Goal: Information Seeking & Learning: Learn about a topic

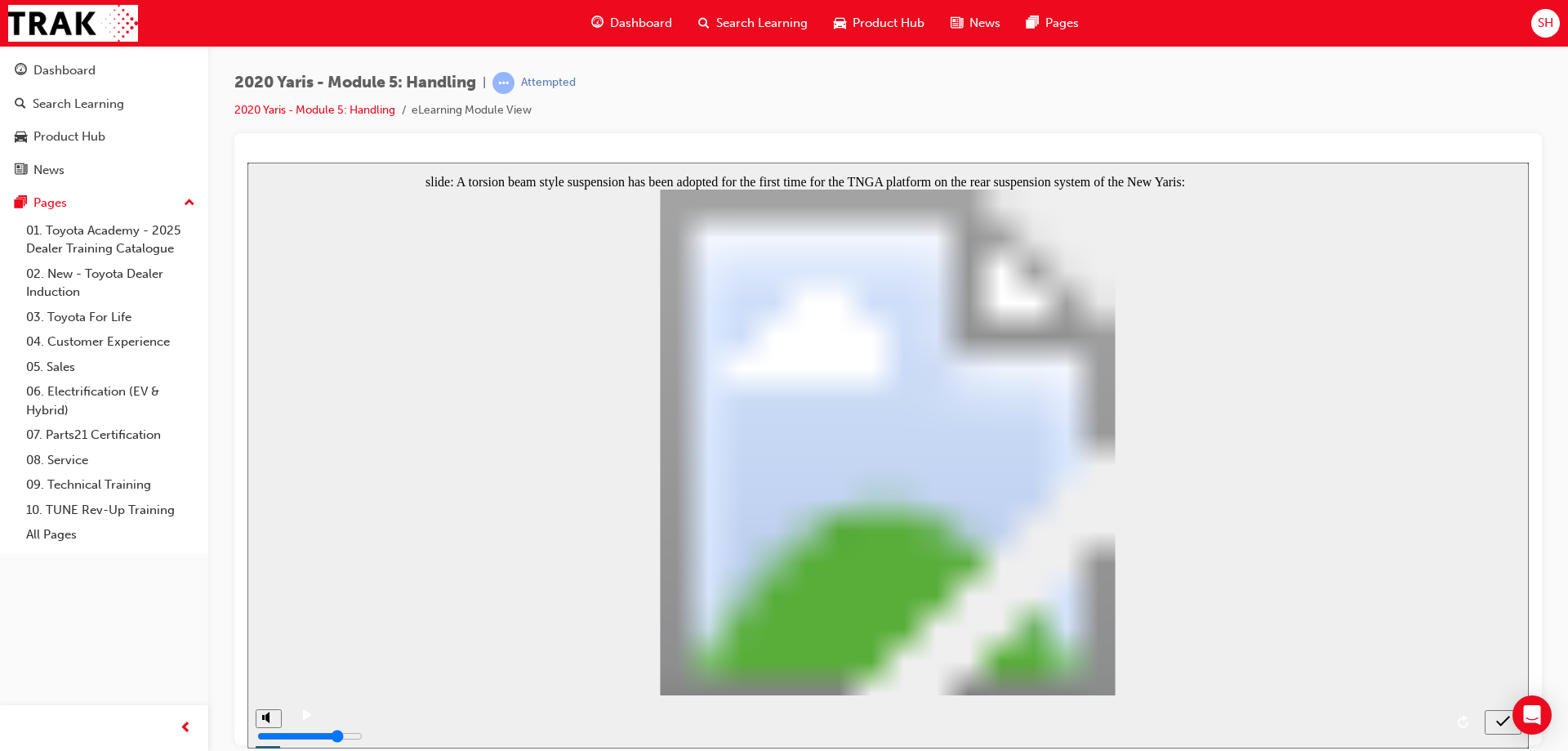
radio input "true"
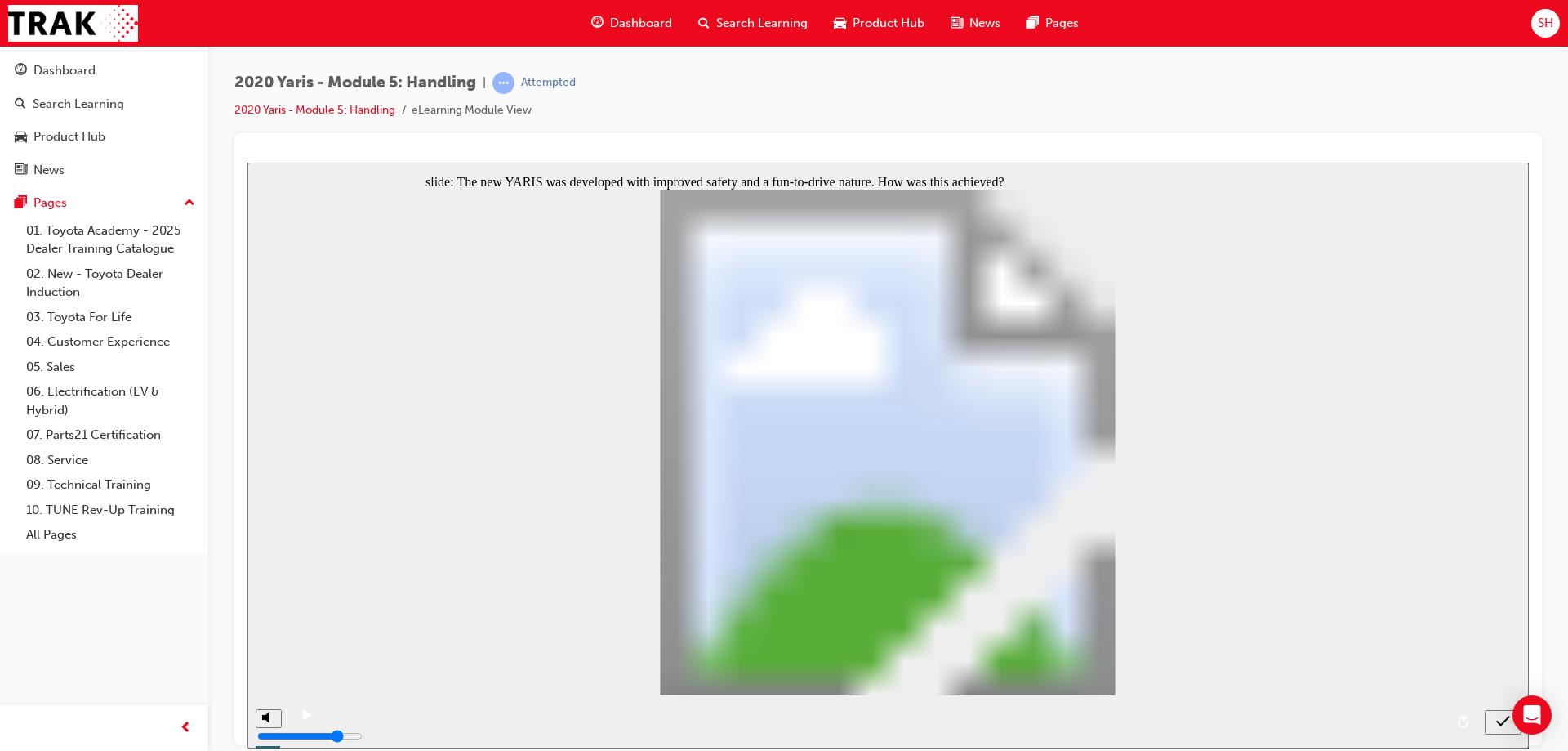
radio input "true"
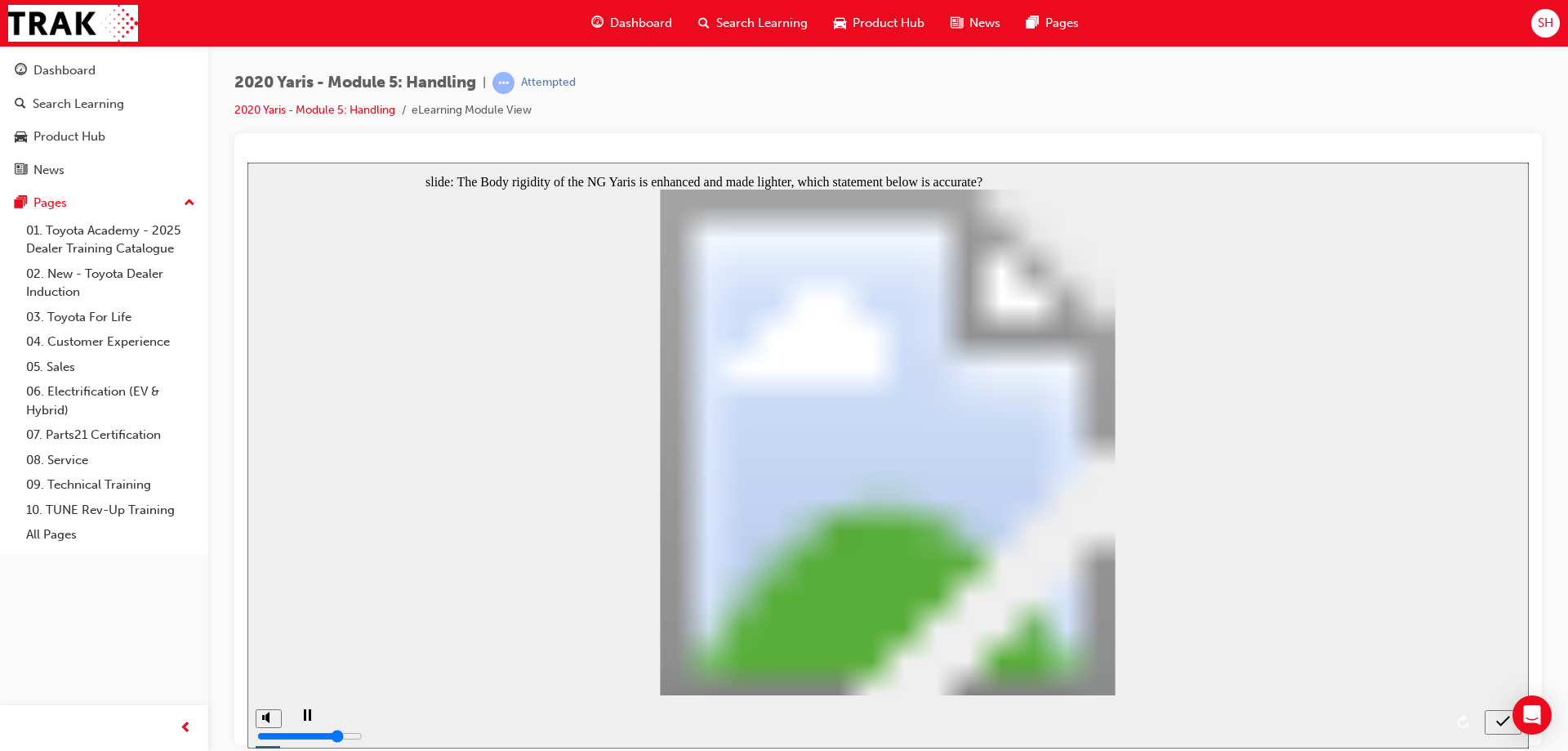
radio input "true"
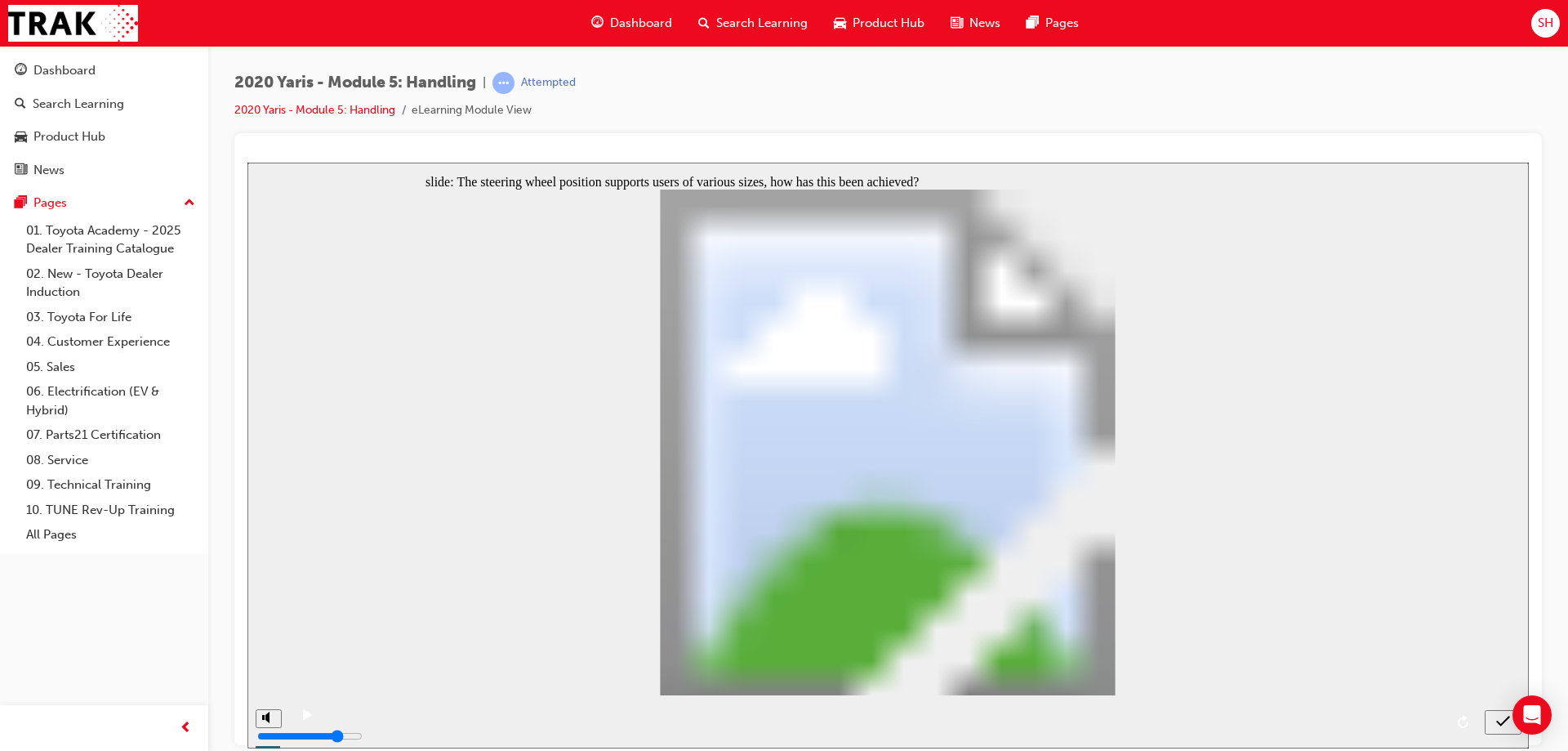
radio input "true"
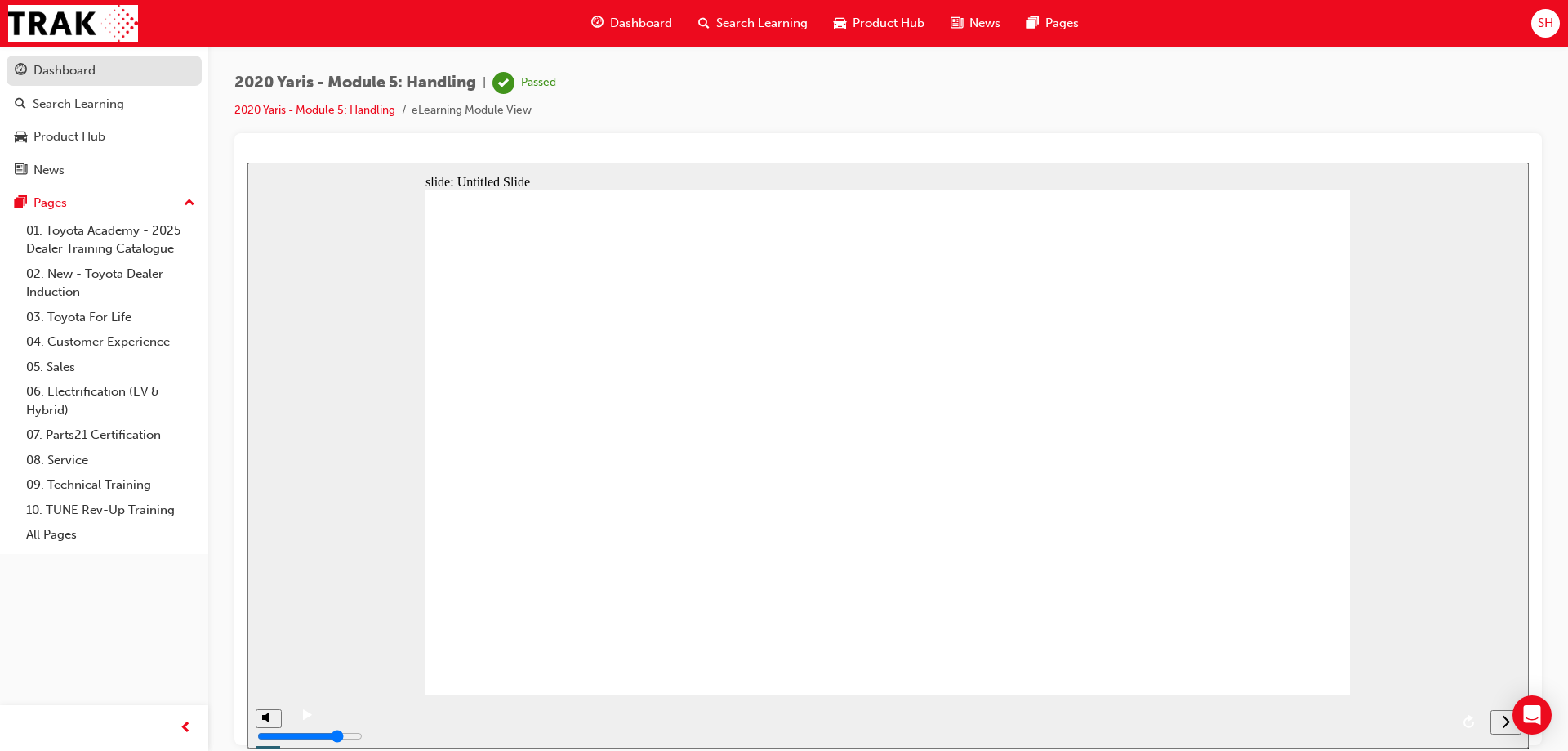
click at [77, 73] on div "Dashboard" at bounding box center [65, 70] width 62 height 19
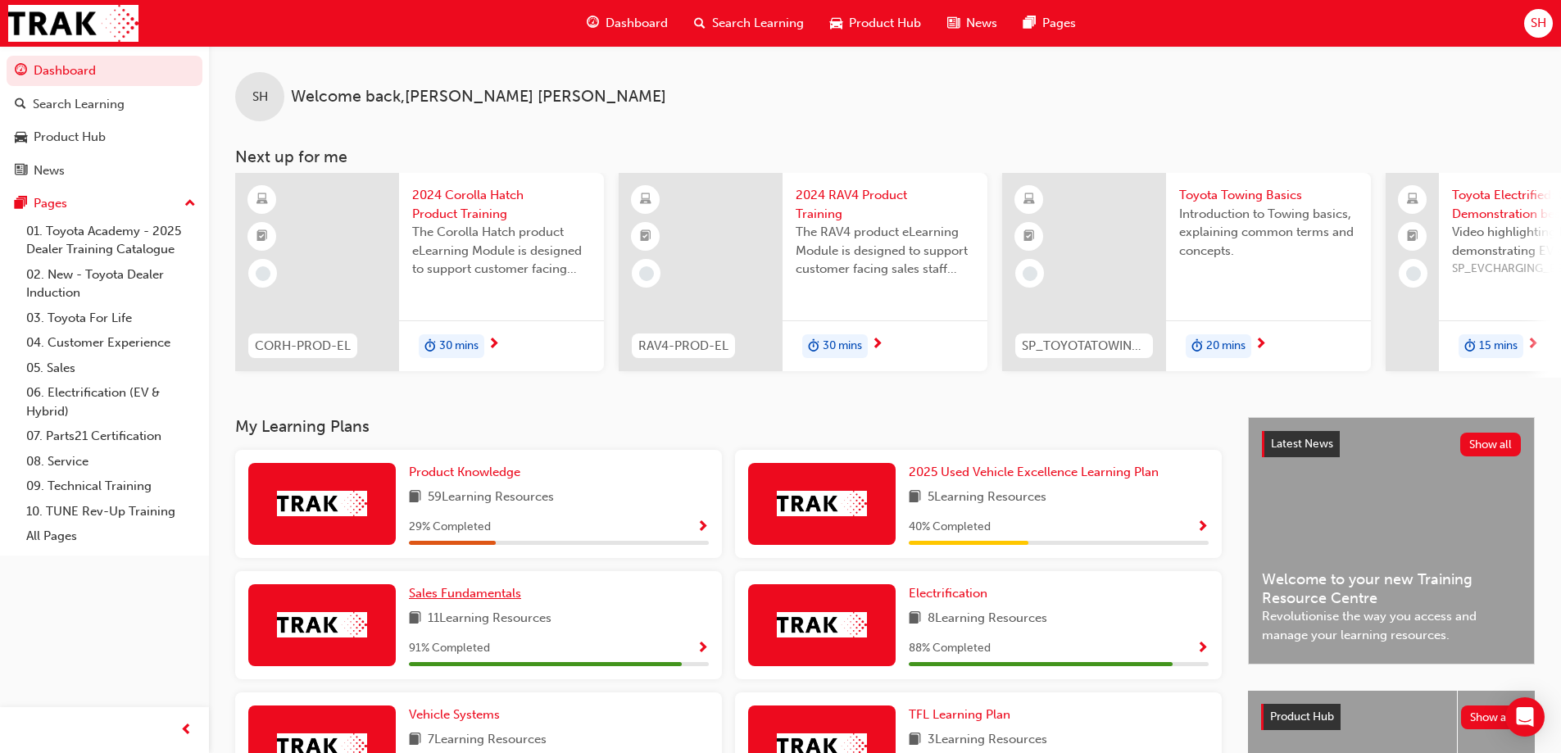
click at [487, 603] on link "Sales Fundamentals" at bounding box center [468, 593] width 119 height 19
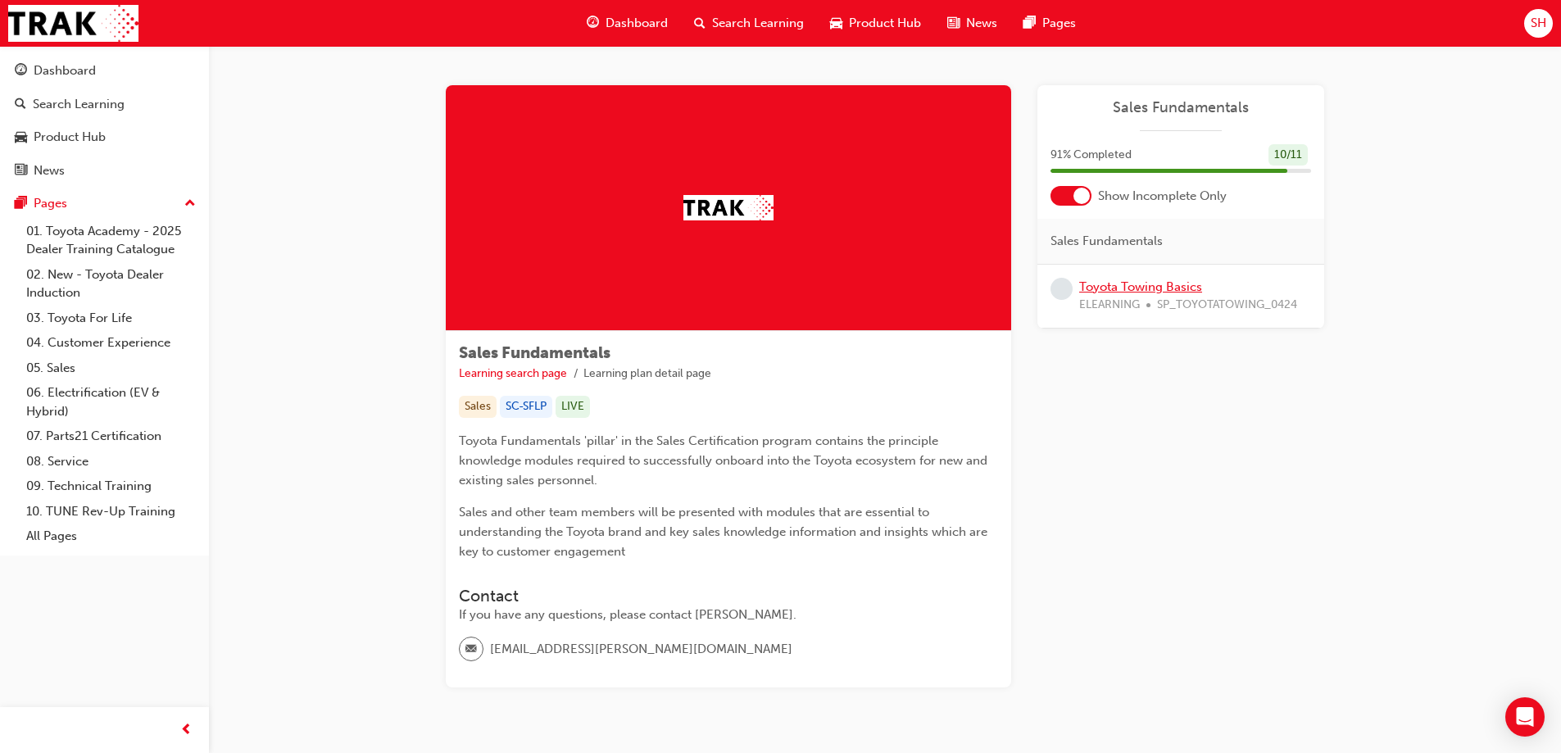
click at [1174, 280] on link "Toyota Towing Basics" at bounding box center [1140, 286] width 123 height 15
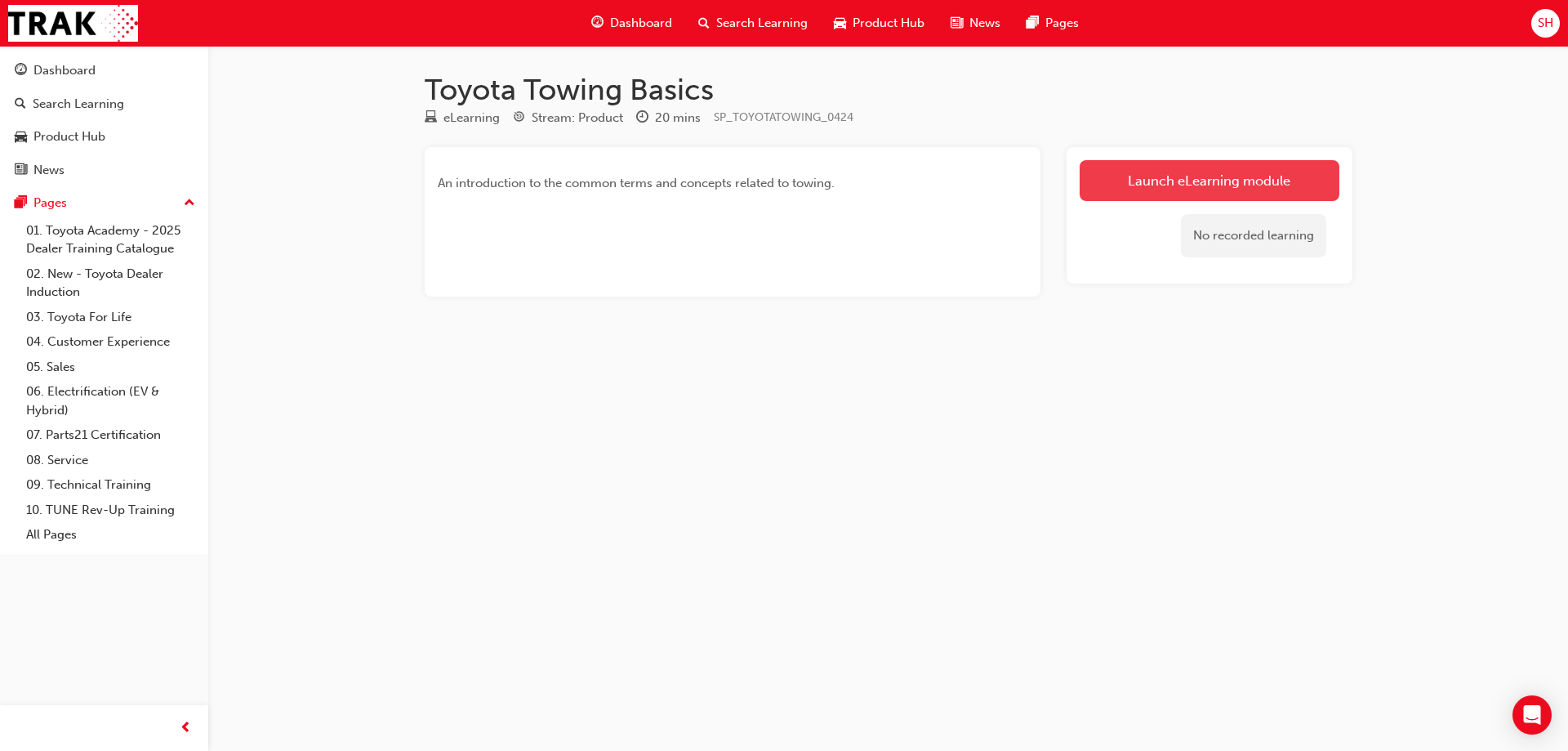
click at [1194, 190] on link "Launch eLearning module" at bounding box center [1209, 181] width 260 height 41
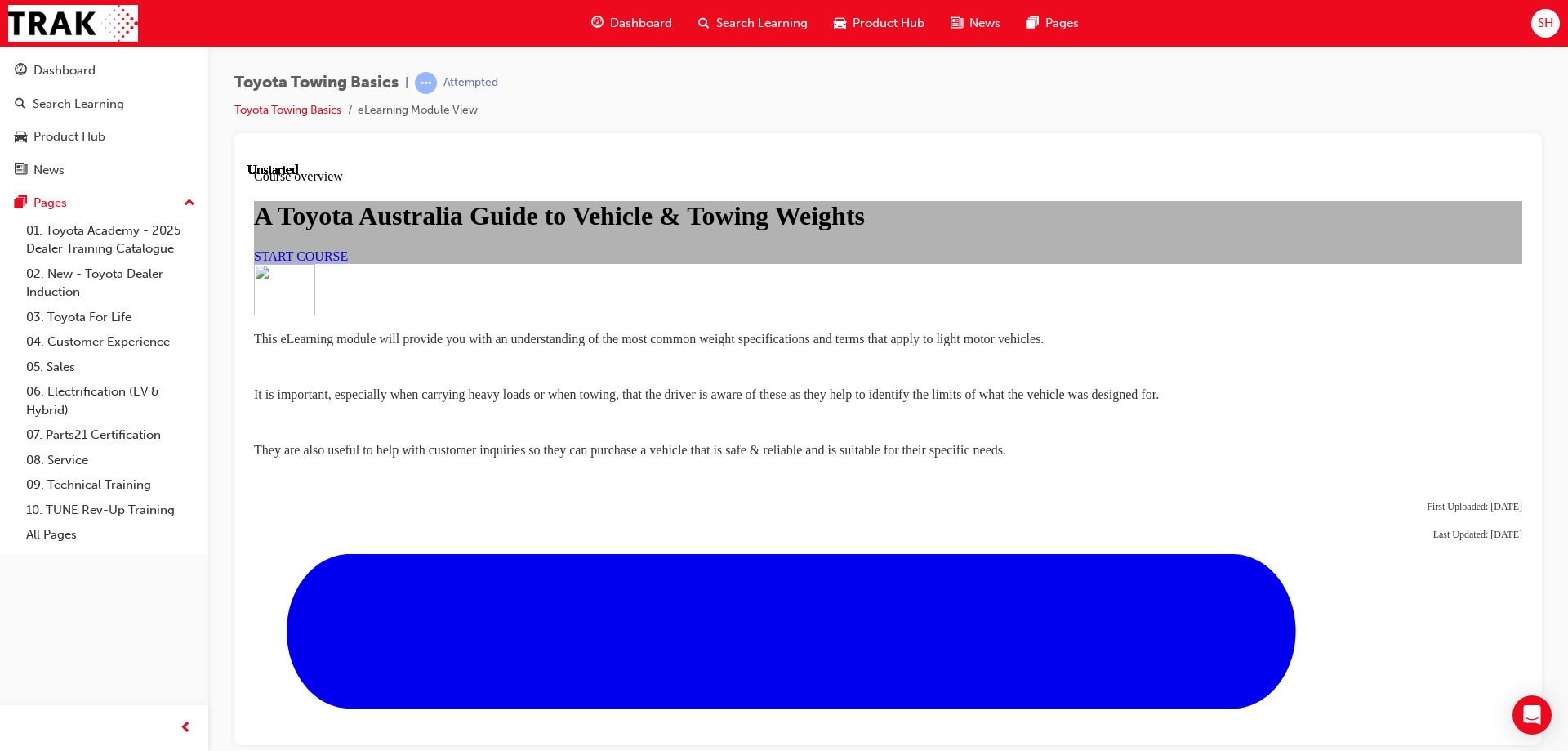
click at [348, 262] on link "START COURSE" at bounding box center [301, 255] width 94 height 14
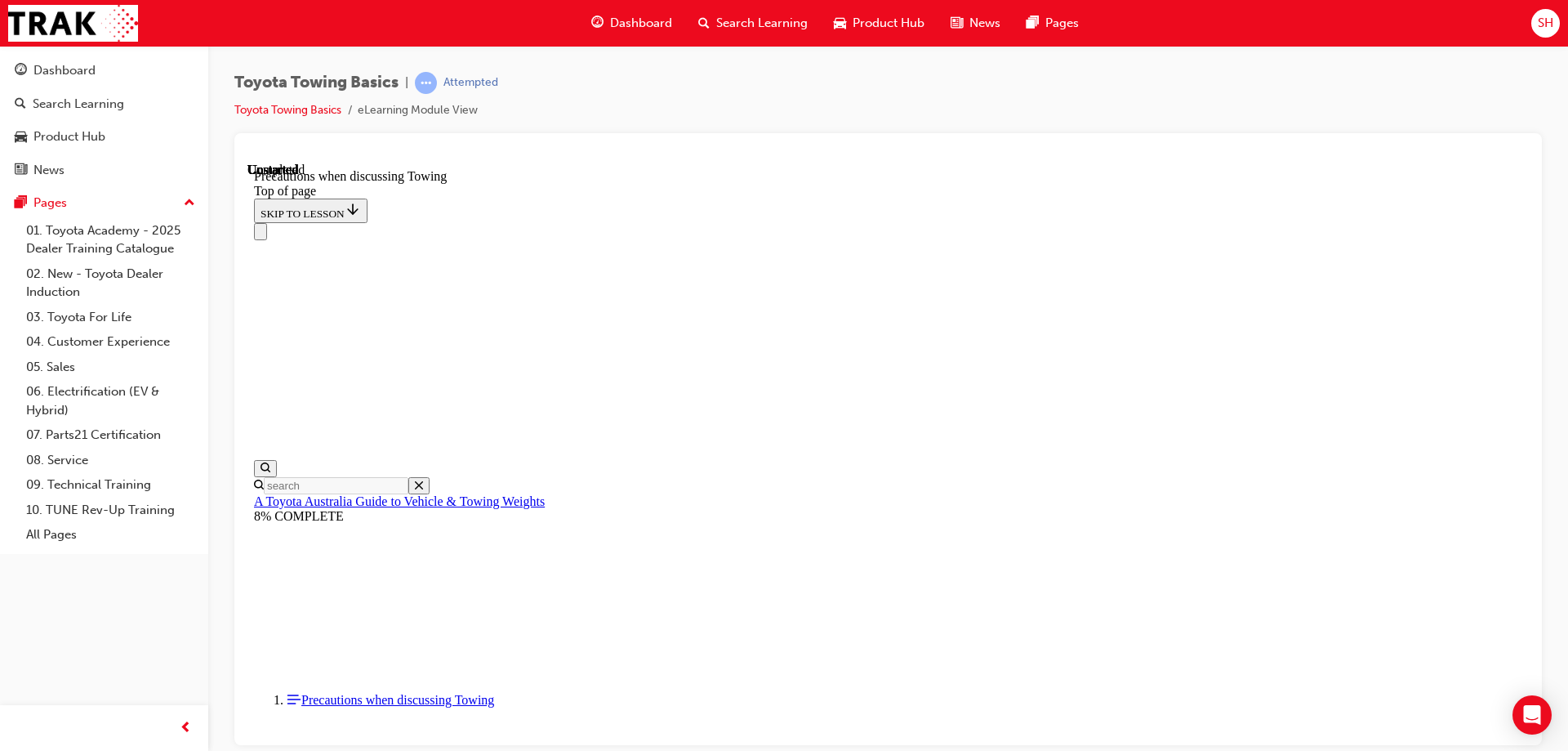
scroll to position [1760, 0]
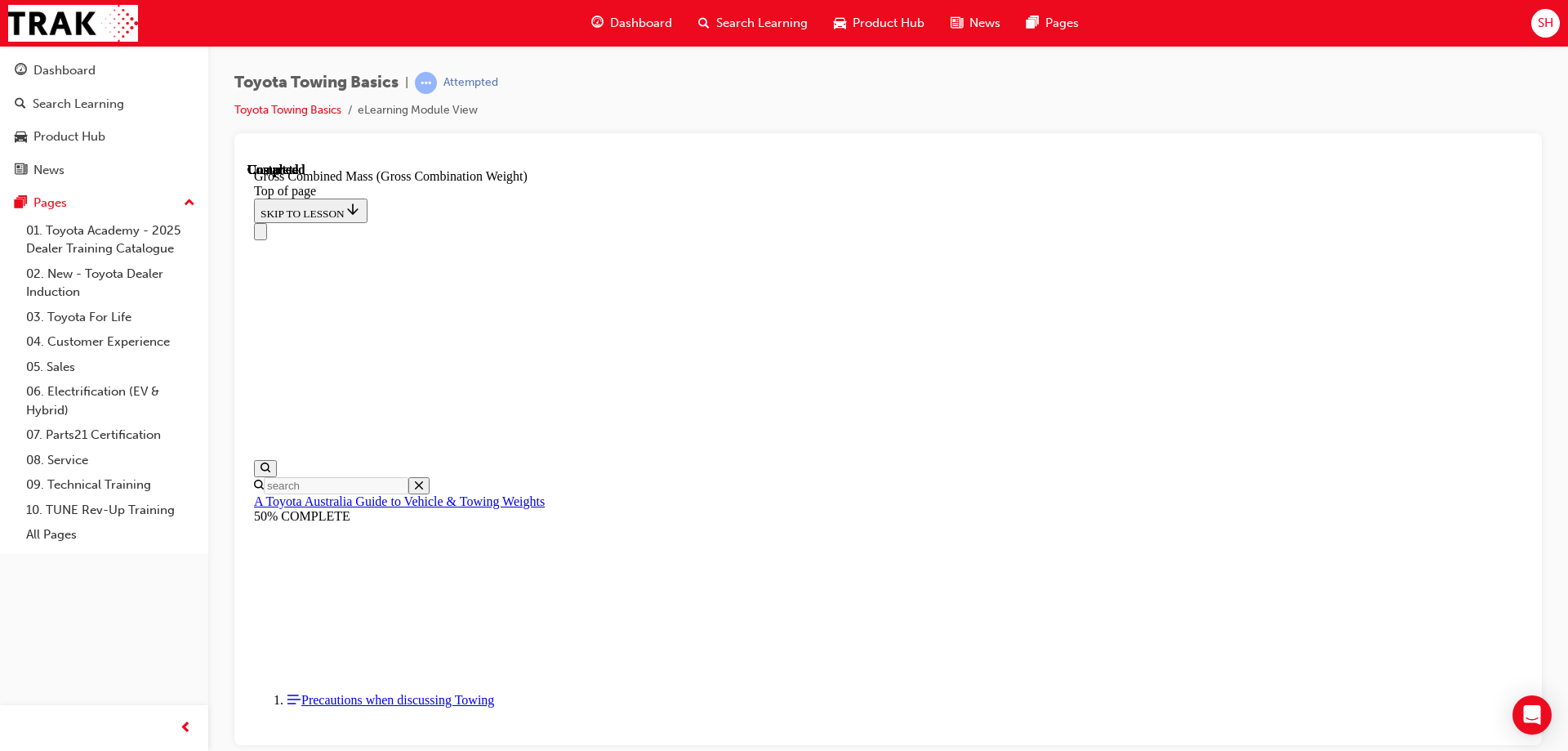
scroll to position [725, 0]
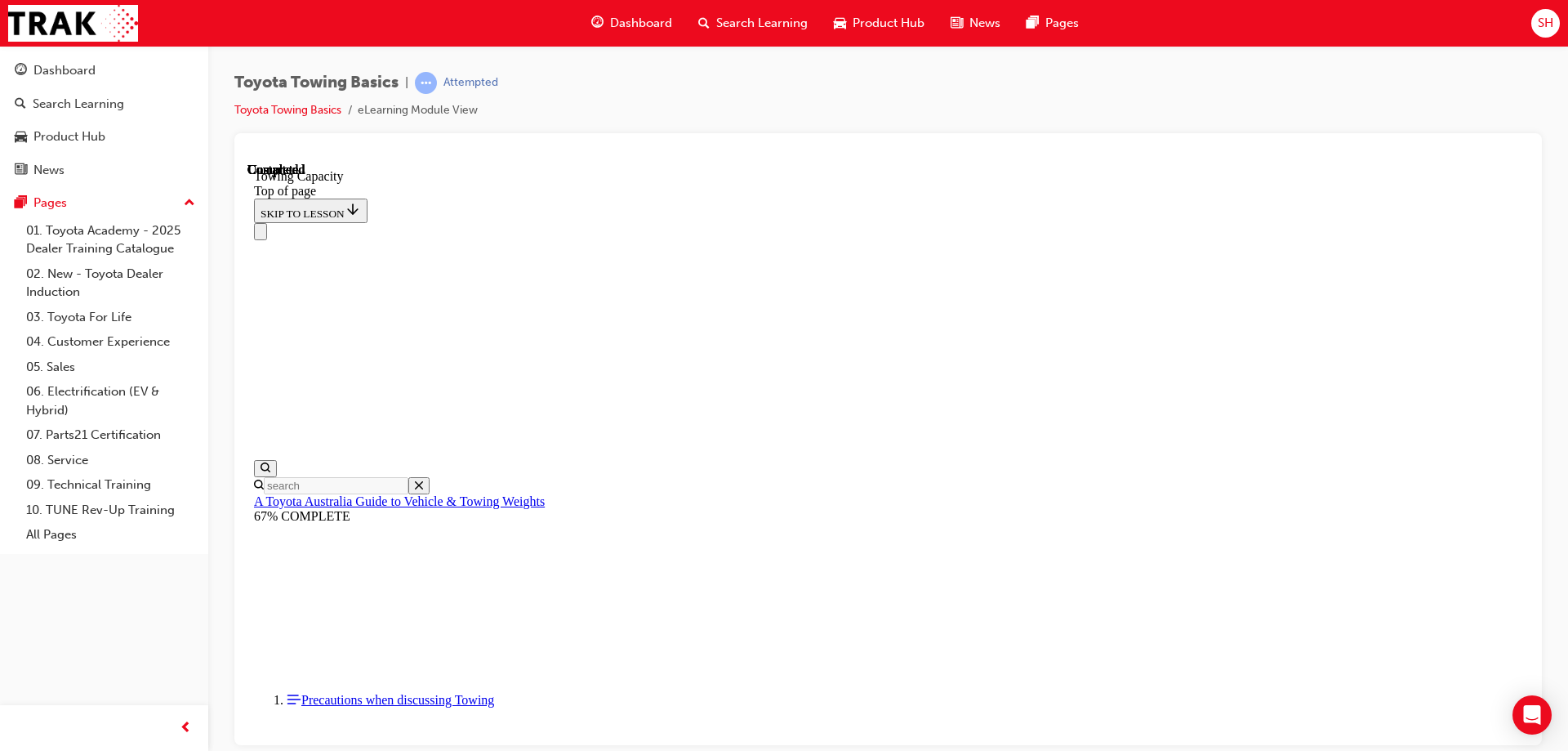
drag, startPoint x: 799, startPoint y: 17608, endPoint x: 869, endPoint y: 17639, distance: 76.6
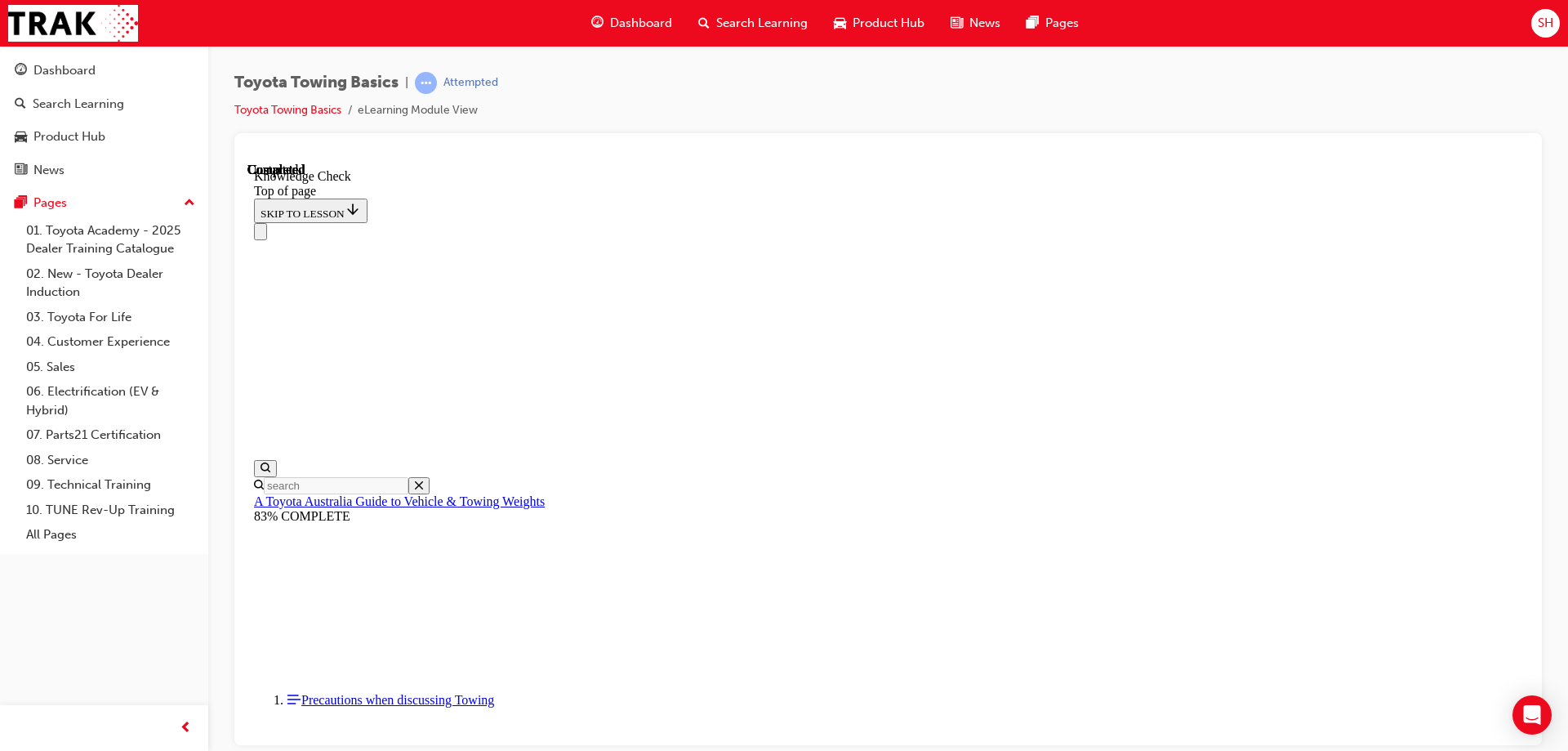
drag, startPoint x: 873, startPoint y: 17648, endPoint x: 815, endPoint y: 17657, distance: 58.7
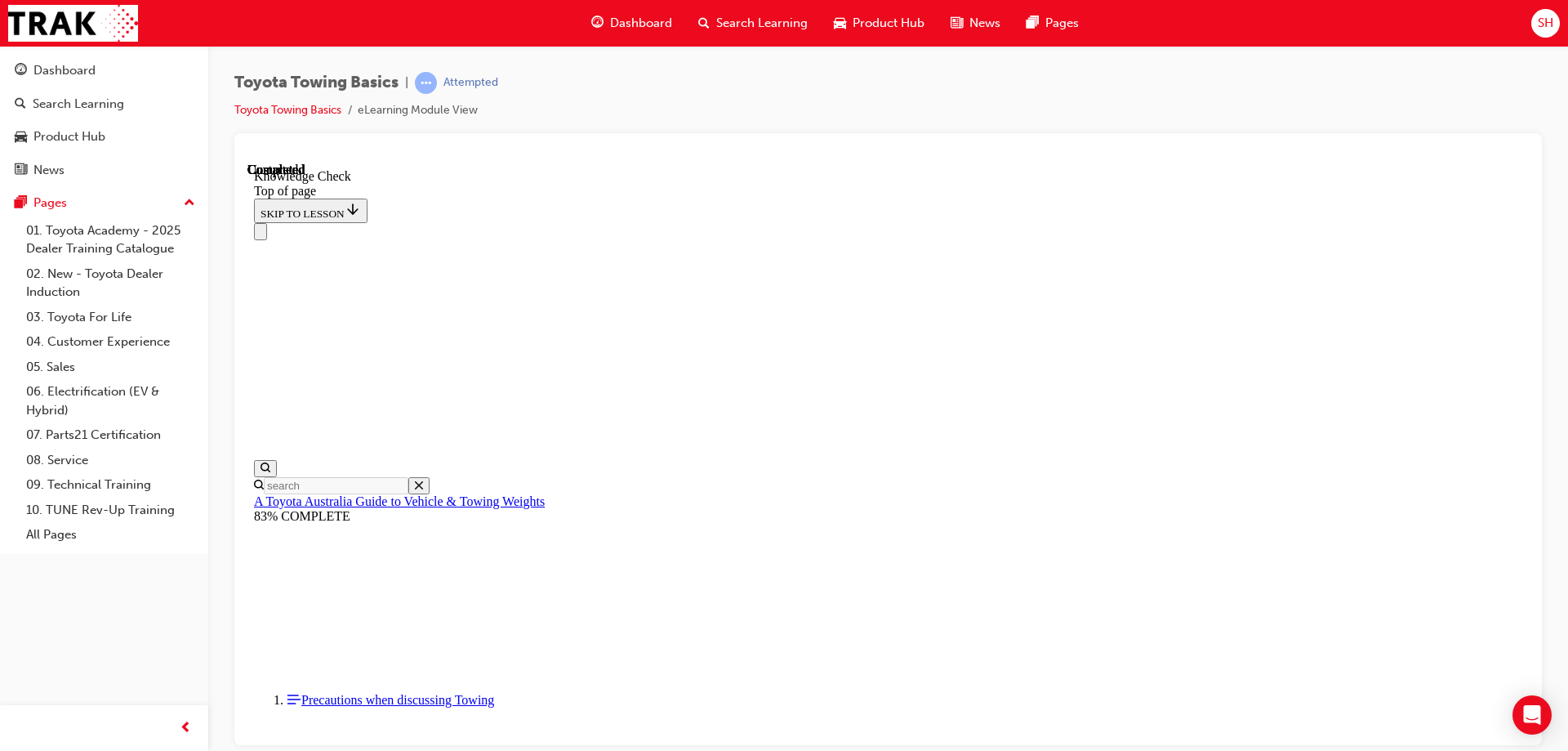
drag, startPoint x: 775, startPoint y: 17603, endPoint x: 485, endPoint y: 17725, distance: 314.6
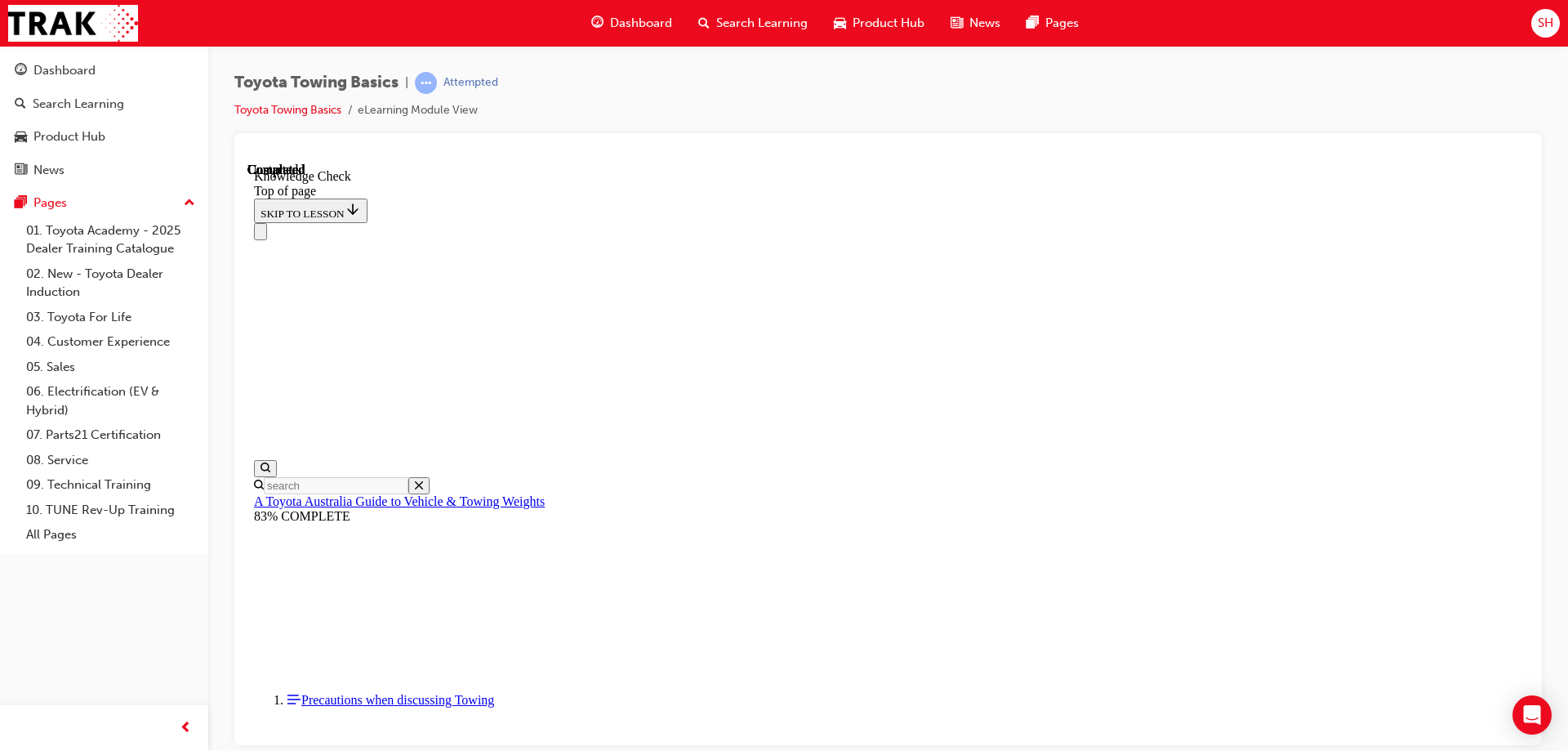
drag, startPoint x: 794, startPoint y: 17353, endPoint x: 644, endPoint y: 17540, distance: 239.7
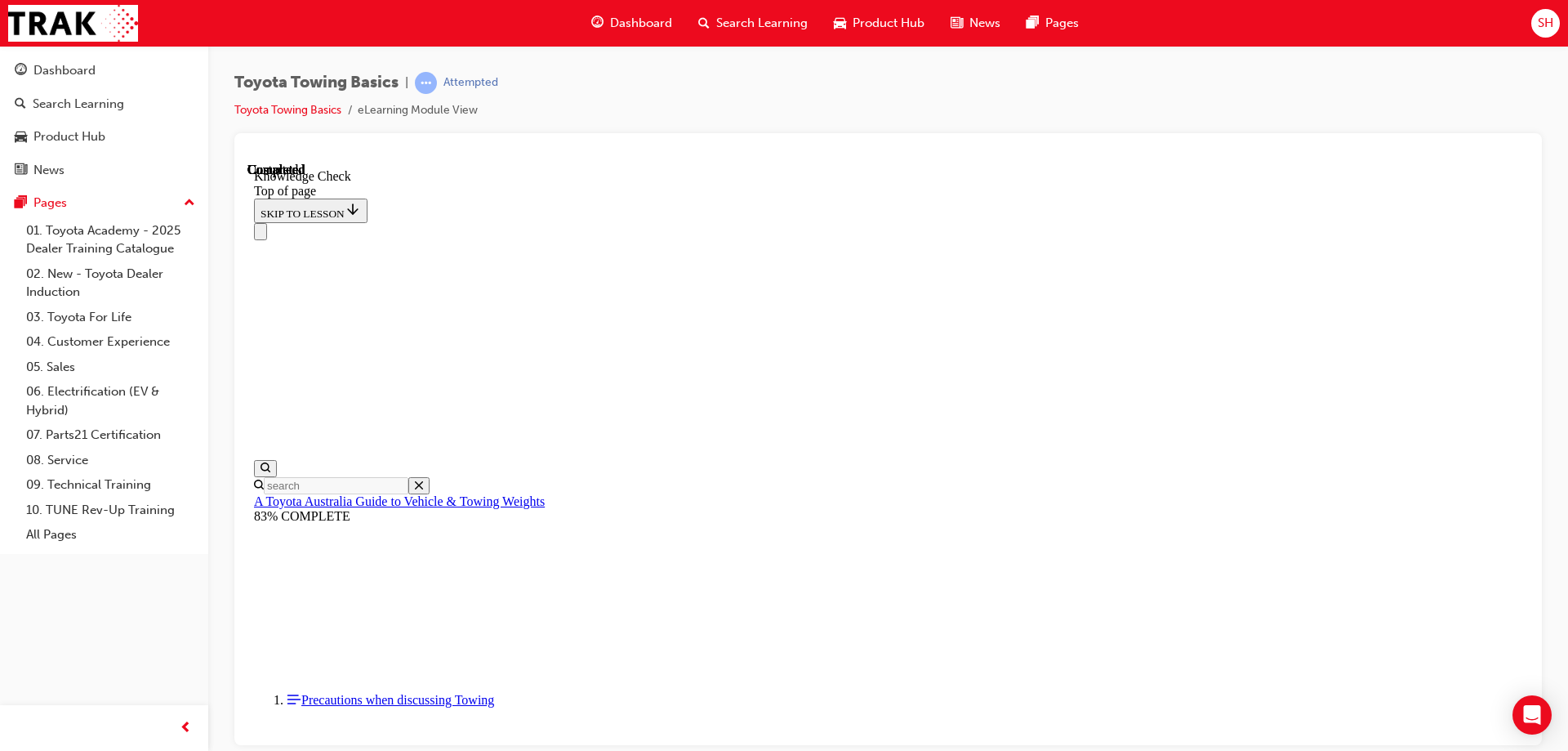
drag, startPoint x: 787, startPoint y: 17341, endPoint x: 475, endPoint y: 17730, distance: 498.7
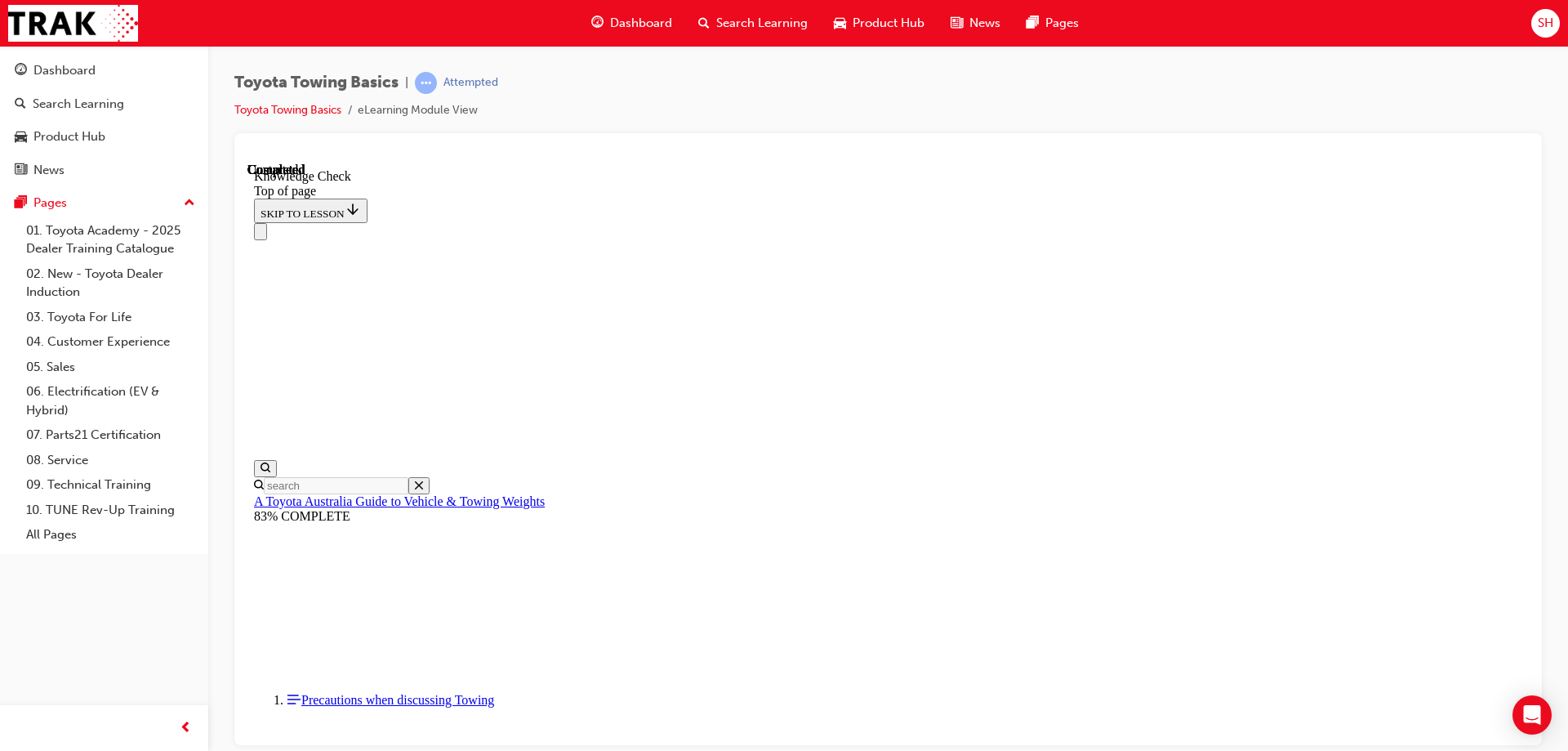
drag, startPoint x: 475, startPoint y: 17730, endPoint x: 809, endPoint y: 17327, distance: 523.4
drag, startPoint x: 481, startPoint y: 17729, endPoint x: 635, endPoint y: 17599, distance: 201.5
drag, startPoint x: 476, startPoint y: 17730, endPoint x: 877, endPoint y: 17644, distance: 410.1
drag, startPoint x: 478, startPoint y: 17732, endPoint x: 1028, endPoint y: 17618, distance: 561.7
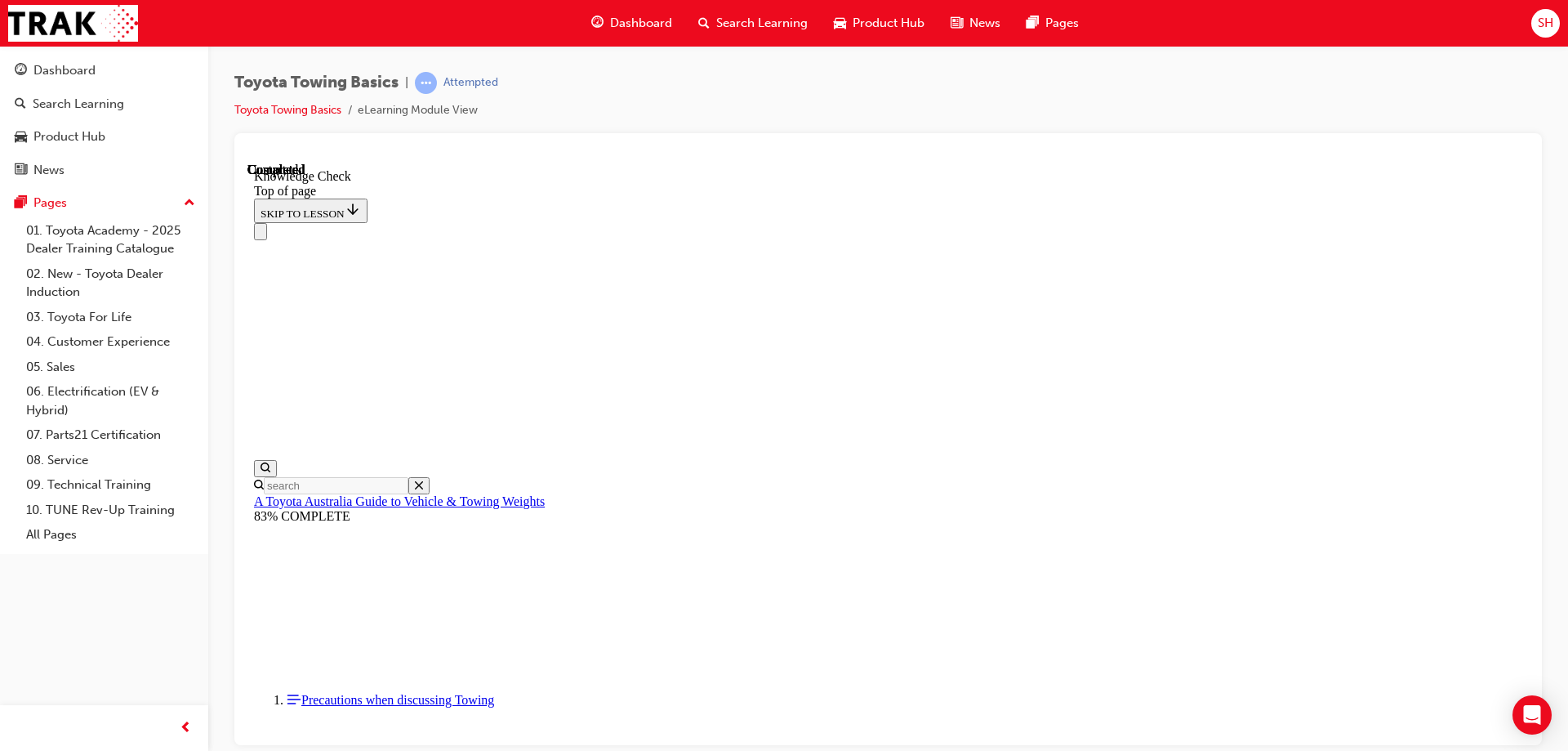
drag, startPoint x: 487, startPoint y: 17723, endPoint x: 867, endPoint y: 17638, distance: 389.4
drag, startPoint x: 482, startPoint y: 17730, endPoint x: 684, endPoint y: 17562, distance: 262.7
drag, startPoint x: 476, startPoint y: 17730, endPoint x: 436, endPoint y: 17656, distance: 84.1
drag, startPoint x: 478, startPoint y: 17736, endPoint x: 598, endPoint y: 17320, distance: 433.0
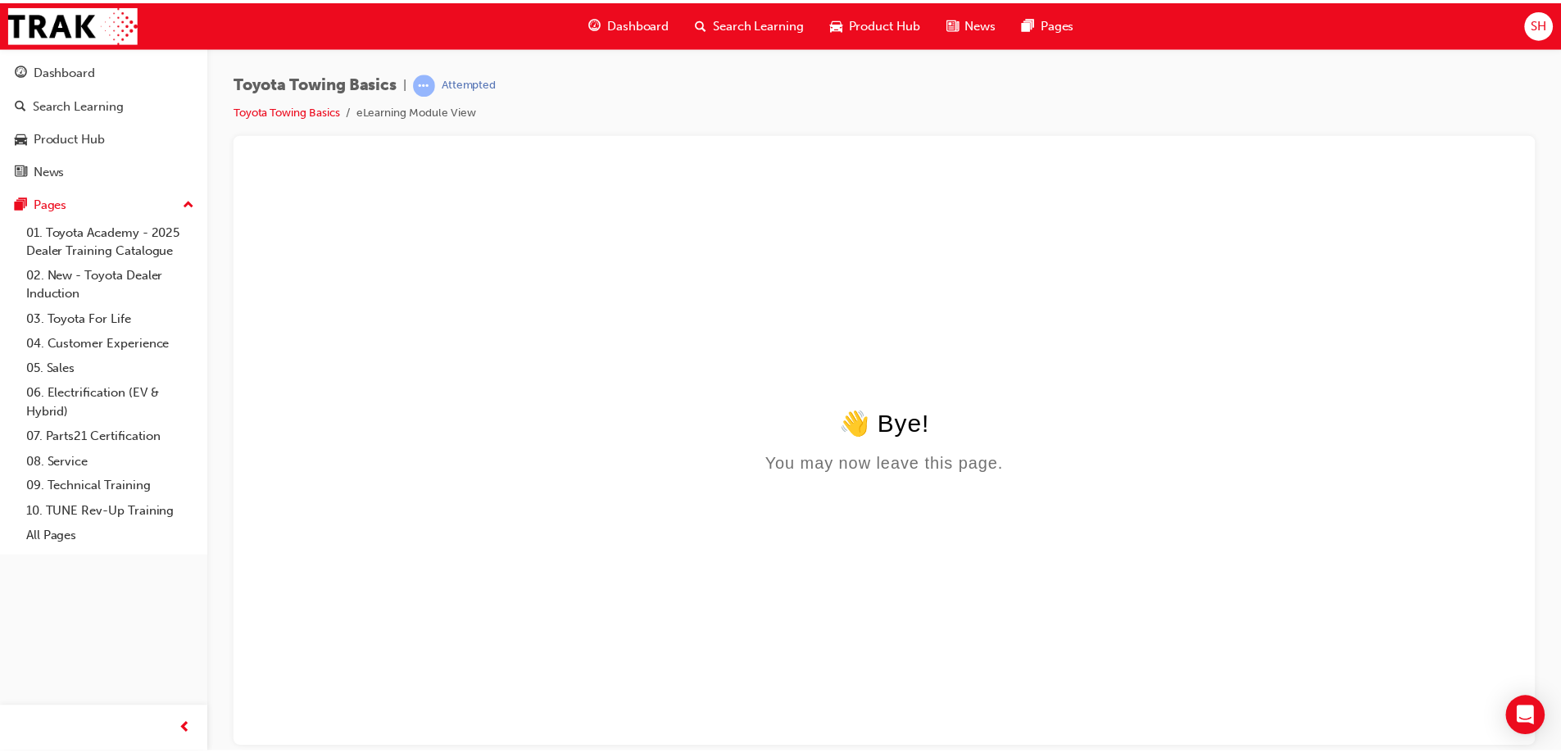
scroll to position [0, 0]
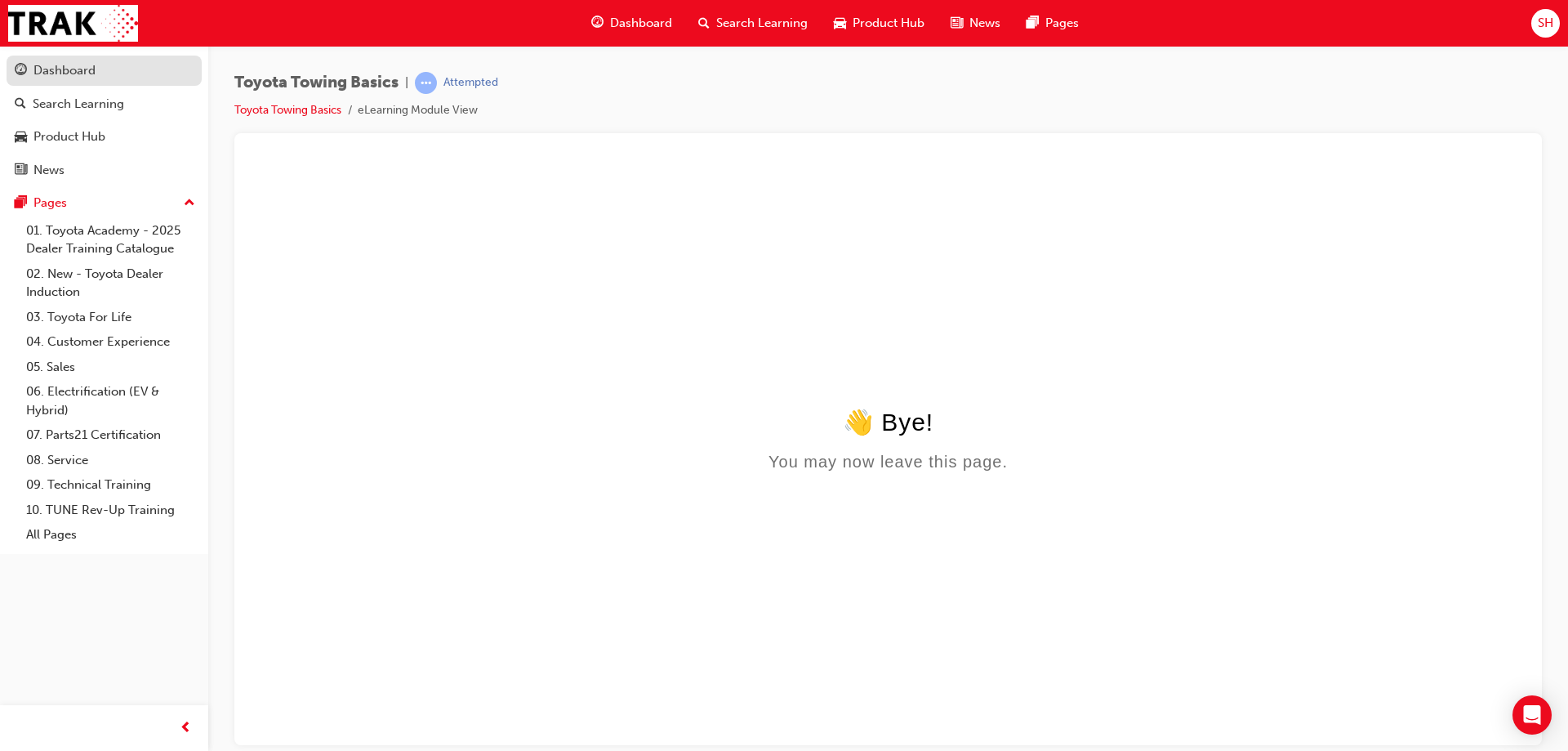
click at [65, 65] on div "Dashboard" at bounding box center [65, 70] width 62 height 19
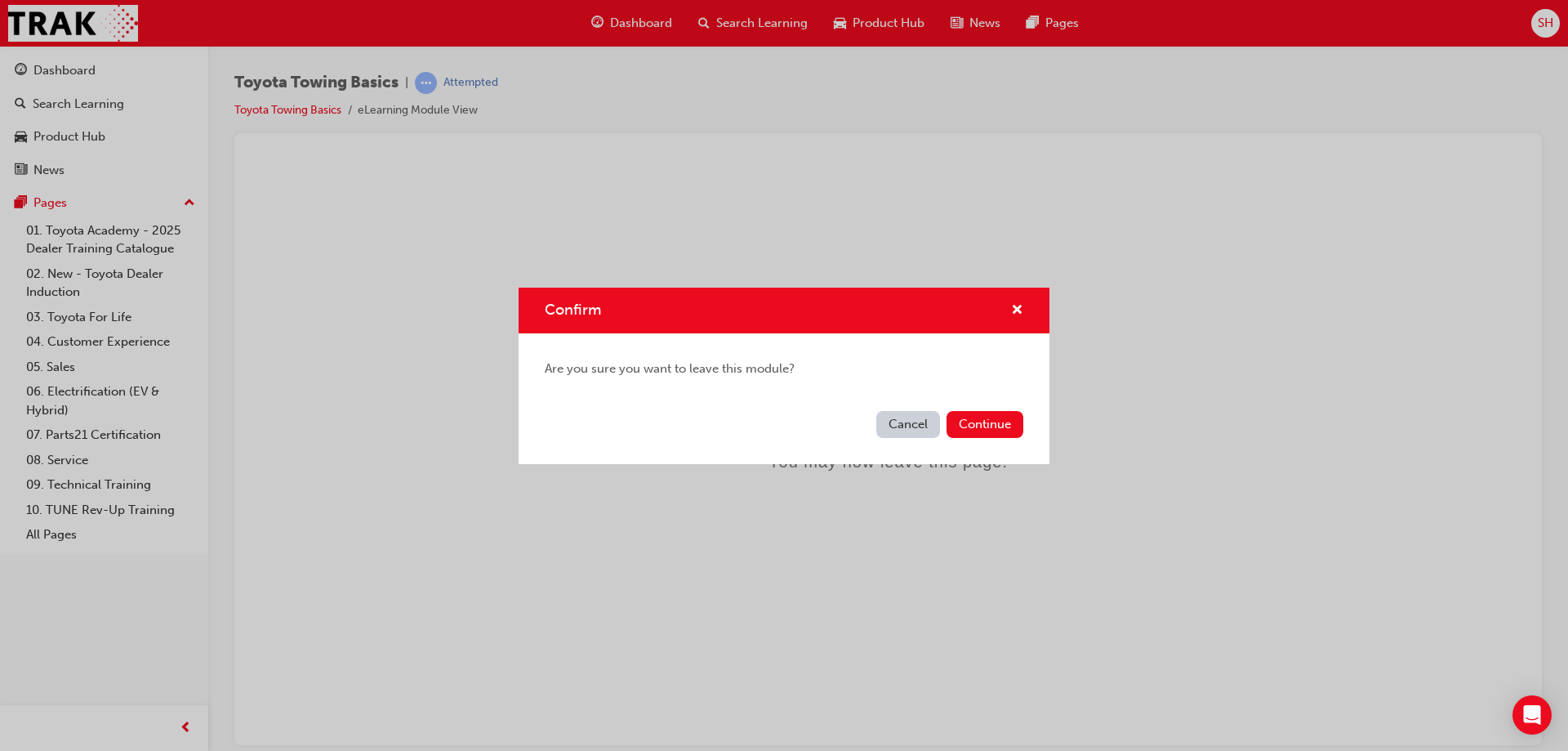
click at [923, 427] on button "Cancel" at bounding box center [908, 424] width 64 height 27
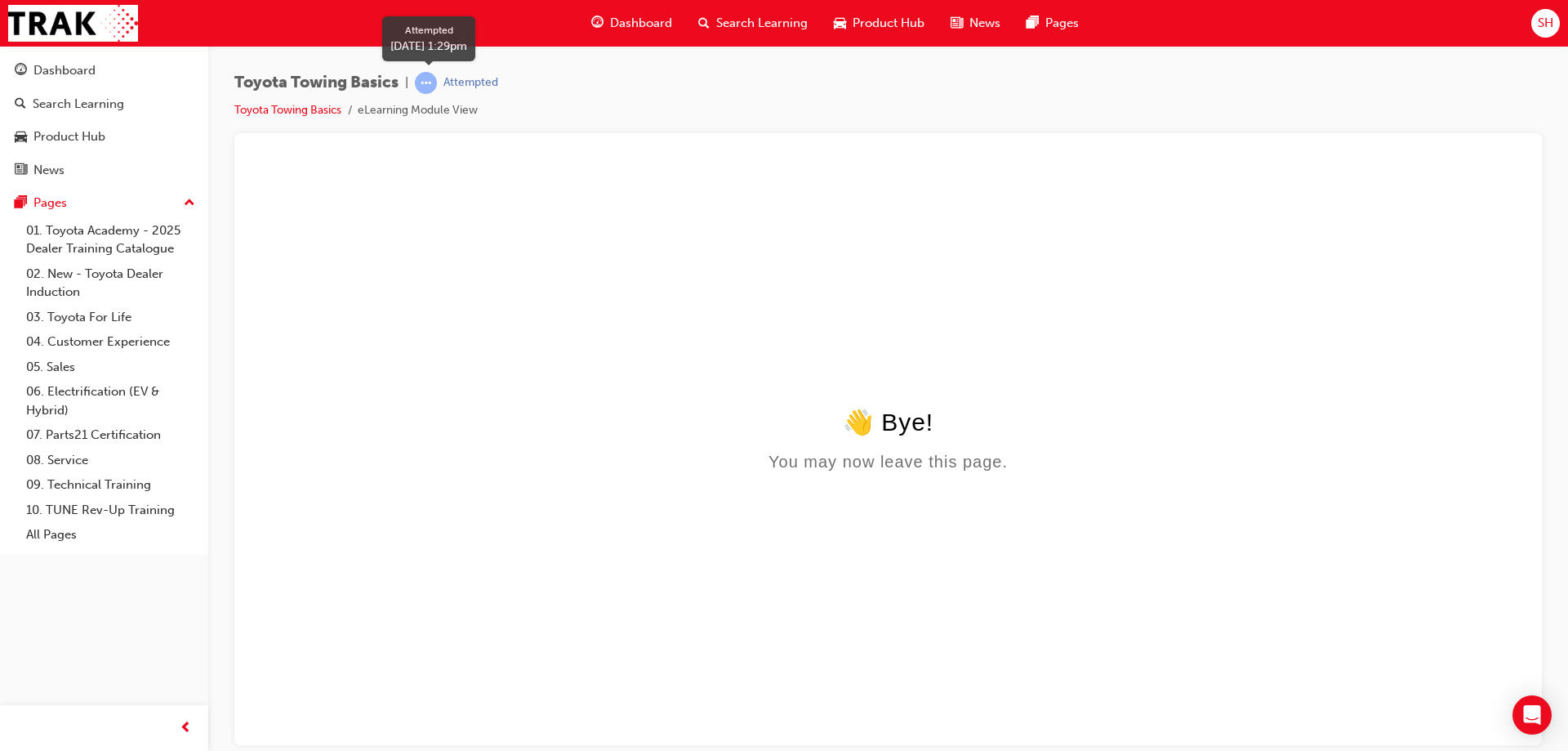
click at [435, 87] on span "learningRecordVerb_ATTEMPT-icon" at bounding box center [426, 83] width 22 height 22
click at [76, 71] on div "Dashboard" at bounding box center [65, 70] width 62 height 19
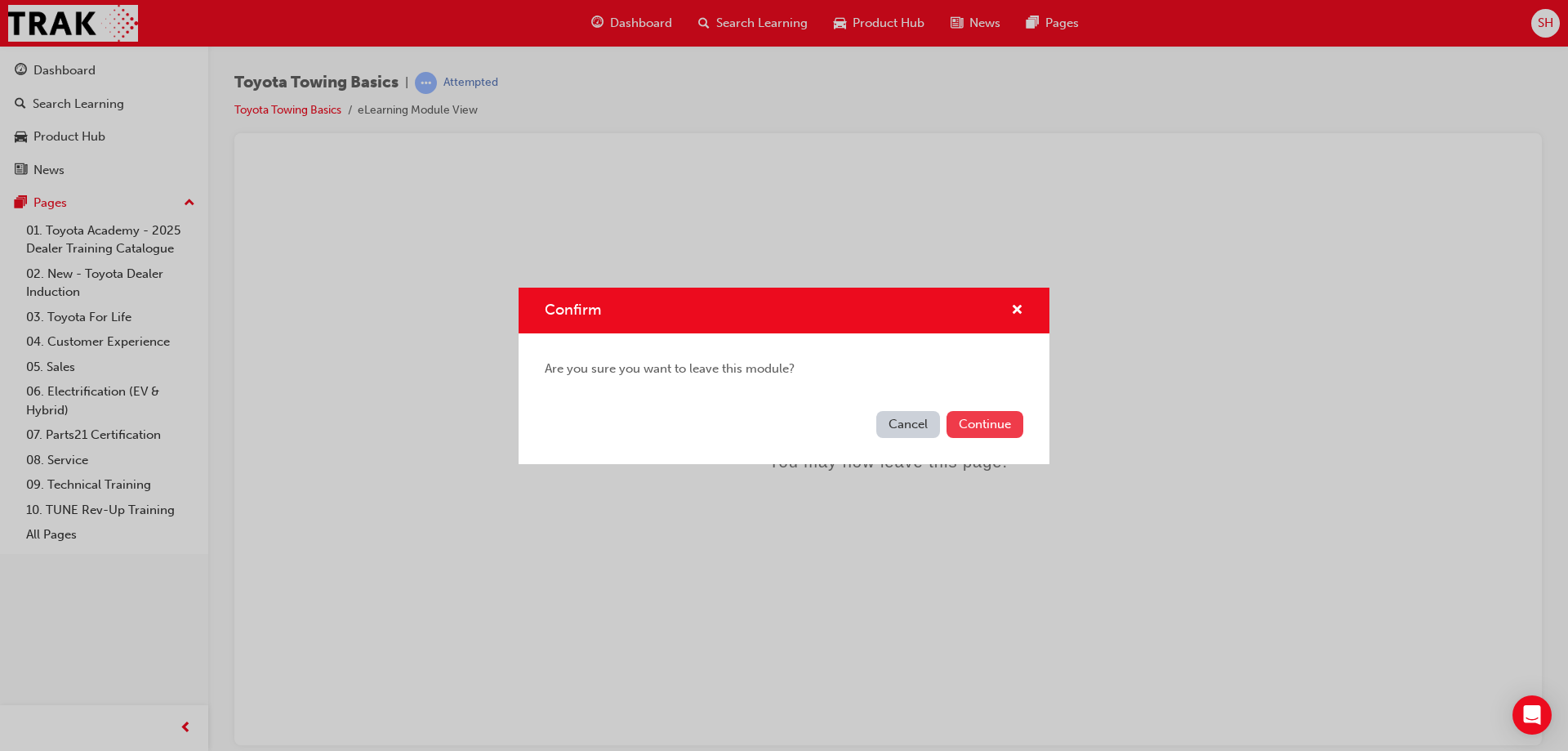
click at [996, 418] on button "Continue" at bounding box center [984, 424] width 77 height 27
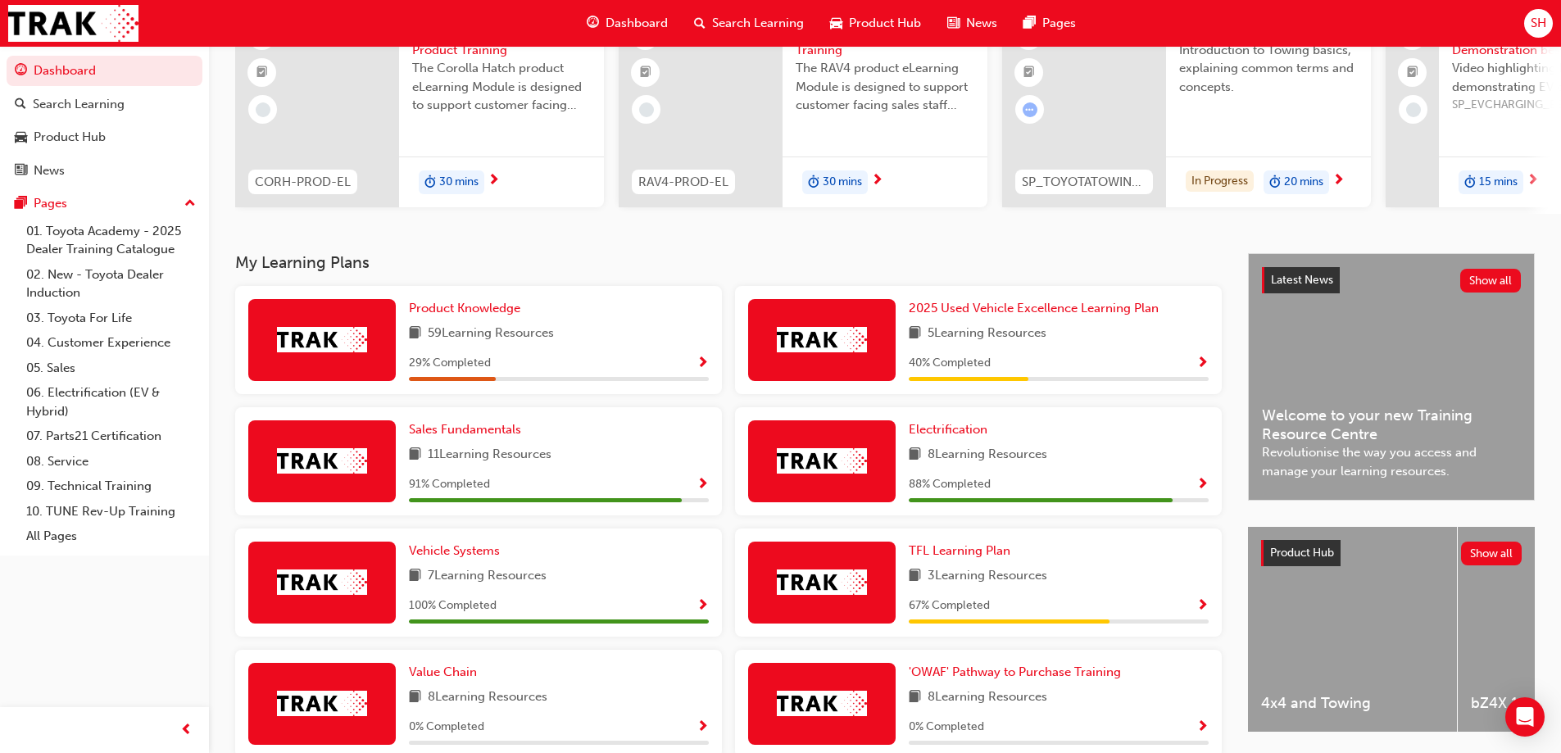
scroll to position [246, 0]
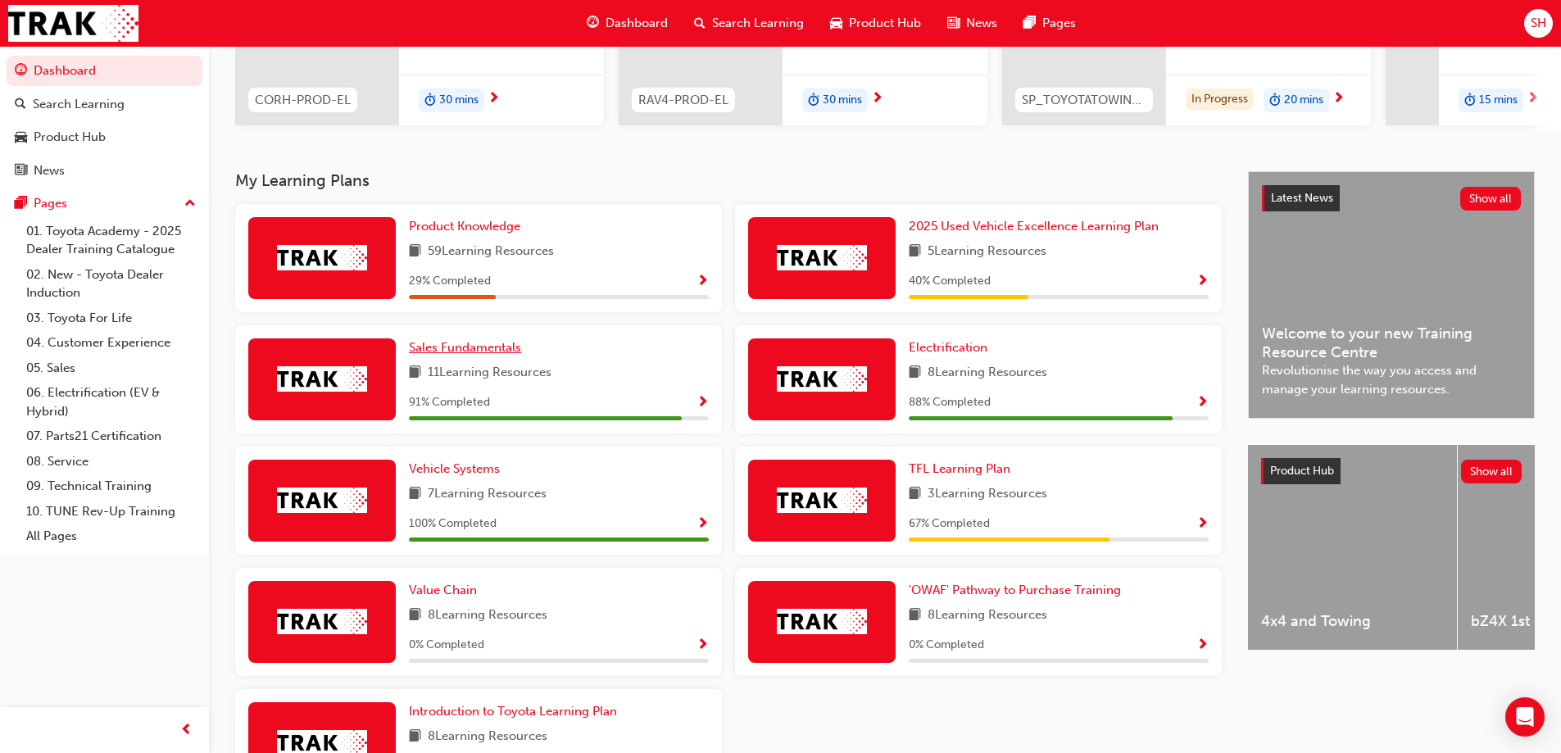
click at [464, 357] on link "Sales Fundamentals" at bounding box center [468, 347] width 119 height 19
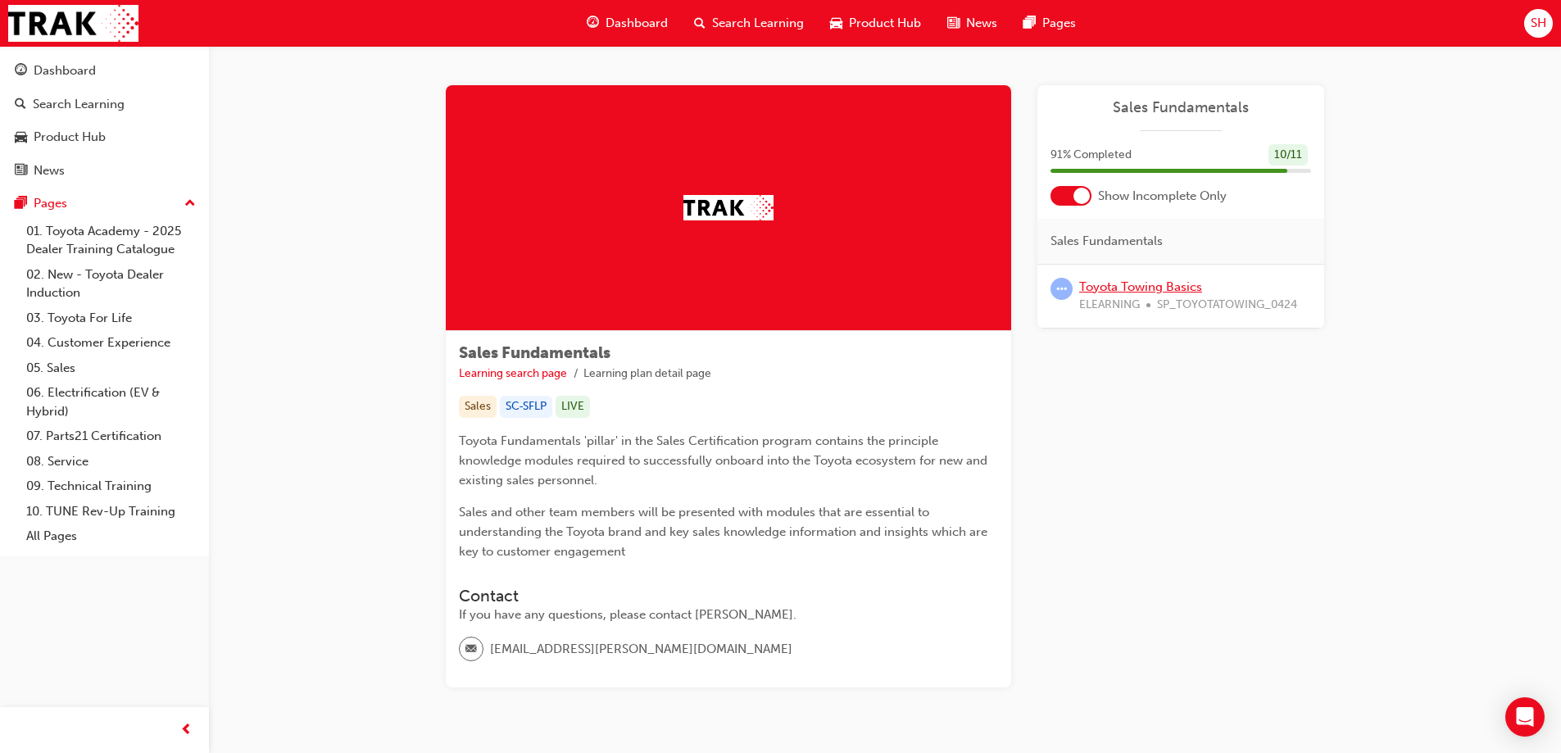
click at [1144, 284] on link "Toyota Towing Basics" at bounding box center [1140, 286] width 123 height 15
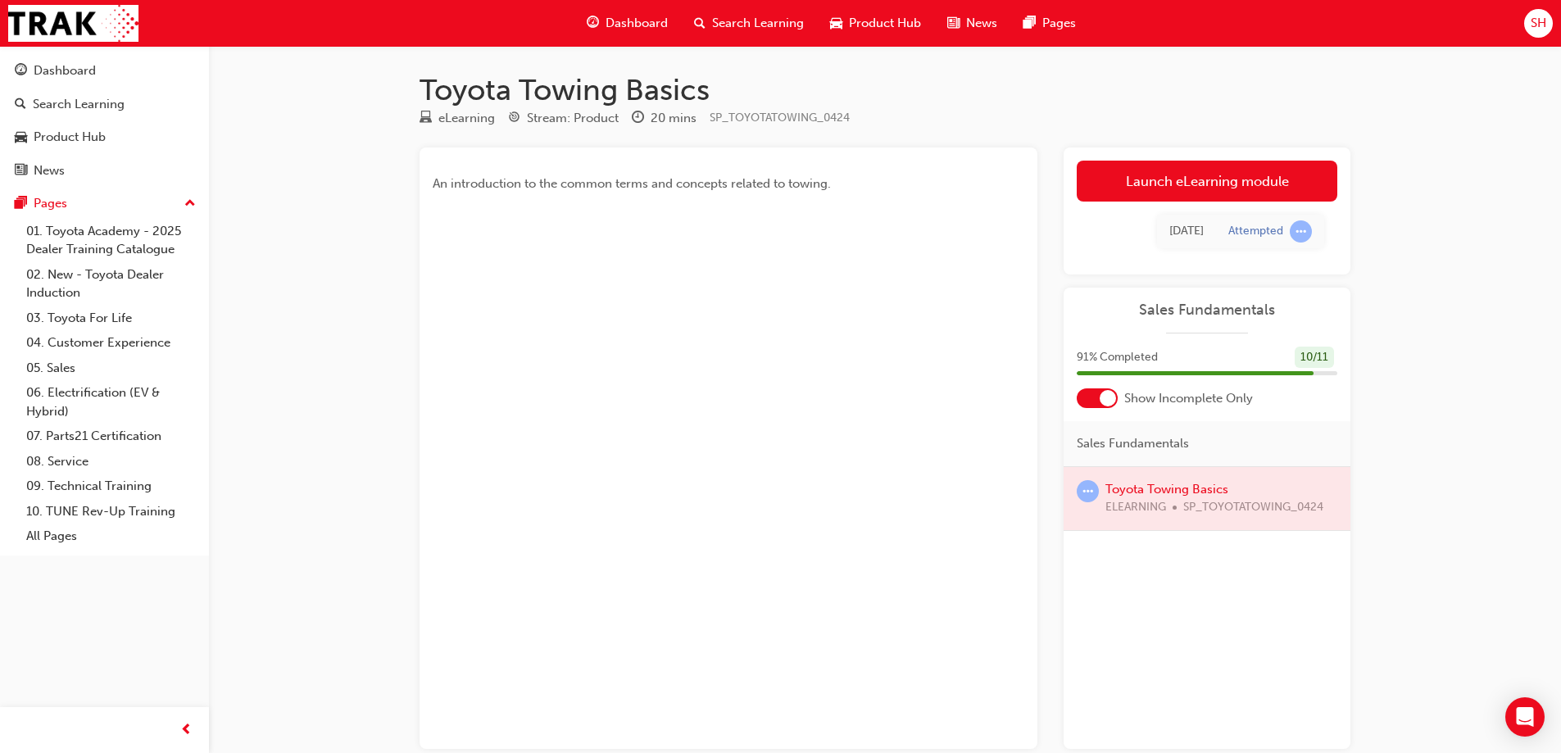
click at [1221, 500] on div at bounding box center [1206, 498] width 287 height 63
click at [1168, 179] on link "Launch eLearning module" at bounding box center [1206, 181] width 261 height 41
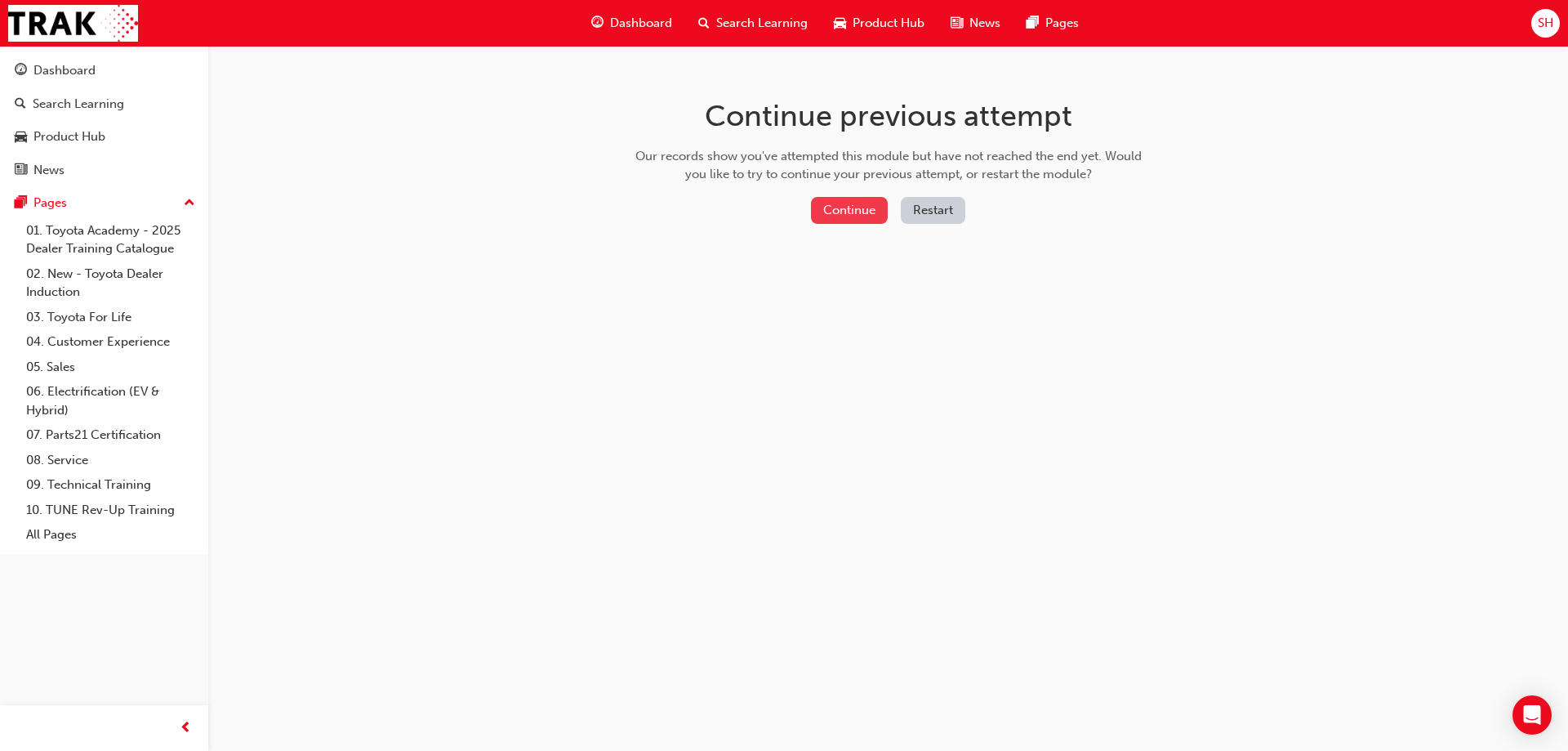
click at [838, 209] on button "Continue" at bounding box center [848, 209] width 77 height 27
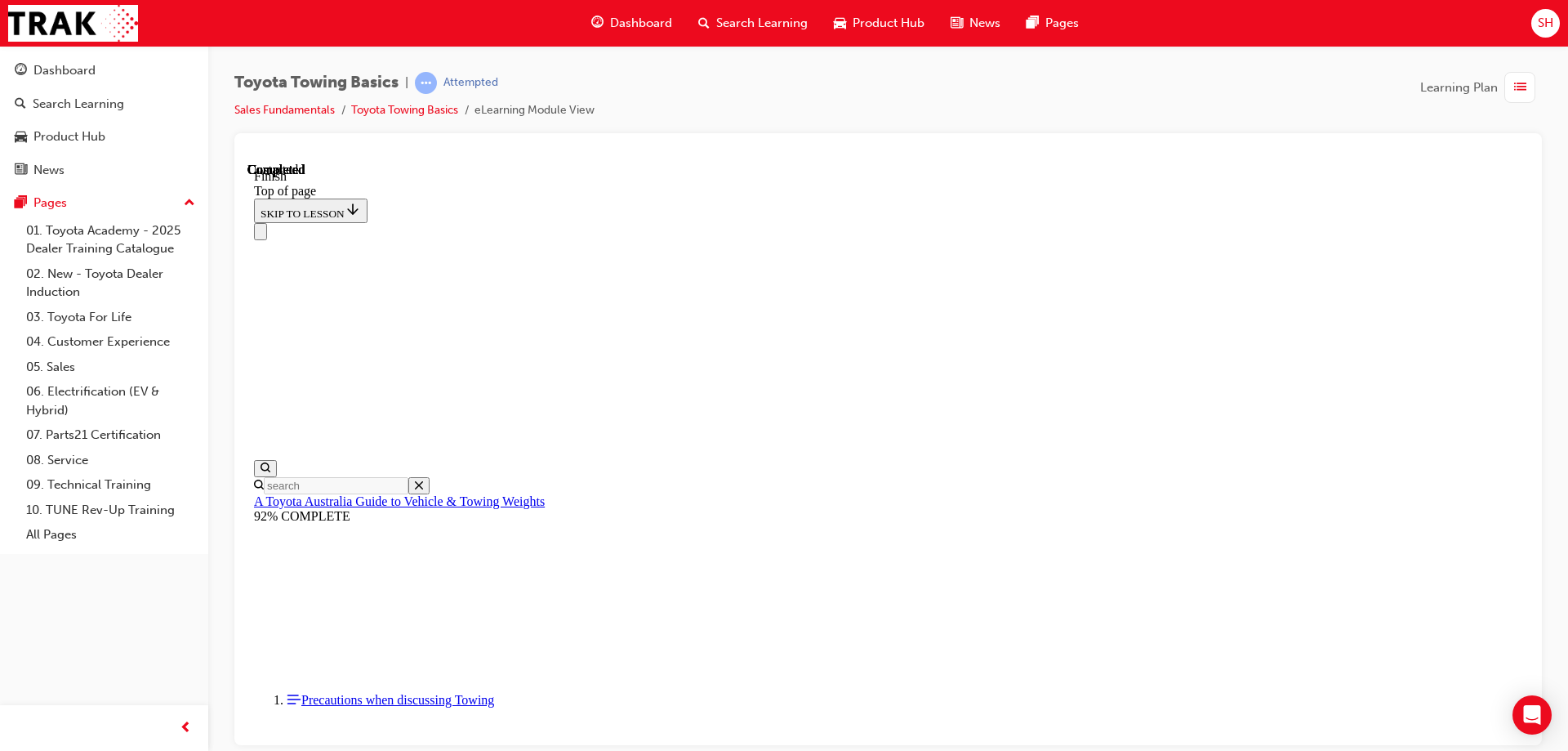
scroll to position [290, 0]
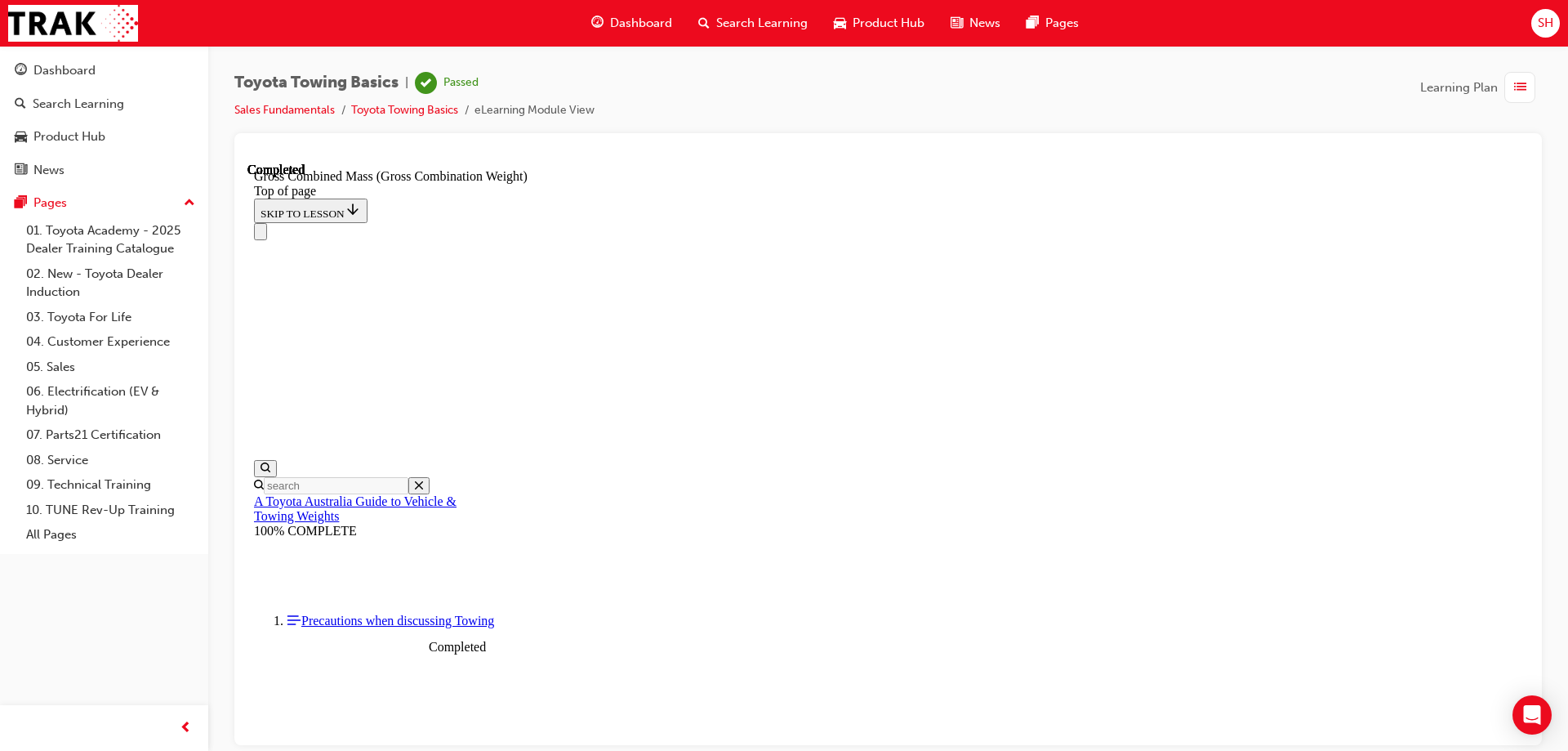
scroll to position [725, 0]
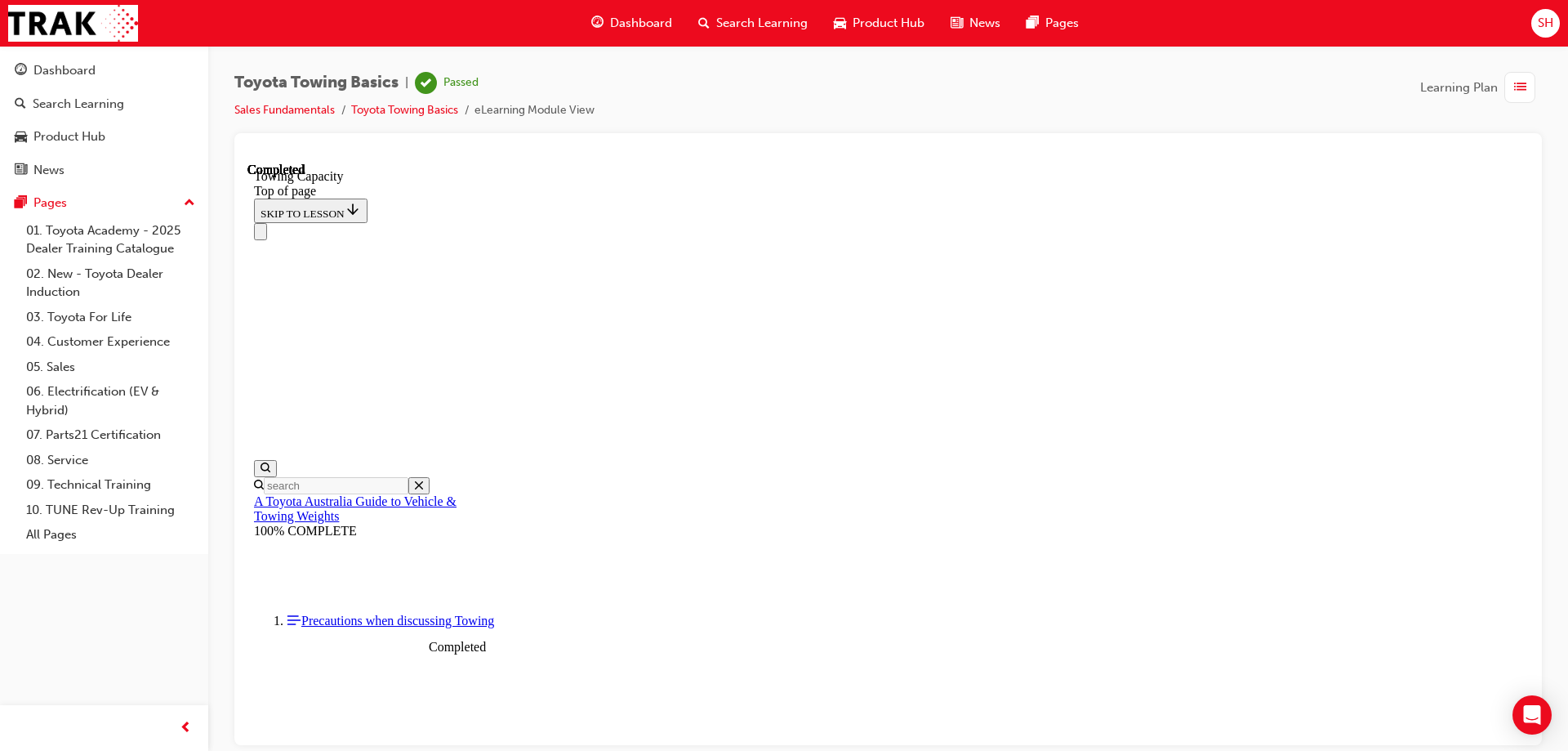
drag, startPoint x: 493, startPoint y: 17617, endPoint x: 871, endPoint y: 17316, distance: 483.2
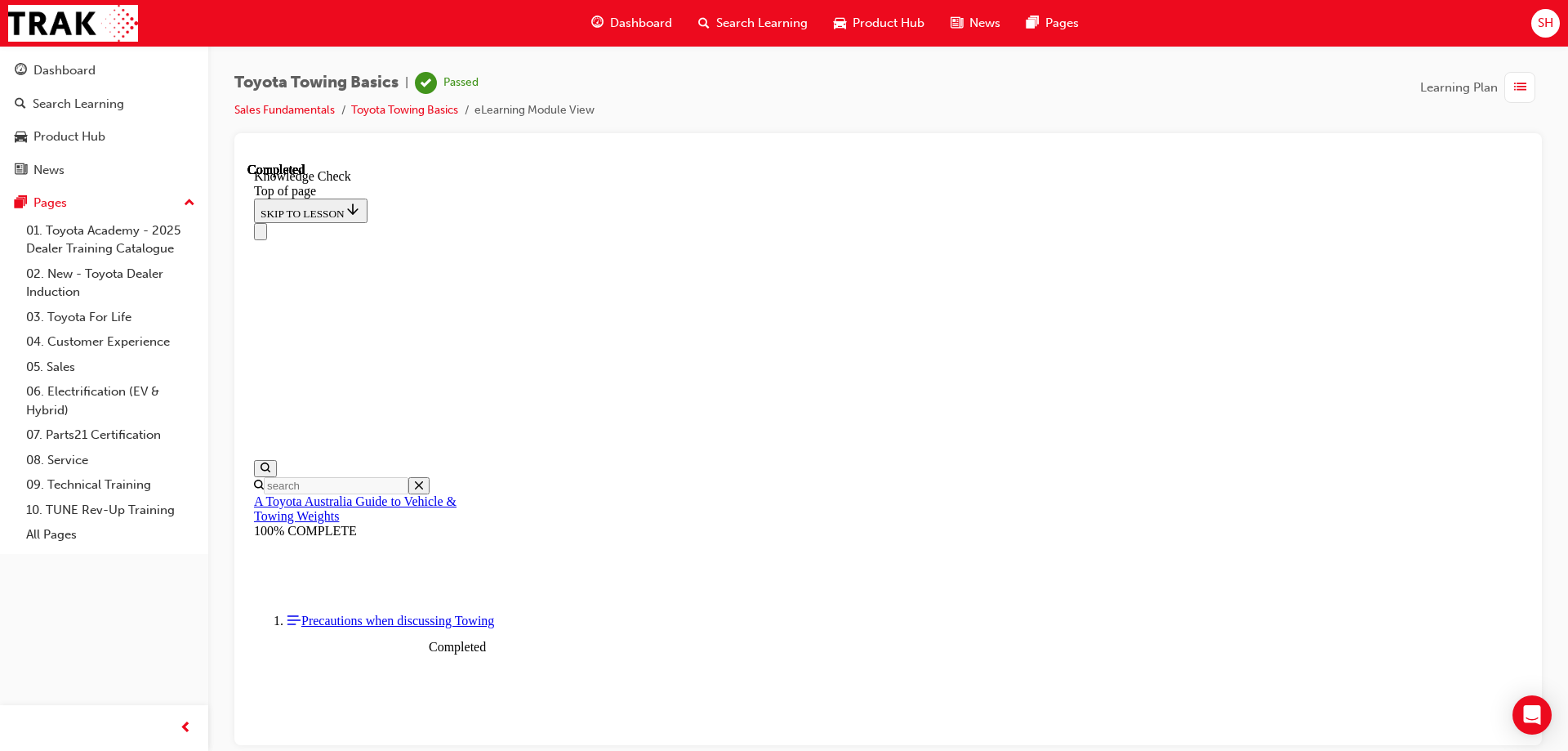
drag, startPoint x: 472, startPoint y: 17644, endPoint x: 619, endPoint y: 17559, distance: 169.8
drag, startPoint x: 472, startPoint y: 17653, endPoint x: 1023, endPoint y: 17541, distance: 562.3
drag, startPoint x: 473, startPoint y: 17647, endPoint x: 864, endPoint y: 17561, distance: 400.3
drag, startPoint x: 476, startPoint y: 17656, endPoint x: 690, endPoint y: 17485, distance: 273.9
drag, startPoint x: 479, startPoint y: 17646, endPoint x: 448, endPoint y: 17564, distance: 87.7
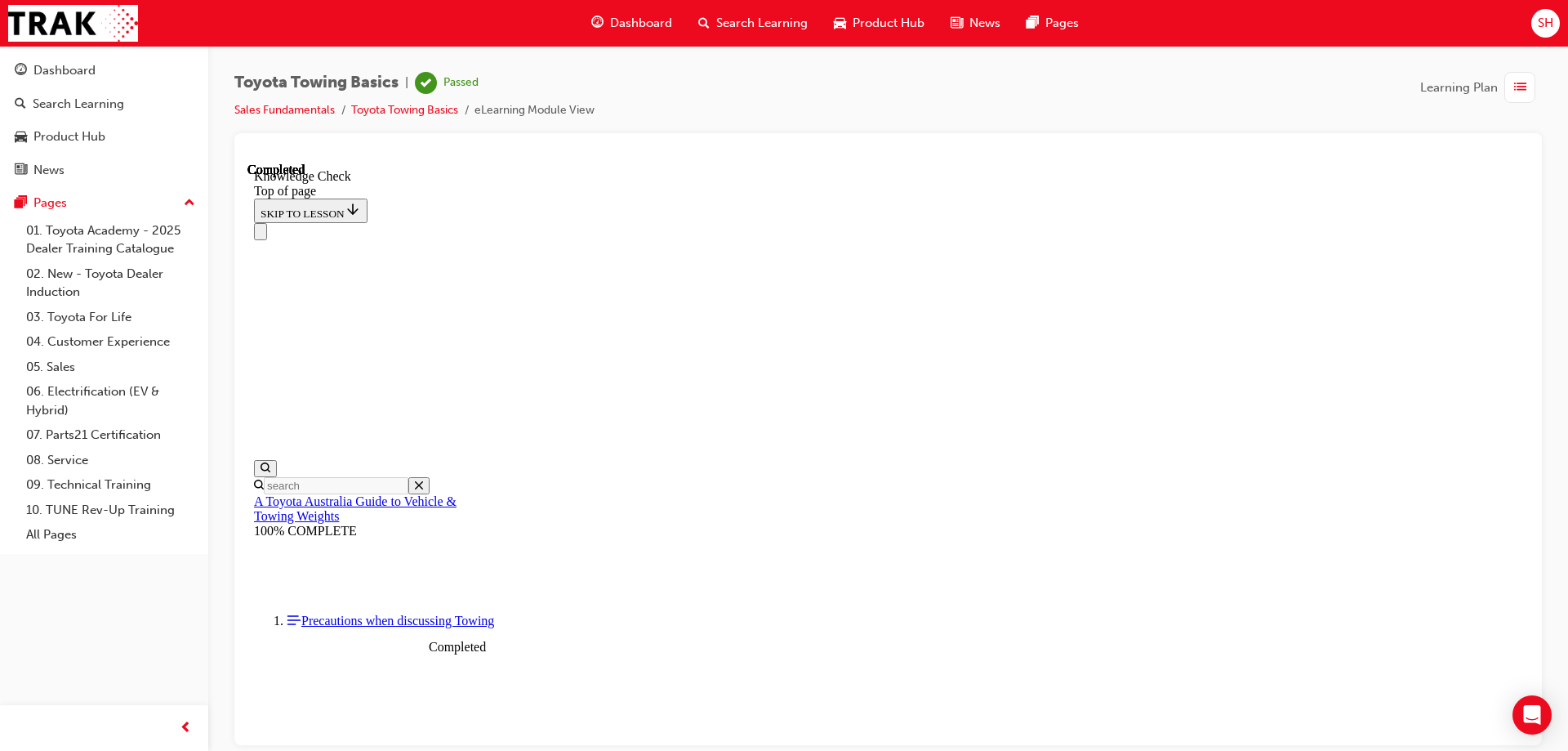
drag, startPoint x: 469, startPoint y: 17652, endPoint x: 580, endPoint y: 17230, distance: 436.4
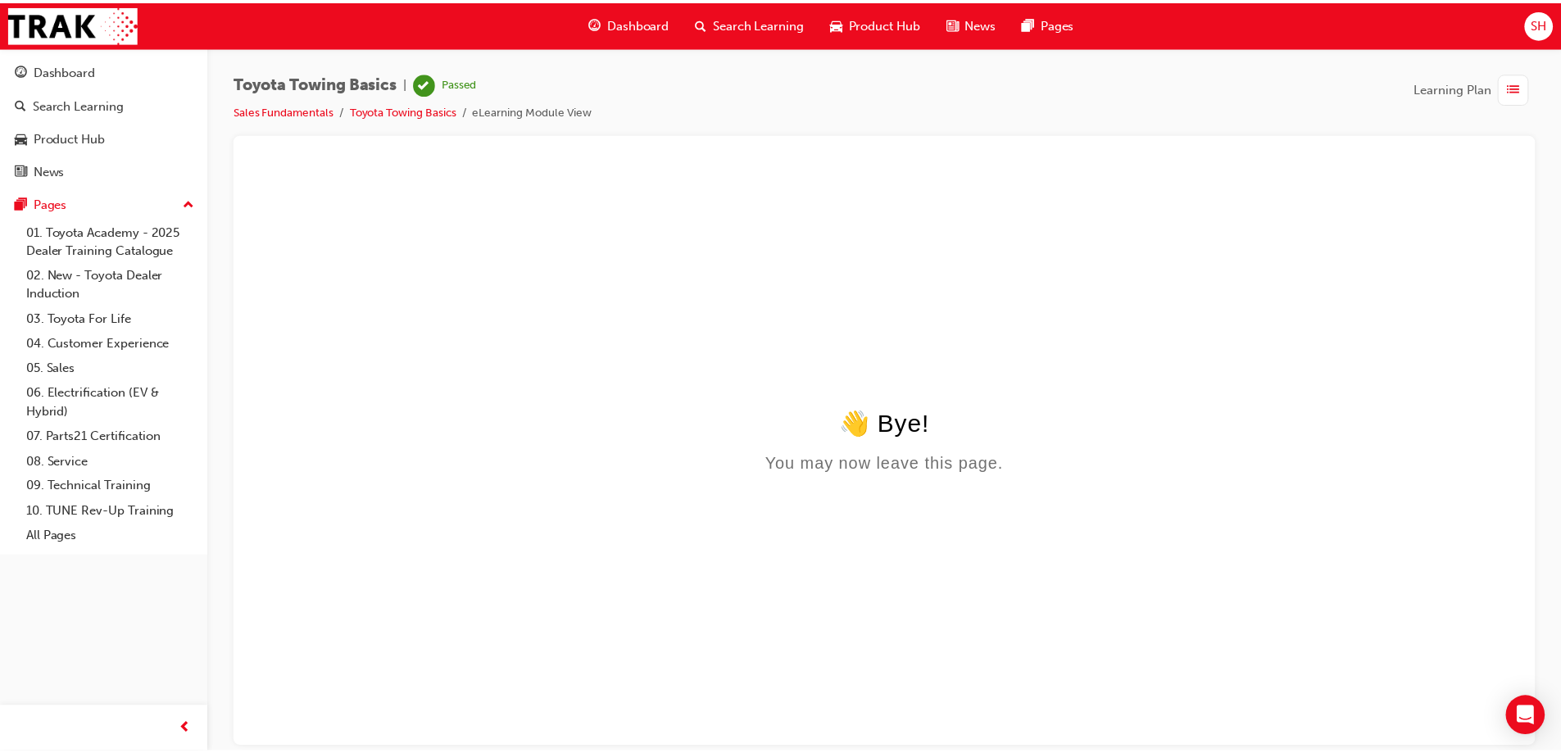
scroll to position [0, 0]
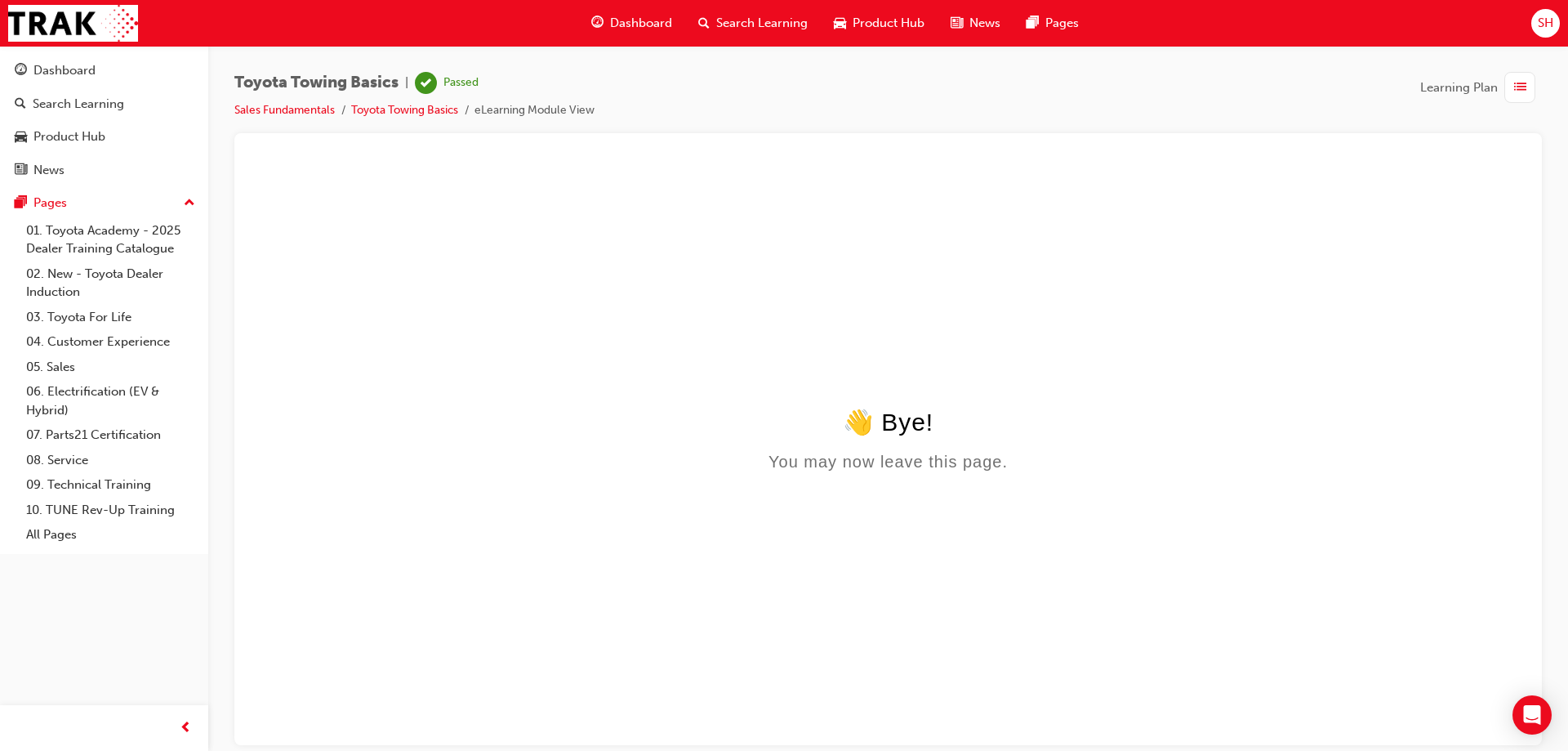
click at [19, 49] on div "Dashboard Search Learning Product Hub News Pages Pages 01. Toyota Academy - 202…" at bounding box center [104, 300] width 208 height 509
click at [30, 61] on div "Dashboard" at bounding box center [104, 71] width 178 height 20
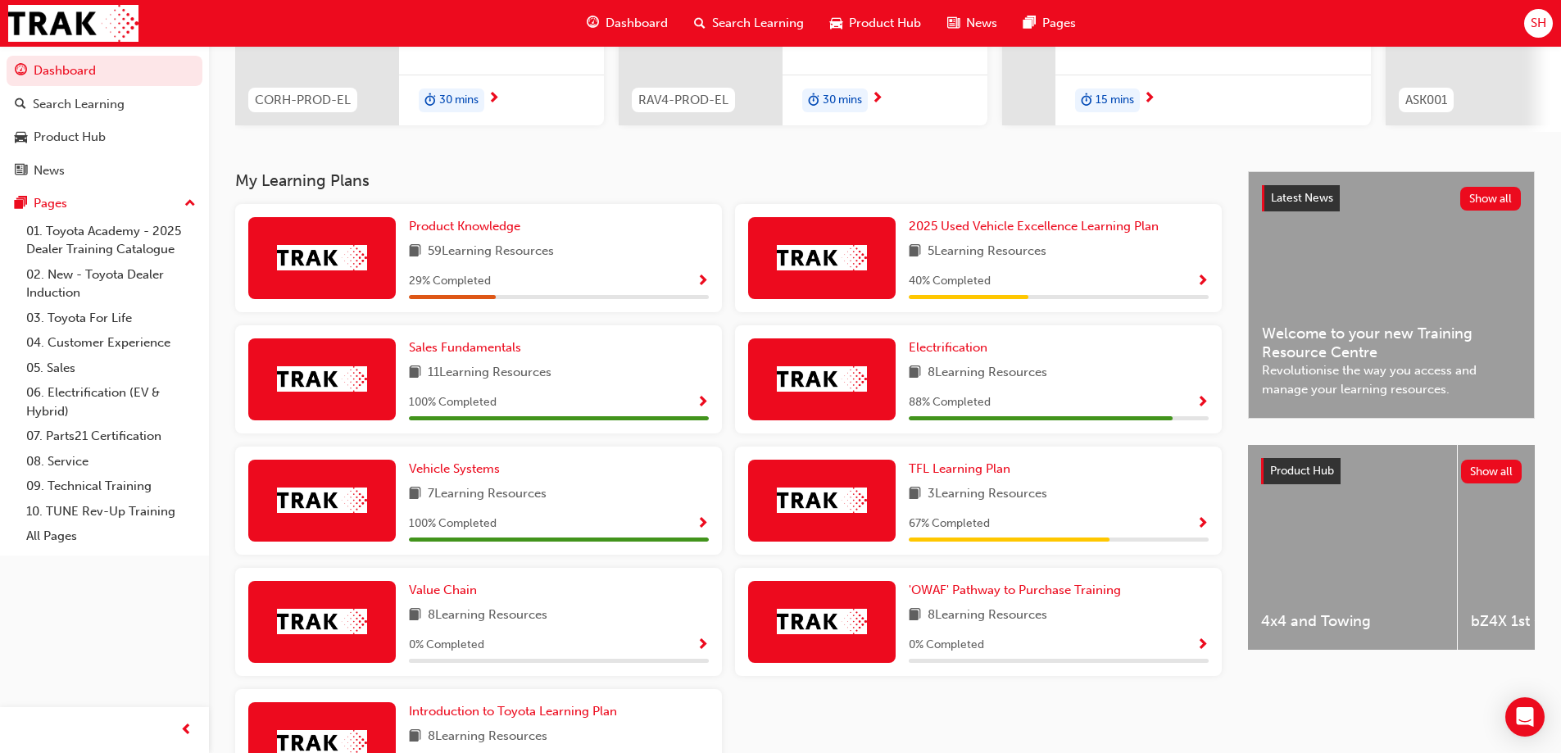
scroll to position [164, 0]
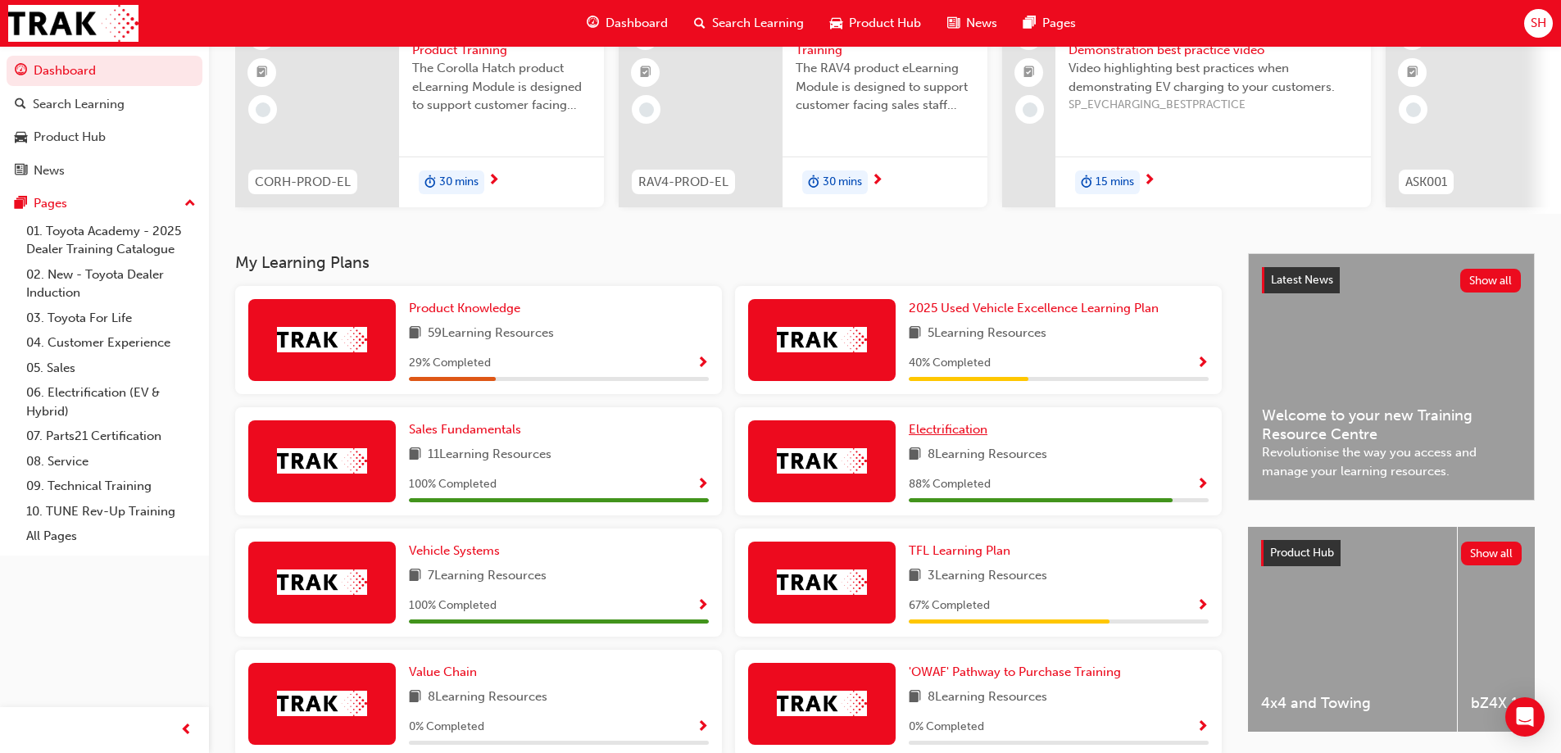
click at [969, 436] on span "Electrification" at bounding box center [947, 429] width 79 height 15
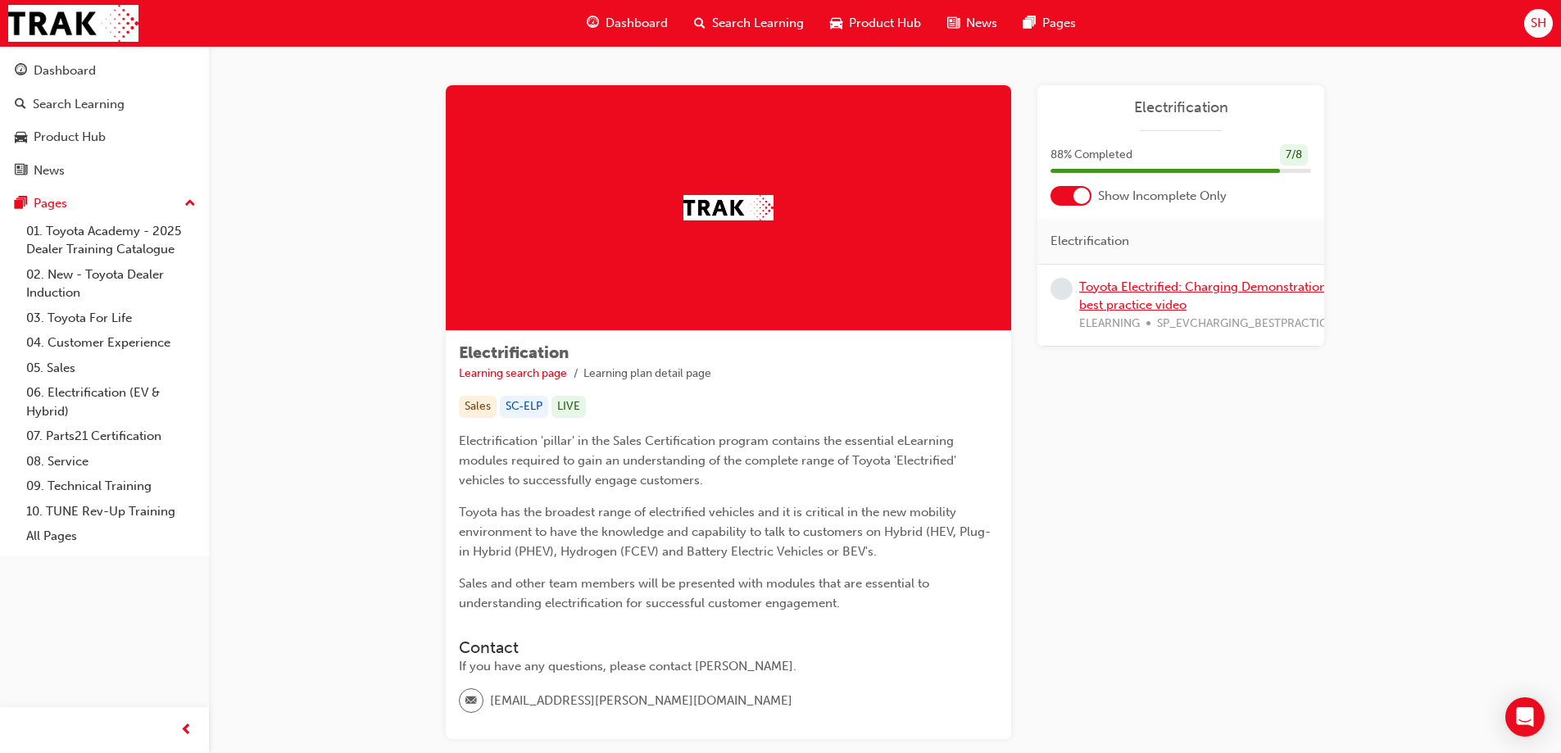
click at [1142, 292] on link "Toyota Electrified: Charging Demonstration best practice video" at bounding box center [1202, 296] width 247 height 34
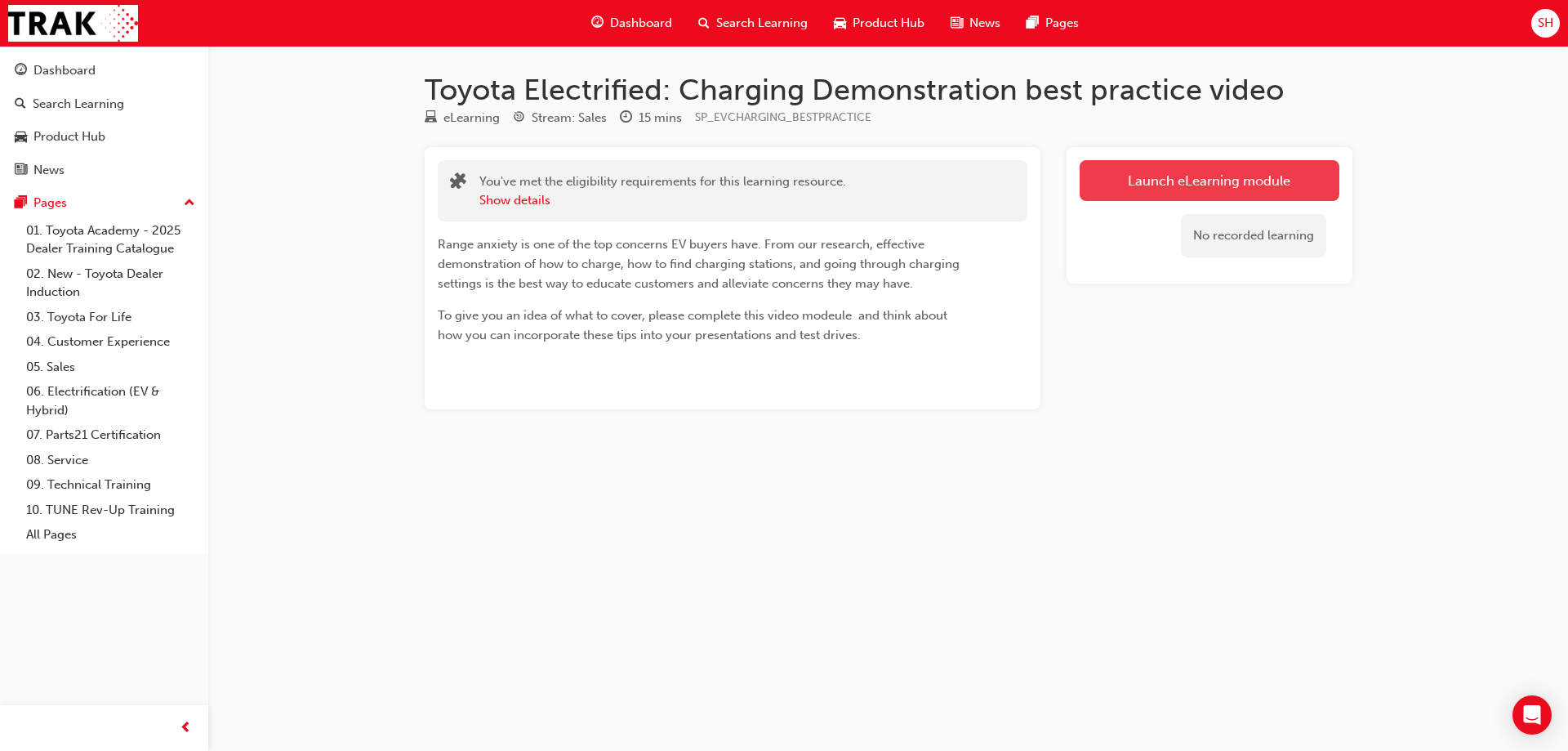
click at [1157, 182] on link "Launch eLearning module" at bounding box center [1209, 181] width 260 height 41
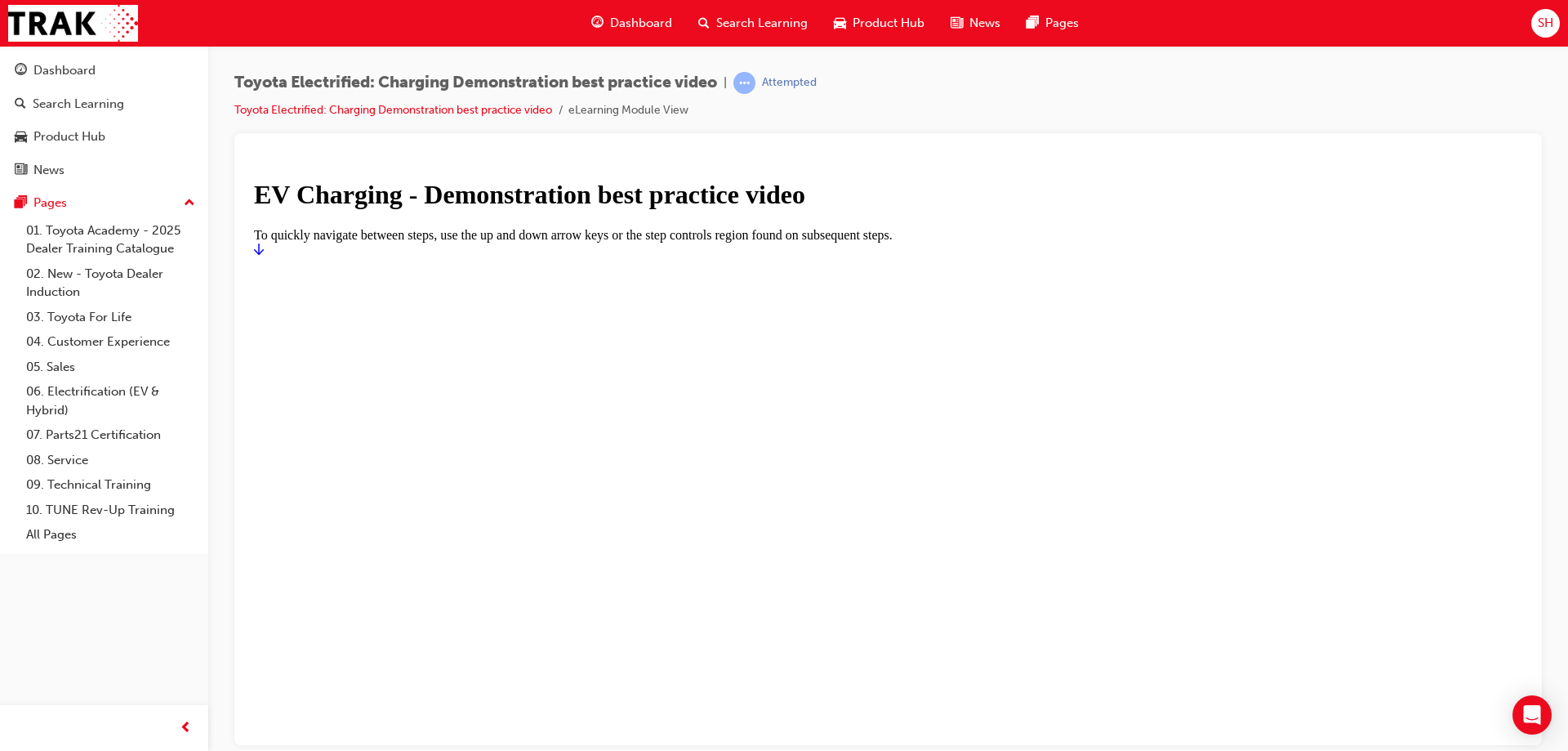
click at [264, 254] on icon "Start" at bounding box center [259, 247] width 10 height 11
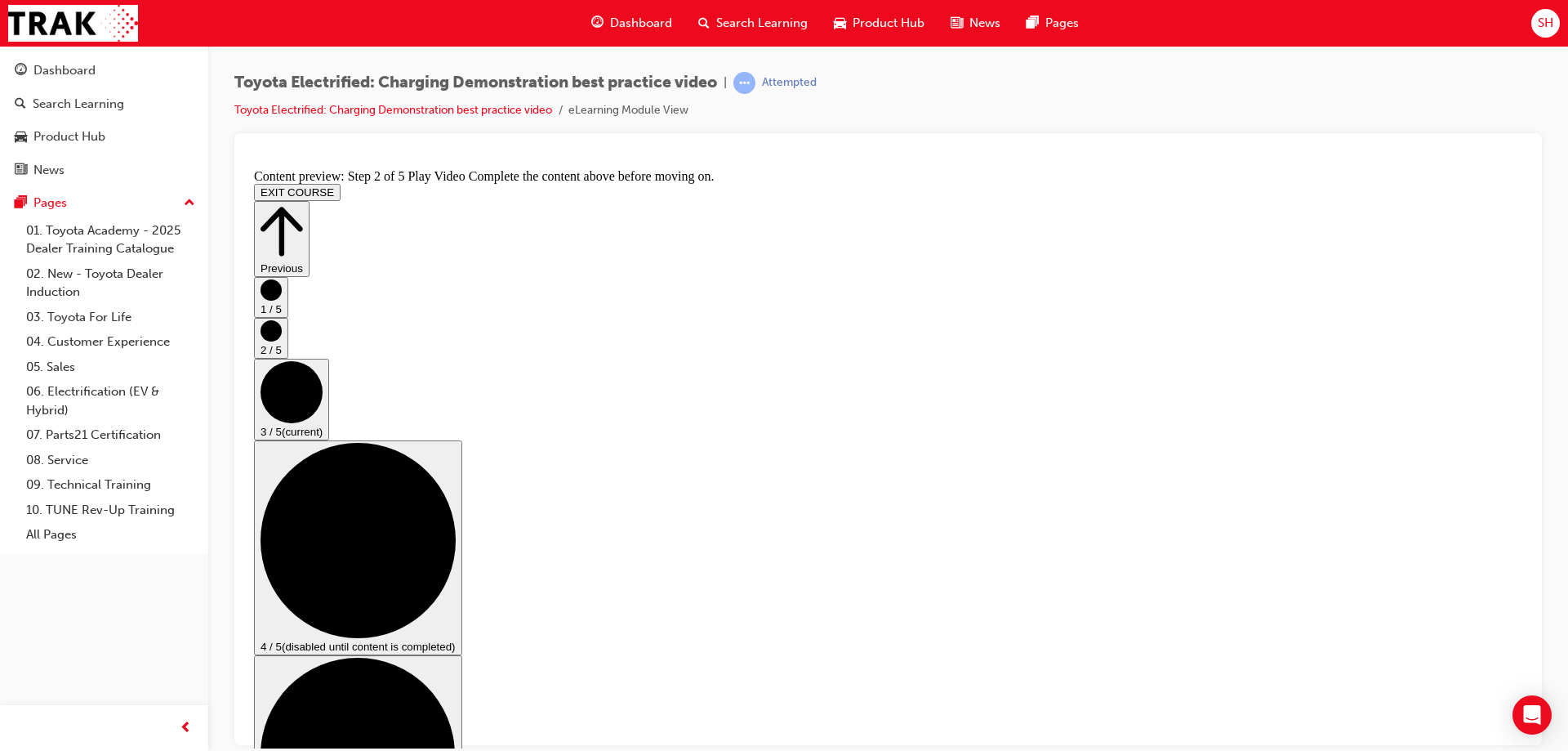
scroll to position [164, 0]
checkbox input "true"
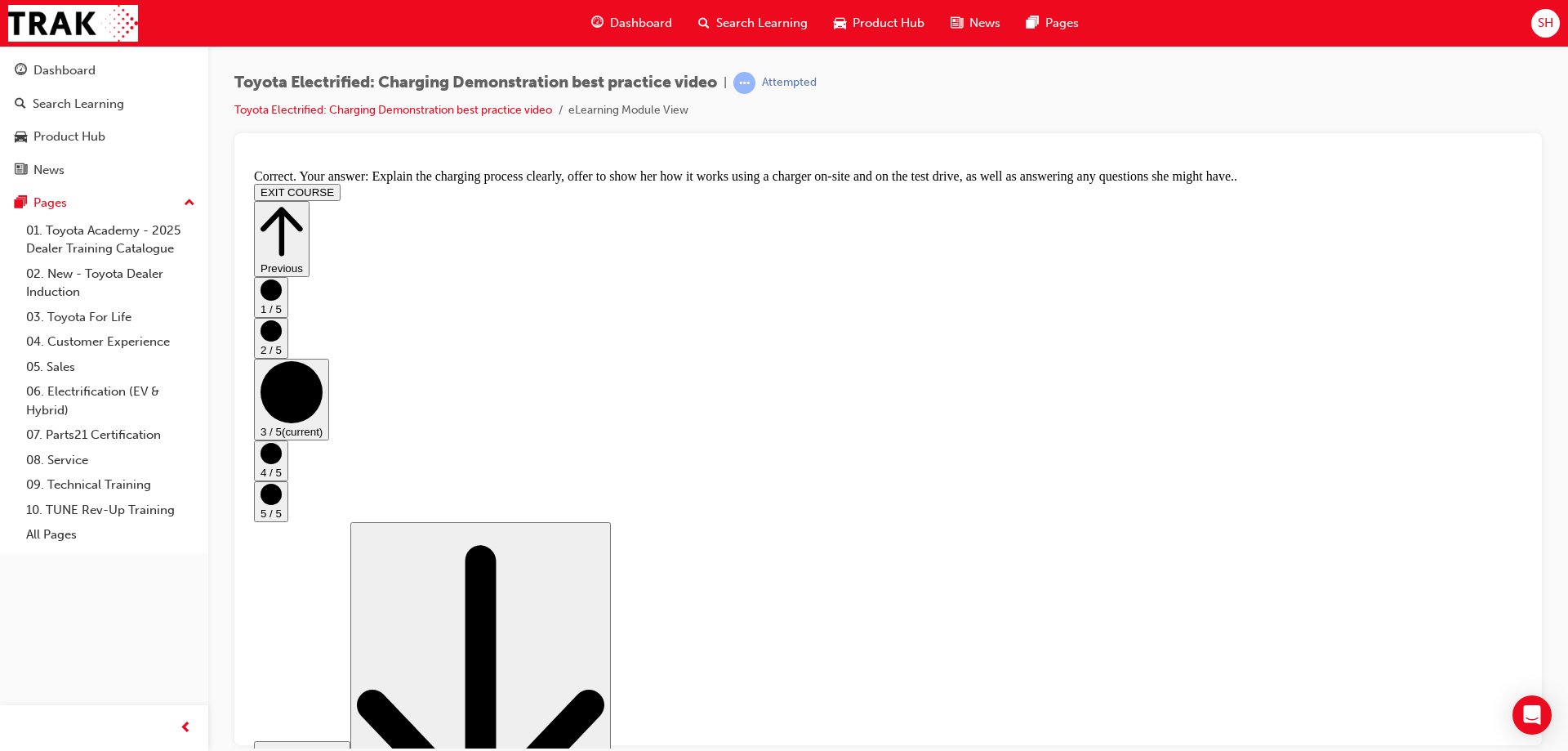
scroll to position [302, 0]
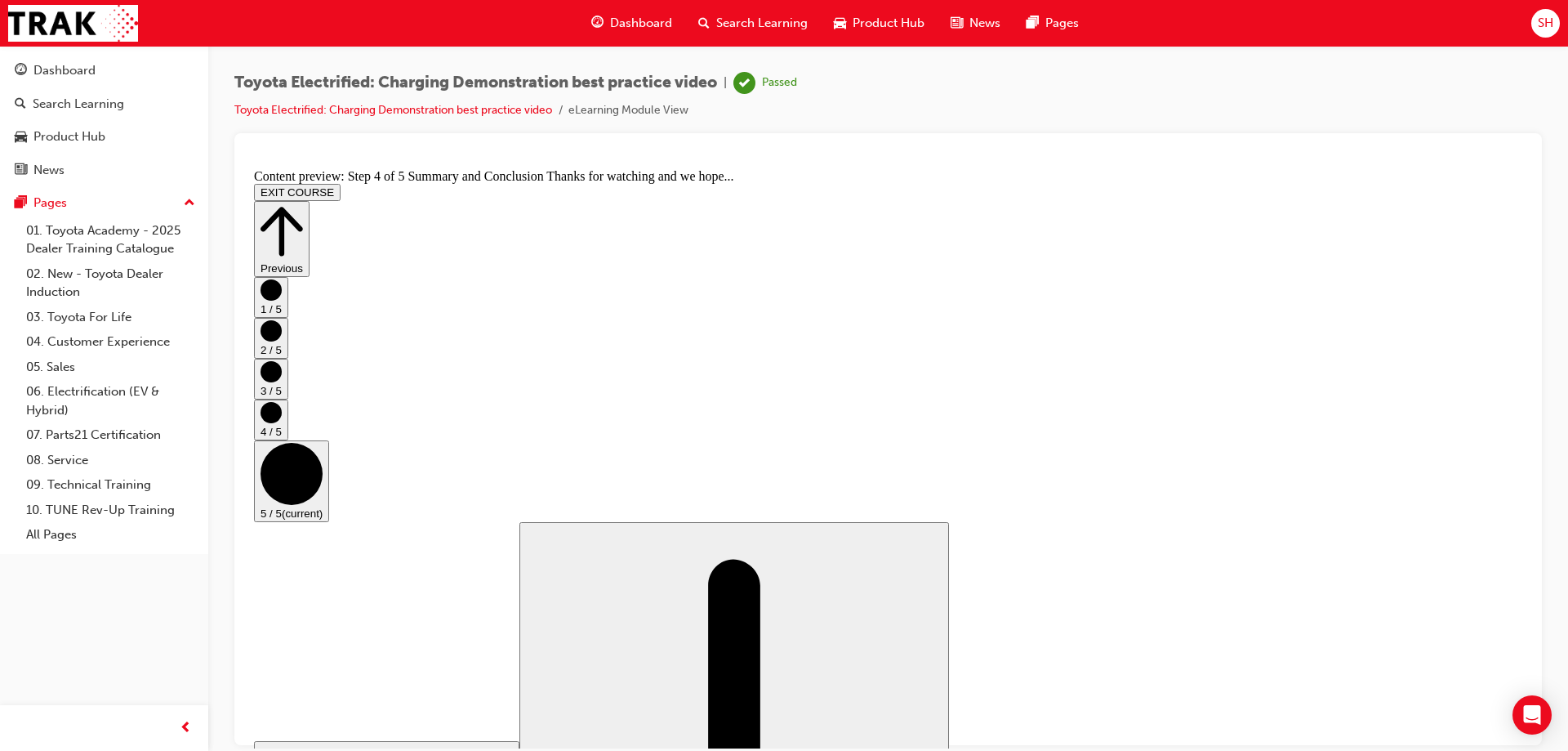
scroll to position [166, 0]
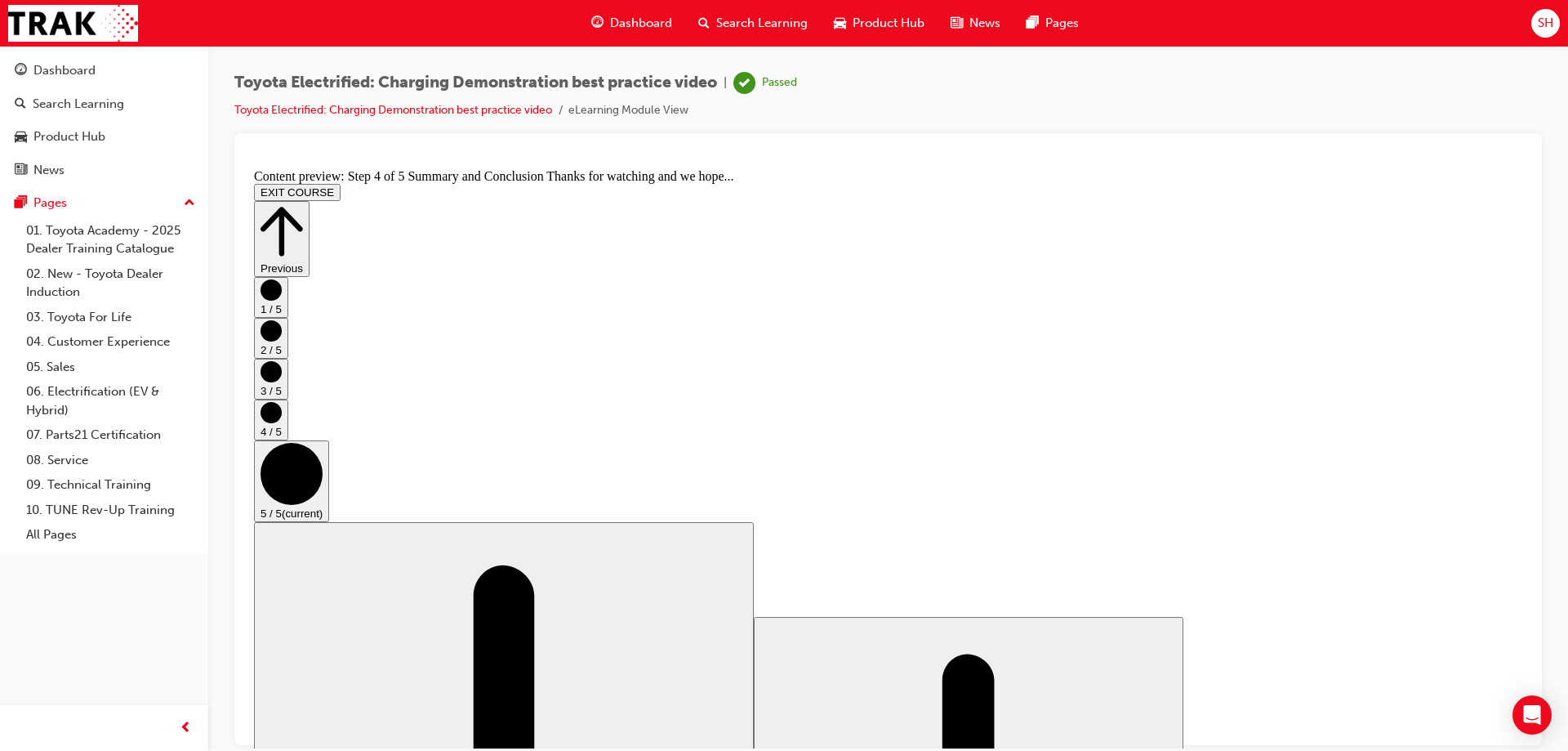
click at [341, 184] on button "EXIT COURSE" at bounding box center [297, 191] width 87 height 17
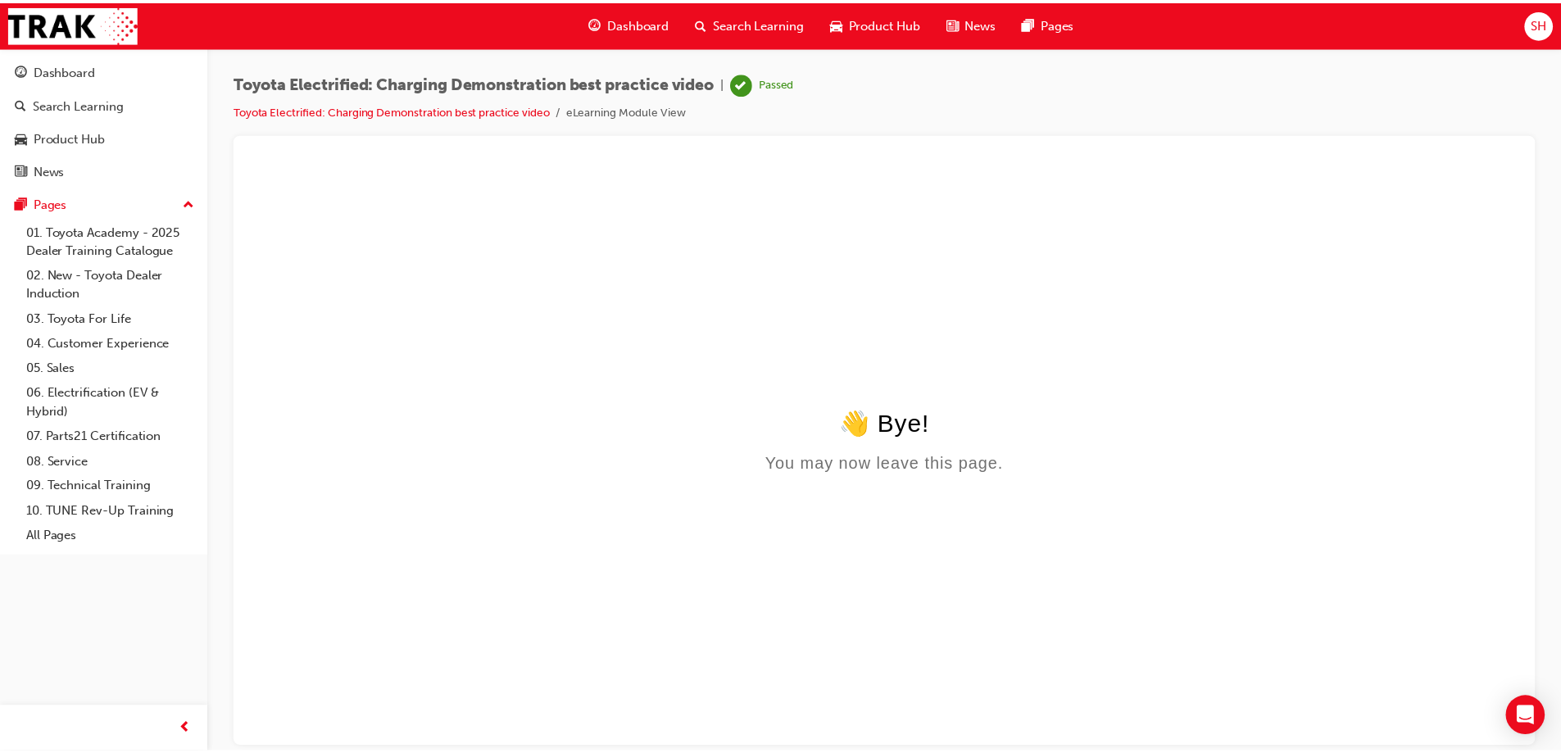
scroll to position [0, 0]
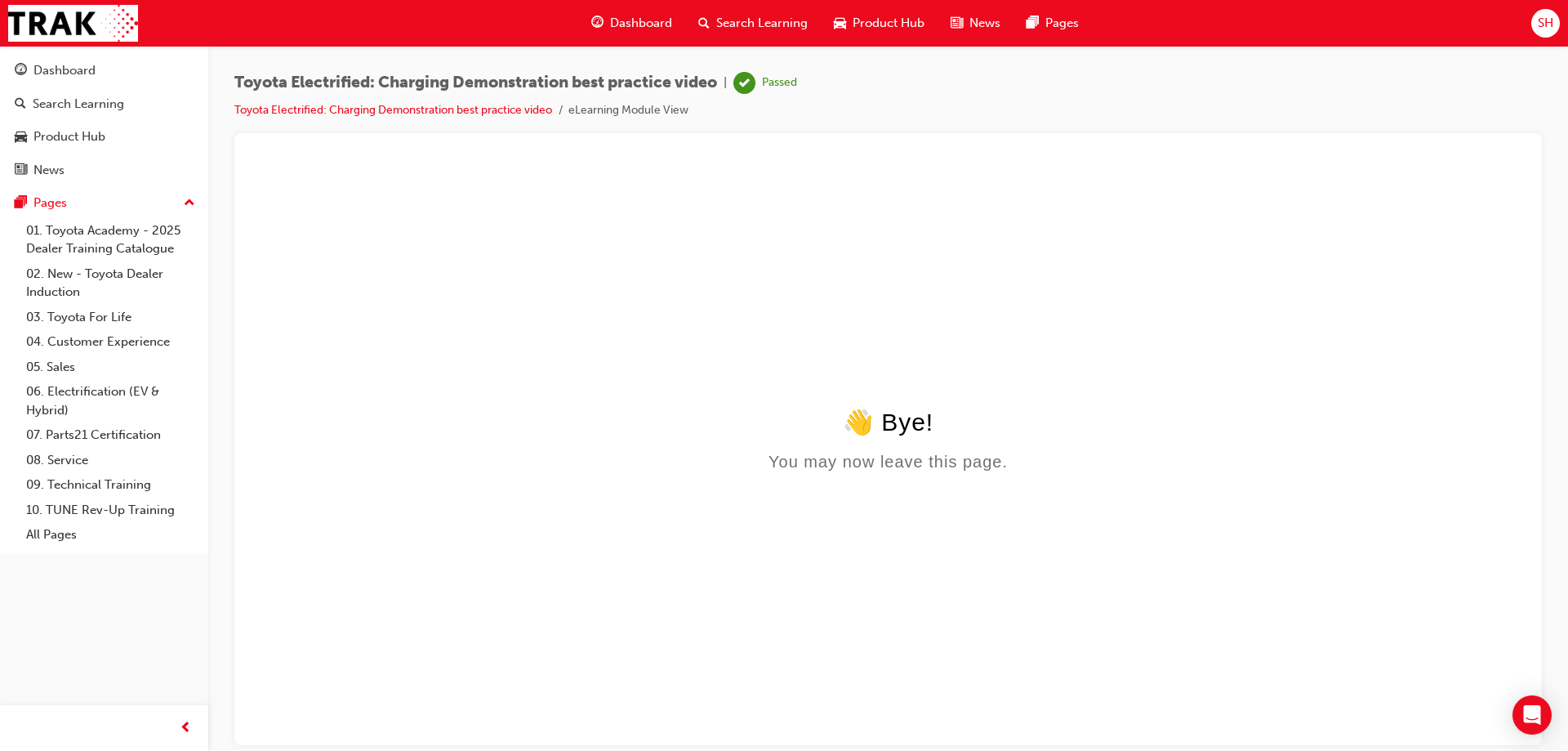
click at [74, 54] on button "Dashboard Search Learning Product Hub News Pages" at bounding box center [105, 120] width 195 height 136
click at [72, 66] on div "Dashboard" at bounding box center [65, 70] width 62 height 19
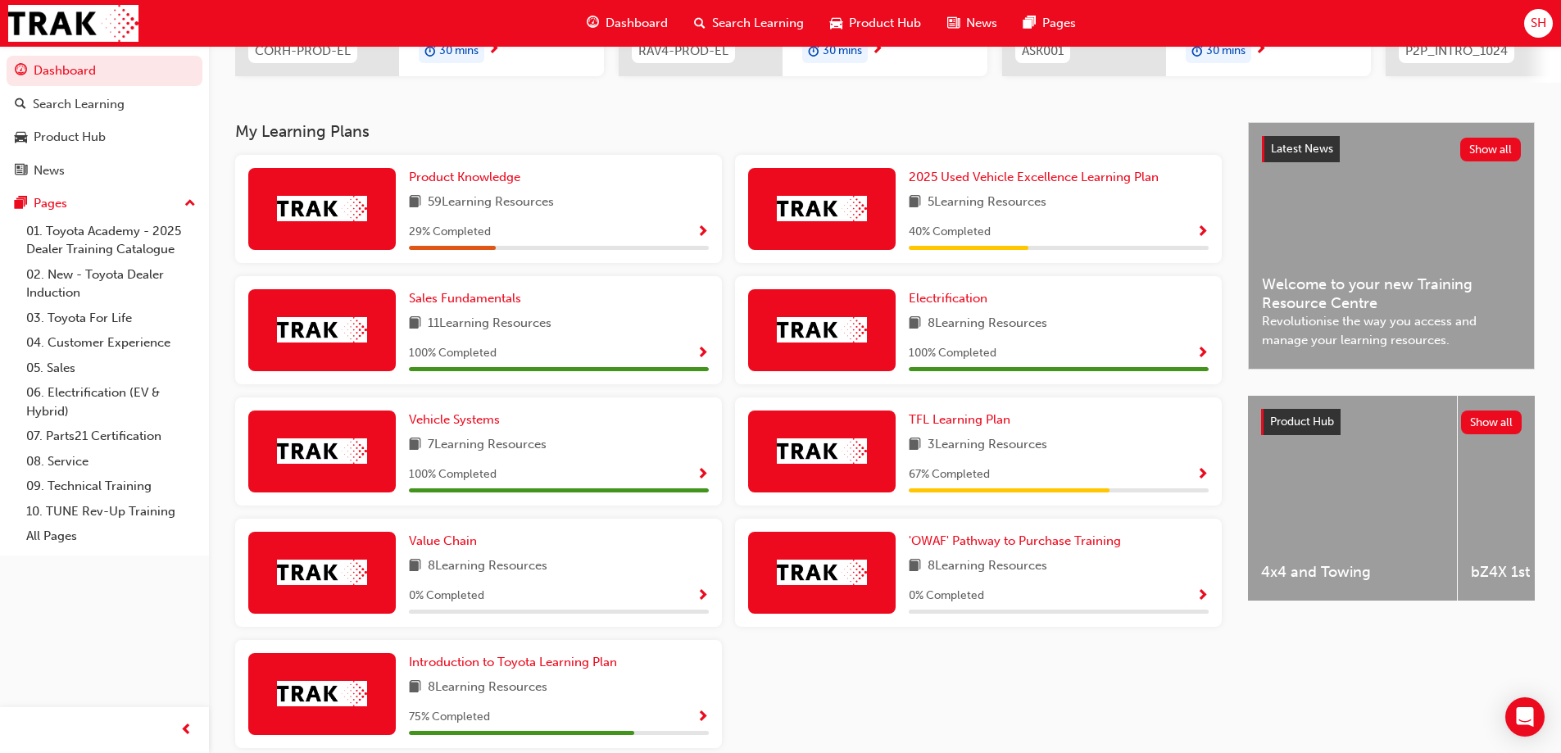
scroll to position [377, 0]
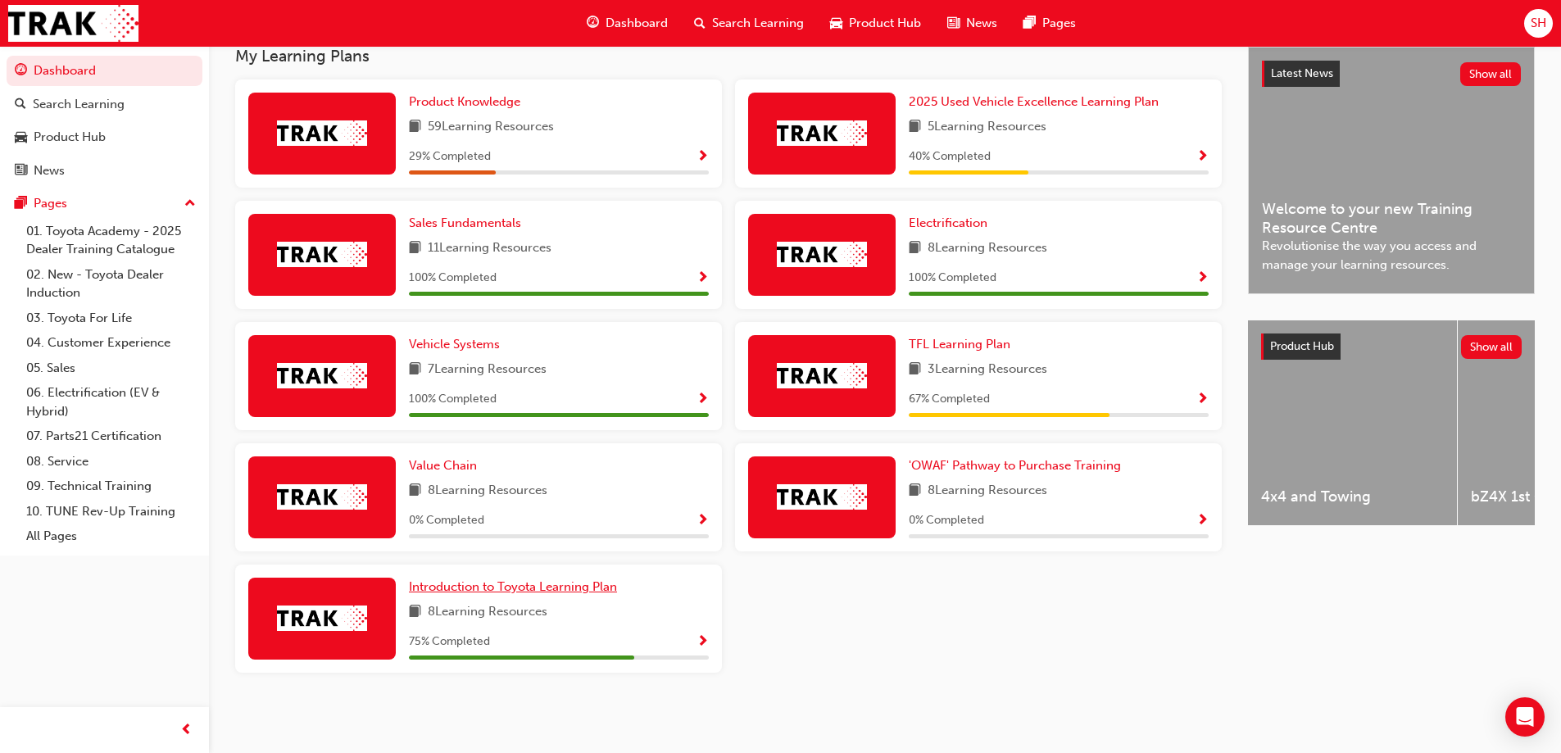
click at [570, 587] on span "Introduction to Toyota Learning Plan" at bounding box center [513, 586] width 208 height 15
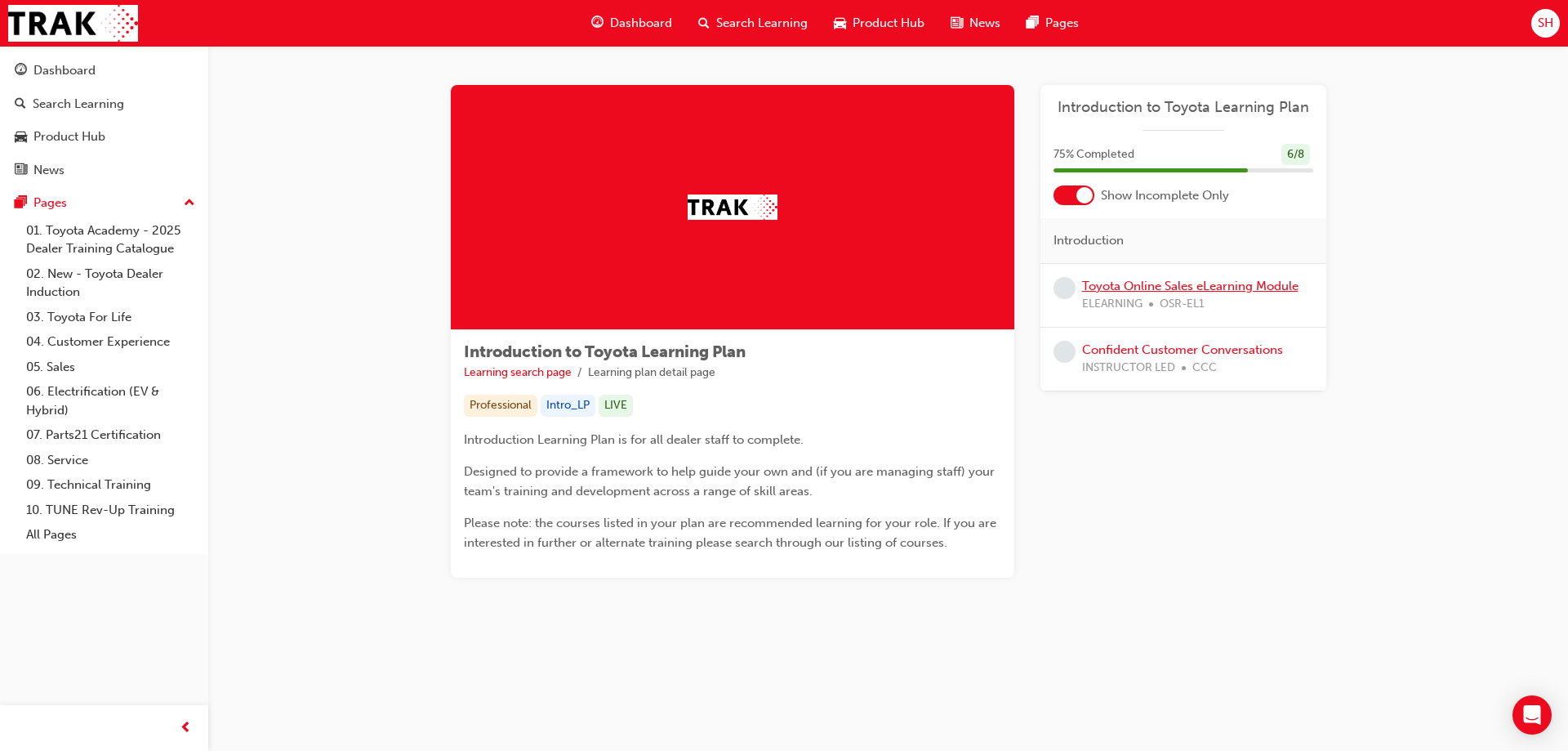
click at [1172, 282] on link "Toyota Online Sales eLearning Module" at bounding box center [1189, 285] width 216 height 15
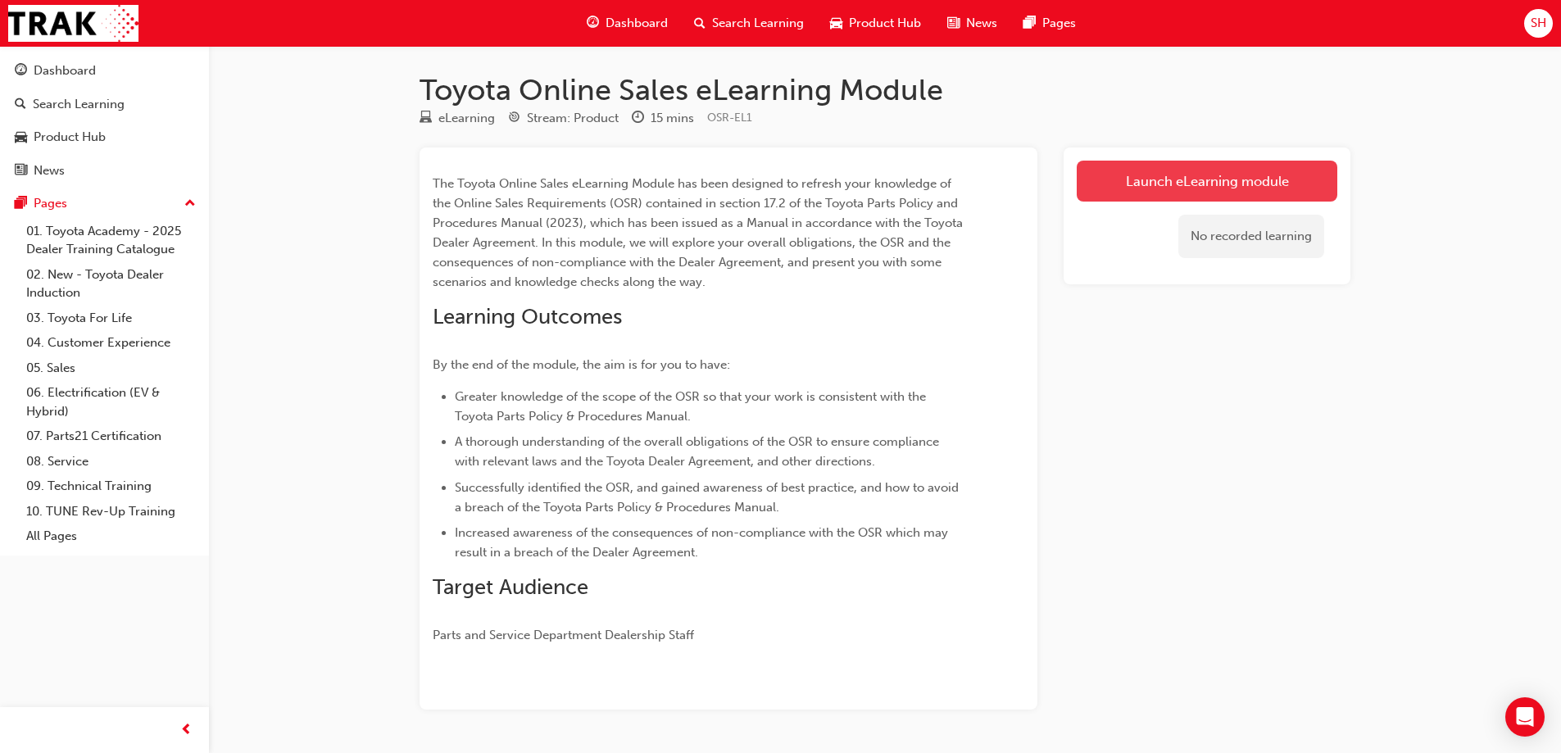
click at [1165, 187] on link "Launch eLearning module" at bounding box center [1206, 181] width 261 height 41
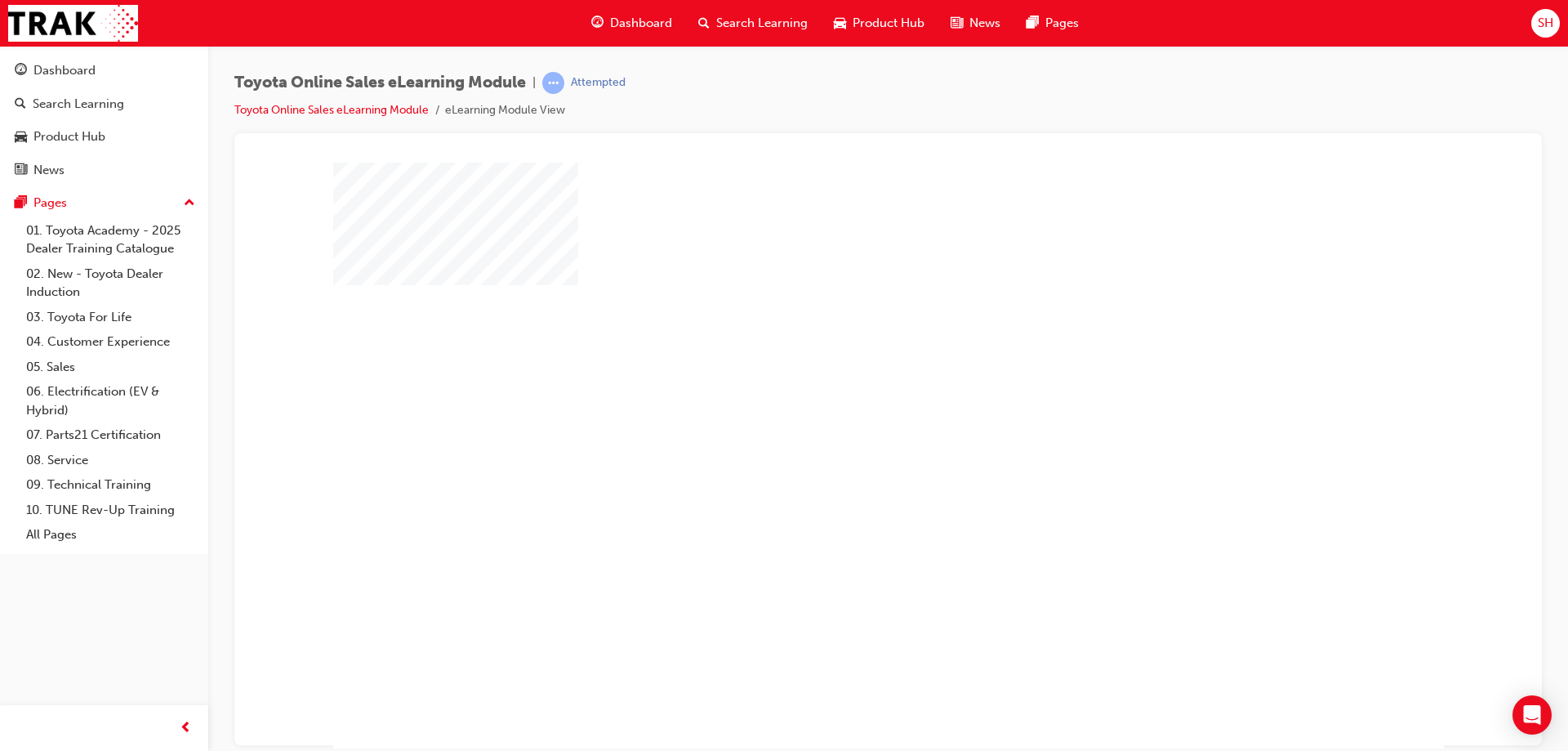
click at [841, 408] on div "play" at bounding box center [841, 408] width 0 height 0
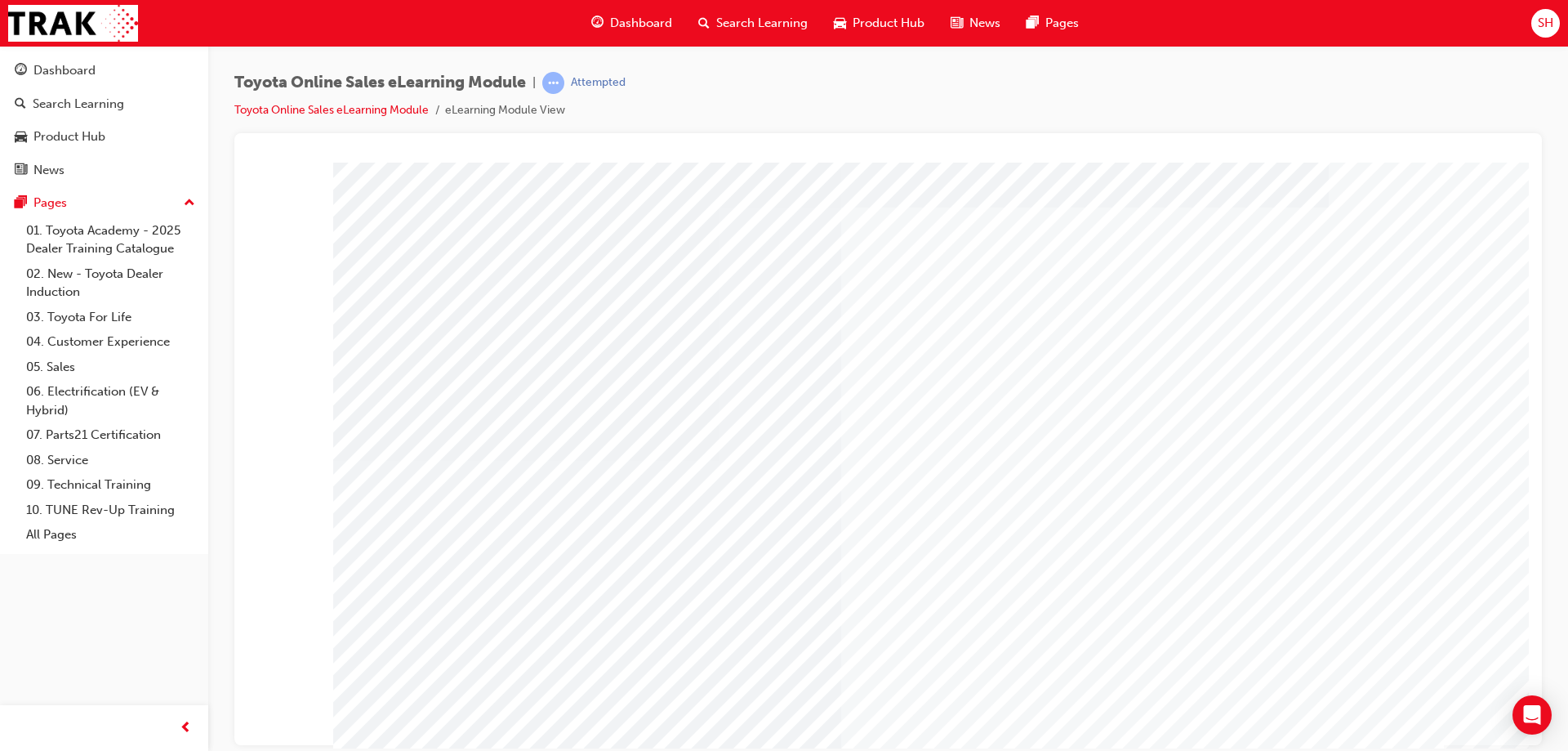
scroll to position [27, 0]
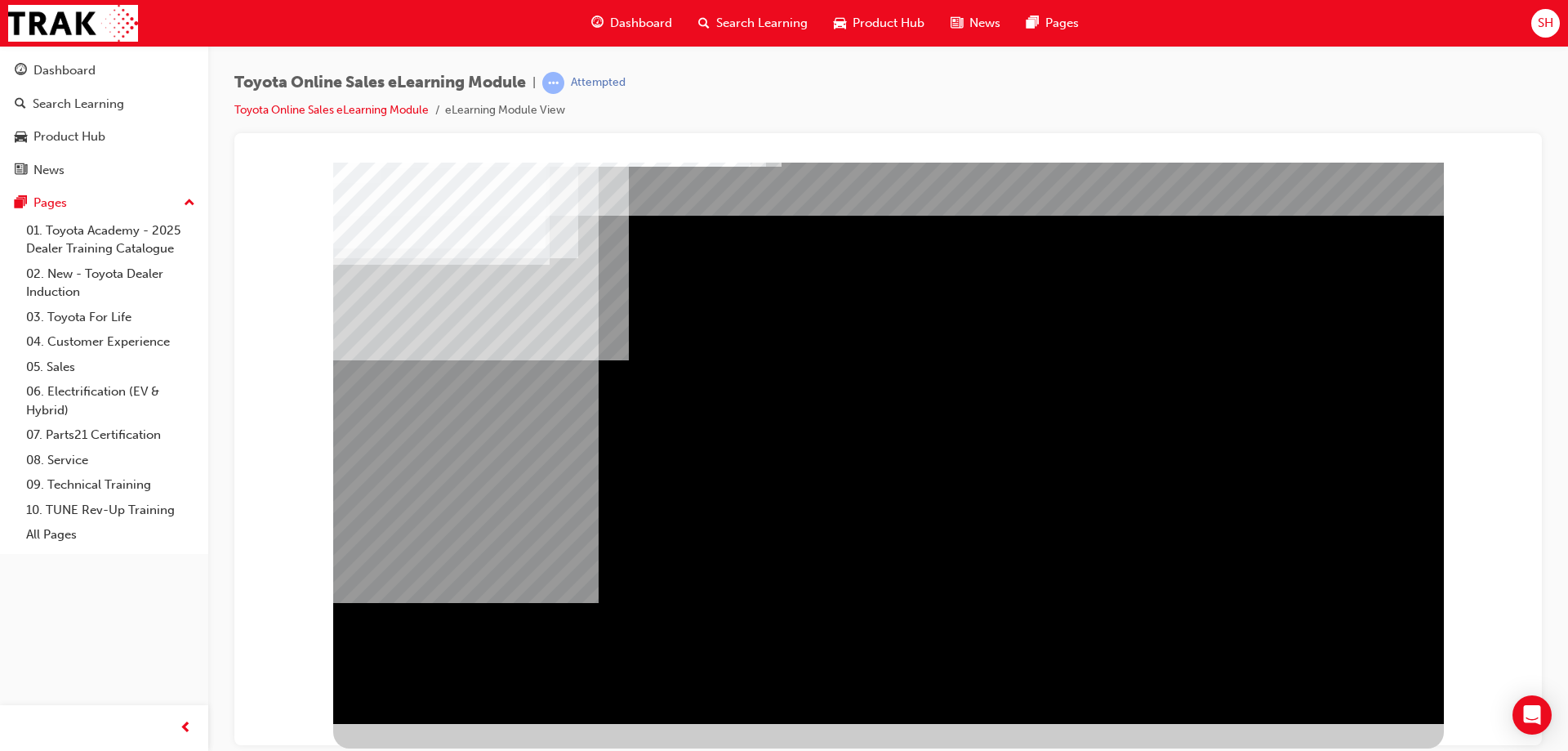
scroll to position [0, 0]
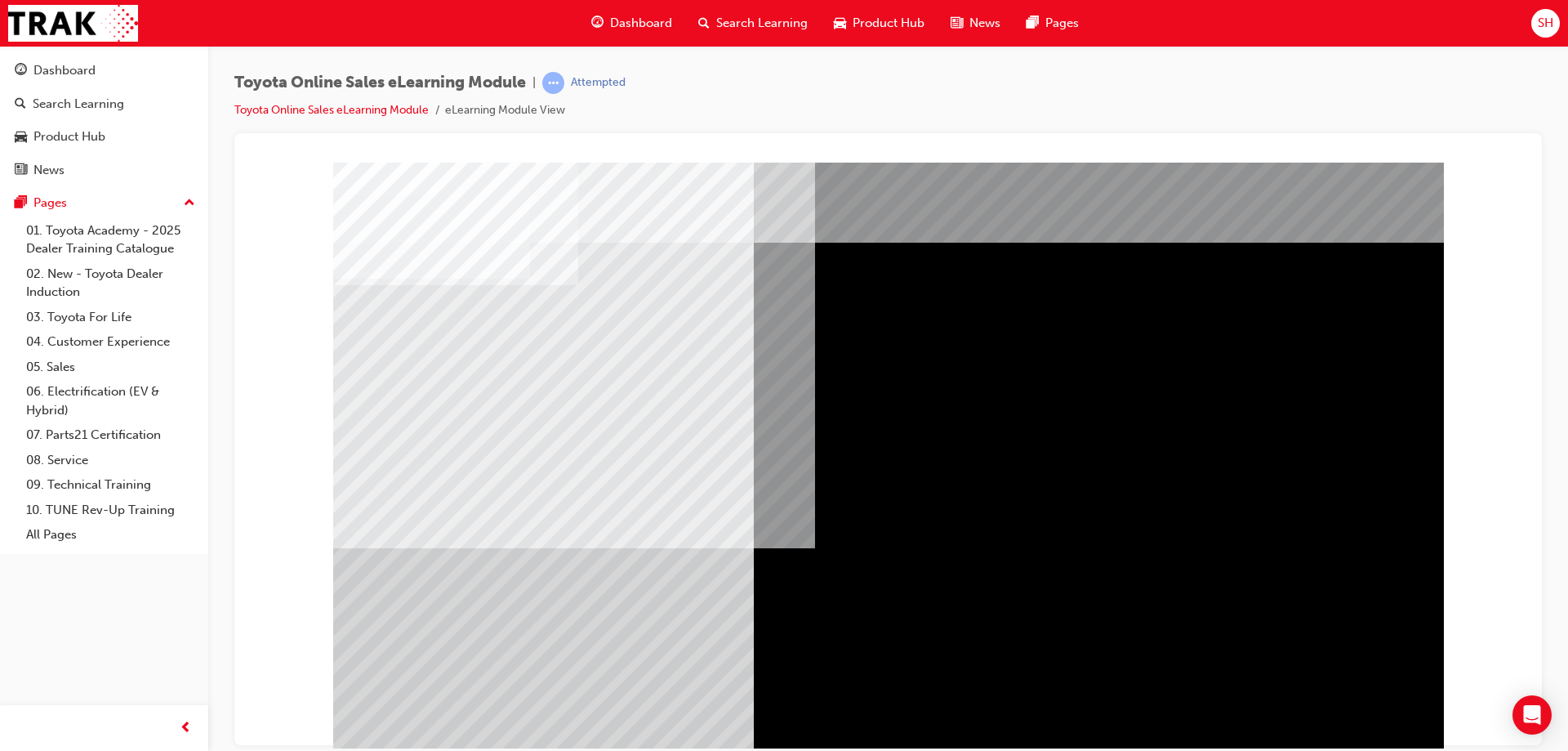
scroll to position [27, 0]
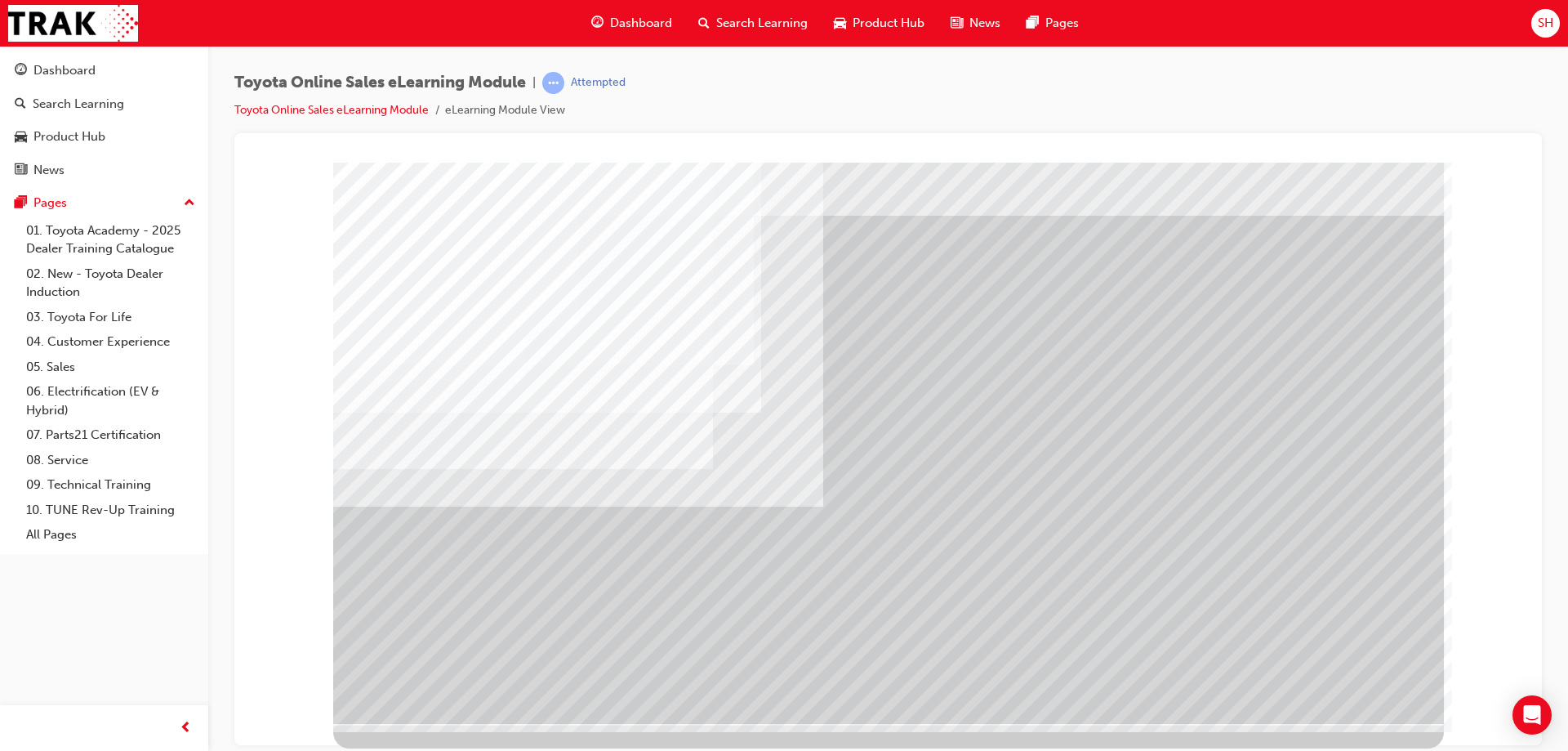
scroll to position [0, 0]
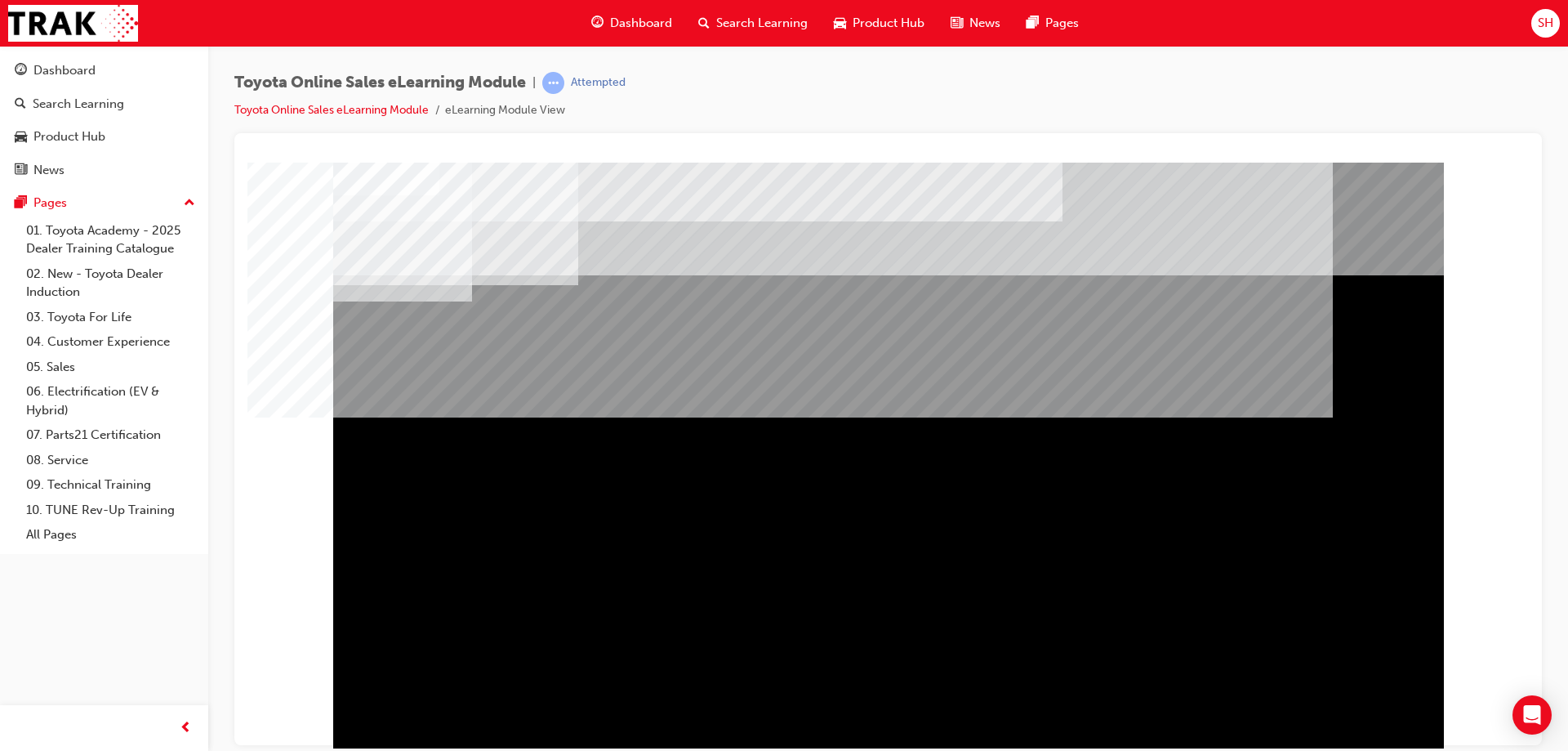
scroll to position [27, 0]
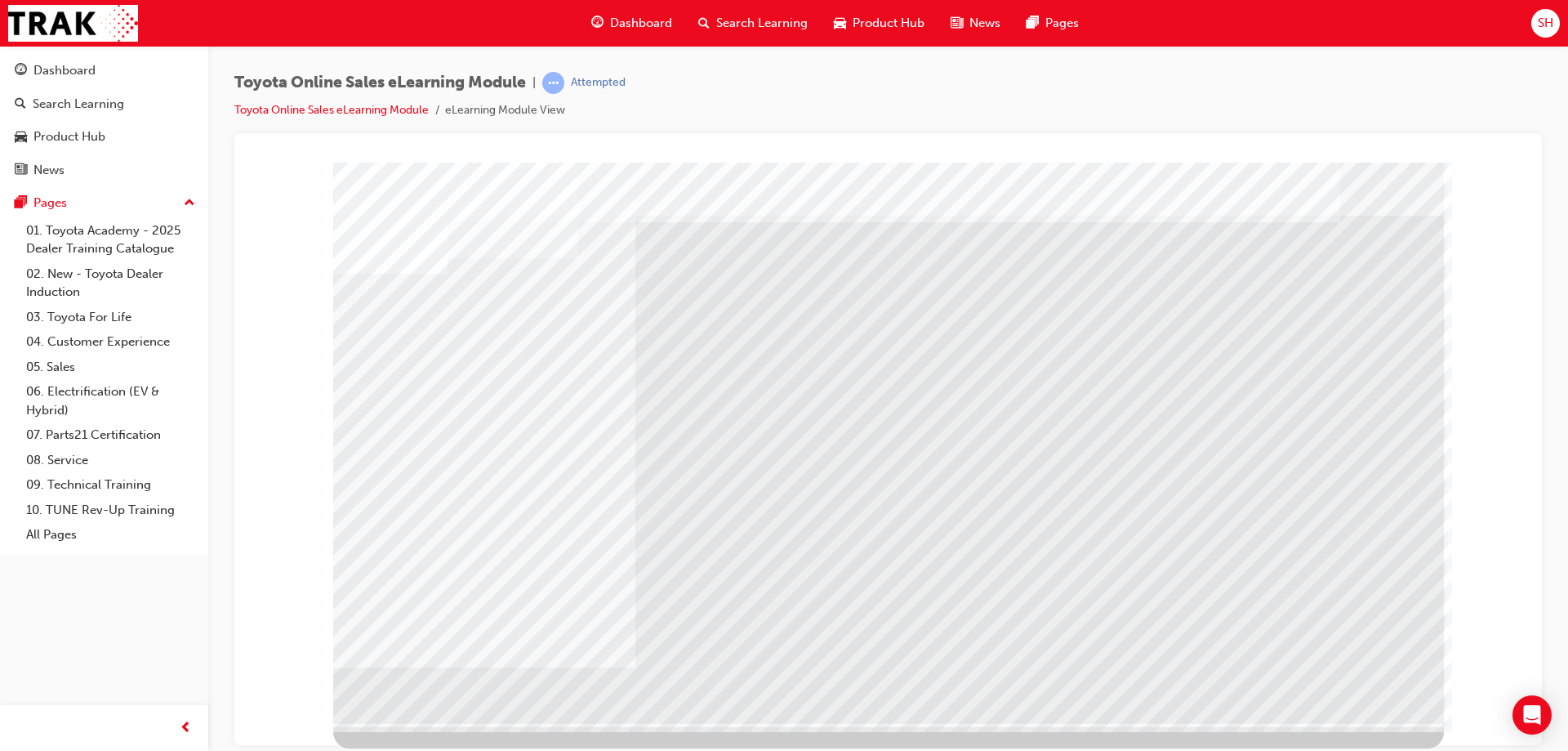
scroll to position [0, 0]
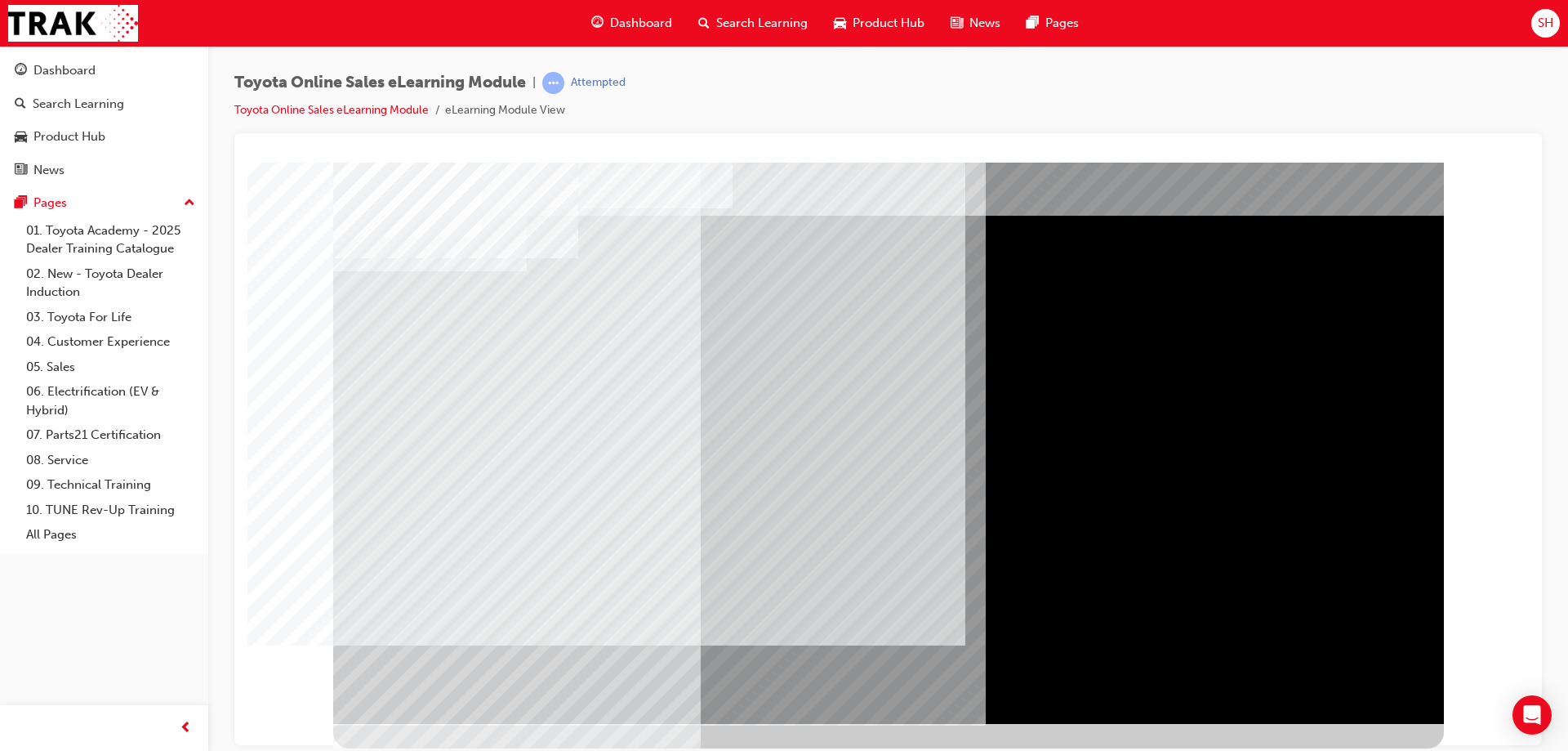
scroll to position [0, 0]
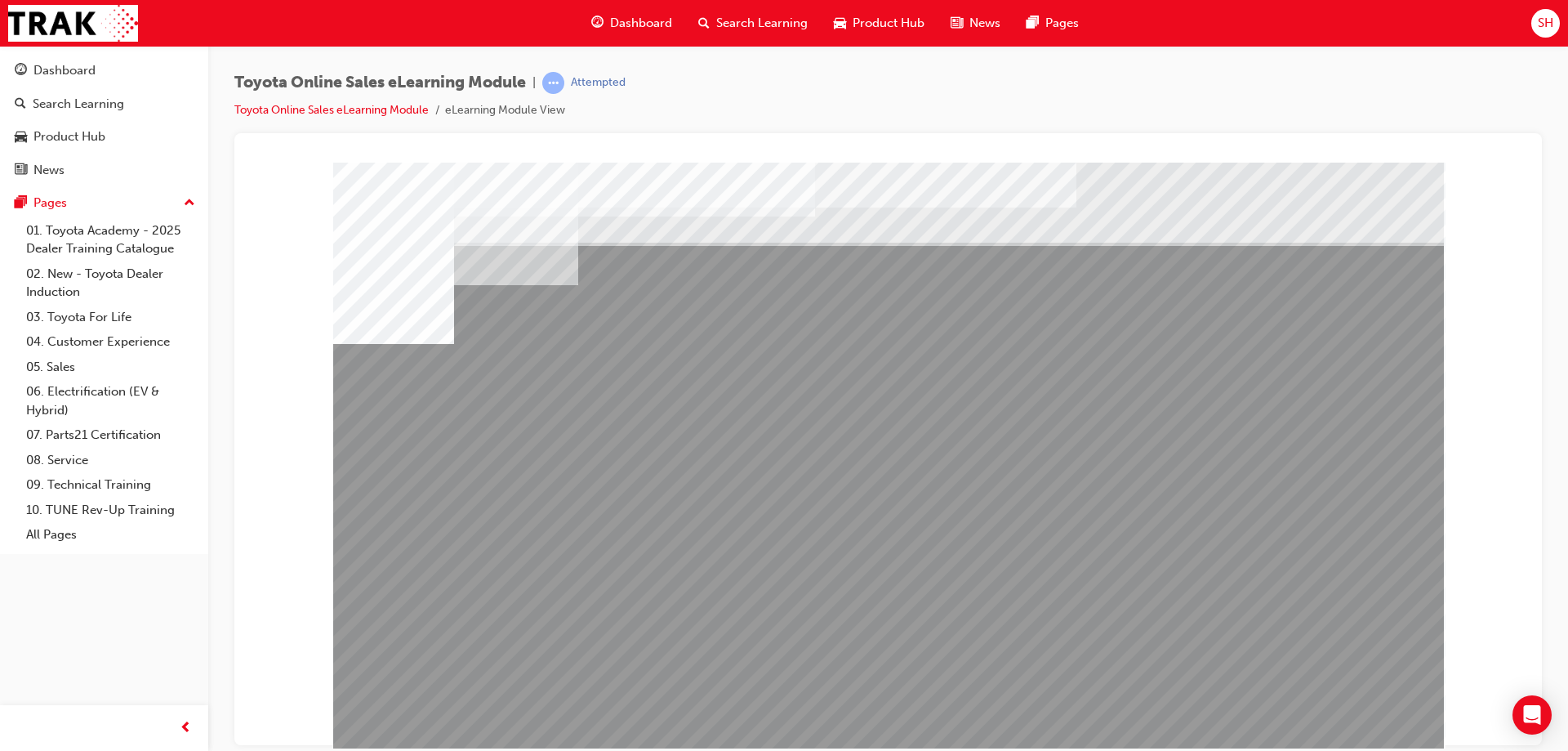
scroll to position [27, 0]
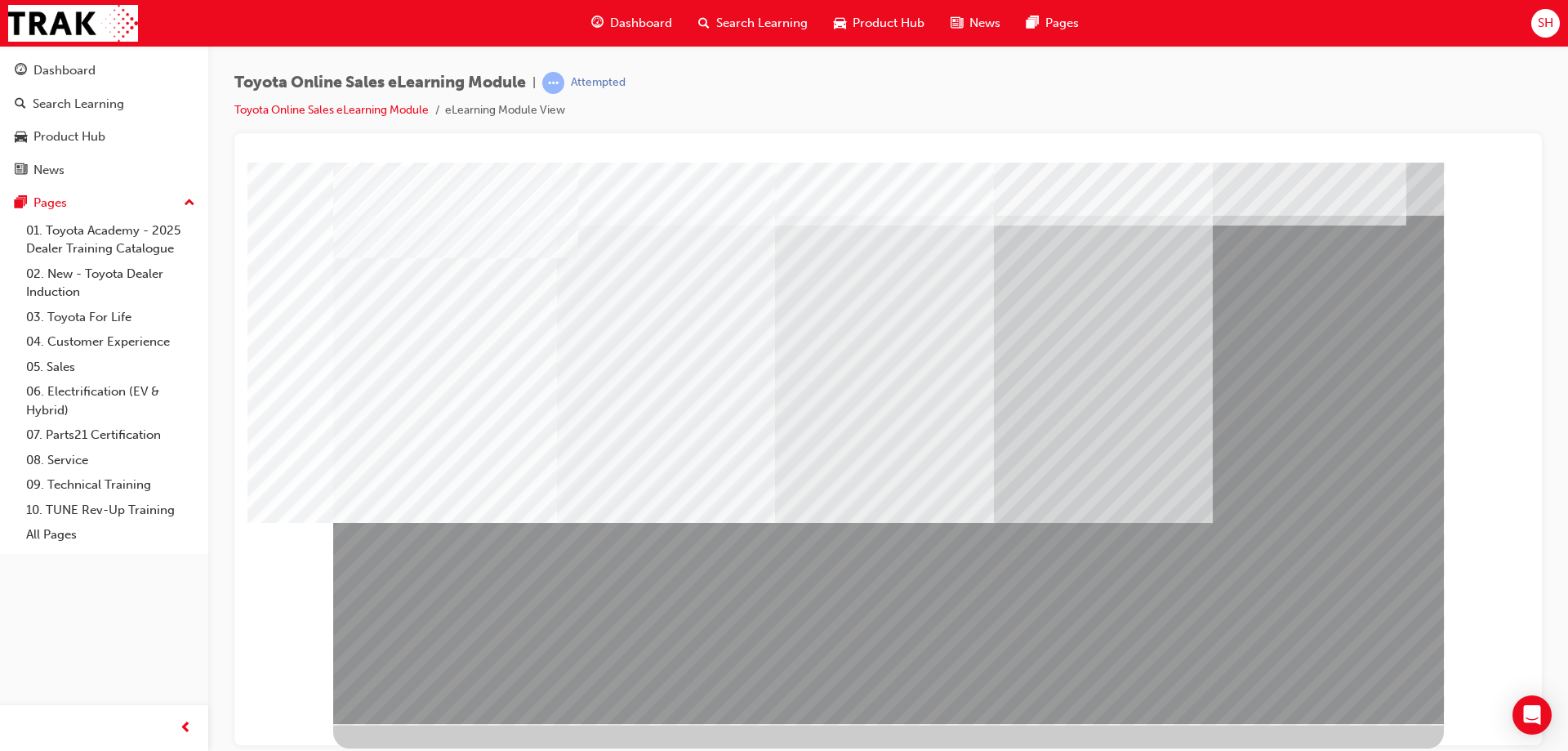
scroll to position [0, 0]
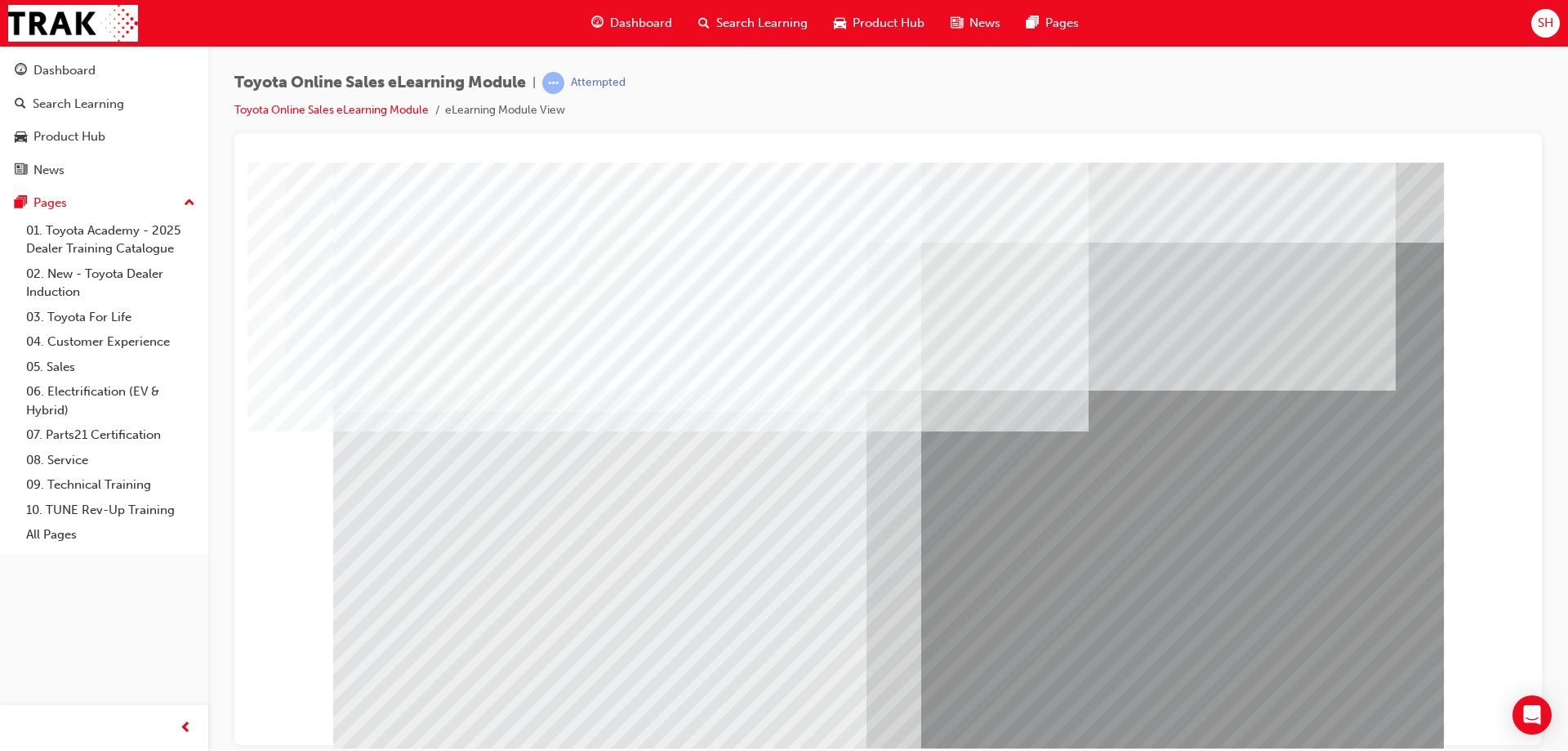
scroll to position [27, 0]
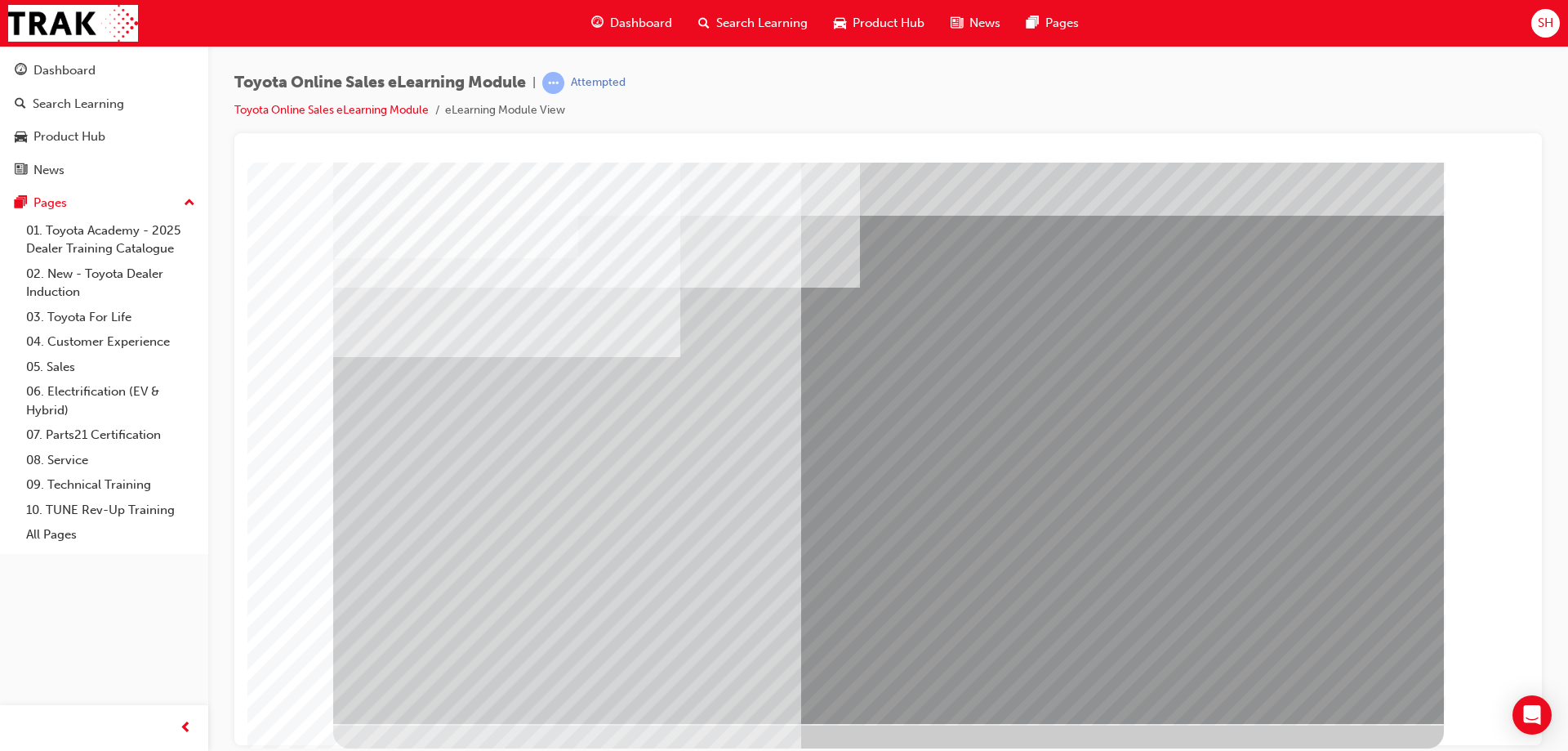
scroll to position [0, 0]
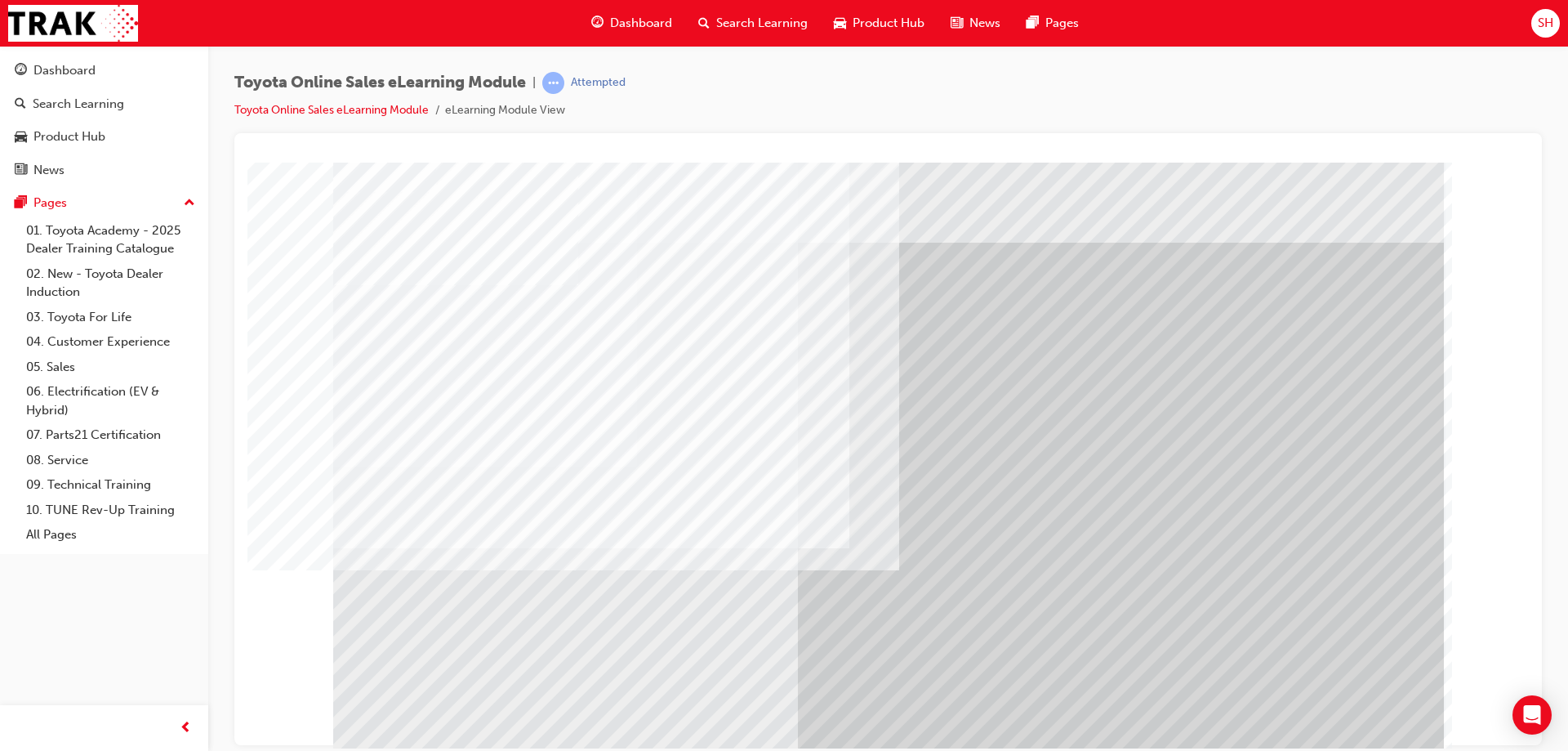
scroll to position [27, 0]
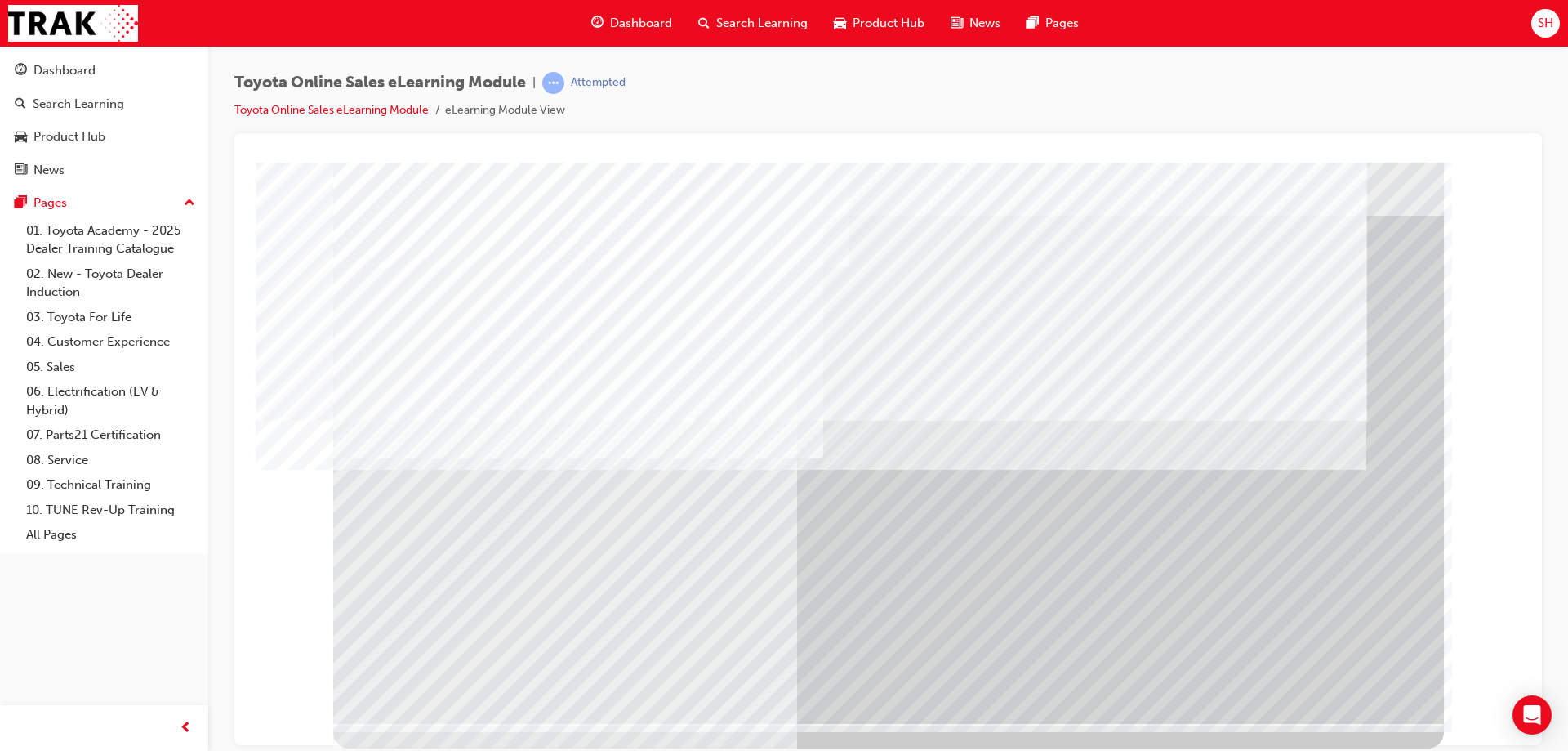
scroll to position [0, 0]
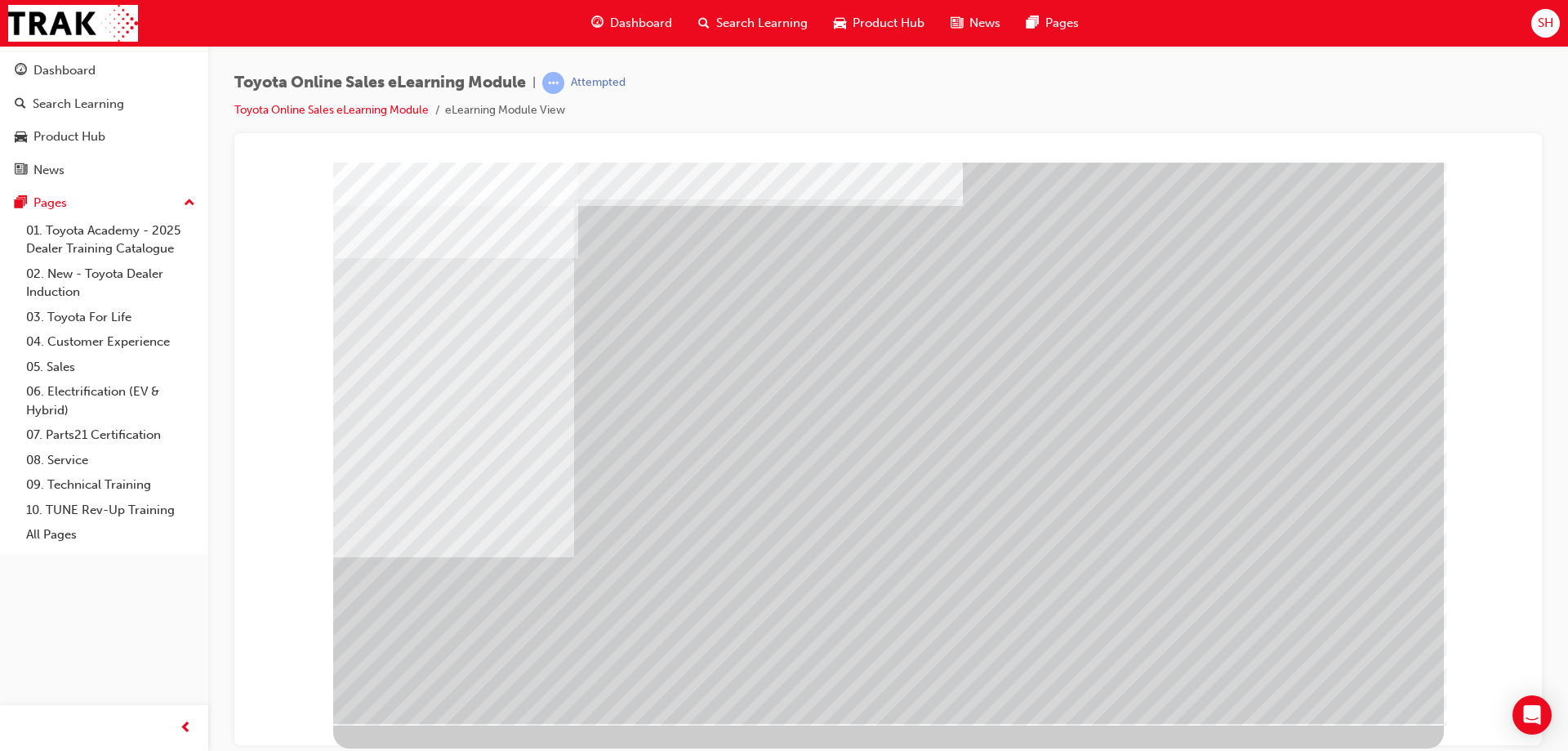
scroll to position [0, 0]
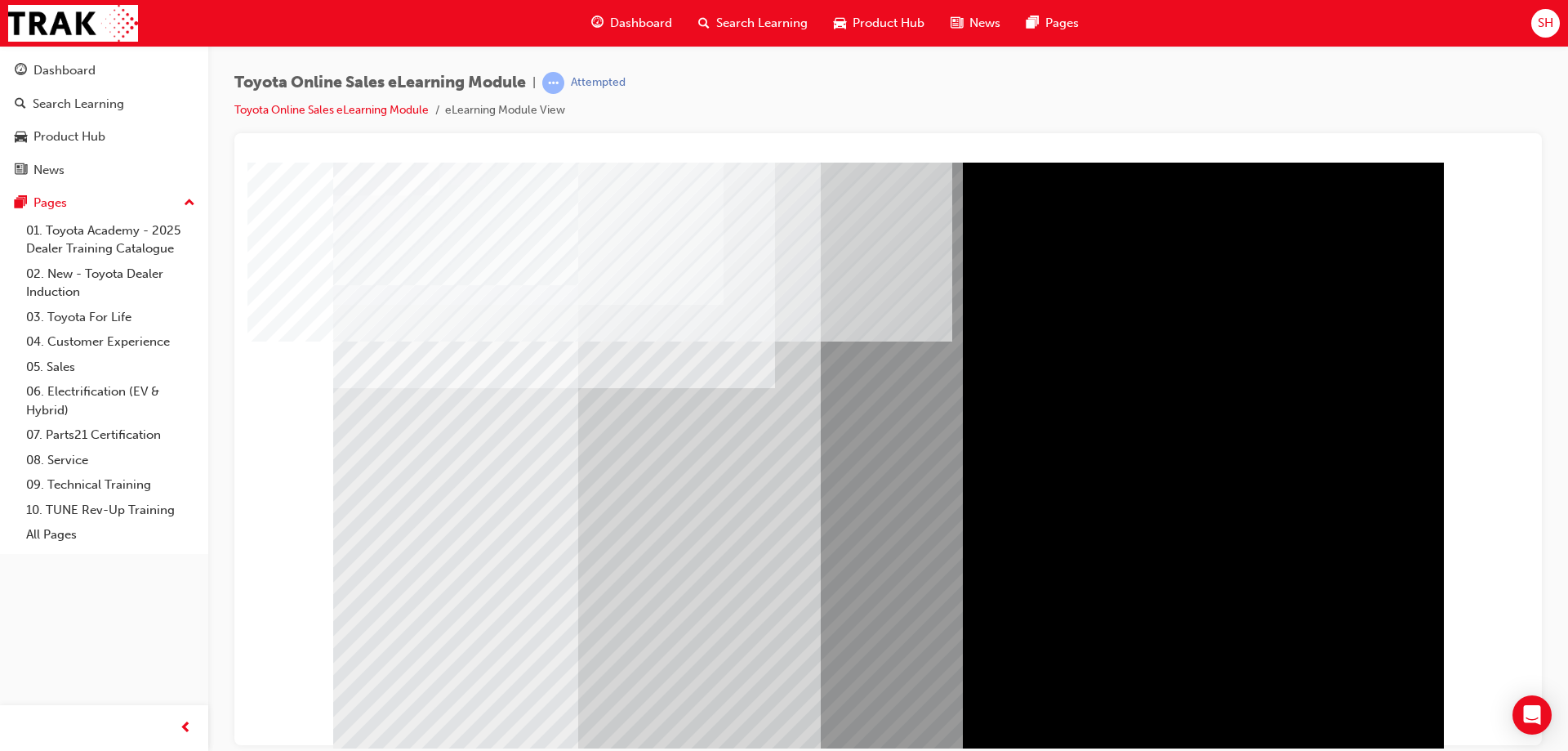
scroll to position [27, 0]
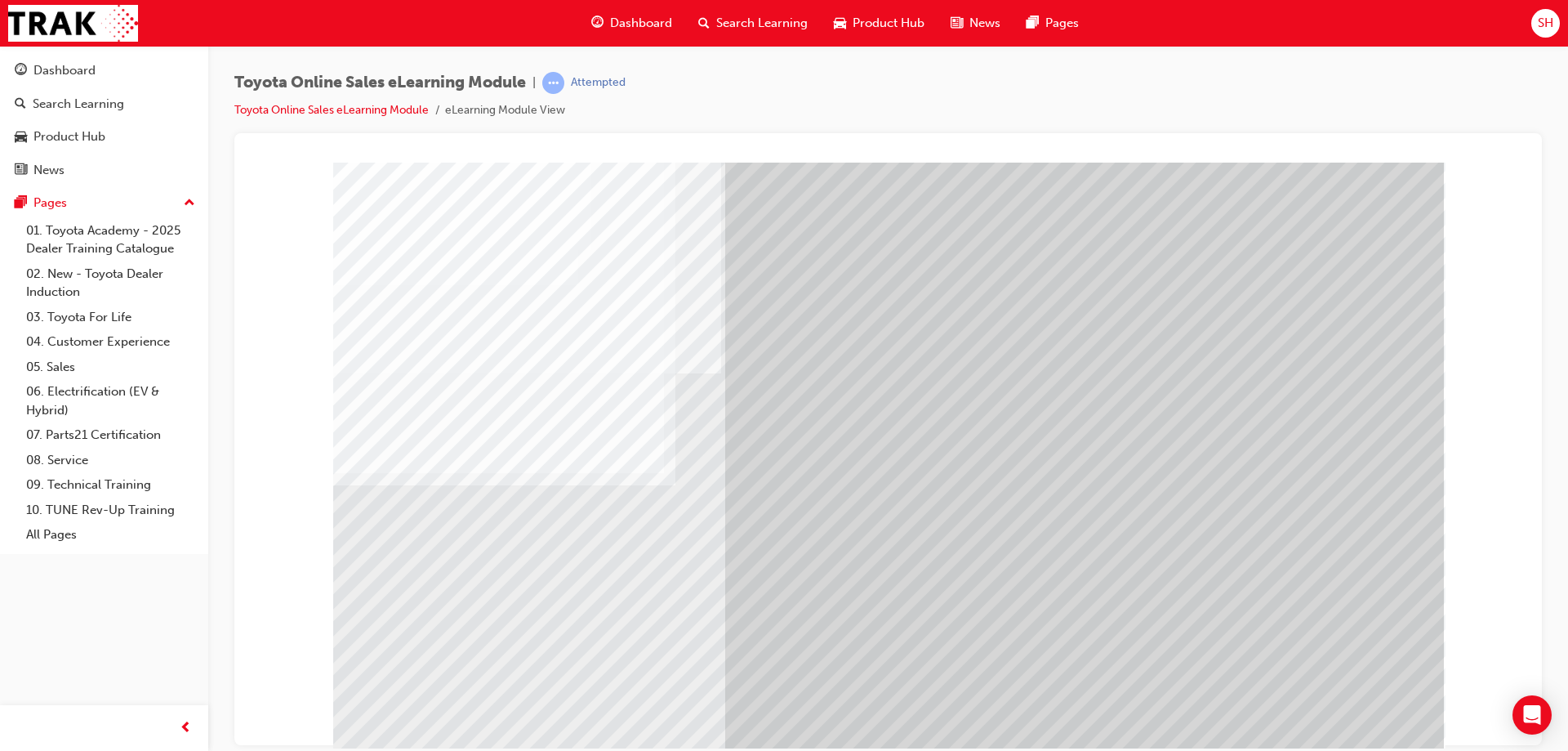
scroll to position [27, 0]
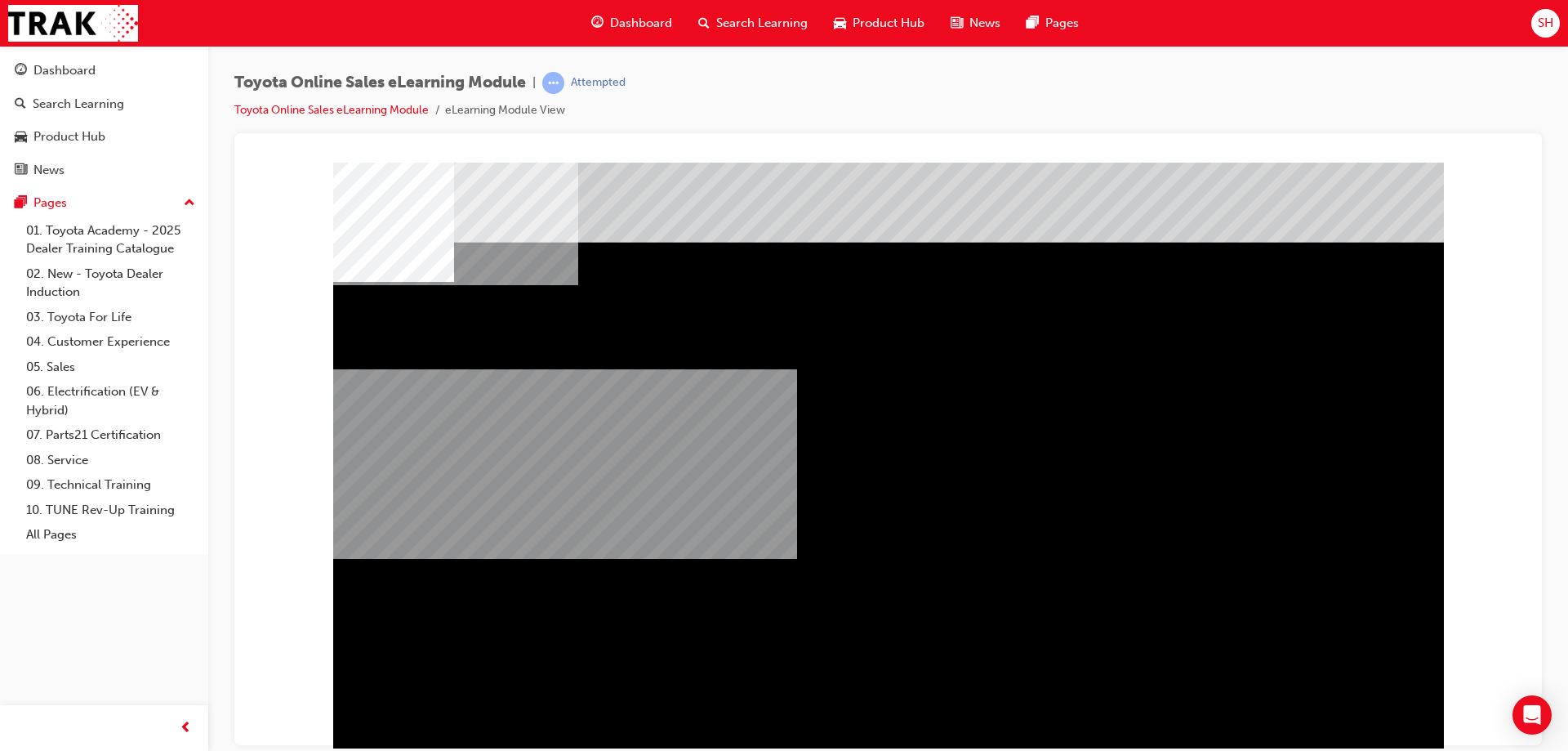
drag, startPoint x: 1115, startPoint y: 551, endPoint x: 837, endPoint y: 597, distance: 281.8
click at [831, 585] on div "multistate" at bounding box center [888, 456] width 1110 height 588
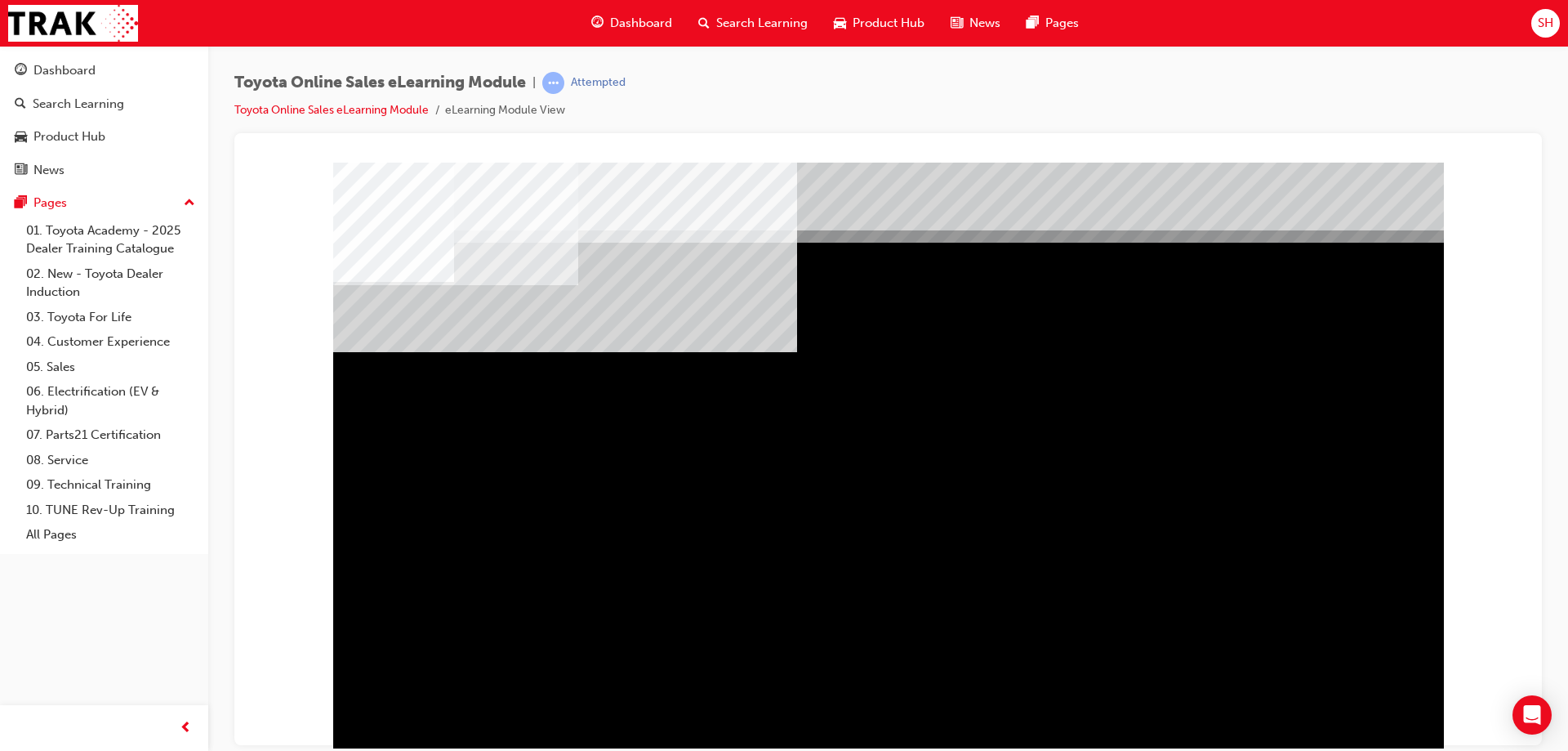
drag, startPoint x: 1096, startPoint y: 547, endPoint x: 702, endPoint y: 615, distance: 399.8
click at [702, 615] on div at bounding box center [888, 456] width 1110 height 588
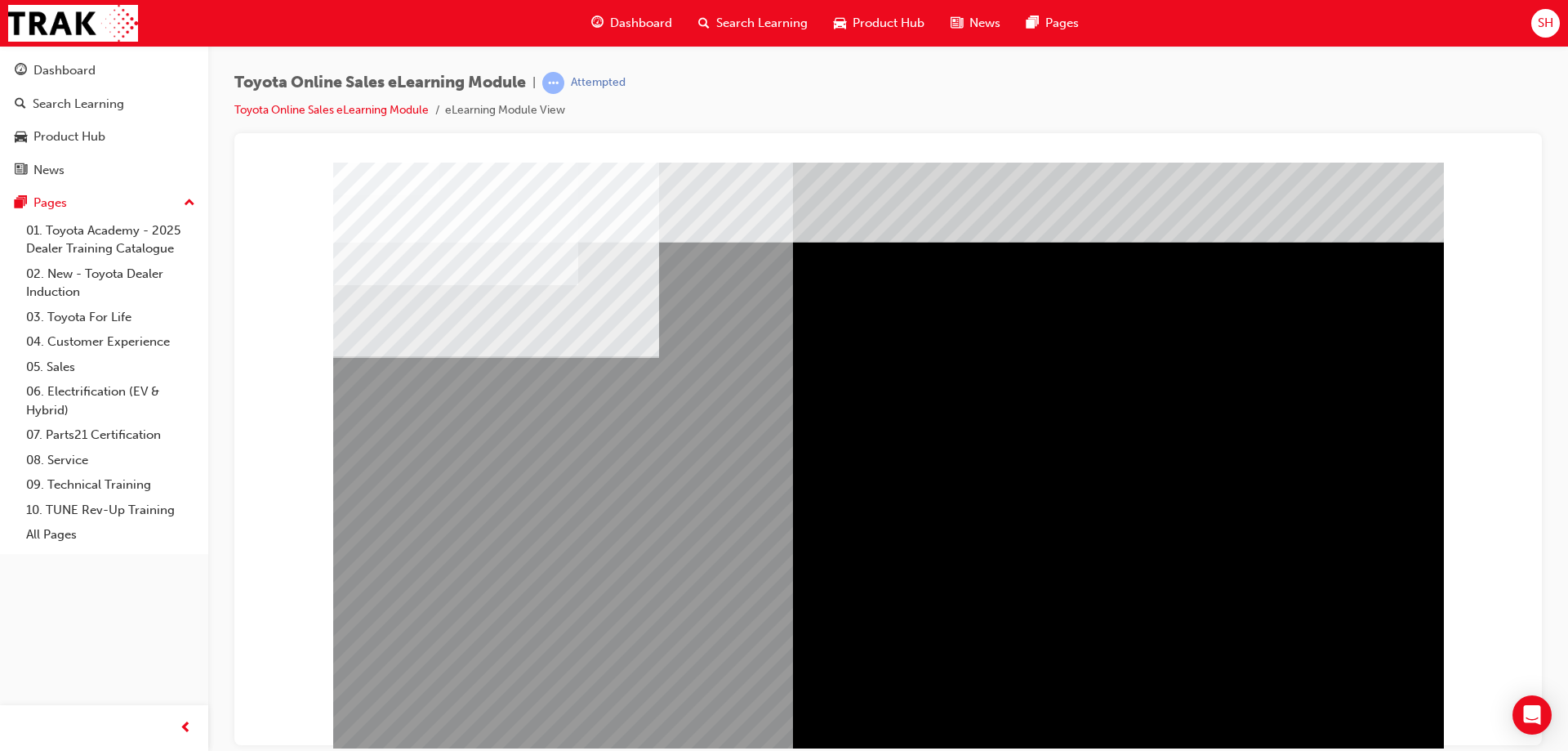
scroll to position [27, 0]
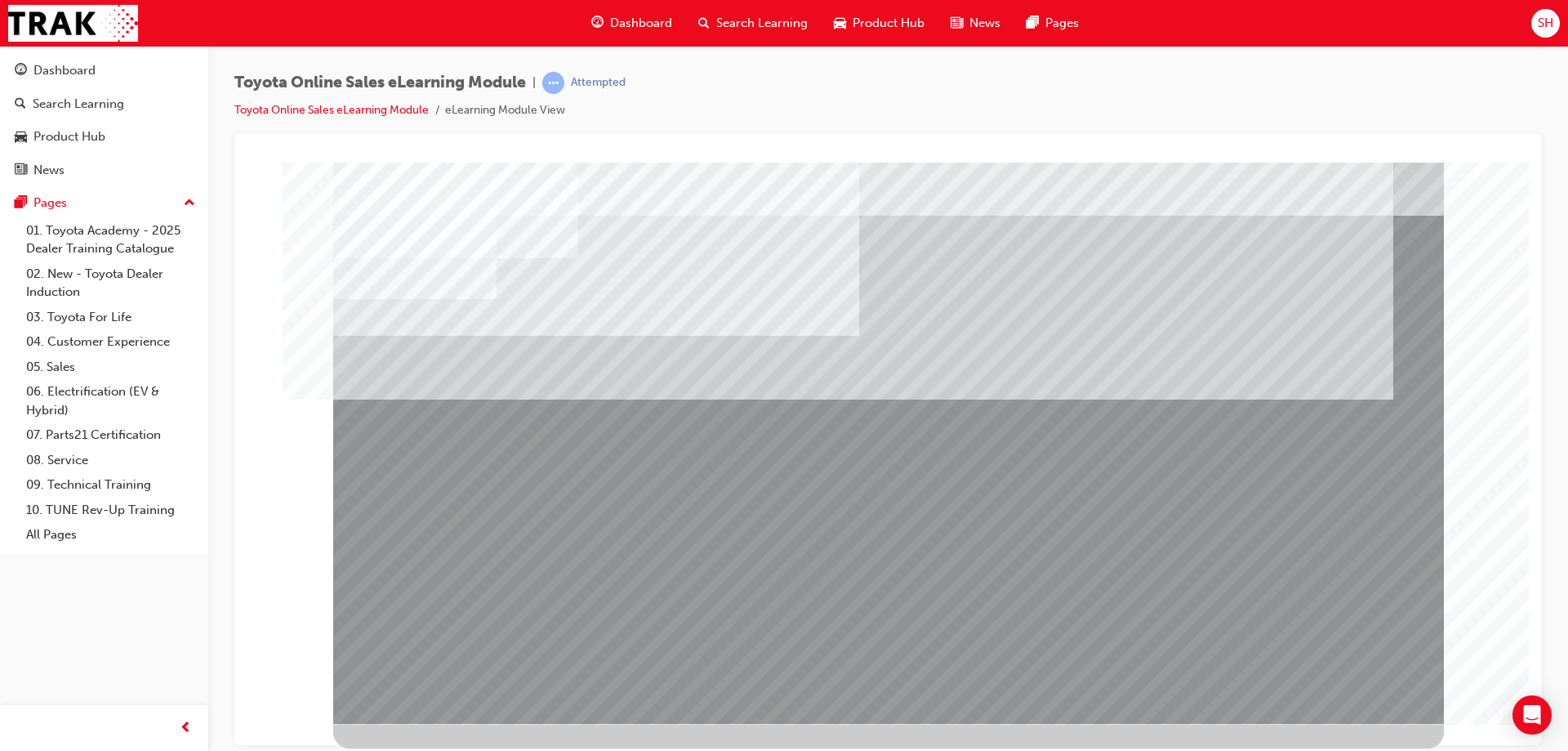
scroll to position [0, 0]
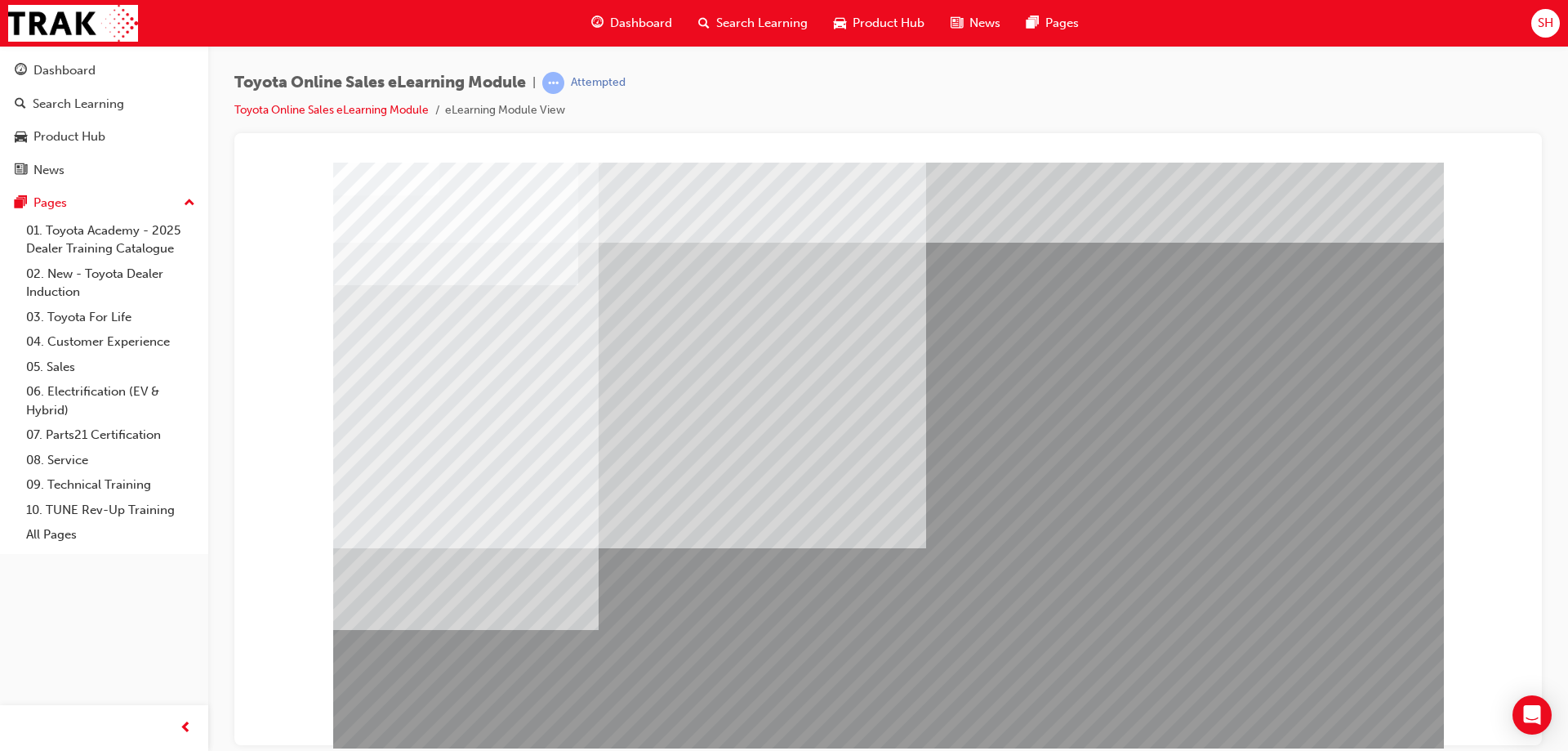
scroll to position [27, 0]
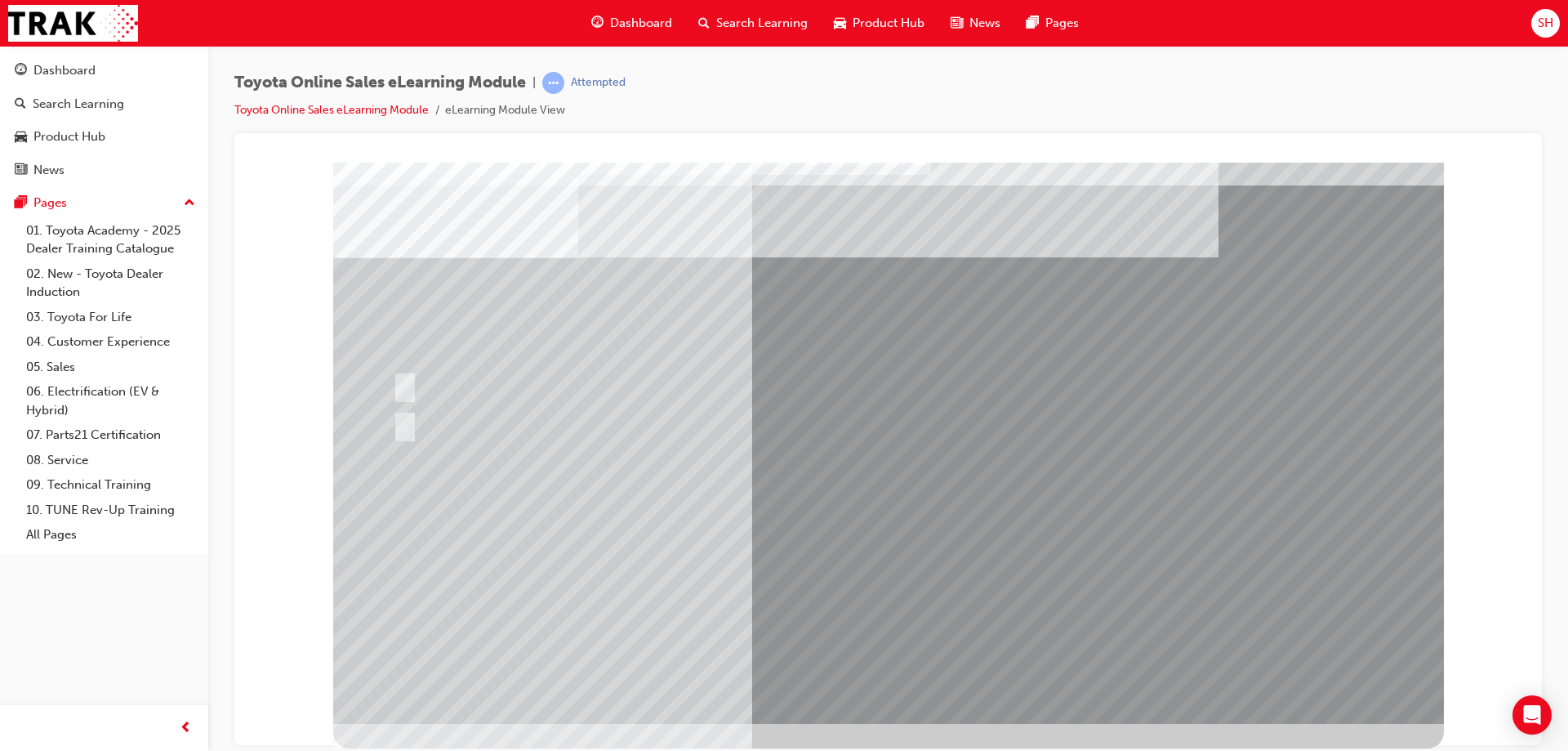
scroll to position [0, 0]
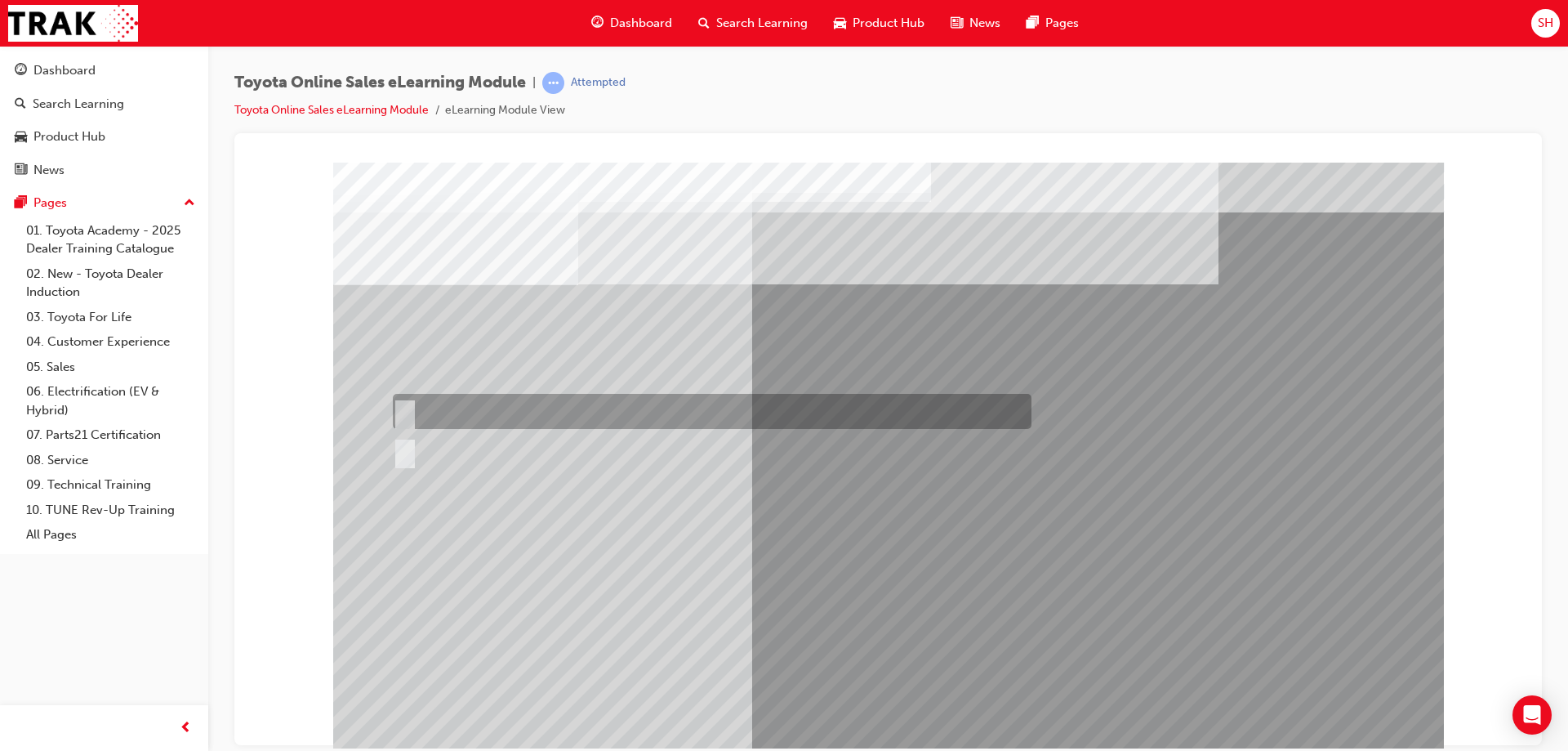
click at [454, 409] on div at bounding box center [708, 411] width 639 height 35
radio input "true"
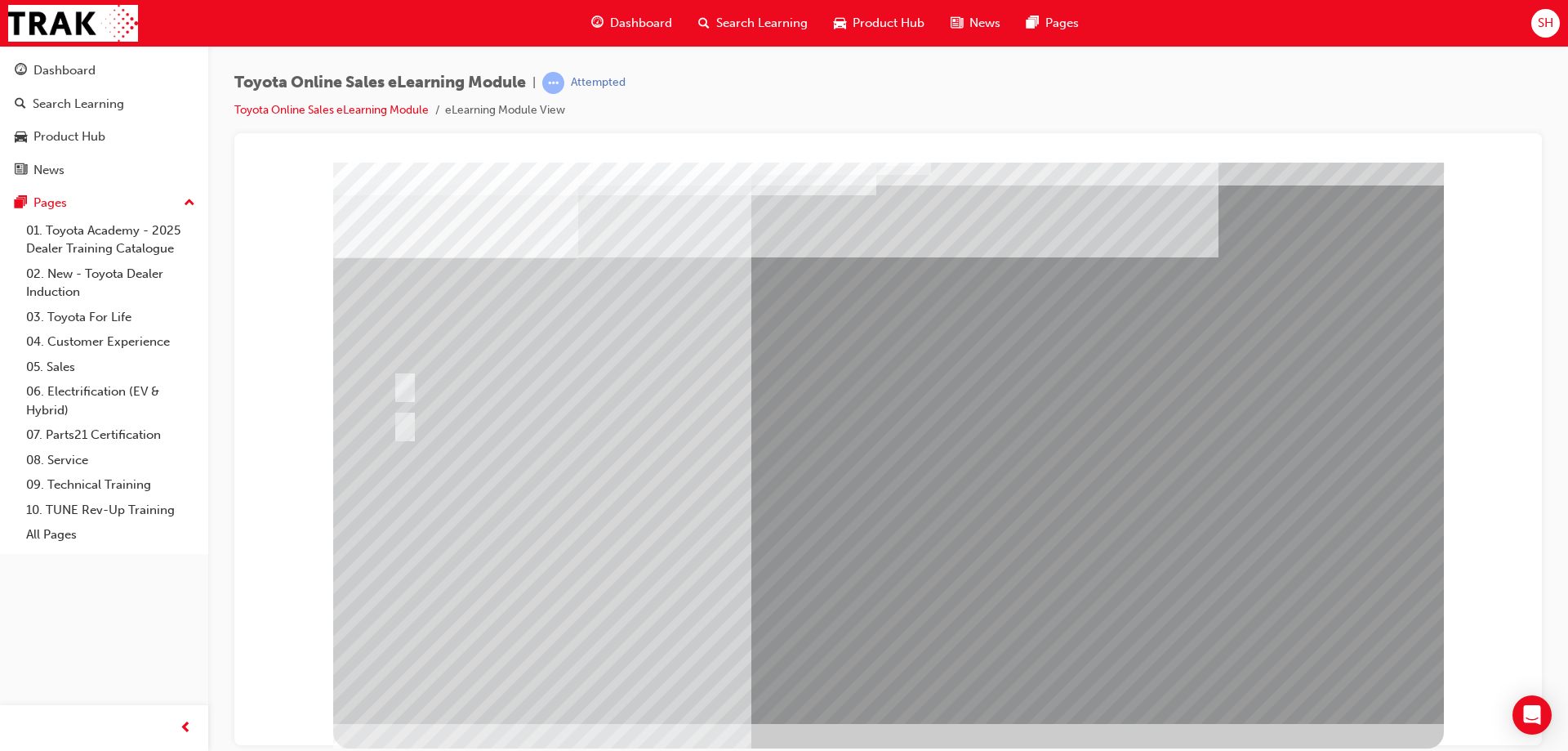
click at [450, 381] on div at bounding box center [708, 384] width 639 height 35
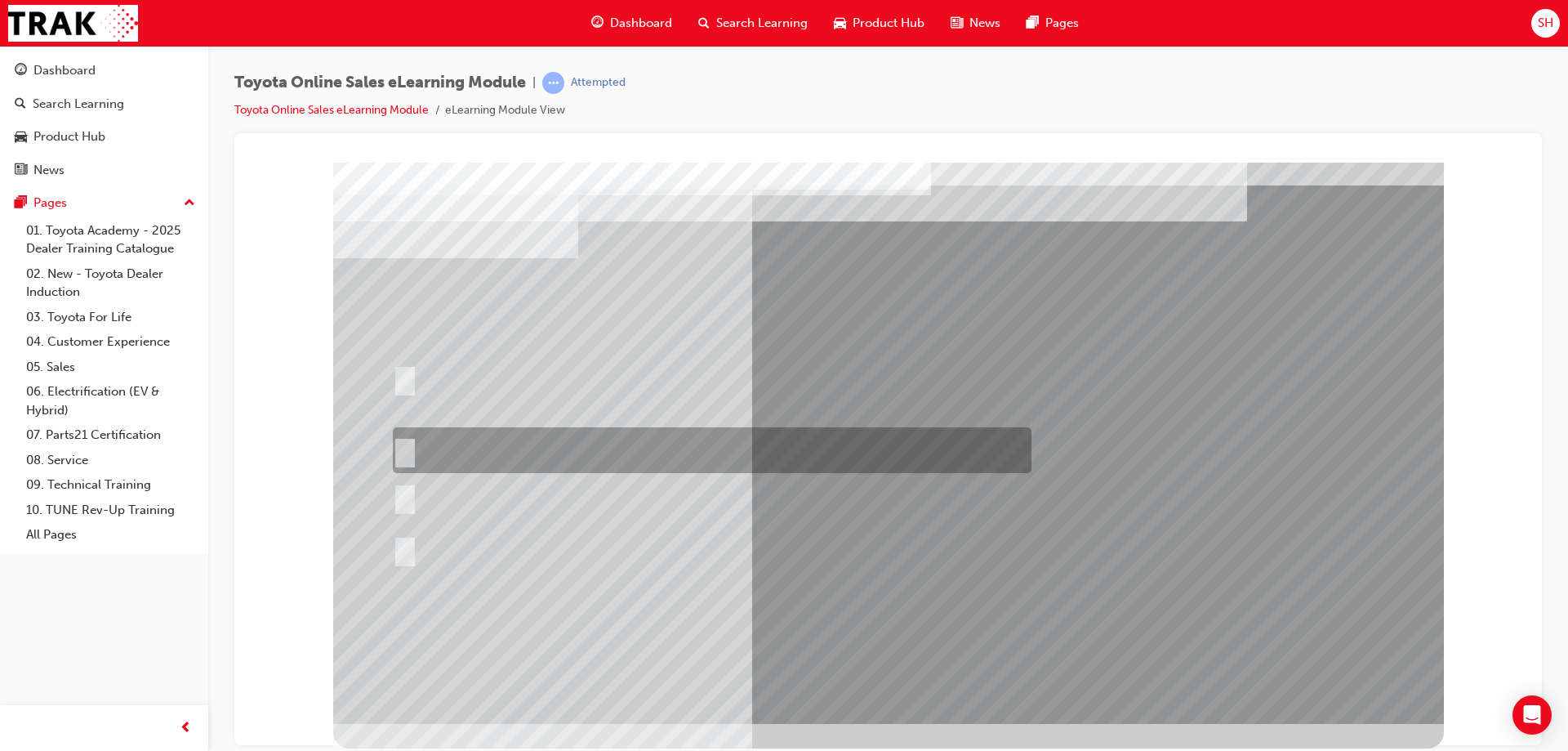
click at [409, 447] on input "It must have “Official Toyota online store” in the name." at bounding box center [402, 450] width 18 height 18
radio input "true"
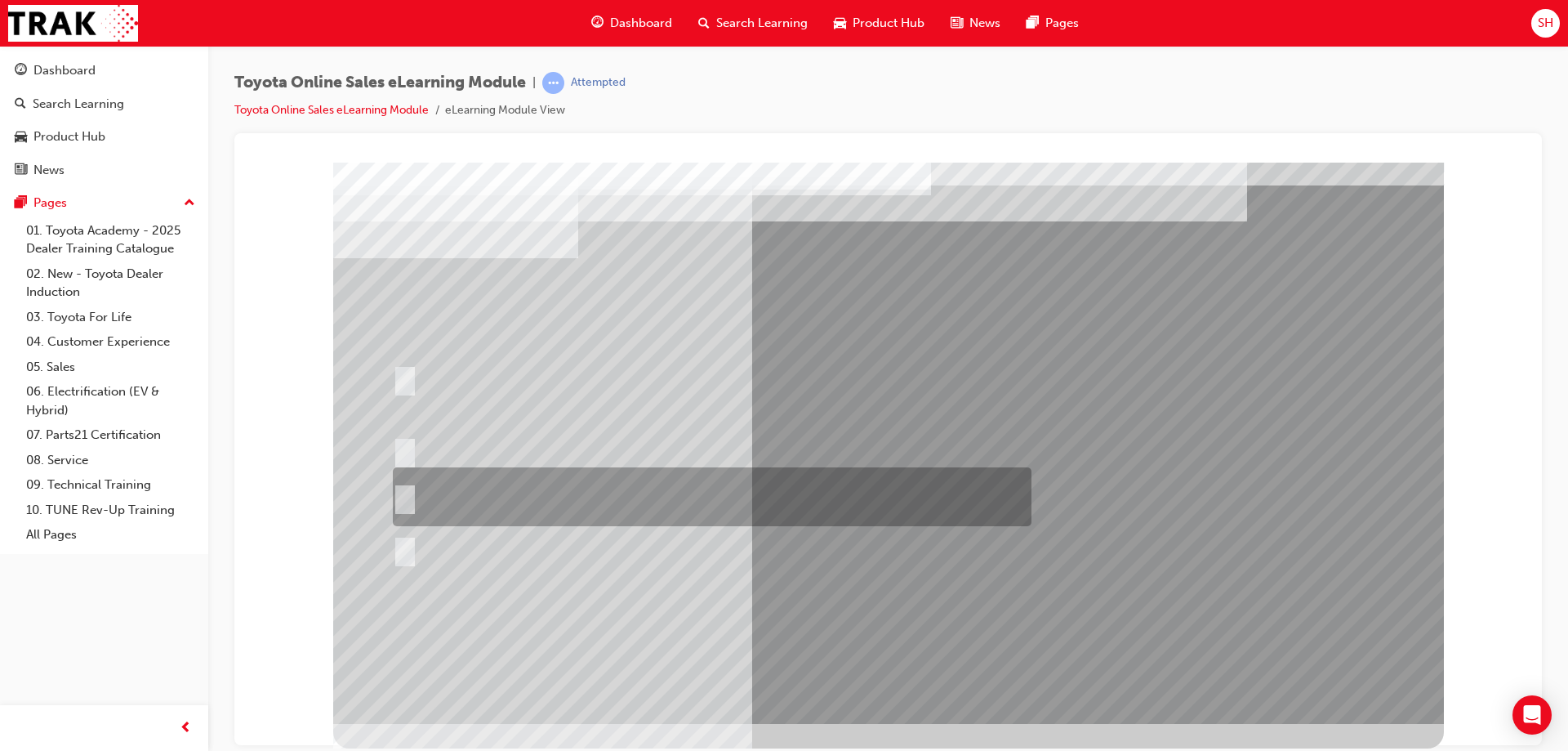
click at [407, 491] on input "It can be called Toyota Parts in as long as the Dealership’s name is somewhere …" at bounding box center [402, 497] width 18 height 18
radio input "true"
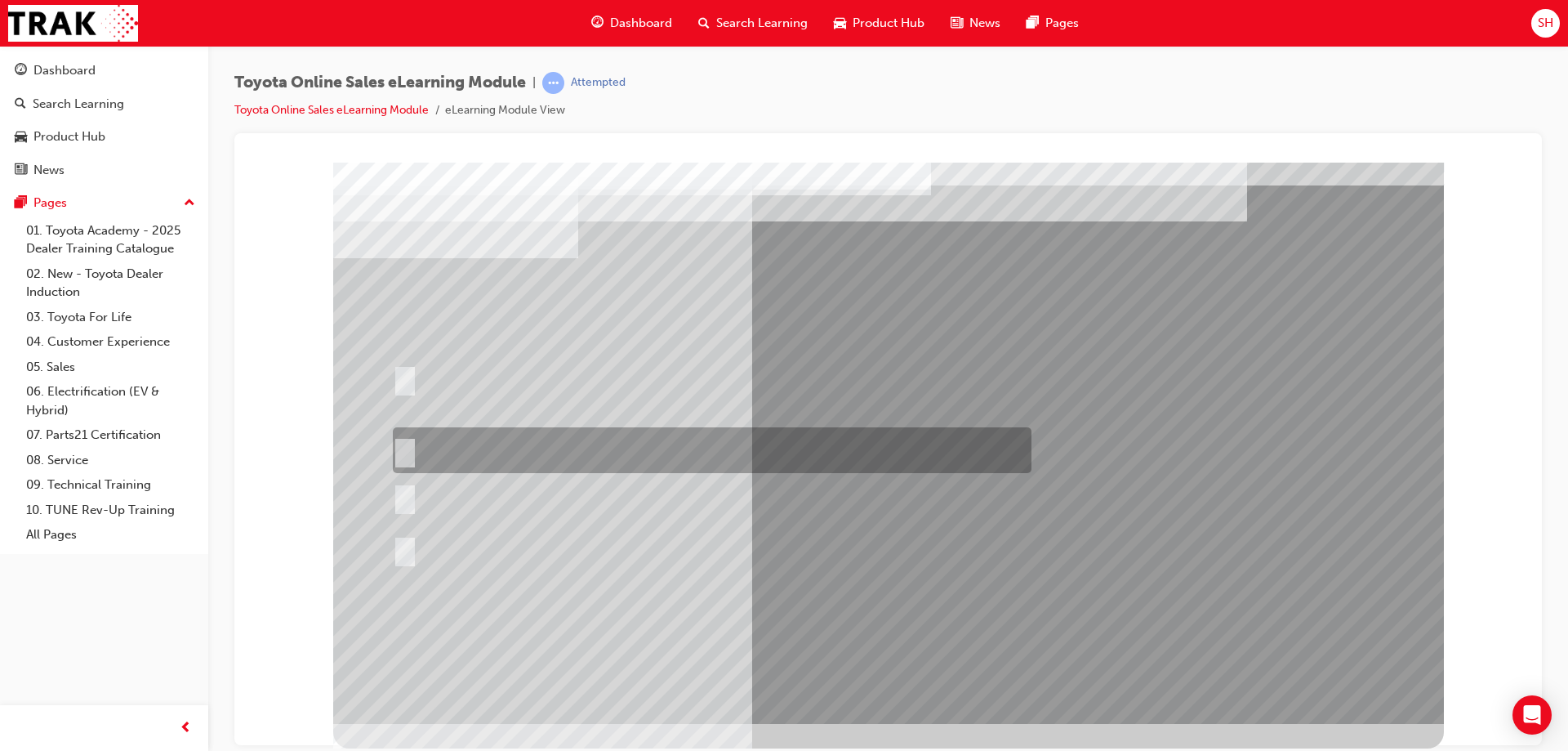
click at [411, 446] on div at bounding box center [708, 450] width 639 height 46
radio input "true"
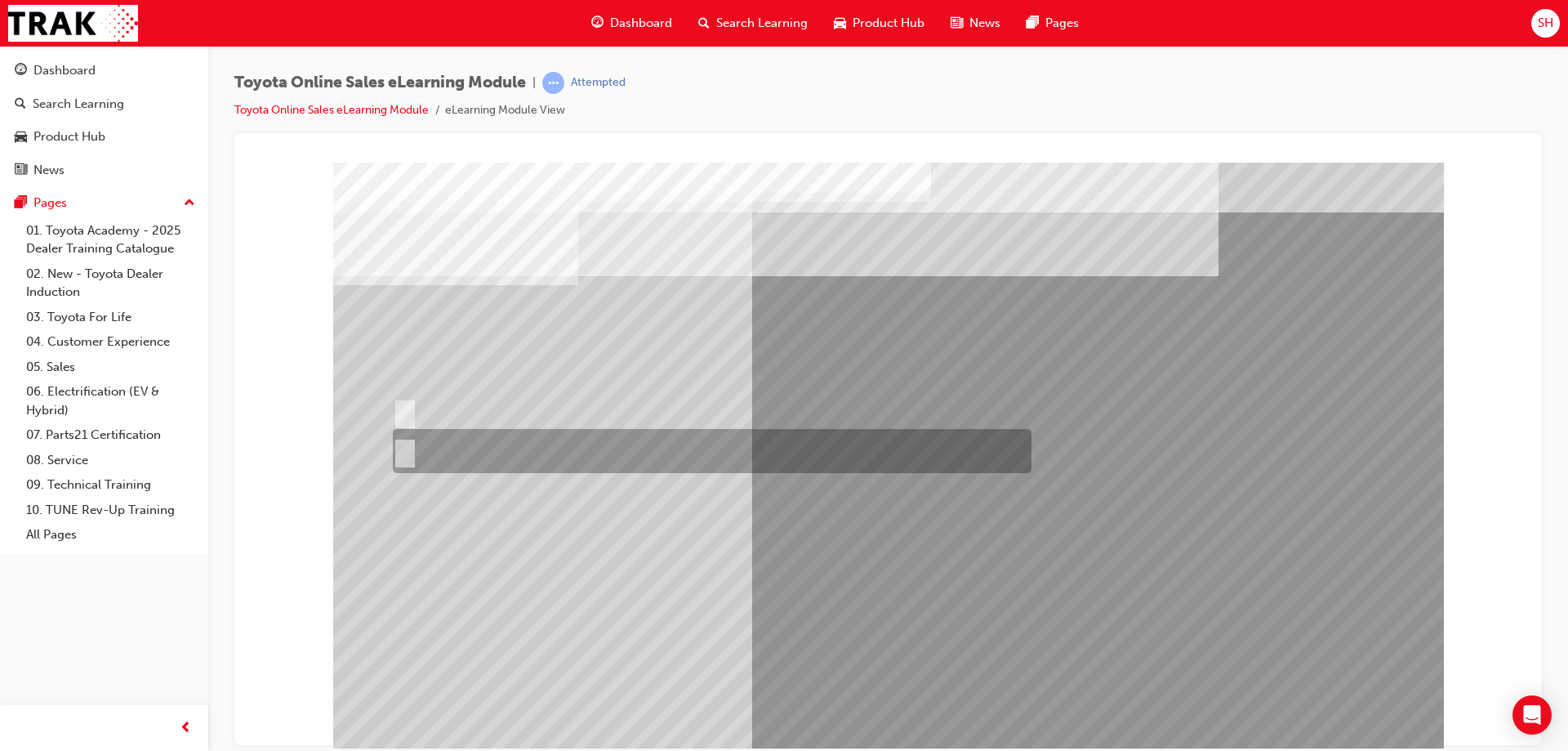
click at [410, 450] on input "No" at bounding box center [402, 451] width 18 height 18
radio input "true"
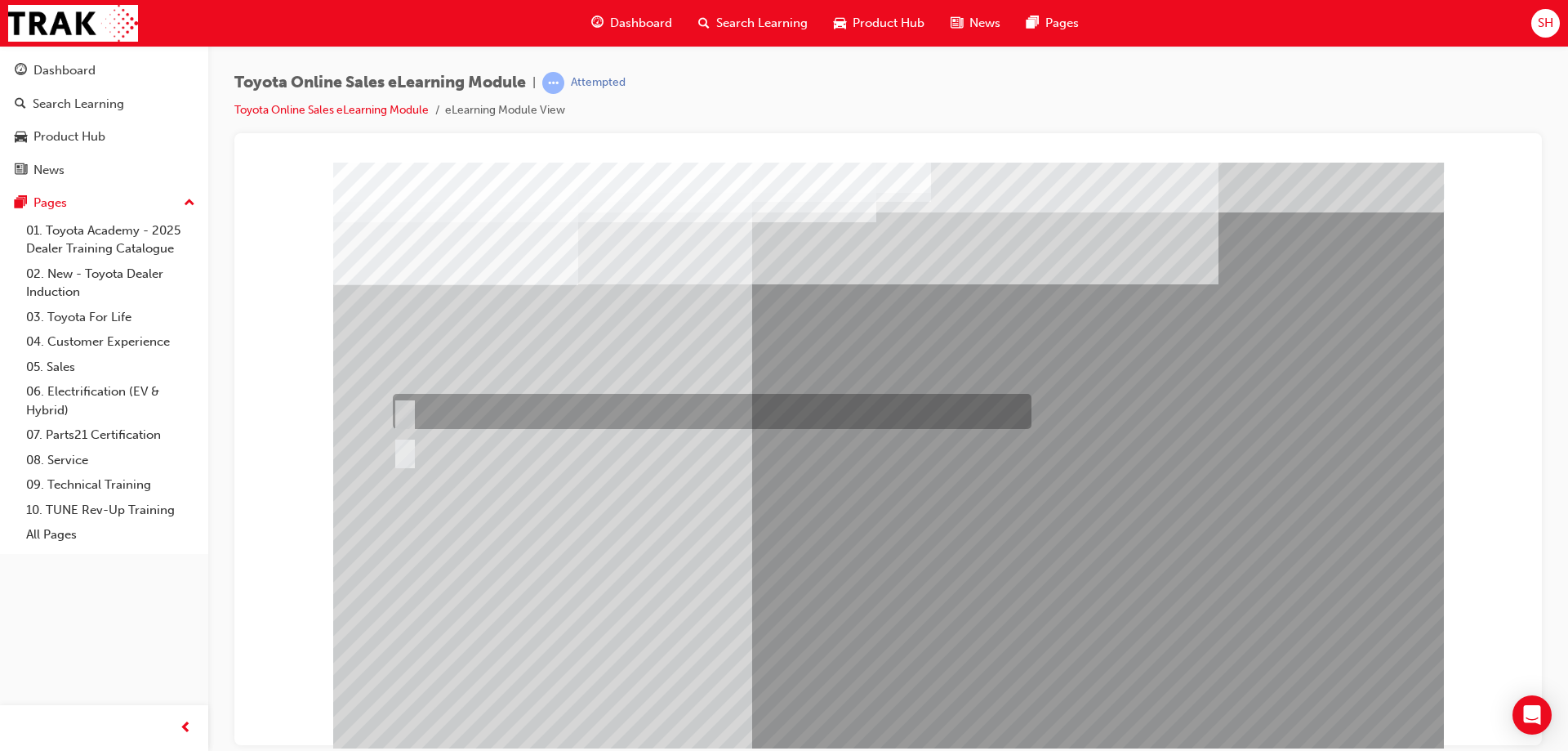
click at [454, 414] on div at bounding box center [708, 411] width 639 height 35
radio input "true"
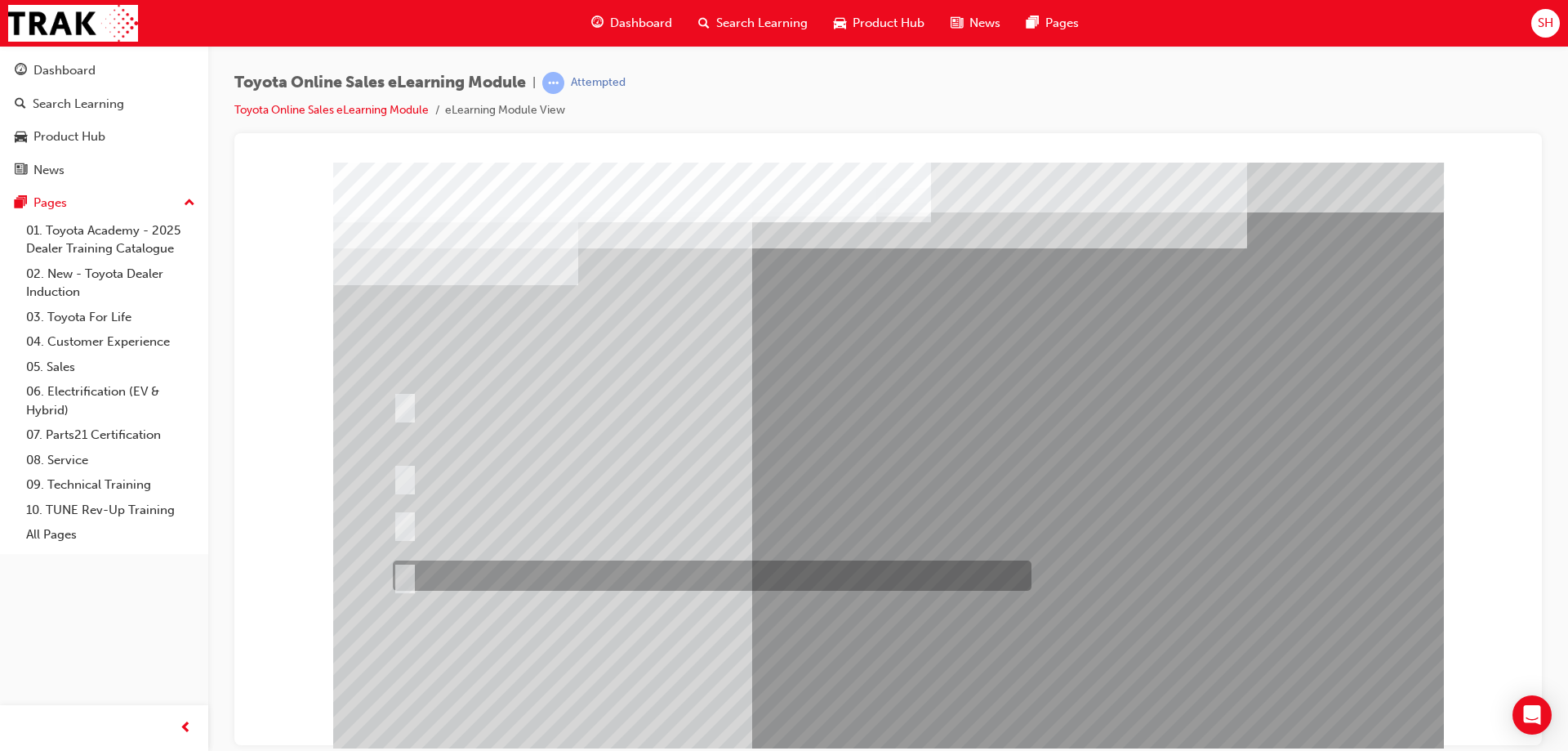
click at [408, 576] on input "It must be TMCA approved Dealer name." at bounding box center [402, 576] width 18 height 18
radio input "true"
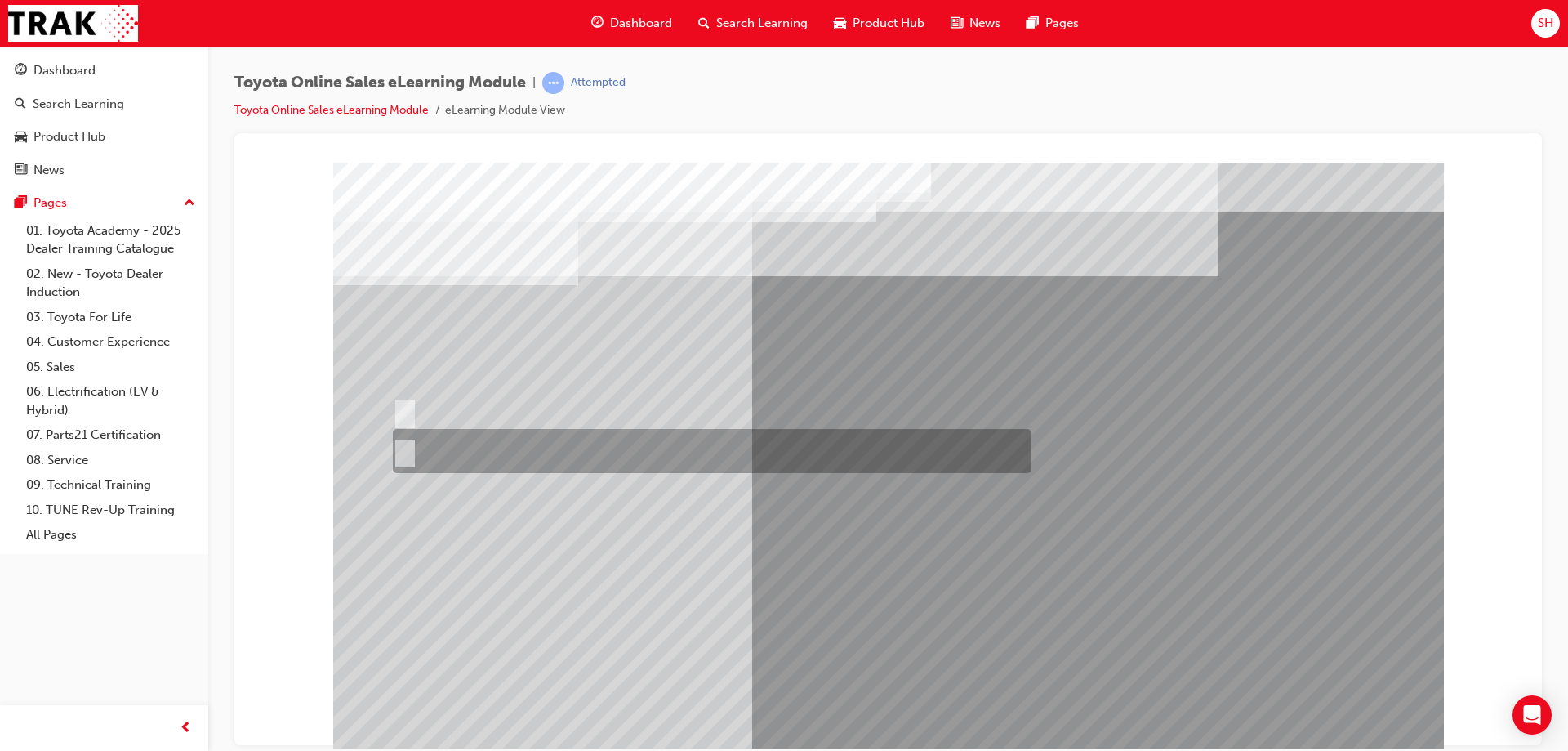
click at [406, 447] on input "No" at bounding box center [402, 451] width 18 height 18
radio input "true"
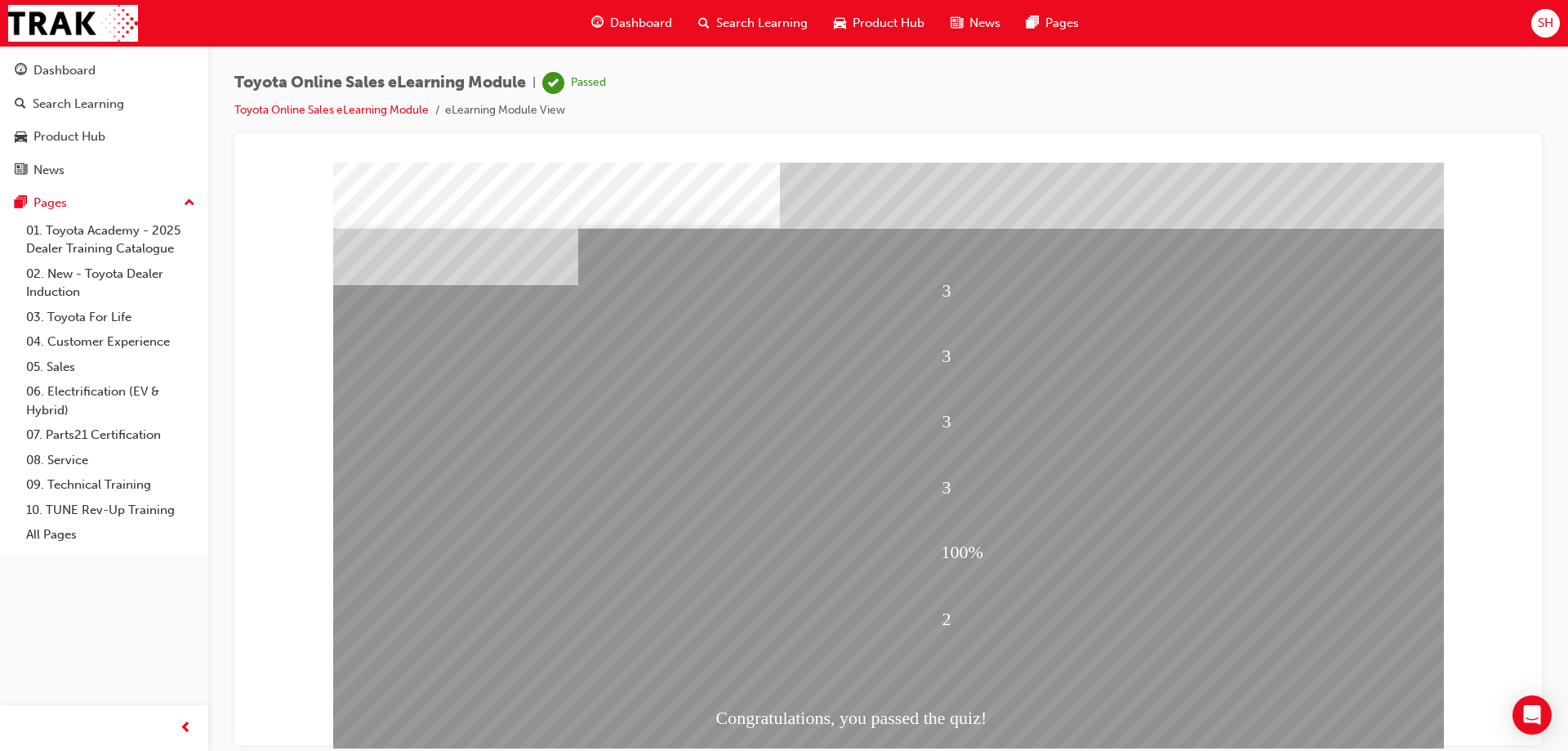
scroll to position [27, 0]
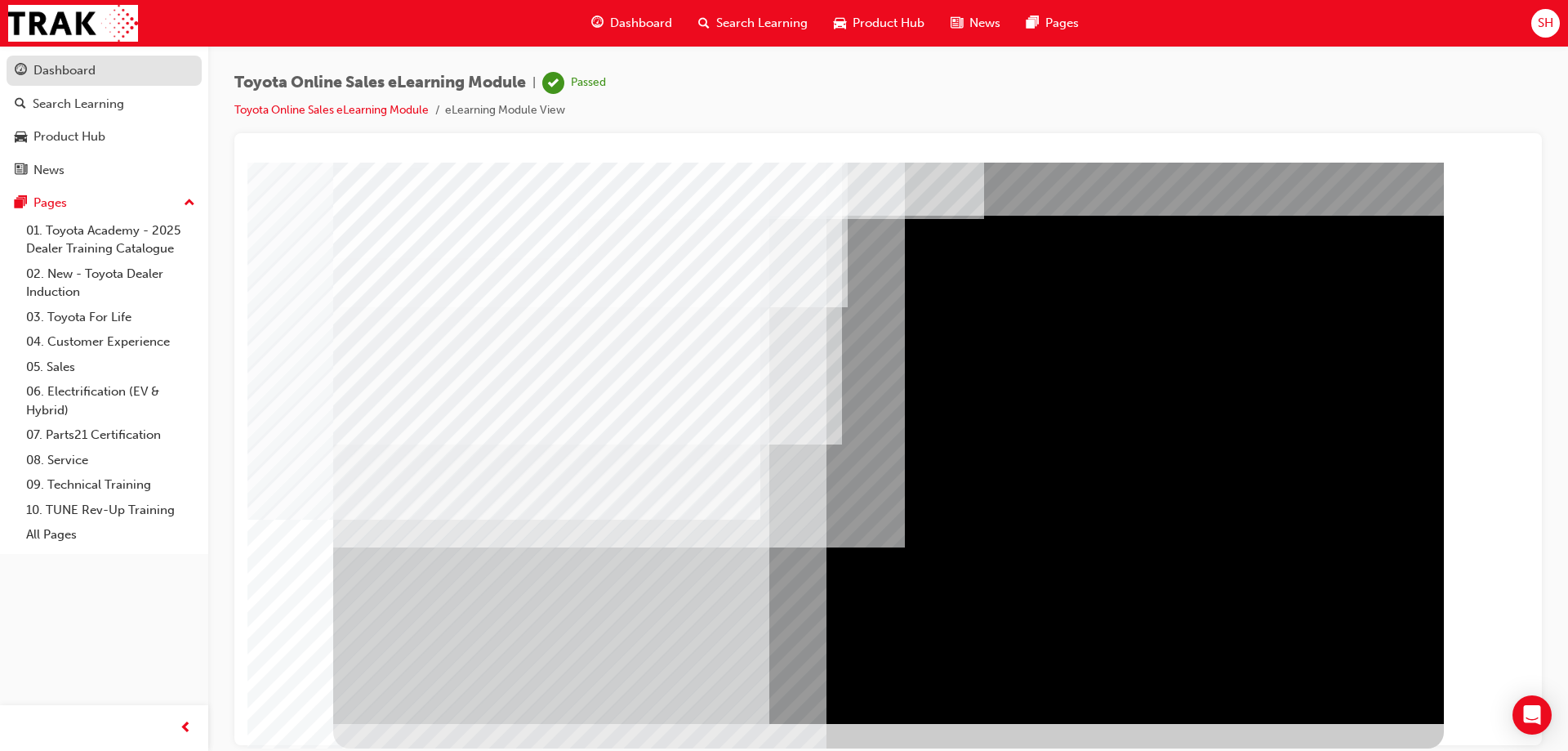
click at [58, 70] on div "Dashboard" at bounding box center [65, 70] width 62 height 19
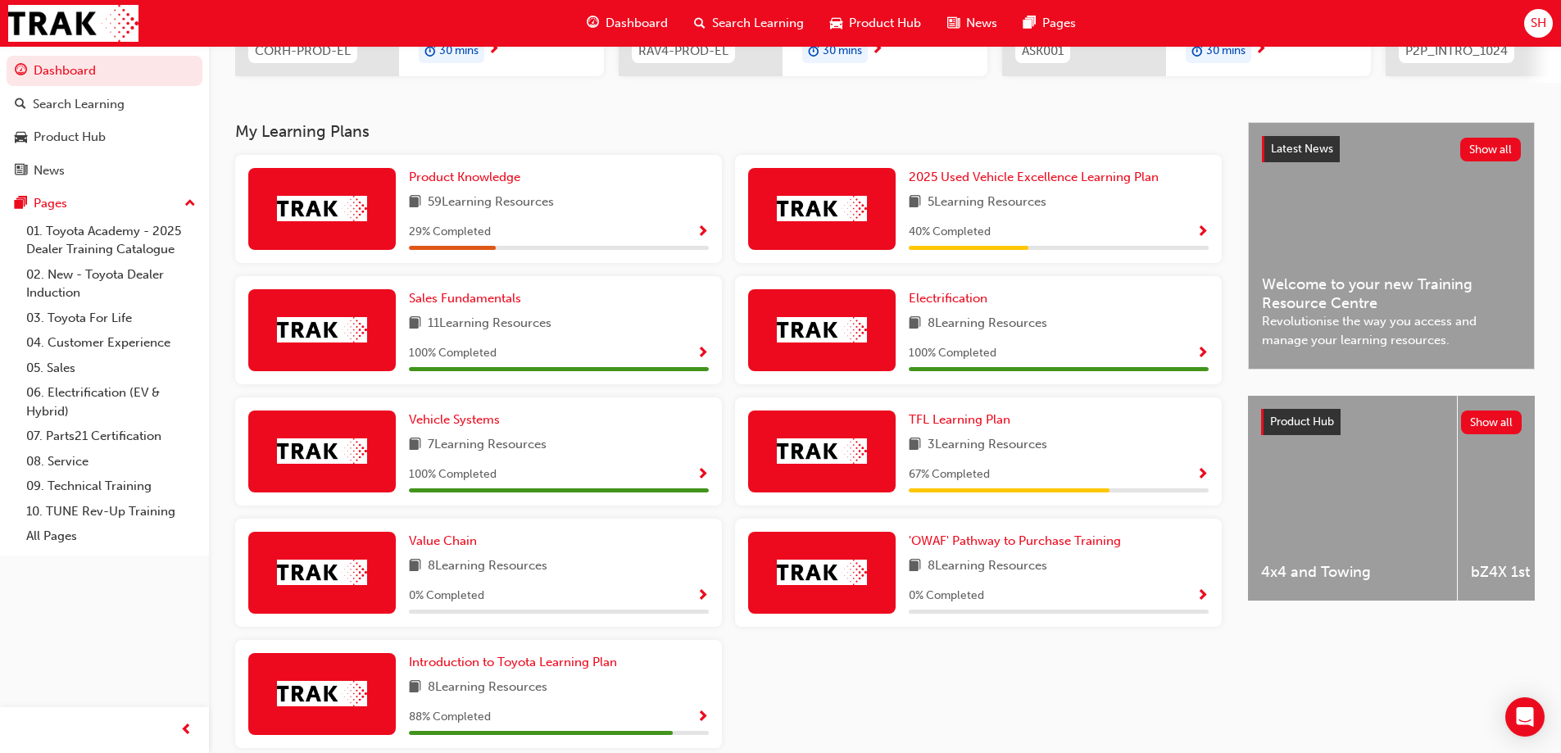
scroll to position [377, 0]
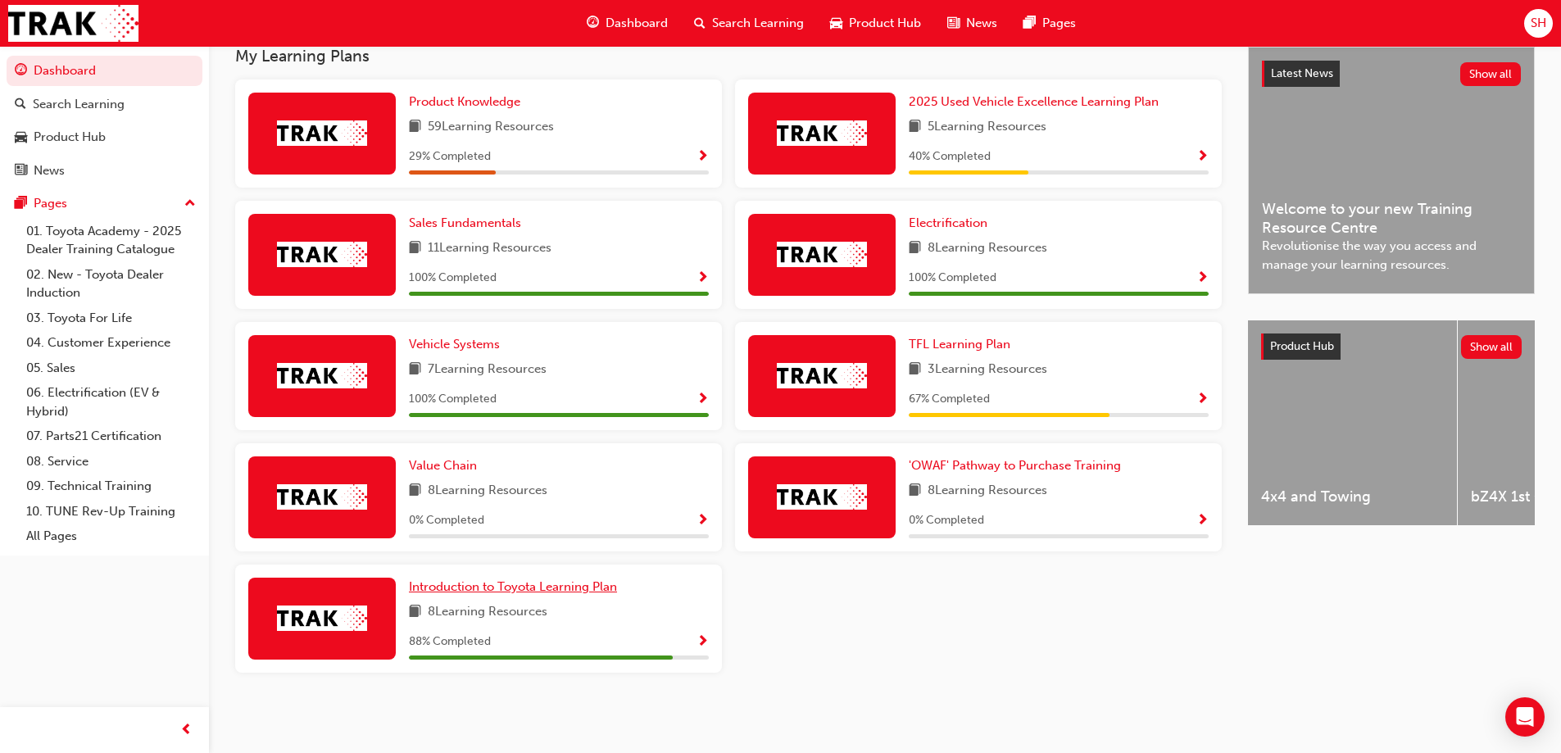
click at [578, 581] on span "Introduction to Toyota Learning Plan" at bounding box center [513, 586] width 208 height 15
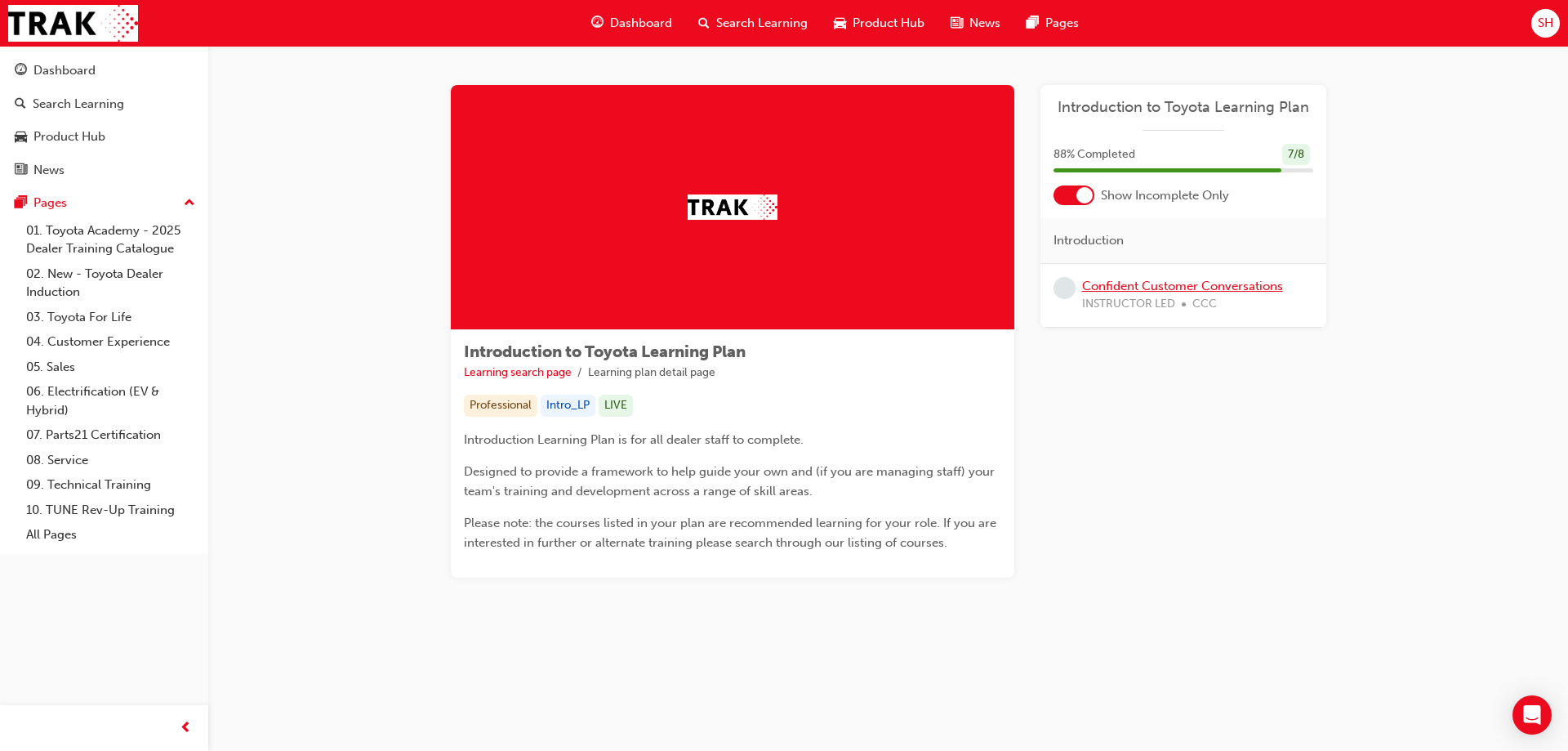
click at [1231, 279] on link "Confident Customer Conversations" at bounding box center [1182, 285] width 201 height 15
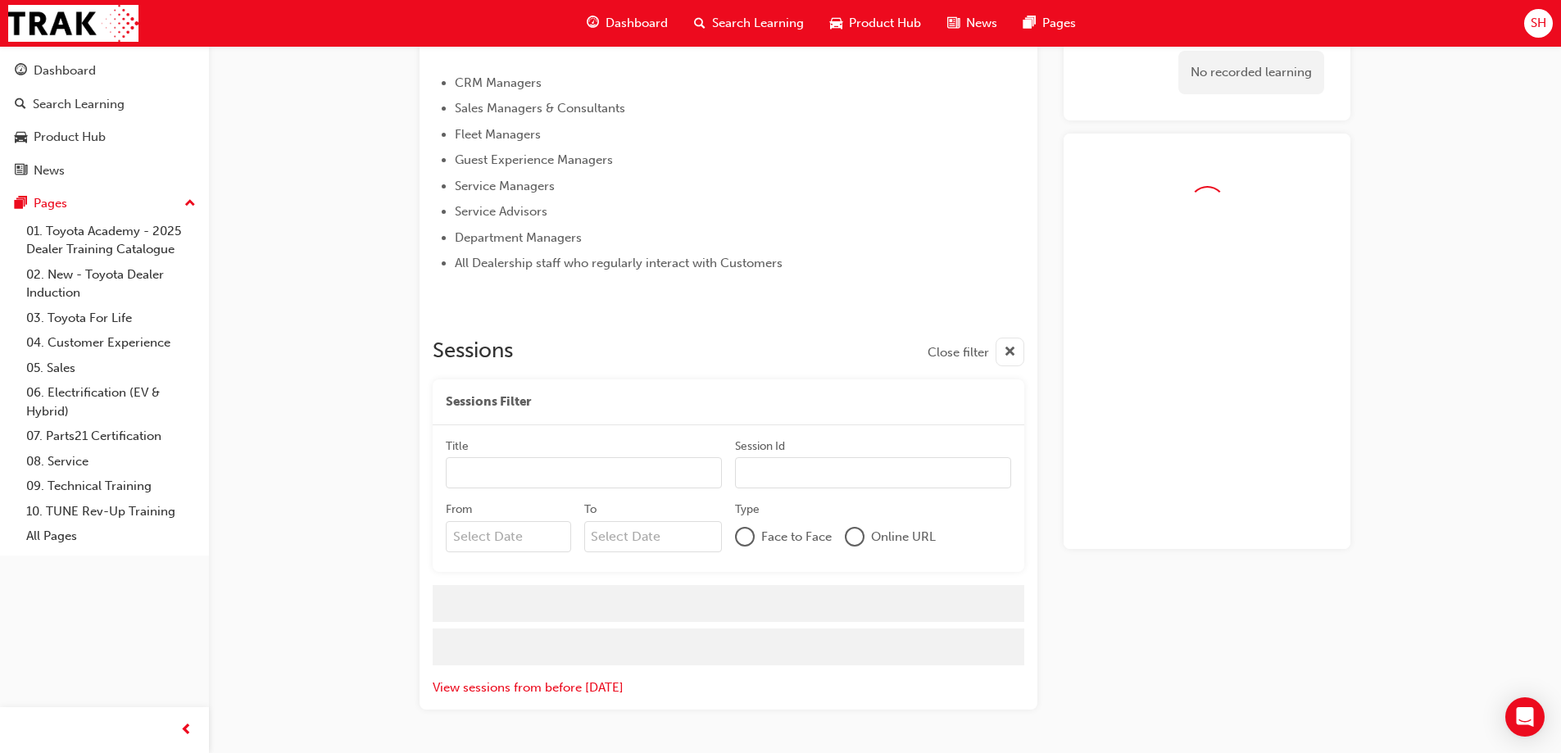
scroll to position [705, 0]
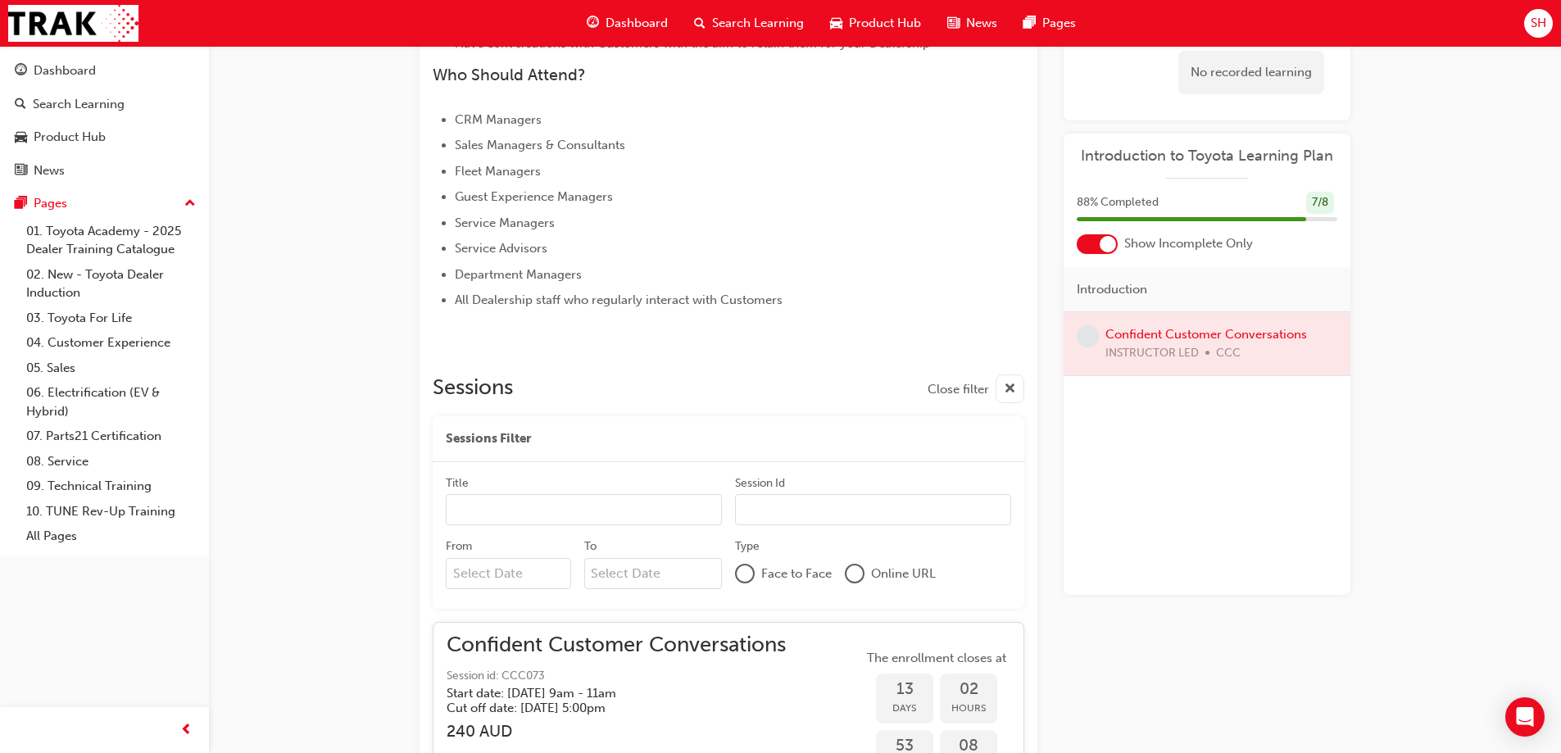
click at [1286, 334] on div at bounding box center [1206, 343] width 287 height 63
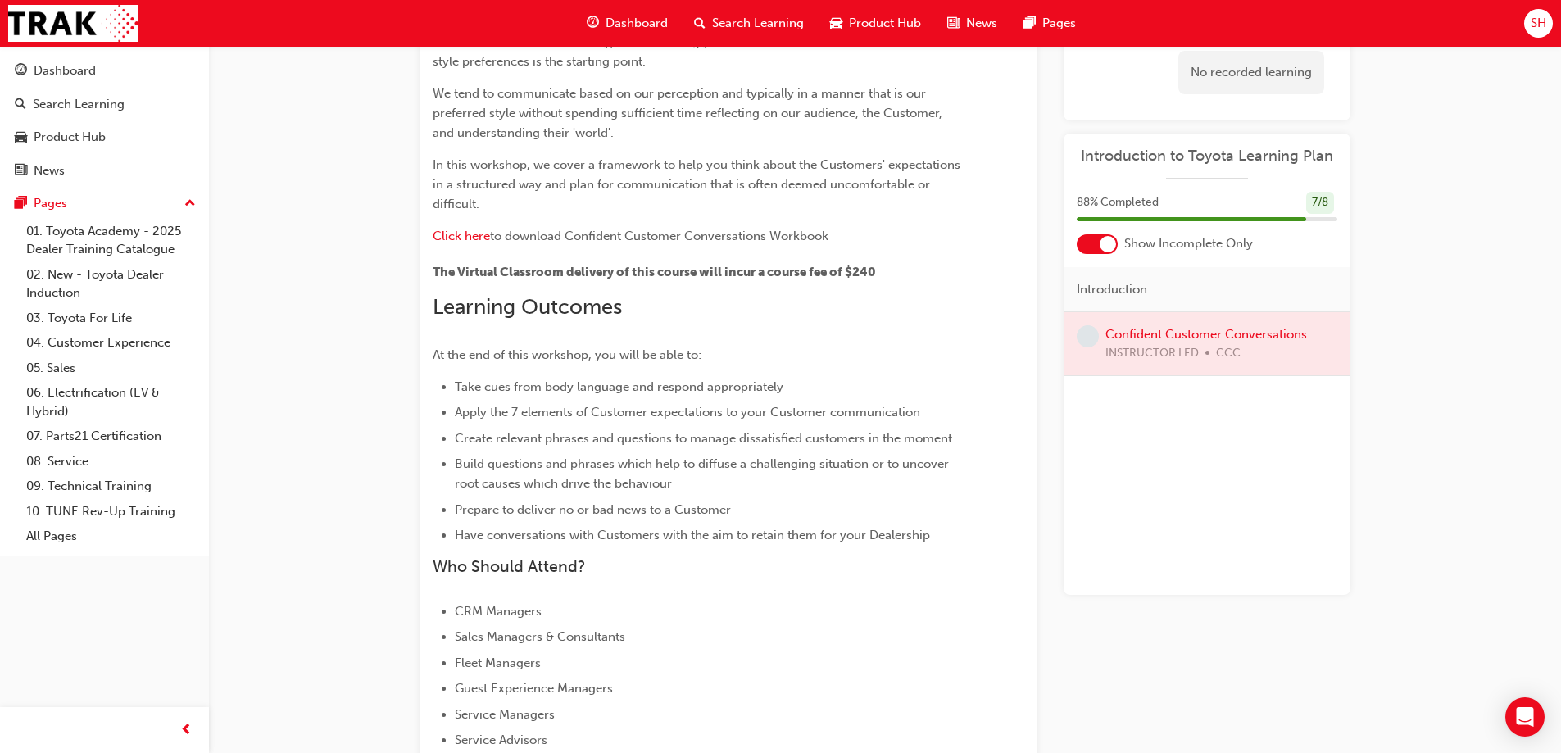
scroll to position [0, 0]
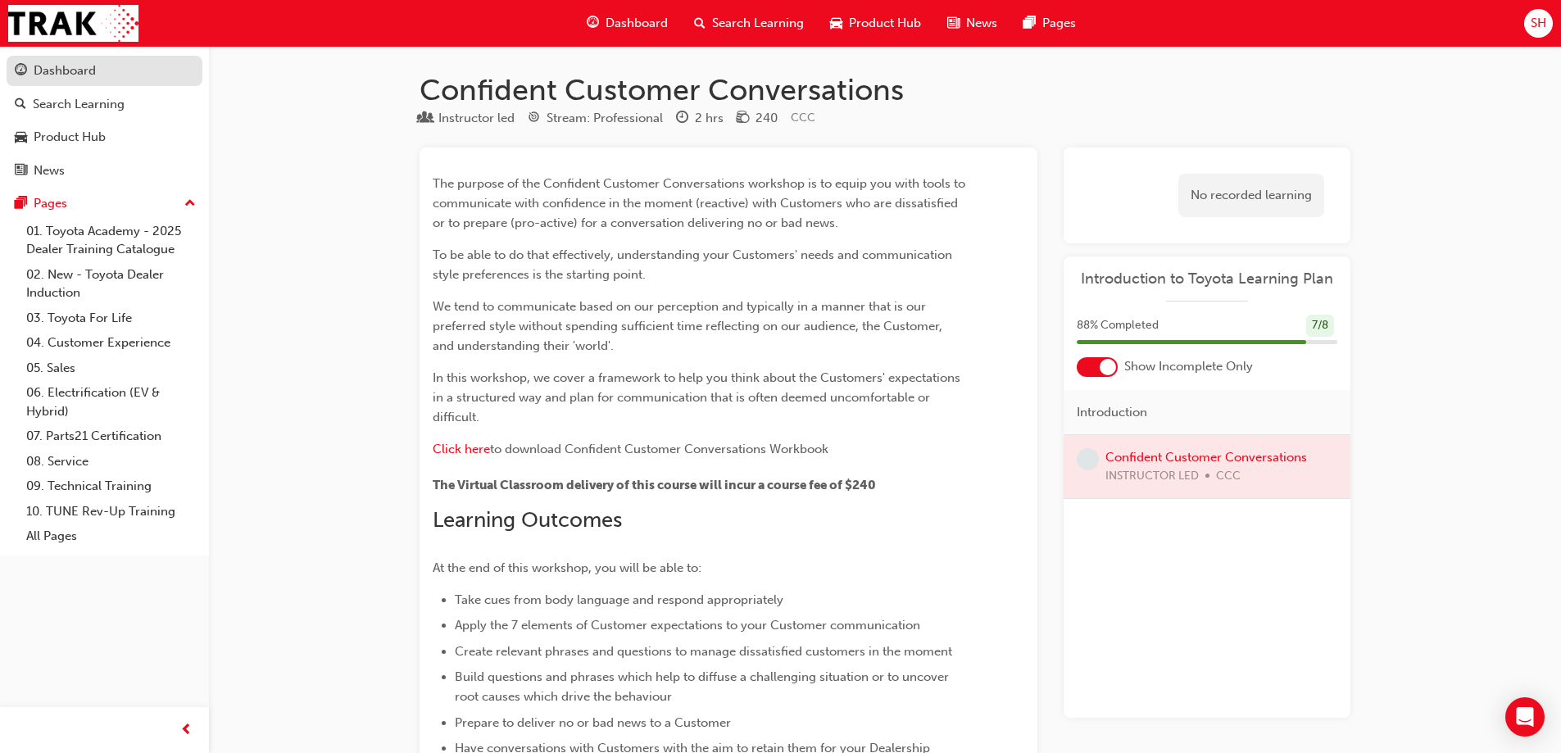
click at [50, 70] on div "Dashboard" at bounding box center [65, 70] width 62 height 19
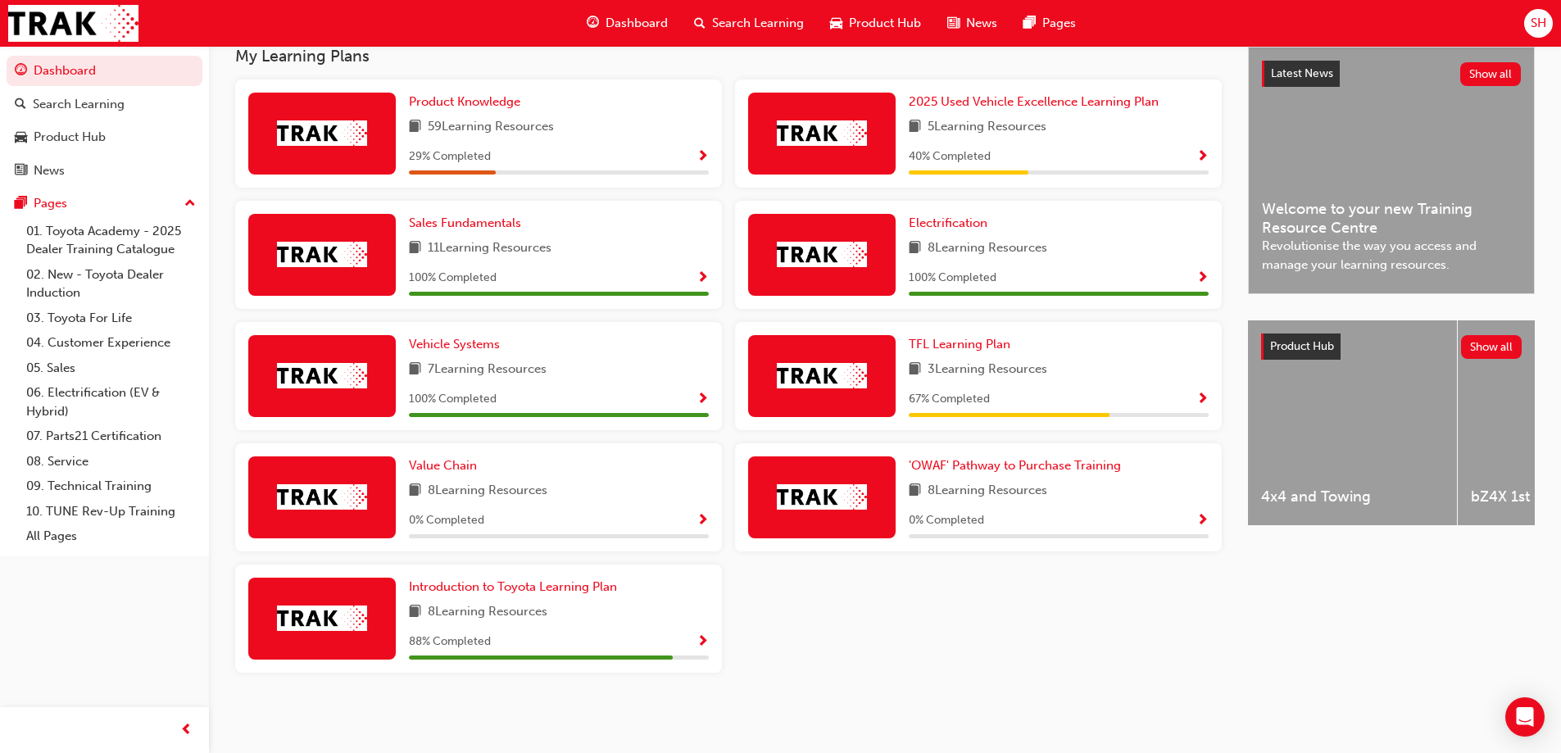
scroll to position [213, 0]
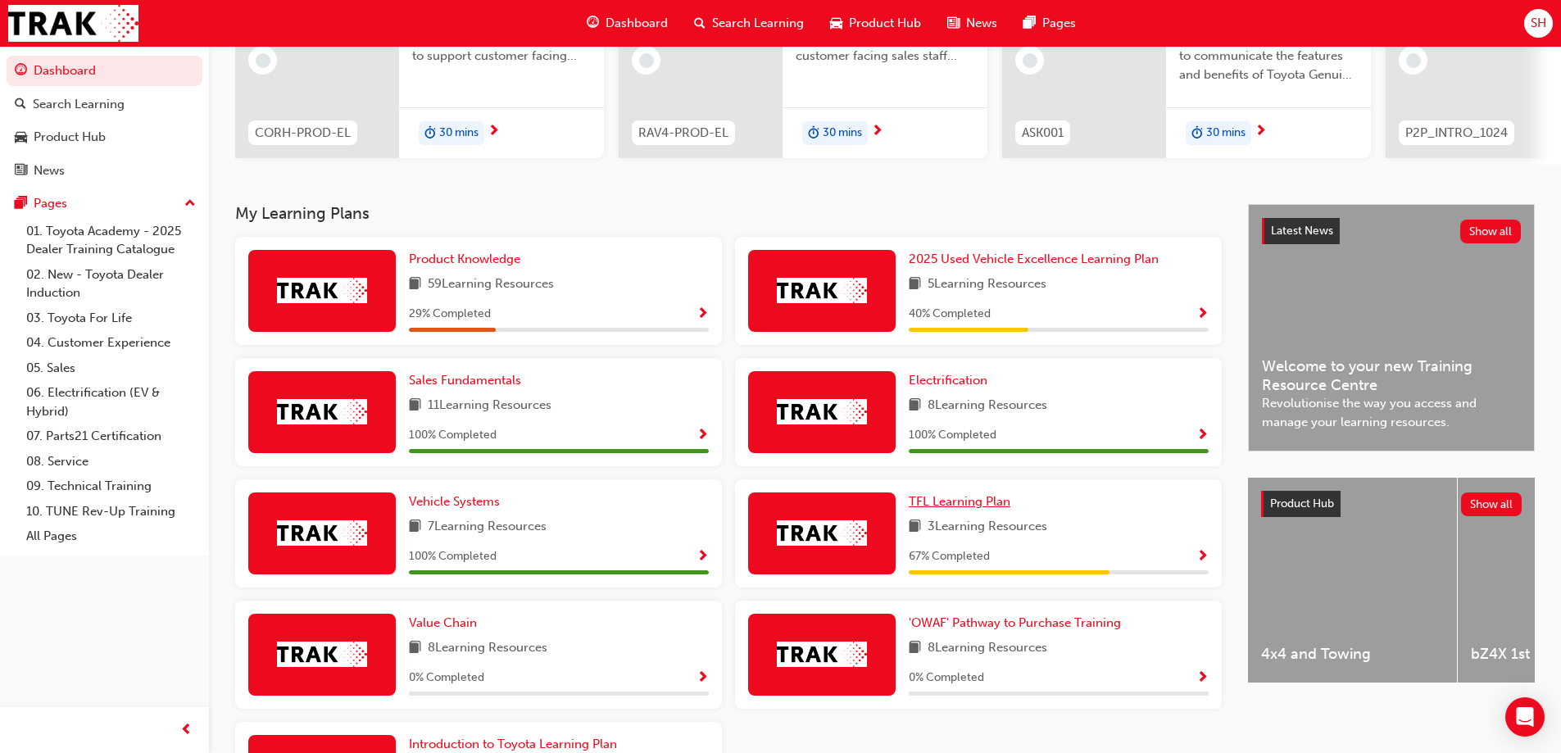
click at [969, 505] on span "TFL Learning Plan" at bounding box center [959, 501] width 102 height 15
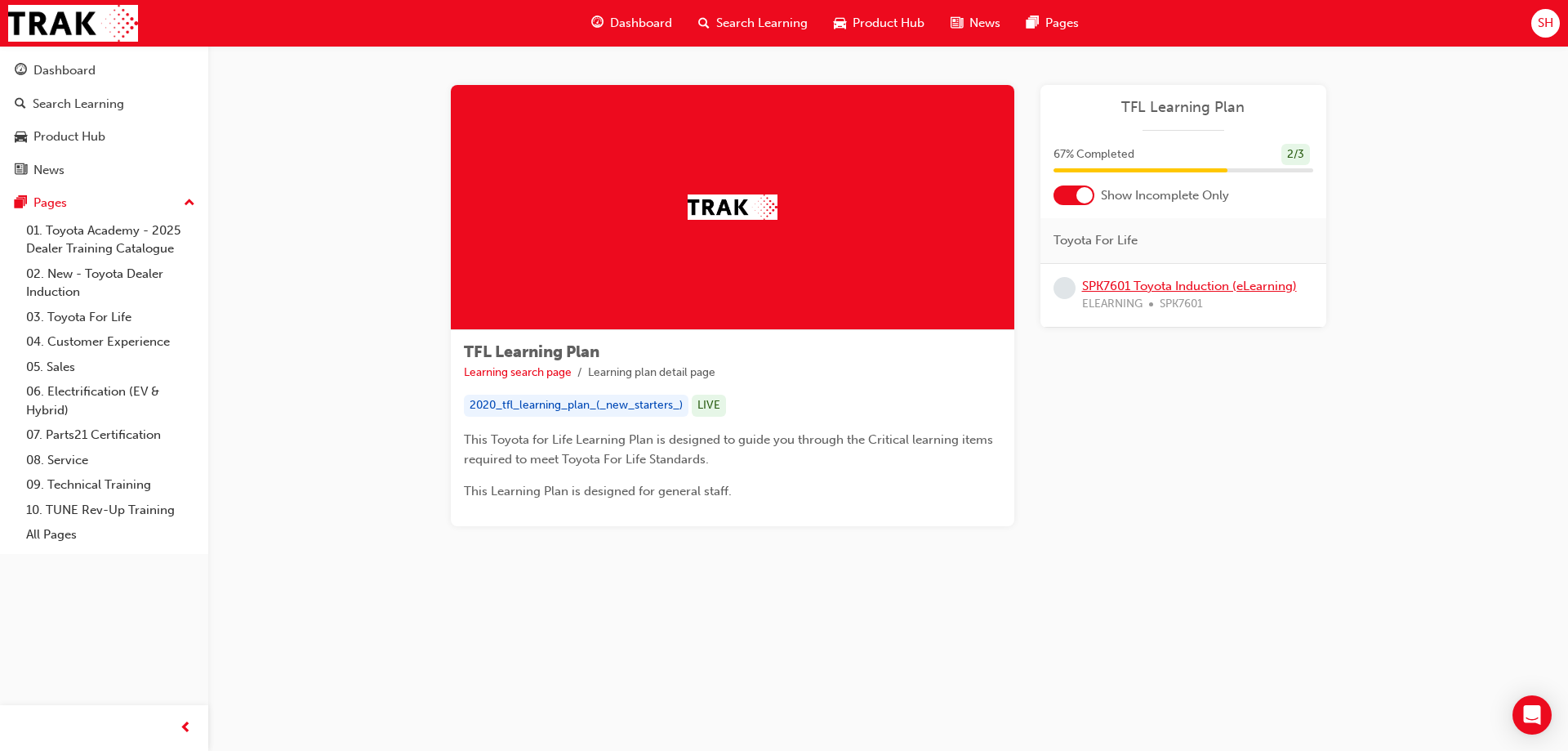
click at [1269, 285] on link "SPK7601 Toyota Induction (eLearning)" at bounding box center [1188, 285] width 214 height 15
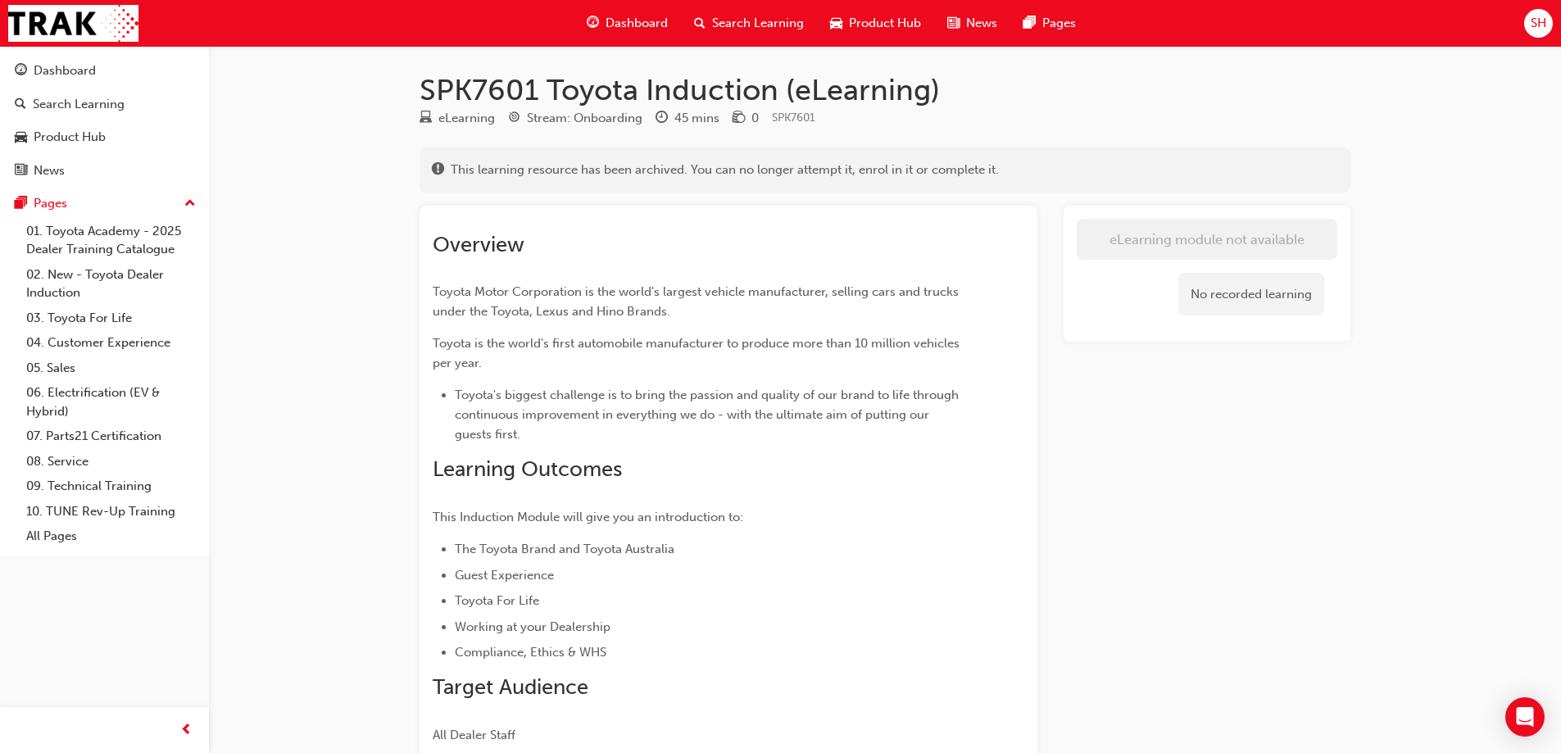
click at [563, 174] on span "This learning resource has been archived. You can no longer attempt it, enrol i…" at bounding box center [725, 170] width 548 height 19
click at [33, 69] on div "Dashboard" at bounding box center [104, 71] width 179 height 20
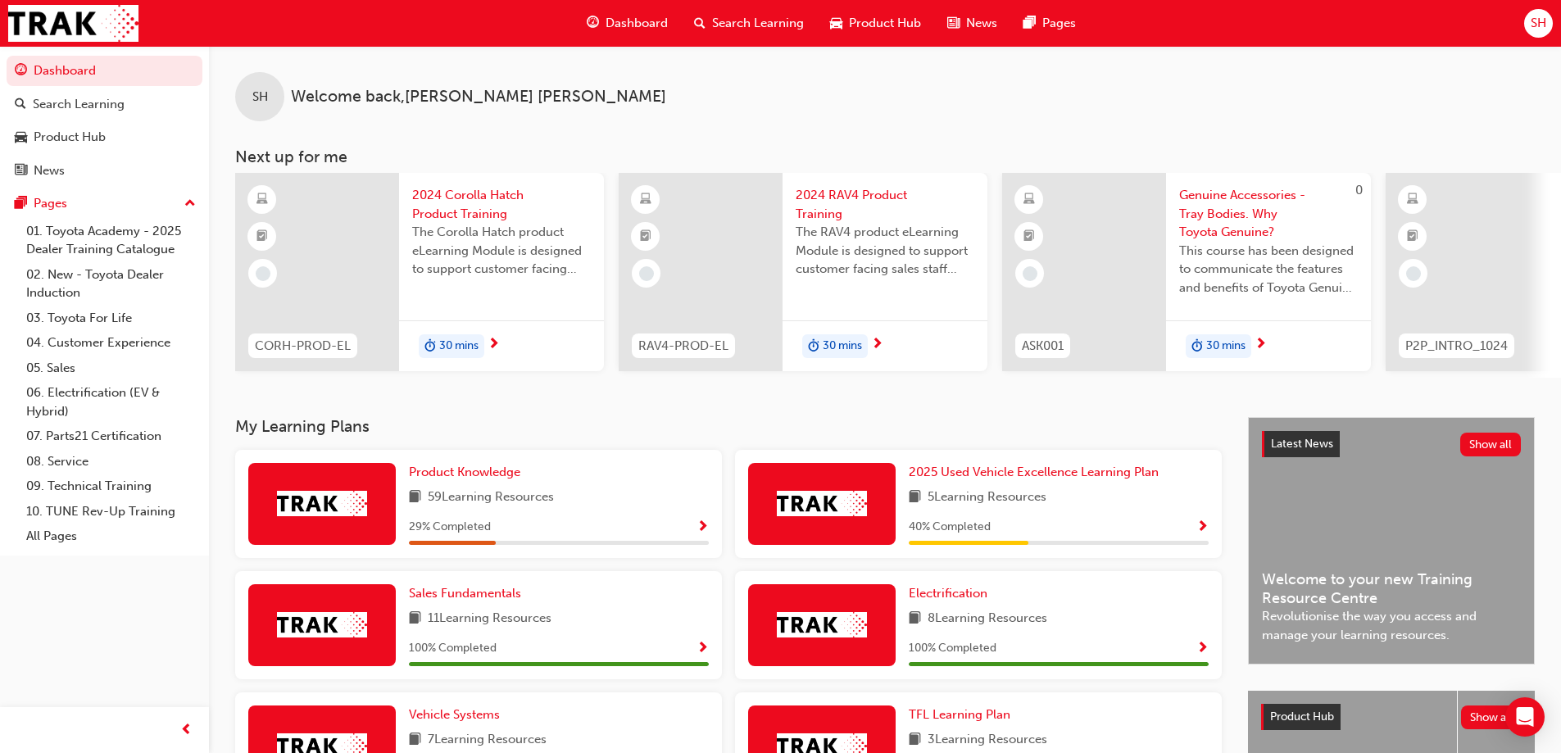
click at [478, 203] on span "2024 Corolla Hatch Product Training" at bounding box center [501, 204] width 179 height 37
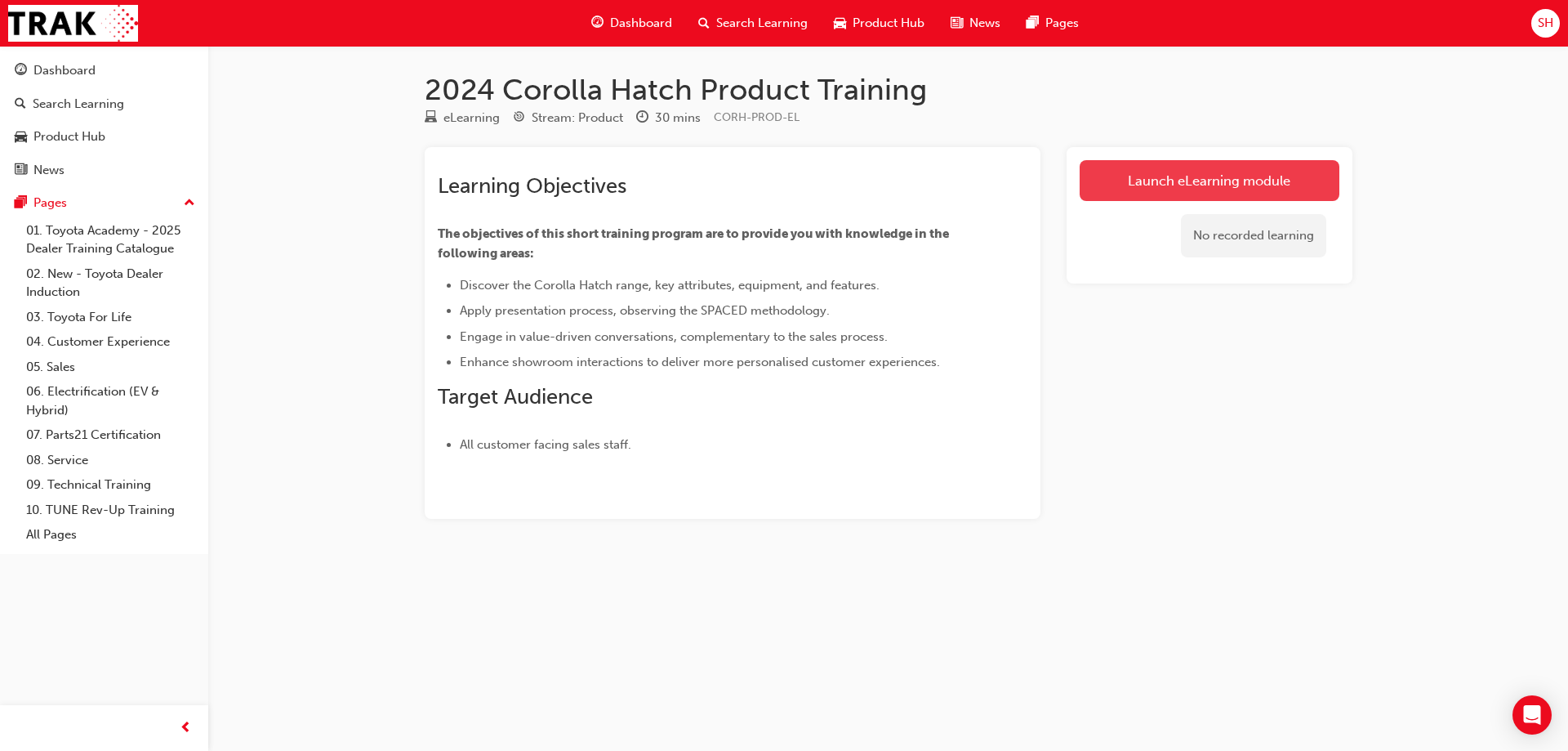
click at [1138, 192] on link "Launch eLearning module" at bounding box center [1209, 181] width 260 height 41
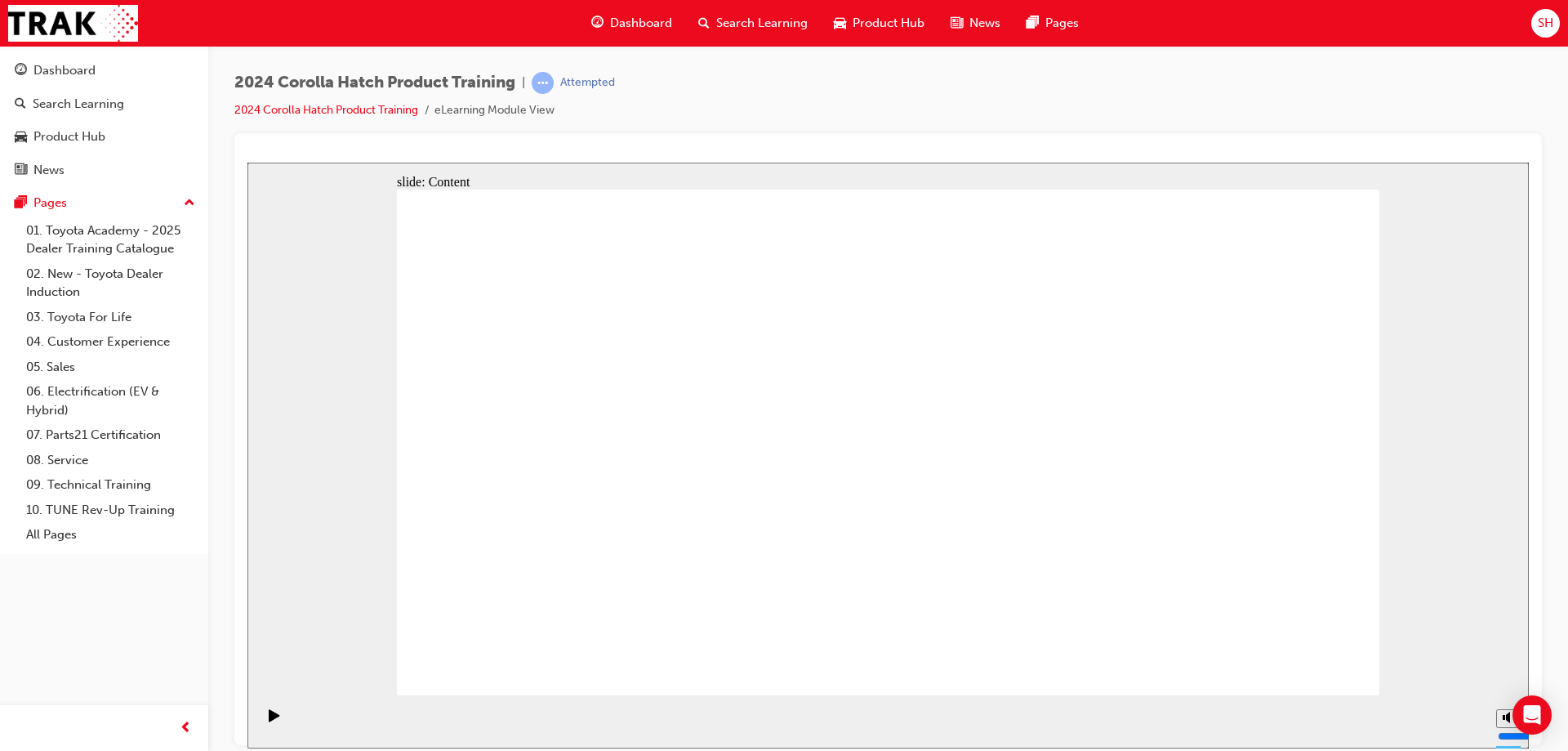
drag, startPoint x: 1272, startPoint y: 665, endPoint x: 1384, endPoint y: 368, distance: 317.4
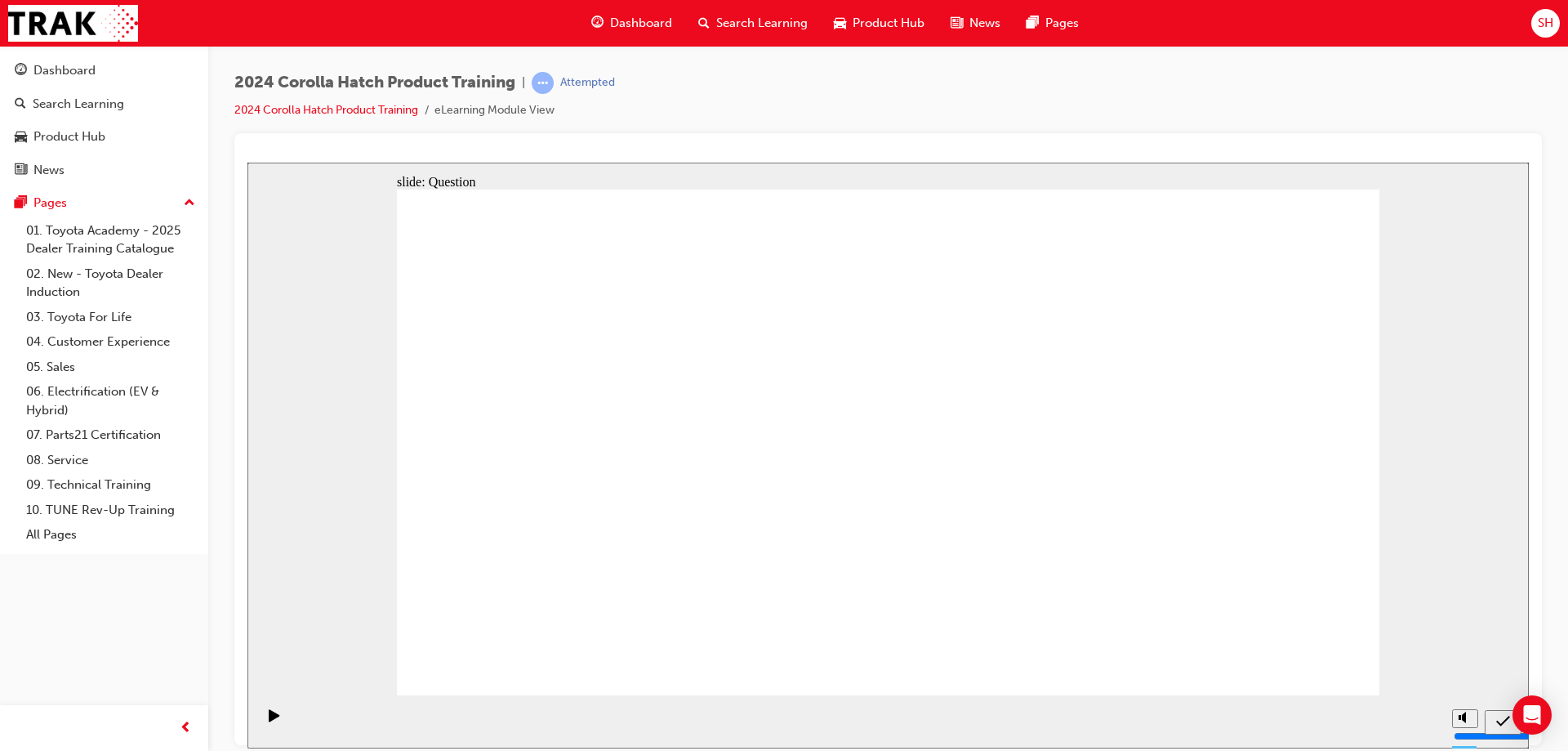
radio input "true"
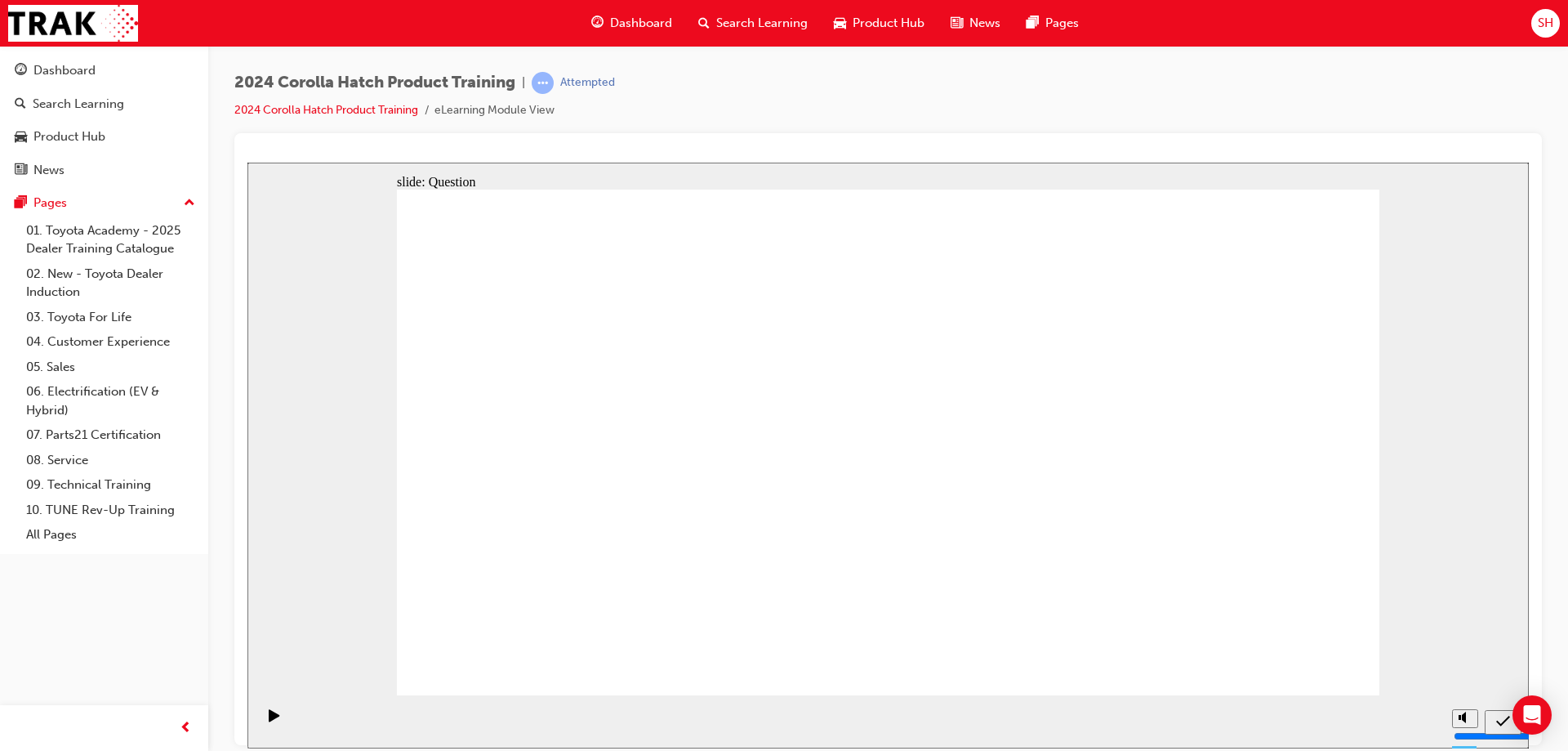
radio input "true"
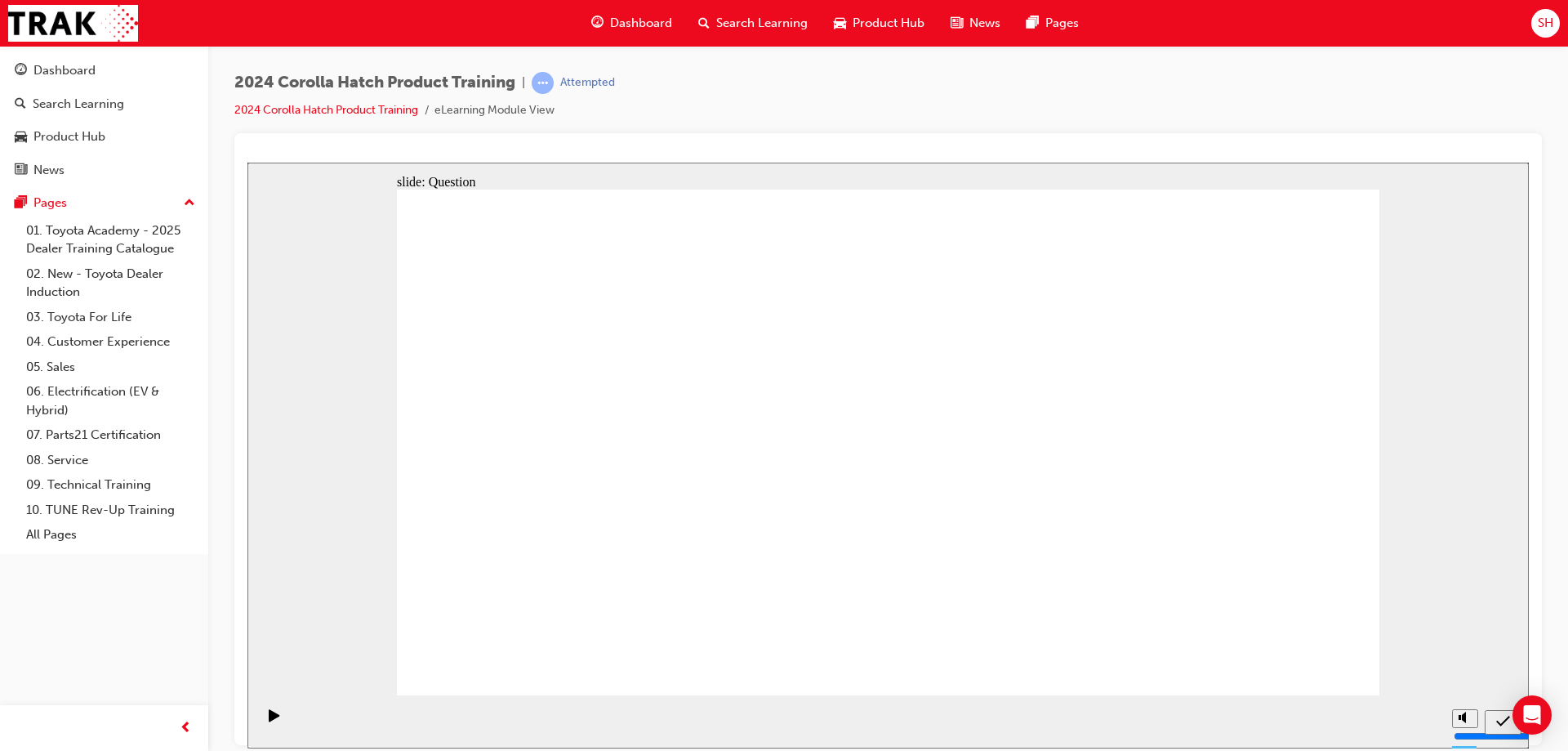
radio input "true"
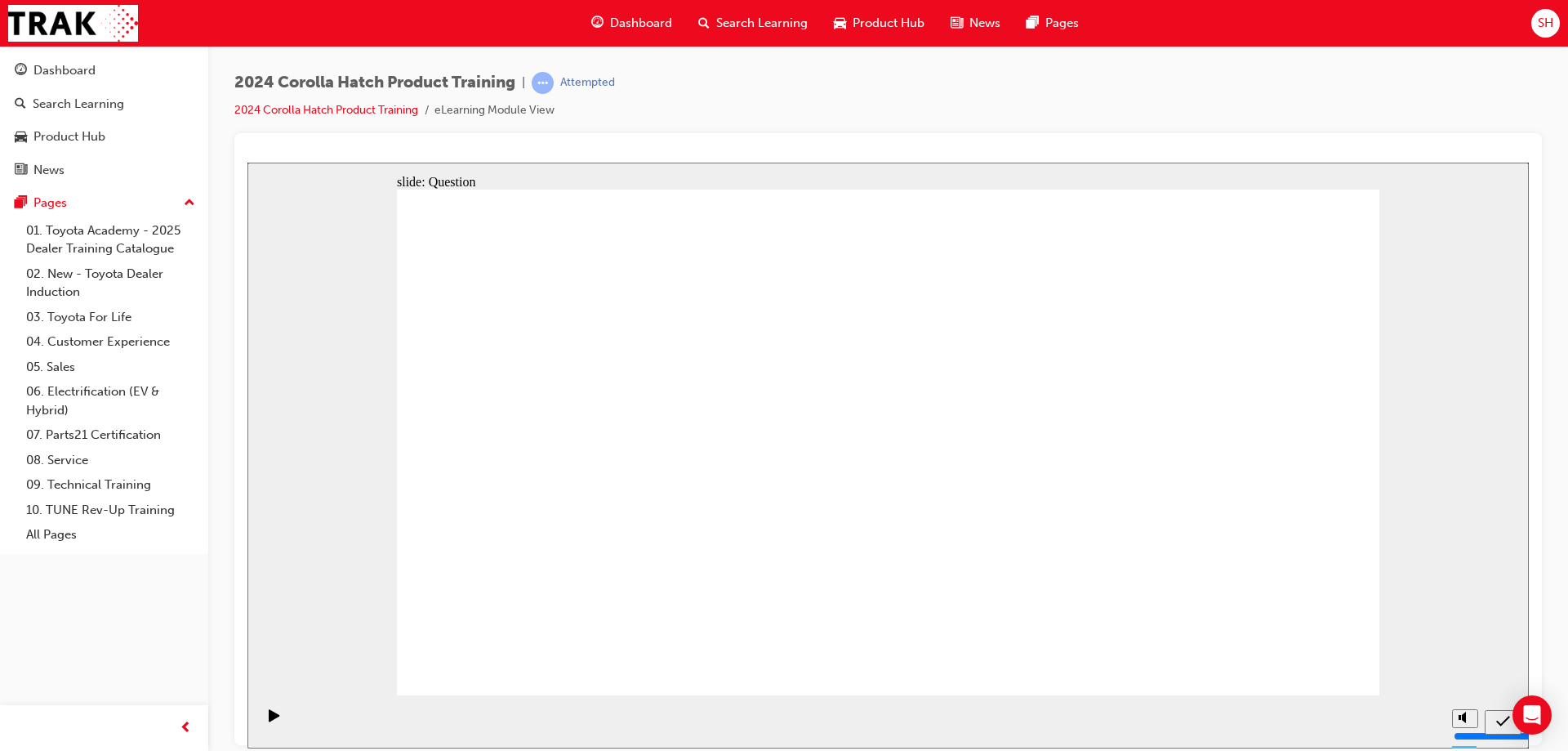
drag, startPoint x: 729, startPoint y: 418, endPoint x: 549, endPoint y: 571, distance: 236.2
drag, startPoint x: 1050, startPoint y: 416, endPoint x: 873, endPoint y: 584, distance: 244.0
drag, startPoint x: 1235, startPoint y: 405, endPoint x: 1235, endPoint y: 572, distance: 167.0
drag, startPoint x: 581, startPoint y: 415, endPoint x: 731, endPoint y: 579, distance: 222.3
drag, startPoint x: 887, startPoint y: 432, endPoint x: 1046, endPoint y: 580, distance: 217.2
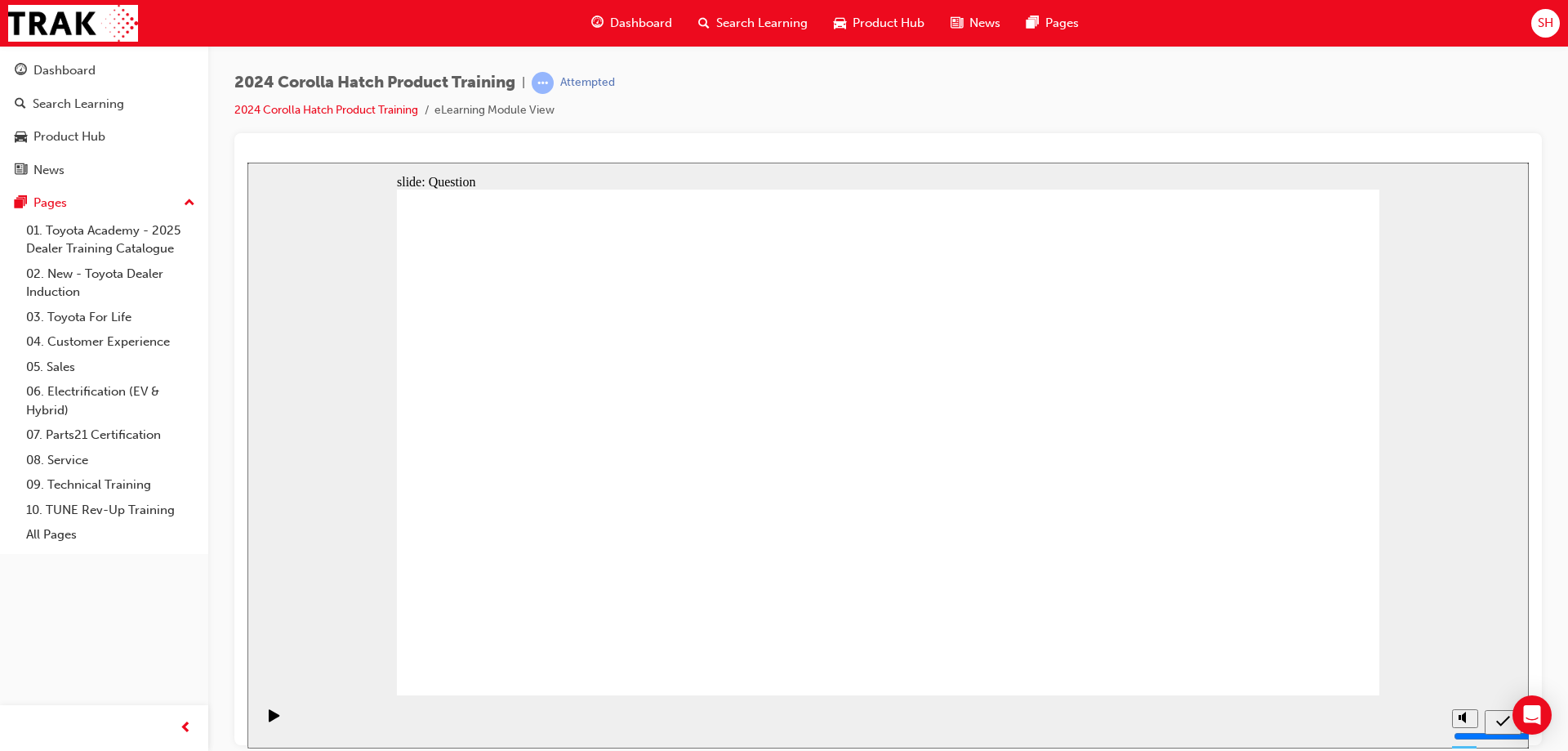
click at [49, 72] on div "Dashboard" at bounding box center [65, 70] width 62 height 19
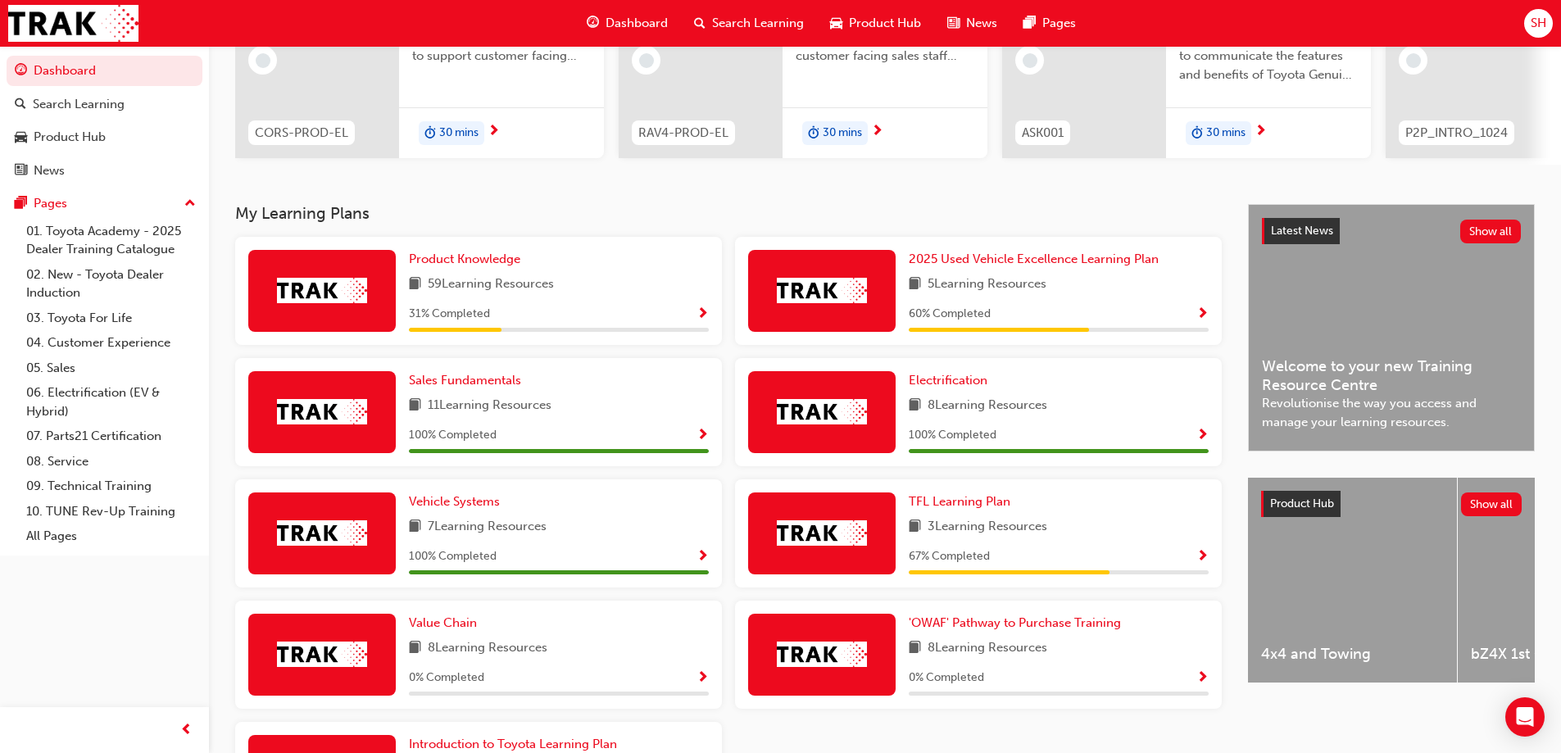
scroll to position [131, 0]
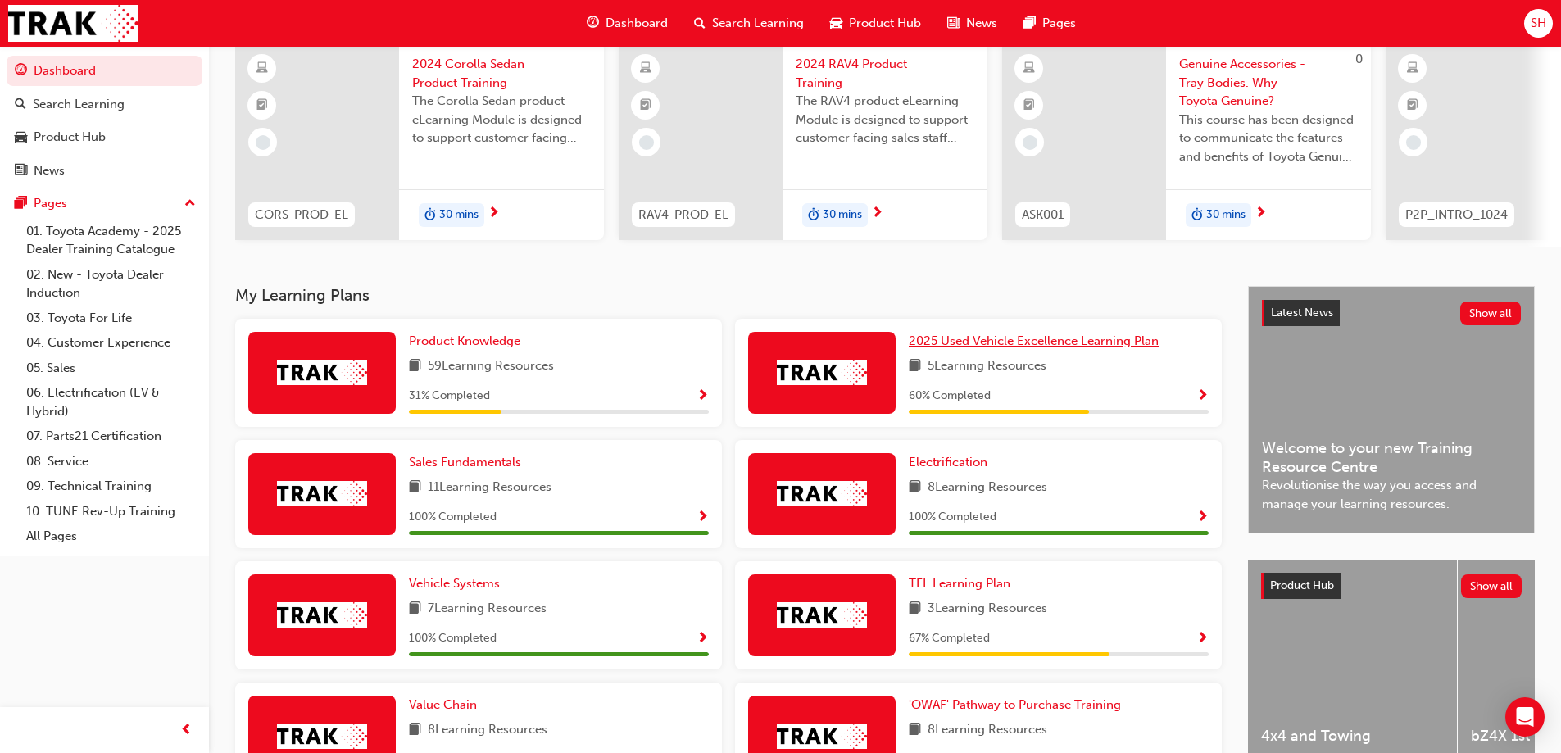
click at [966, 348] on span "2025 Used Vehicle Excellence Learning Plan" at bounding box center [1033, 340] width 250 height 15
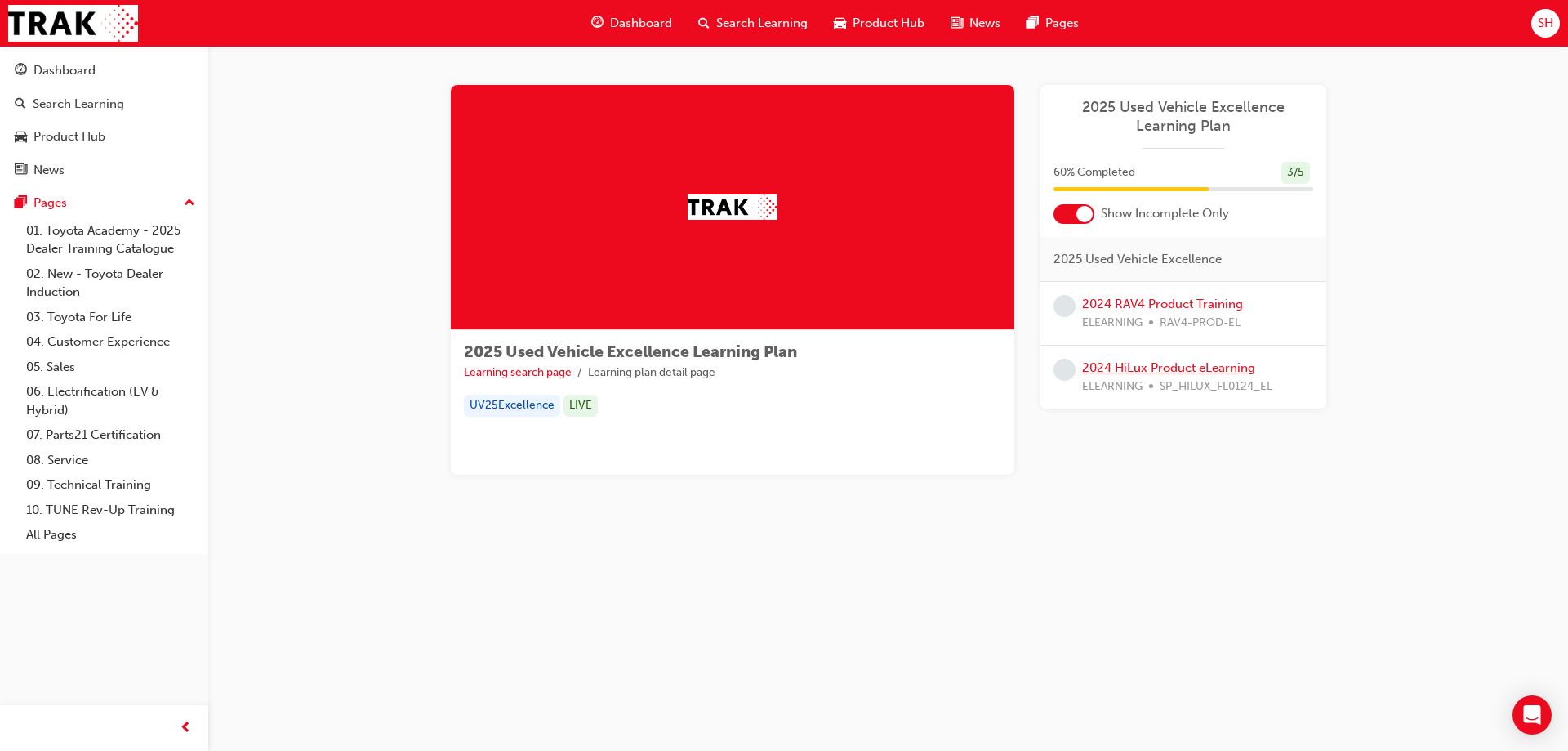
click at [1149, 369] on link "2024 HiLux Product eLearning" at bounding box center [1168, 367] width 173 height 15
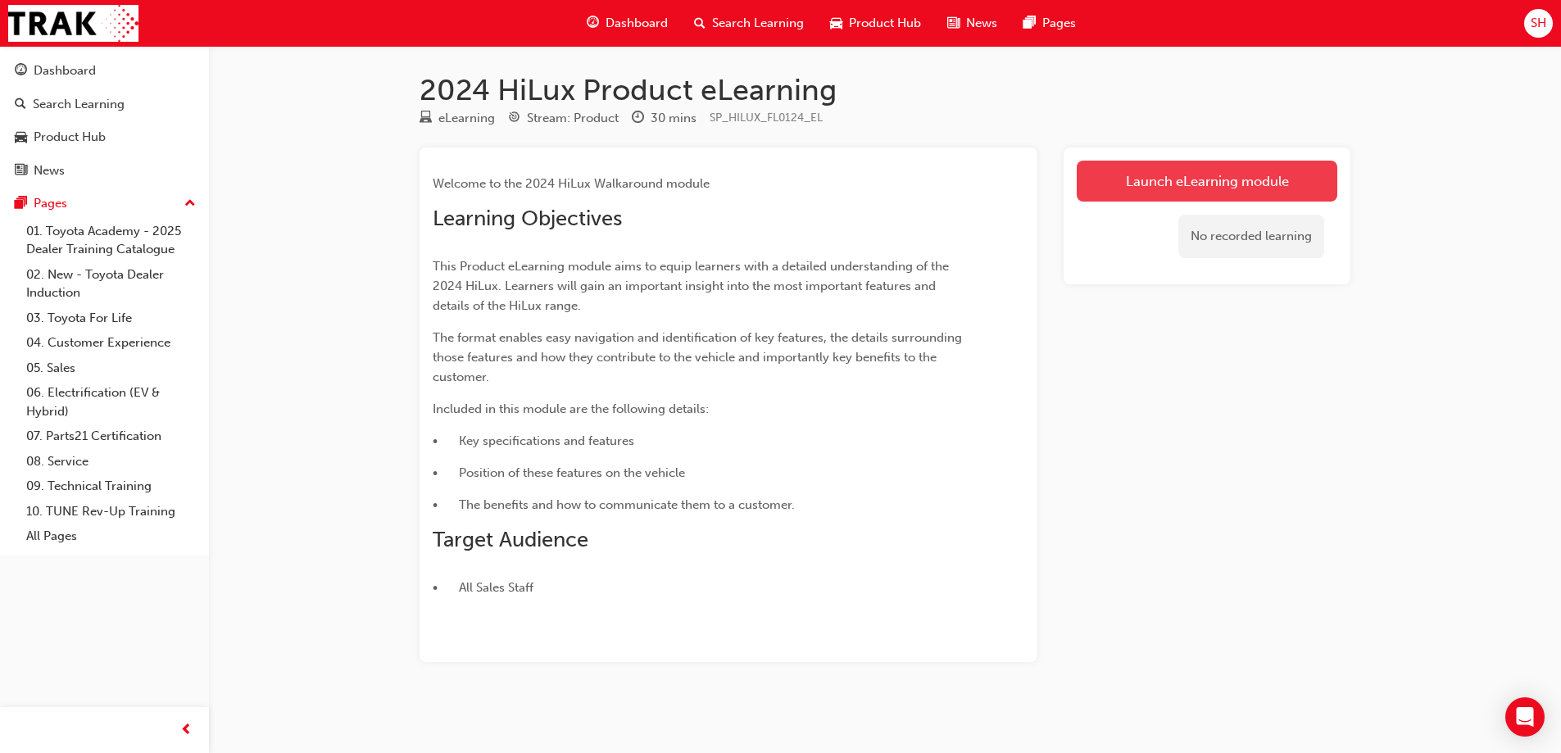
click at [1298, 188] on link "Launch eLearning module" at bounding box center [1206, 181] width 261 height 41
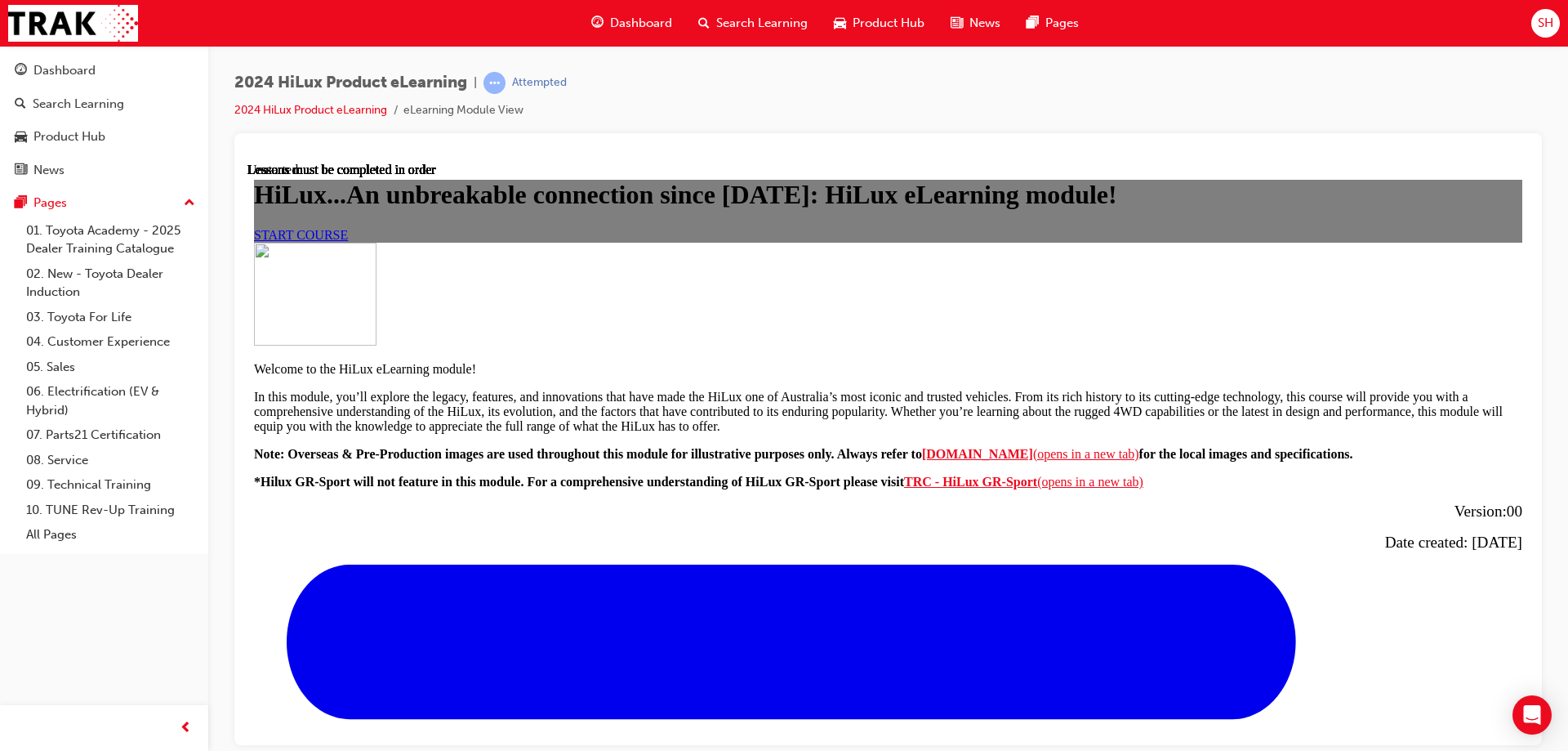
scroll to position [245, 0]
click at [348, 241] on link "START COURSE" at bounding box center [301, 234] width 94 height 14
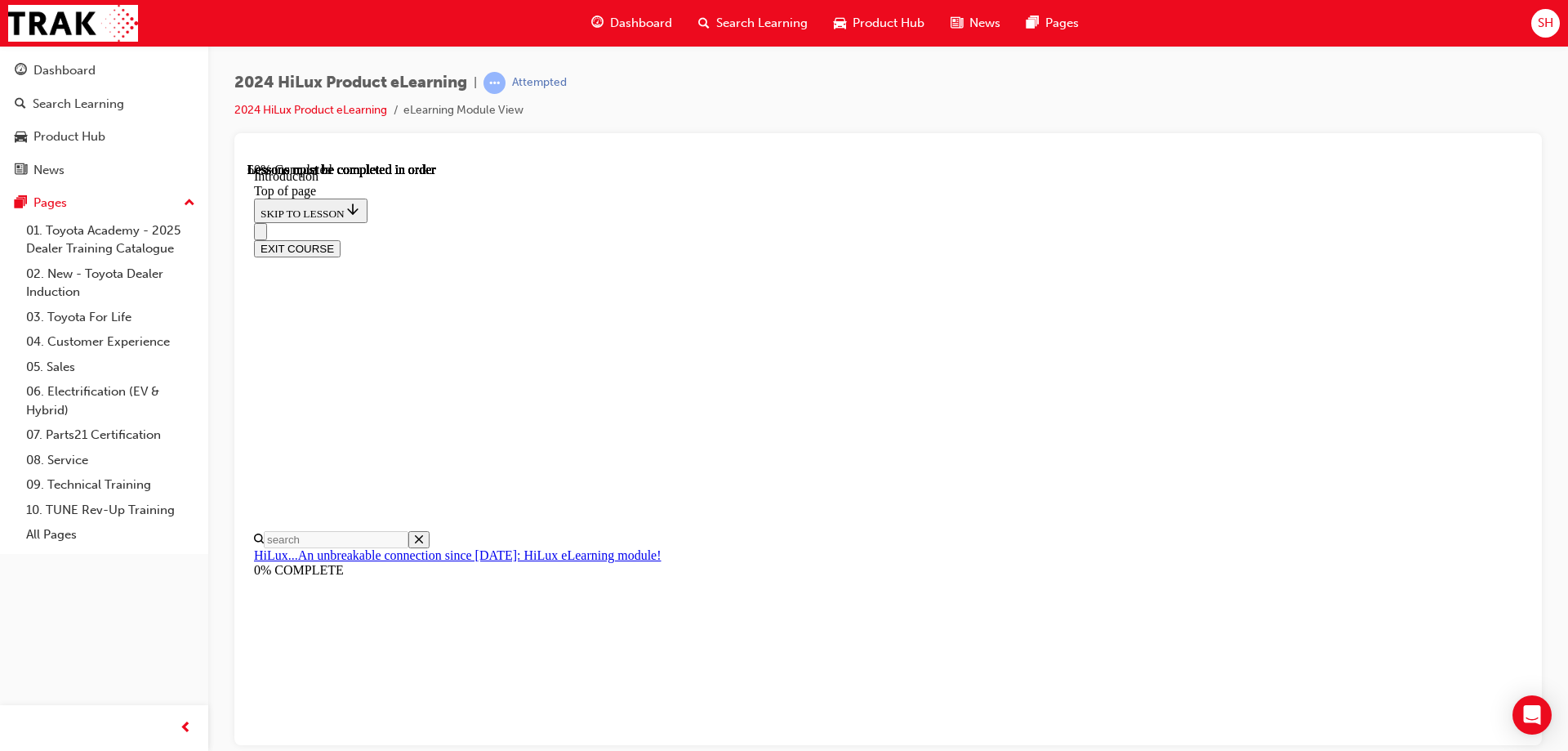
scroll to position [868, 0]
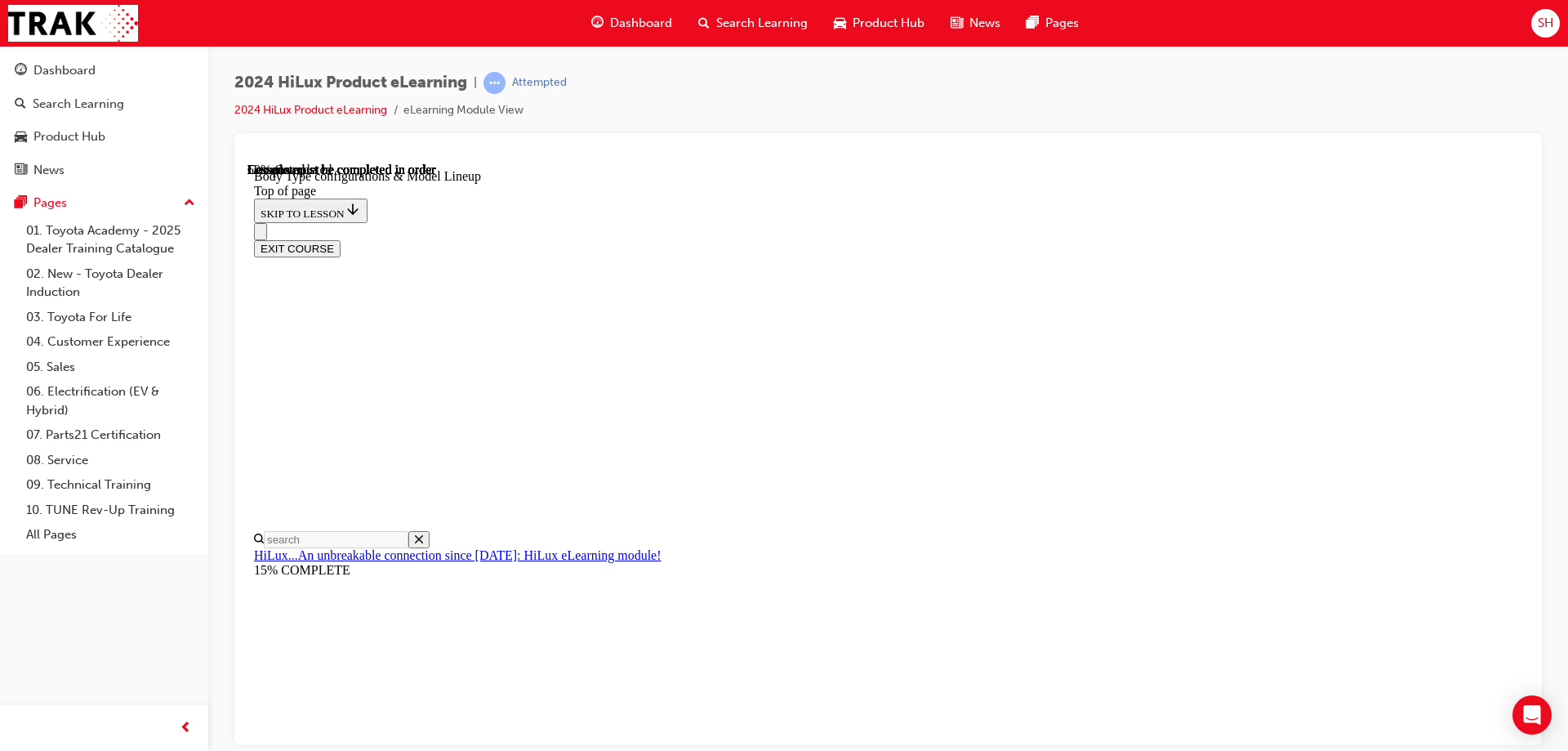
scroll to position [541, 0]
click at [1170, 222] on div "EXIT COURSE" at bounding box center [882, 239] width 1256 height 34
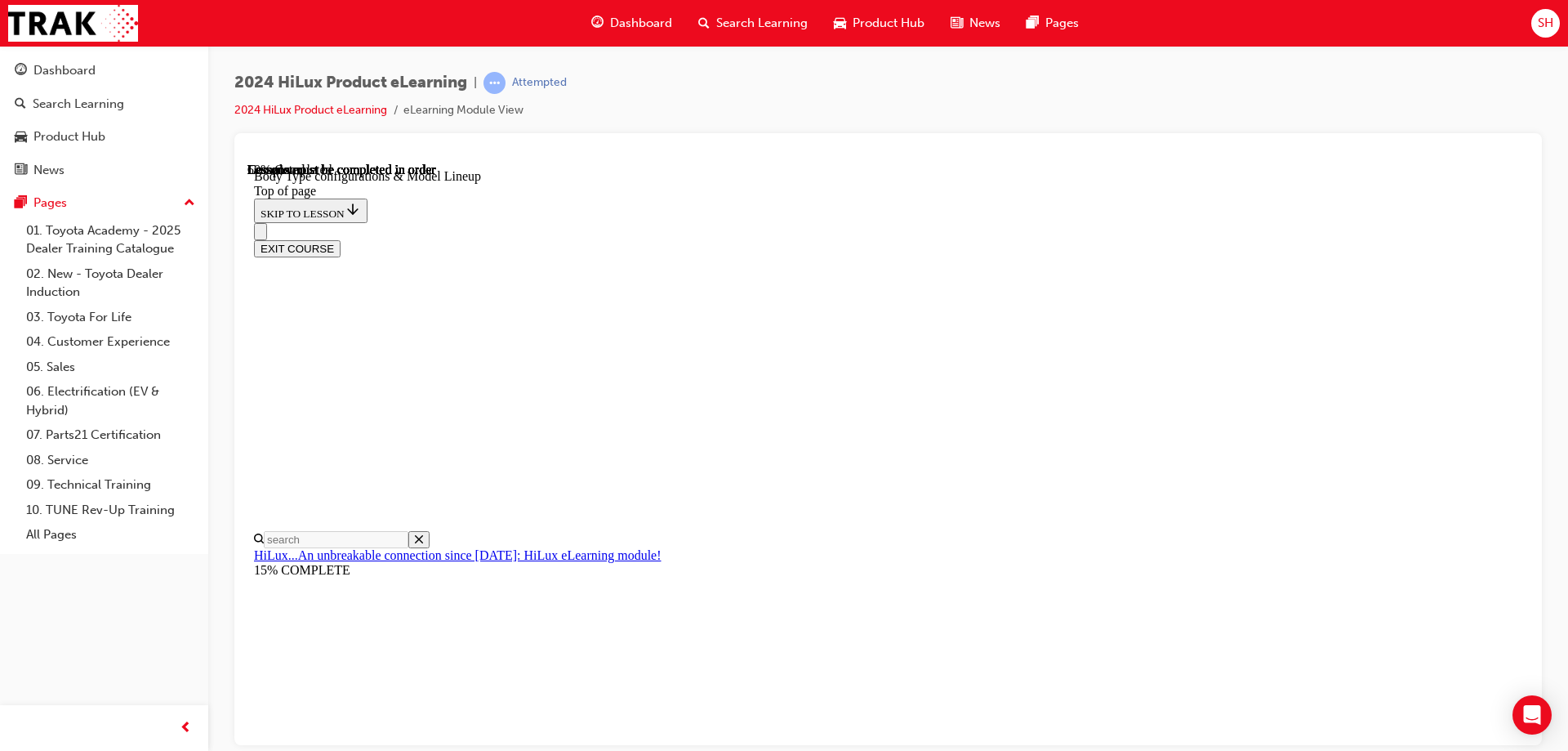
scroll to position [418, 0]
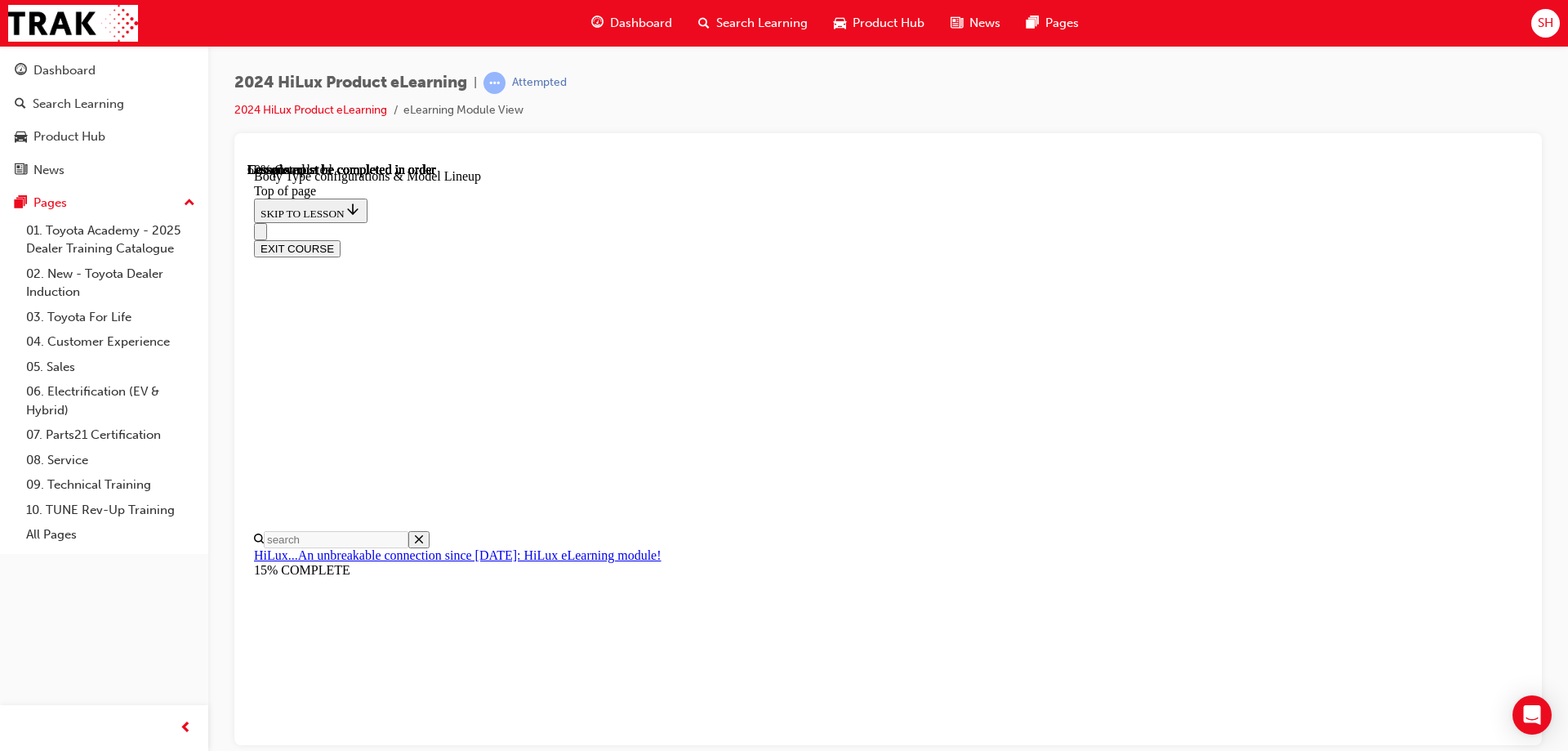
scroll to position [336, 0]
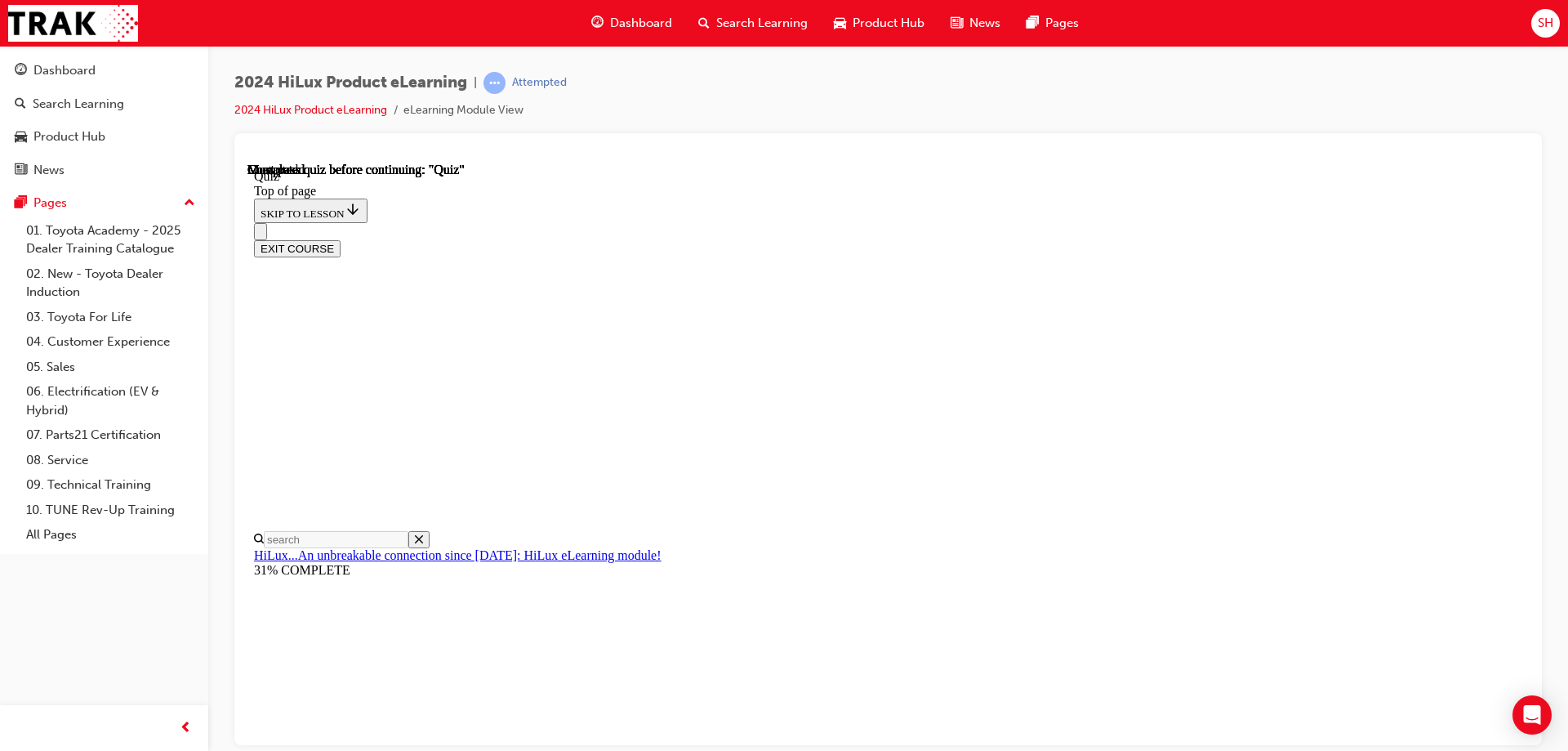
scroll to position [113, 0]
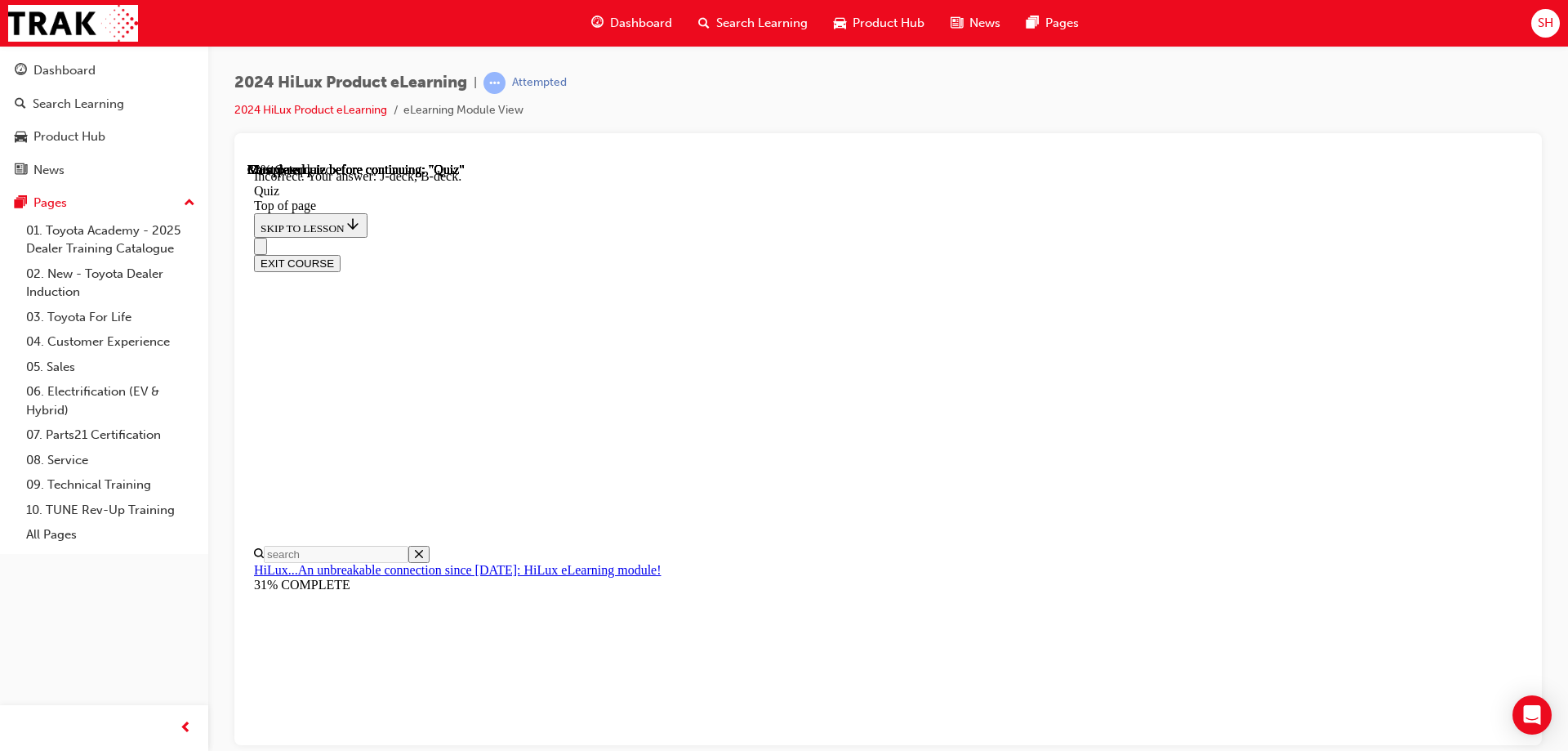
scroll to position [295, 0]
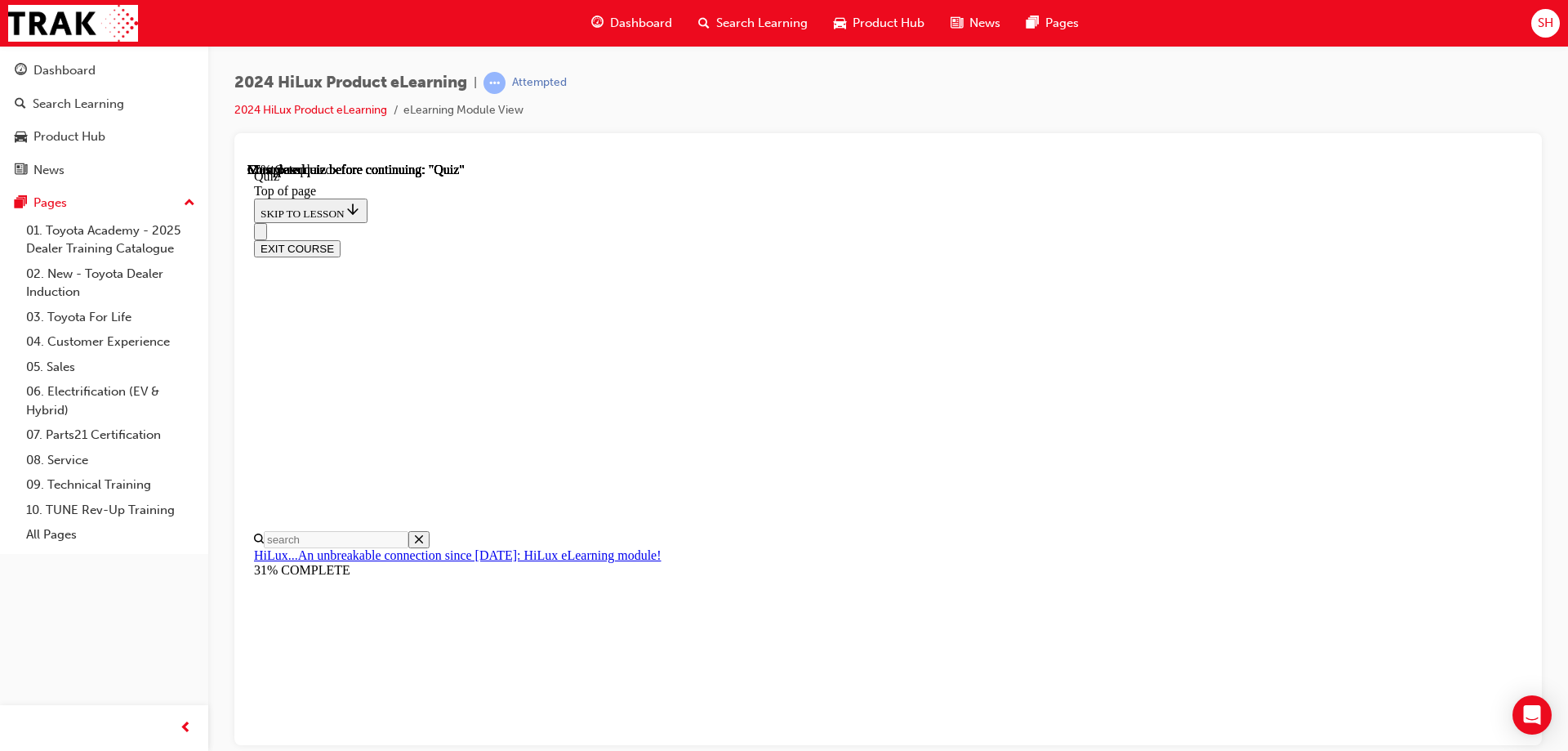
scroll to position [132, 0]
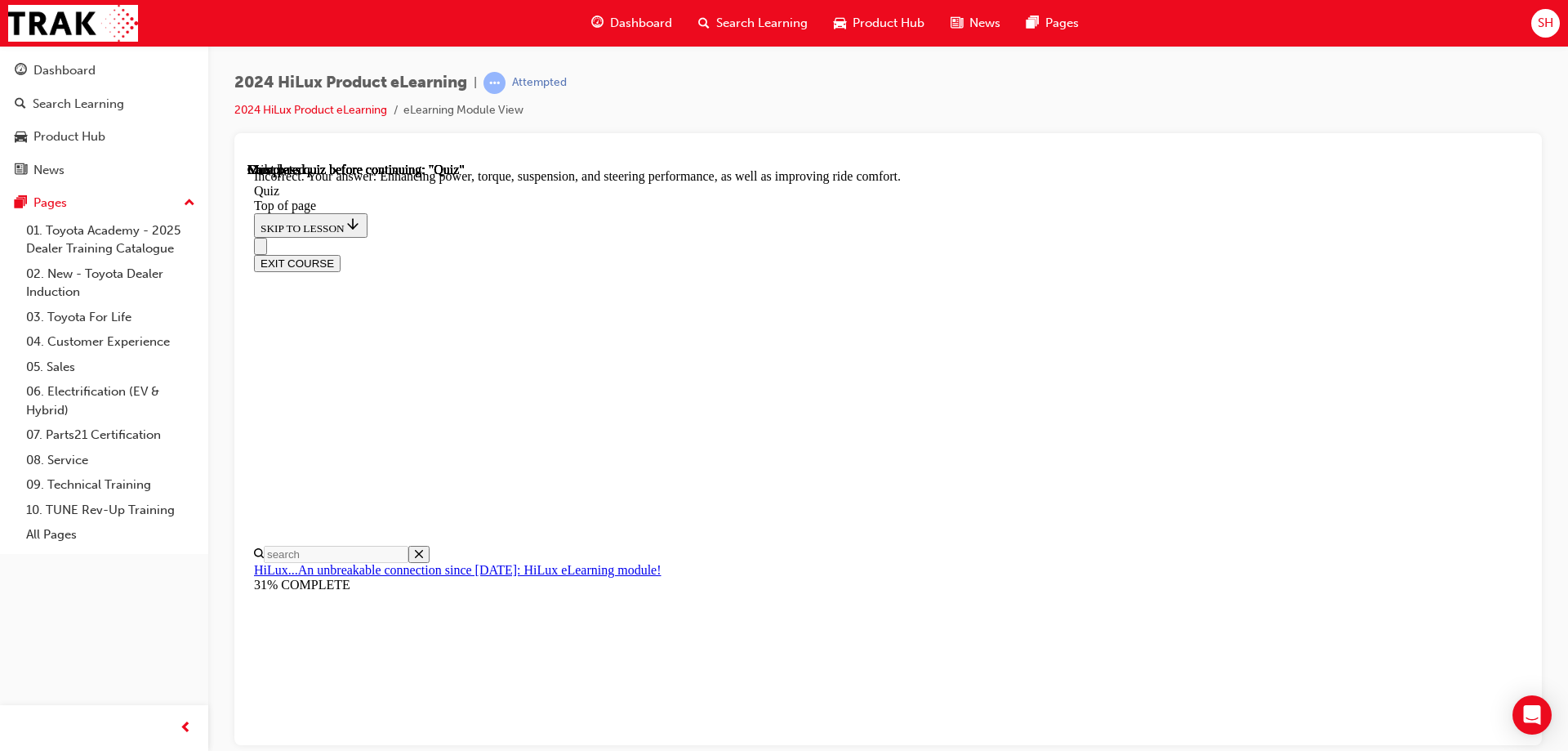
scroll to position [189, 0]
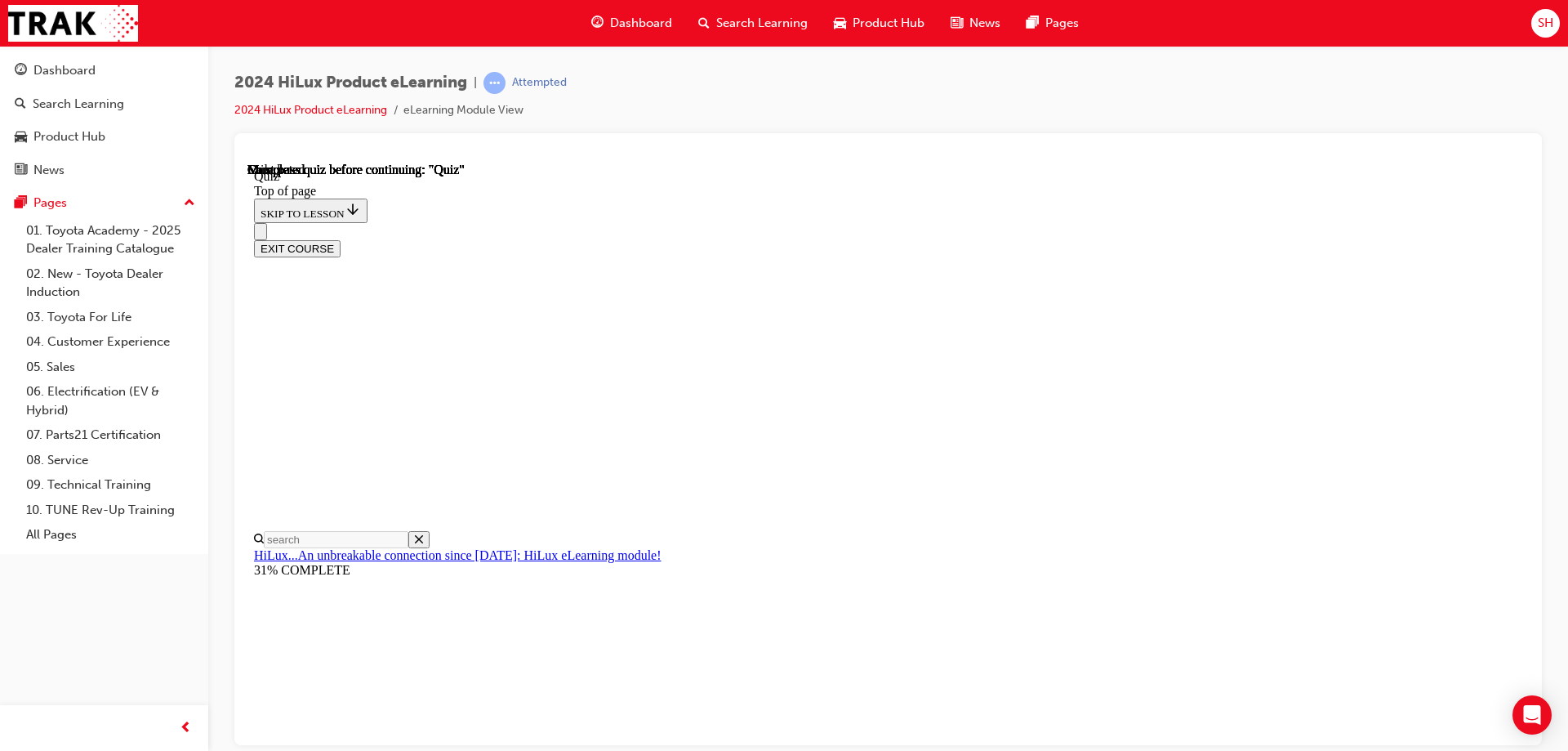
scroll to position [301, 0]
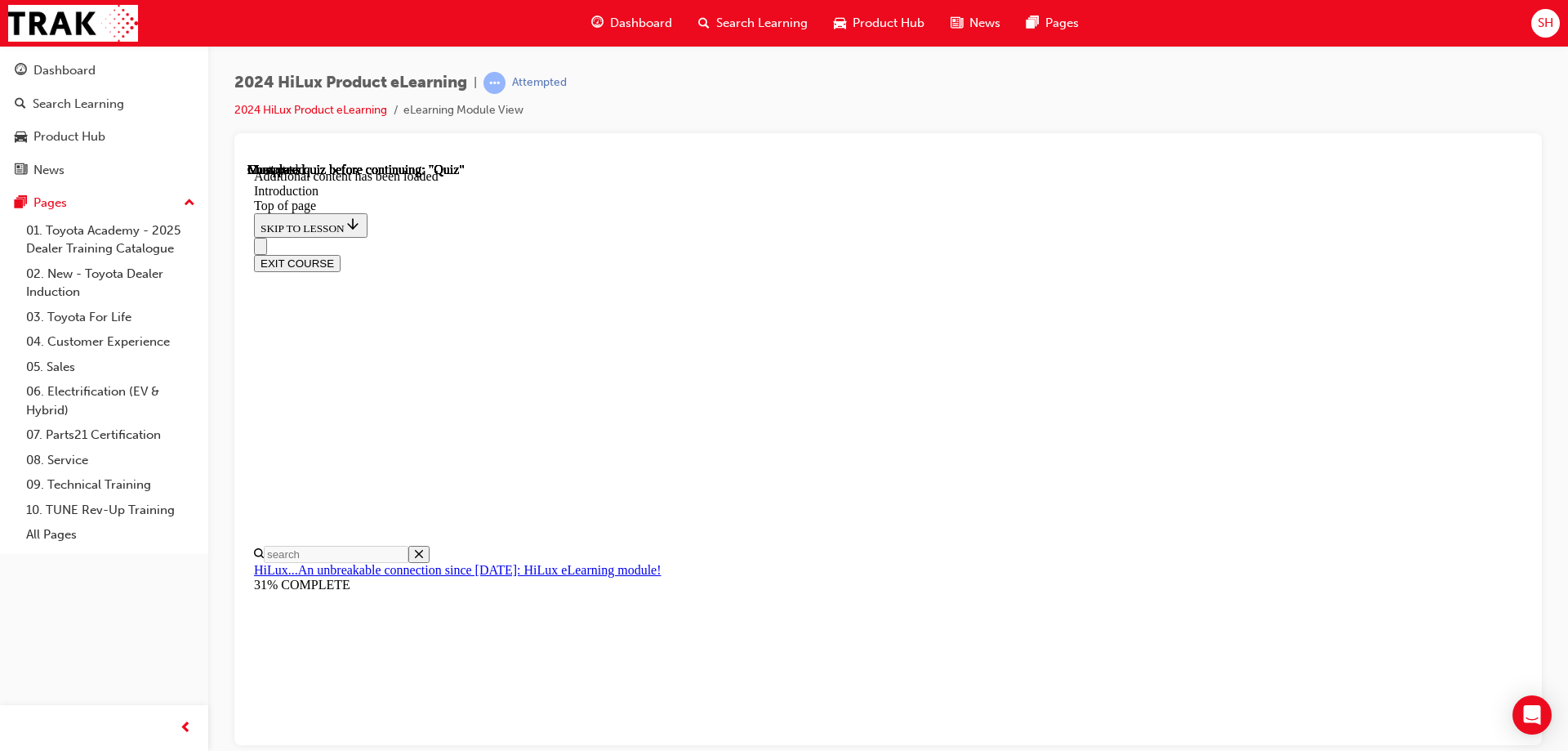
scroll to position [657, 0]
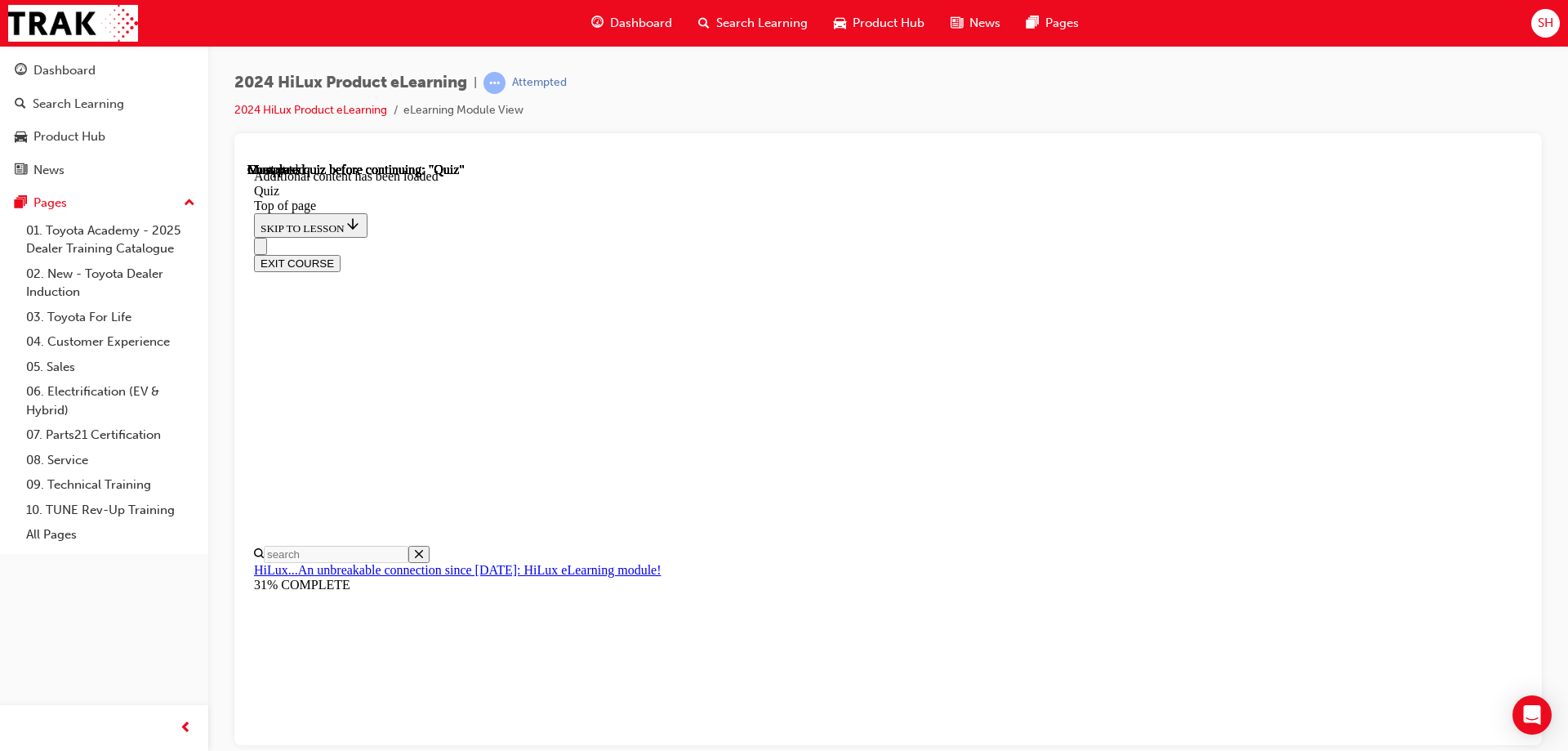
scroll to position [214, 0]
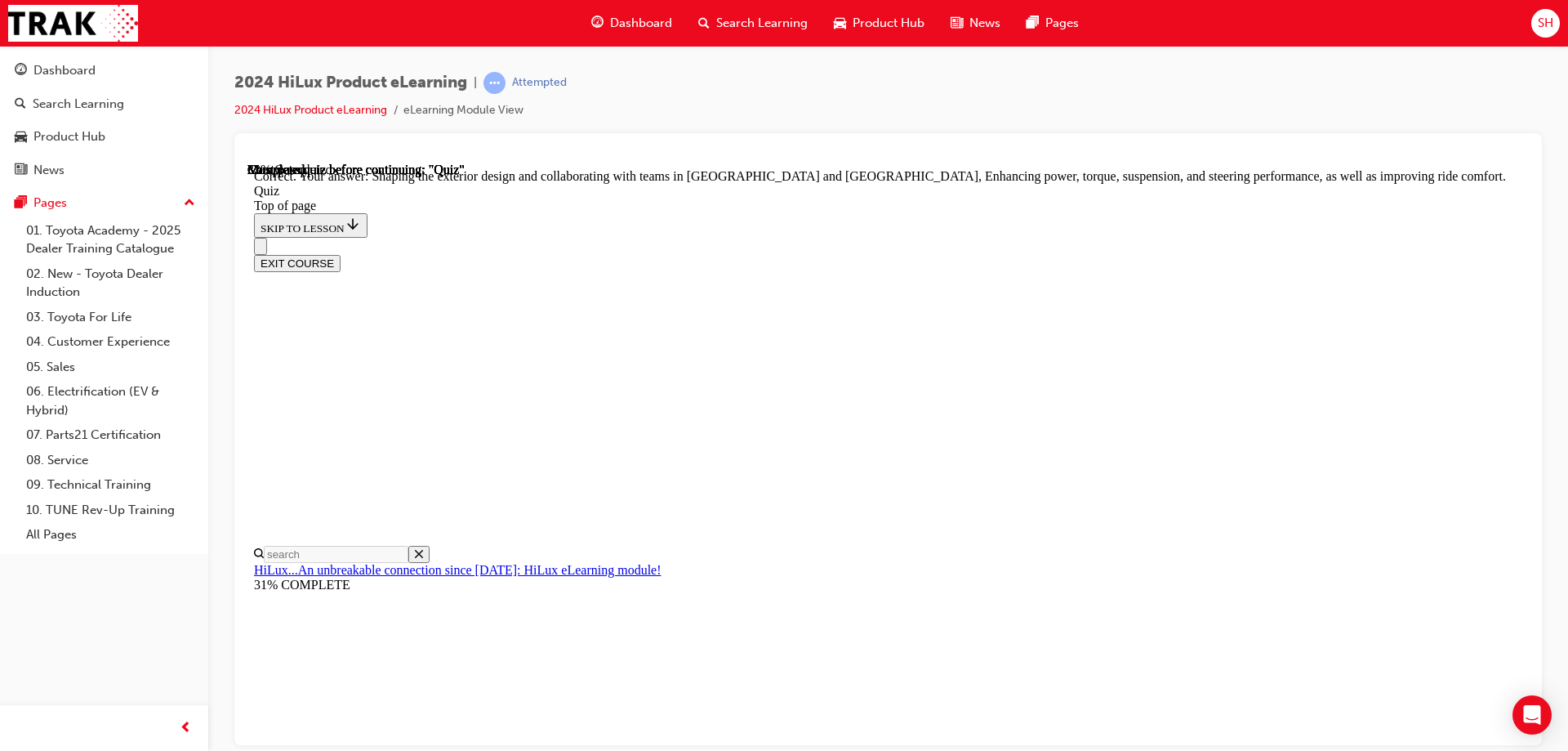
scroll to position [372, 0]
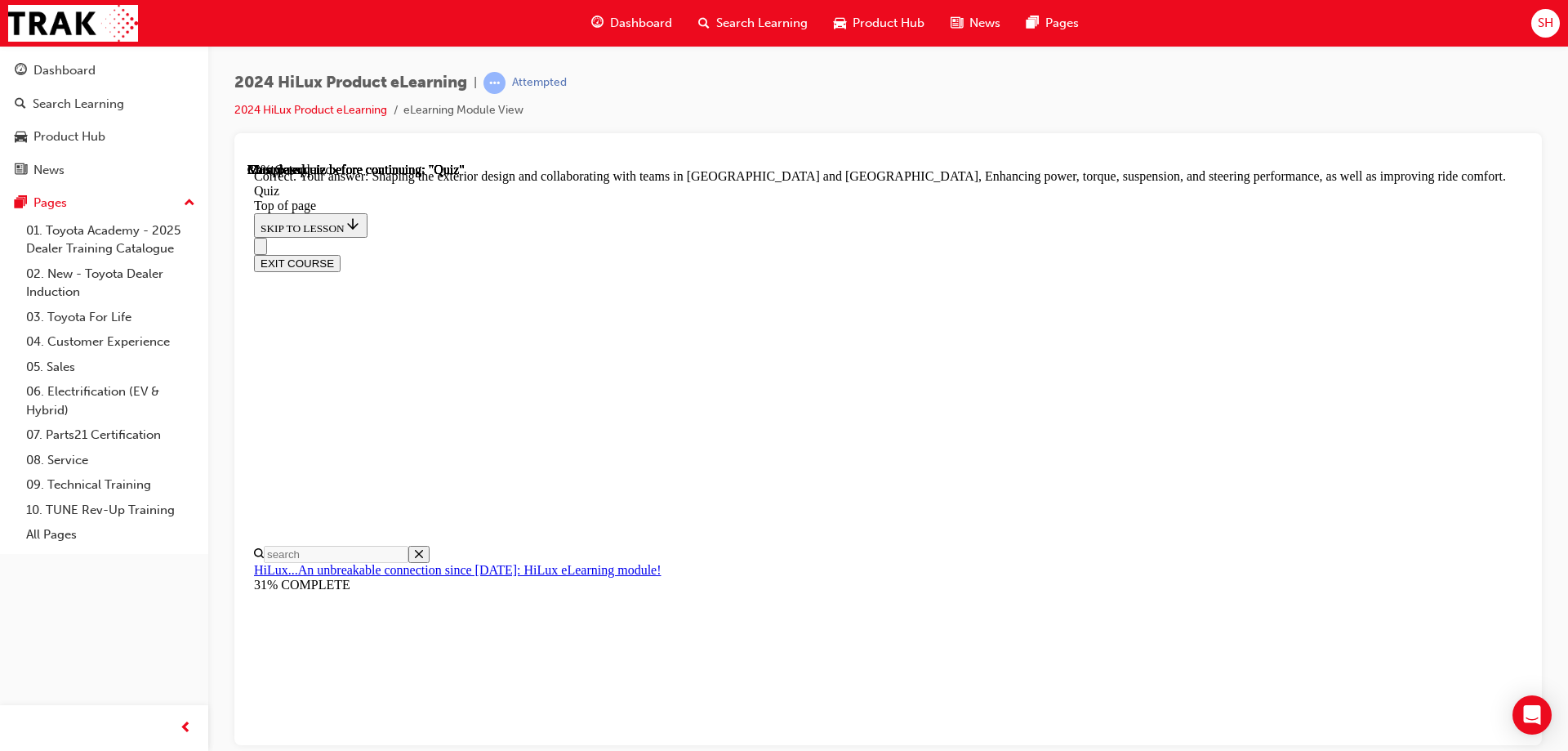
drag, startPoint x: 747, startPoint y: 549, endPoint x: 776, endPoint y: 570, distance: 35.8
drag, startPoint x: 975, startPoint y: 654, endPoint x: 1032, endPoint y: 666, distance: 58.2
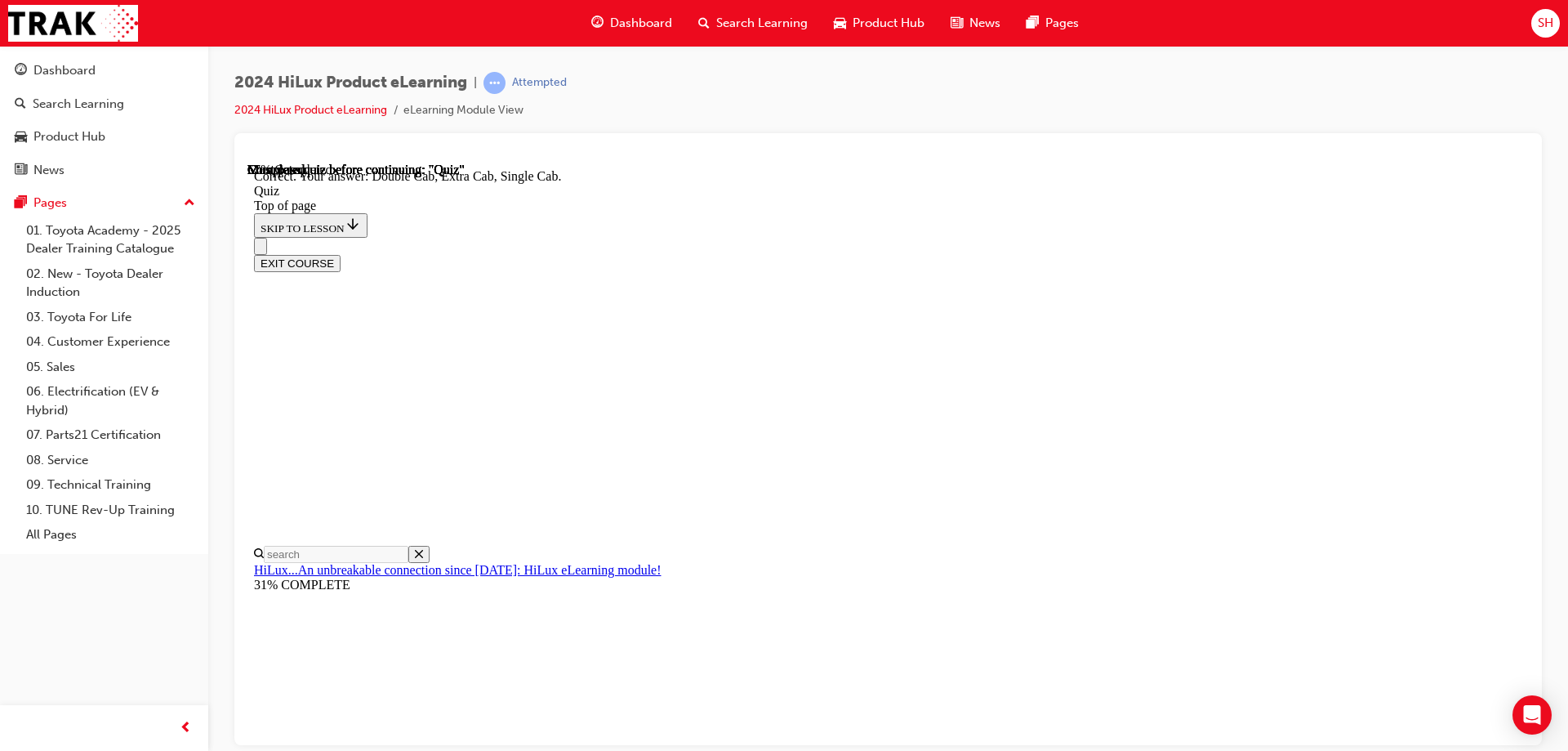
scroll to position [416, 0]
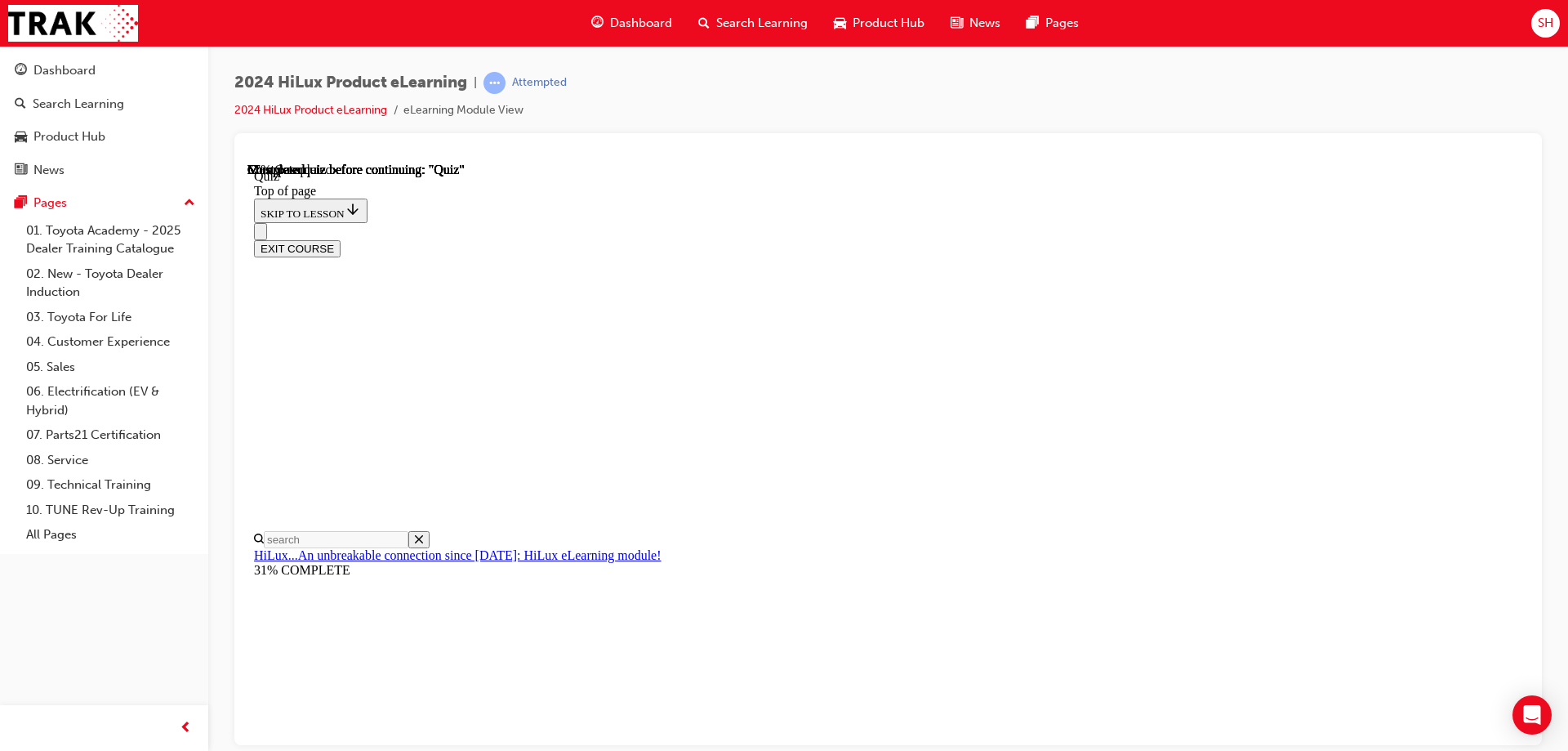
scroll to position [132, 0]
drag, startPoint x: 1005, startPoint y: 322, endPoint x: 716, endPoint y: 316, distance: 289.1
drag, startPoint x: 745, startPoint y: 527, endPoint x: 781, endPoint y: 556, distance: 46.2
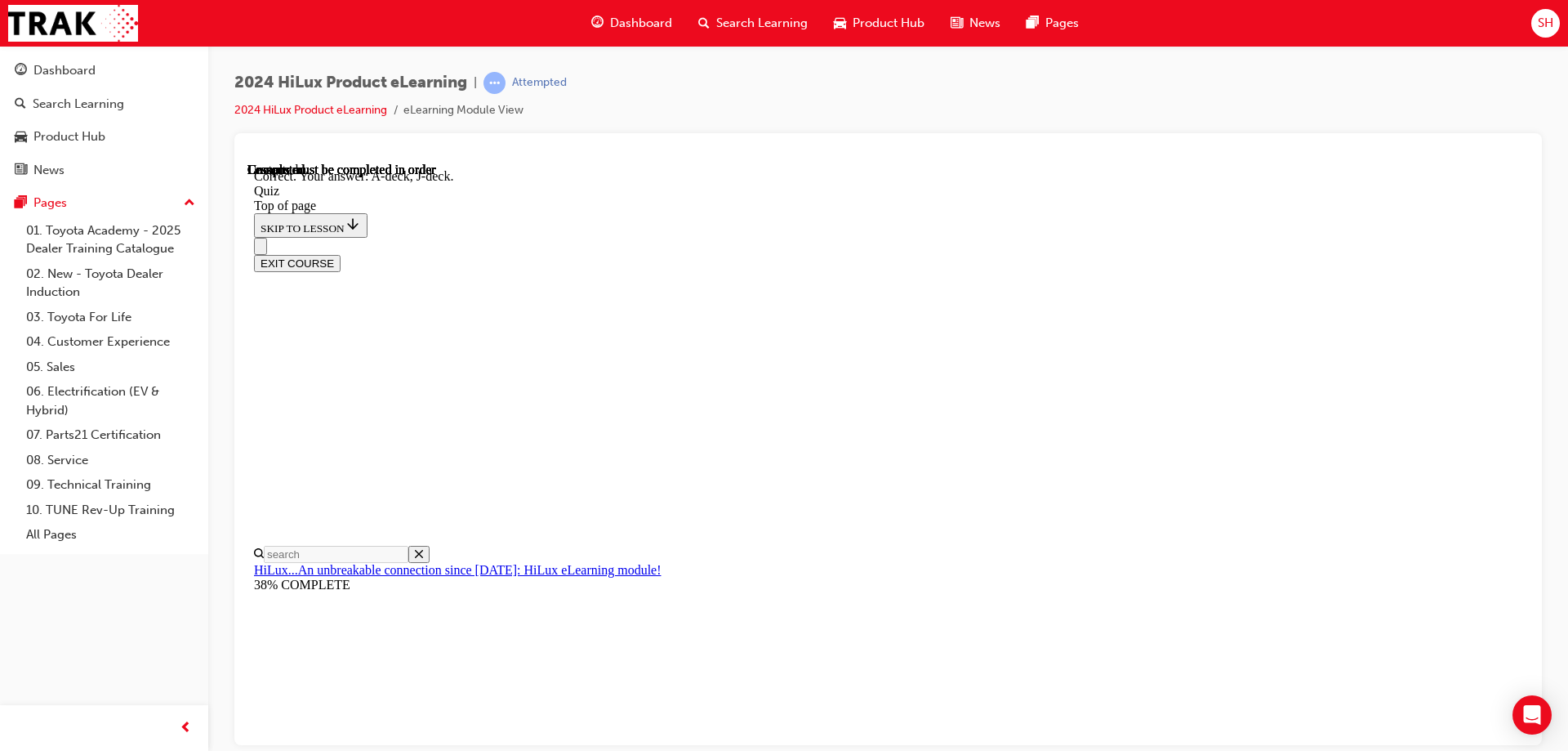
scroll to position [295, 0]
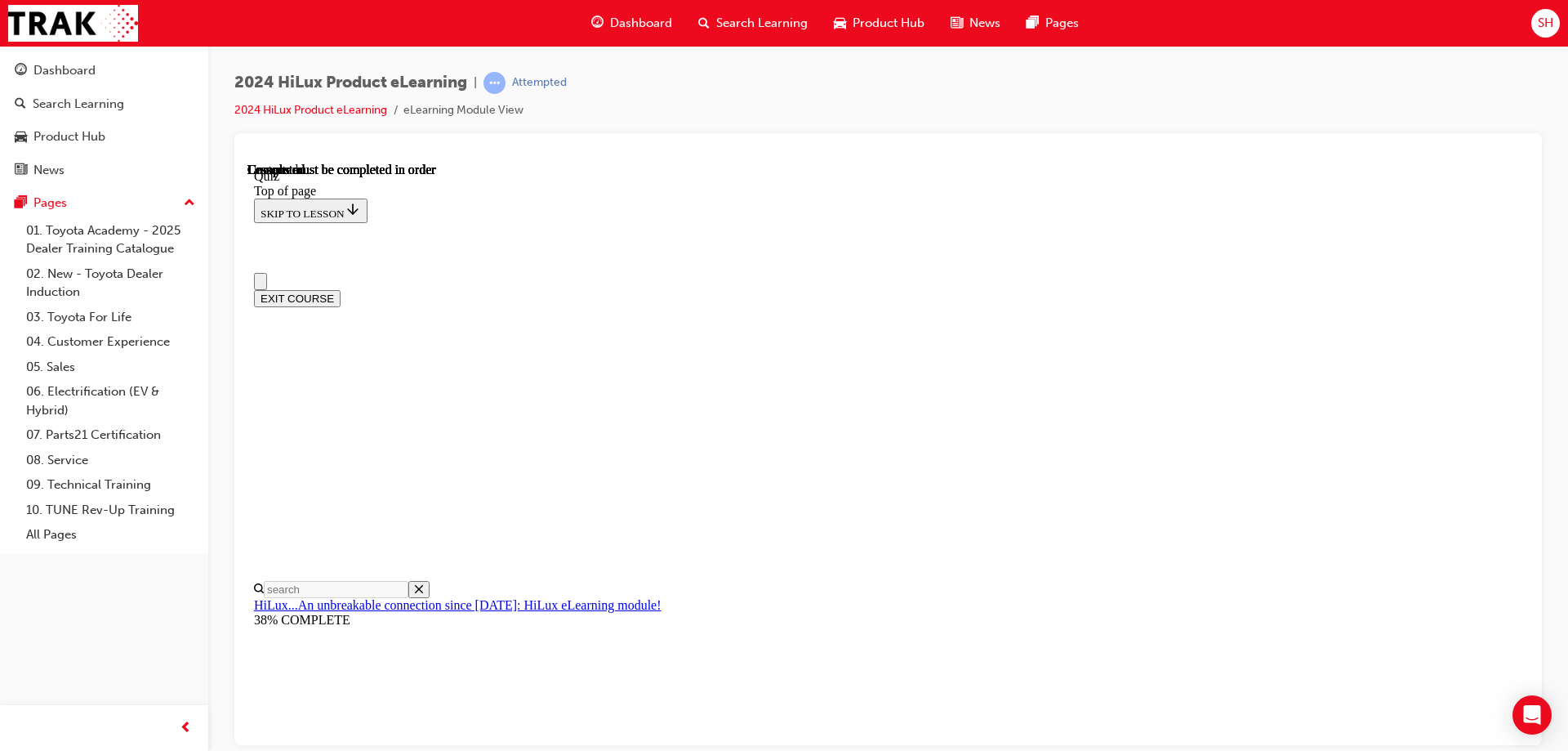
scroll to position [301, 0]
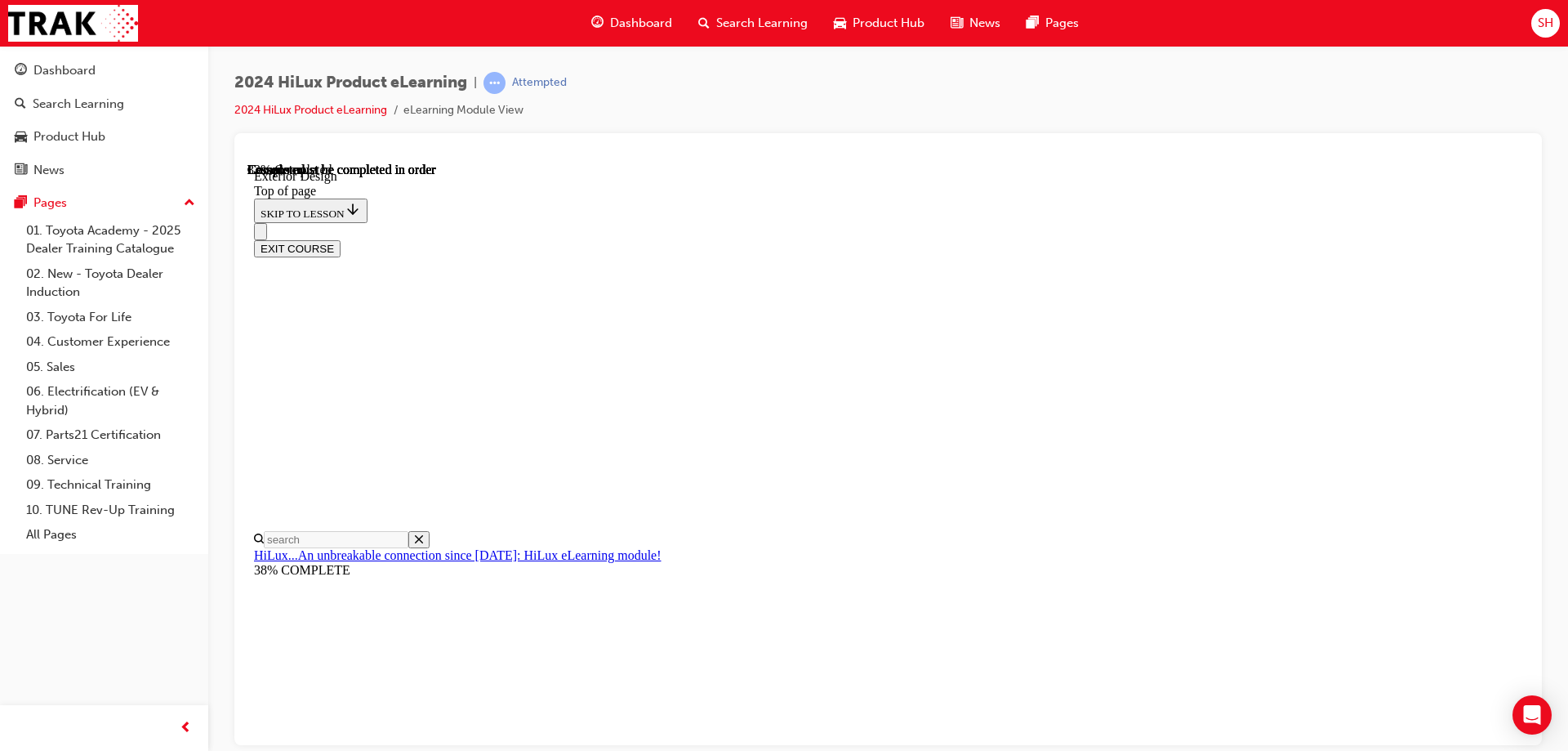
scroll to position [1685, 0]
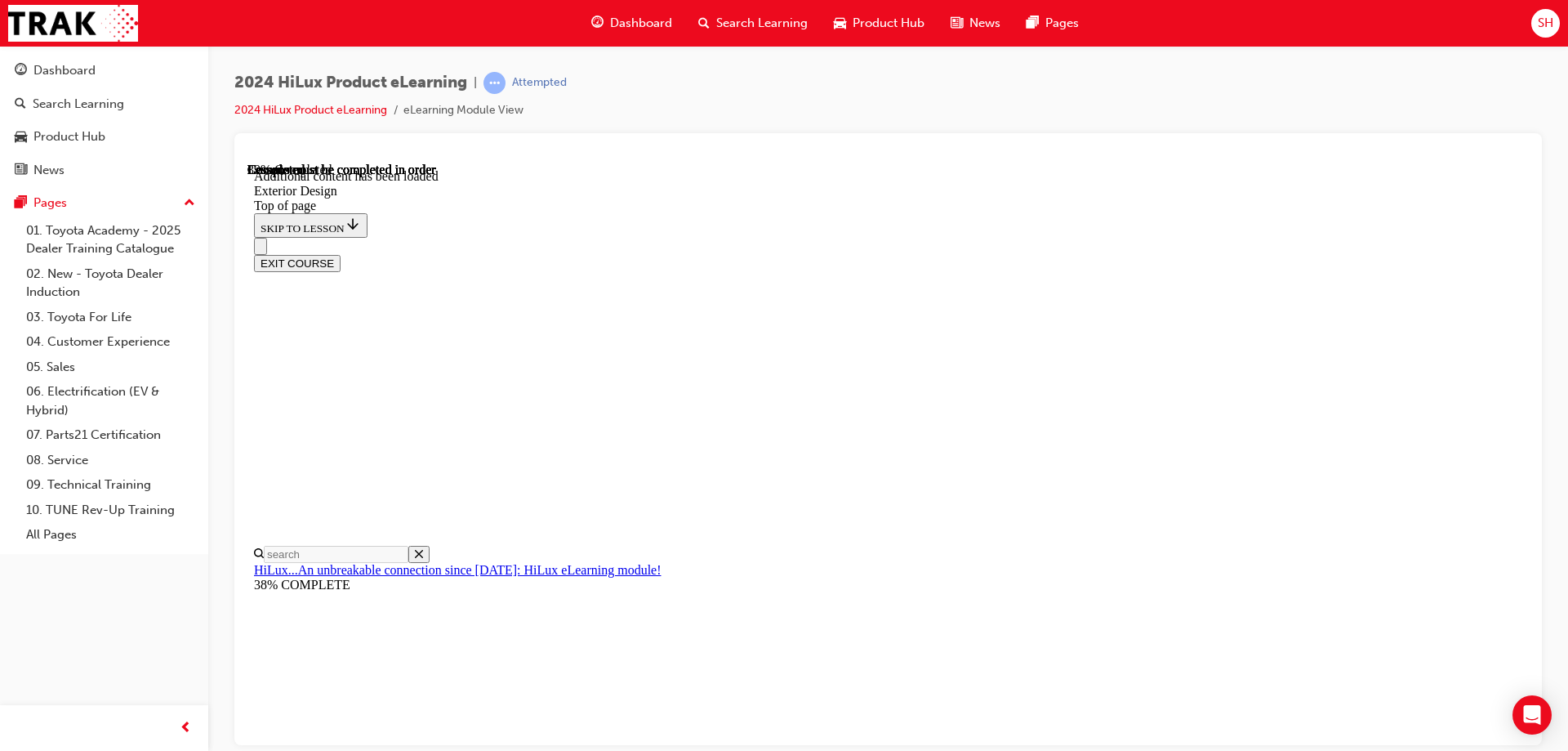
scroll to position [3011, 0]
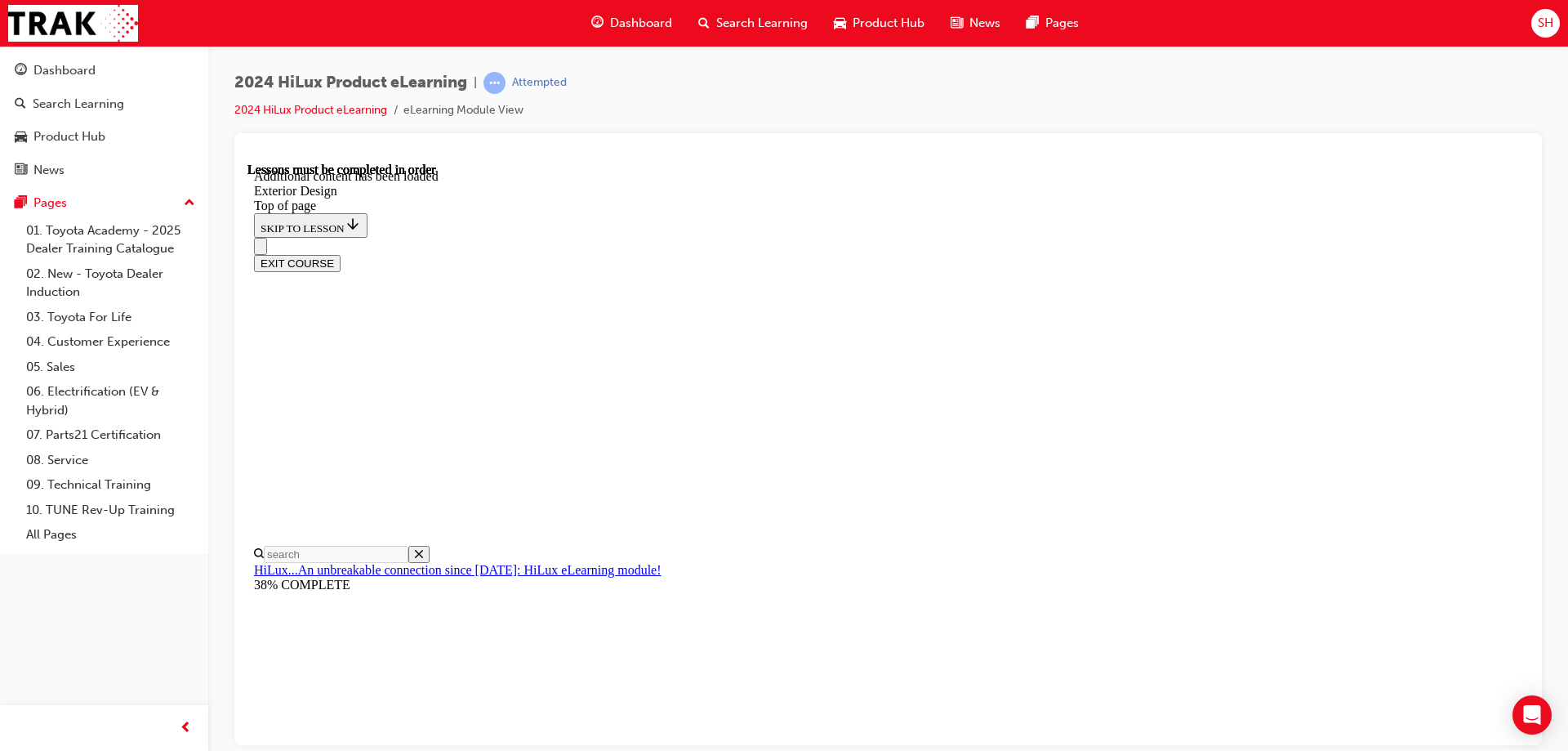
scroll to position [2929, 0]
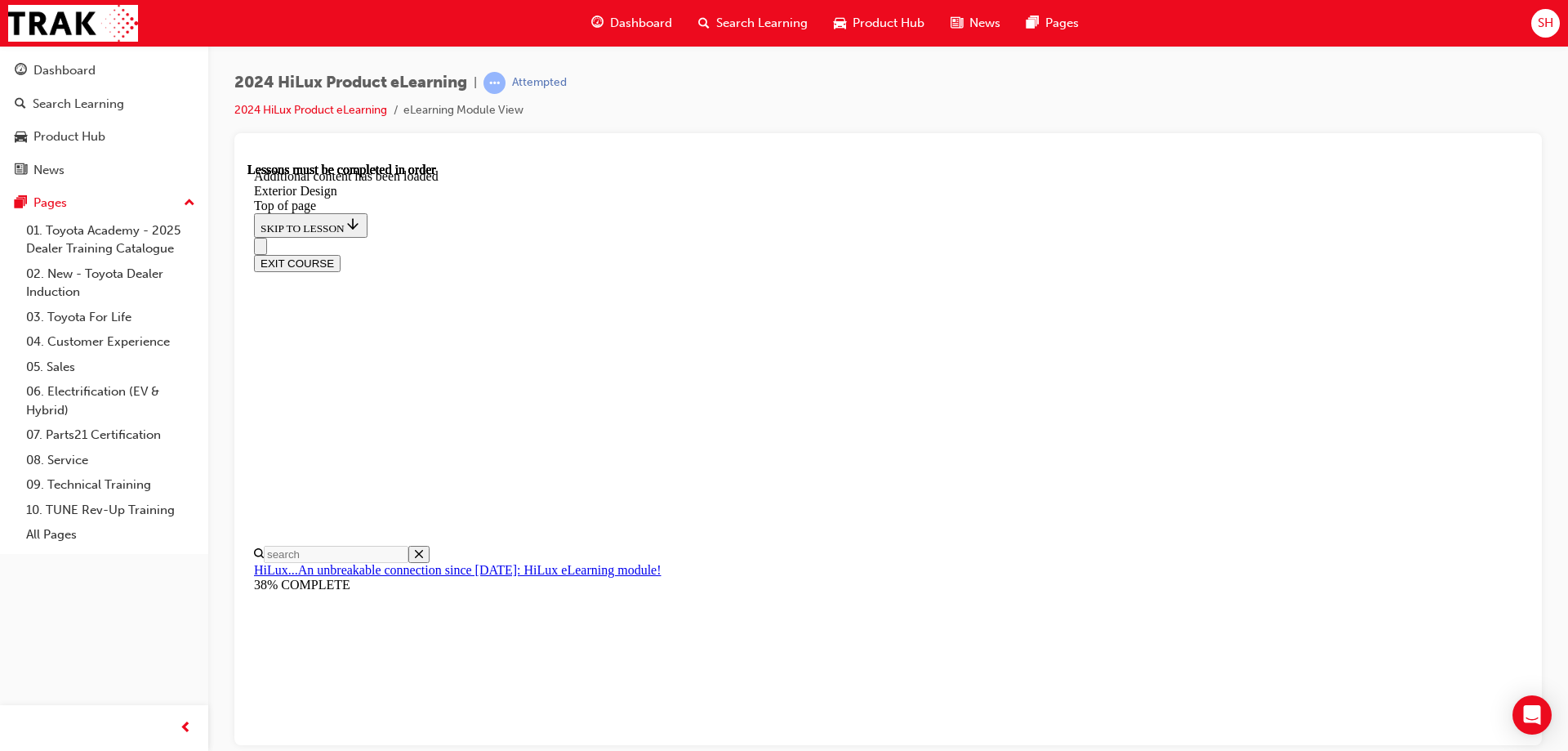
scroll to position [3, 0]
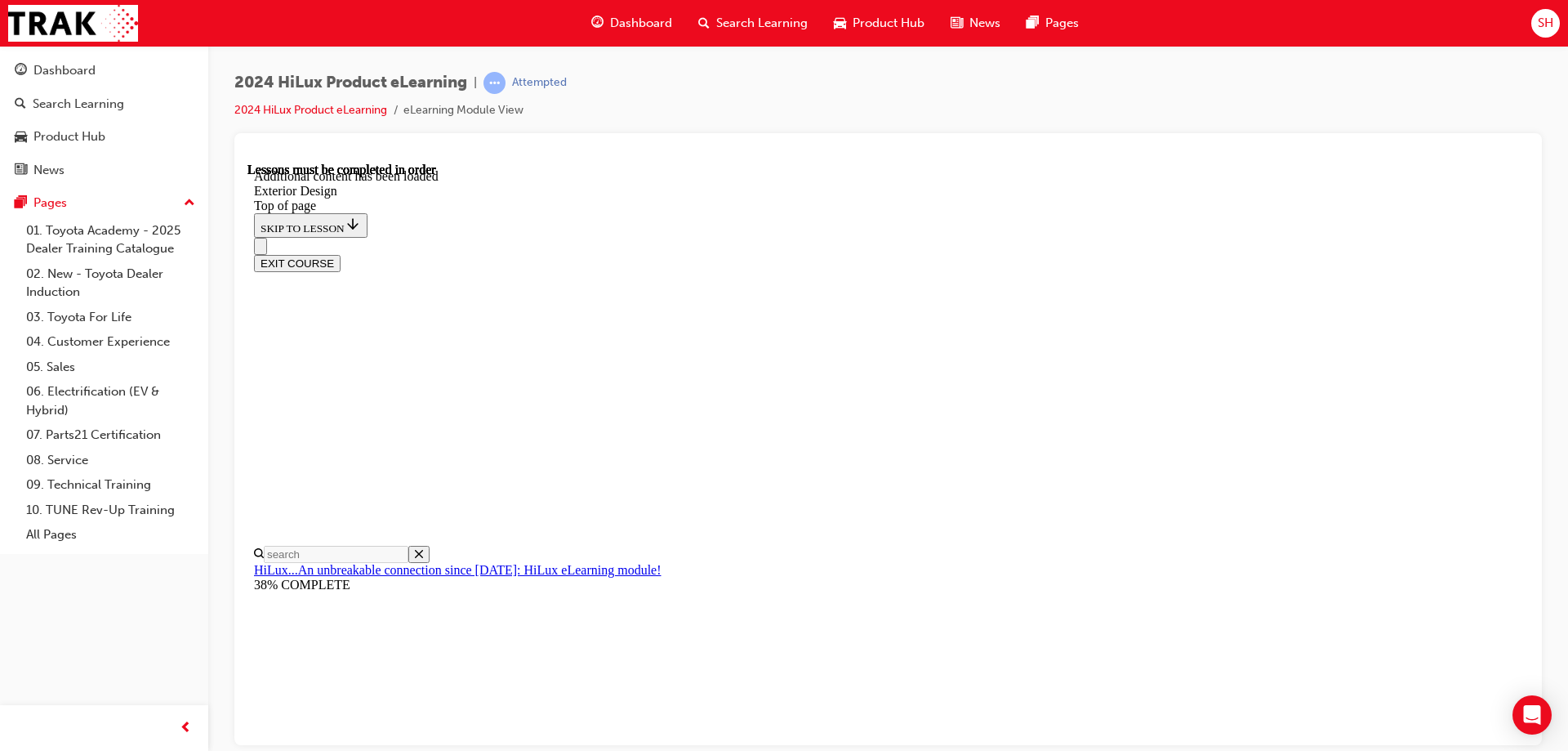
scroll to position [5689, 0]
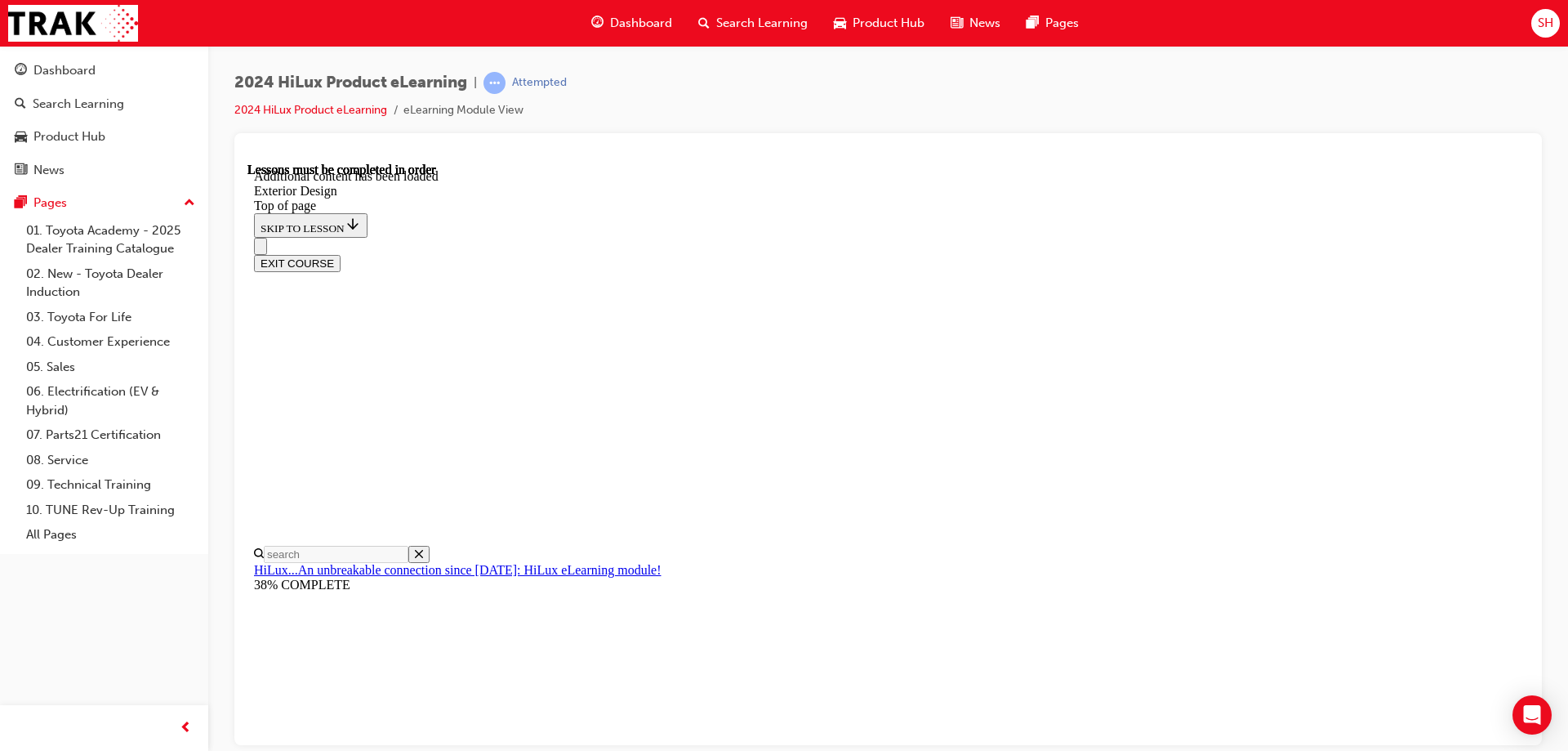
scroll to position [5623, 0]
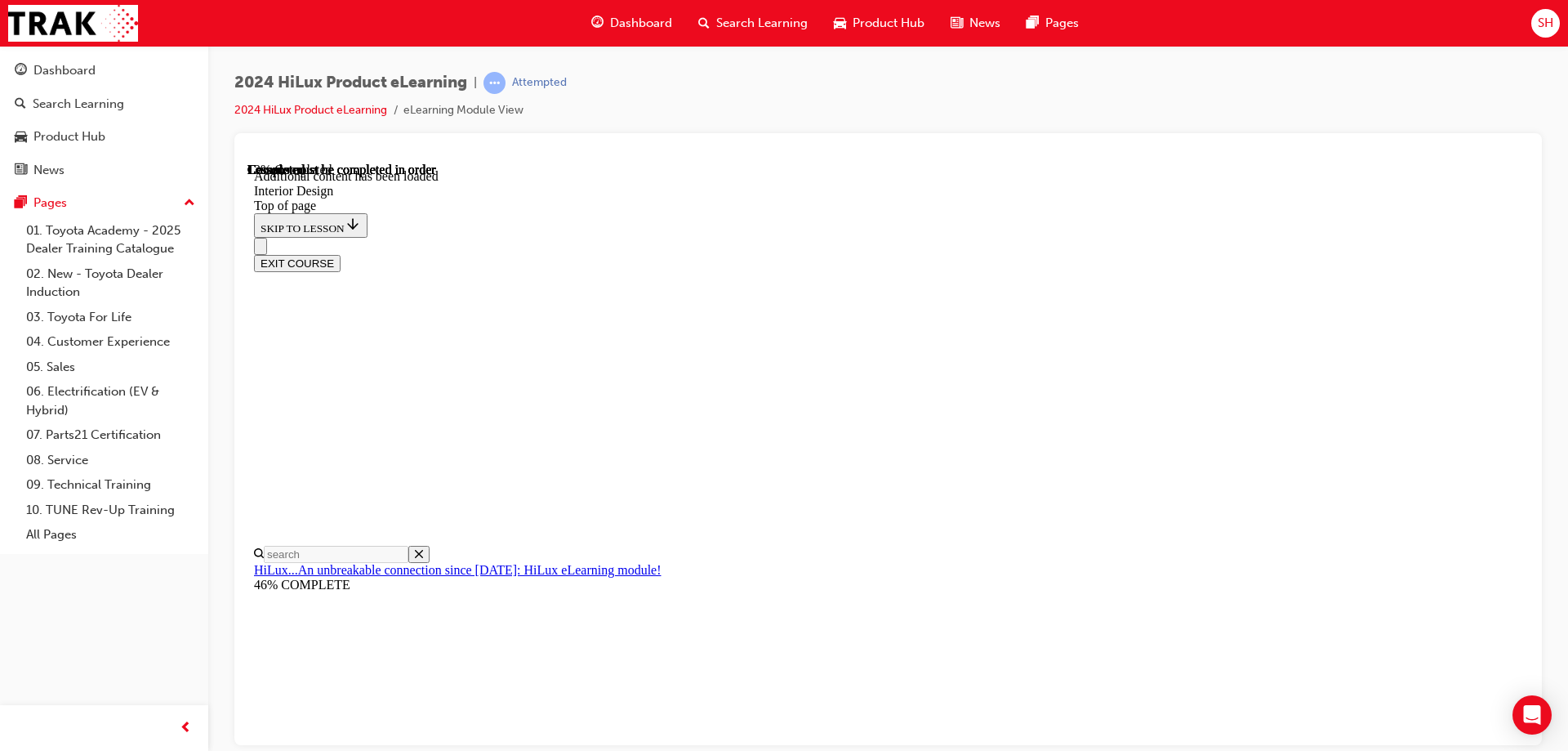
scroll to position [214, 0]
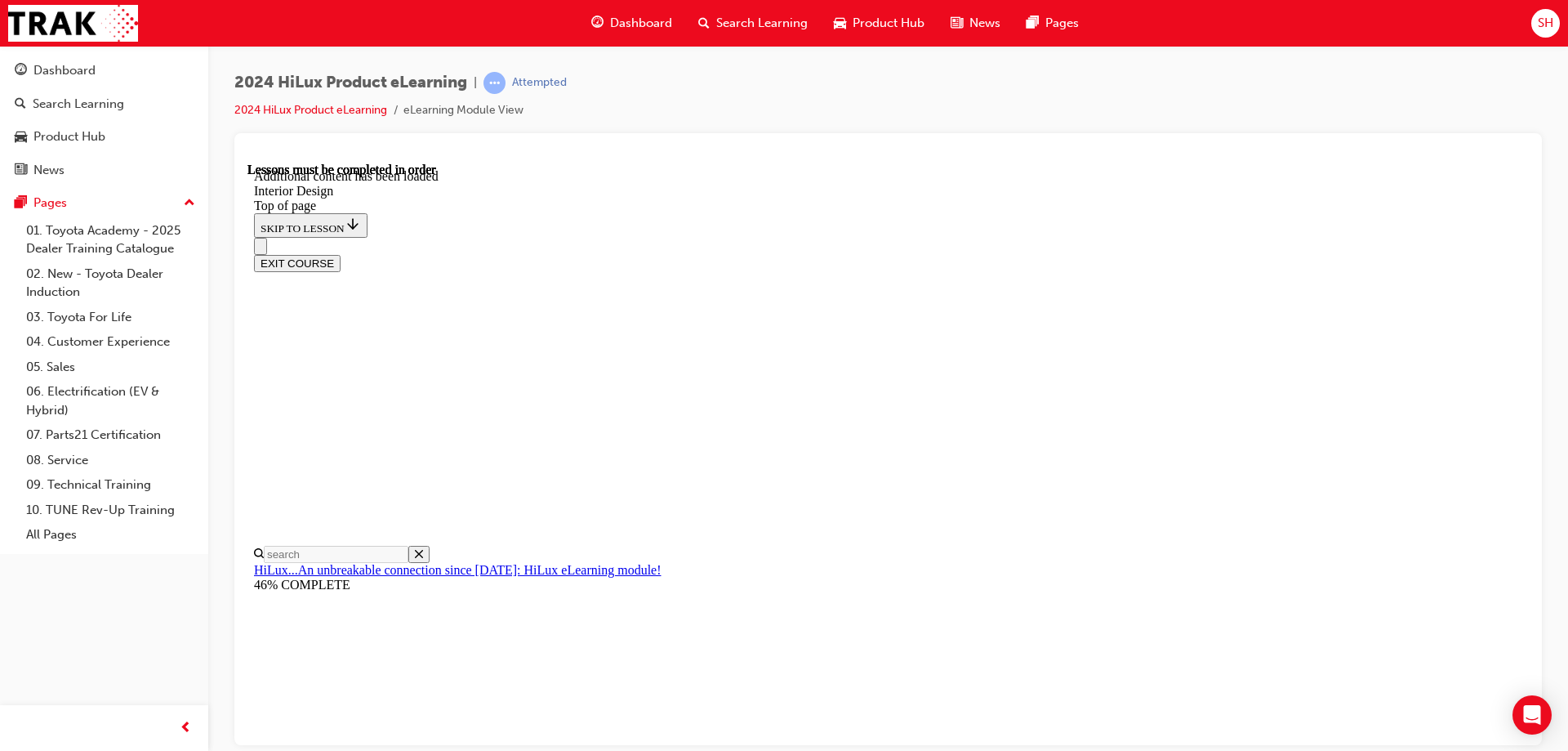
scroll to position [922, 0]
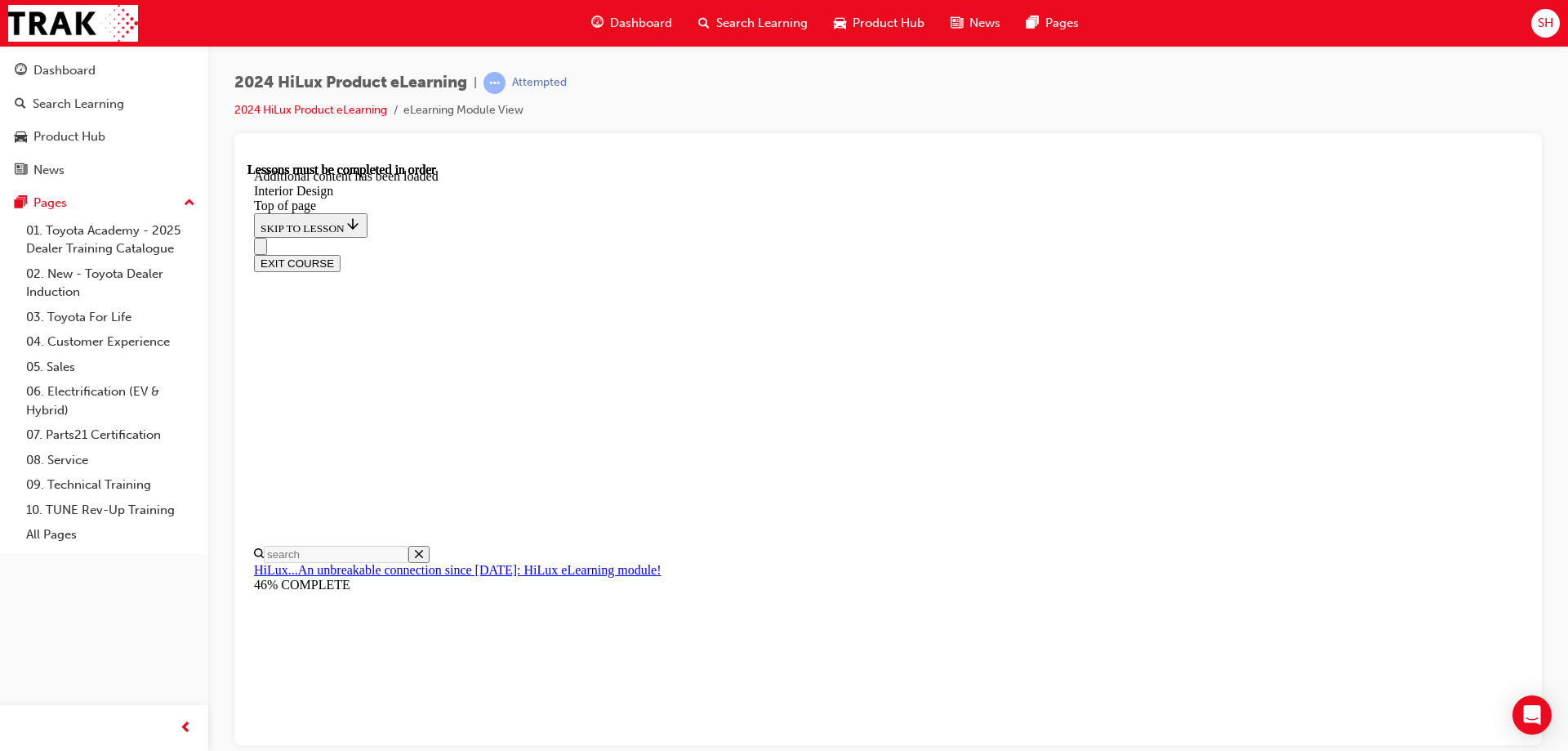
scroll to position [840, 0]
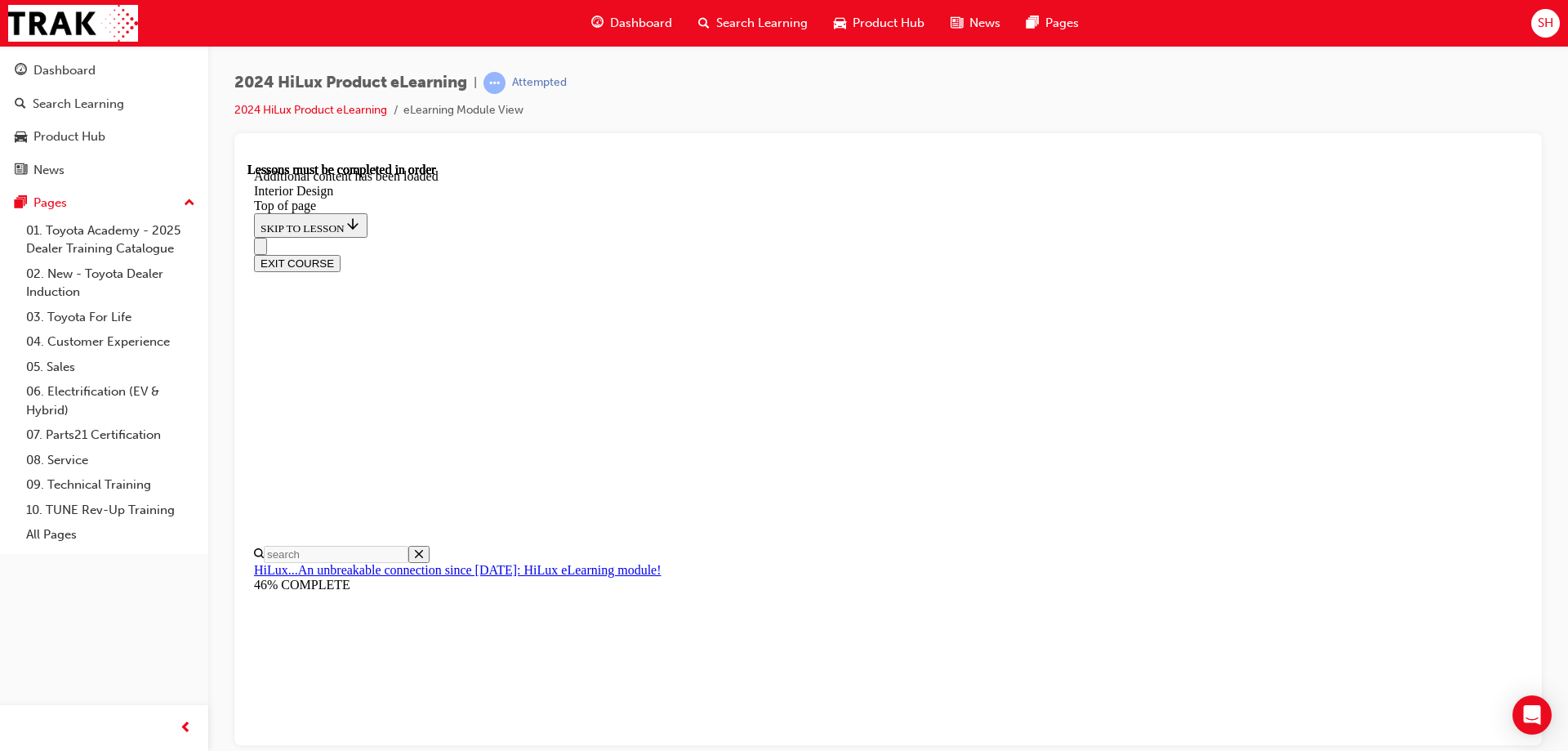
scroll to position [922, 0]
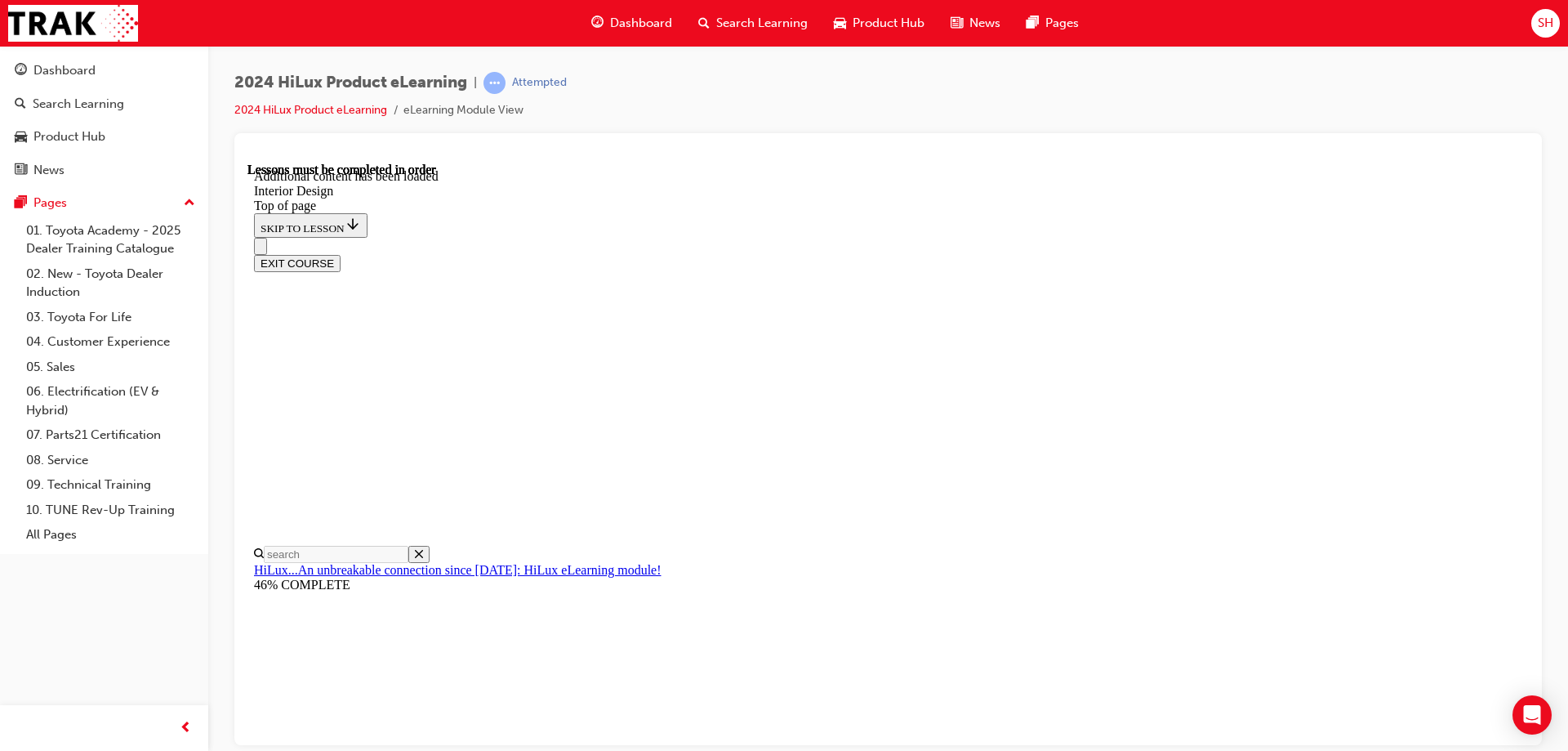
scroll to position [491, 0]
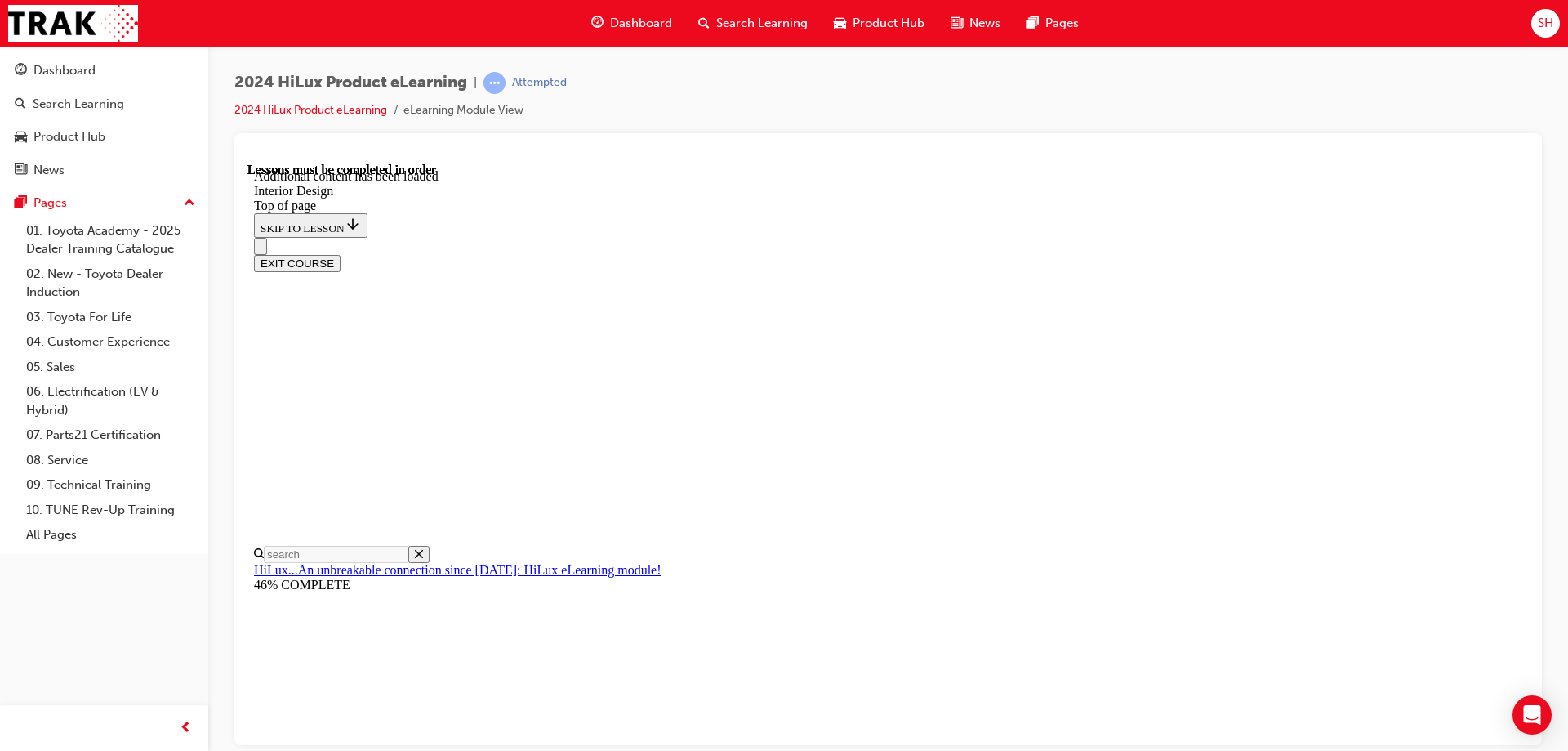
scroll to position [653, 0]
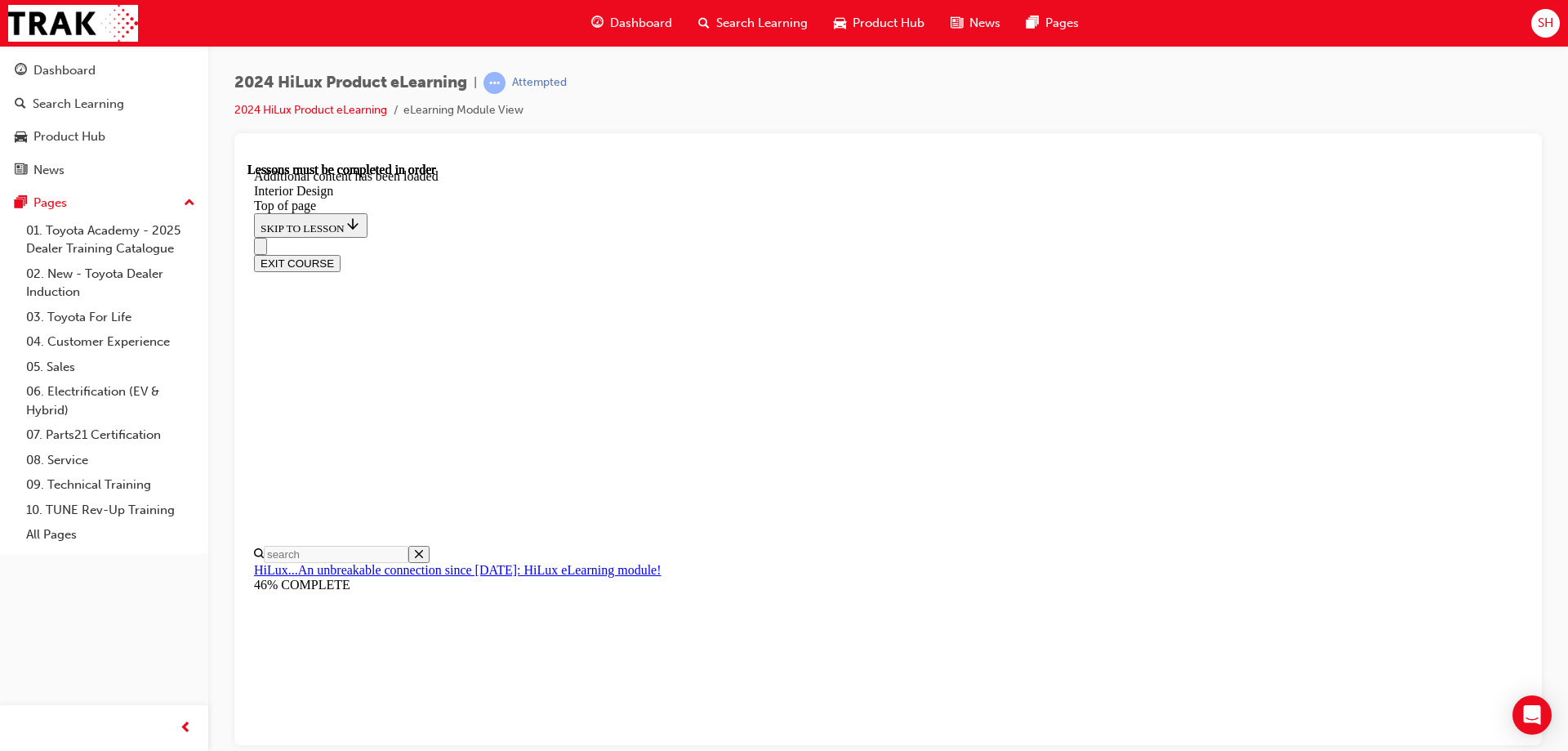
scroll to position [166, 0]
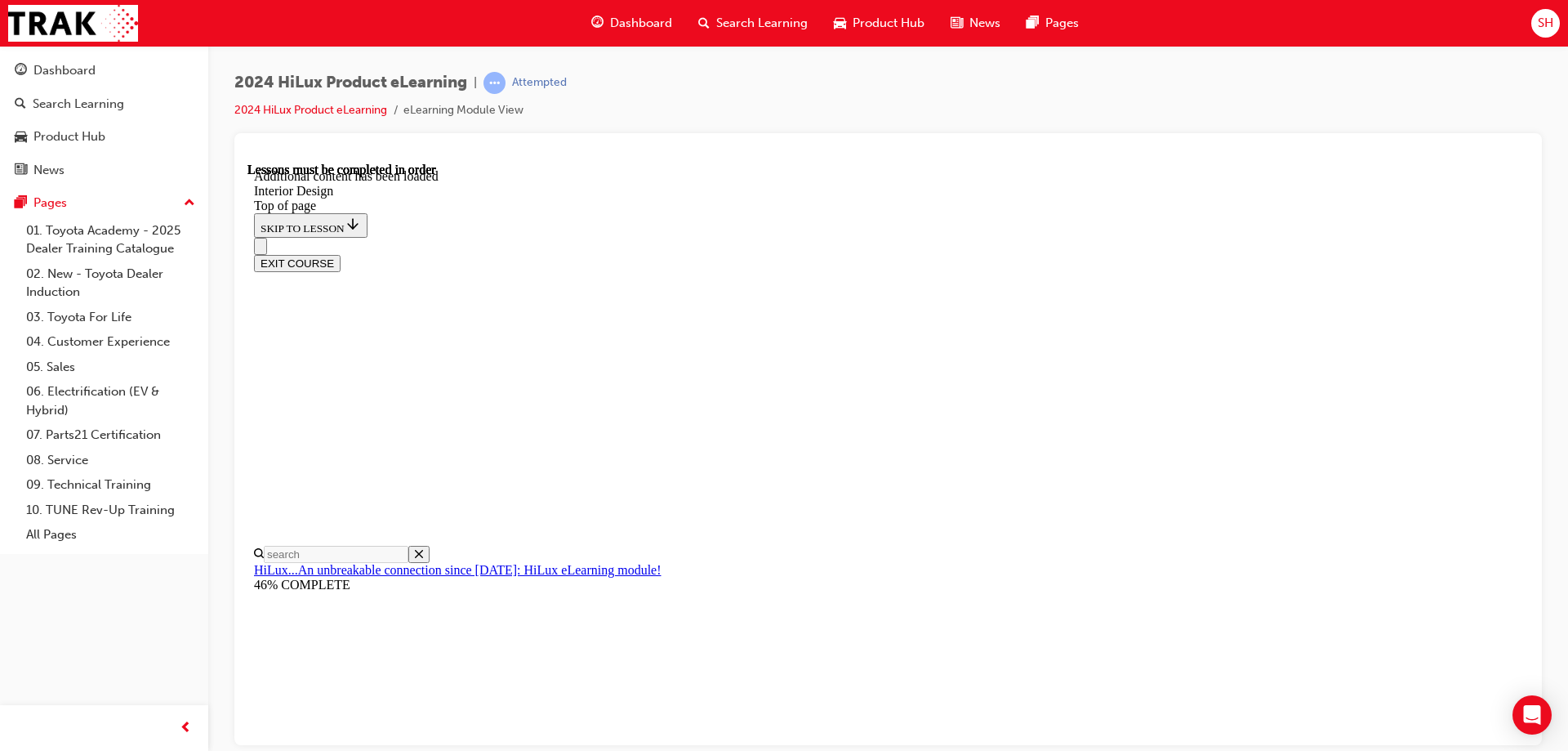
scroll to position [1037, 0]
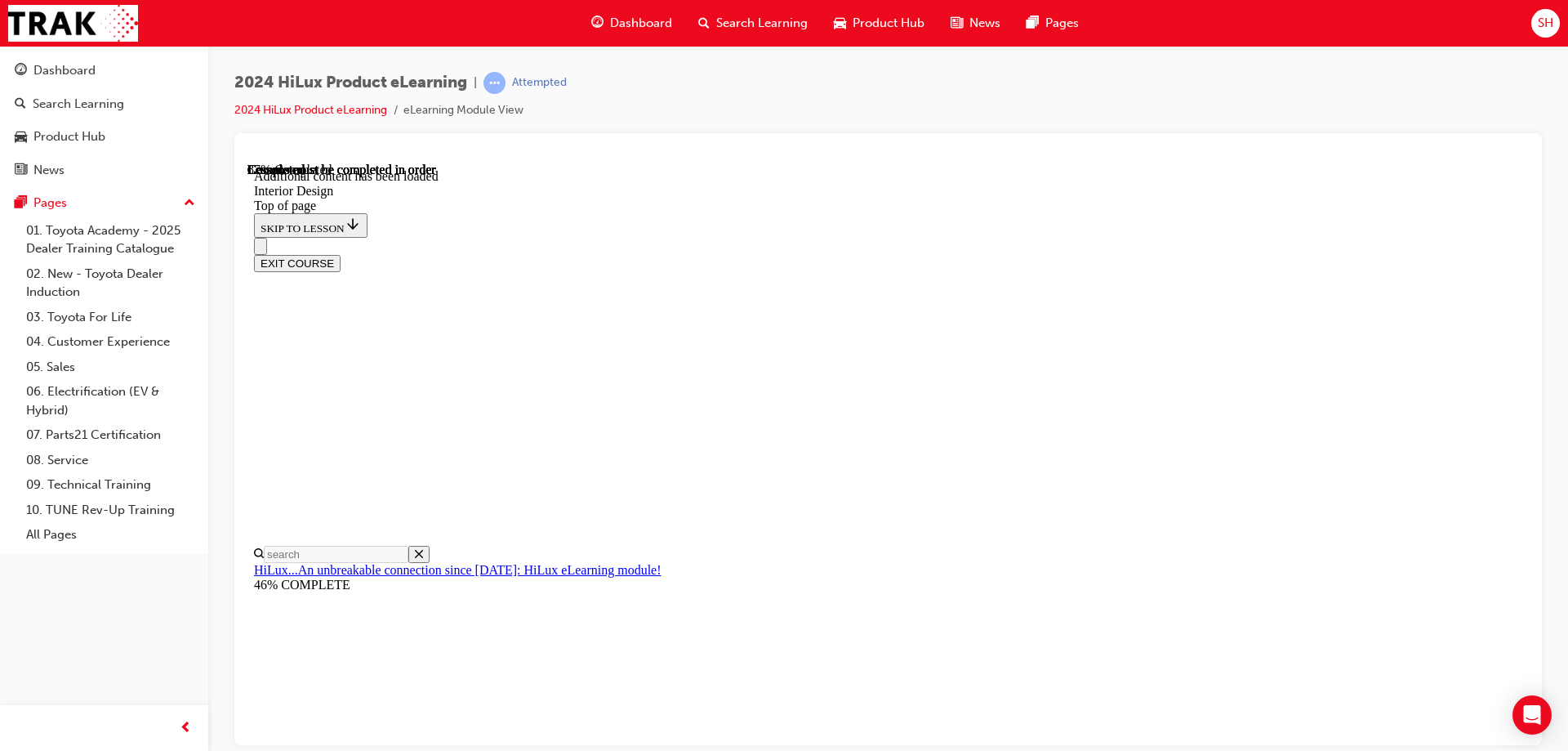
scroll to position [2777, 0]
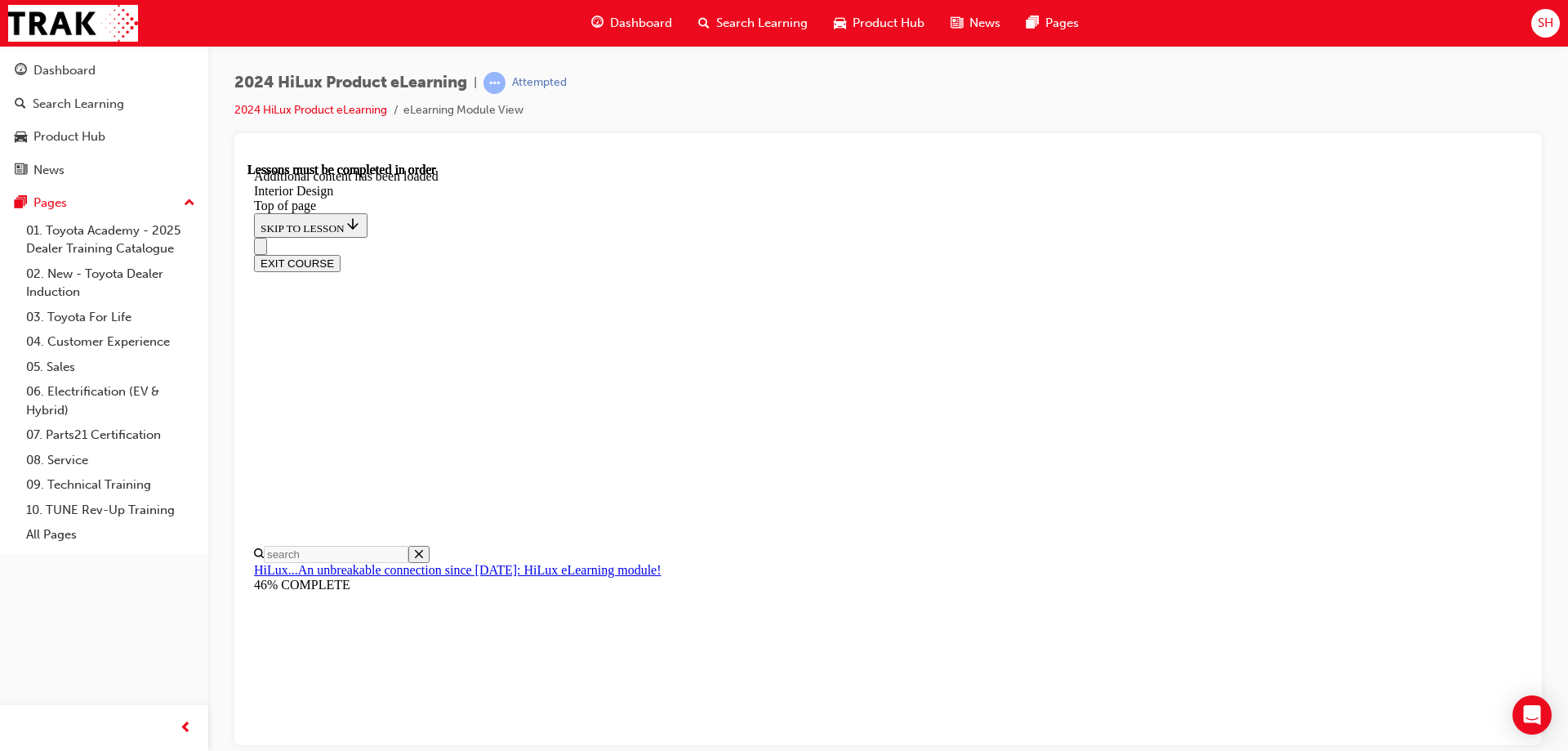
scroll to position [0, 0]
drag, startPoint x: 1099, startPoint y: 291, endPoint x: 1119, endPoint y: 359, distance: 70.9
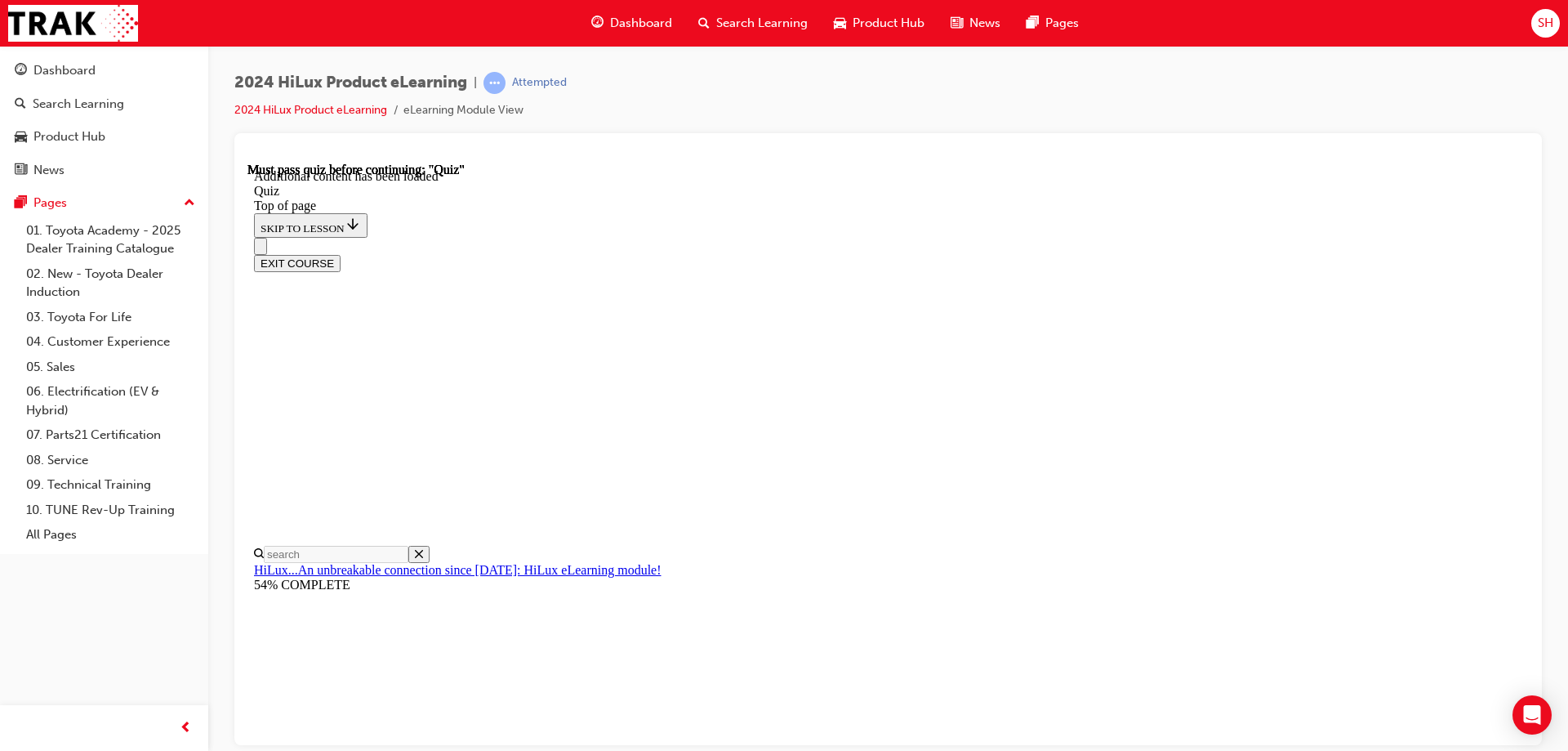
scroll to position [51, 0]
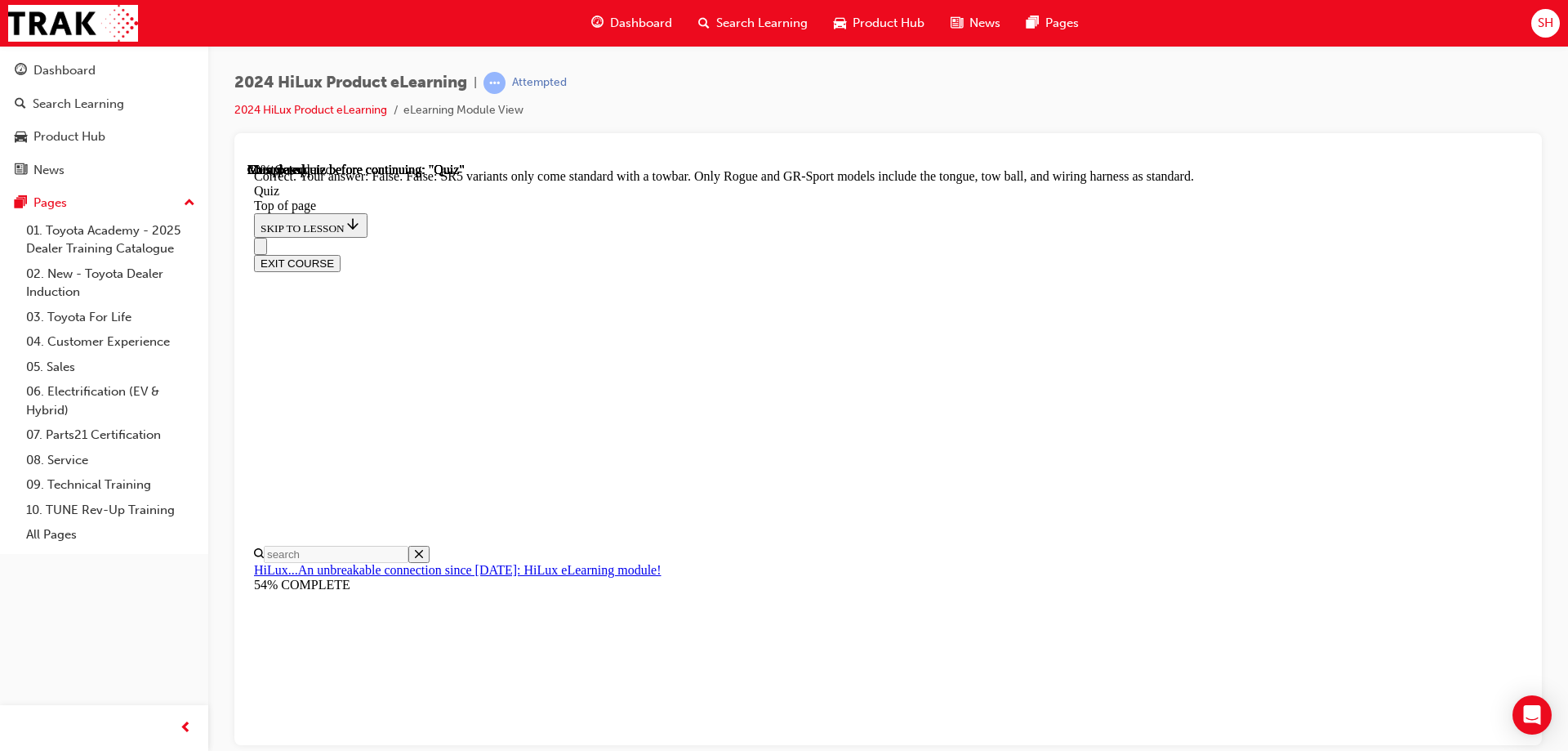
scroll to position [292, 0]
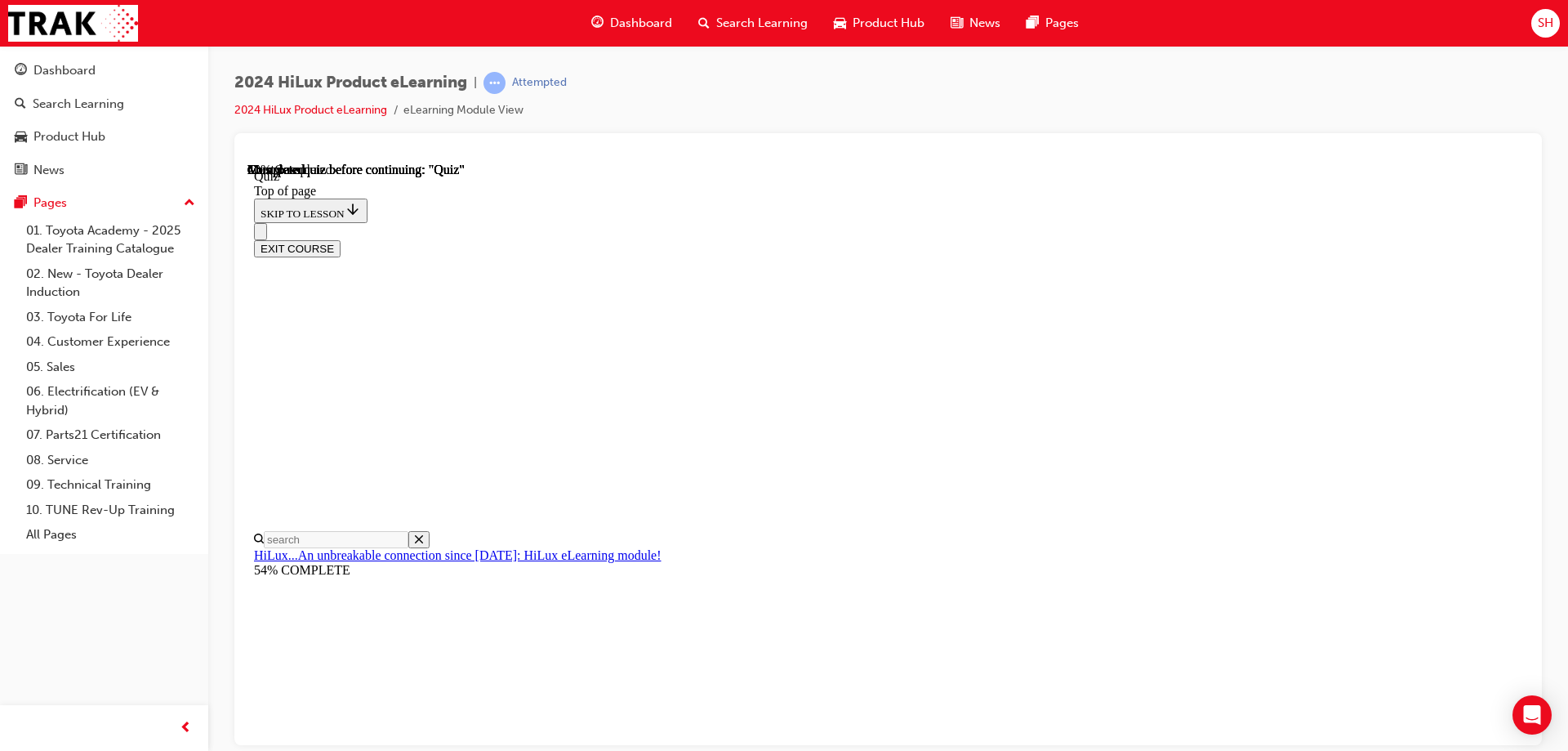
scroll to position [120, 0]
drag, startPoint x: 780, startPoint y: 536, endPoint x: 765, endPoint y: 498, distance: 40.9
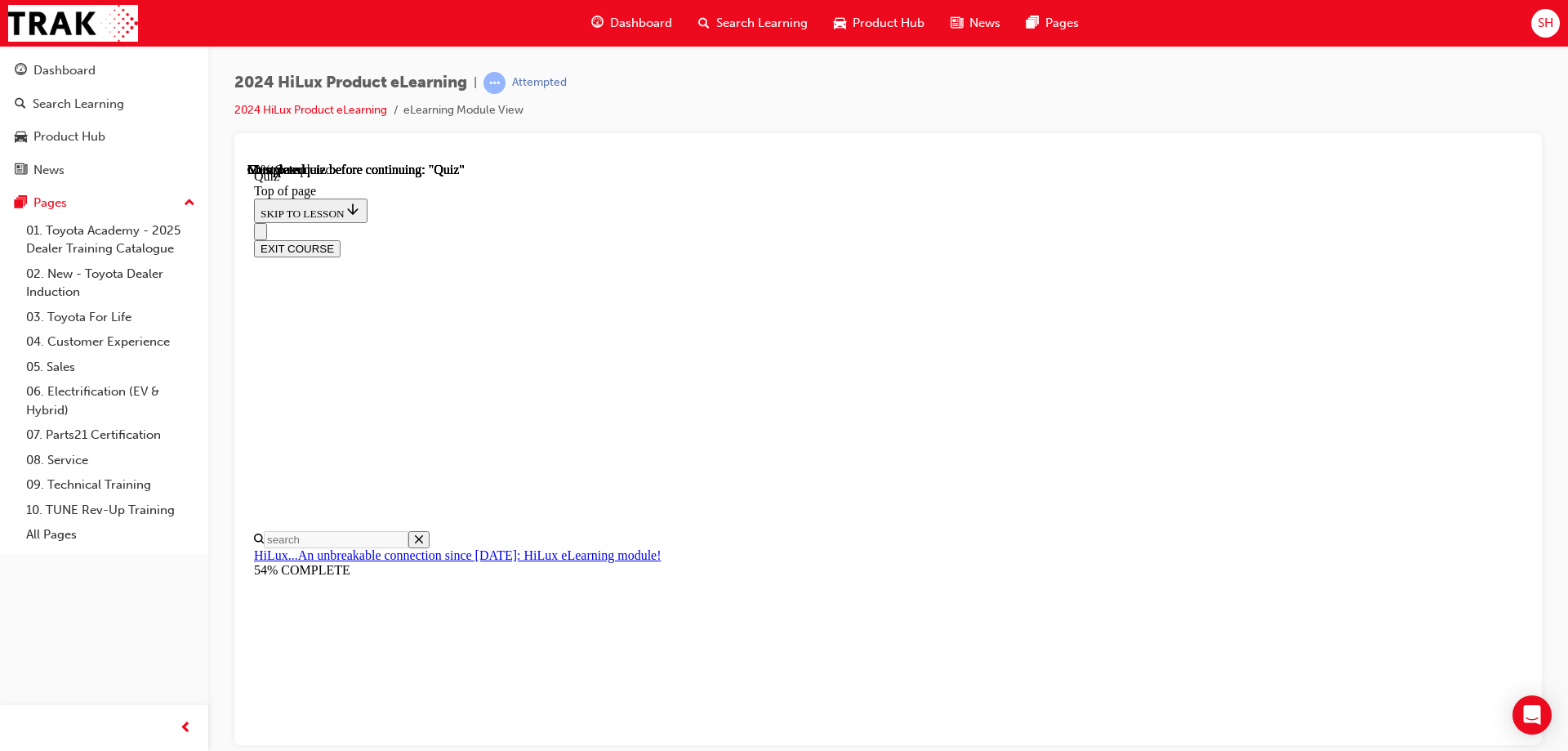
scroll to position [157, 0]
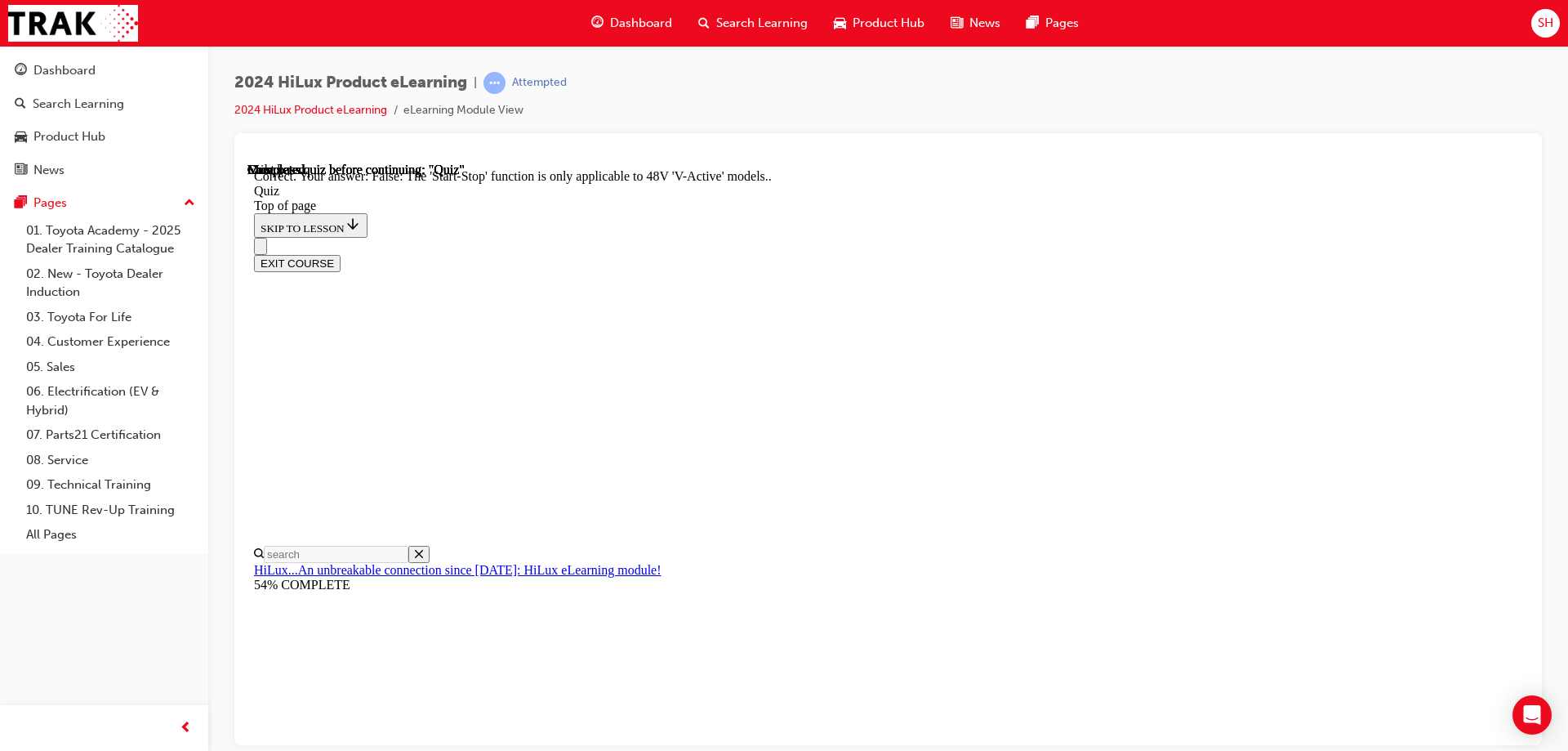
scroll to position [116, 0]
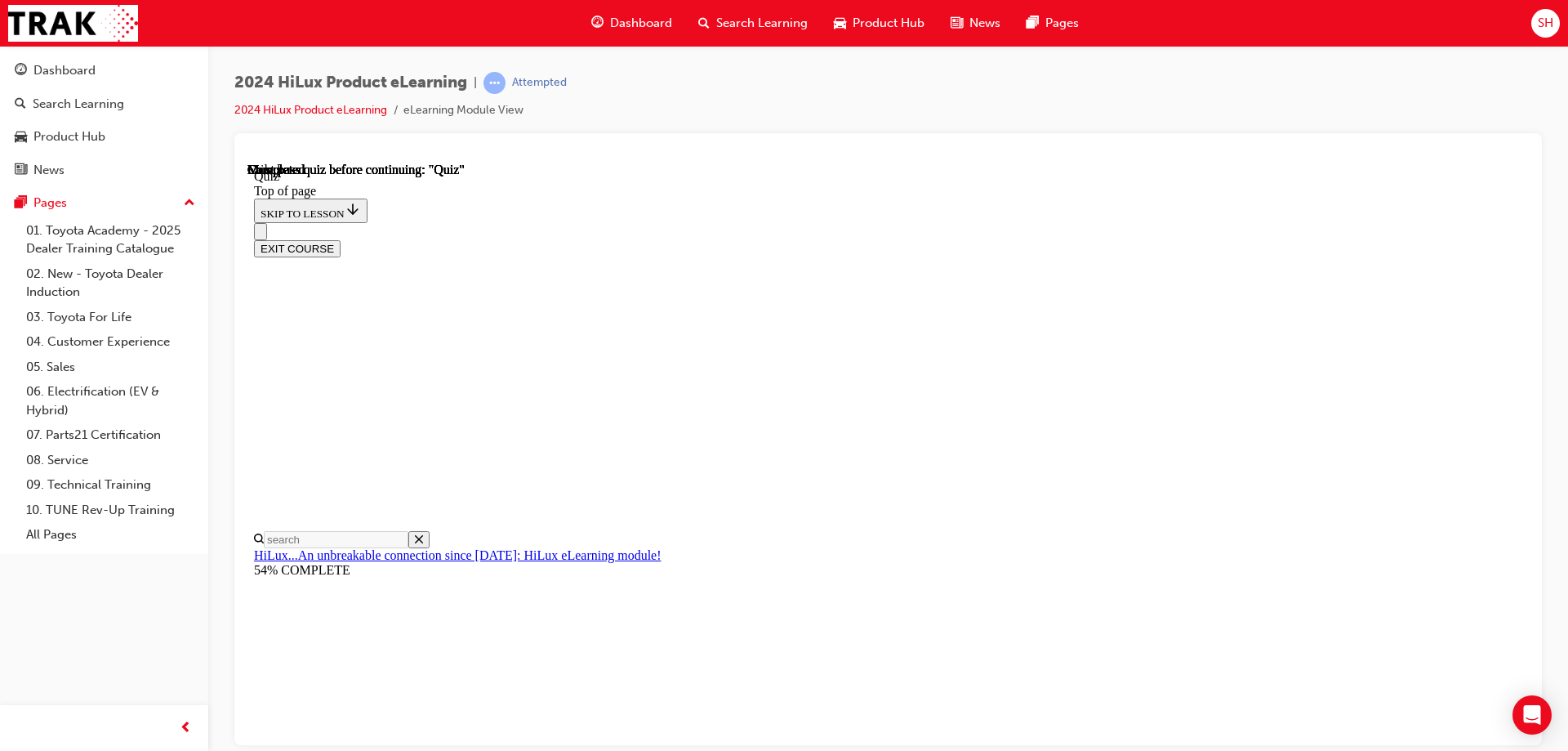
scroll to position [301, 0]
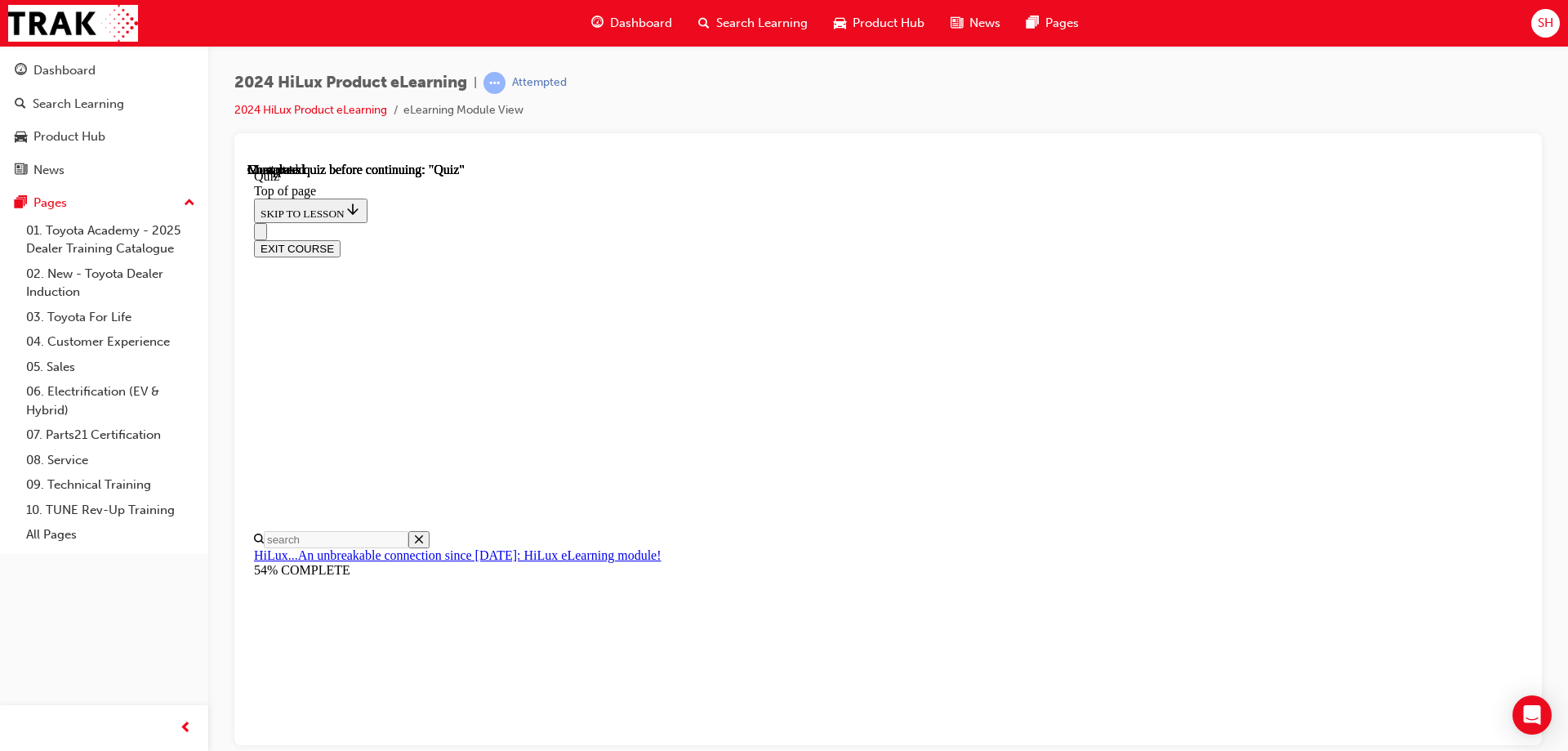
scroll to position [50, 0]
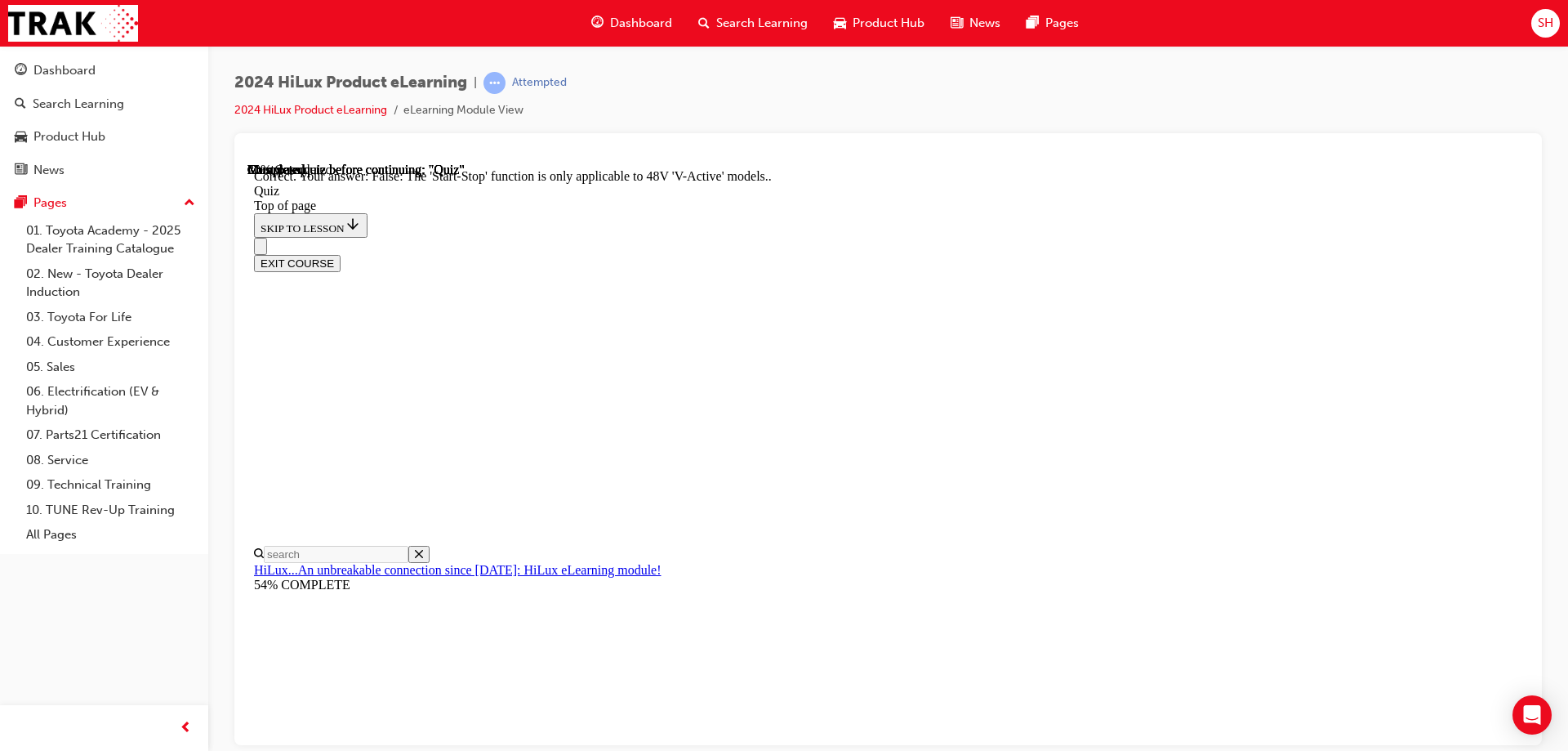
scroll to position [196, 0]
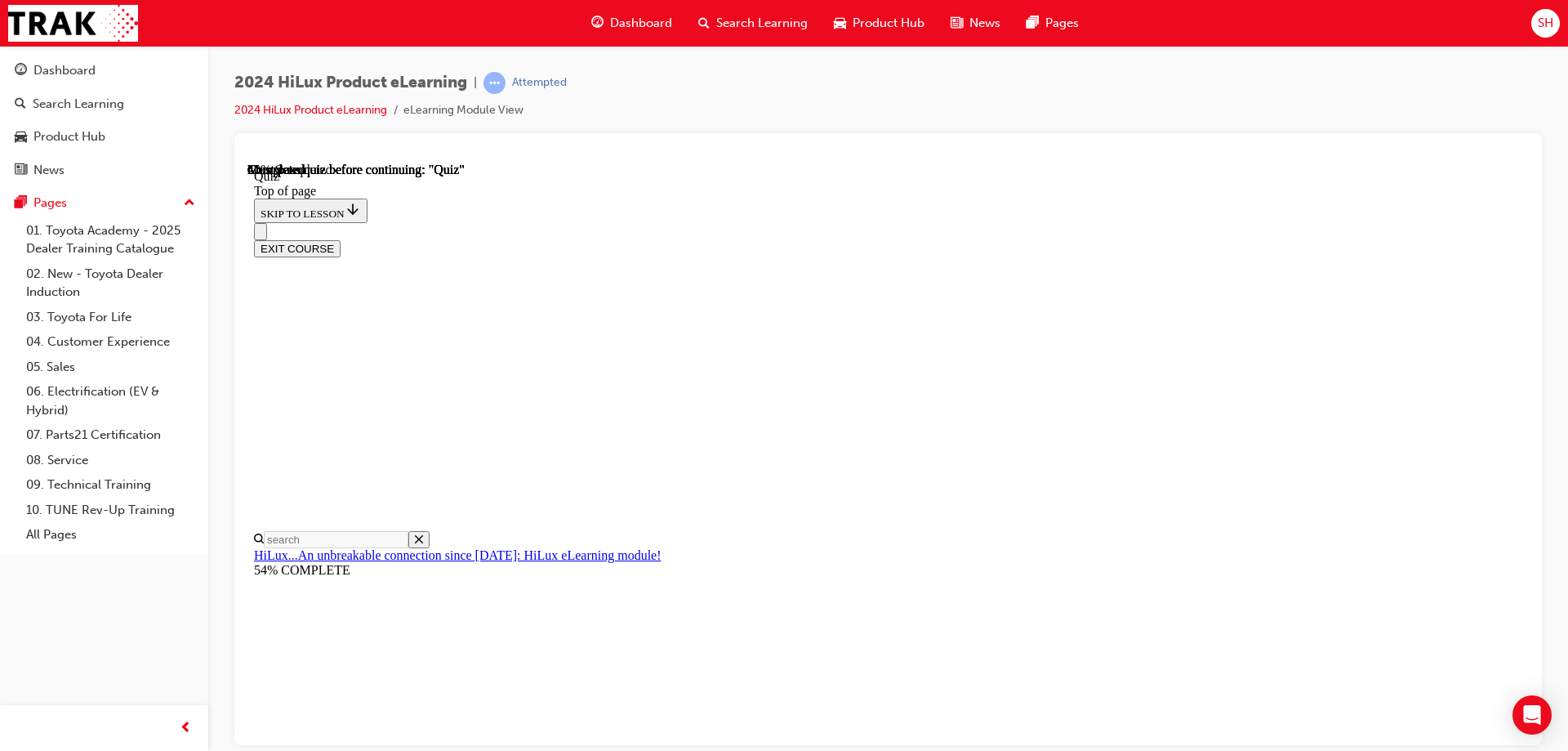
scroll to position [132, 0]
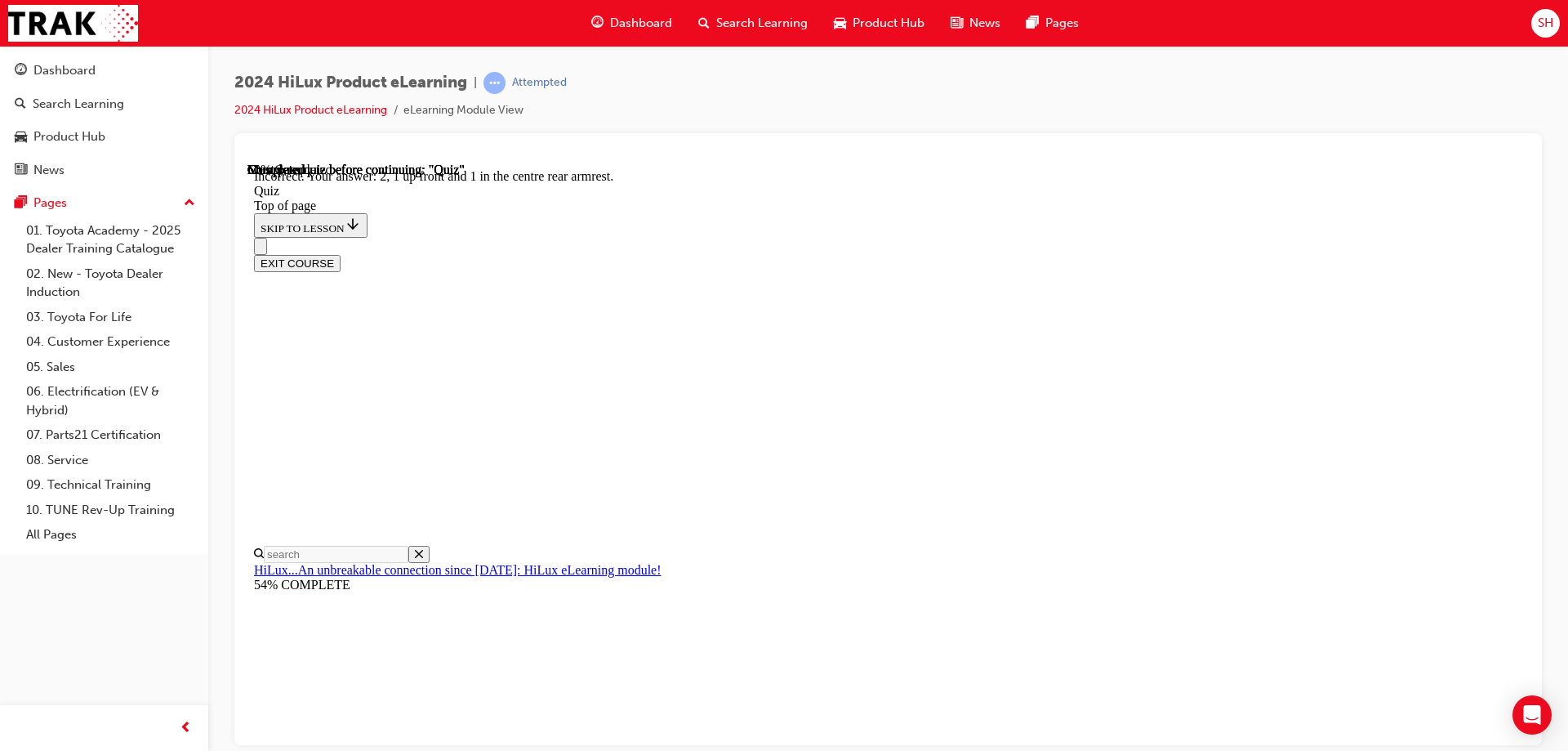
scroll to position [257, 0]
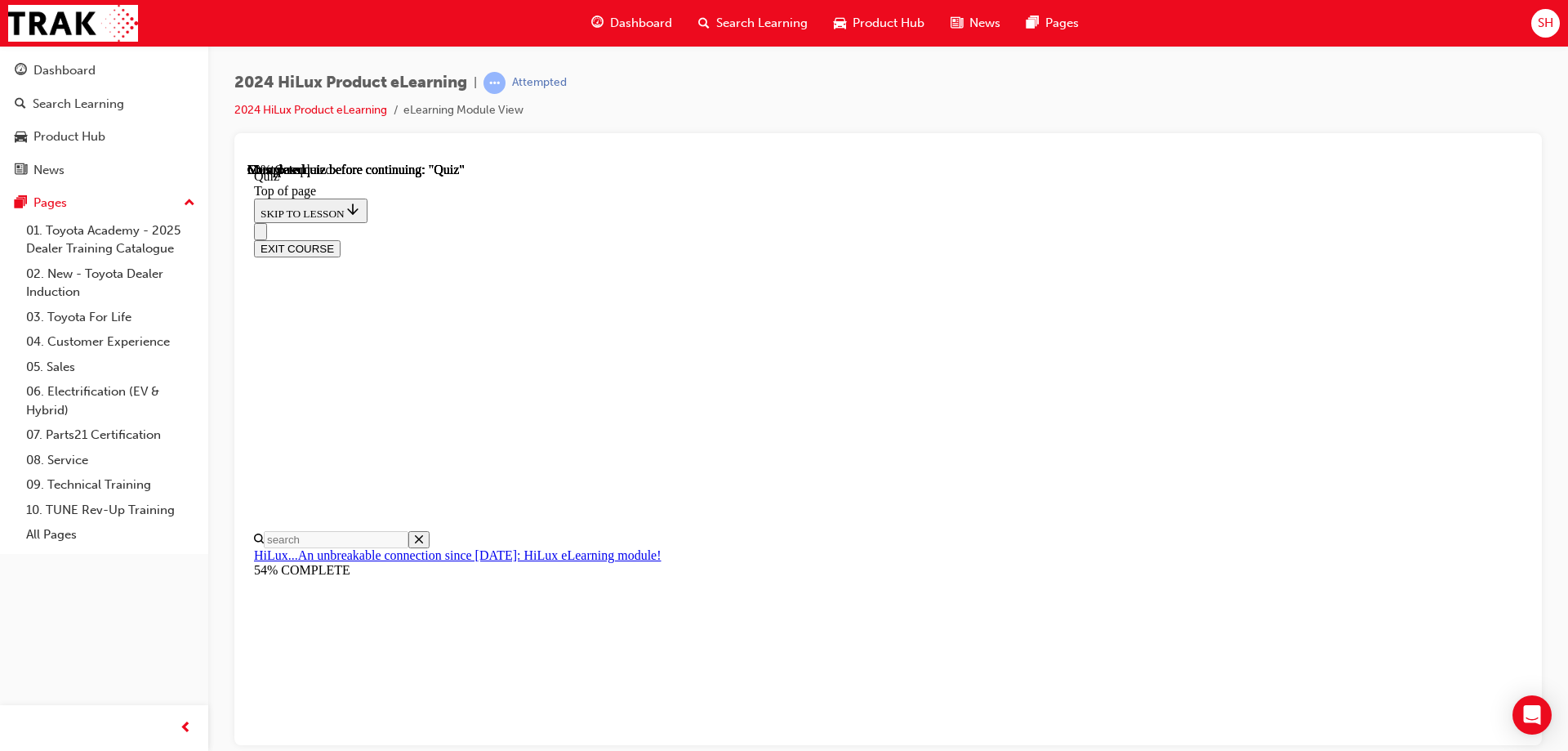
scroll to position [50, 0]
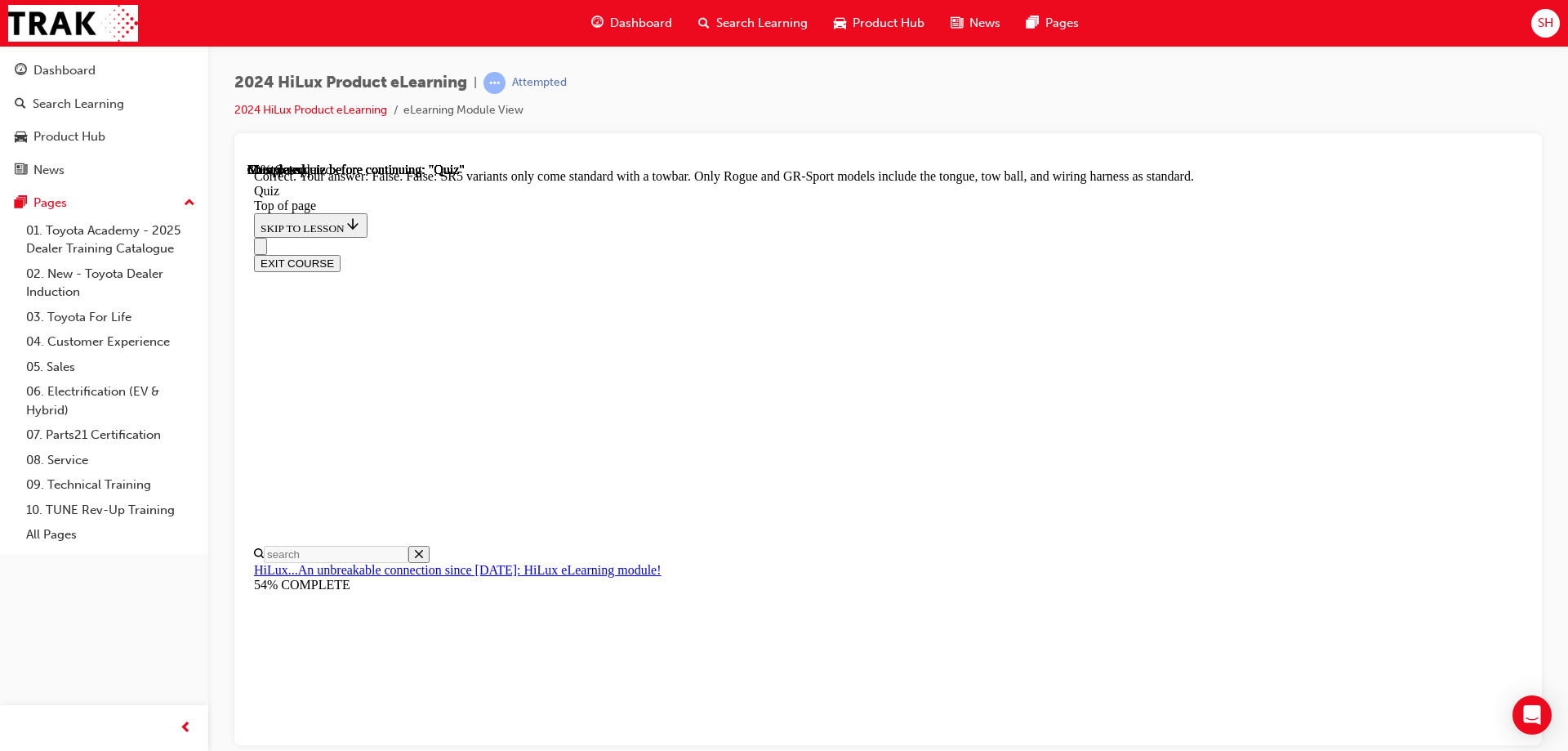
scroll to position [292, 0]
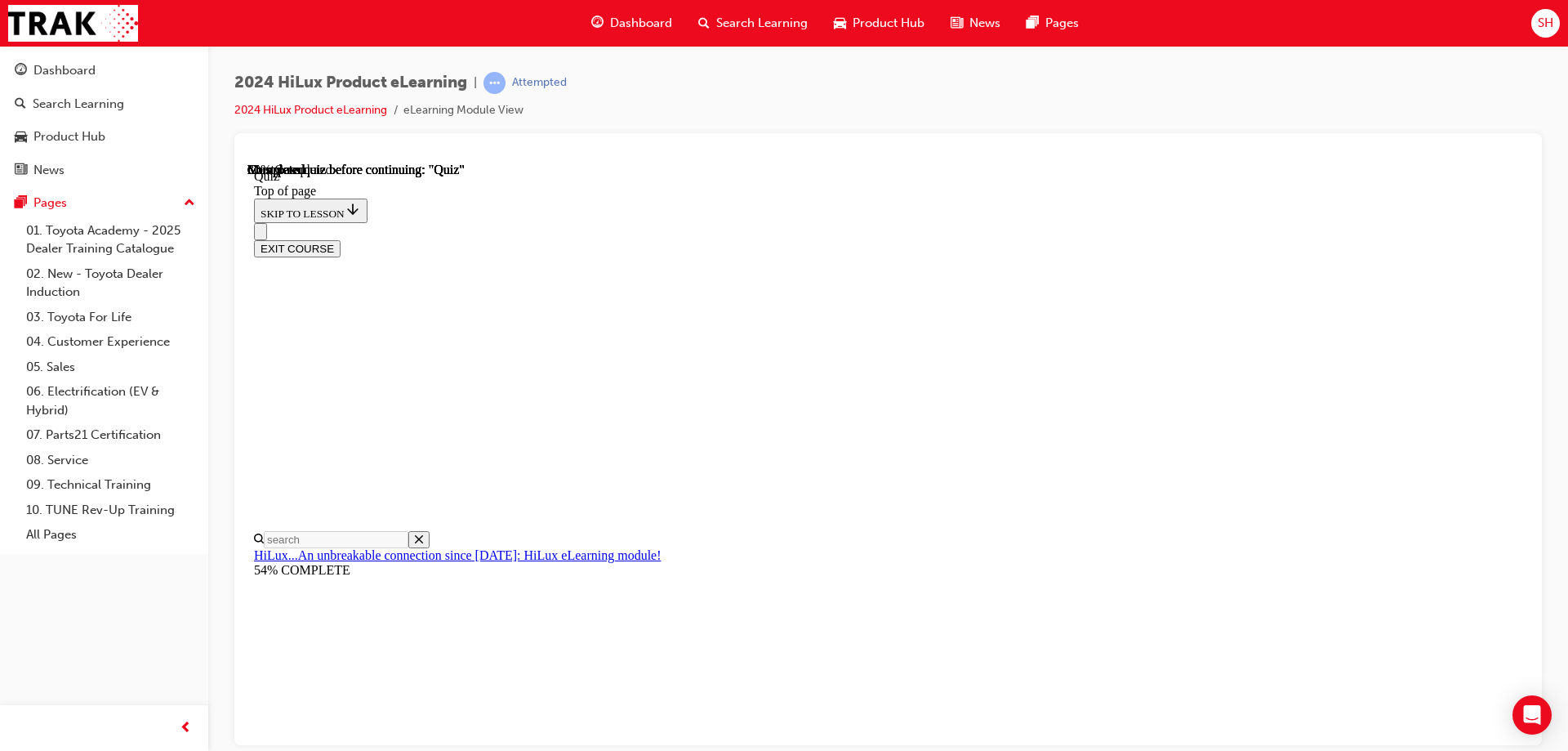
scroll to position [120, 0]
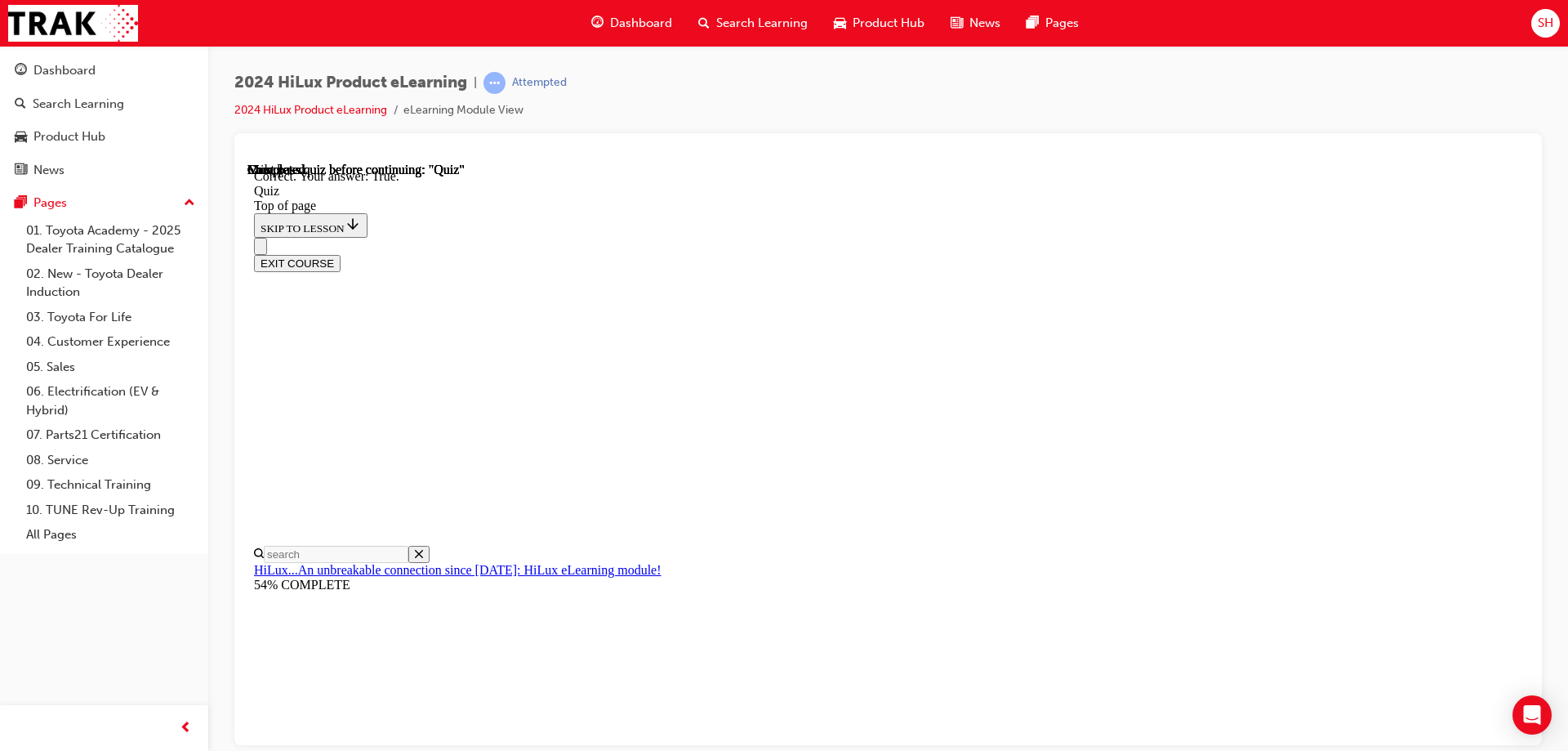
scroll to position [219, 0]
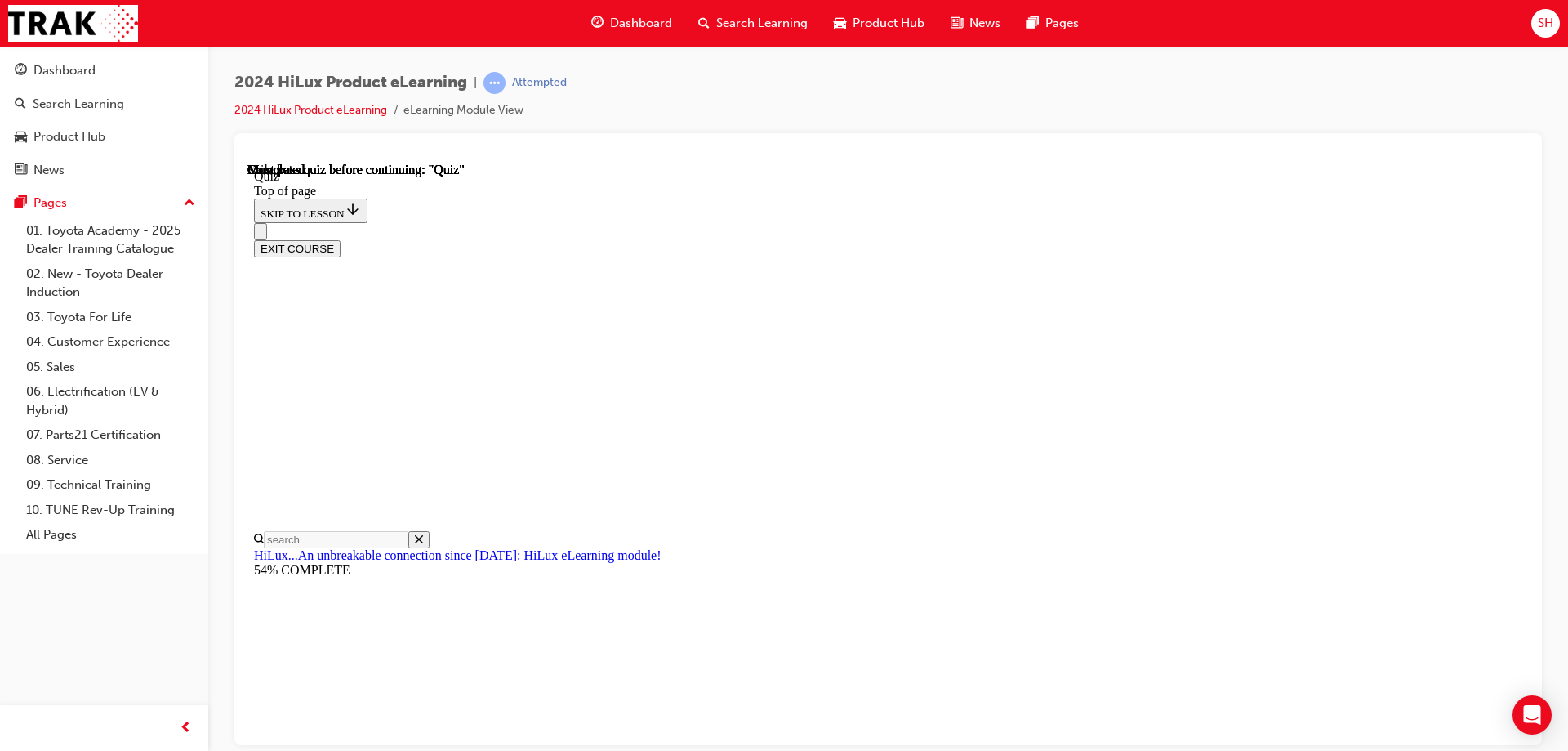
scroll to position [301, 0]
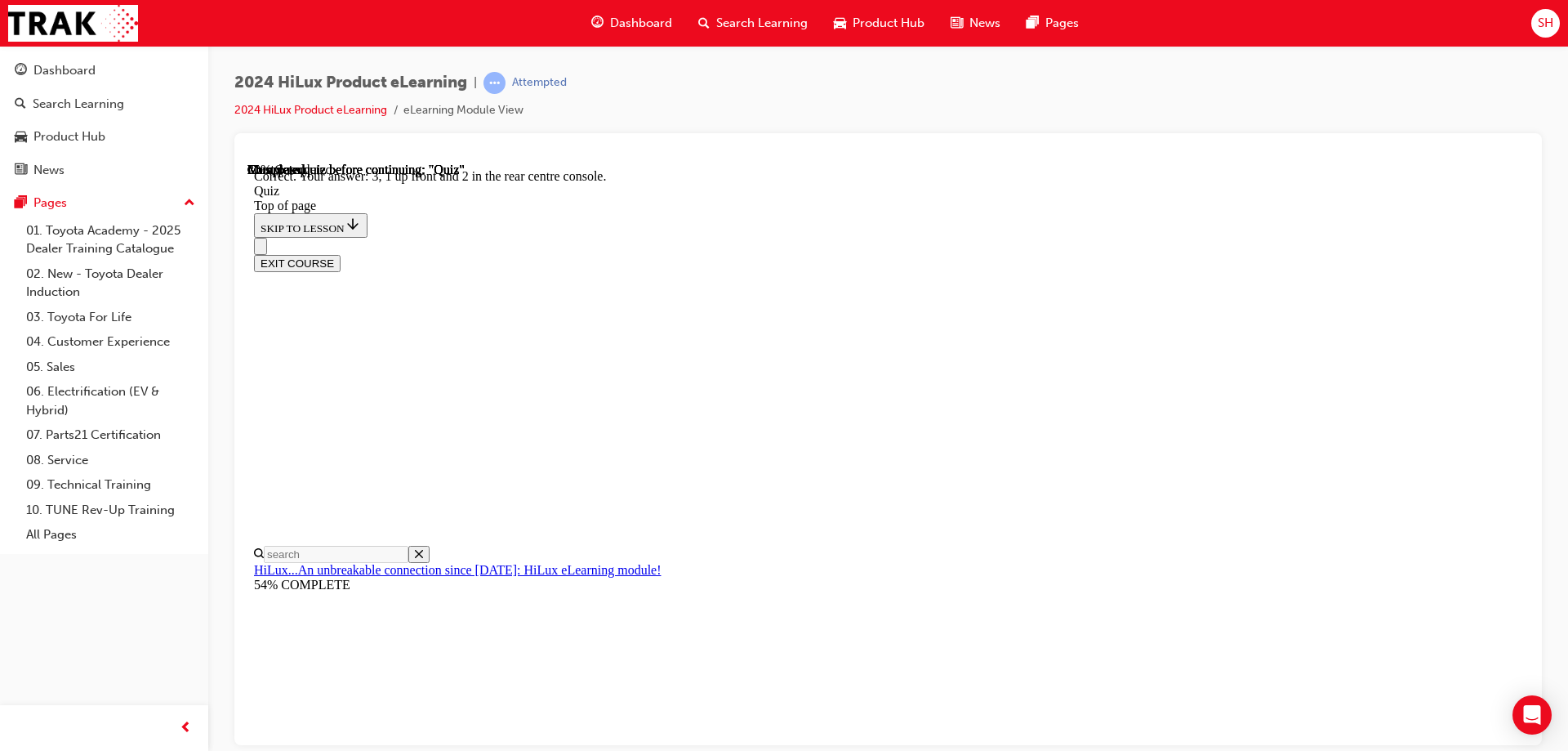
scroll to position [257, 0]
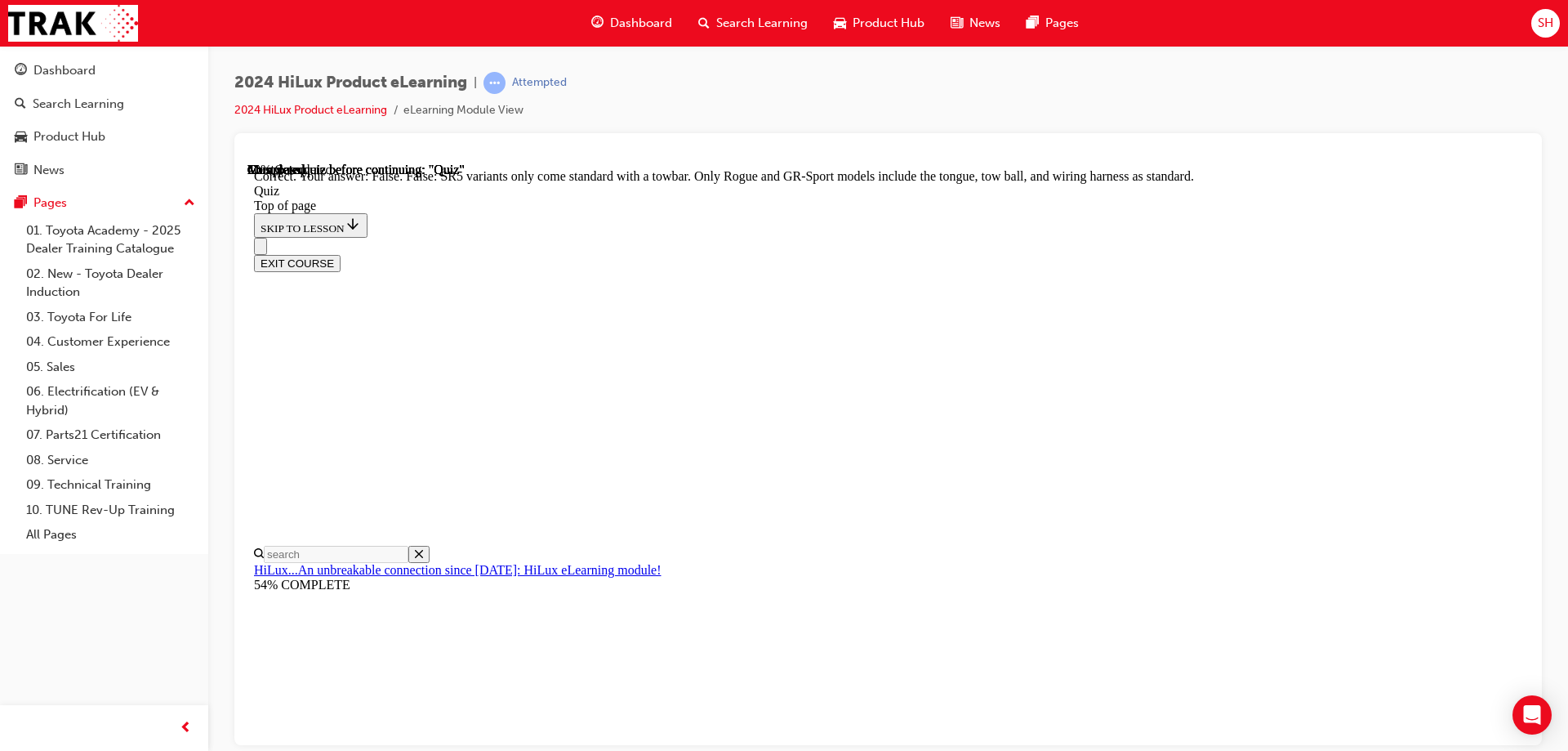
scroll to position [292, 0]
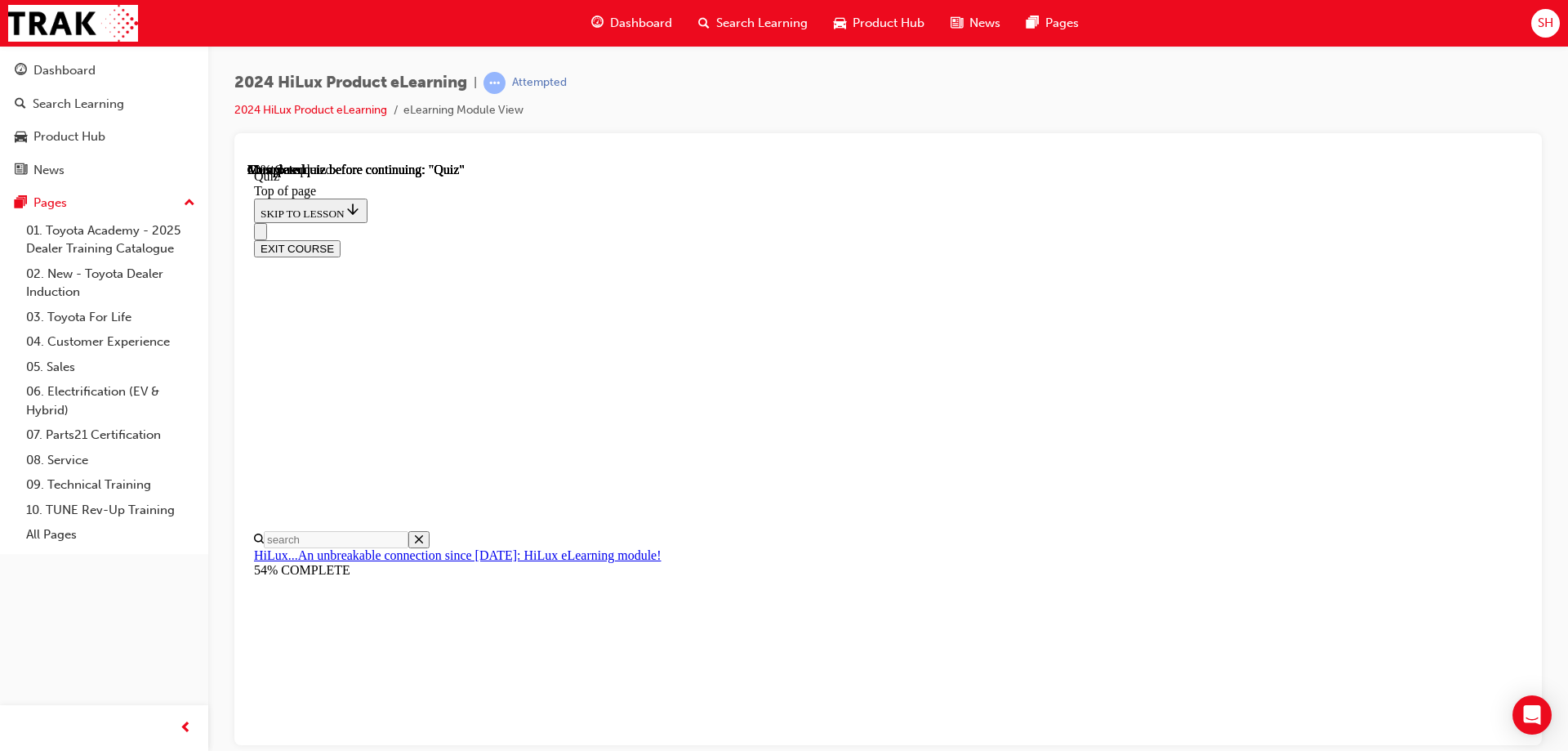
scroll to position [120, 0]
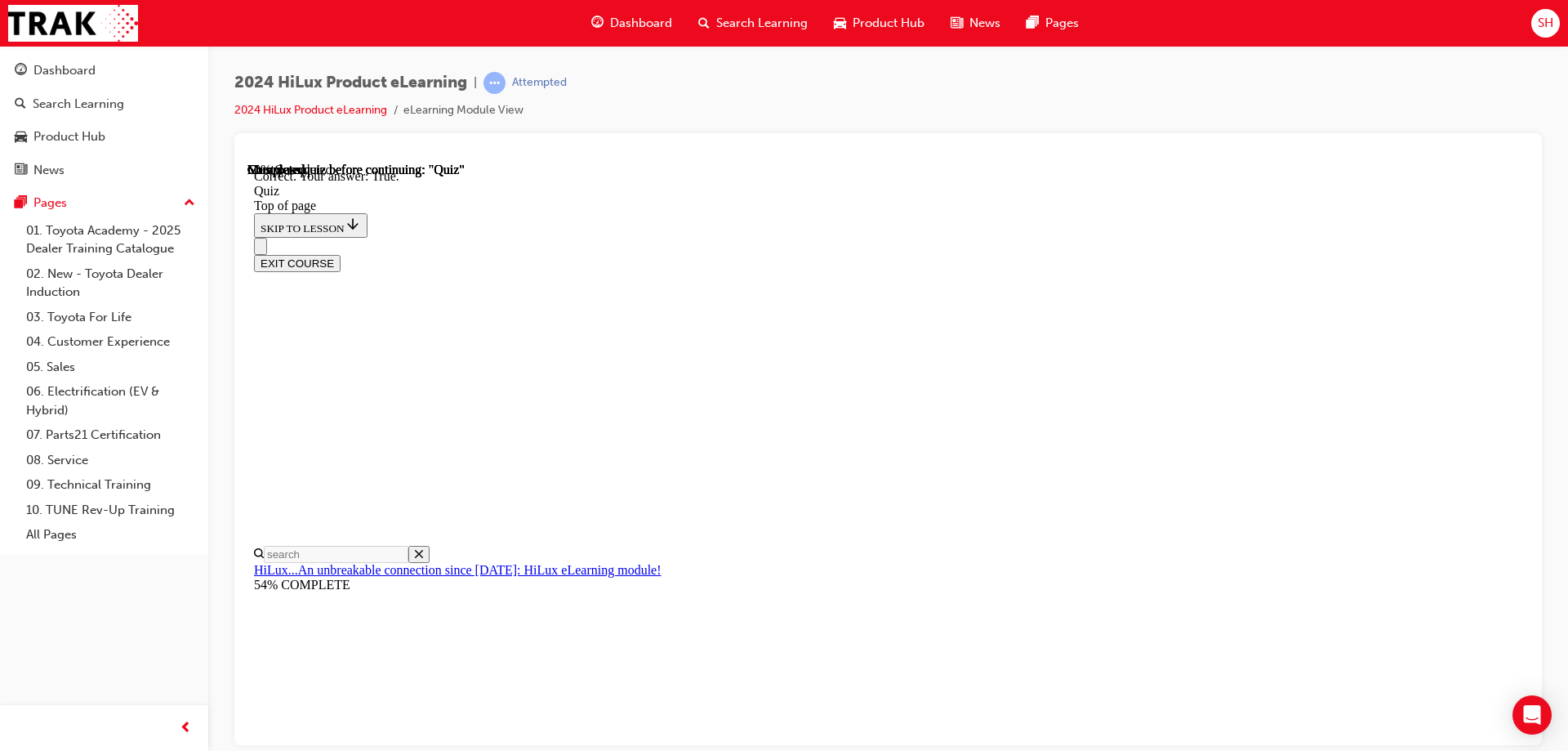
scroll to position [219, 0]
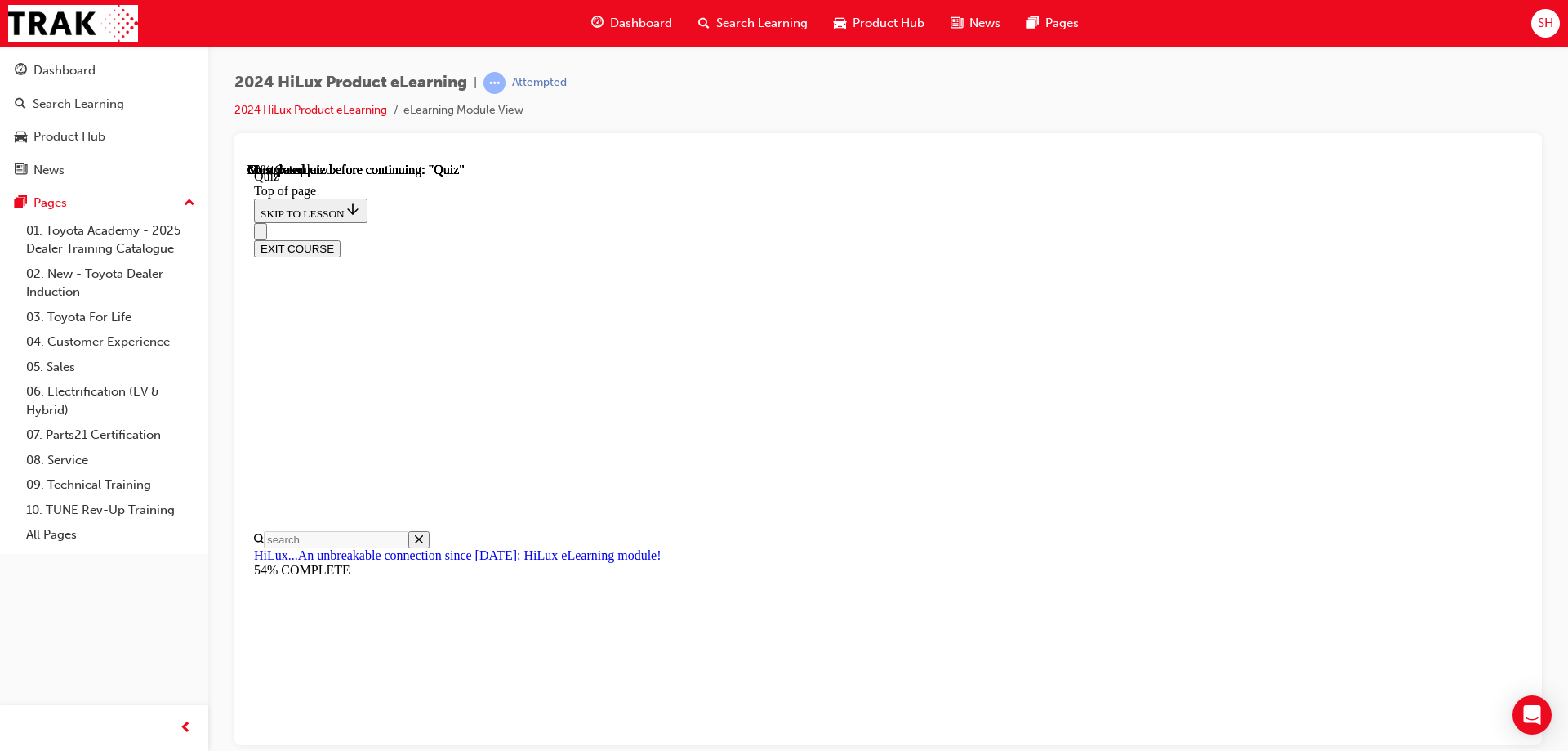
scroll to position [132, 0]
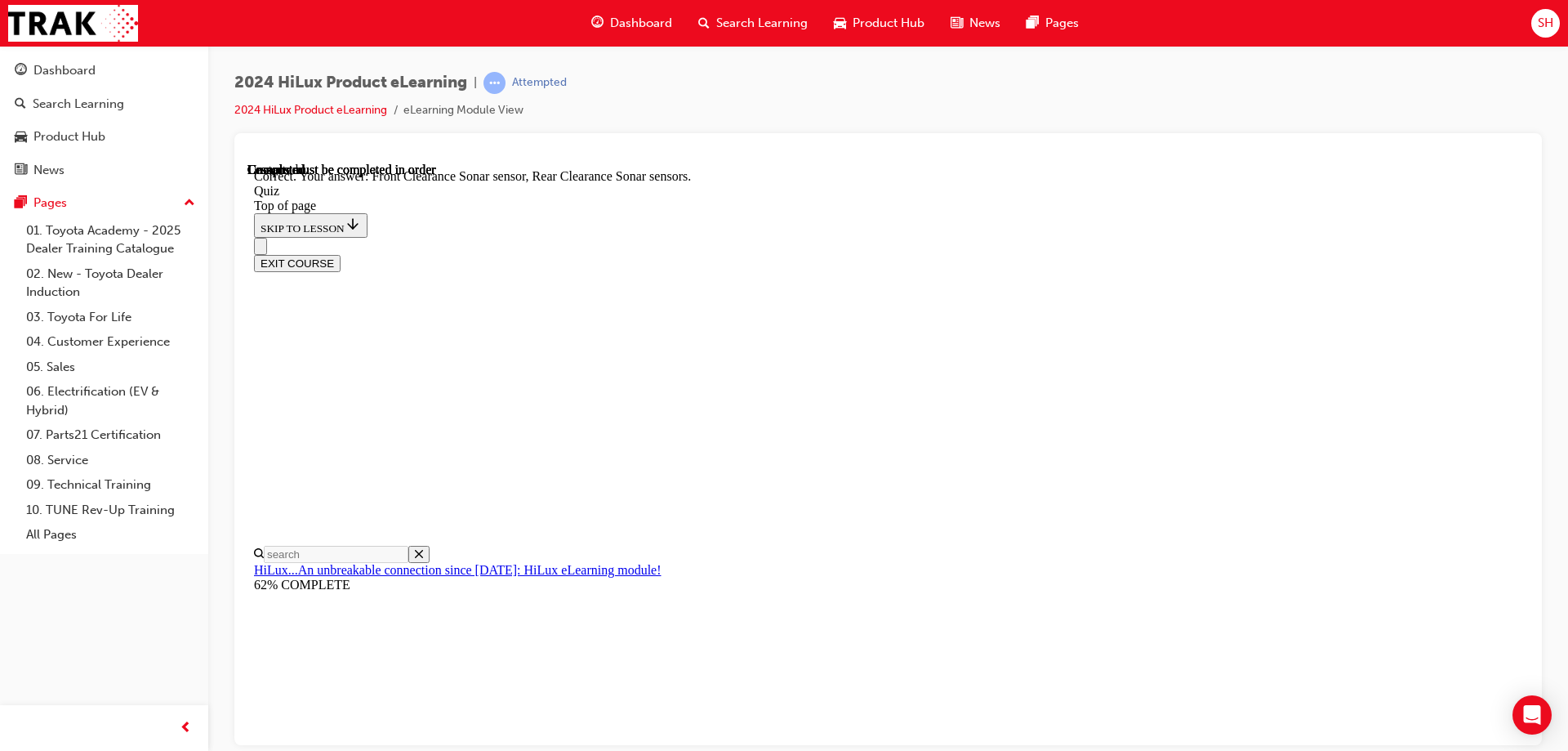
scroll to position [295, 0]
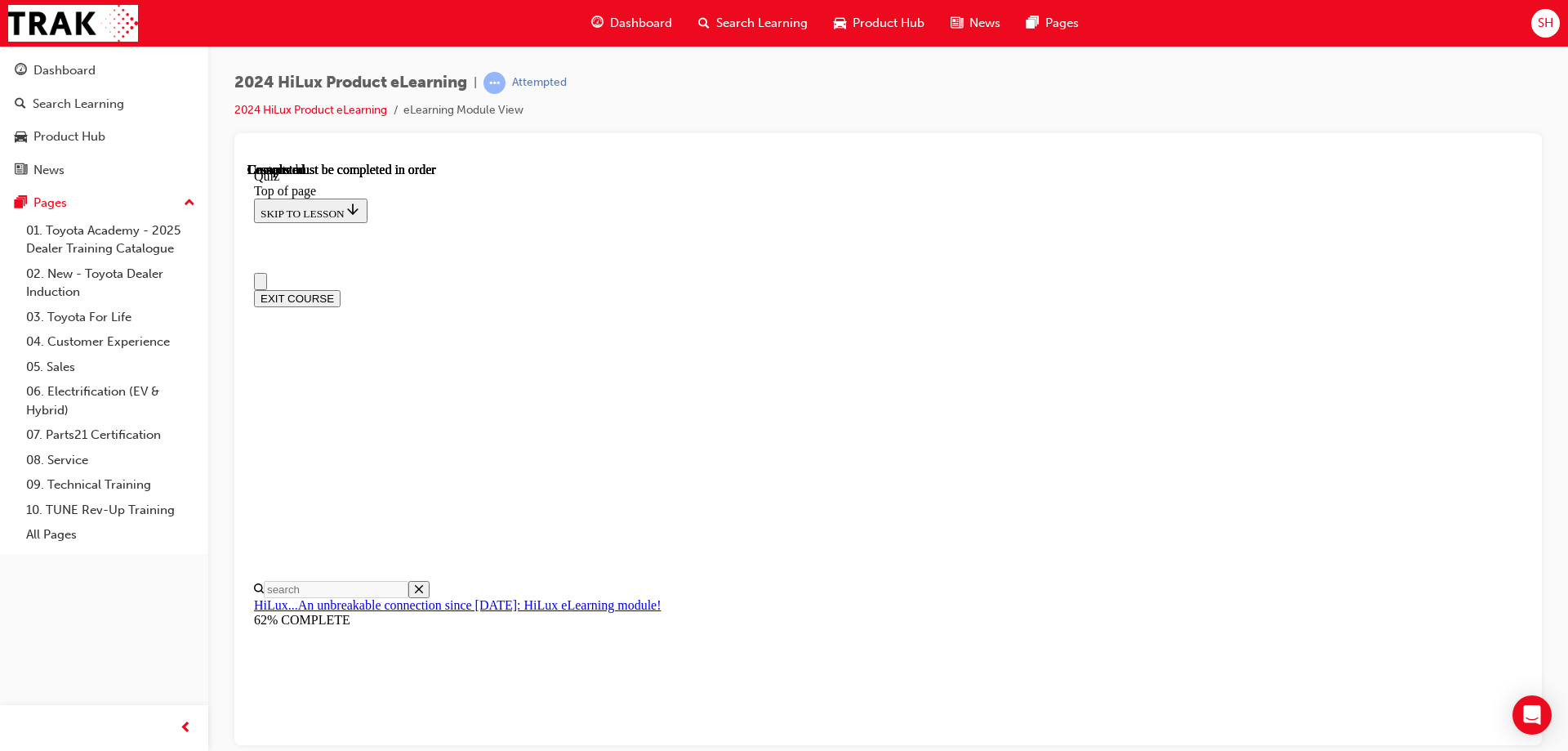
scroll to position [301, 0]
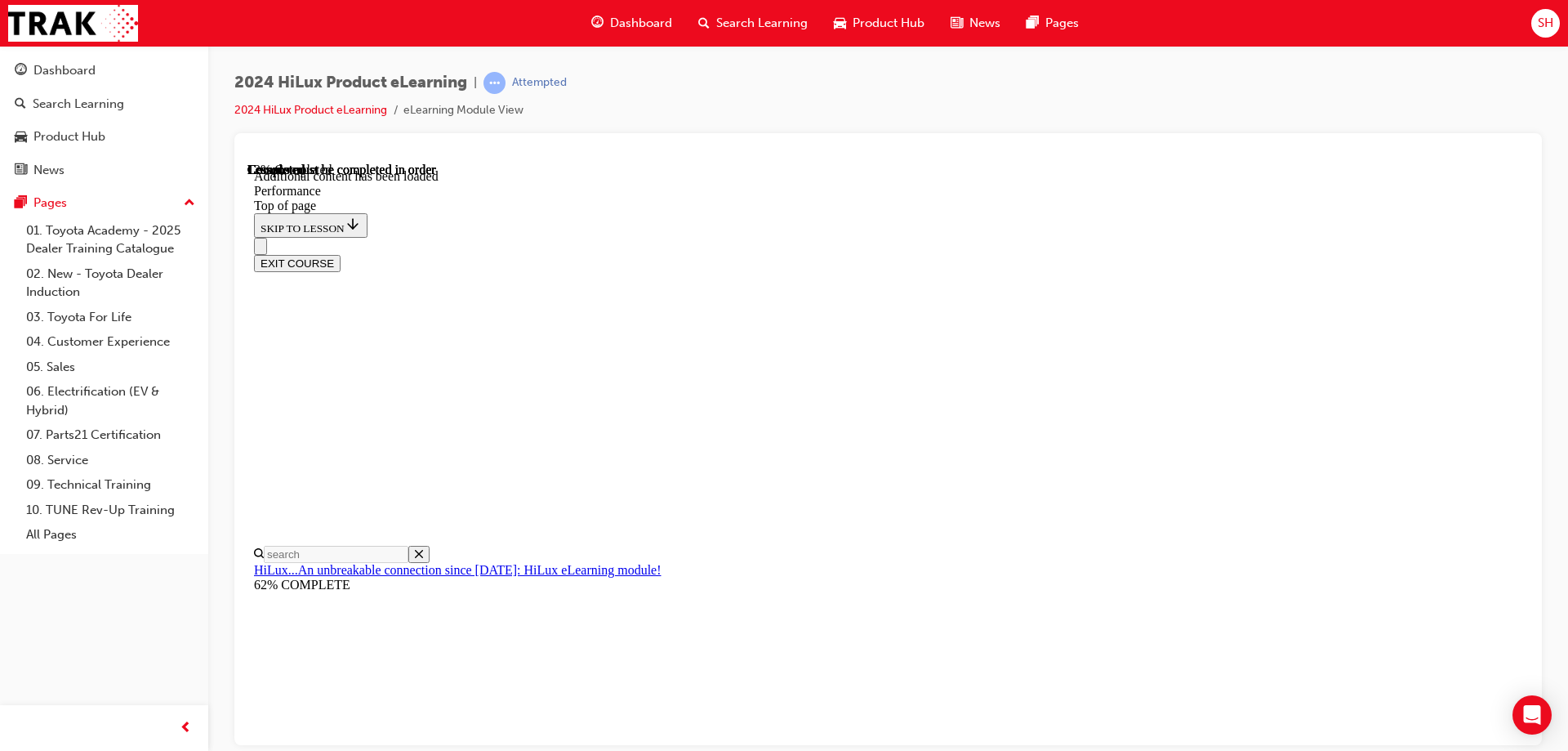
scroll to position [1393, 0]
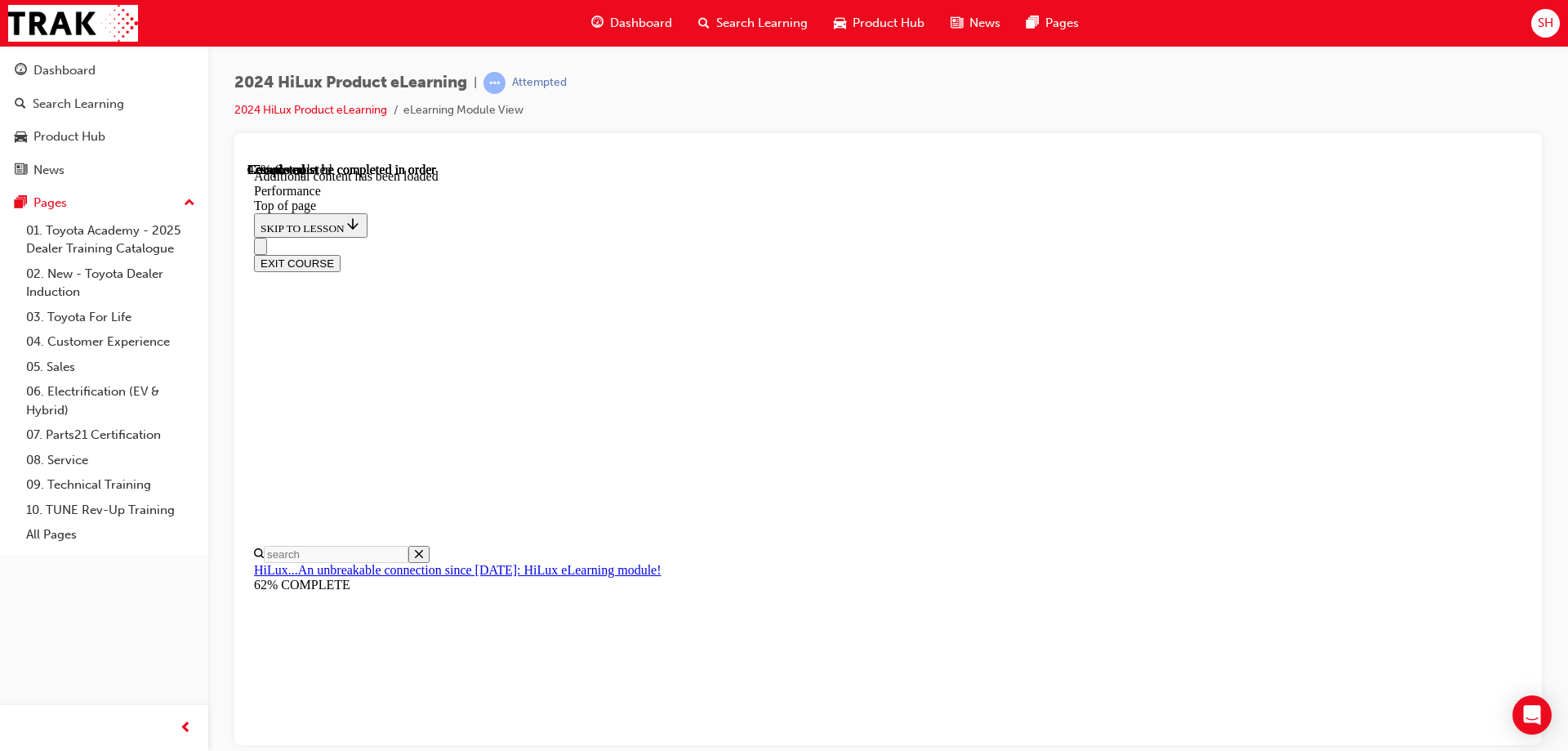
scroll to position [6923, 0]
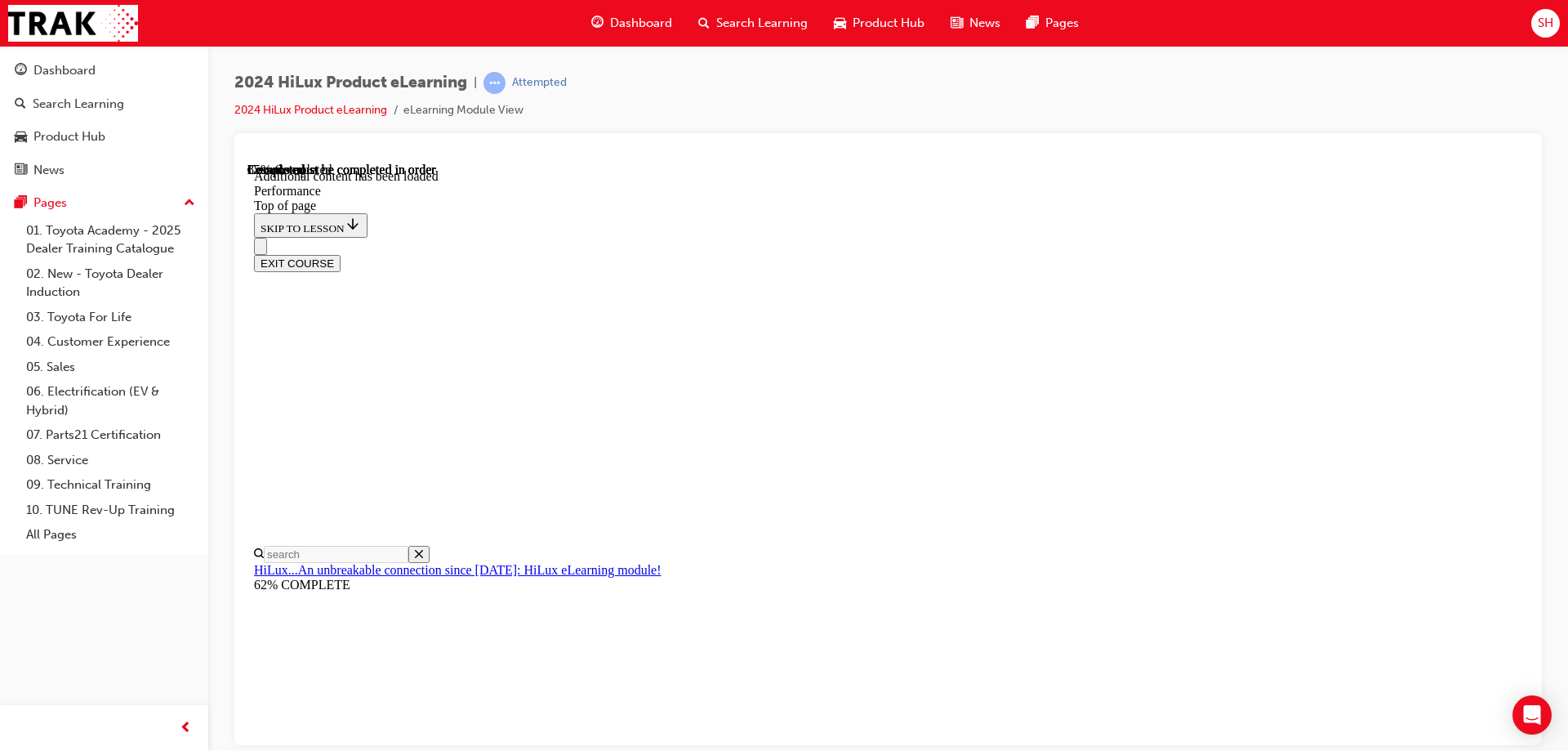
scroll to position [10053, 0]
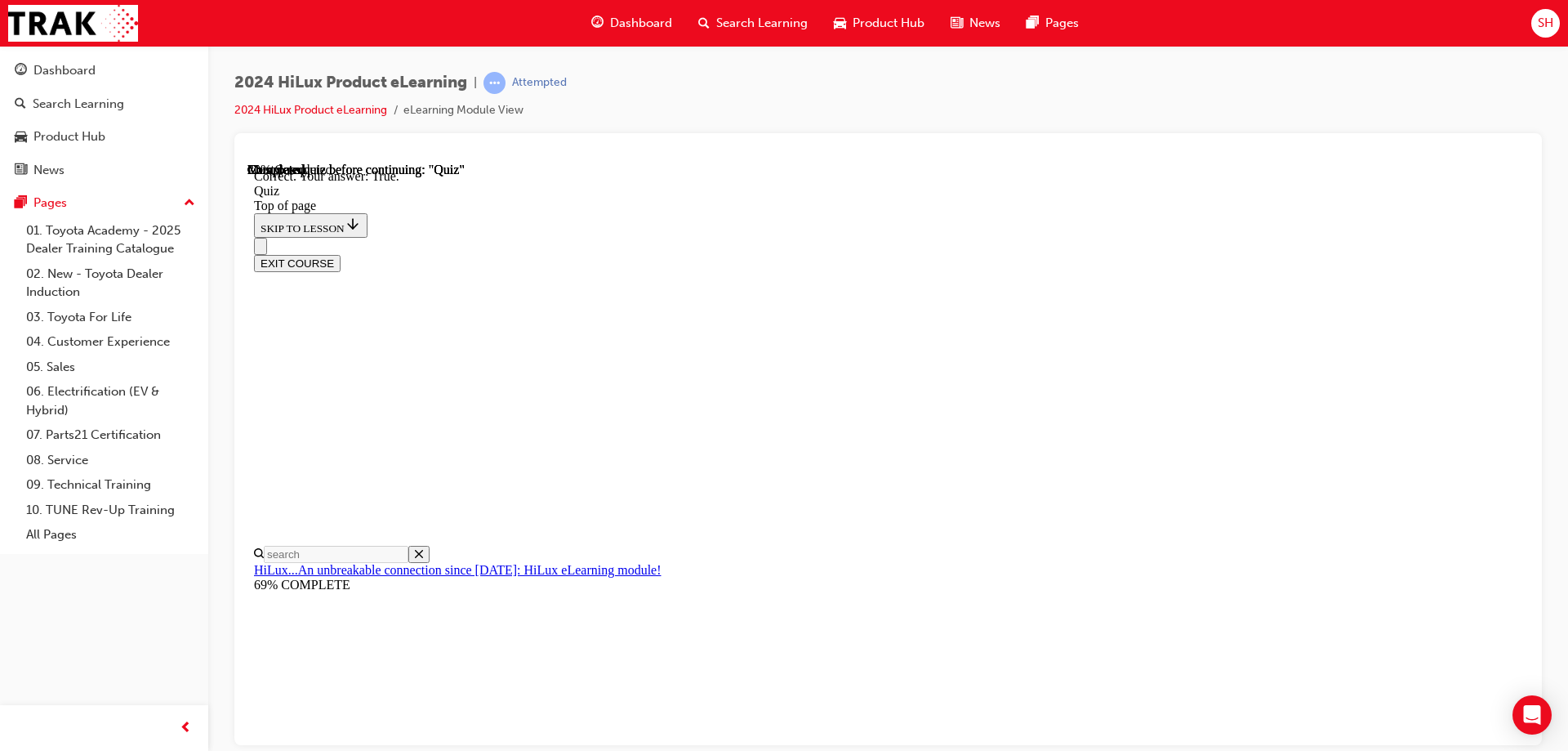
scroll to position [278, 0]
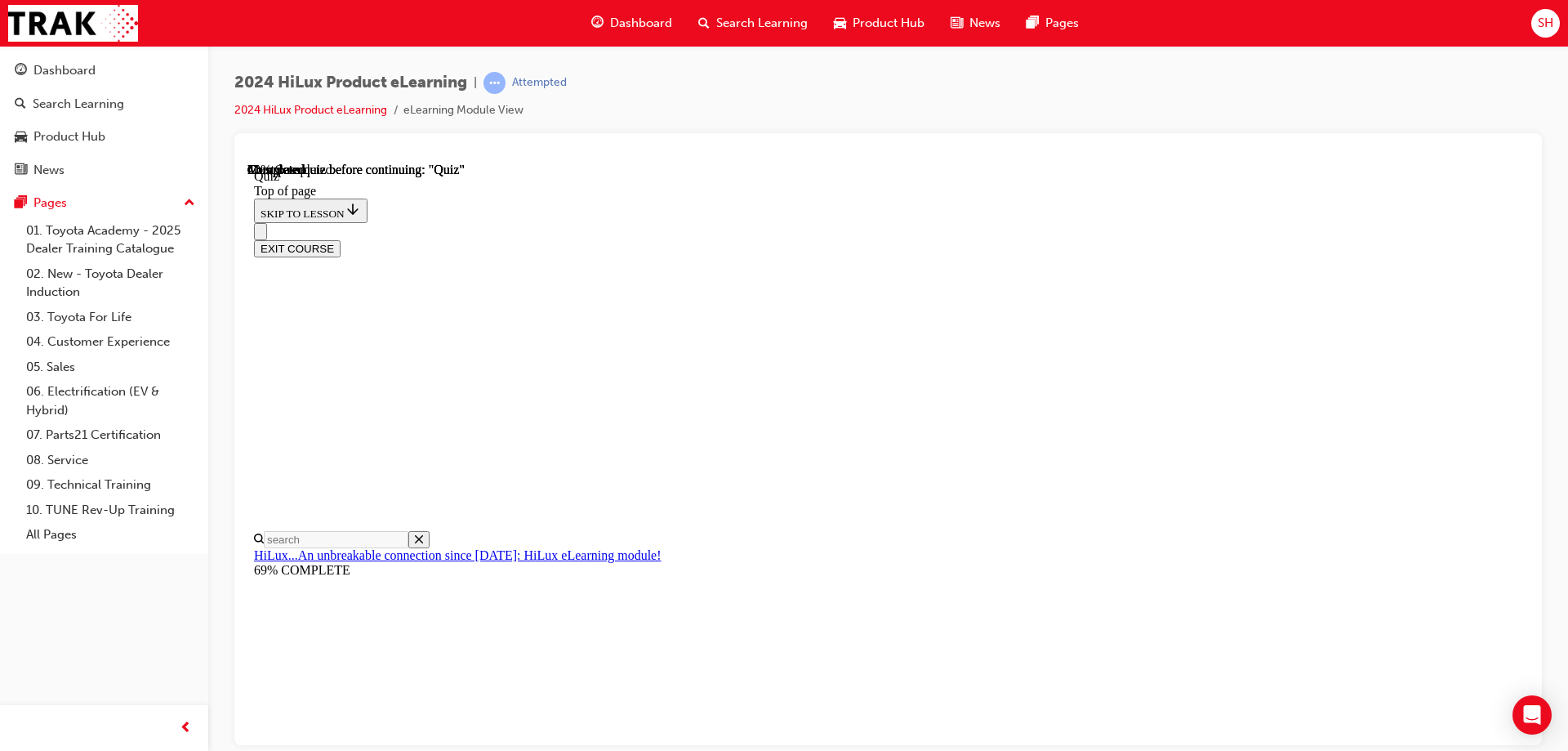
scroll to position [222, 0]
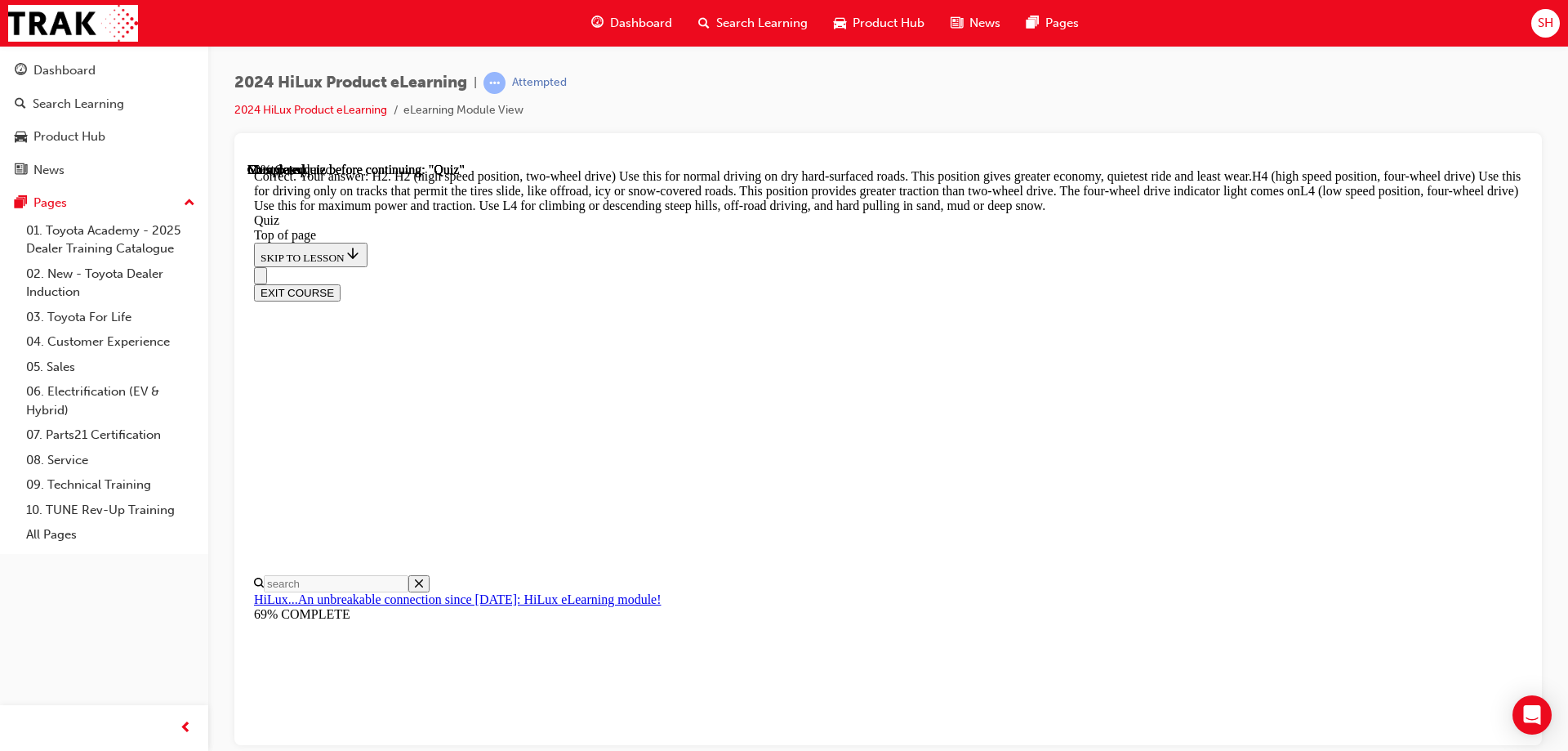
scroll to position [578, 0]
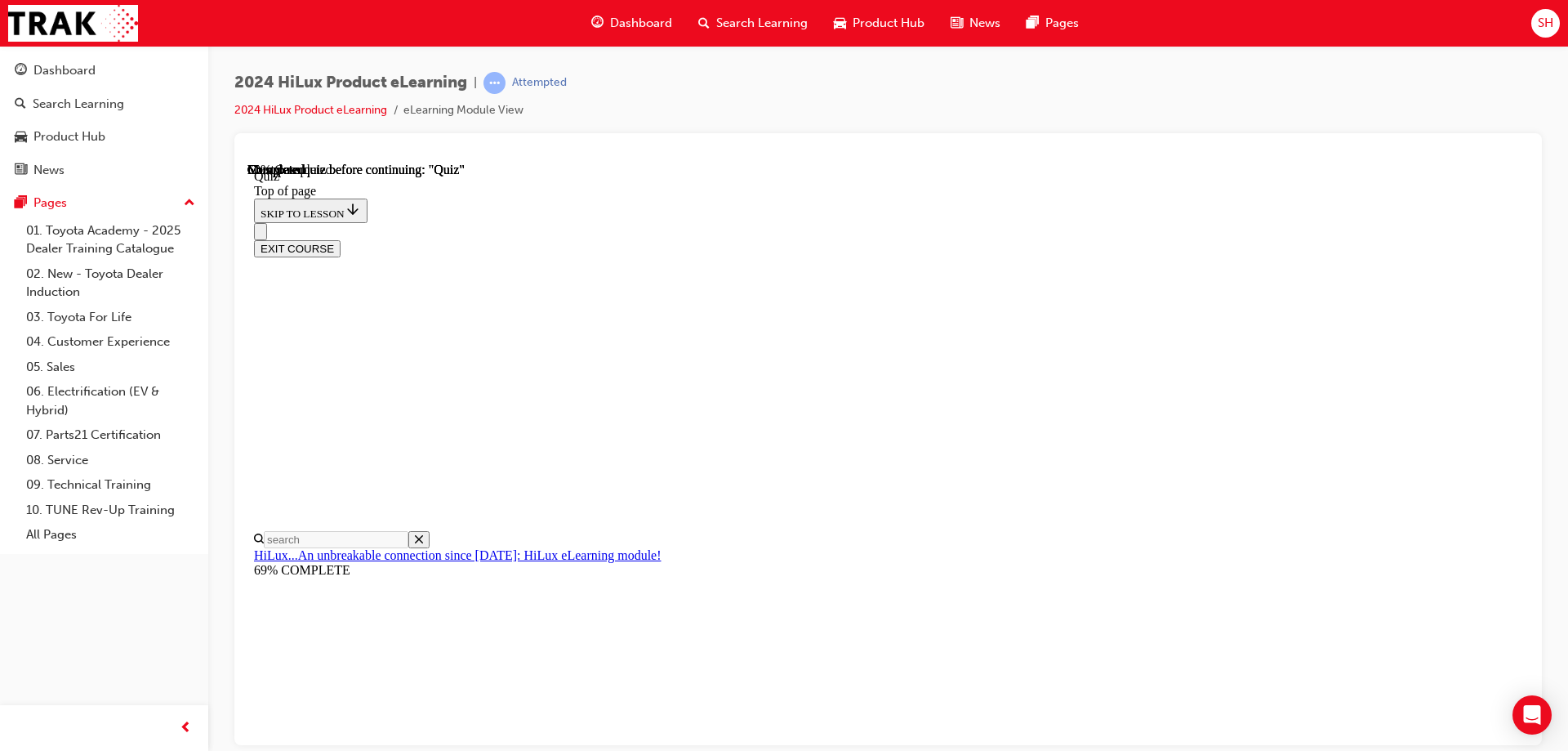
scroll to position [266, 0]
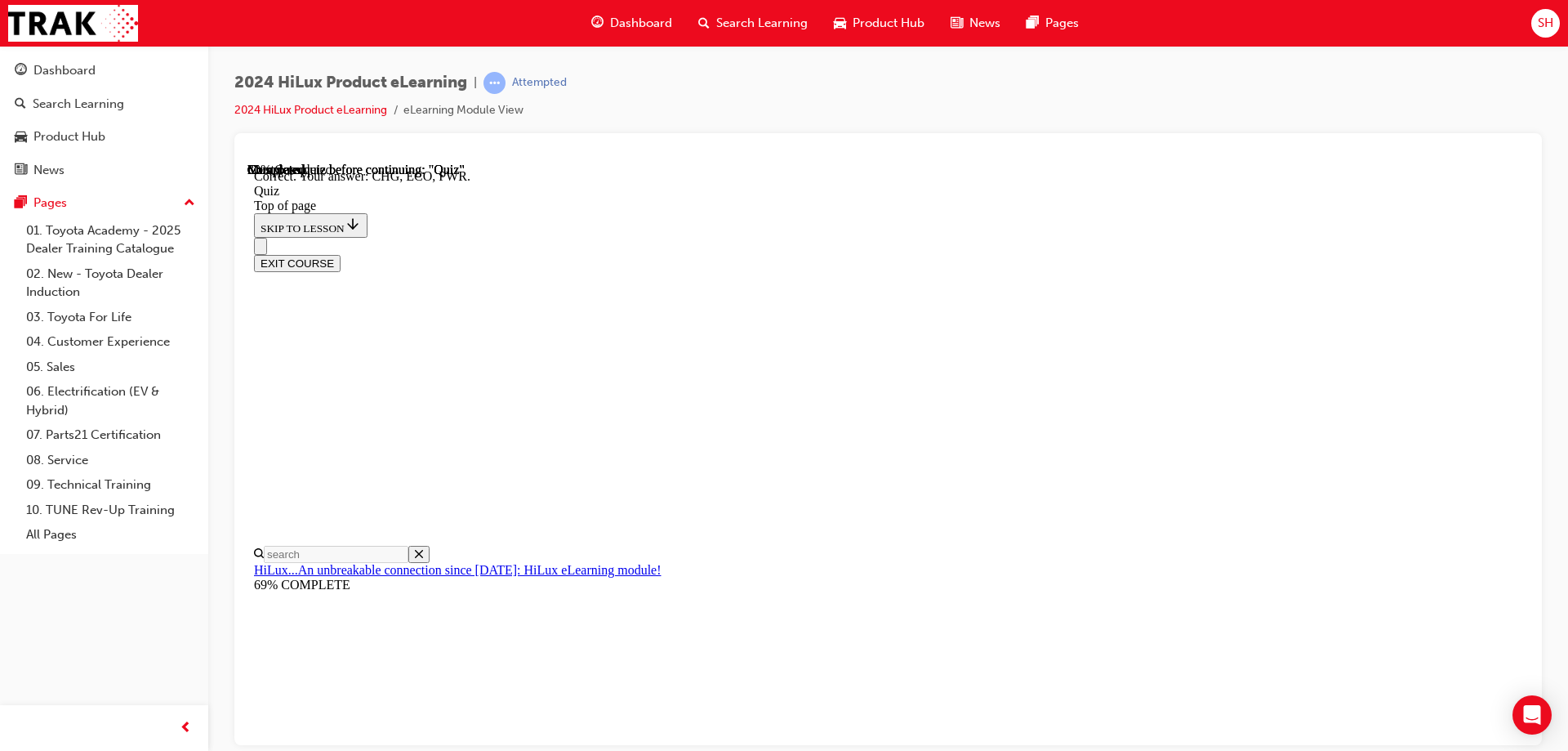
scroll to position [531, 0]
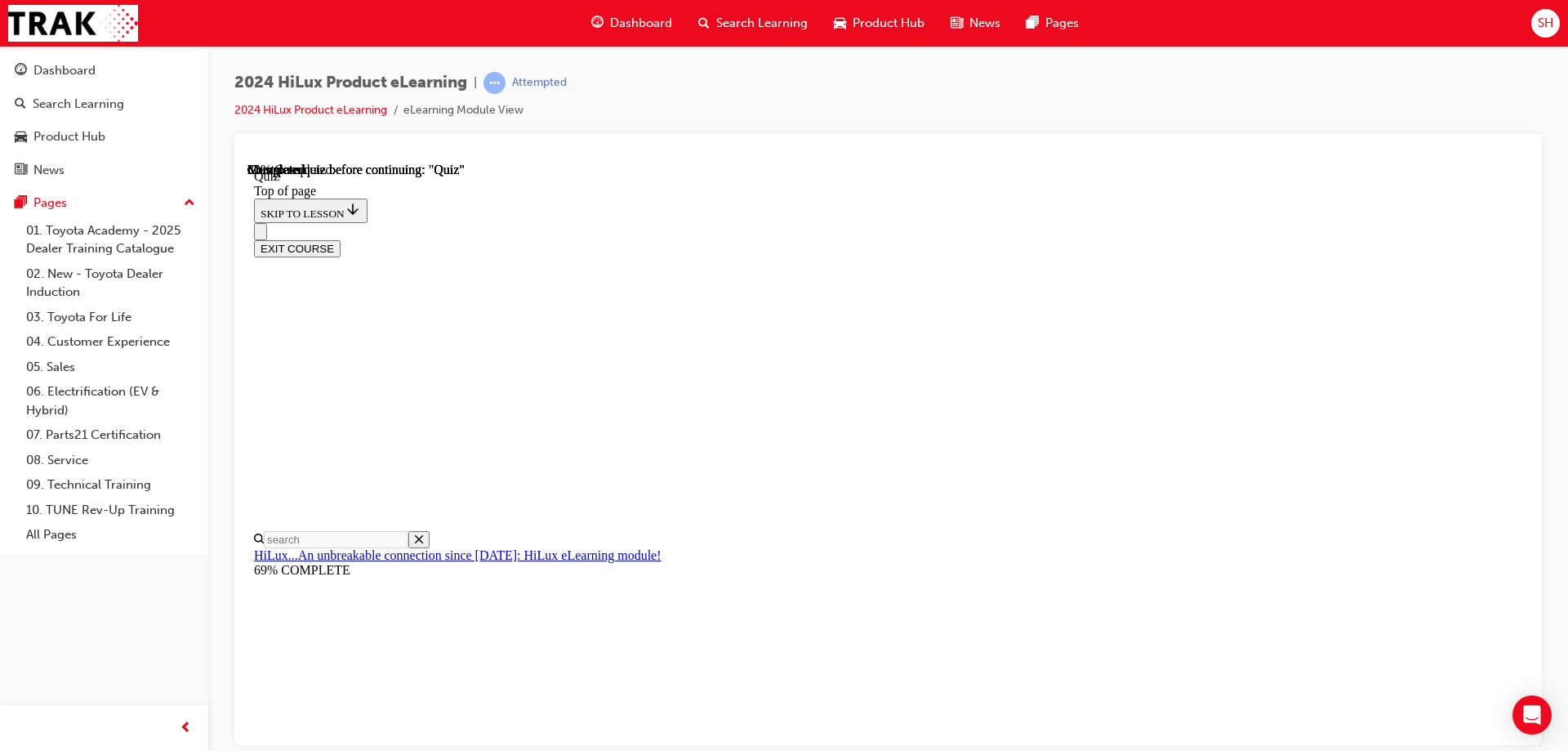
scroll to position [213, 0]
drag, startPoint x: 1258, startPoint y: 265, endPoint x: 705, endPoint y: 241, distance: 553.5
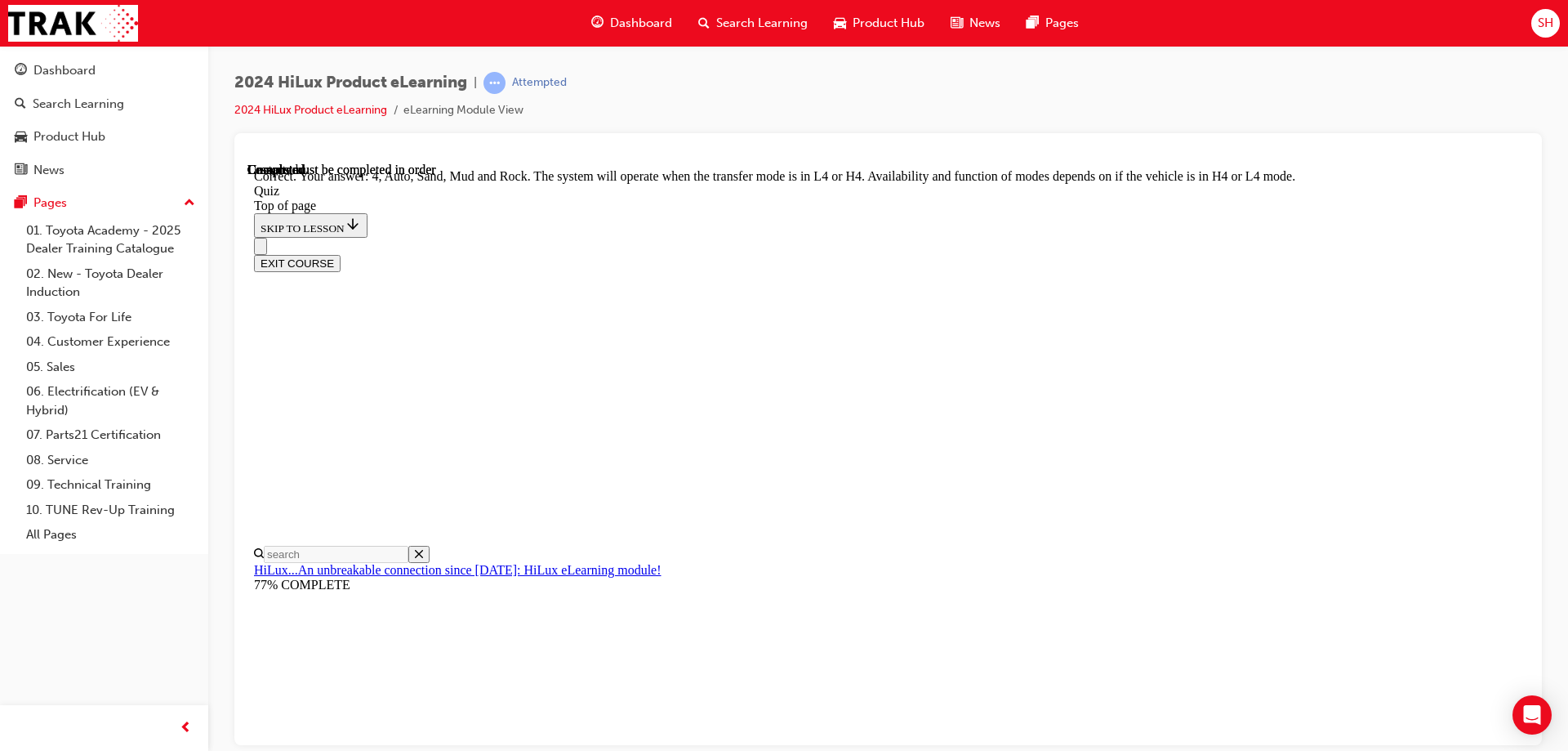
scroll to position [442, 0]
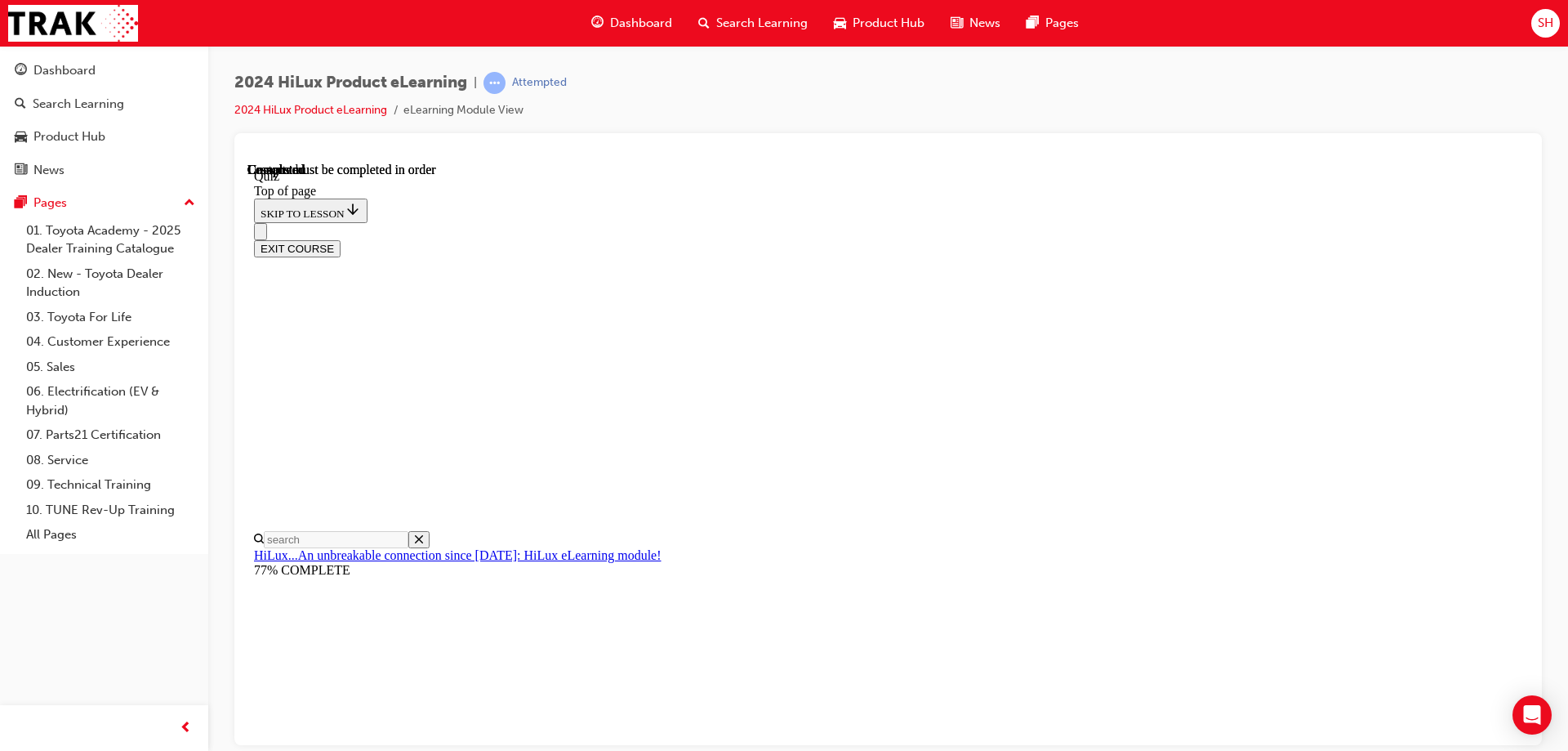
scroll to position [301, 0]
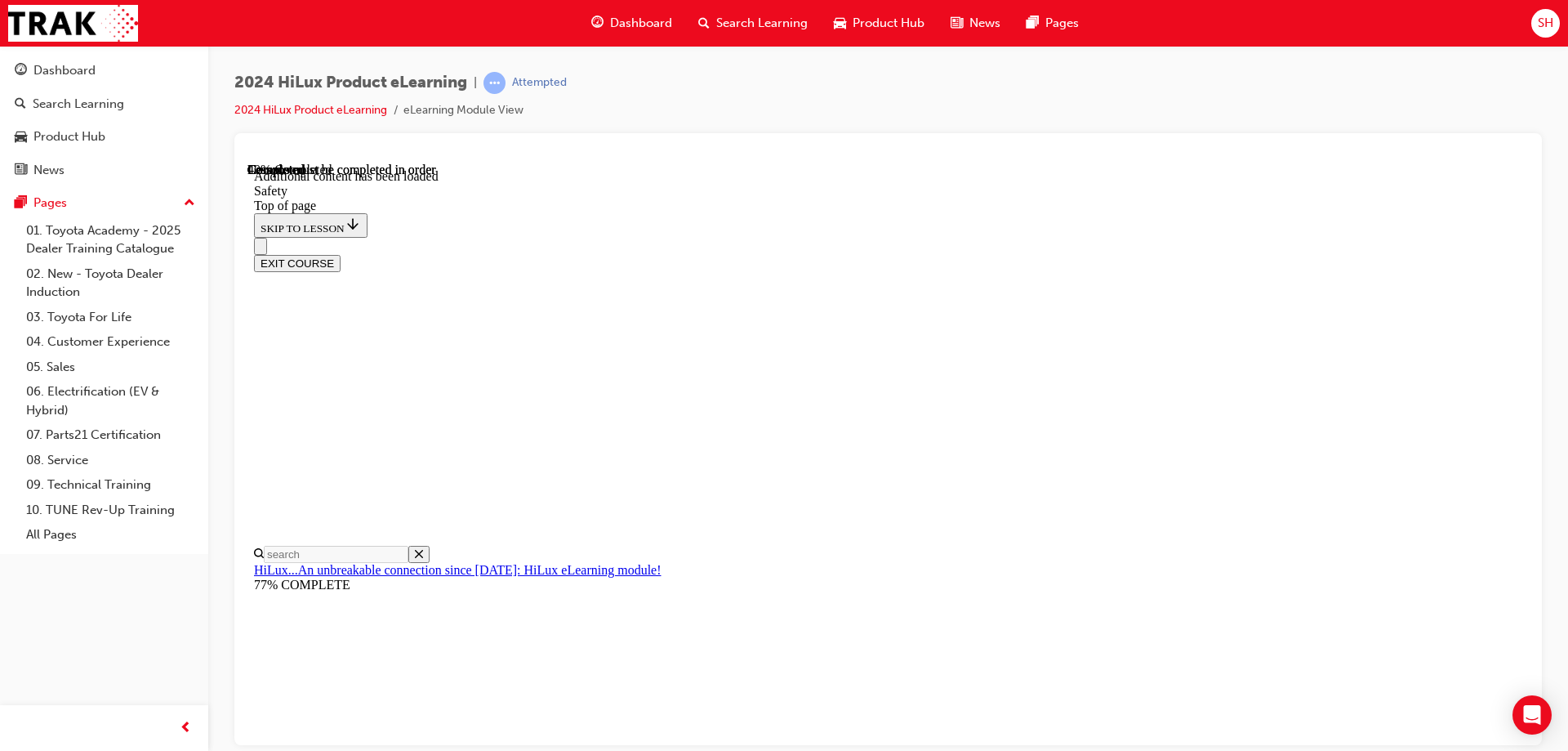
scroll to position [862, 0]
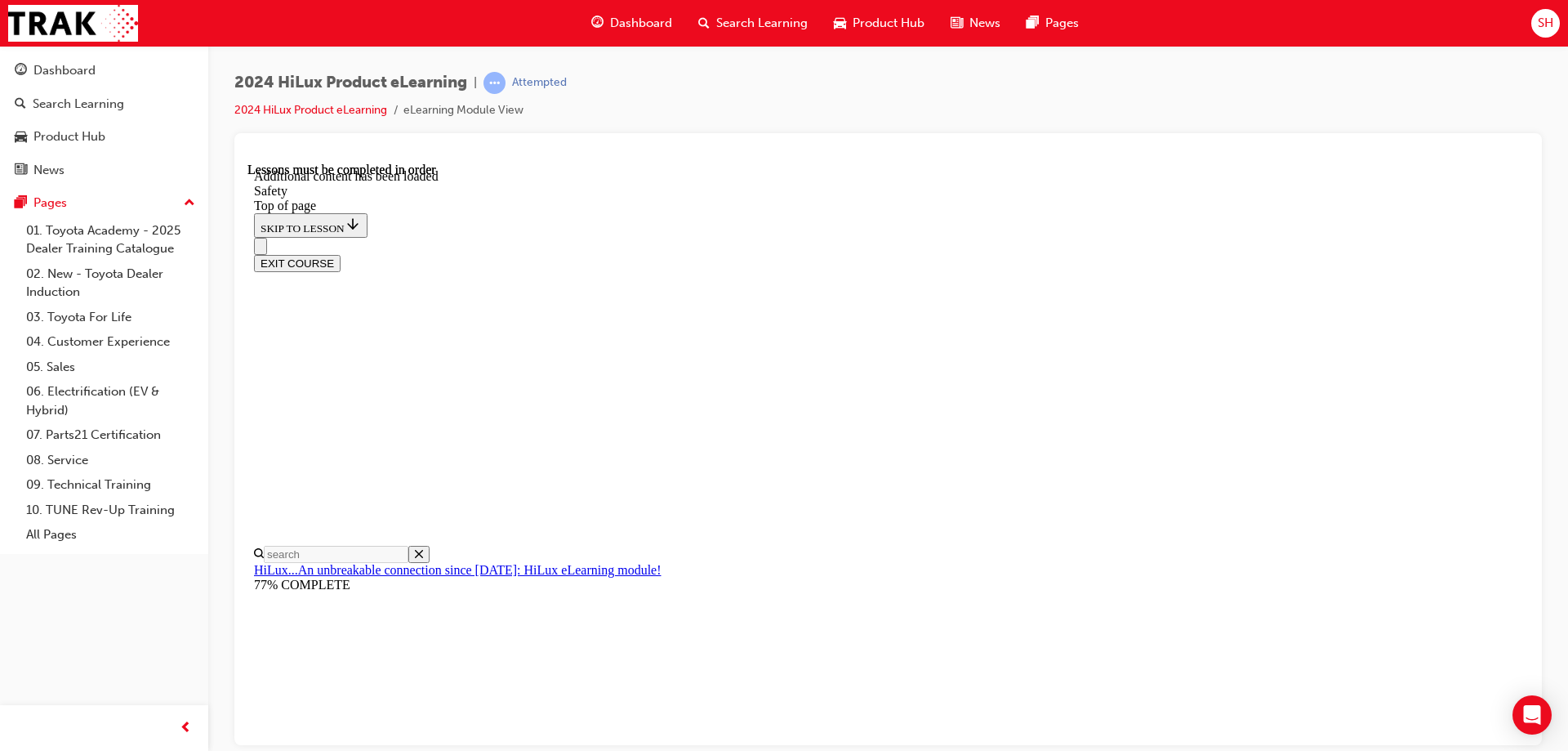
scroll to position [252, 0]
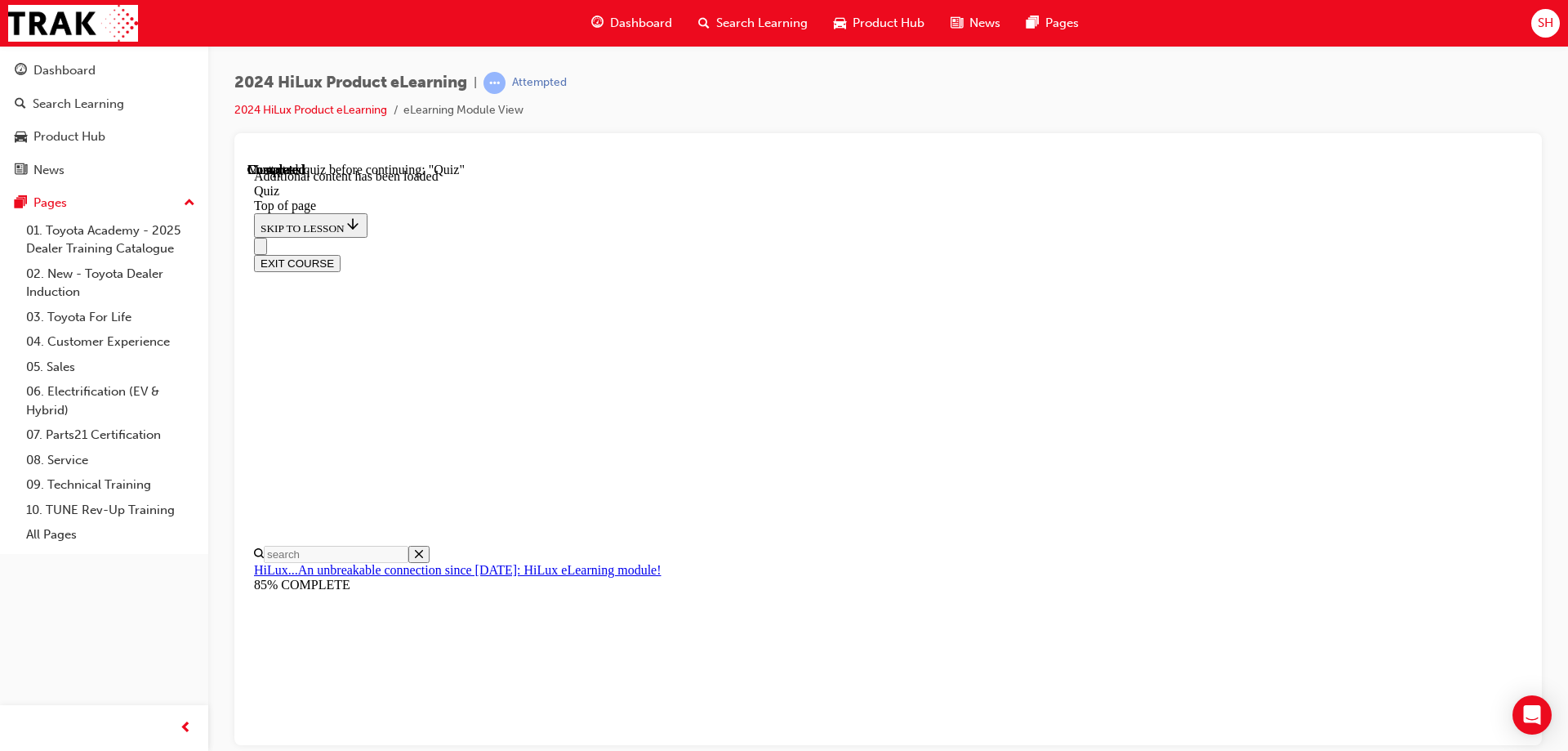
scroll to position [51, 0]
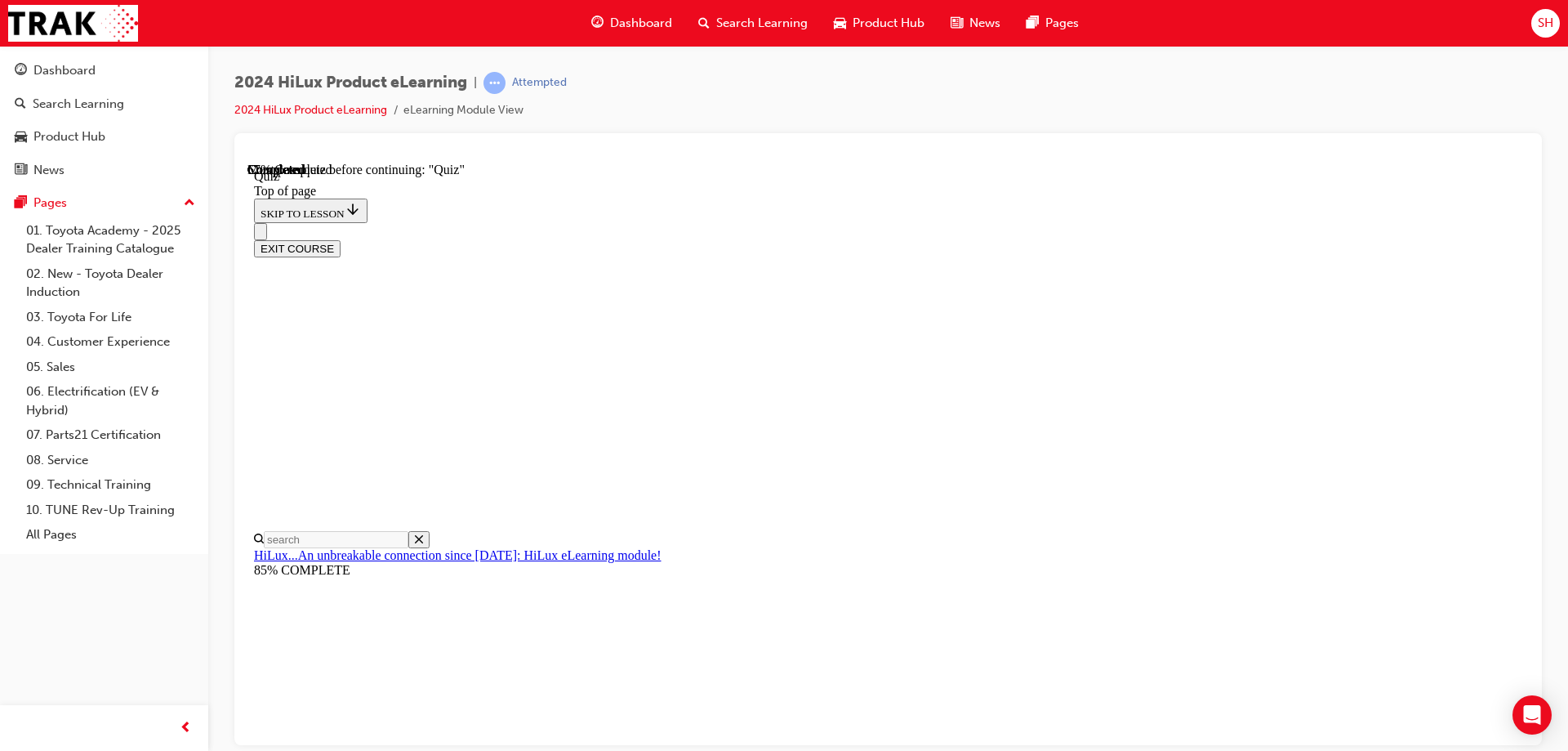
scroll to position [50, 0]
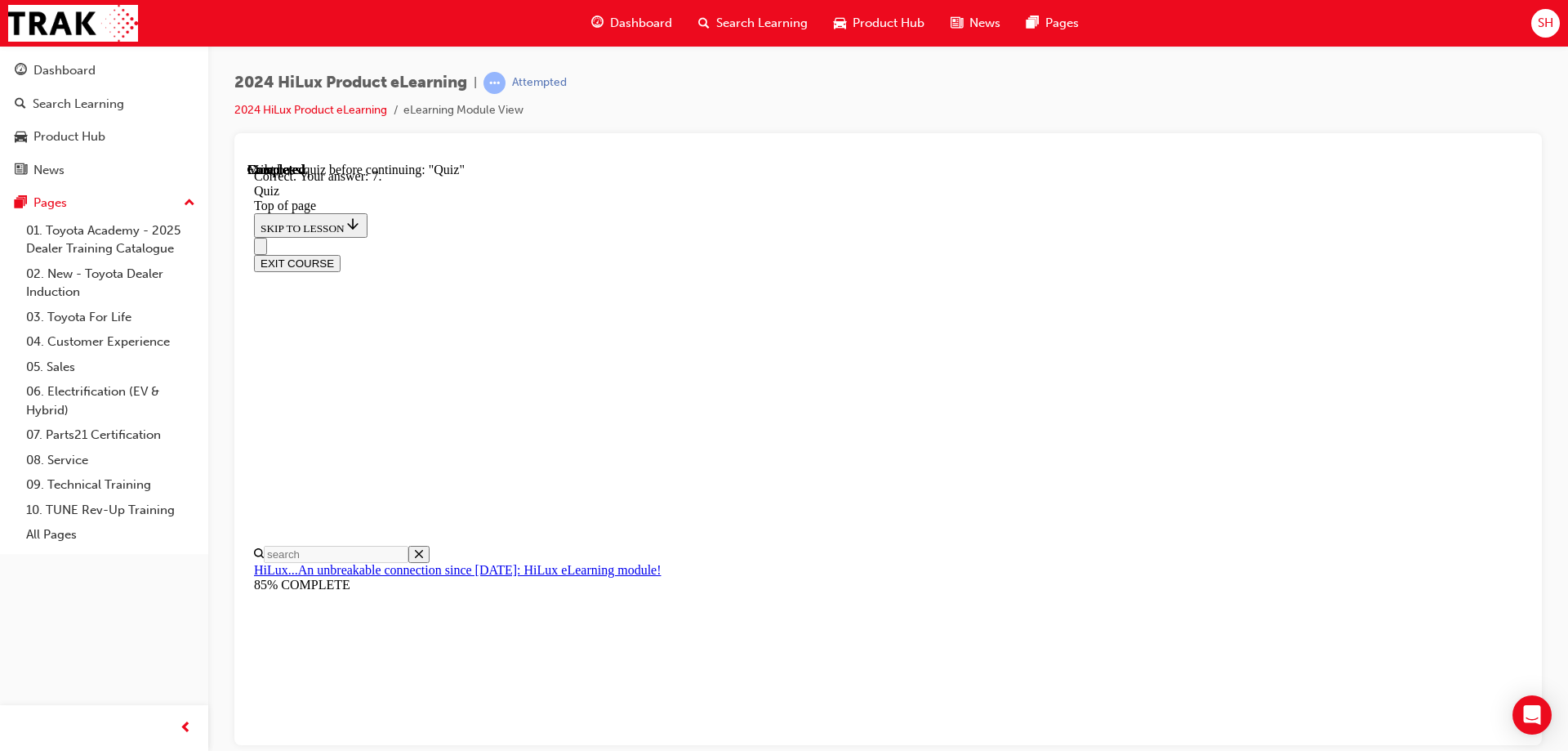
scroll to position [257, 0]
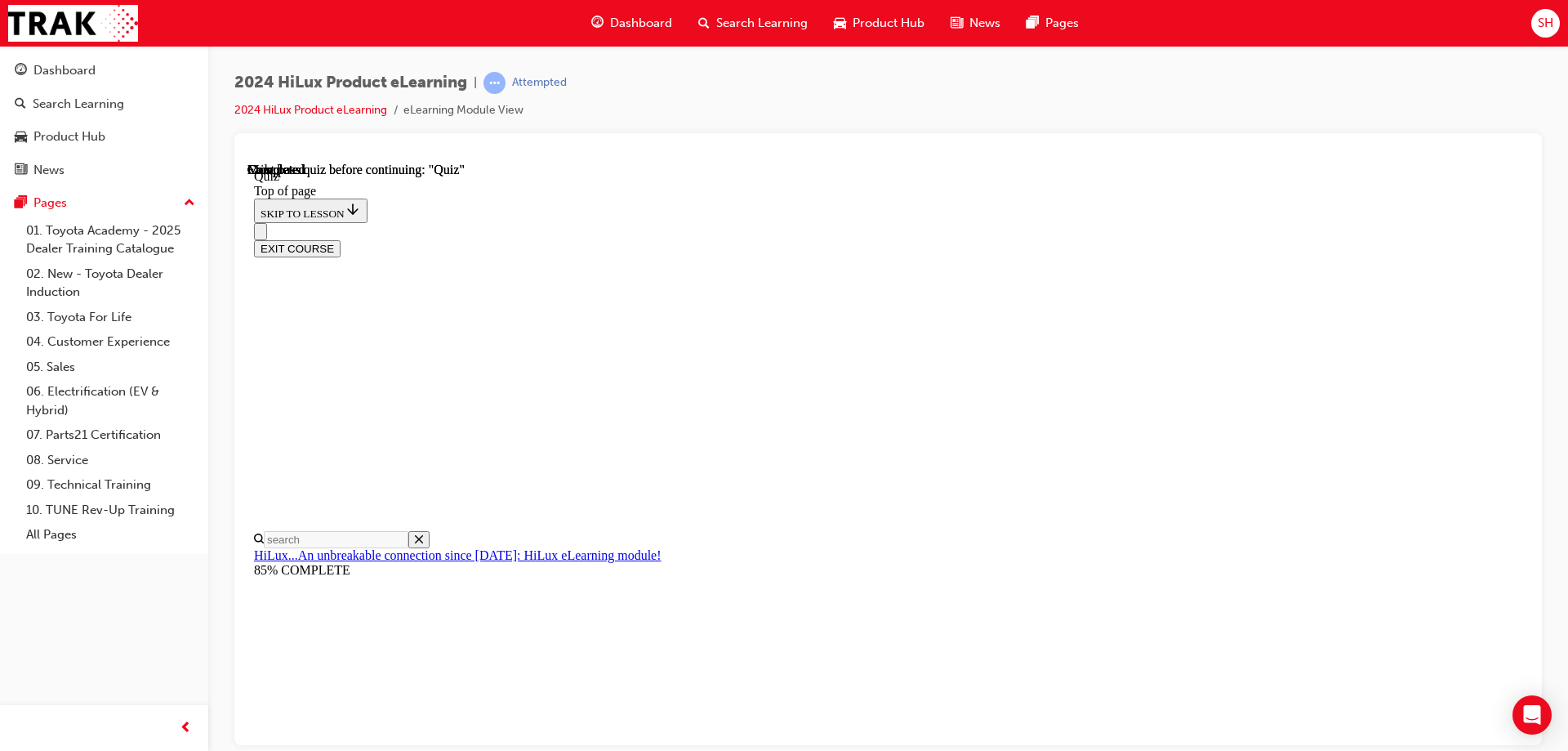
scroll to position [301, 0]
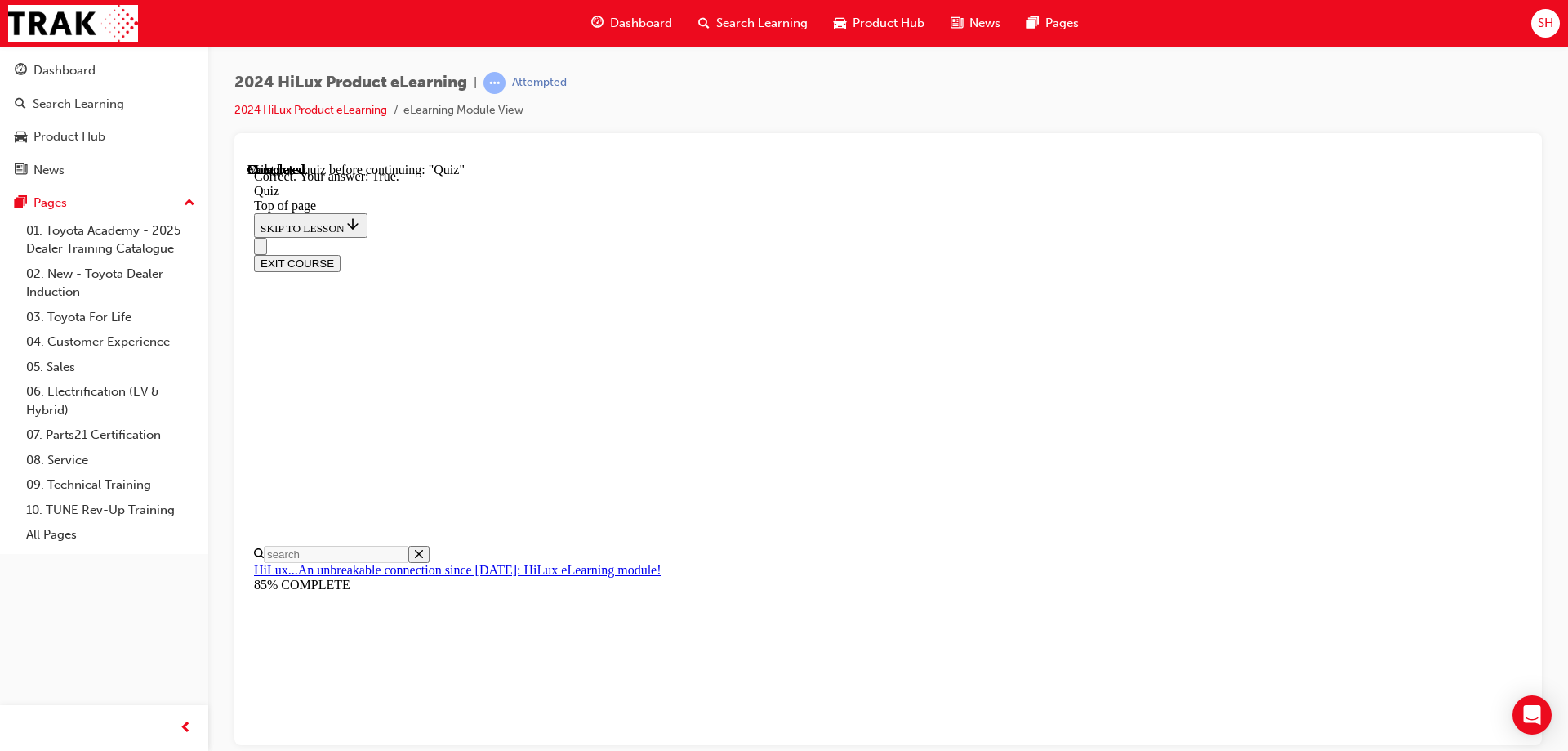
scroll to position [192, 0]
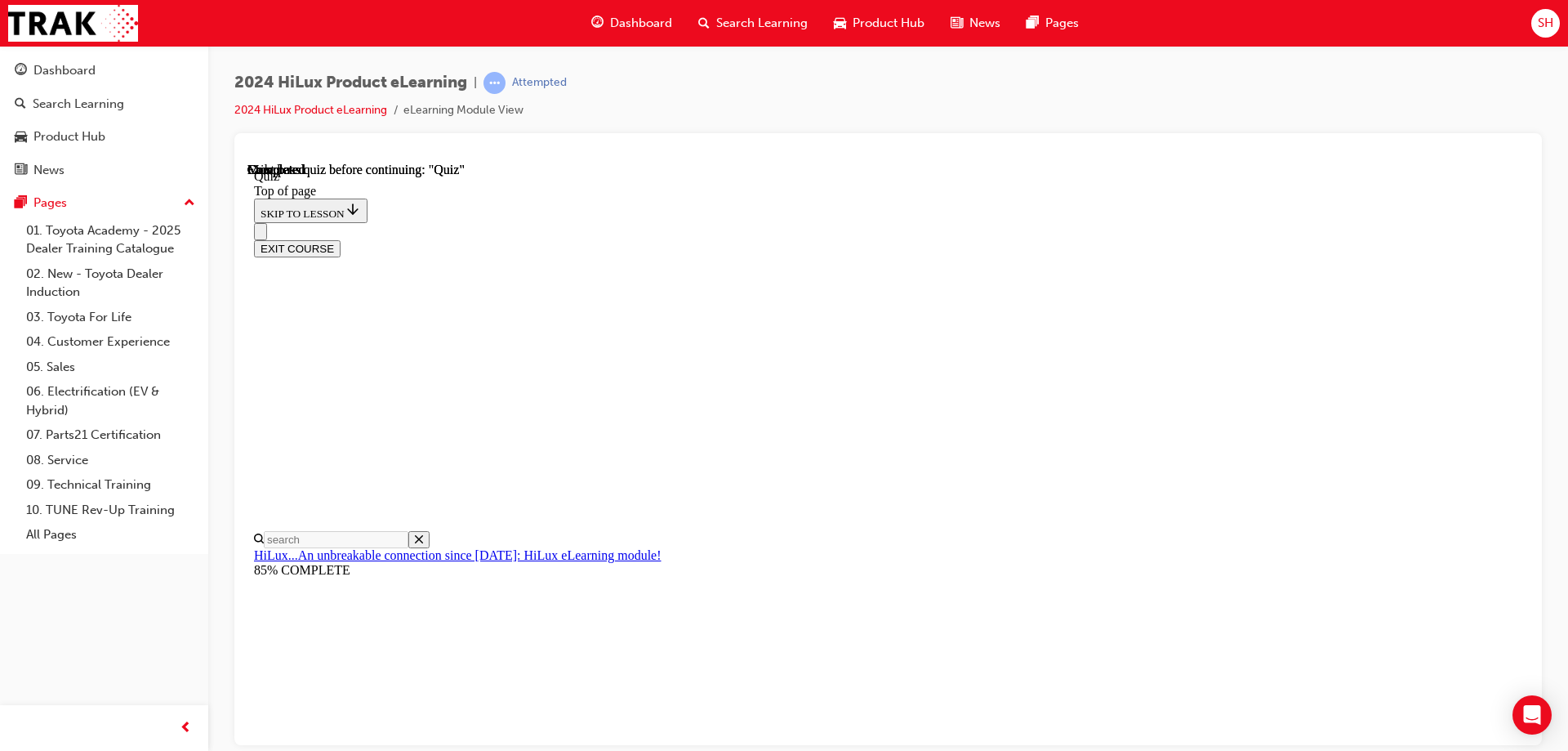
scroll to position [301, 0]
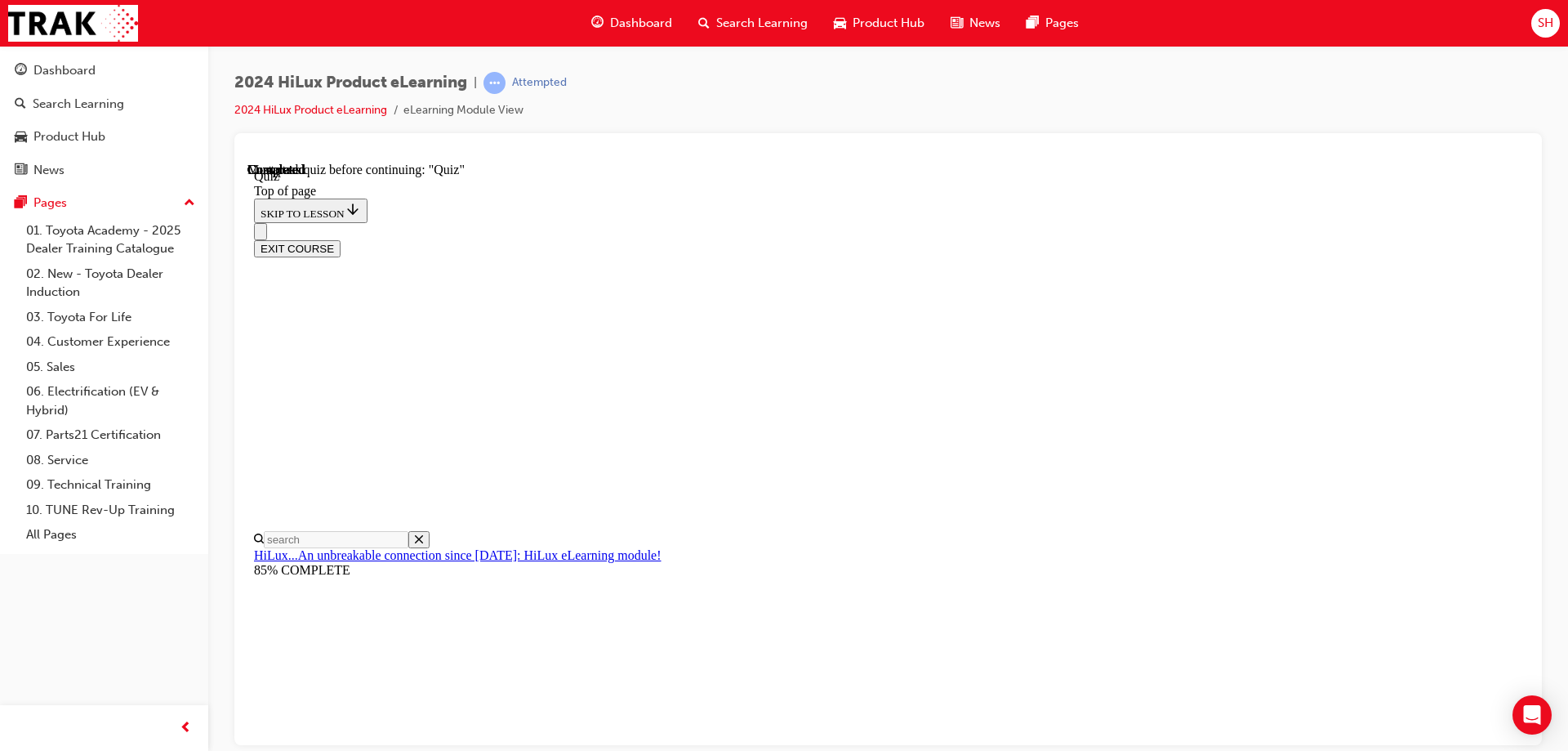
scroll to position [157, 0]
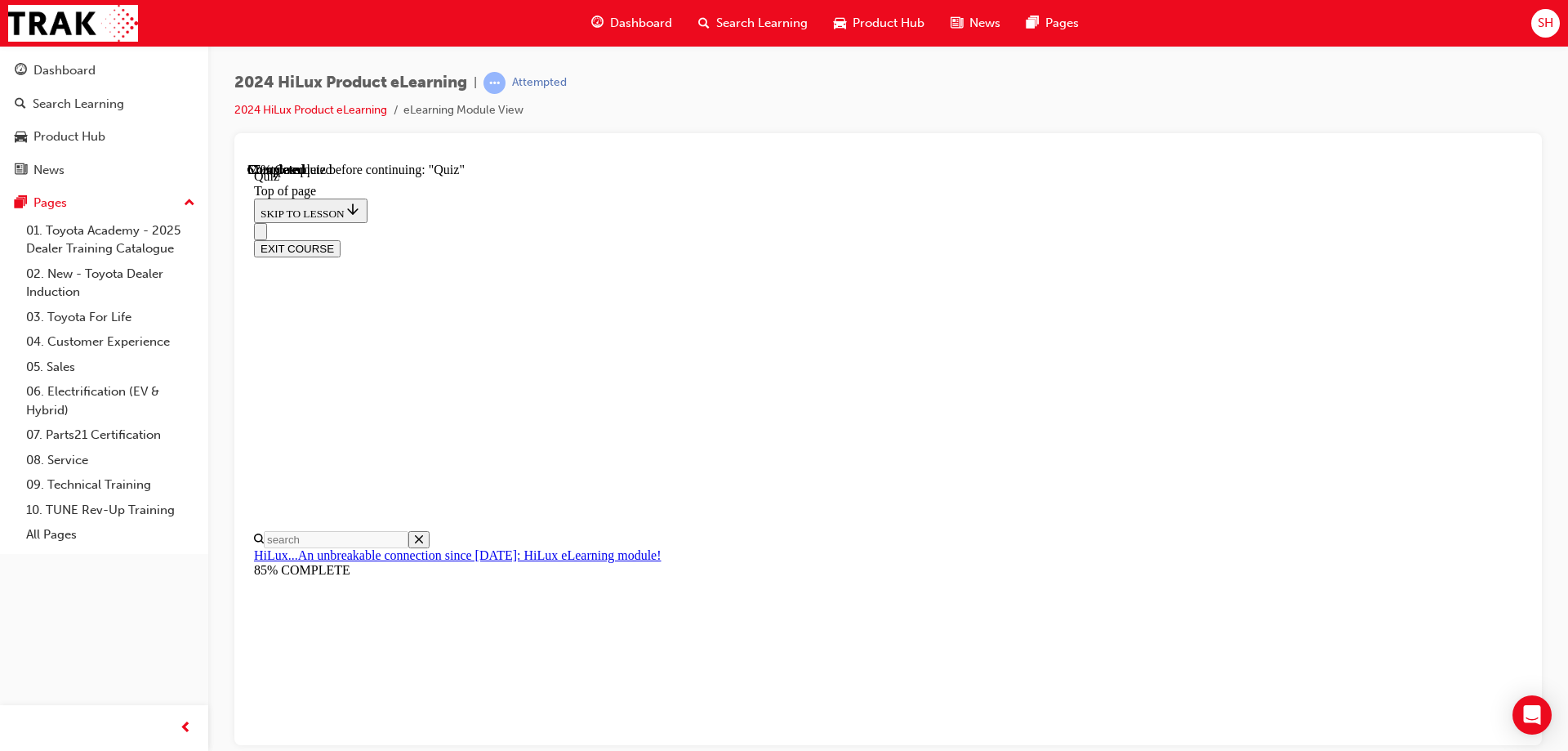
scroll to position [50, 0]
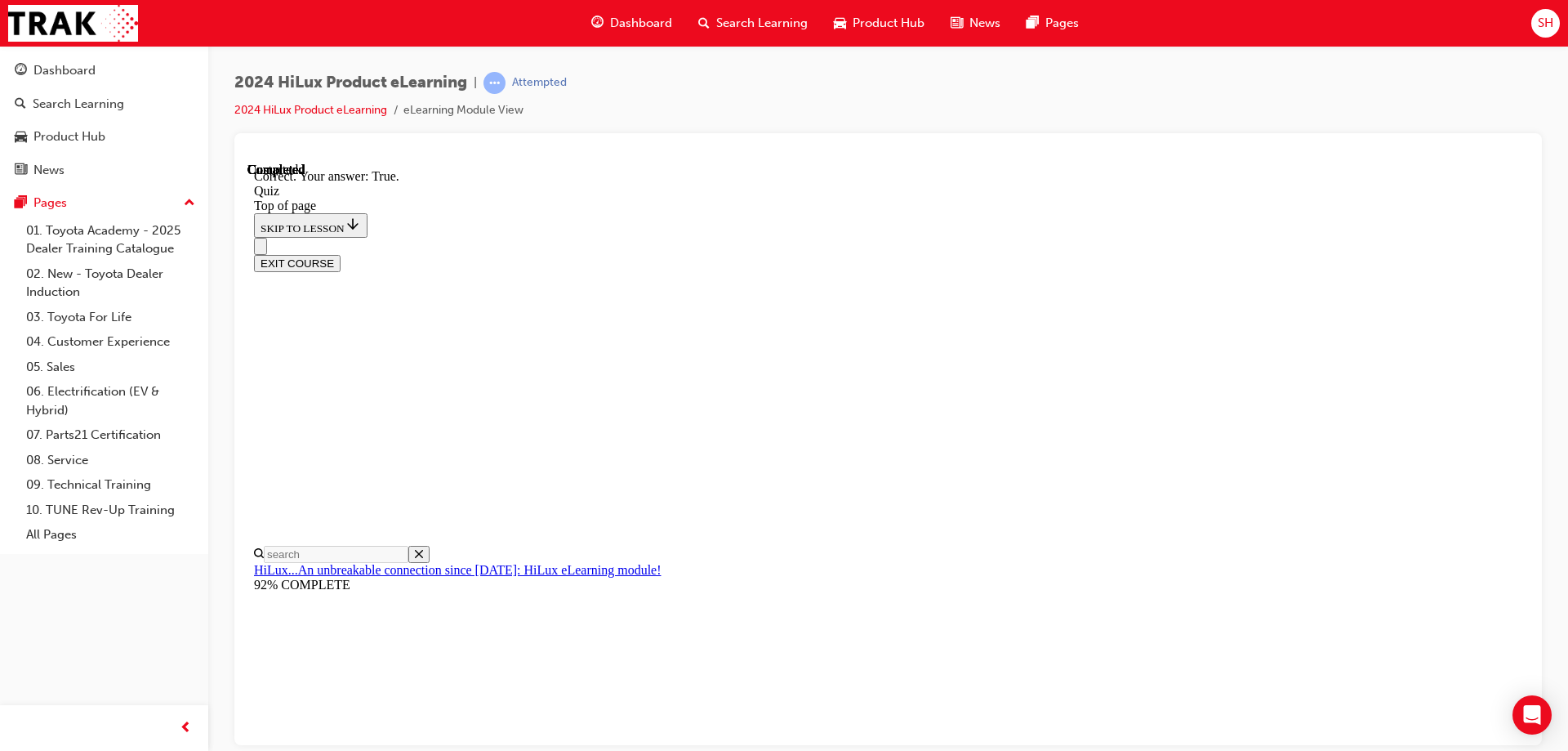
scroll to position [192, 0]
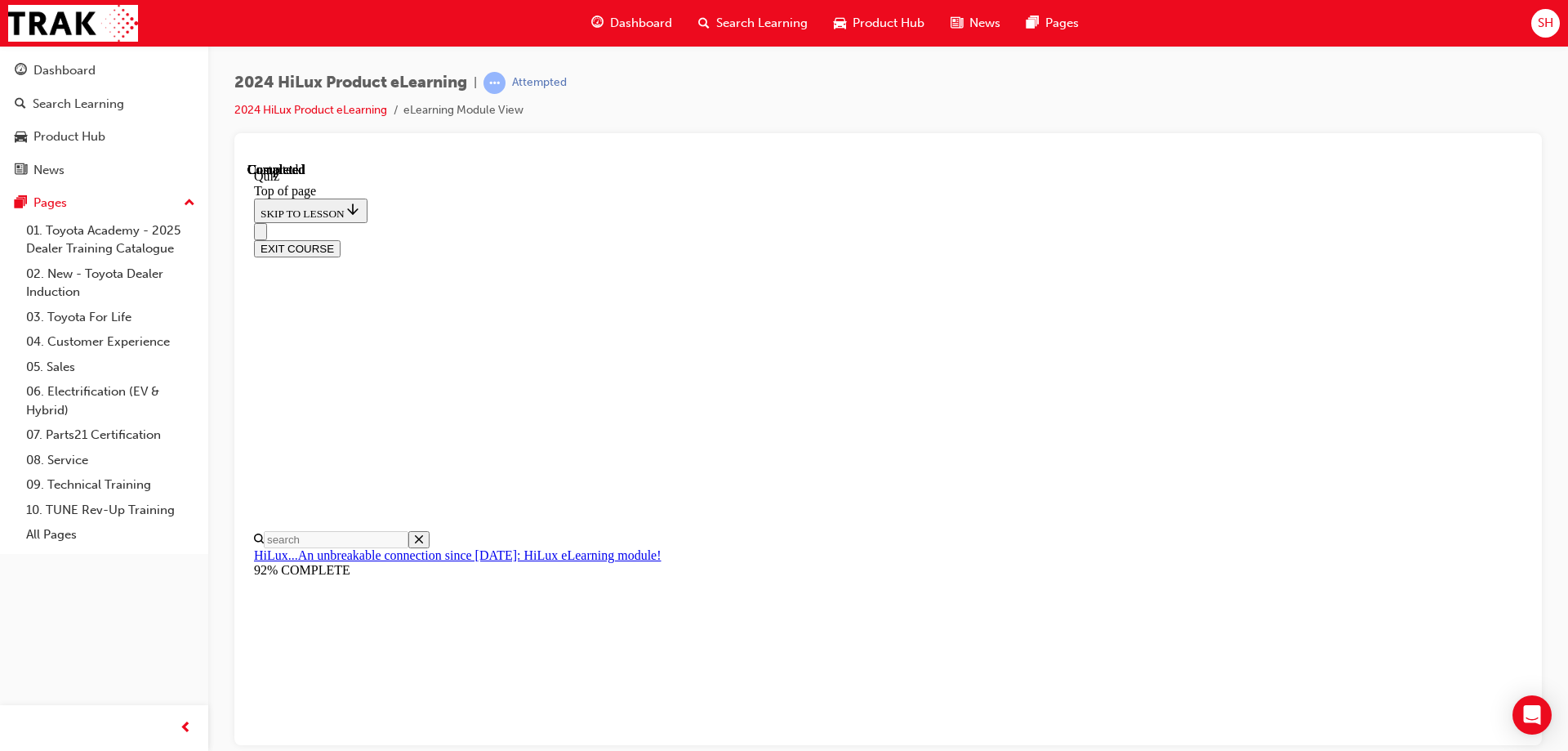
scroll to position [301, 0]
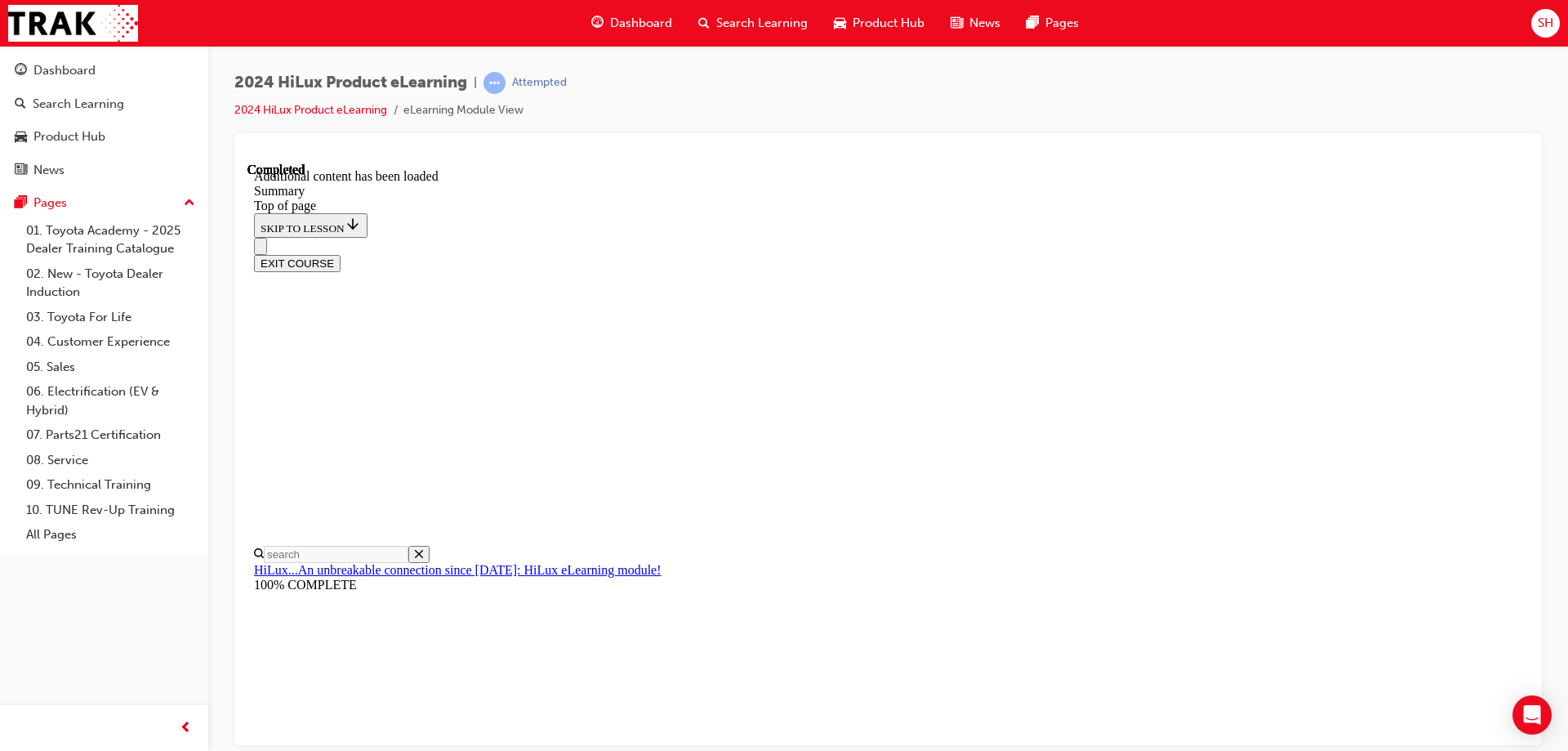
scroll to position [1624, 0]
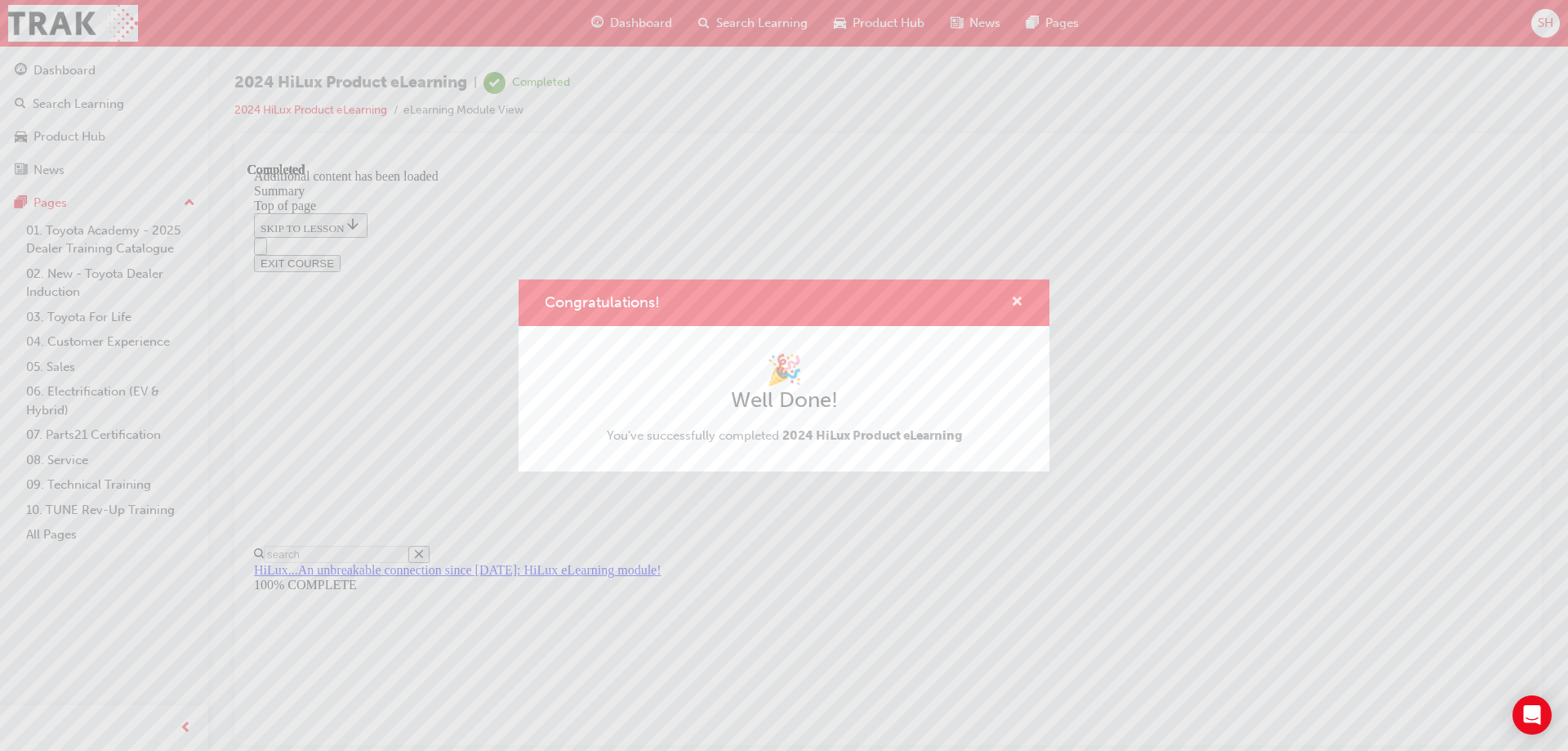
drag, startPoint x: 1017, startPoint y: 303, endPoint x: 1043, endPoint y: 111, distance: 193.8
click at [1017, 303] on span "cross-icon" at bounding box center [1017, 303] width 12 height 15
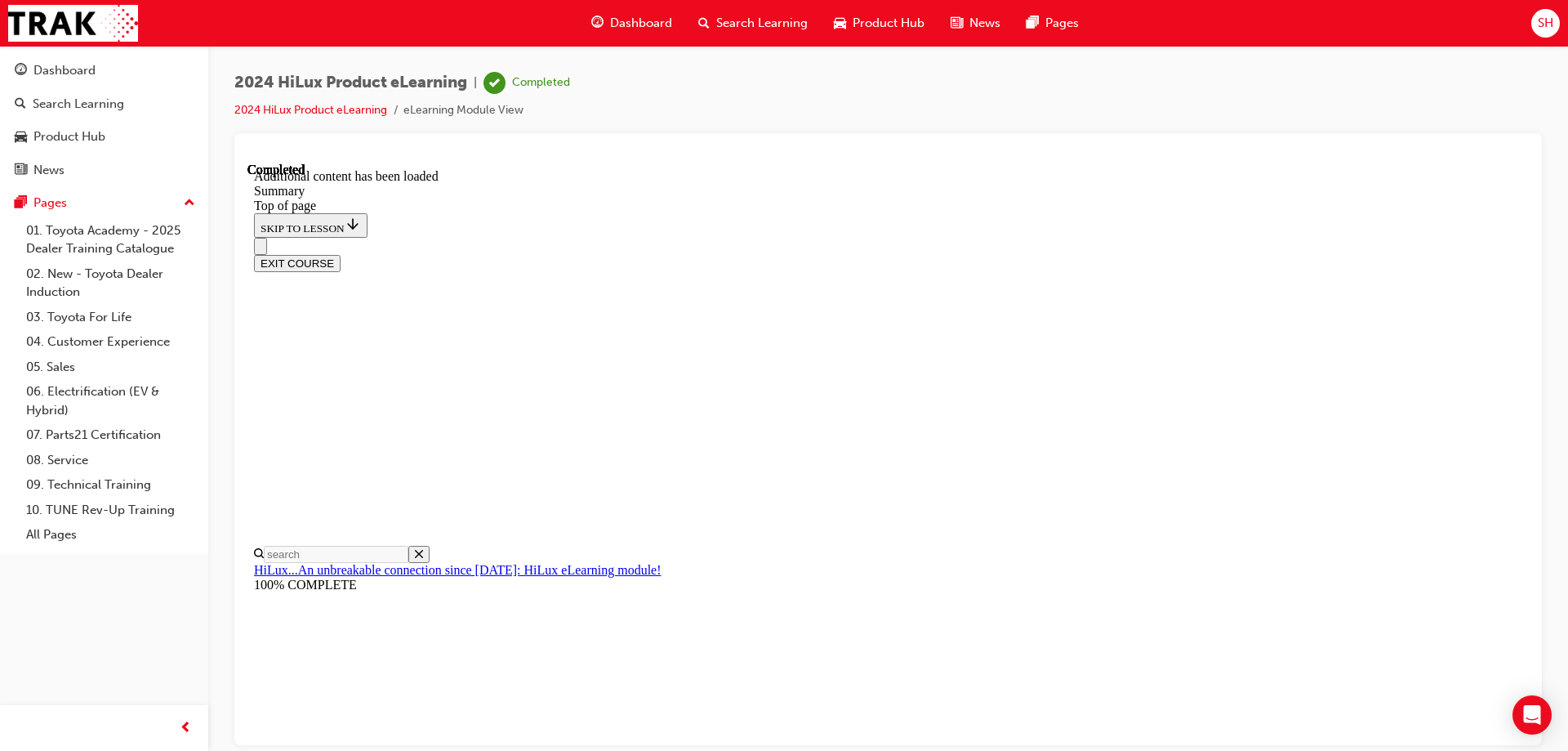
click at [341, 254] on button "EXIT COURSE" at bounding box center [297, 262] width 87 height 17
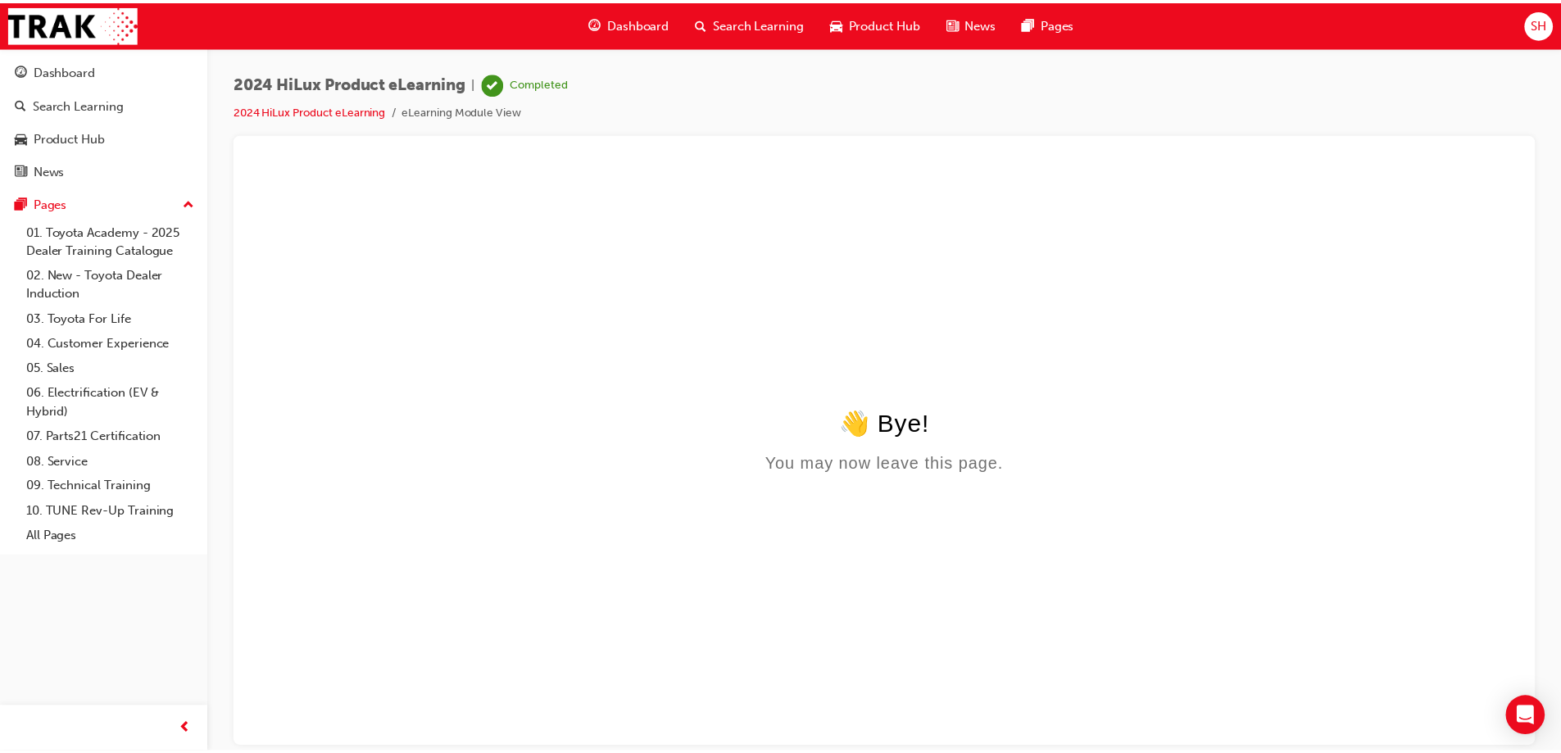
scroll to position [0, 0]
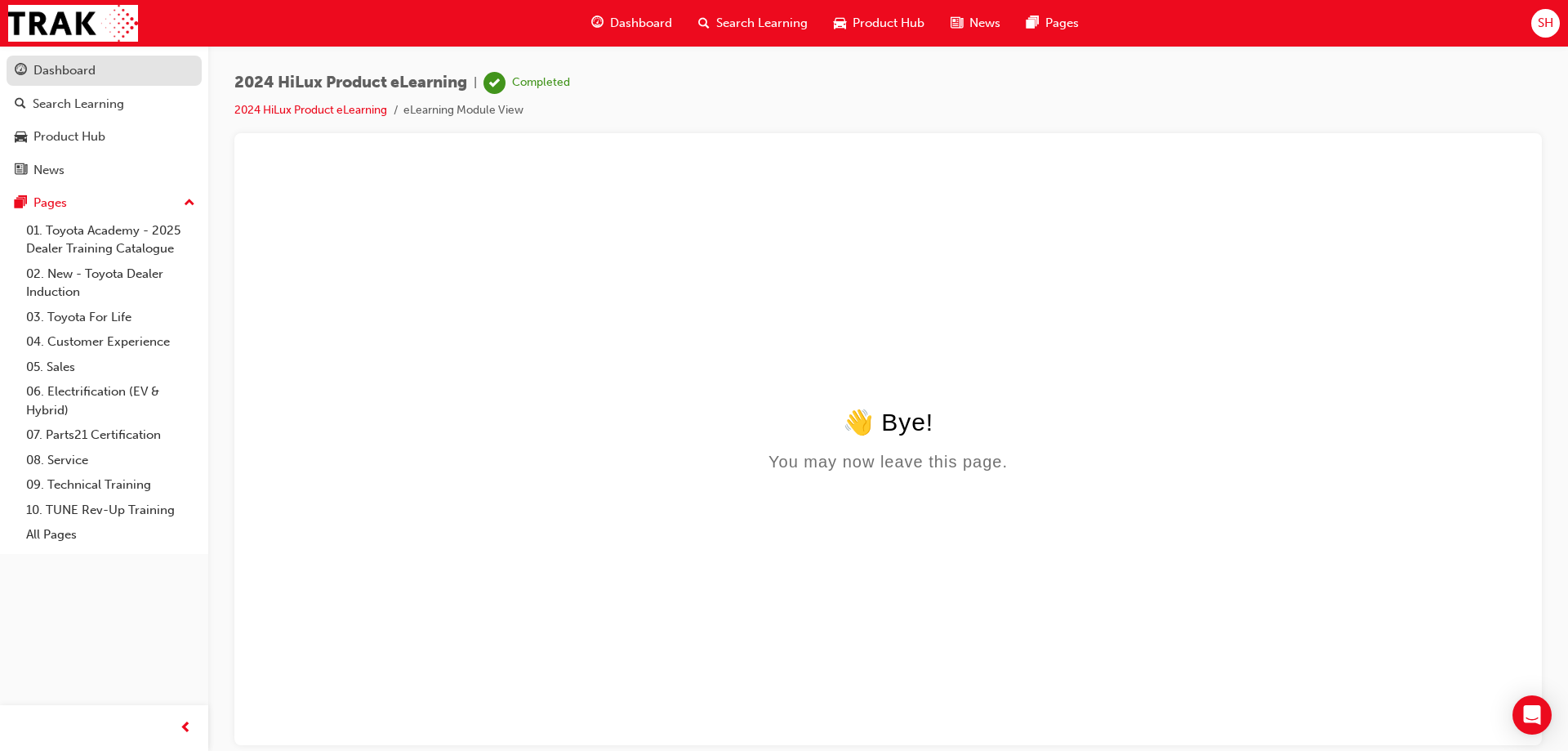
click at [48, 68] on div "Dashboard" at bounding box center [65, 70] width 62 height 19
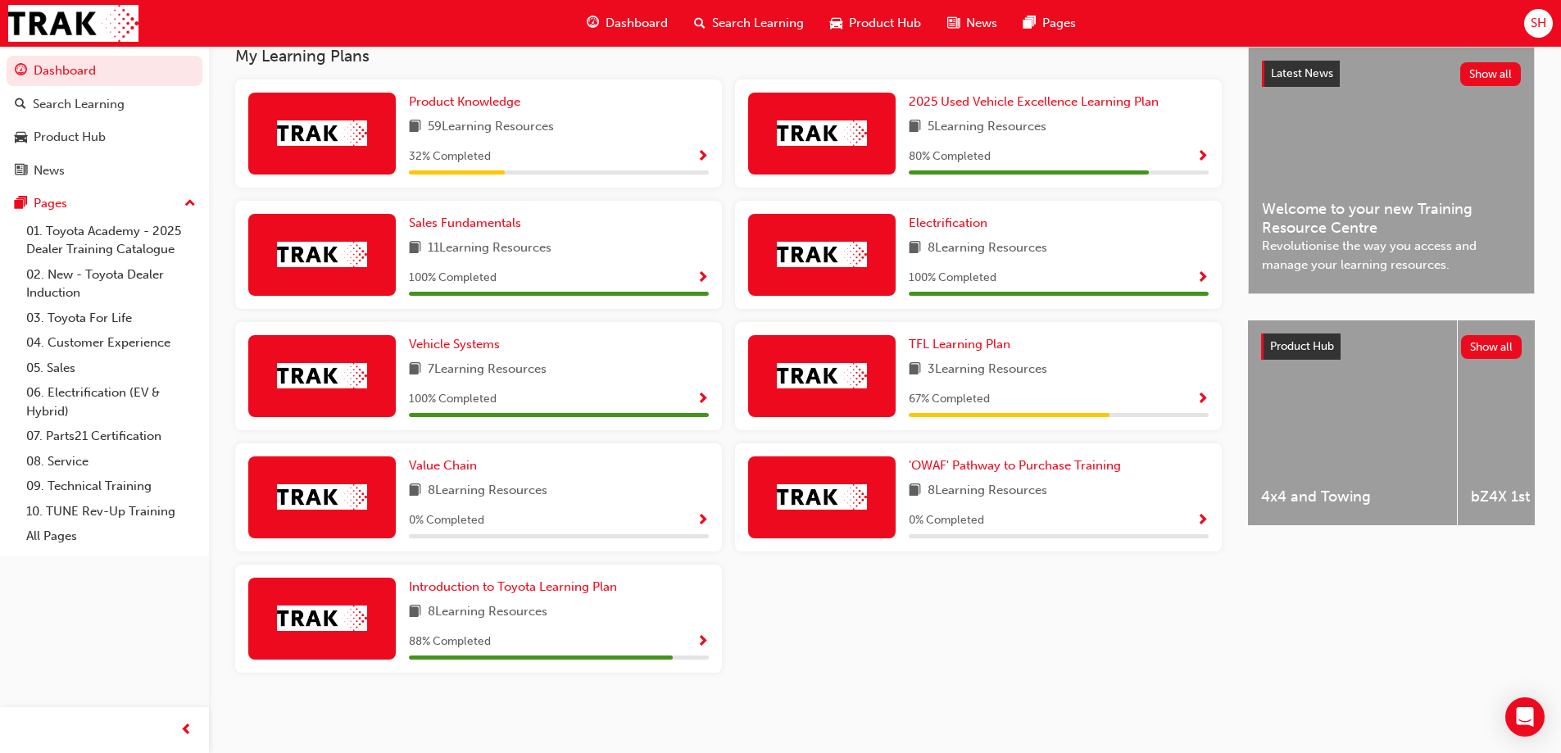
scroll to position [213, 0]
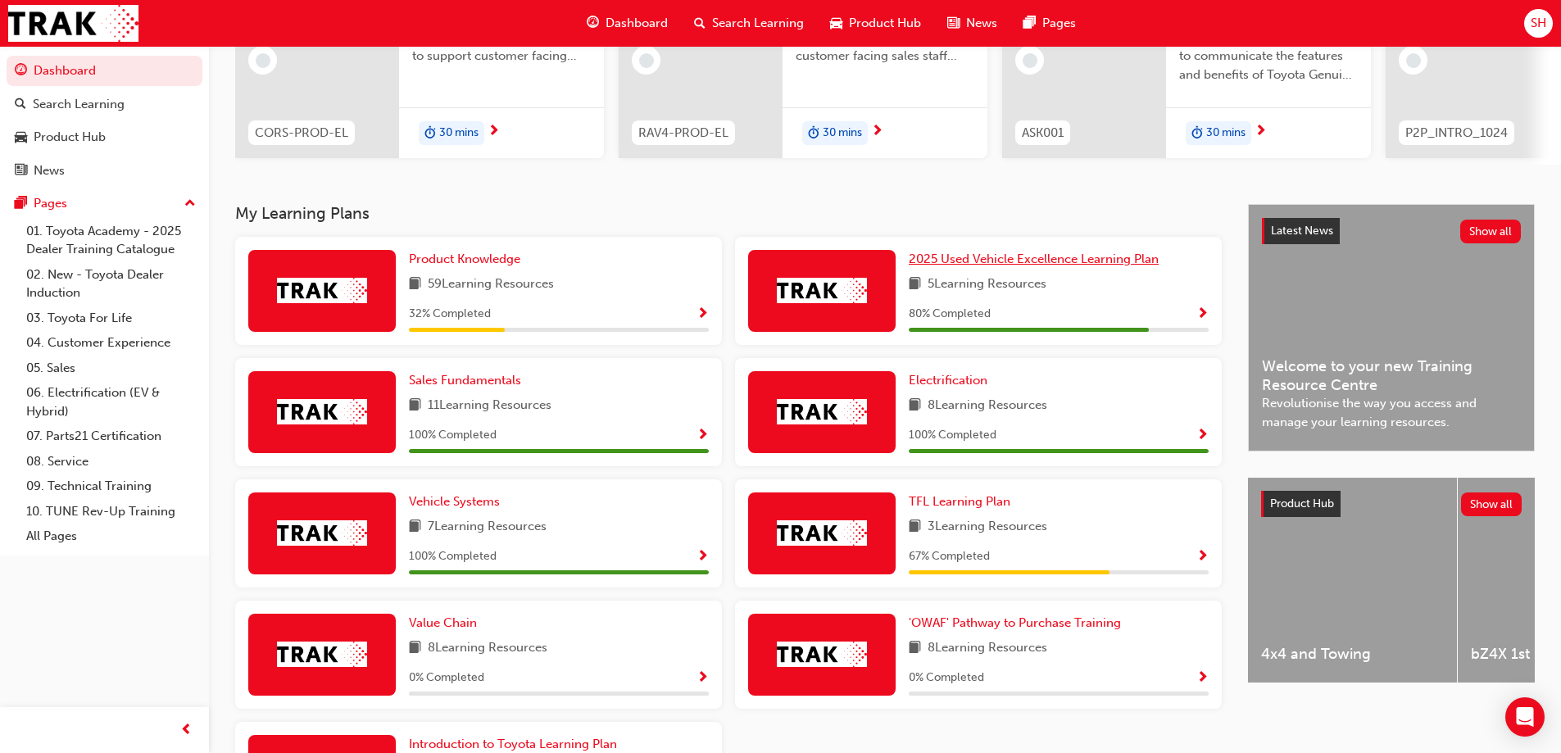
click at [1067, 266] on span "2025 Used Vehicle Excellence Learning Plan" at bounding box center [1033, 258] width 250 height 15
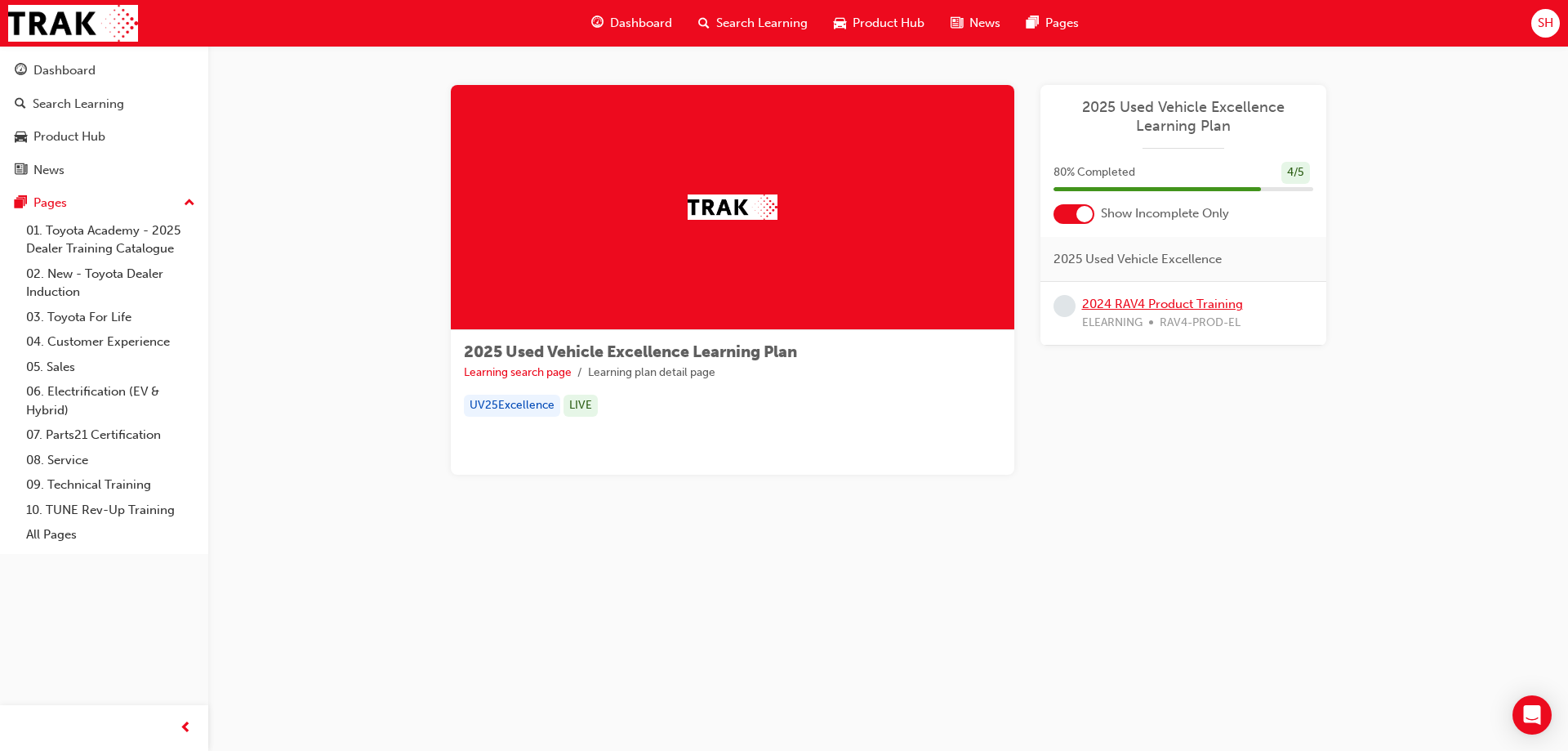
click at [1126, 302] on link "2024 RAV4 Product Training" at bounding box center [1161, 303] width 160 height 15
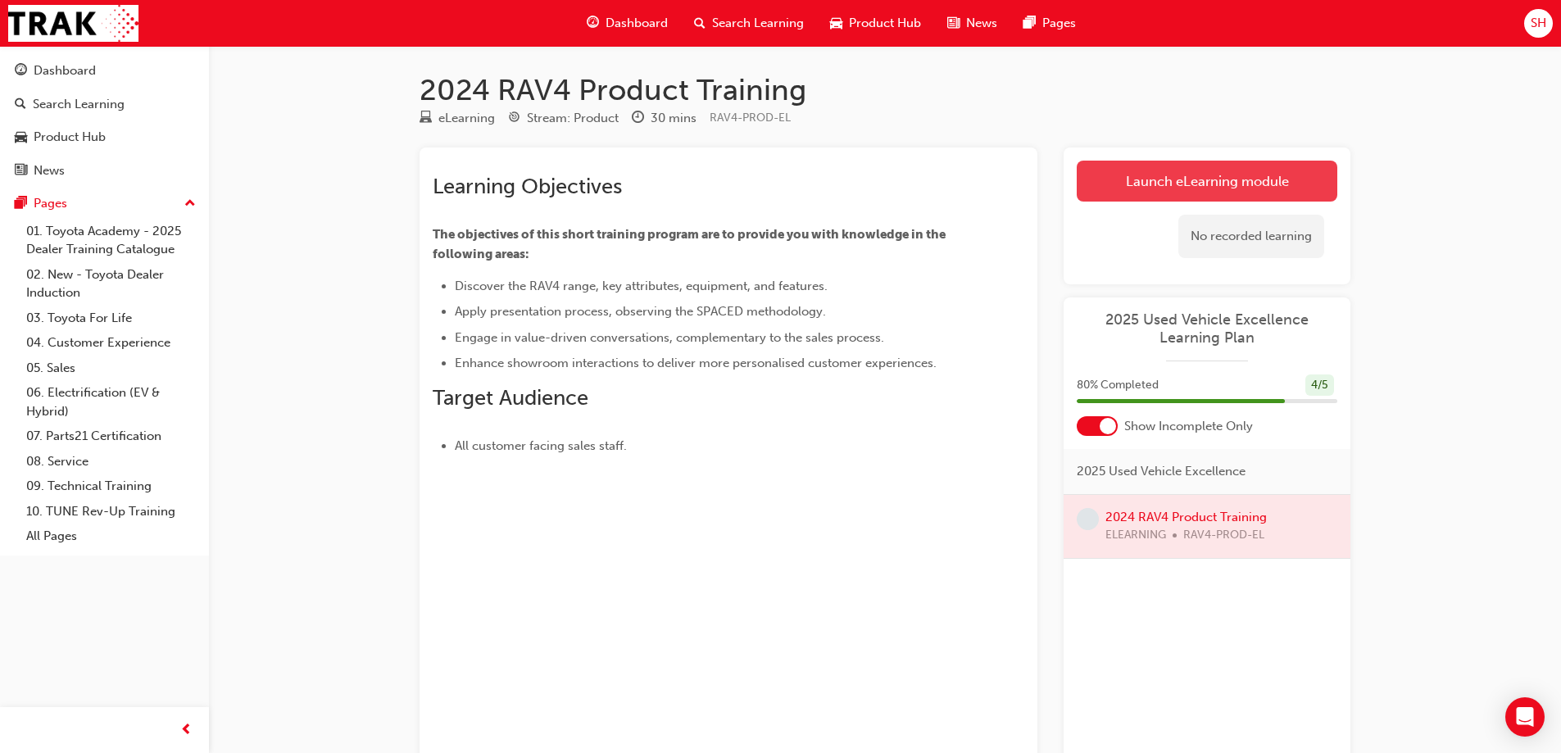
click at [1177, 187] on link "Launch eLearning module" at bounding box center [1206, 181] width 261 height 41
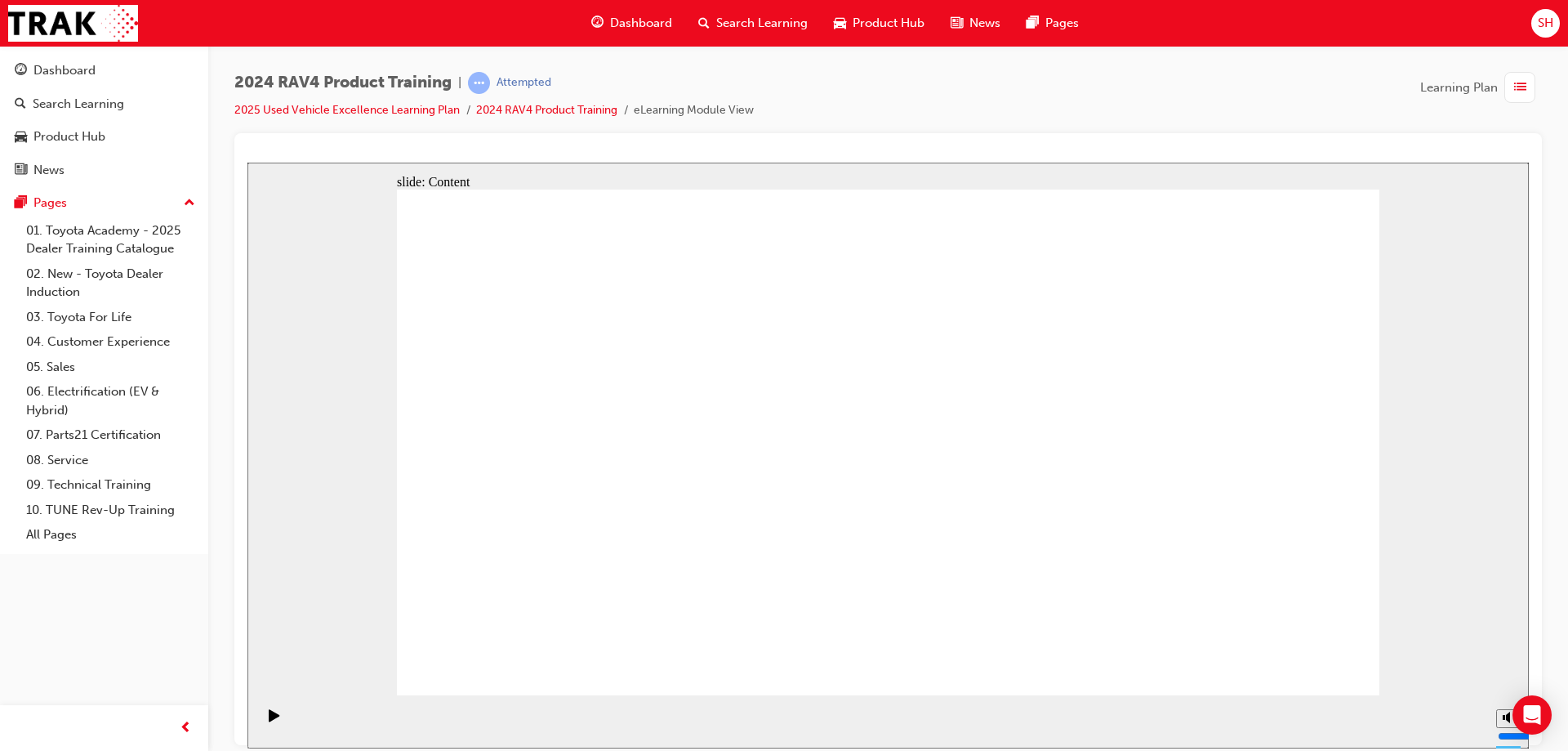
drag, startPoint x: 1273, startPoint y: 671, endPoint x: 1281, endPoint y: 656, distance: 17.0
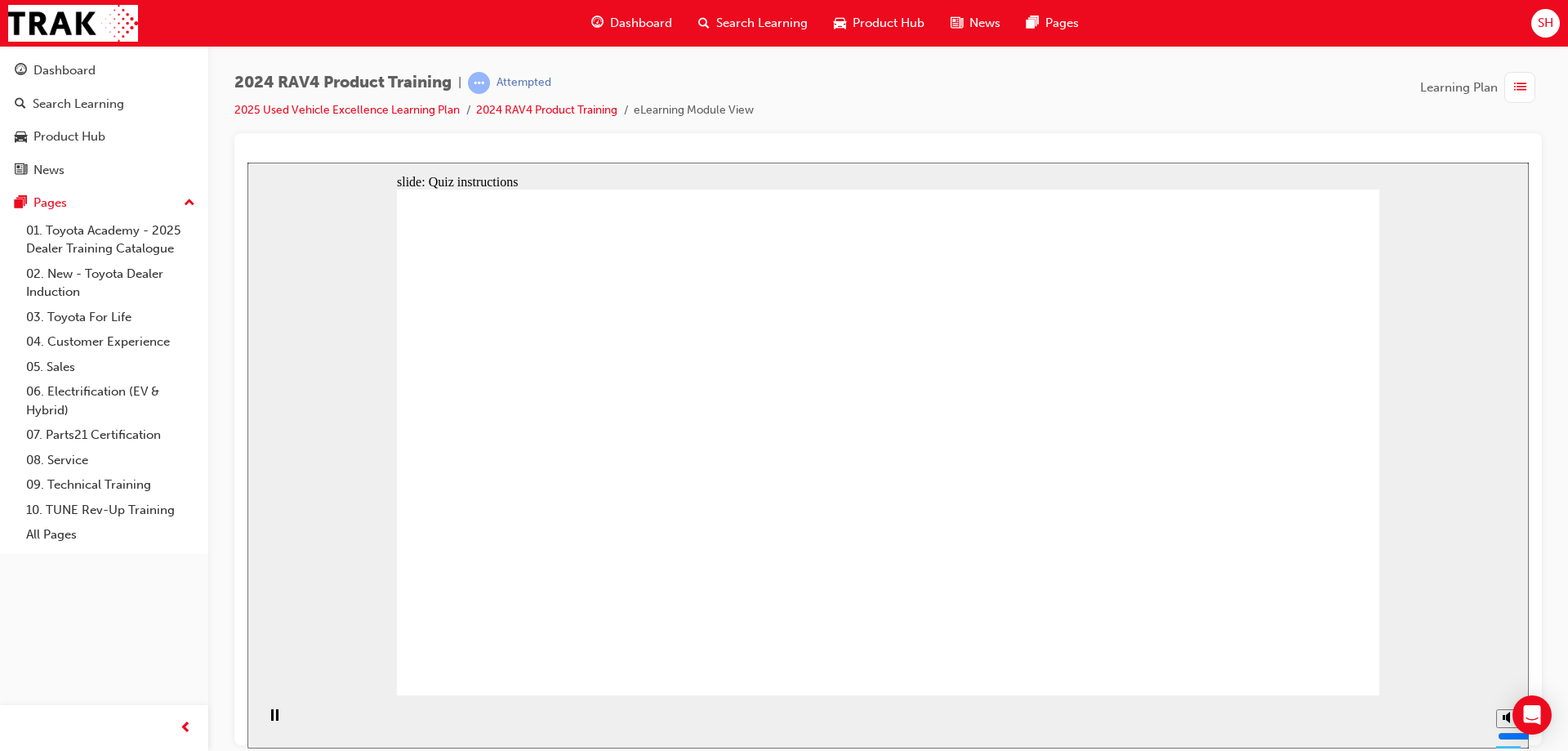
radio input "true"
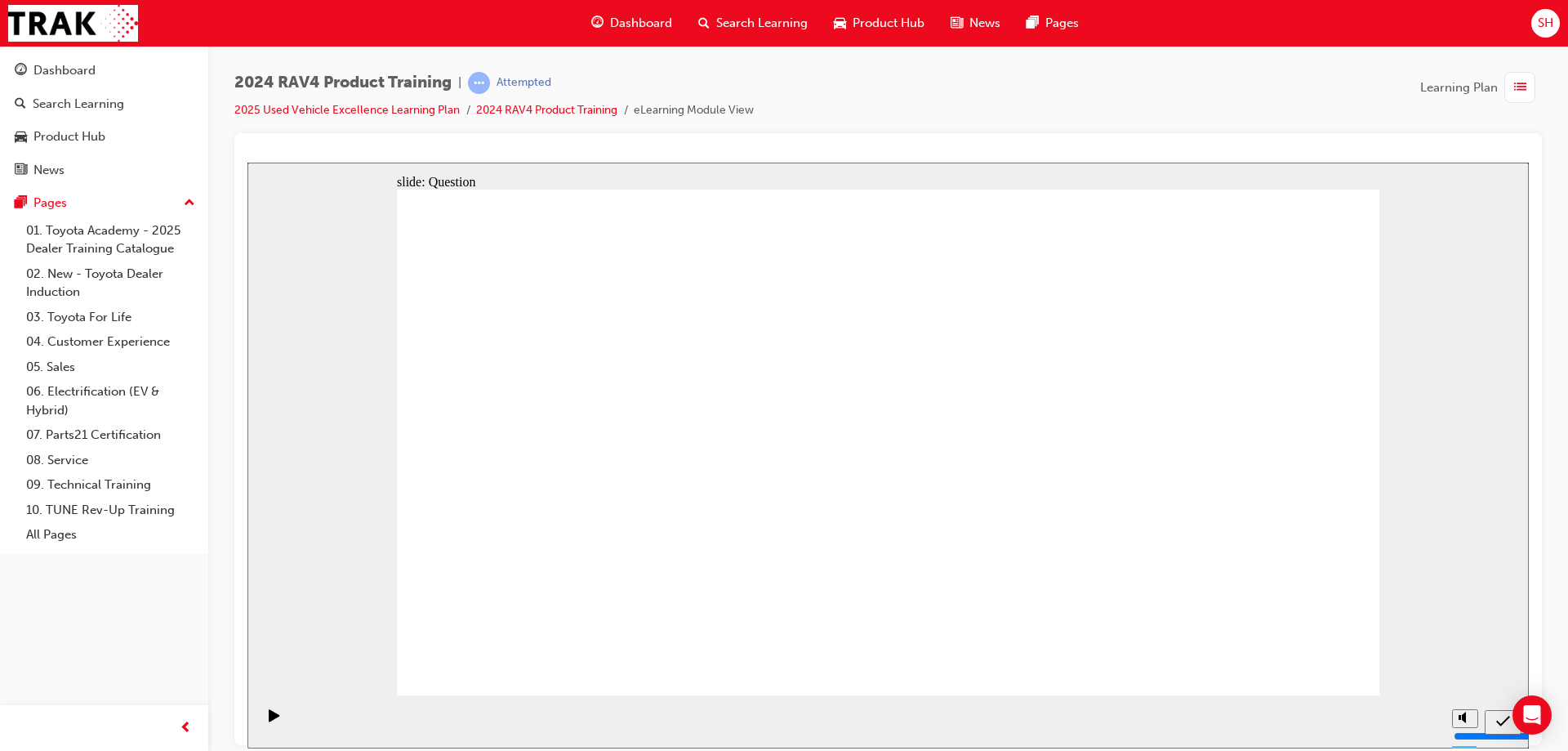
drag, startPoint x: 708, startPoint y: 380, endPoint x: 463, endPoint y: 335, distance: 249.1
drag, startPoint x: 463, startPoint y: 335, endPoint x: 621, endPoint y: 363, distance: 160.5
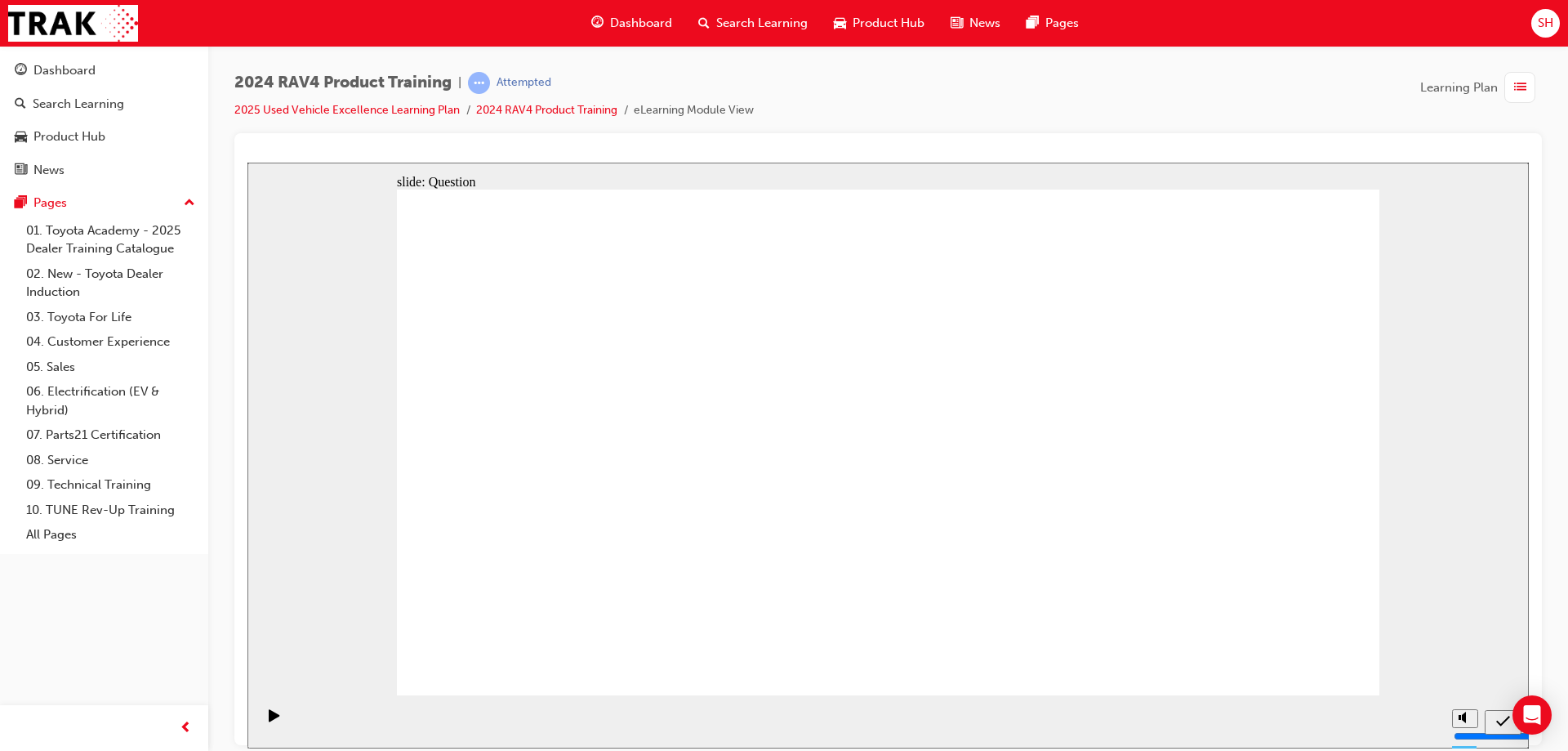
radio input "true"
drag, startPoint x: 1291, startPoint y: 653, endPoint x: 1474, endPoint y: 508, distance: 233.5
click at [1380, 510] on div "slide: Question Rectangle 1 Rectangle 1 Question 3 Complimenting an active fami…" at bounding box center [887, 454] width 1281 height 585
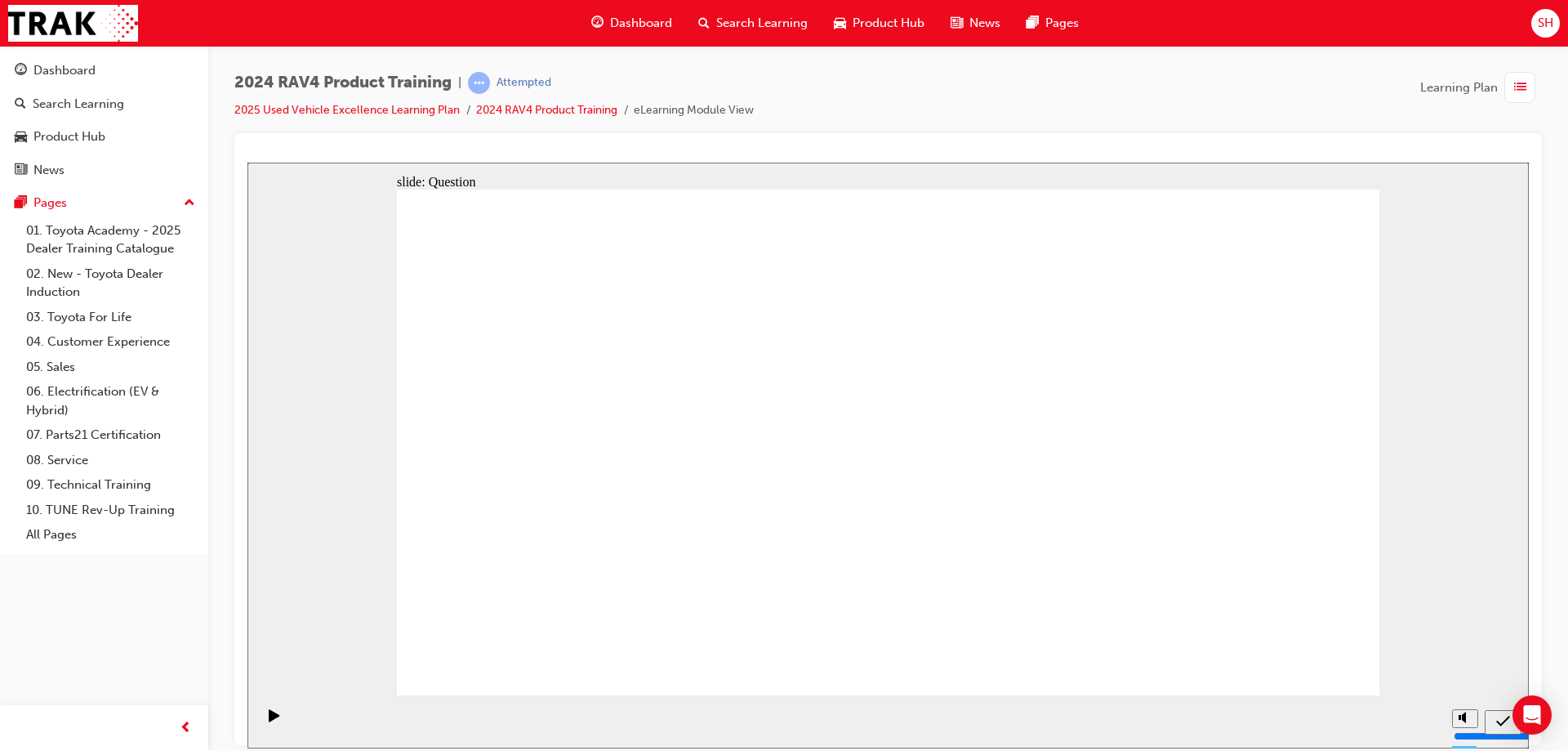
radio input "true"
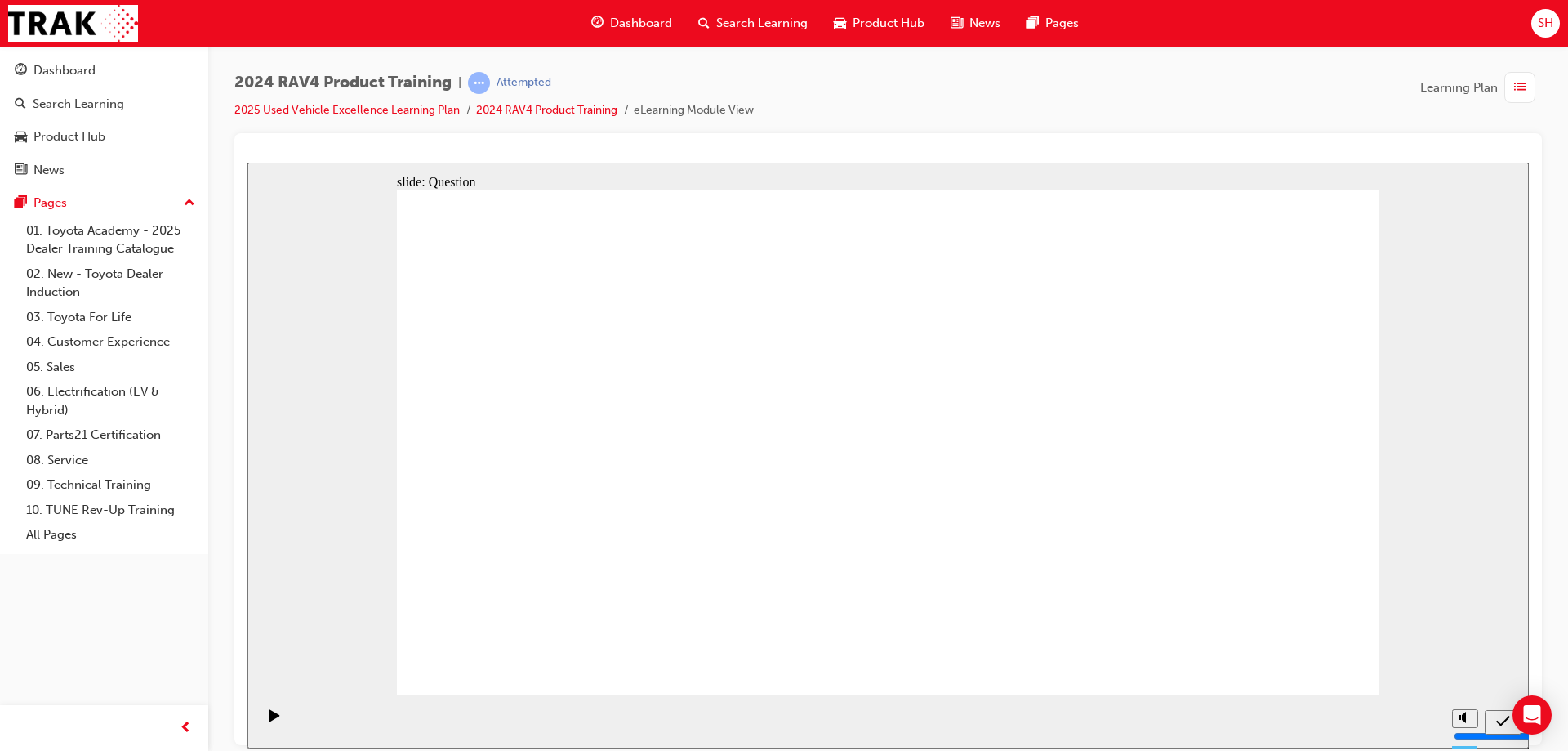
radio input "true"
drag, startPoint x: 1177, startPoint y: 408, endPoint x: 756, endPoint y: 558, distance: 446.9
drag, startPoint x: 804, startPoint y: 409, endPoint x: 1173, endPoint y: 585, distance: 408.8
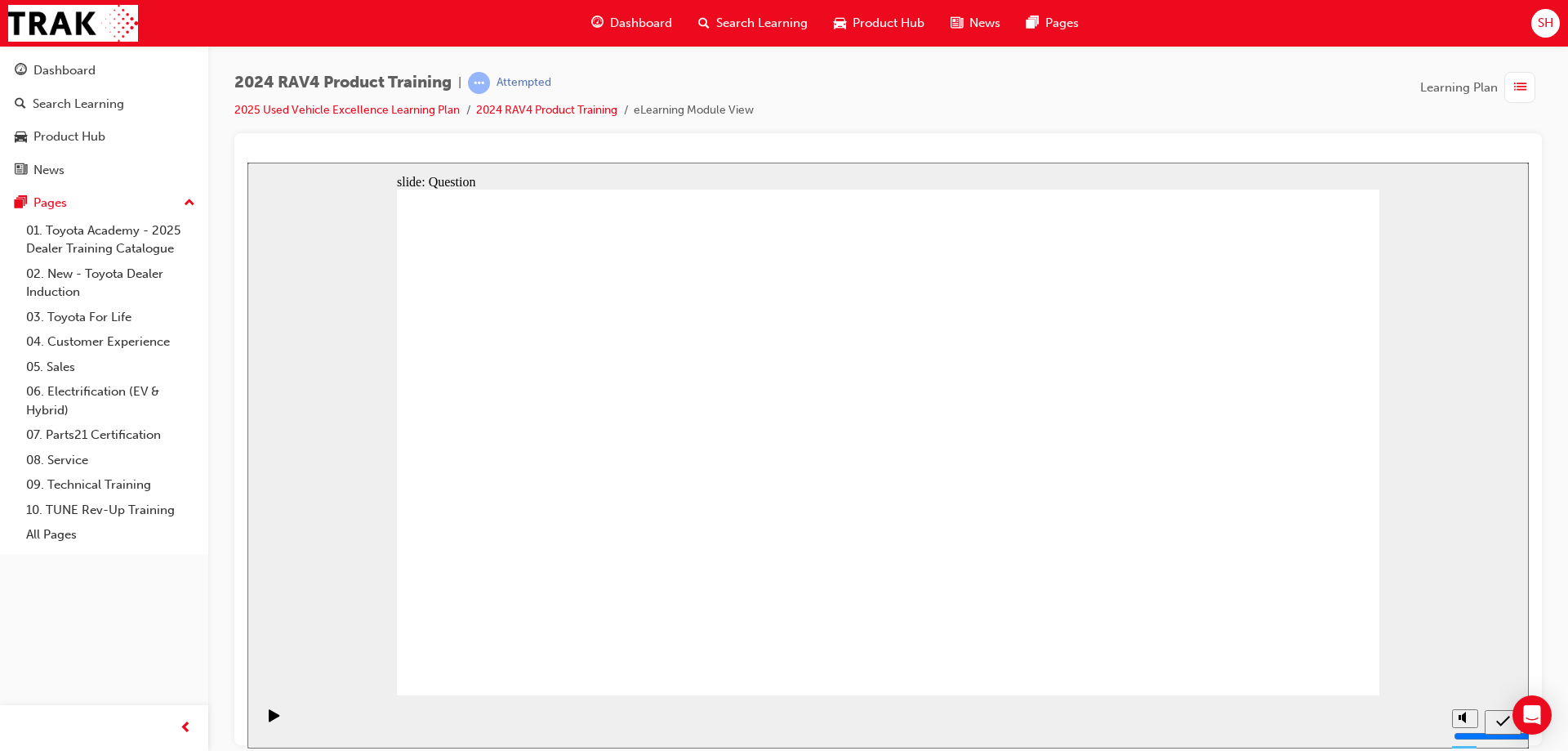
drag, startPoint x: 610, startPoint y: 403, endPoint x: 1006, endPoint y: 559, distance: 425.6
drag, startPoint x: 998, startPoint y: 428, endPoint x: 616, endPoint y: 573, distance: 408.6
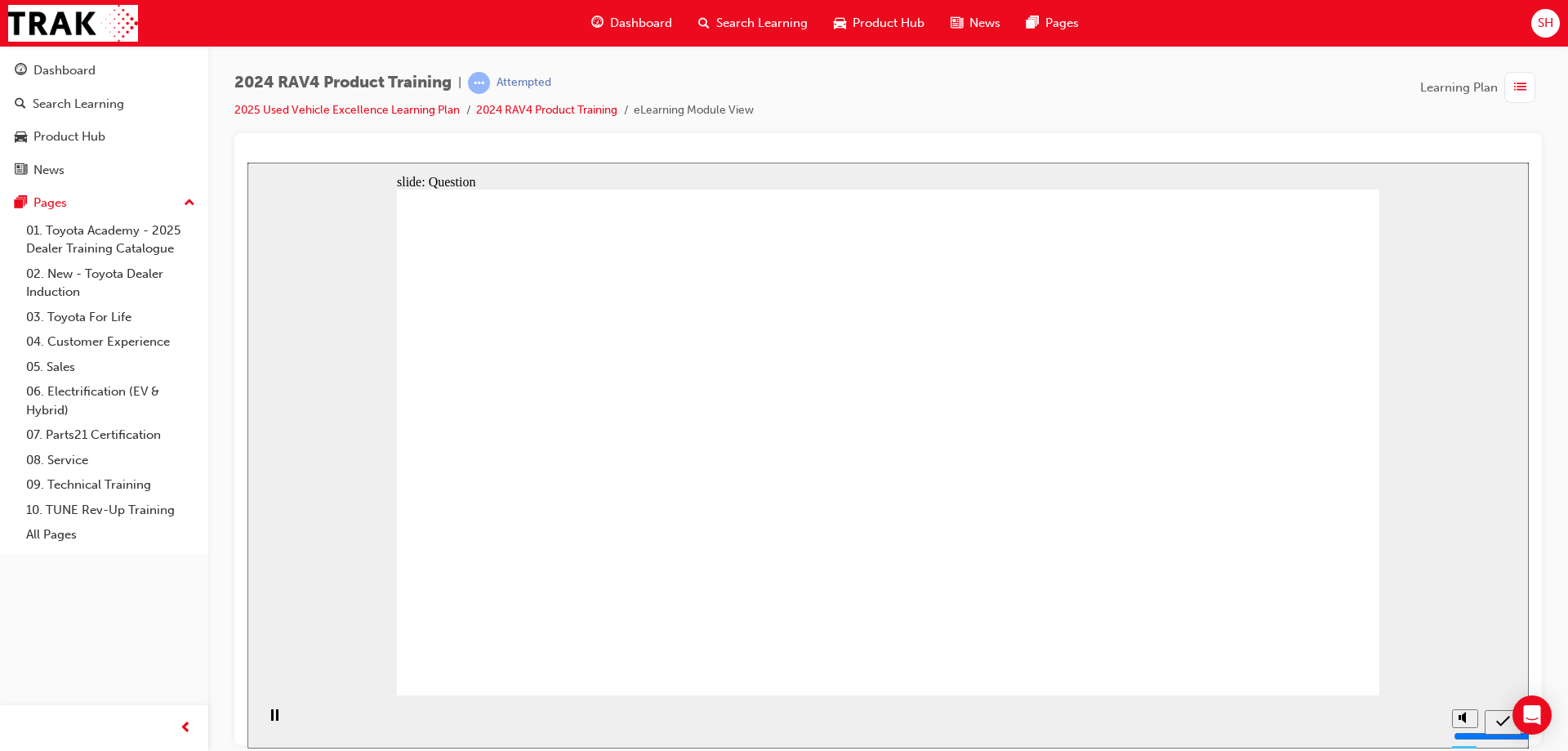
radio input "true"
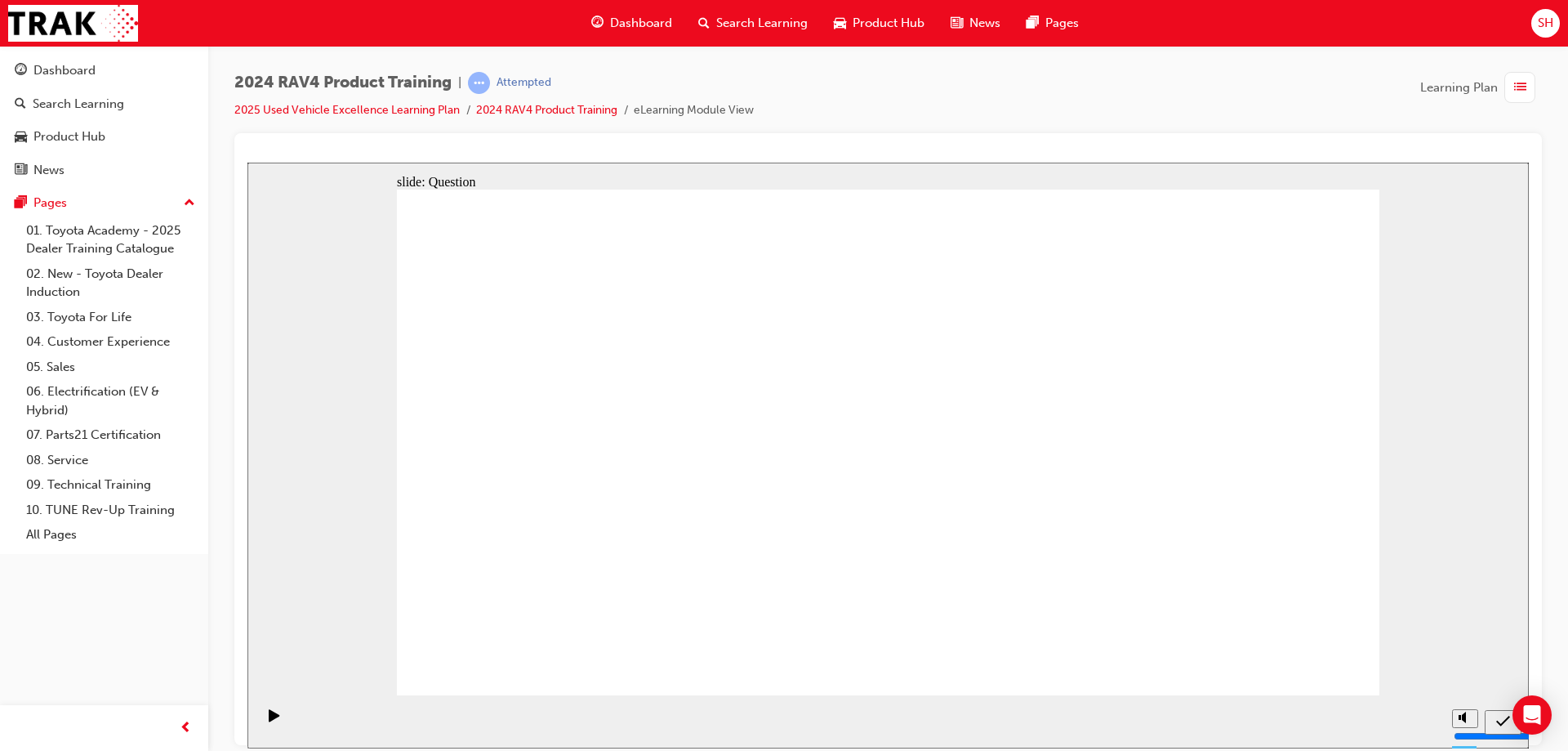
radio input "true"
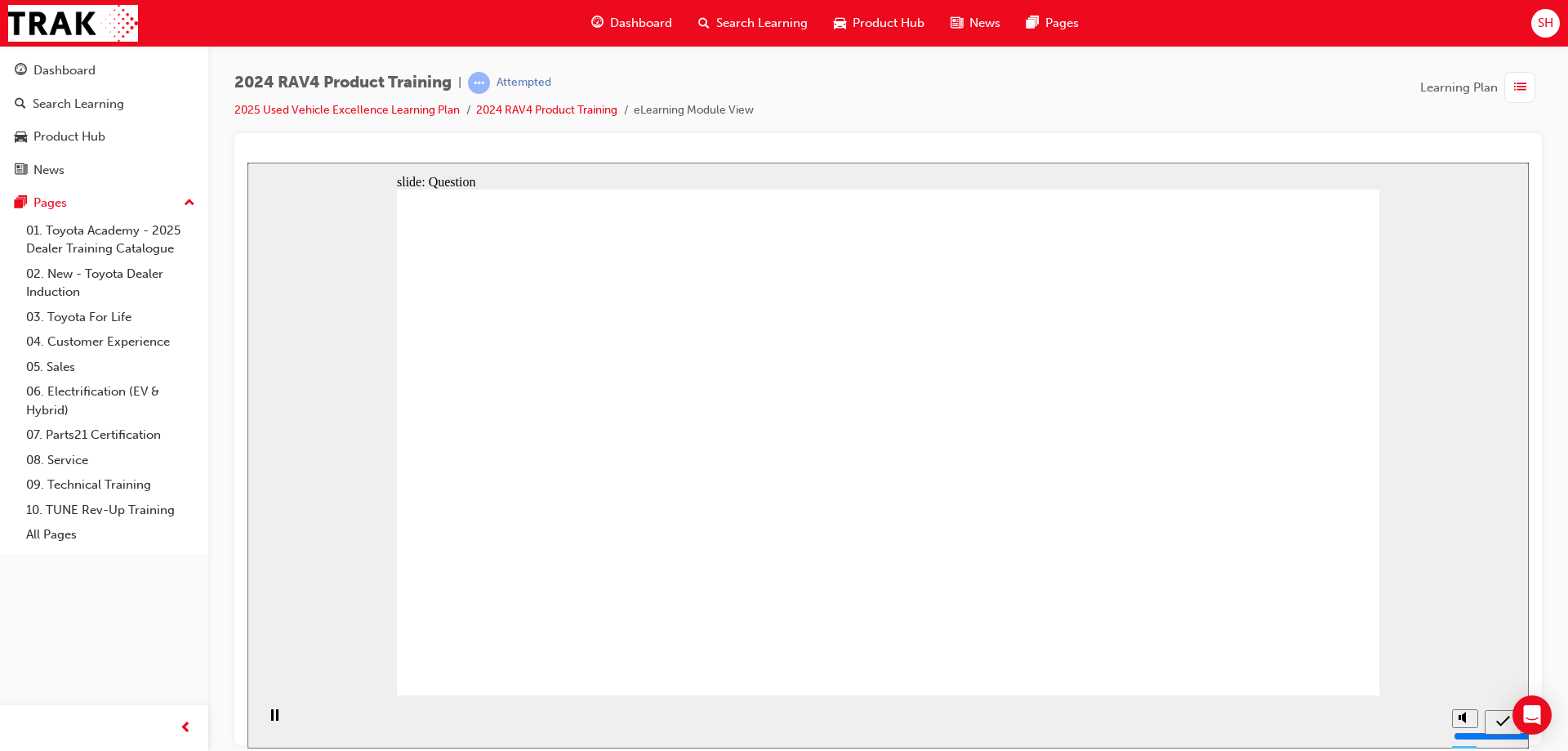
radio input "true"
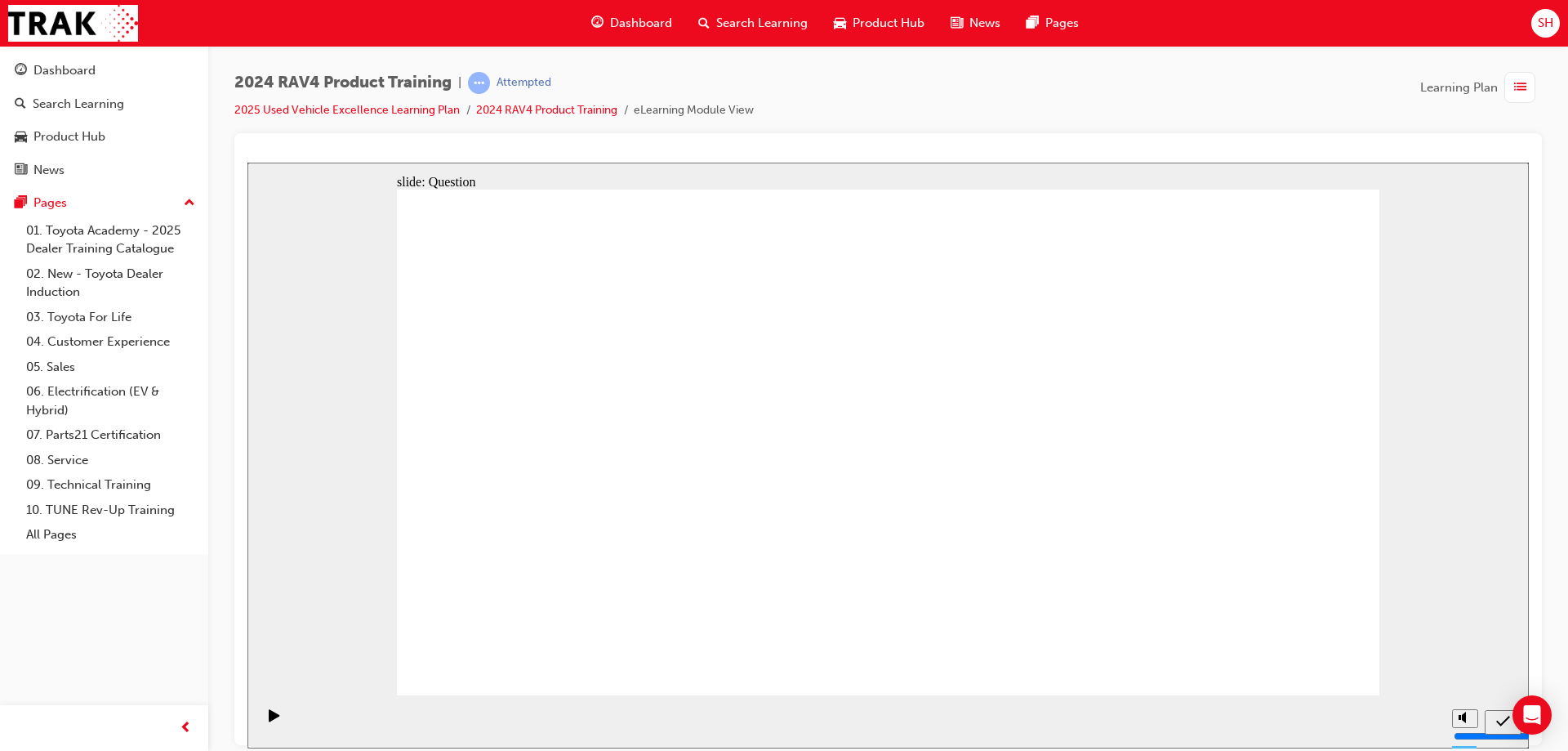
drag, startPoint x: 1173, startPoint y: 408, endPoint x: 787, endPoint y: 580, distance: 422.6
drag, startPoint x: 777, startPoint y: 403, endPoint x: 1128, endPoint y: 564, distance: 386.2
drag, startPoint x: 591, startPoint y: 397, endPoint x: 959, endPoint y: 550, distance: 398.5
drag, startPoint x: 889, startPoint y: 450, endPoint x: 865, endPoint y: 612, distance: 163.8
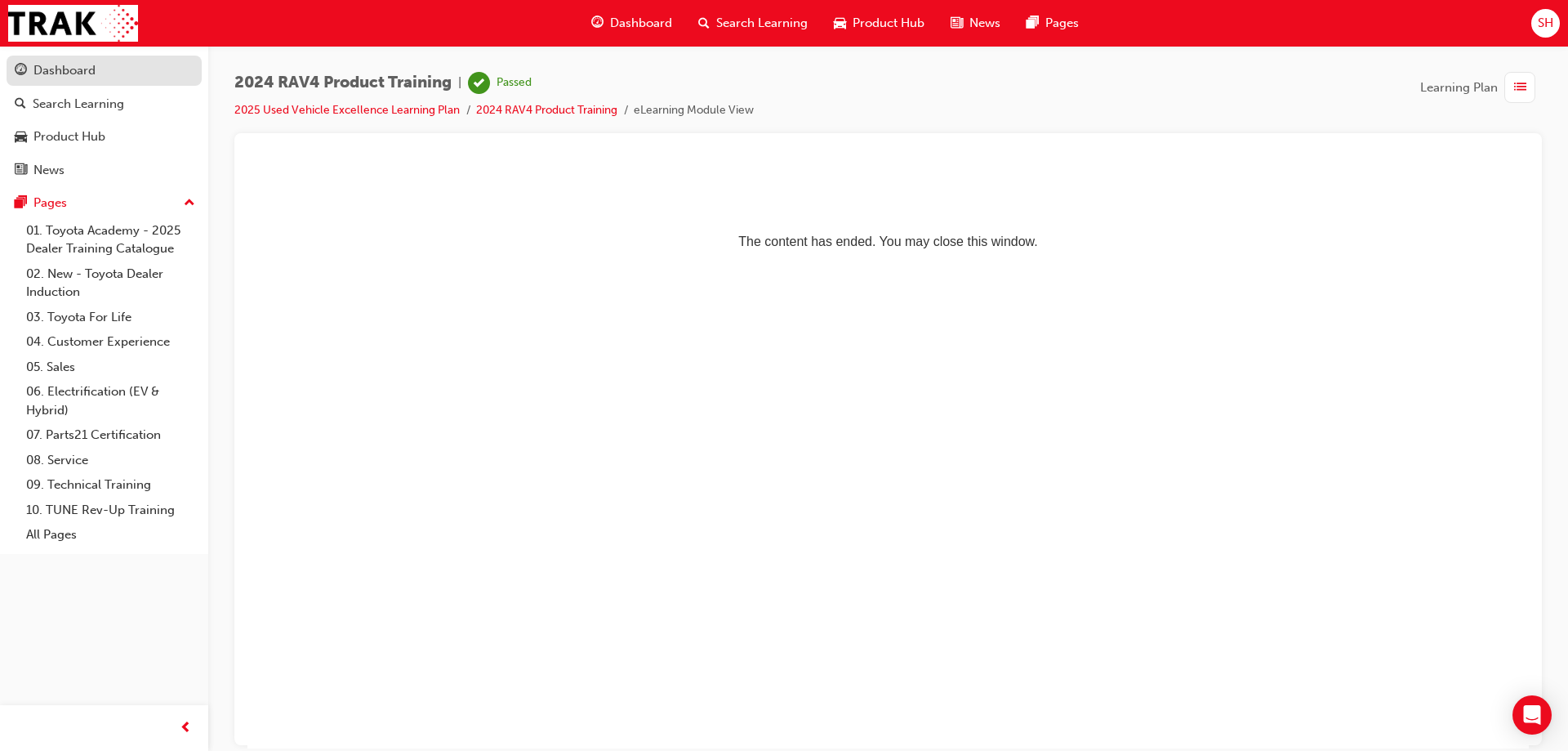
click at [97, 61] on div "Dashboard" at bounding box center [104, 71] width 178 height 20
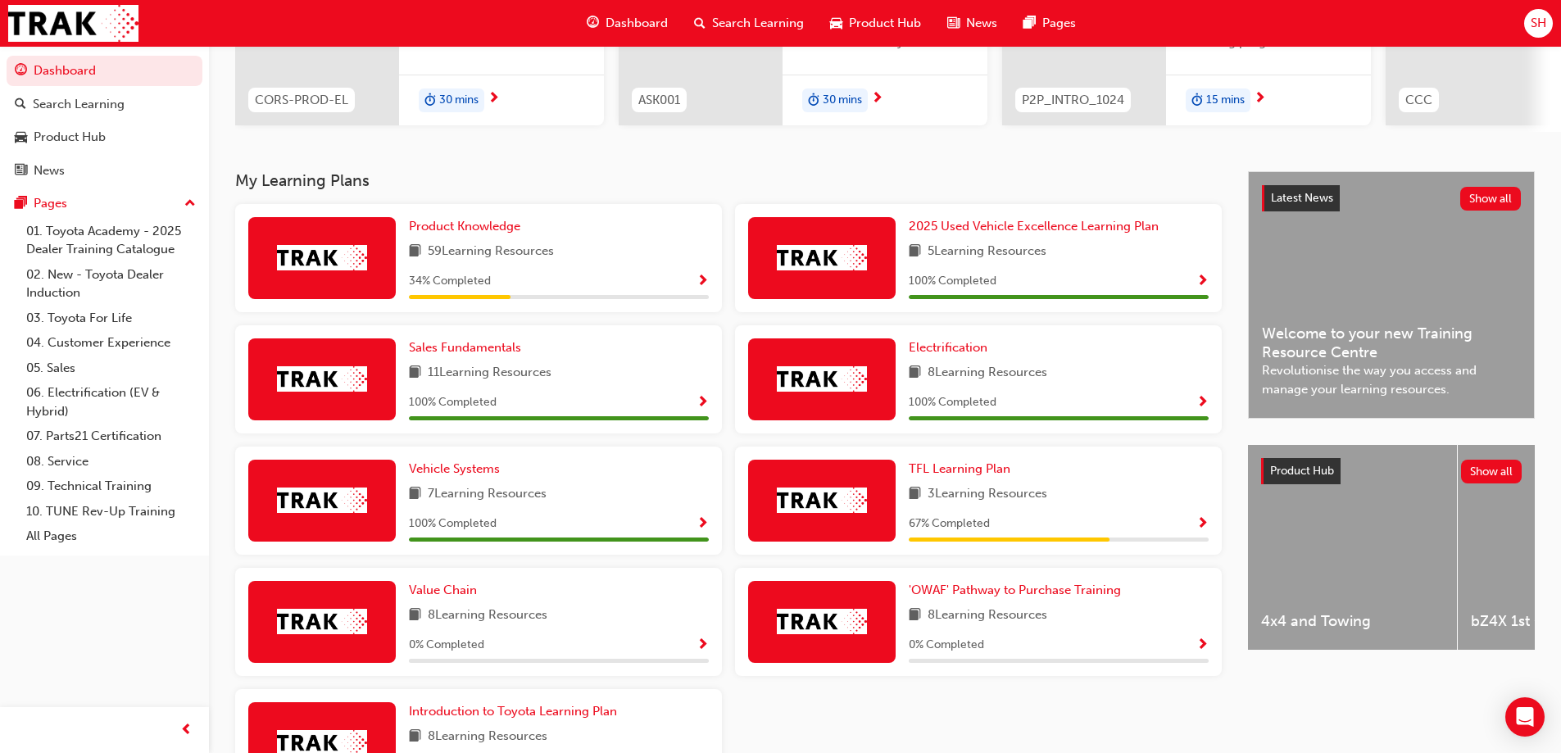
scroll to position [328, 0]
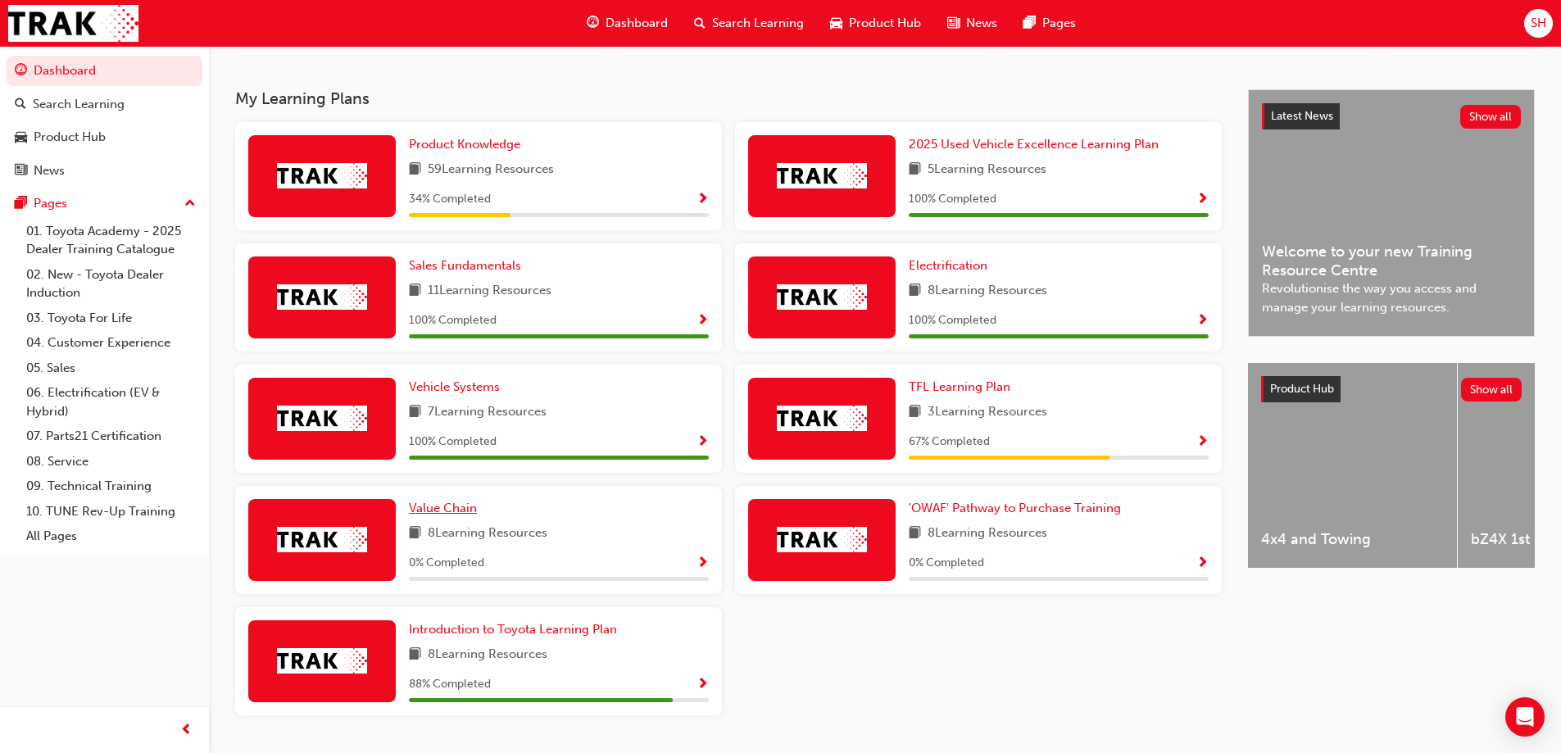
click at [462, 509] on span "Value Chain" at bounding box center [443, 508] width 68 height 15
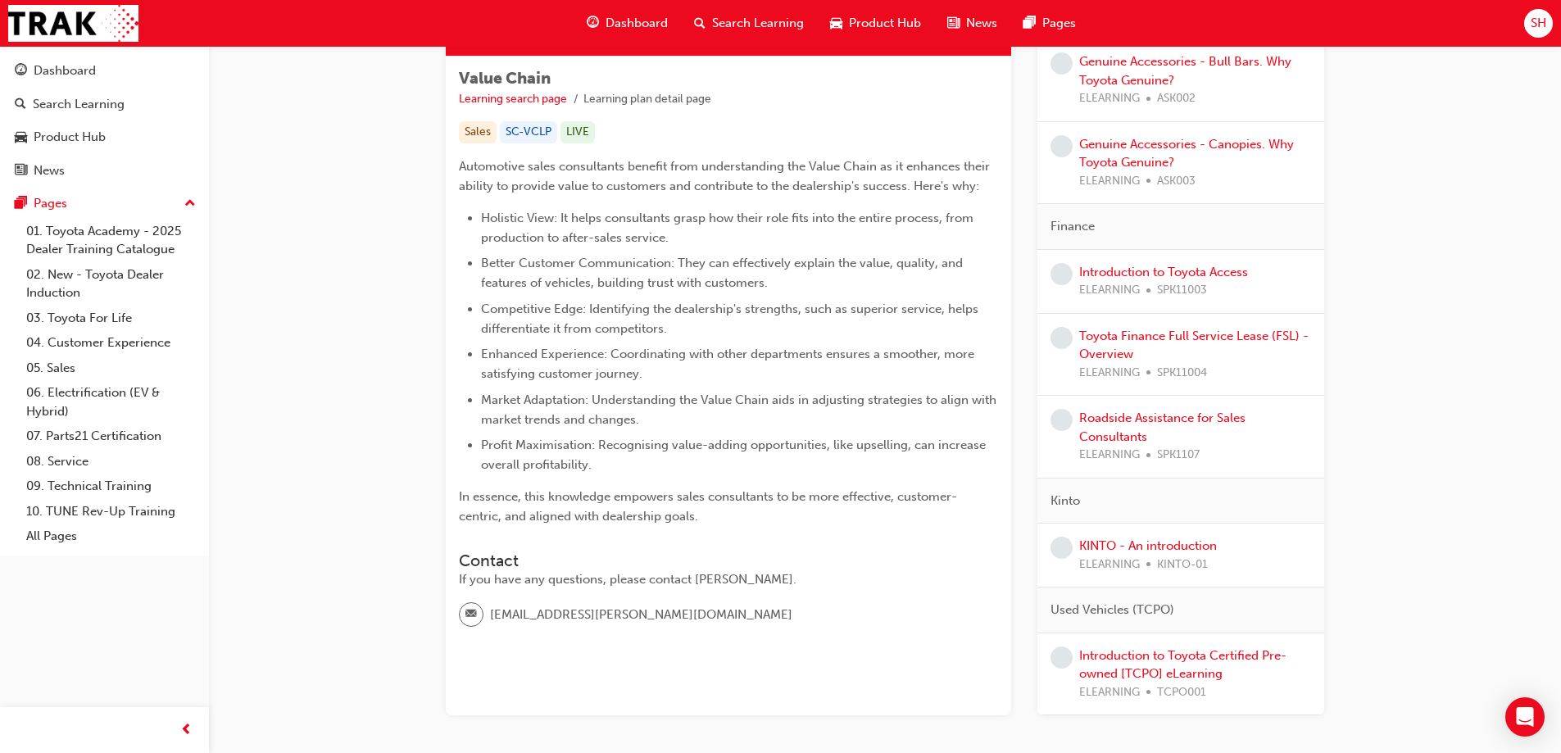
scroll to position [29, 0]
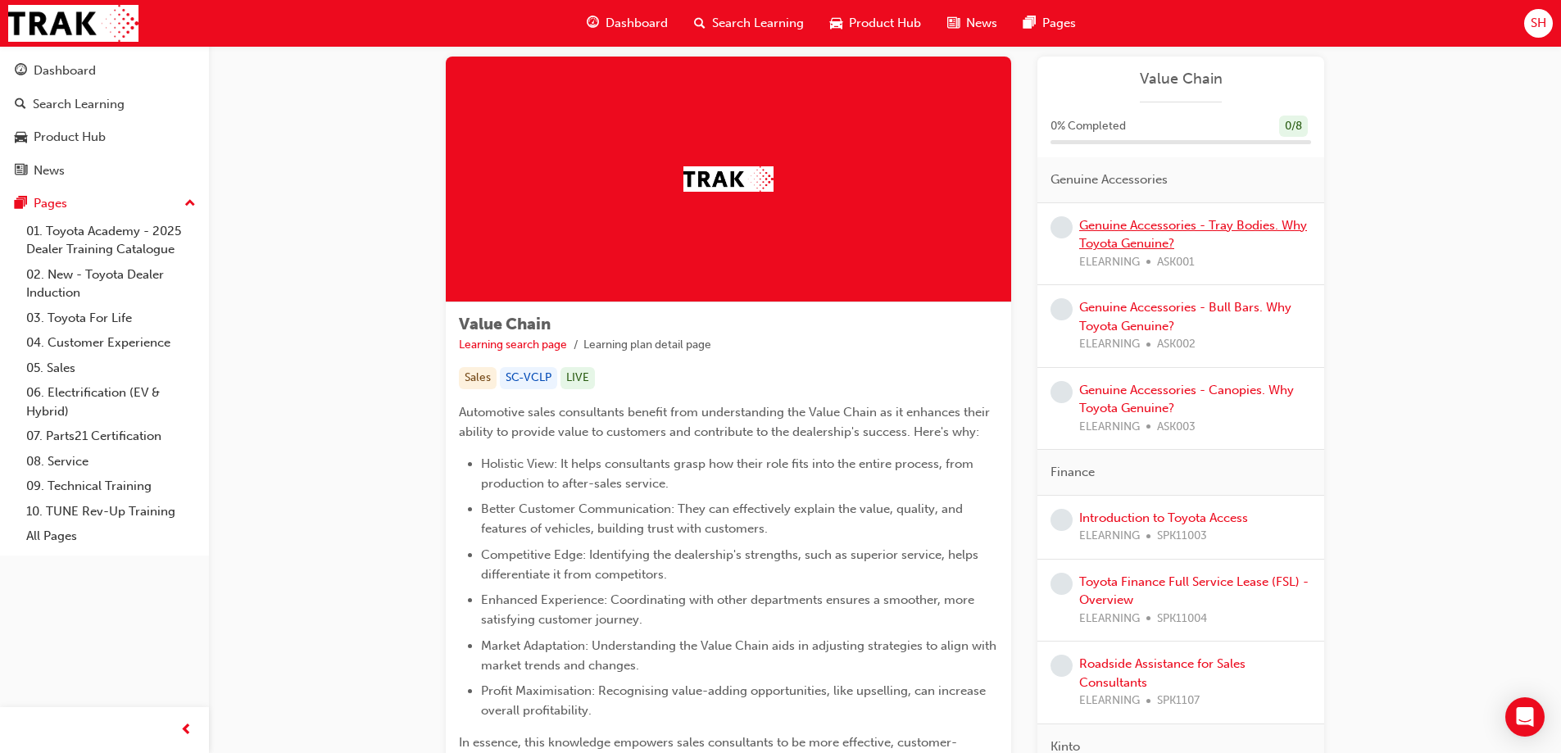
click at [1235, 225] on link "Genuine Accessories - Tray Bodies. Why Toyota Genuine?" at bounding box center [1193, 235] width 228 height 34
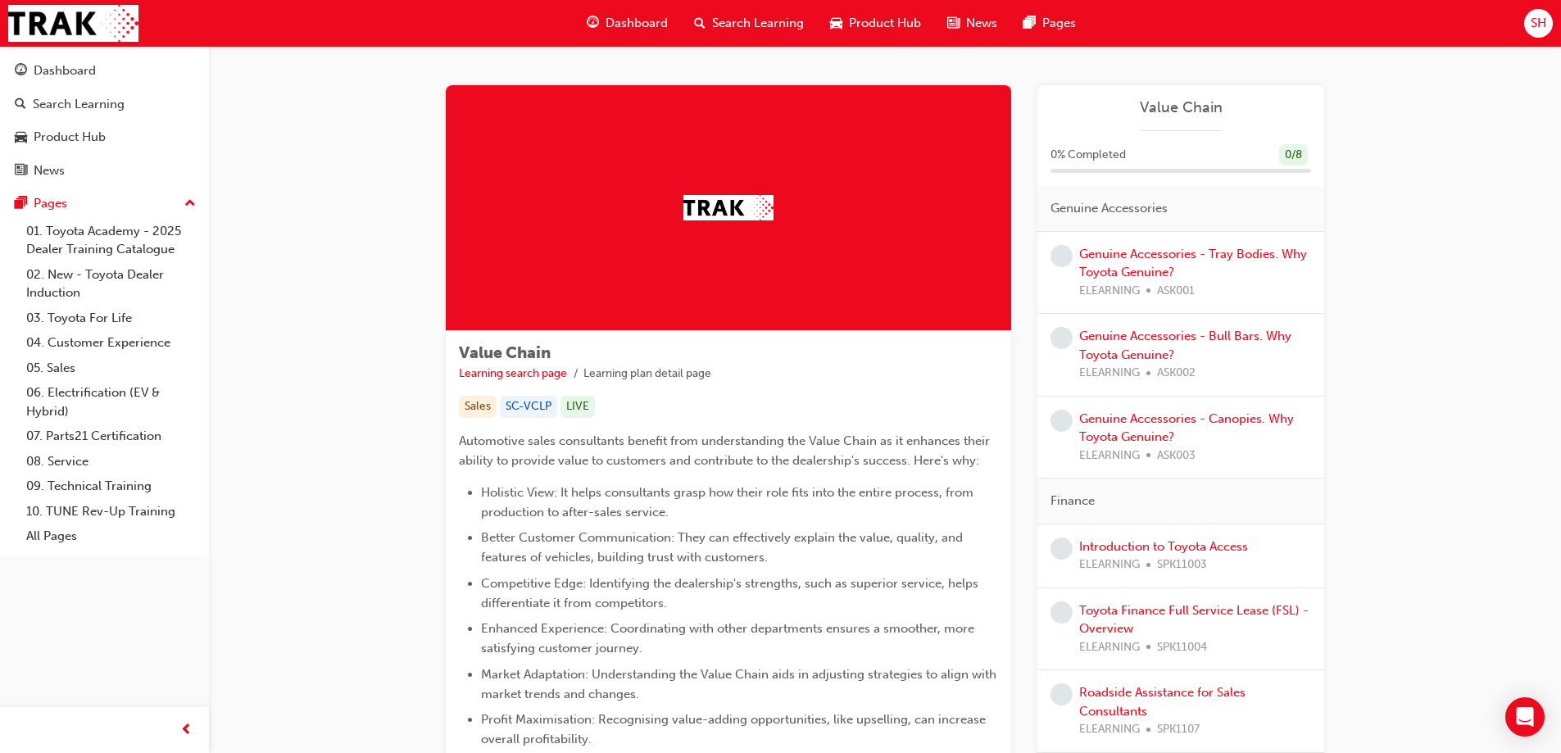
scroll to position [356, 0]
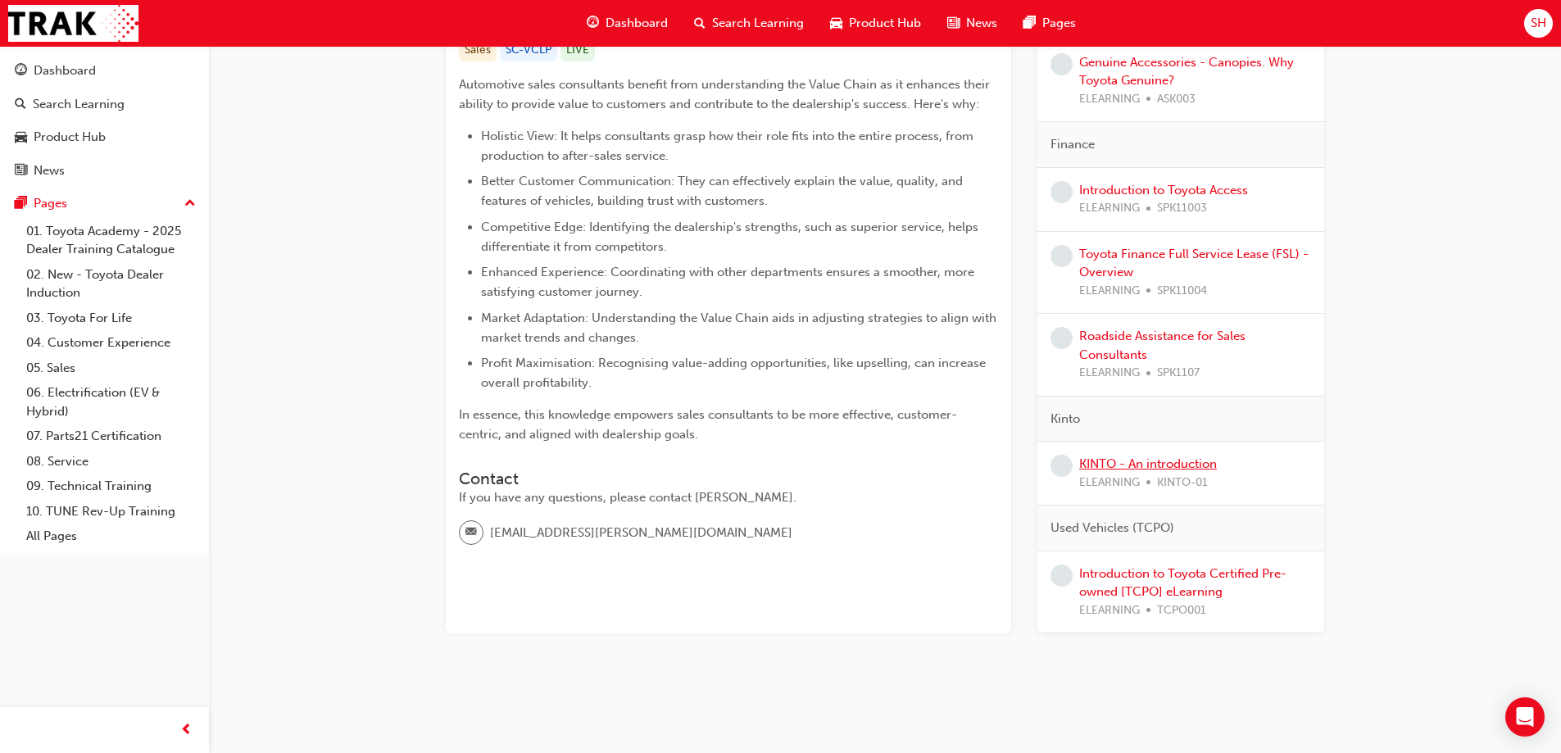
click at [1179, 464] on link "KINTO - An introduction" at bounding box center [1148, 463] width 138 height 15
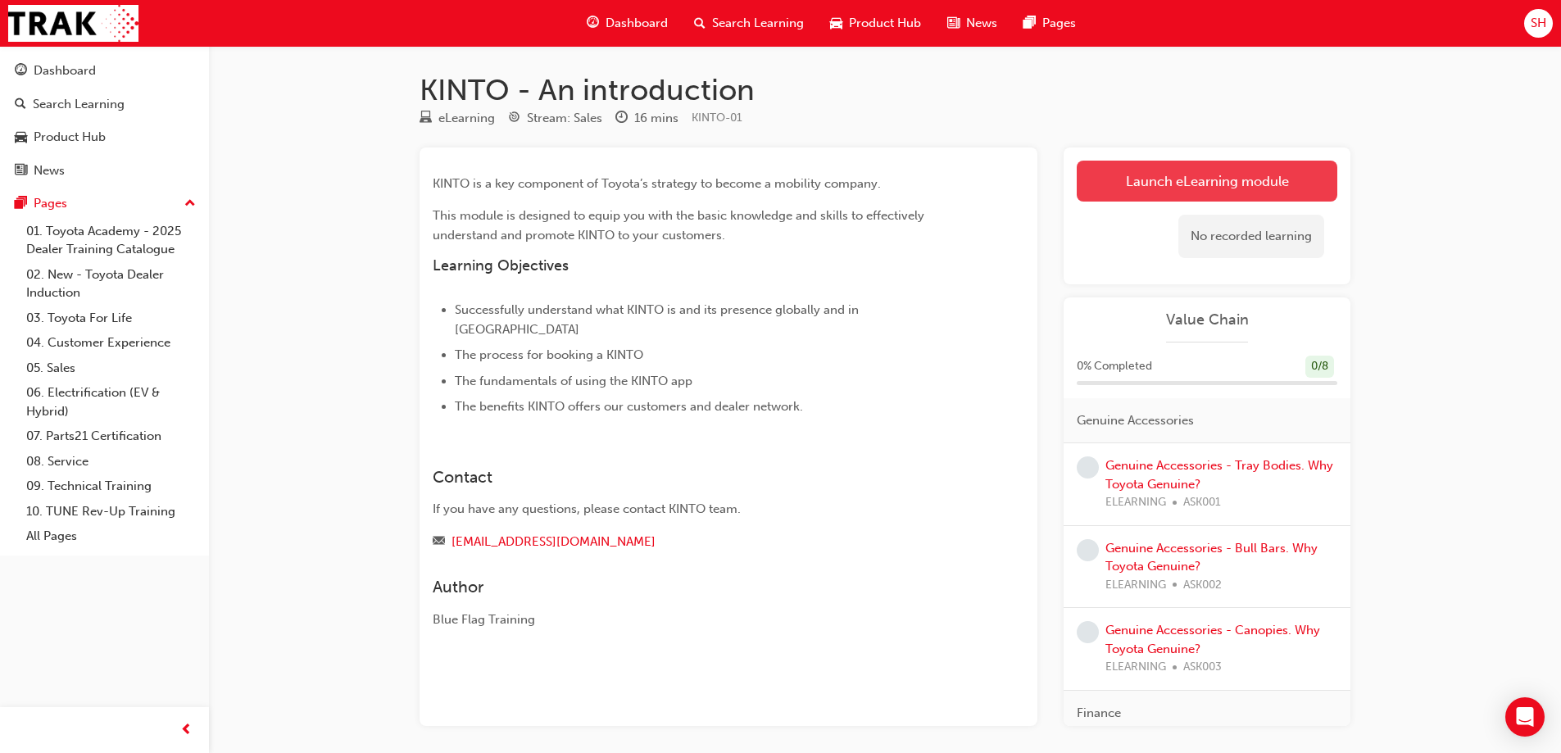
click at [1210, 179] on link "Launch eLearning module" at bounding box center [1206, 181] width 261 height 41
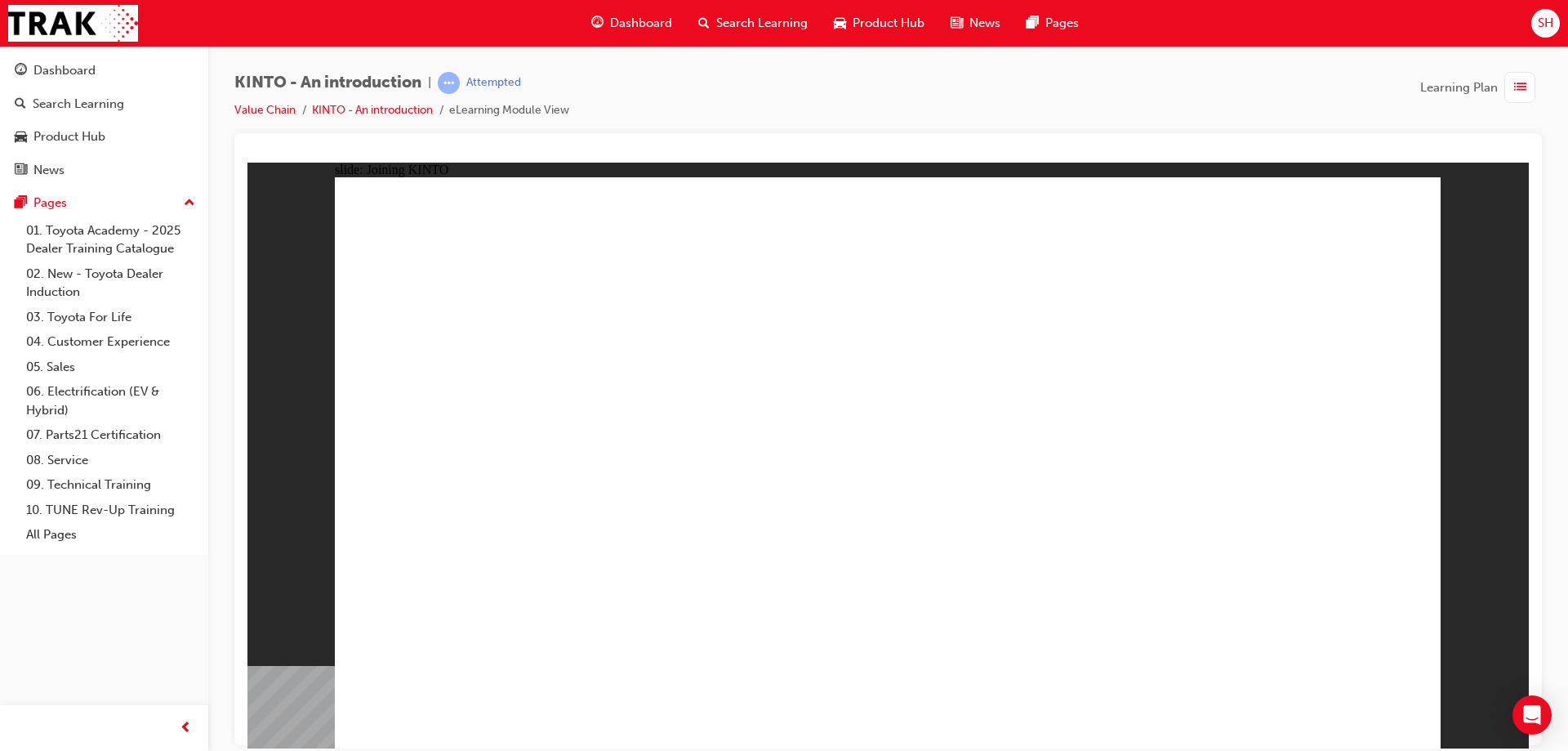
drag, startPoint x: 1283, startPoint y: 680, endPoint x: 1331, endPoint y: 711, distance: 57.1
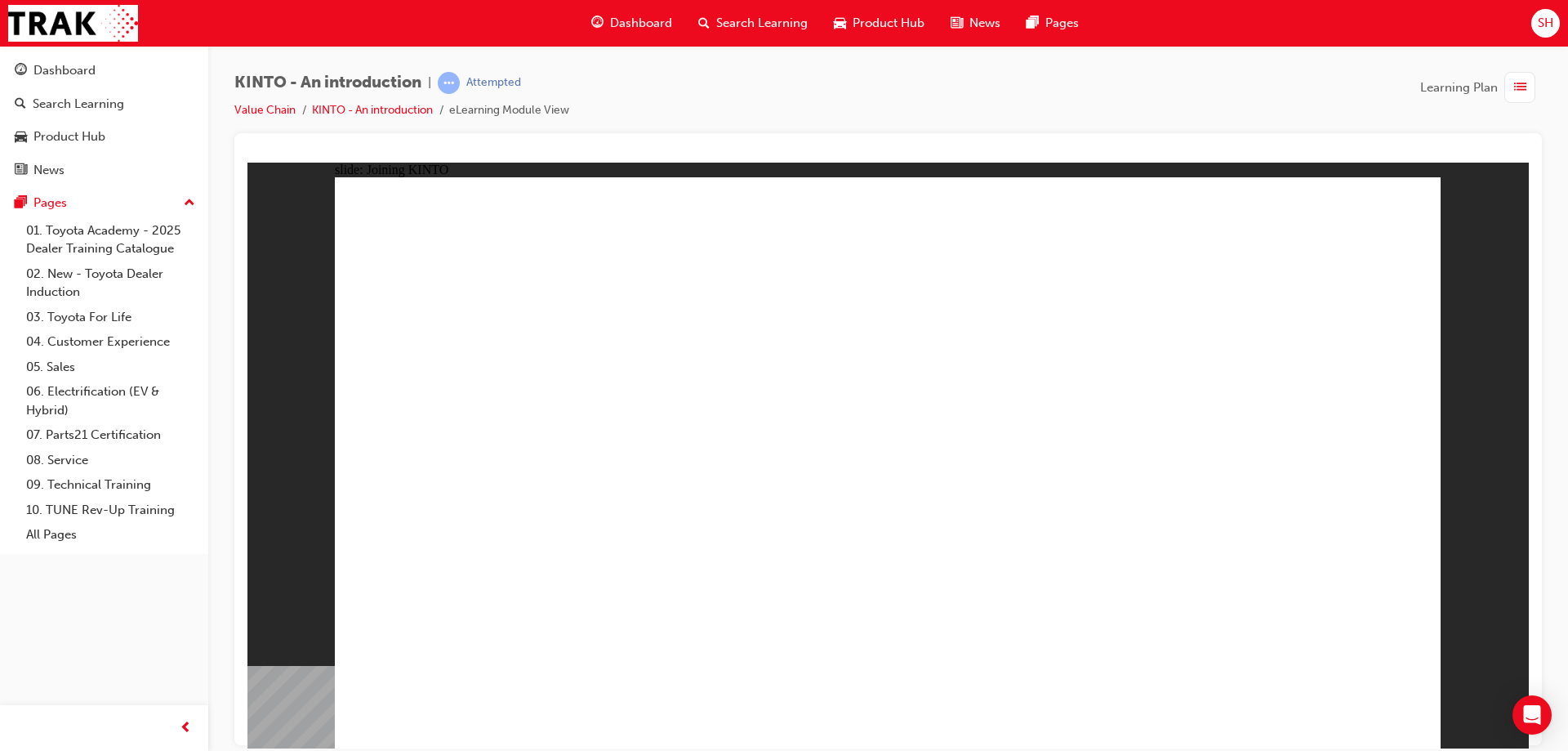
click at [1498, 518] on div "slide: Joining KINTO How to join KINTO Group 1 Oval 1 Making a booking Oval 1 R…" at bounding box center [887, 454] width 1281 height 585
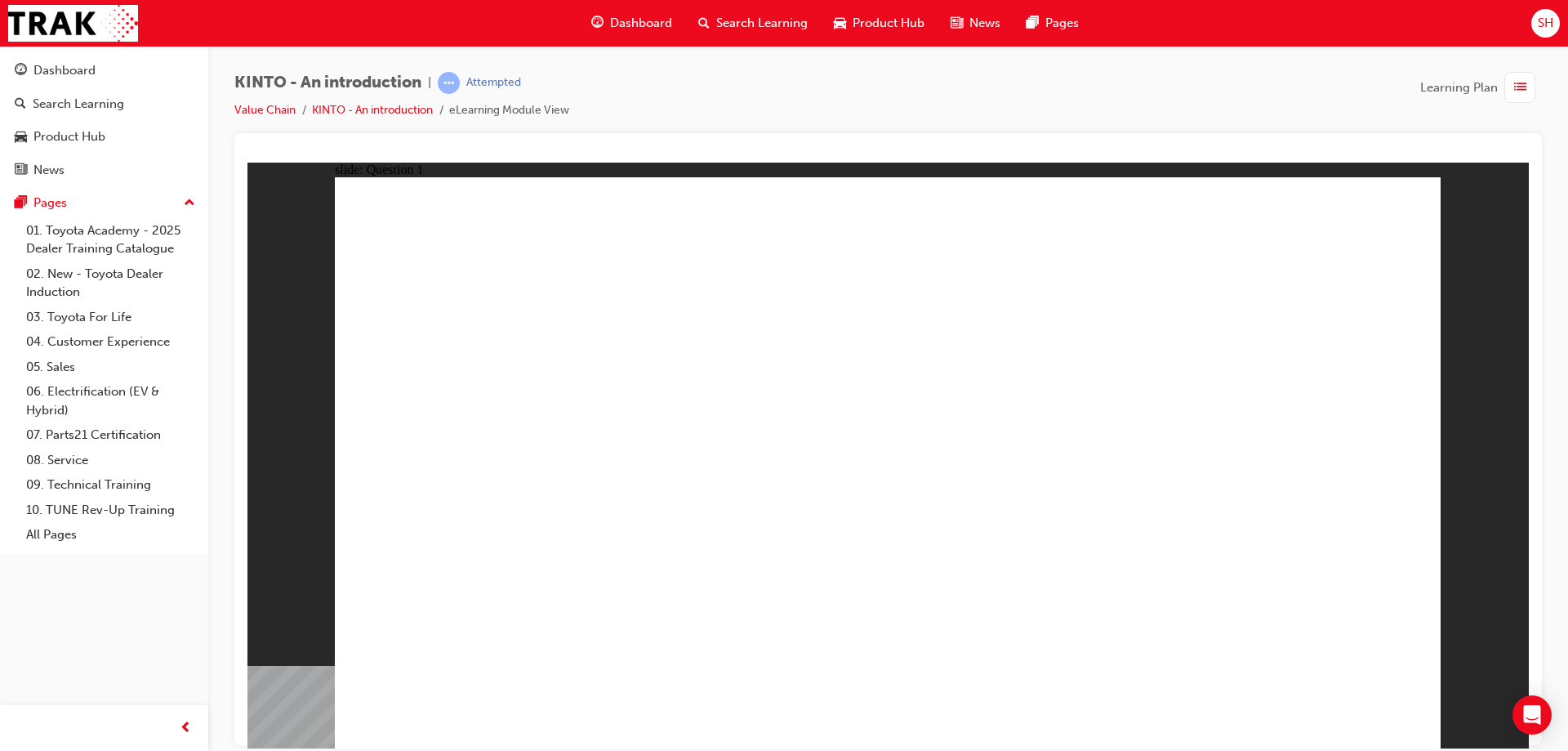
radio input "true"
checkbox input "true"
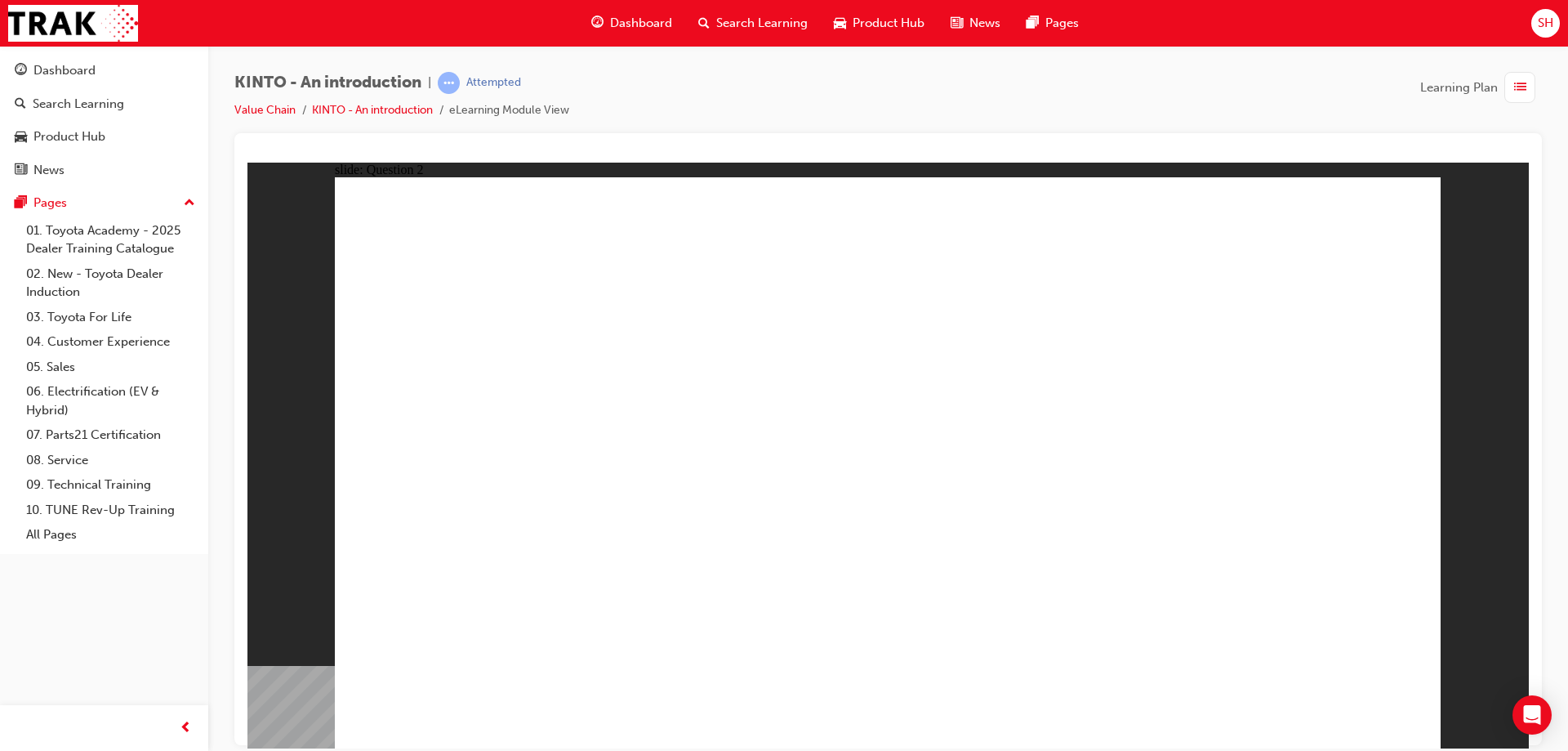
checkbox input "true"
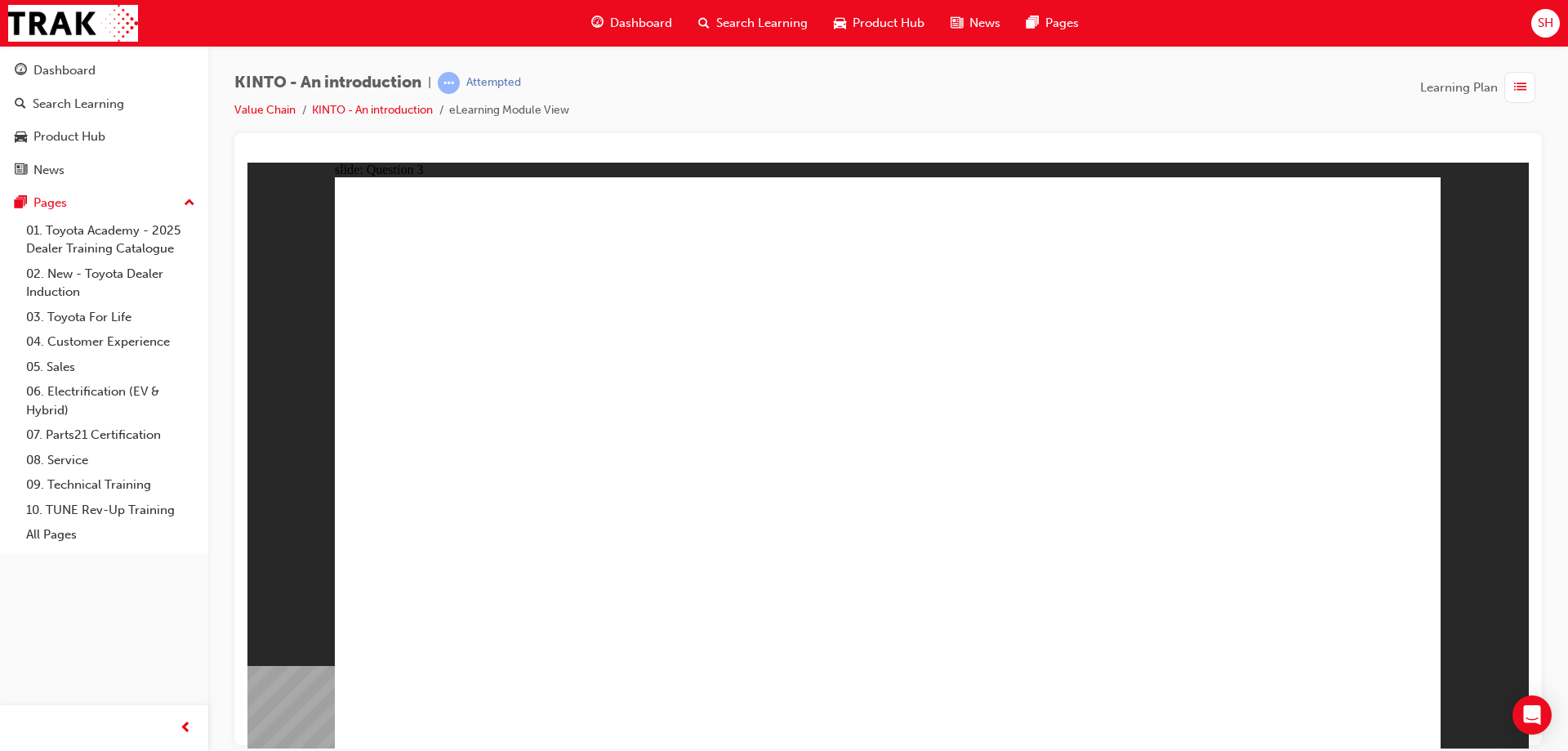
radio input "false"
radio input "true"
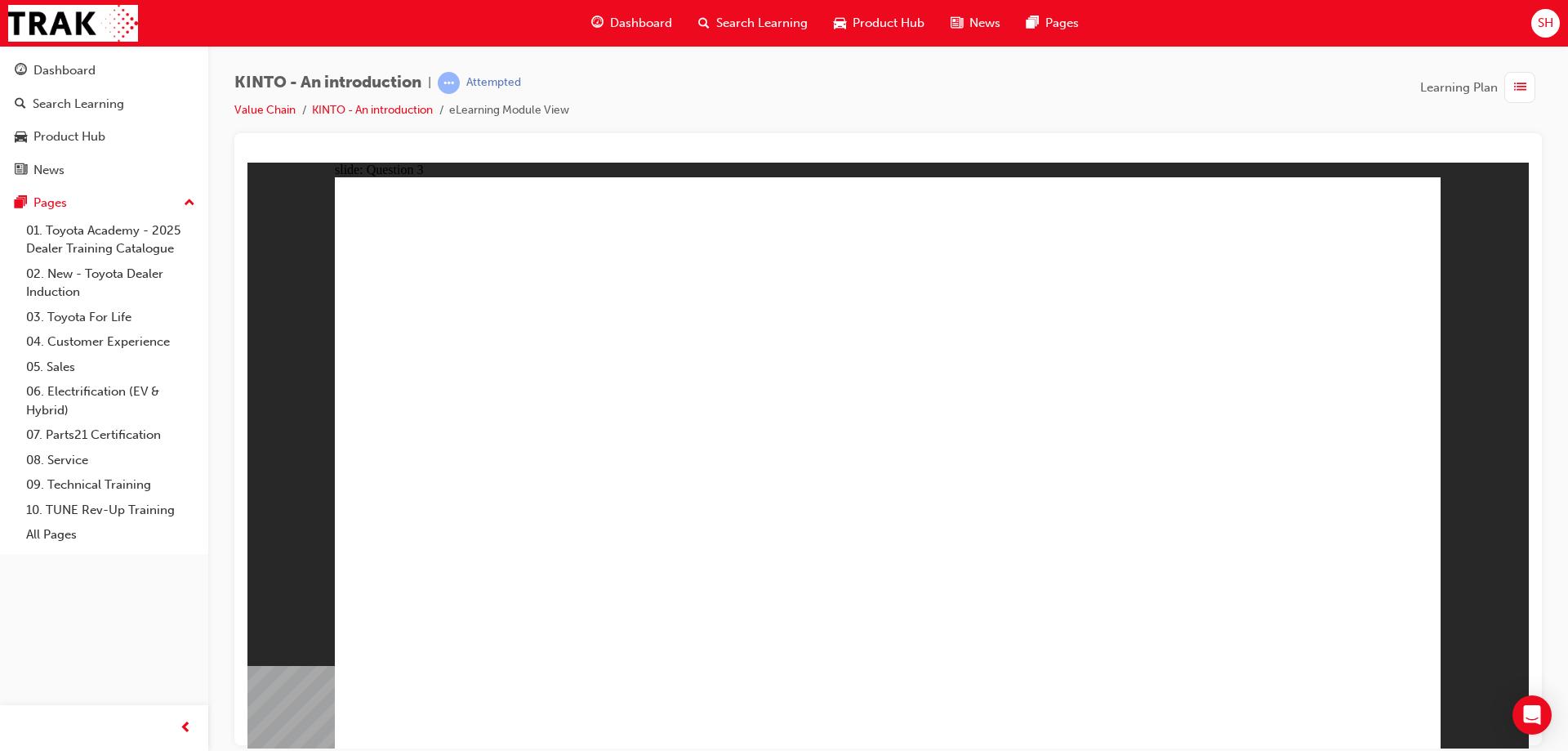
drag, startPoint x: 1088, startPoint y: 505, endPoint x: 490, endPoint y: 628, distance: 610.5
drag, startPoint x: 496, startPoint y: 490, endPoint x: 675, endPoint y: 616, distance: 218.9
drag, startPoint x: 691, startPoint y: 490, endPoint x: 901, endPoint y: 618, distance: 245.9
drag, startPoint x: 1230, startPoint y: 513, endPoint x: 1061, endPoint y: 629, distance: 205.0
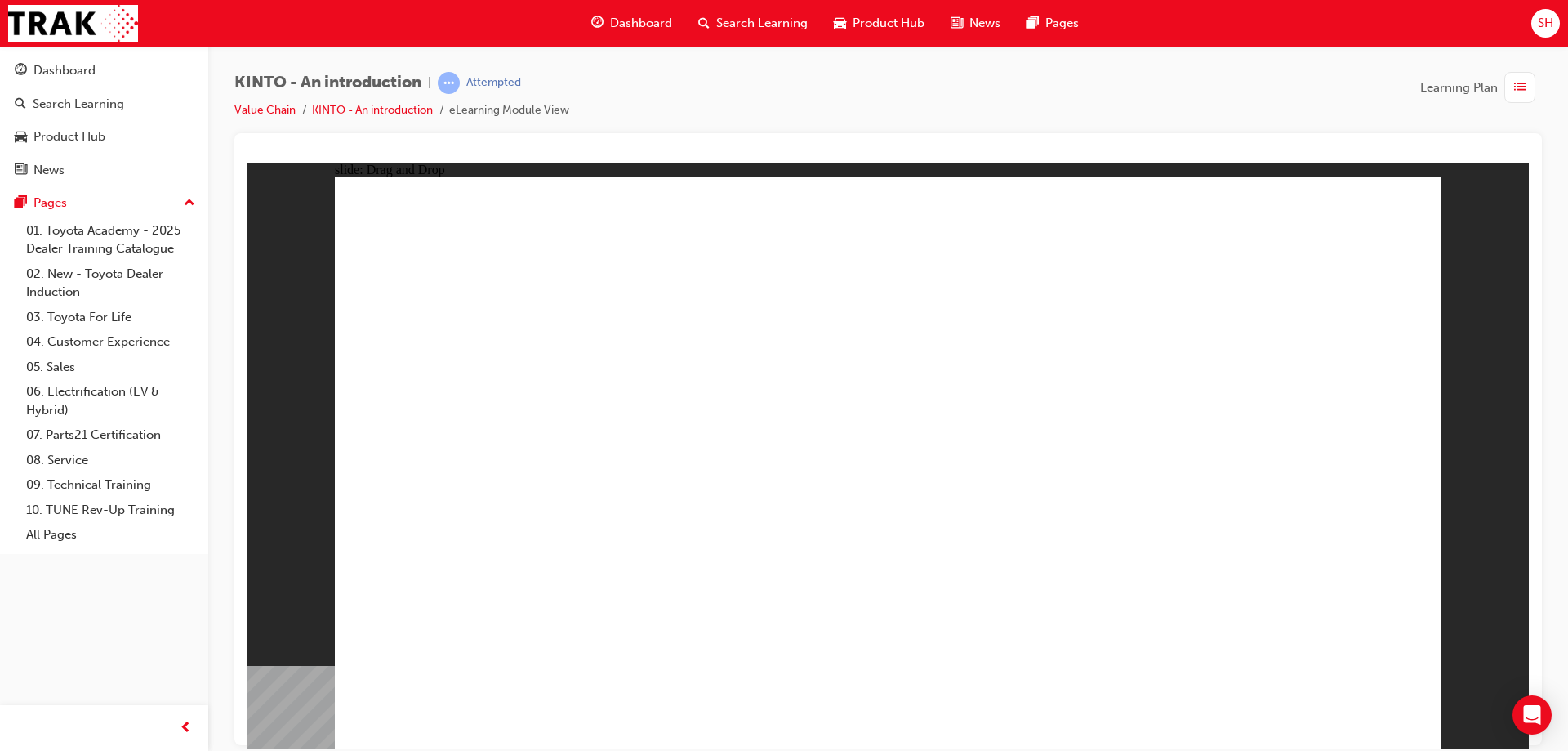
drag, startPoint x: 941, startPoint y: 522, endPoint x: 1304, endPoint y: 631, distance: 379.0
radio input "true"
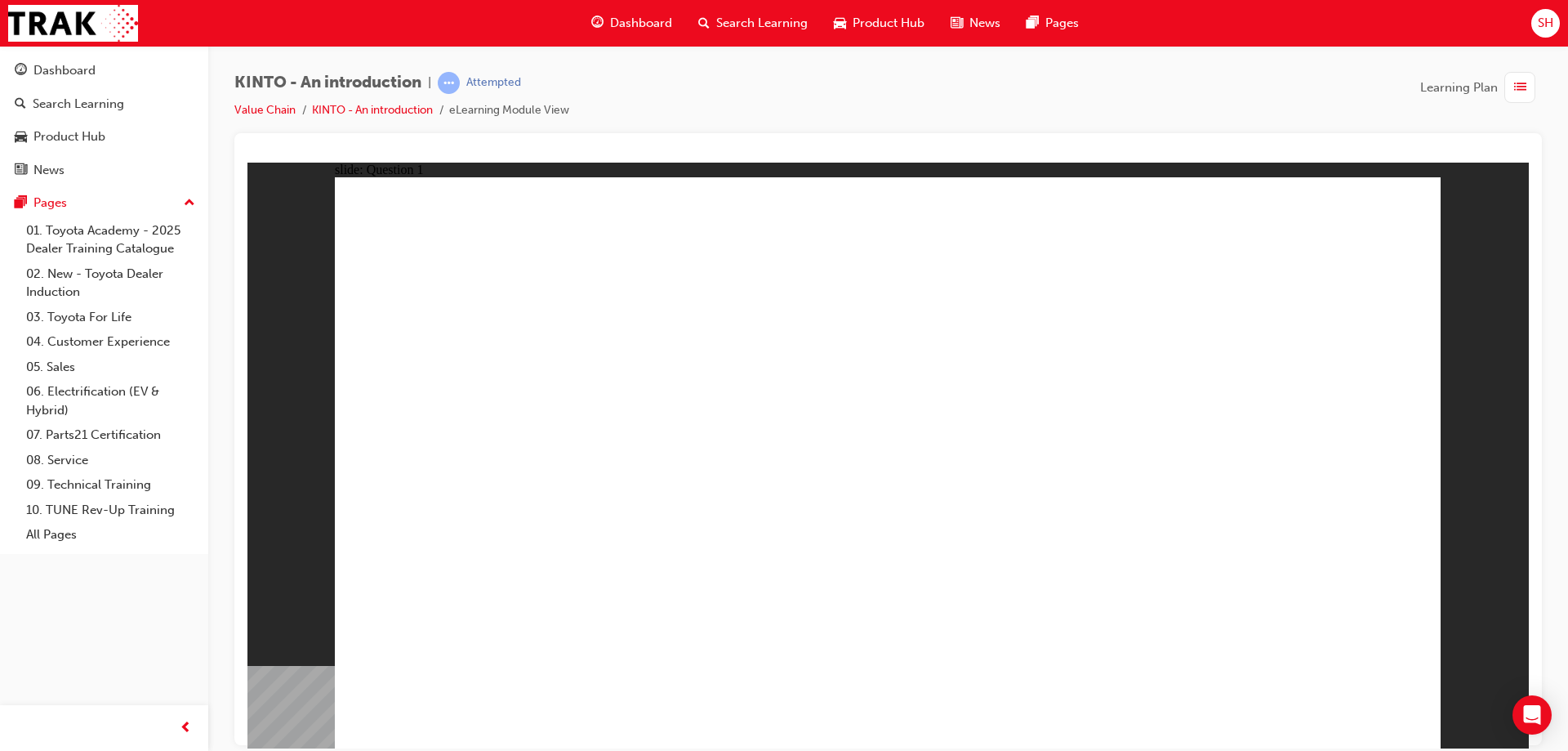
radio input "true"
checkbox input "true"
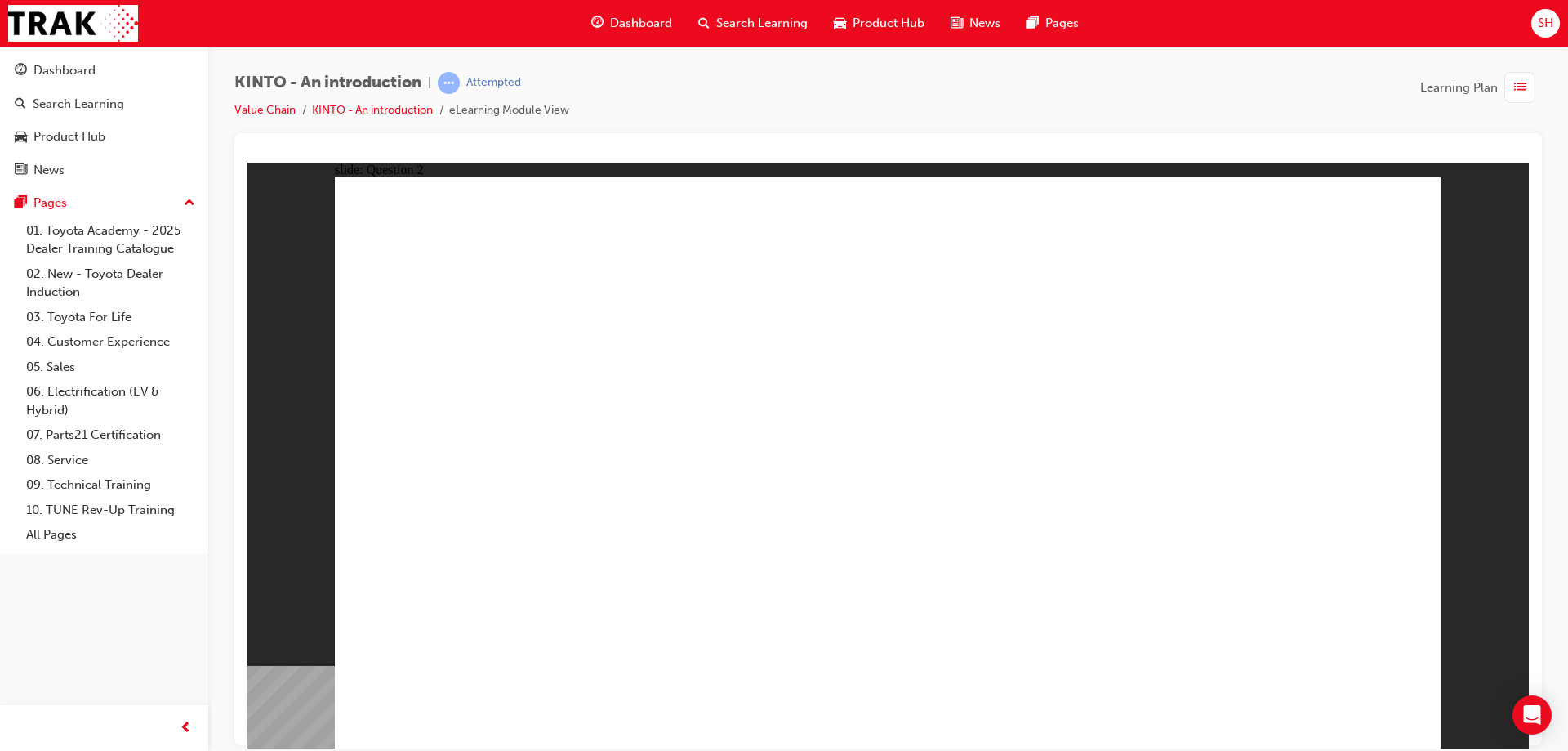
checkbox input "true"
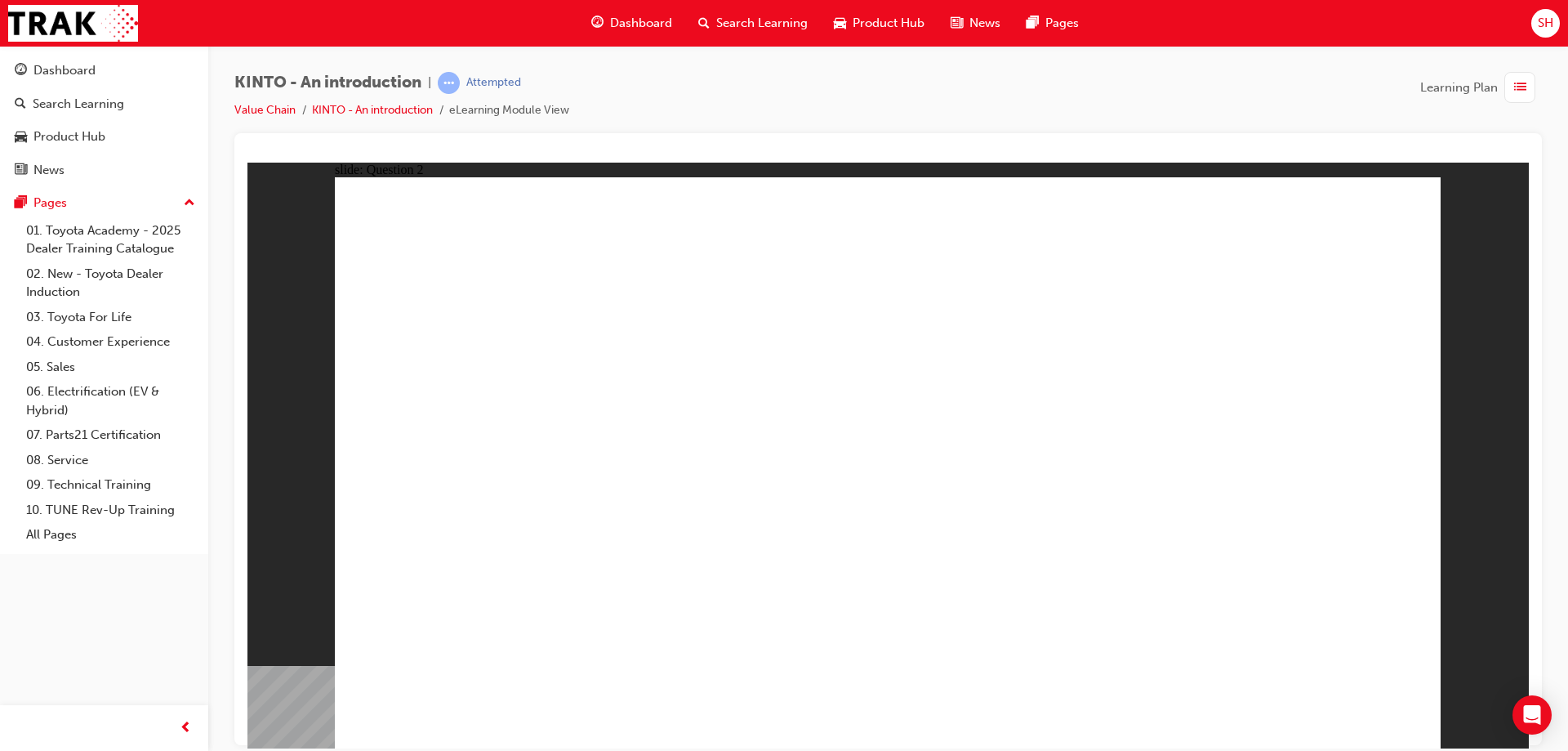
checkbox input "true"
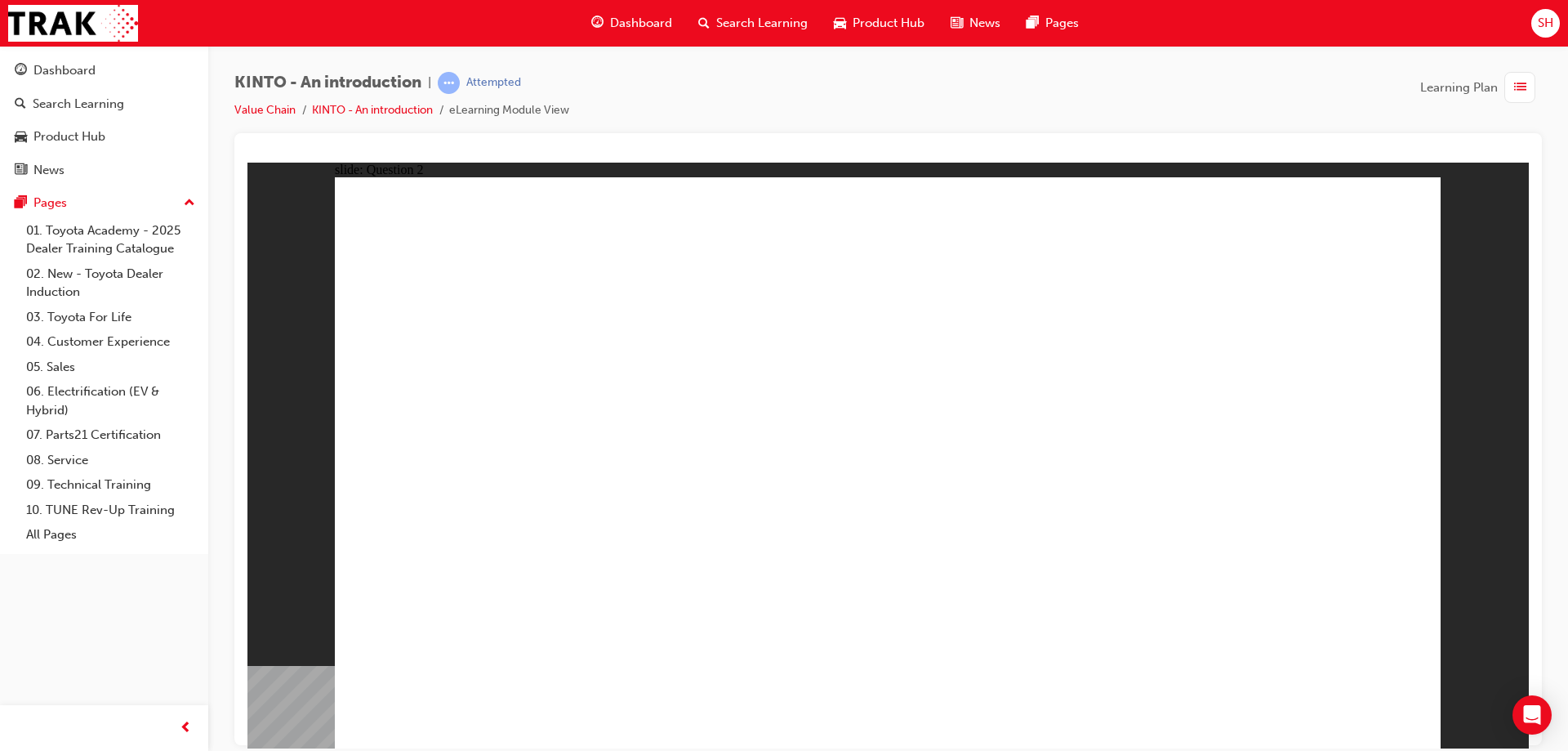
checkbox input "false"
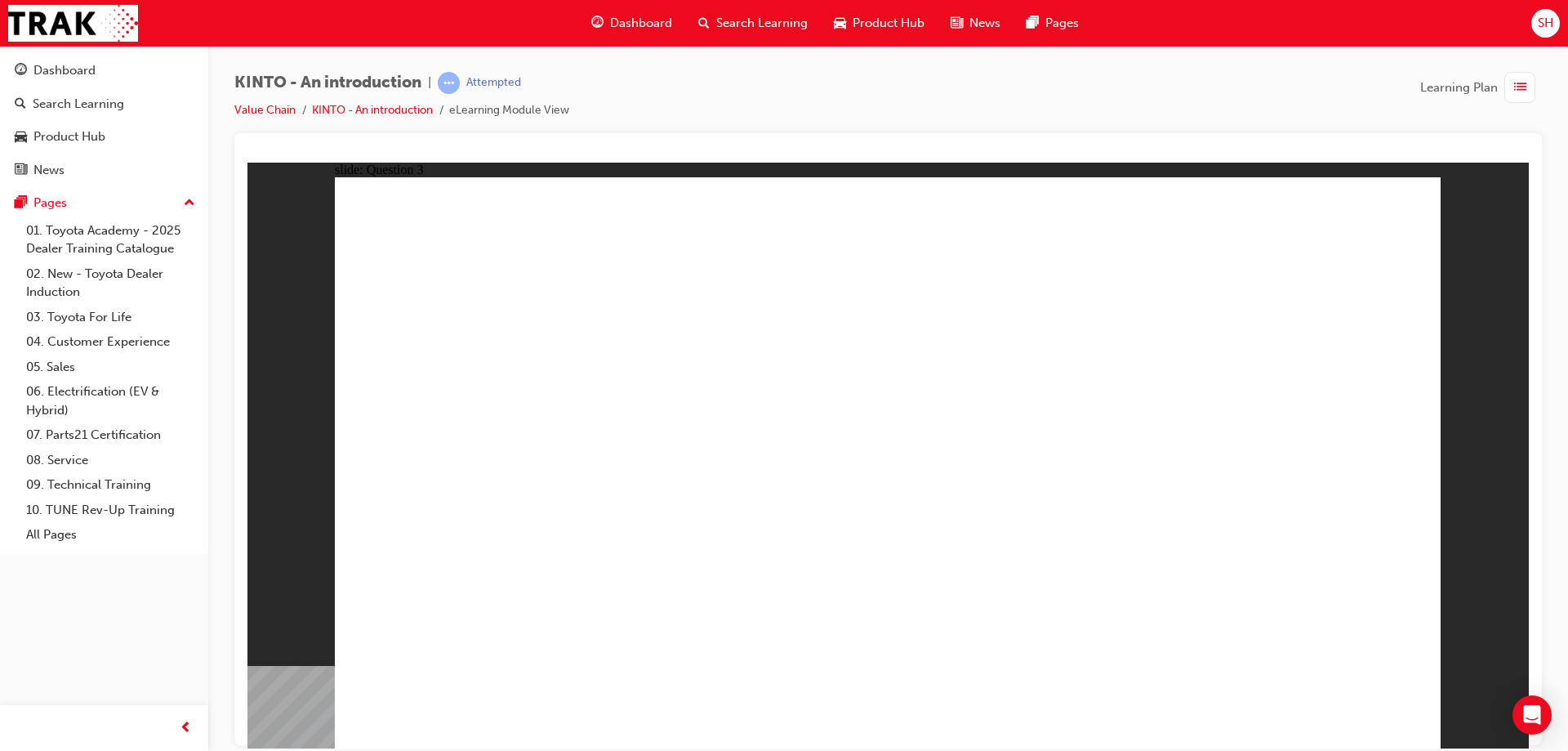
radio input "false"
radio input "true"
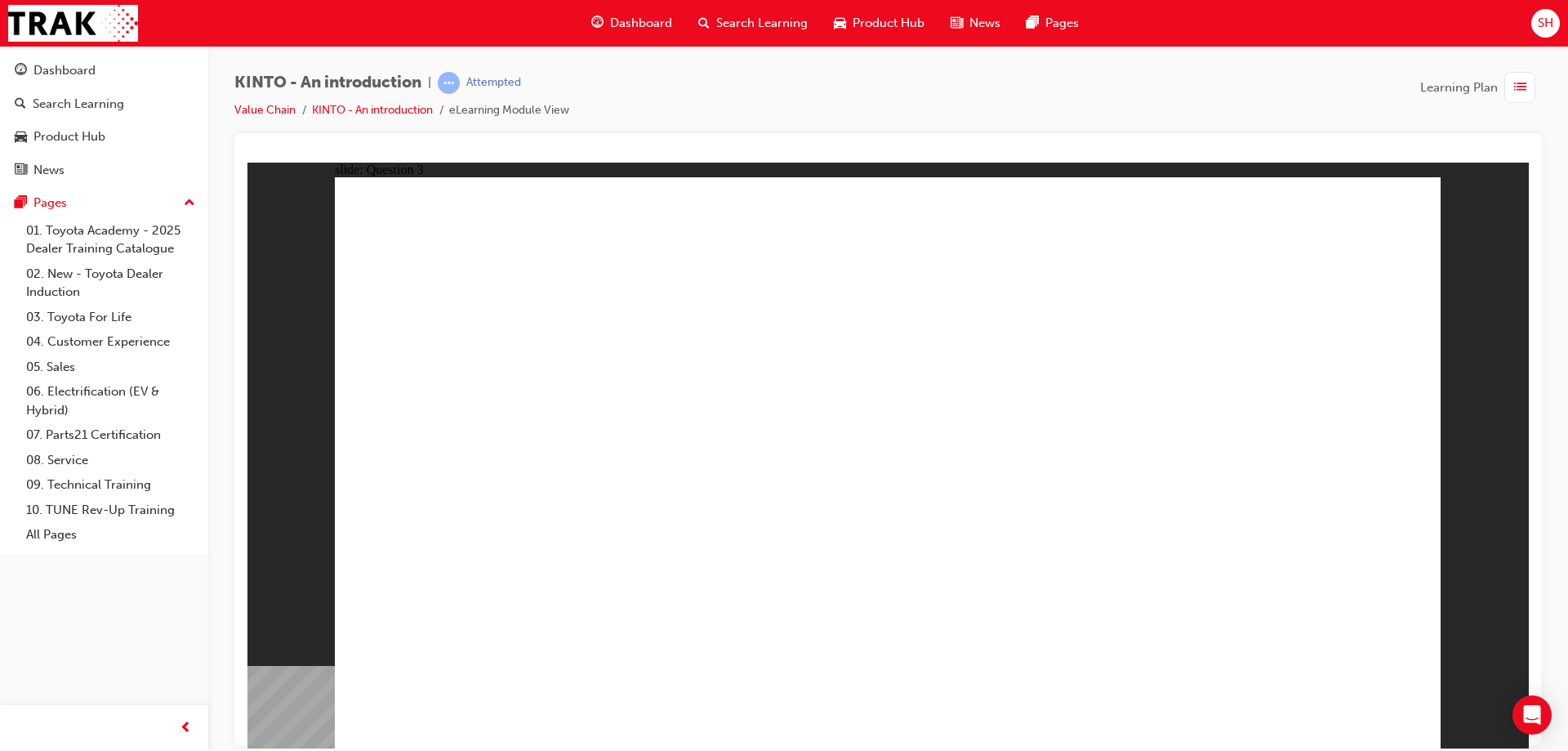
drag, startPoint x: 883, startPoint y: 502, endPoint x: 460, endPoint y: 598, distance: 433.8
drag, startPoint x: 534, startPoint y: 606, endPoint x: 918, endPoint y: 476, distance: 405.4
drag, startPoint x: 1046, startPoint y: 484, endPoint x: 424, endPoint y: 613, distance: 635.2
drag, startPoint x: 539, startPoint y: 502, endPoint x: 704, endPoint y: 626, distance: 206.4
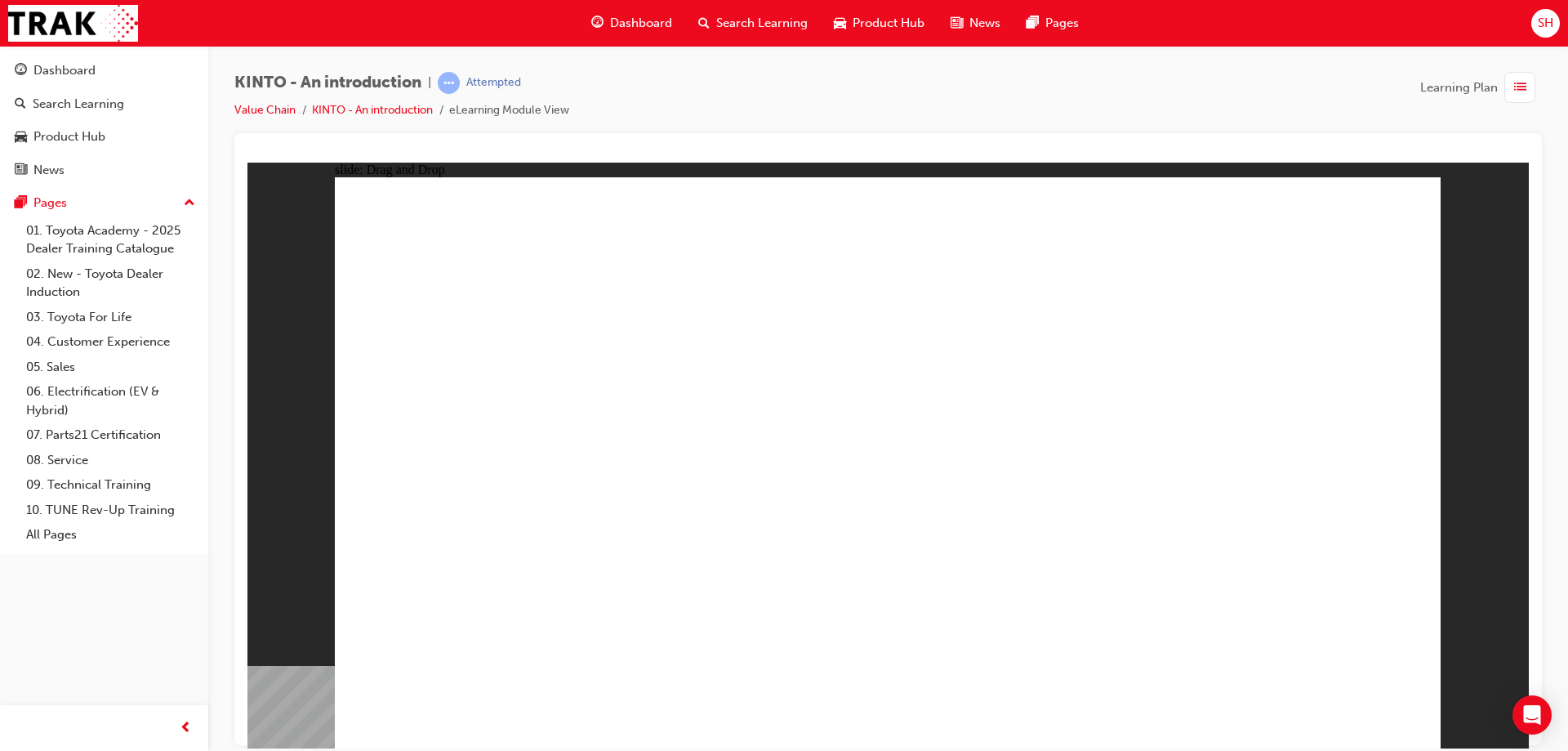
drag, startPoint x: 854, startPoint y: 500, endPoint x: 873, endPoint y: 626, distance: 127.4
drag, startPoint x: 1298, startPoint y: 499, endPoint x: 1077, endPoint y: 634, distance: 259.0
drag, startPoint x: 684, startPoint y: 481, endPoint x: 1358, endPoint y: 604, distance: 685.1
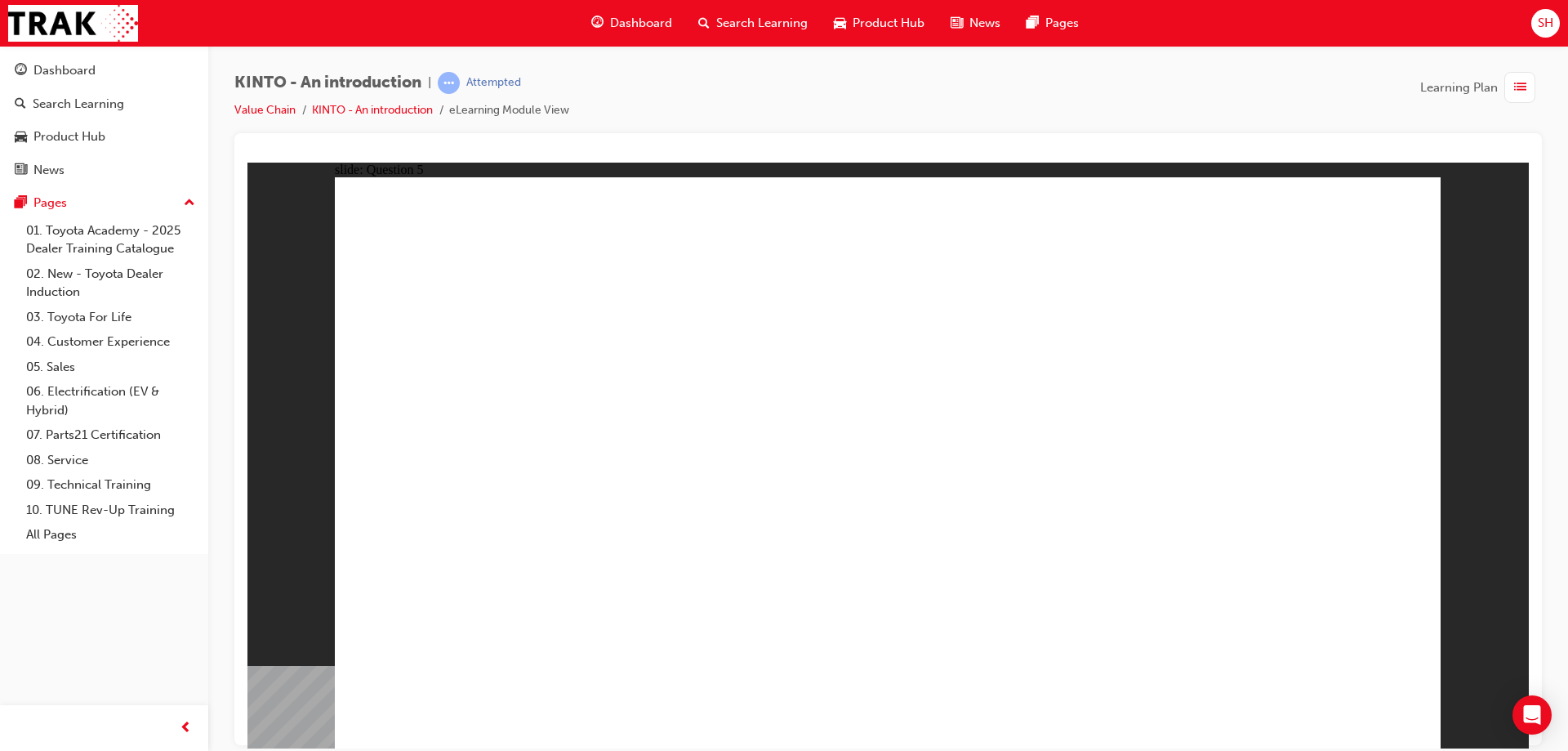
radio input "true"
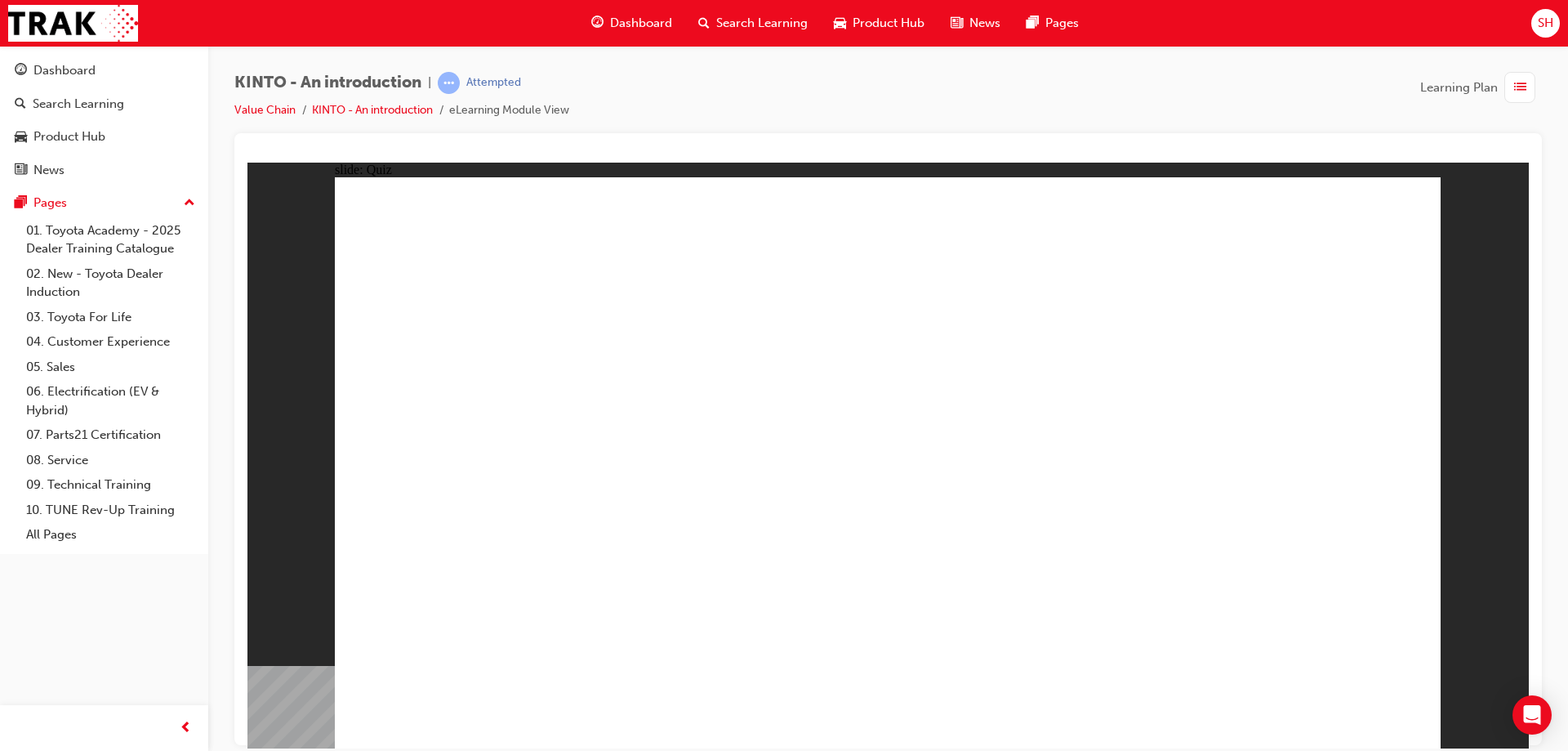
radio input "true"
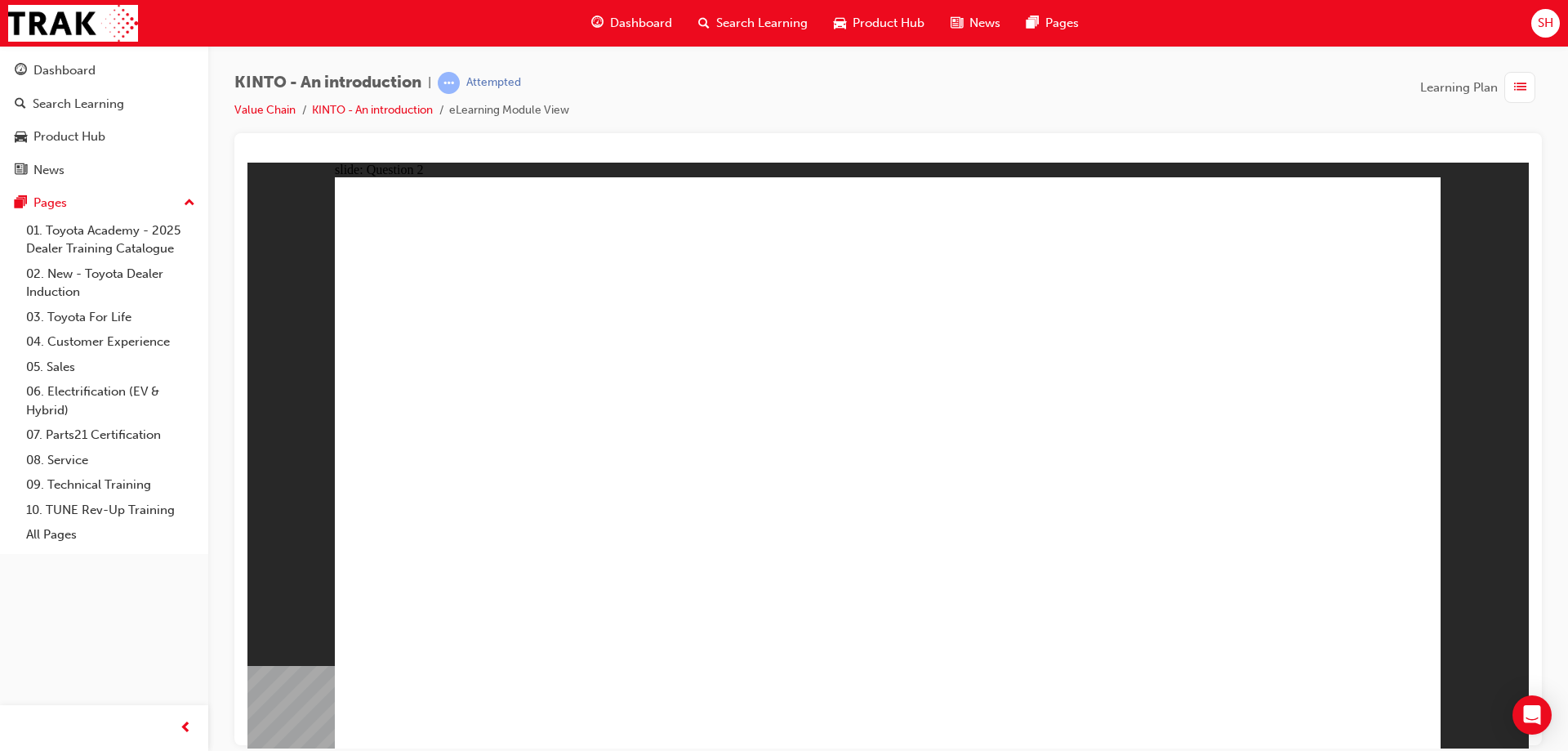
checkbox input "true"
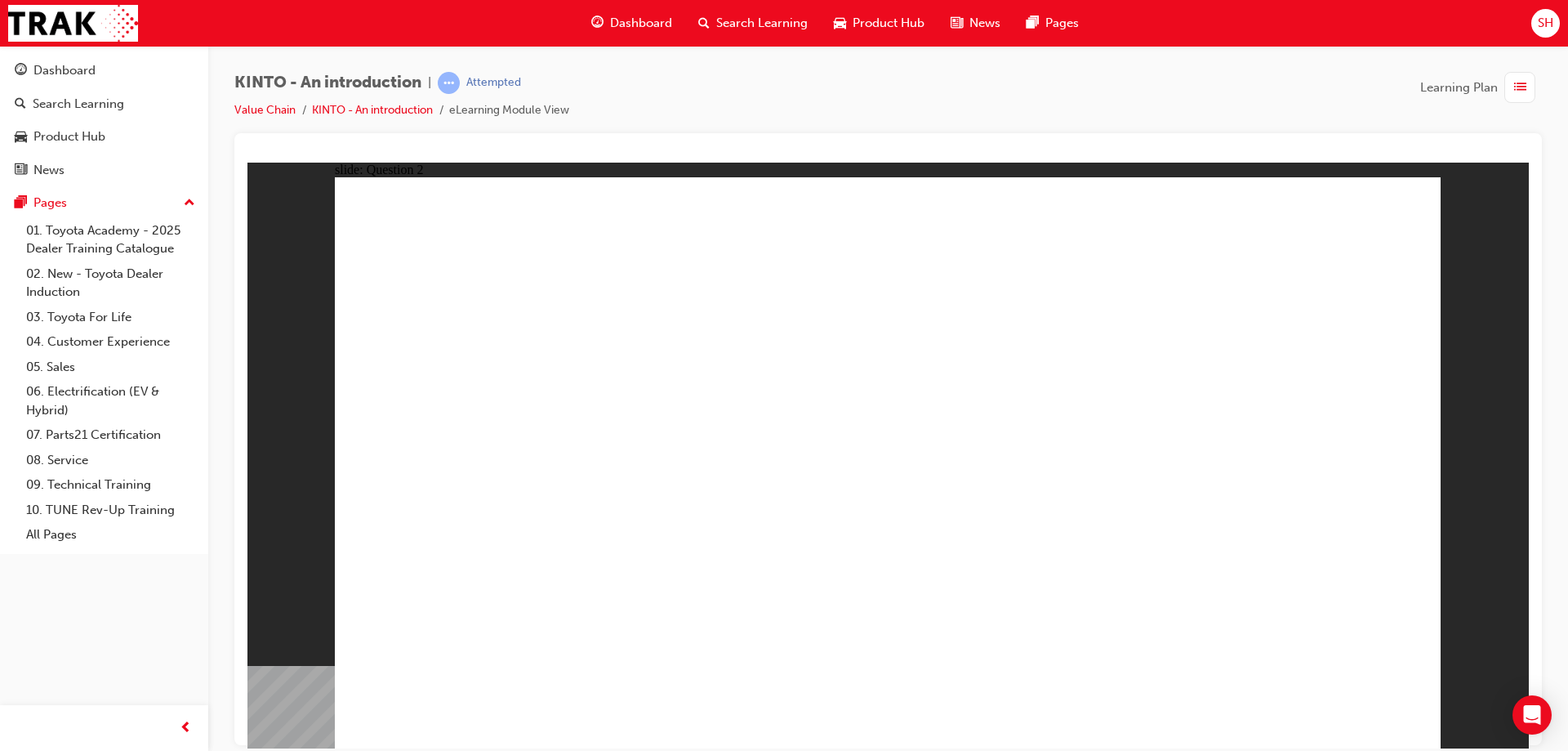
checkbox input "true"
radio input "true"
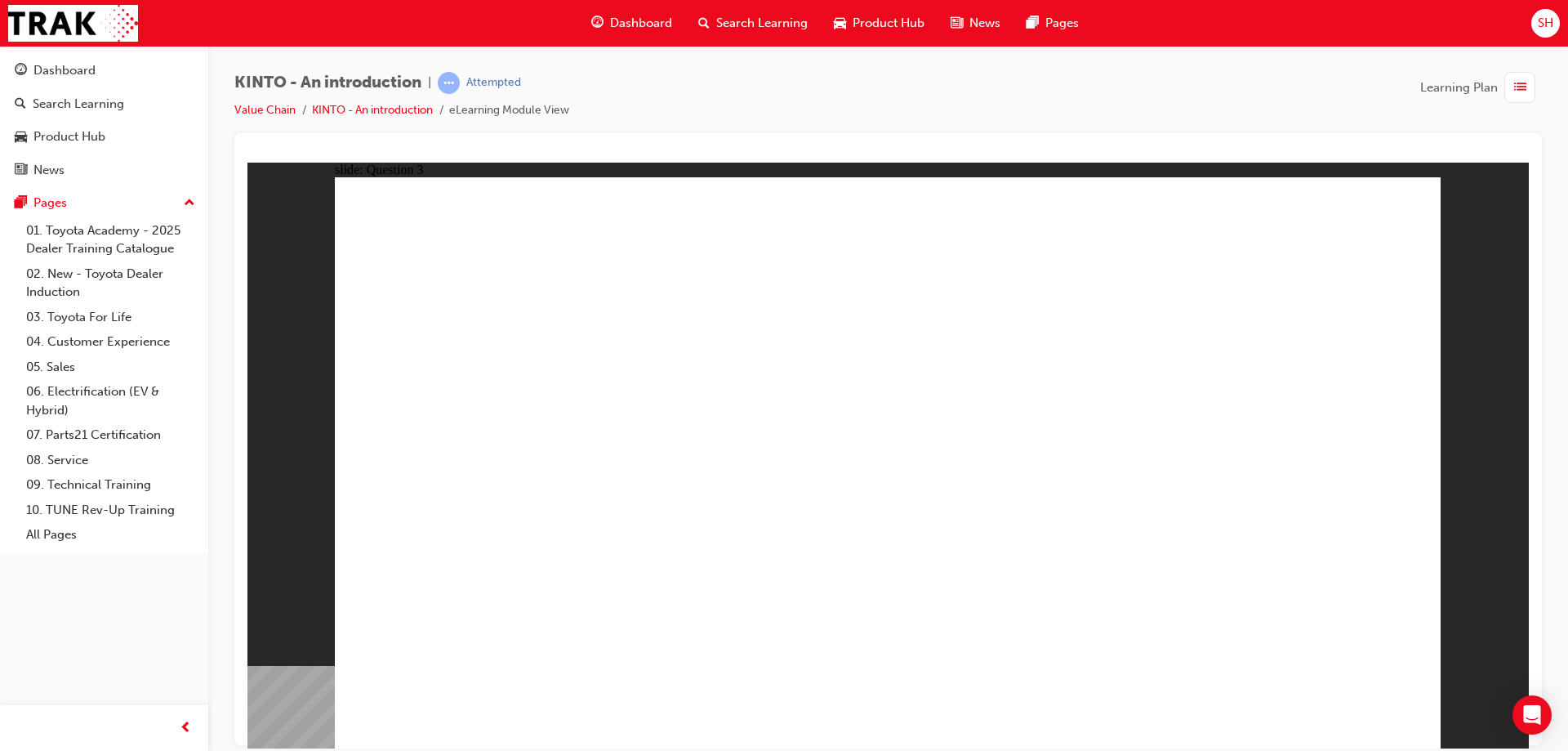
drag, startPoint x: 1038, startPoint y: 495, endPoint x: 407, endPoint y: 619, distance: 643.1
drag, startPoint x: 1262, startPoint y: 491, endPoint x: 657, endPoint y: 621, distance: 618.8
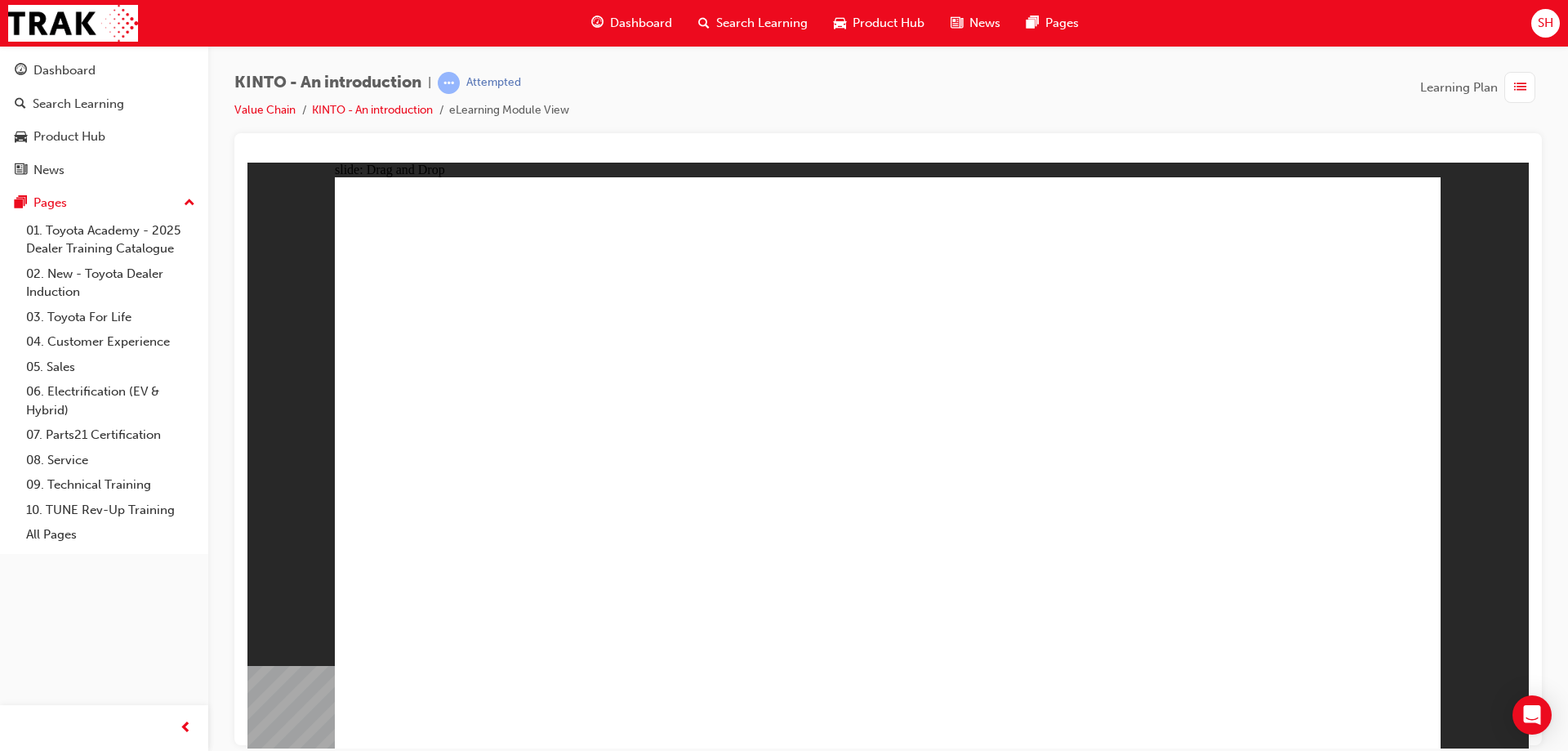
drag, startPoint x: 766, startPoint y: 542, endPoint x: 882, endPoint y: 613, distance: 136.0
drag, startPoint x: 880, startPoint y: 498, endPoint x: 1078, endPoint y: 631, distance: 238.5
drag, startPoint x: 539, startPoint y: 485, endPoint x: 967, endPoint y: 568, distance: 436.0
drag, startPoint x: 1050, startPoint y: 608, endPoint x: 1089, endPoint y: 612, distance: 39.2
drag, startPoint x: 494, startPoint y: 474, endPoint x: 1290, endPoint y: 644, distance: 814.0
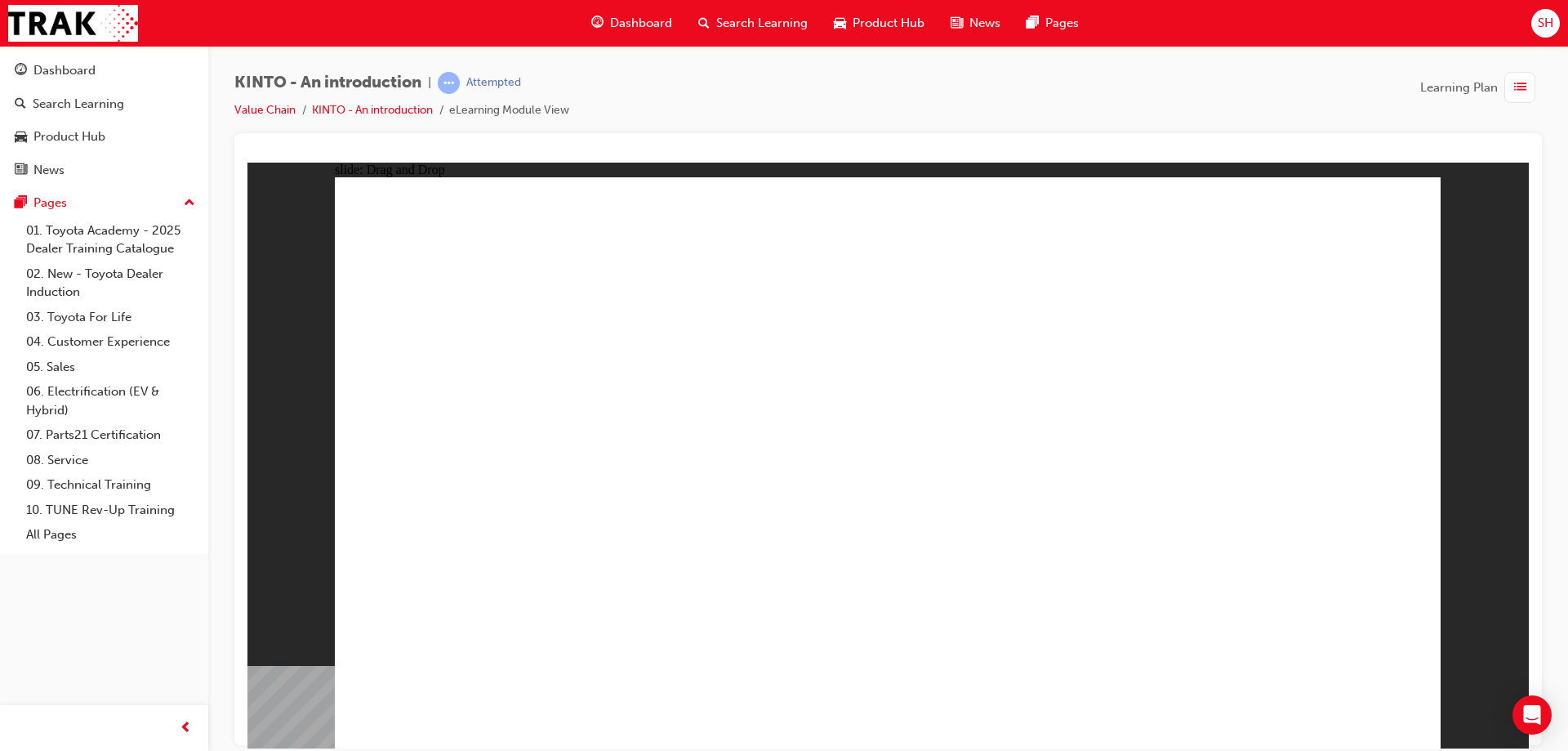
radio input "true"
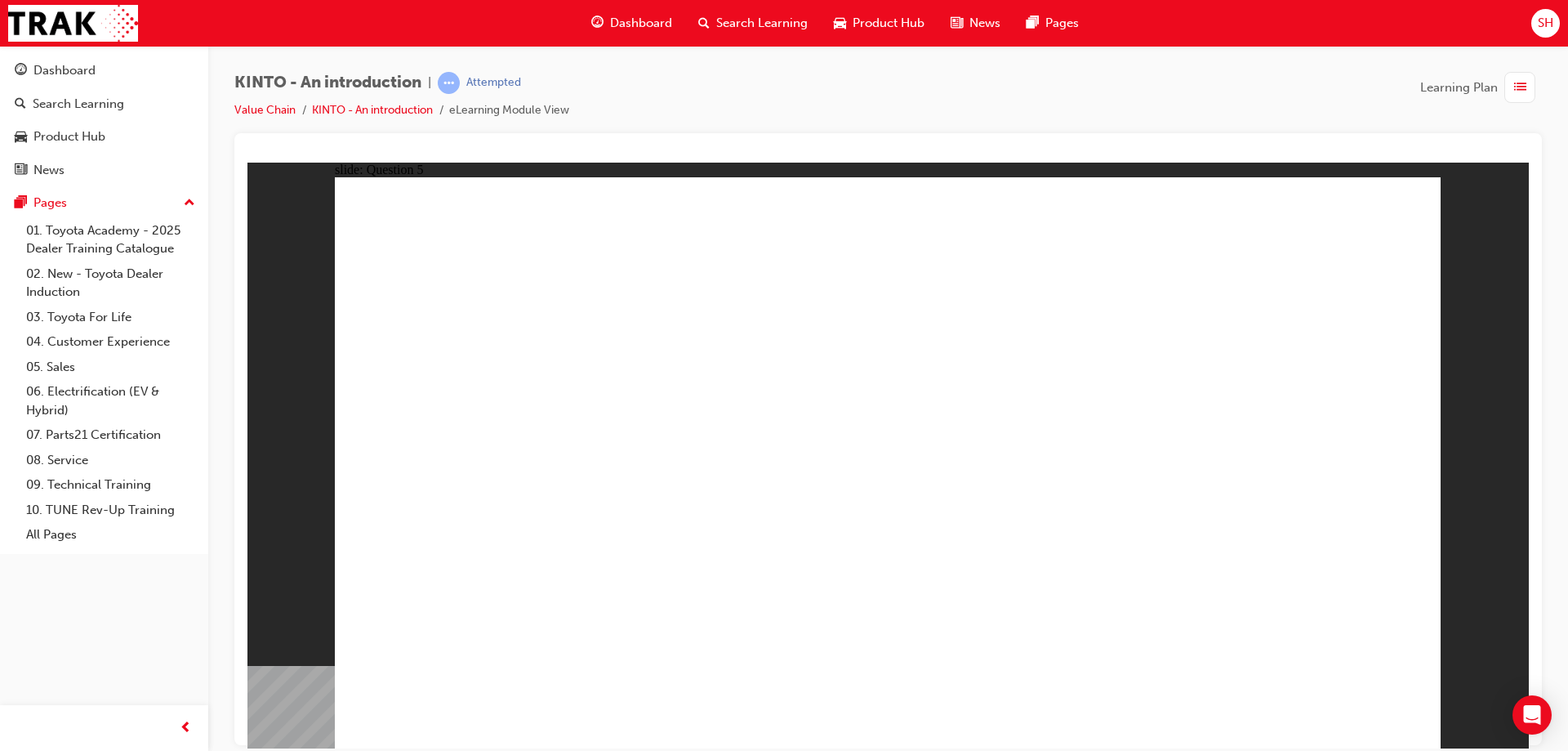
click at [350, 107] on link "KINTO - An introduction" at bounding box center [372, 110] width 121 height 14
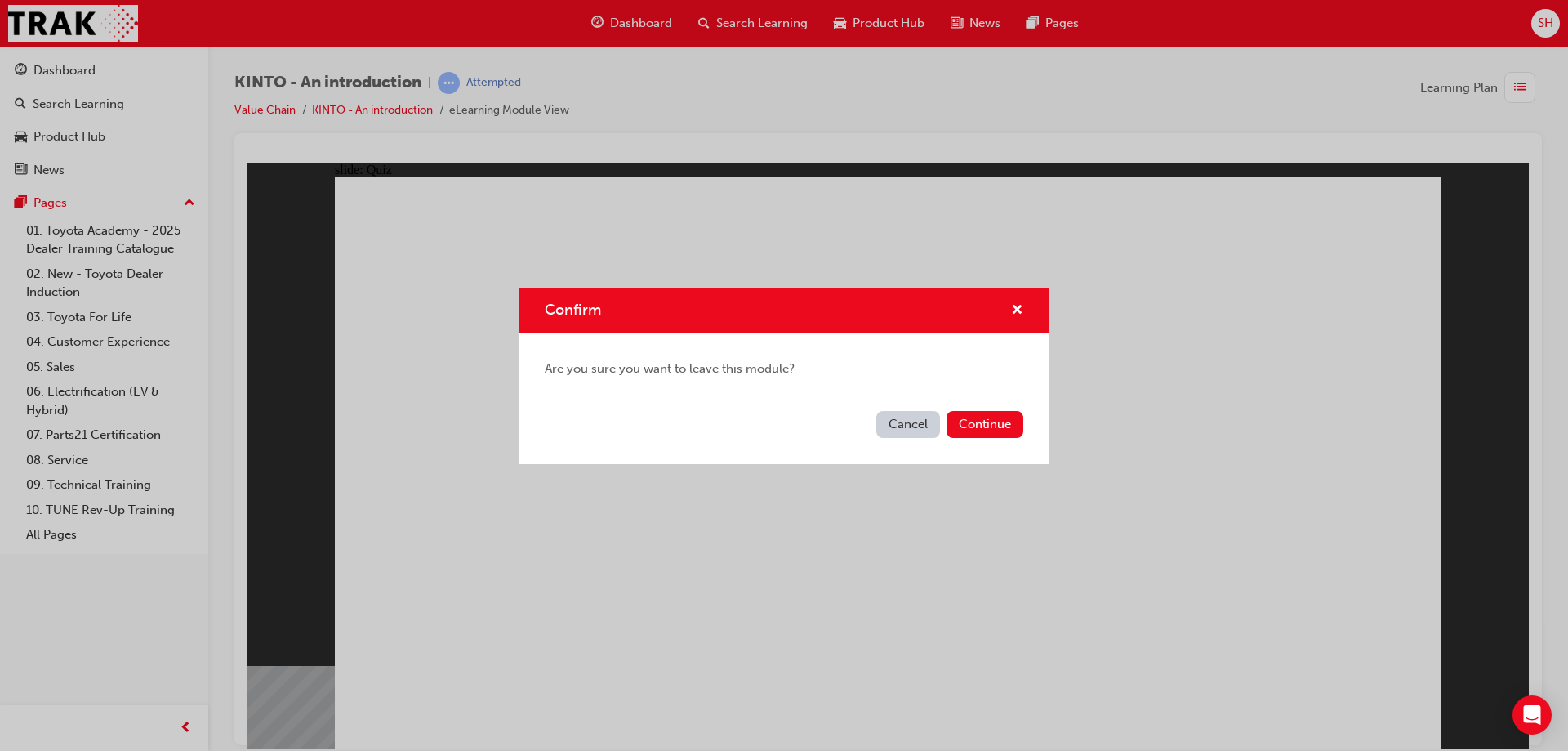
drag, startPoint x: 967, startPoint y: 422, endPoint x: 1155, endPoint y: 411, distance: 188.3
click at [1155, 411] on div "Confirm Are you sure you want to leave this module? Cancel Continue" at bounding box center [784, 375] width 1568 height 751
click at [1019, 306] on span "cross-icon" at bounding box center [1017, 311] width 12 height 15
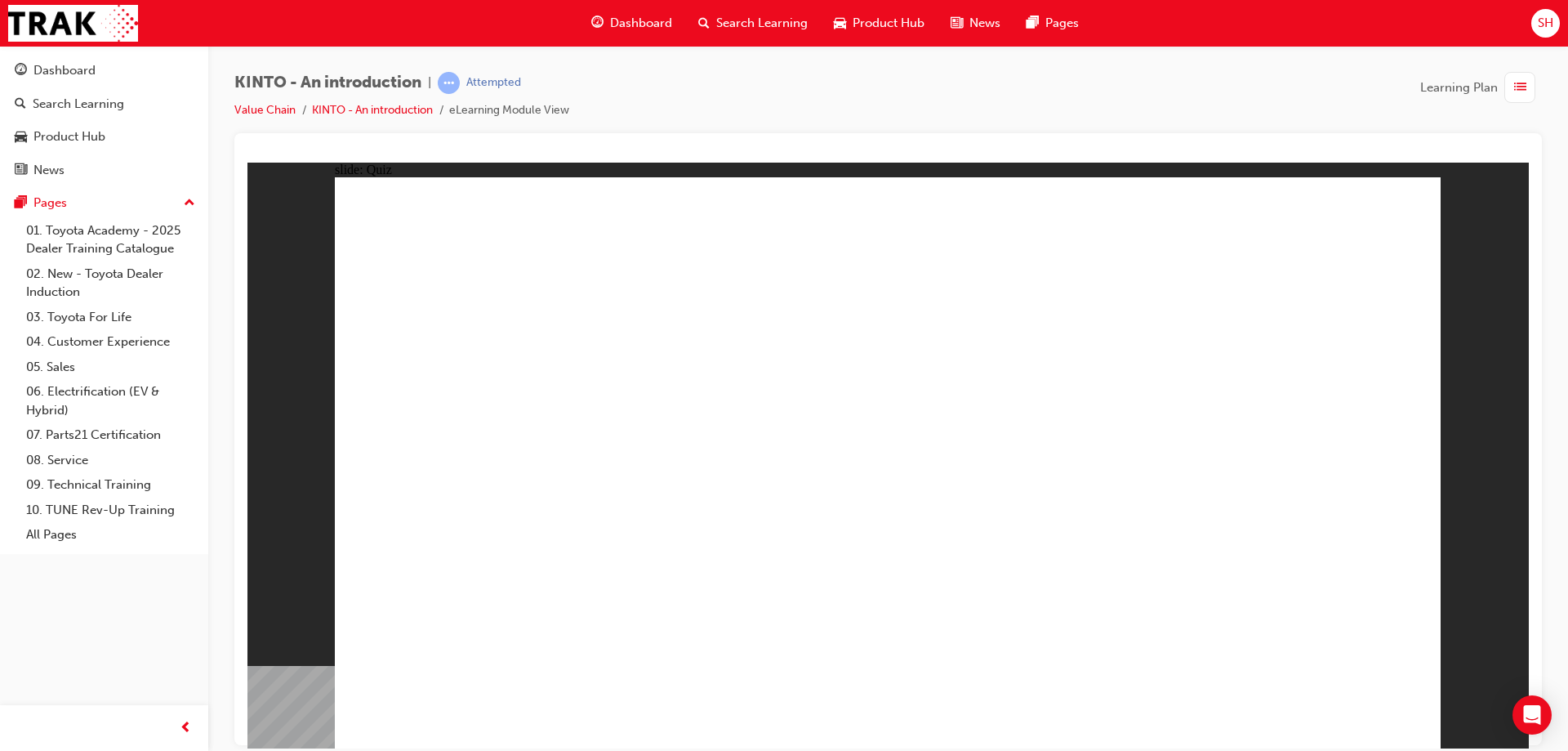
radio input "true"
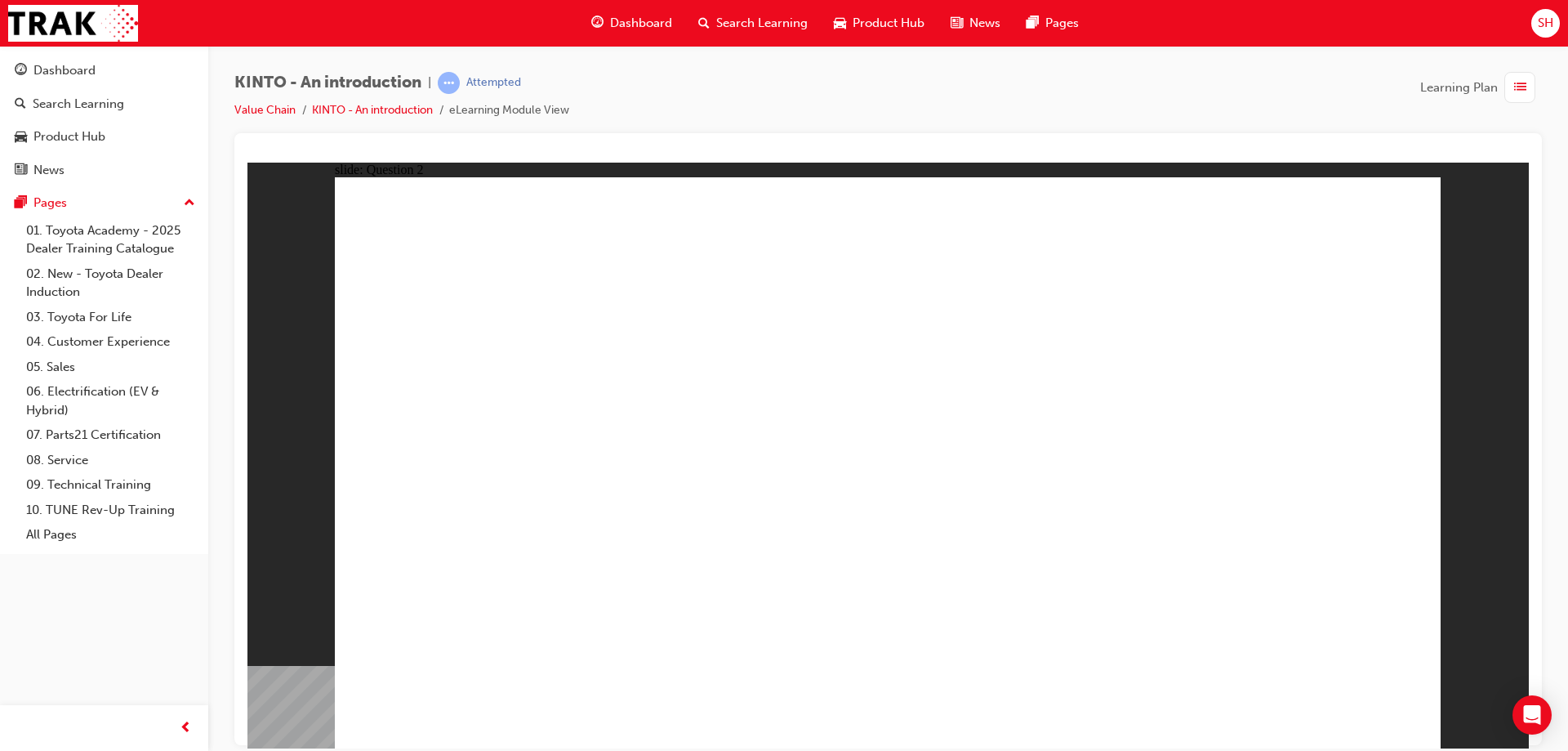
checkbox input "true"
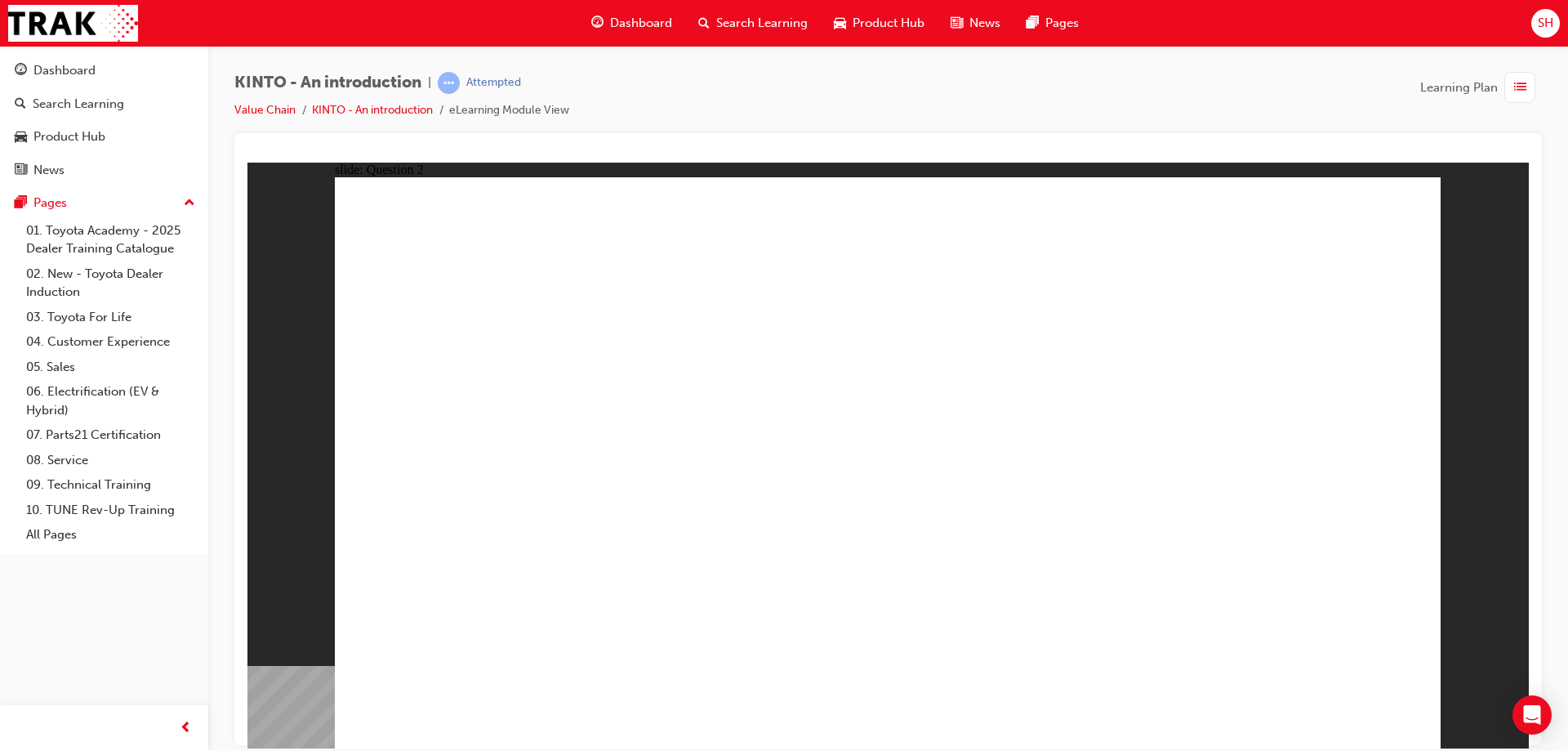
radio input "true"
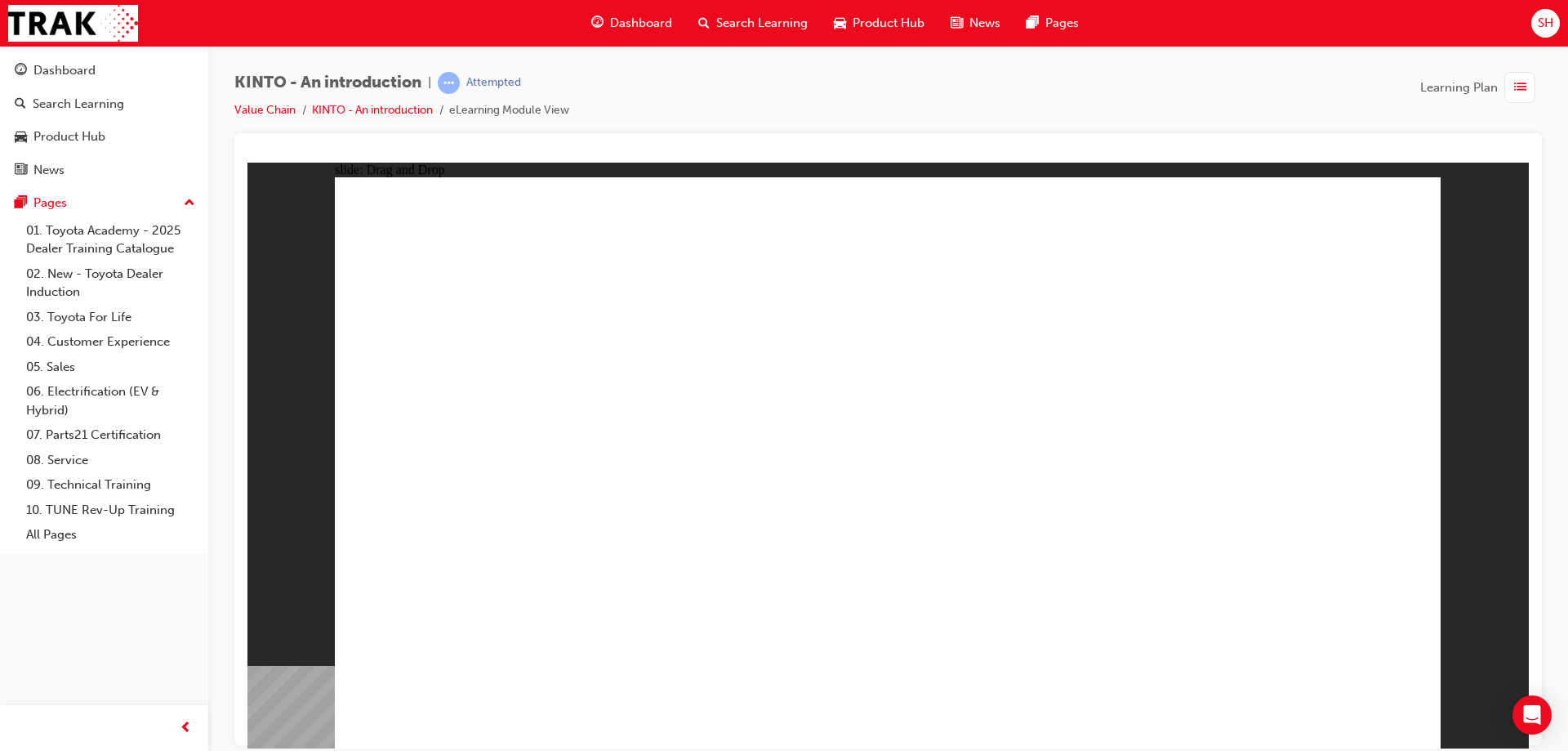
drag, startPoint x: 1089, startPoint y: 487, endPoint x: 460, endPoint y: 611, distance: 641.1
drag, startPoint x: 673, startPoint y: 496, endPoint x: 672, endPoint y: 623, distance: 127.0
drag, startPoint x: 1264, startPoint y: 490, endPoint x: 848, endPoint y: 632, distance: 439.6
drag, startPoint x: 852, startPoint y: 496, endPoint x: 910, endPoint y: 612, distance: 129.7
drag, startPoint x: 476, startPoint y: 509, endPoint x: 1294, endPoint y: 635, distance: 827.6
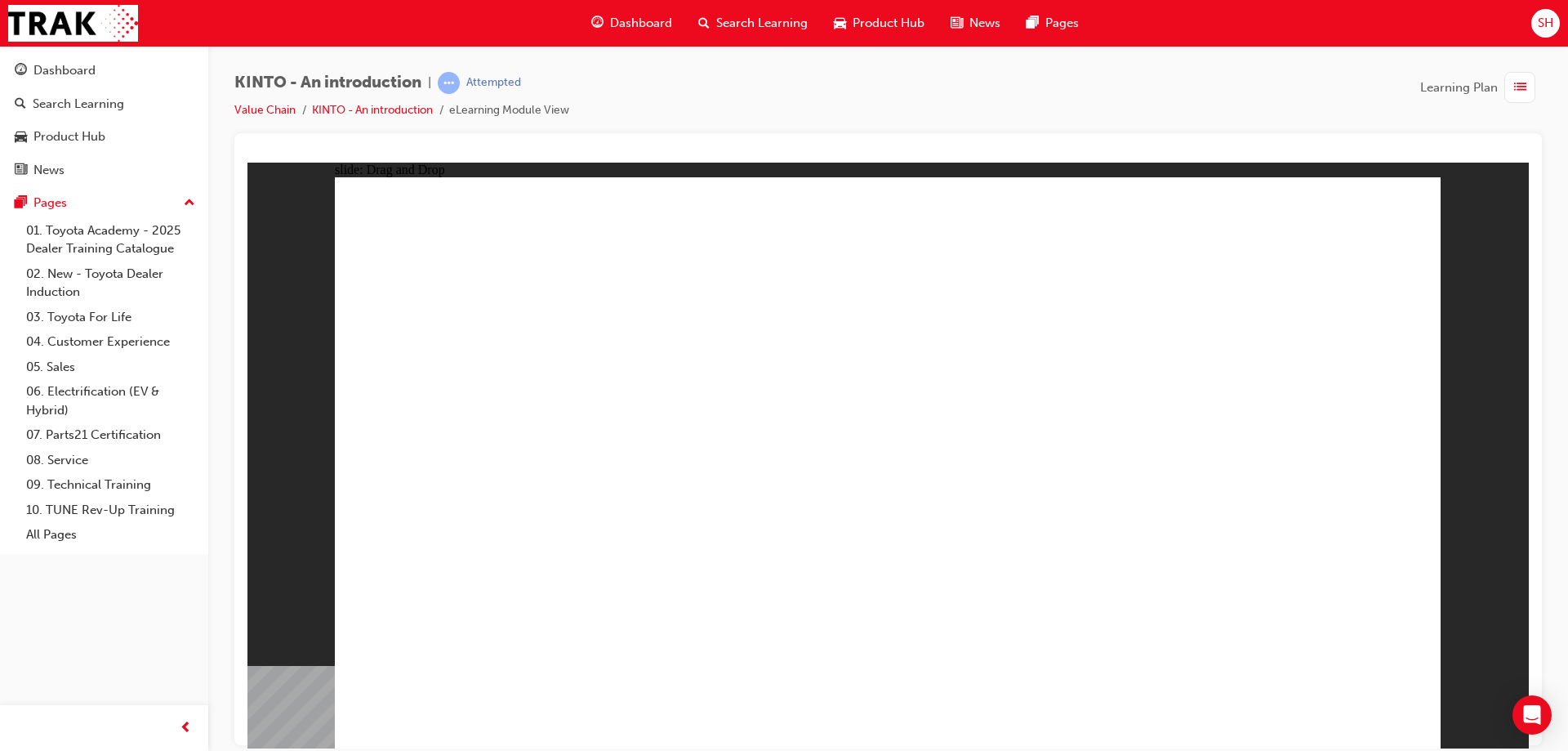
radio input "true"
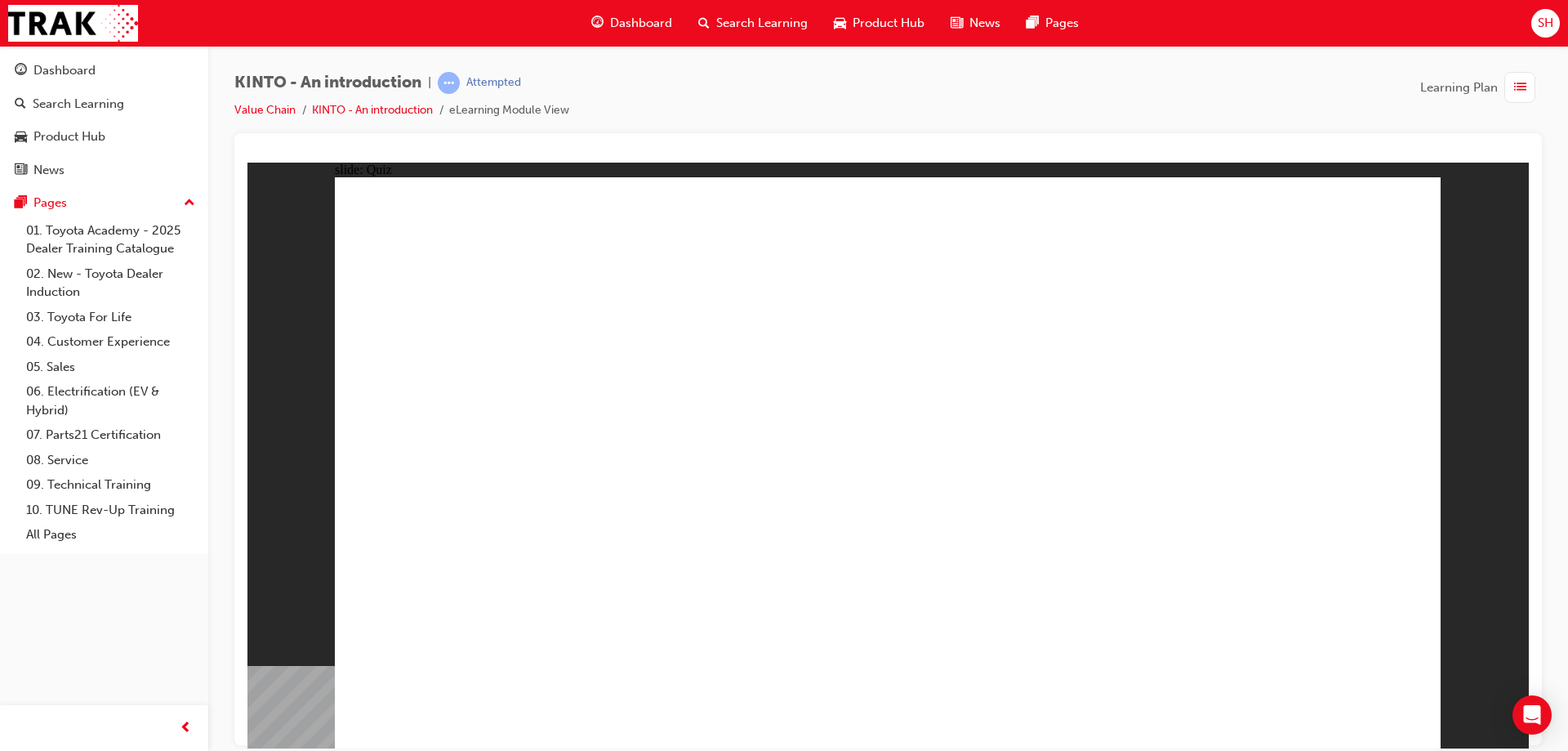
radio input "true"
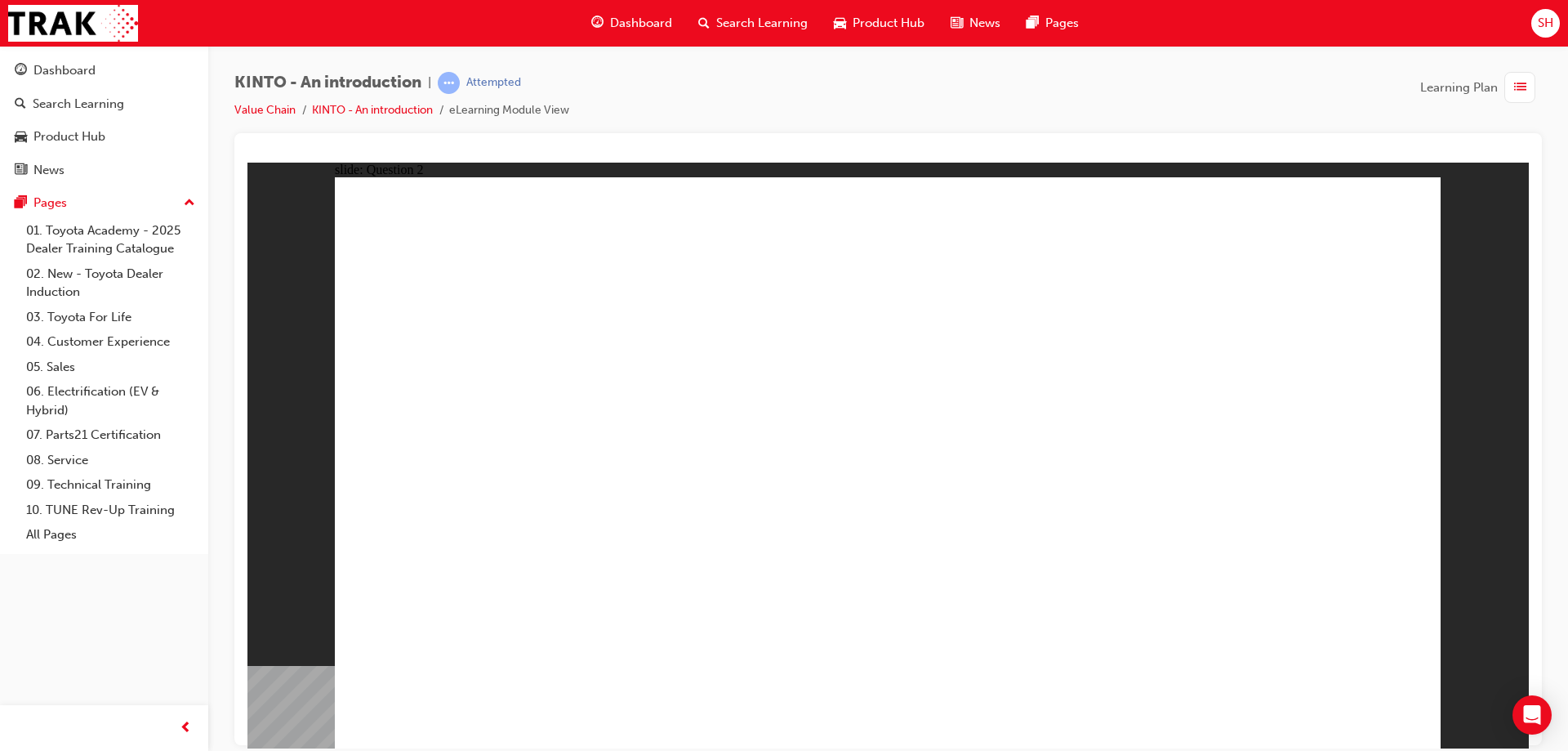
checkbox input "true"
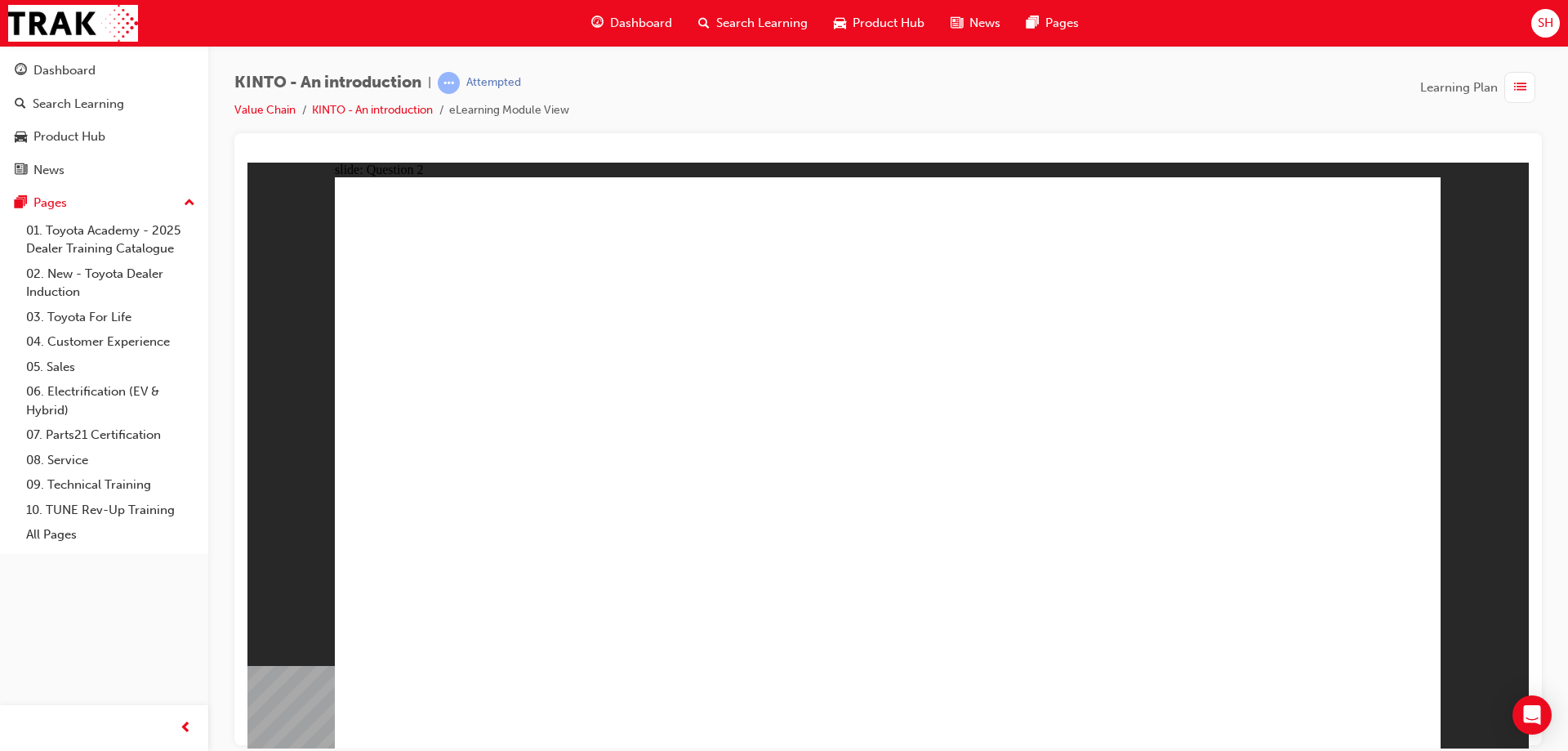
checkbox input "true"
radio input "true"
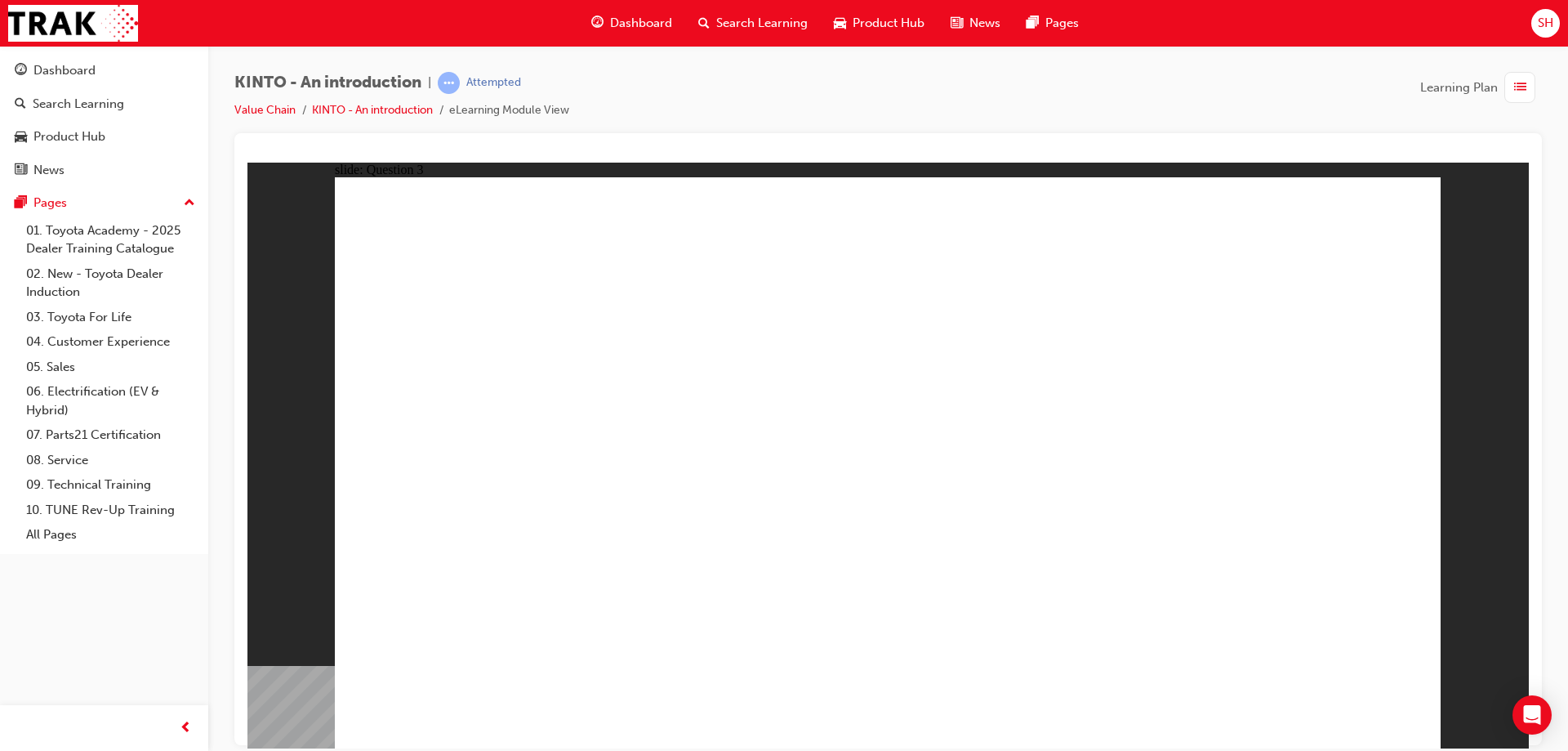
drag, startPoint x: 836, startPoint y: 543, endPoint x: 454, endPoint y: 614, distance: 388.5
drag, startPoint x: 1234, startPoint y: 504, endPoint x: 633, endPoint y: 616, distance: 611.3
drag, startPoint x: 727, startPoint y: 508, endPoint x: 905, endPoint y: 635, distance: 218.7
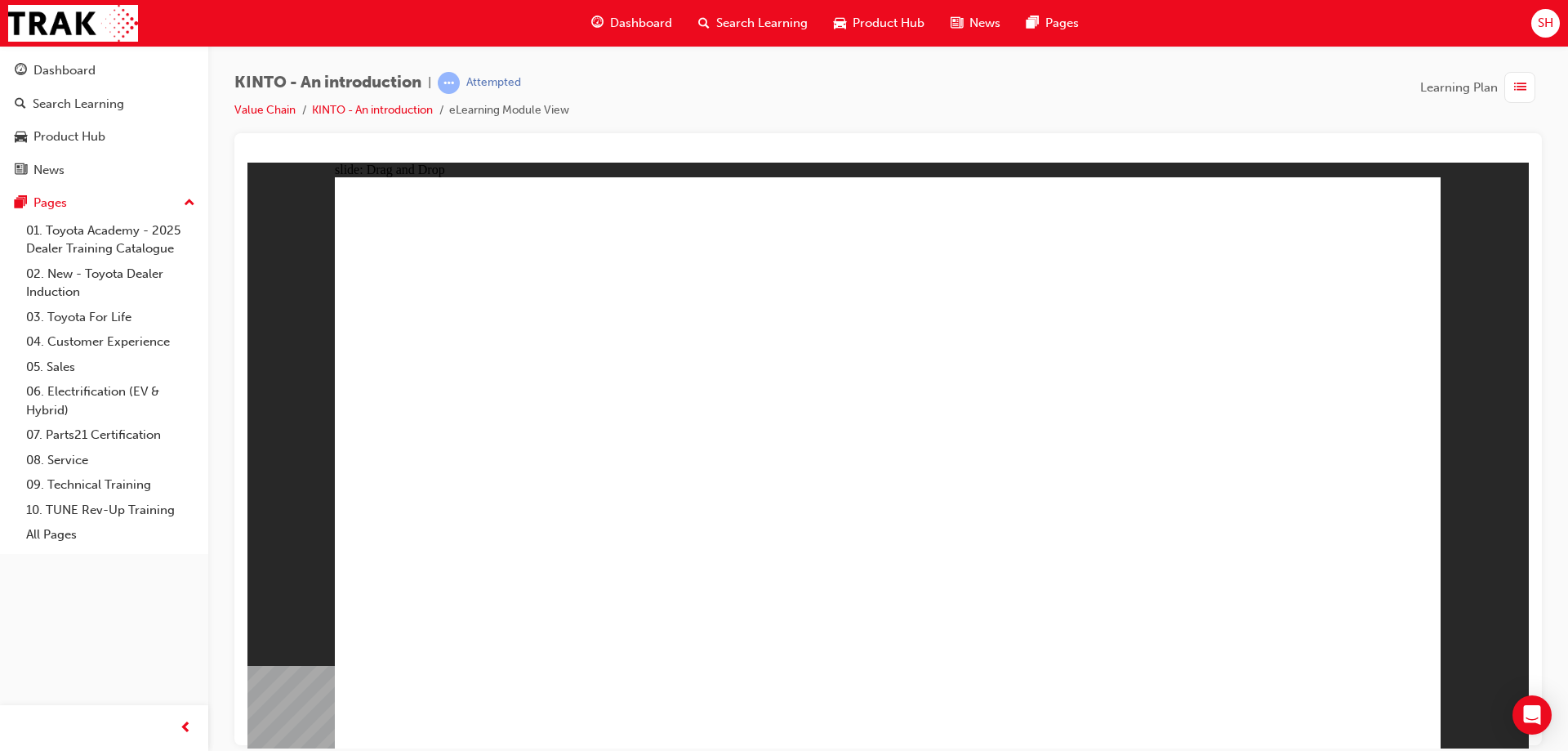
drag, startPoint x: 533, startPoint y: 493, endPoint x: 1131, endPoint y: 607, distance: 608.8
drag, startPoint x: 869, startPoint y: 499, endPoint x: 1301, endPoint y: 603, distance: 444.3
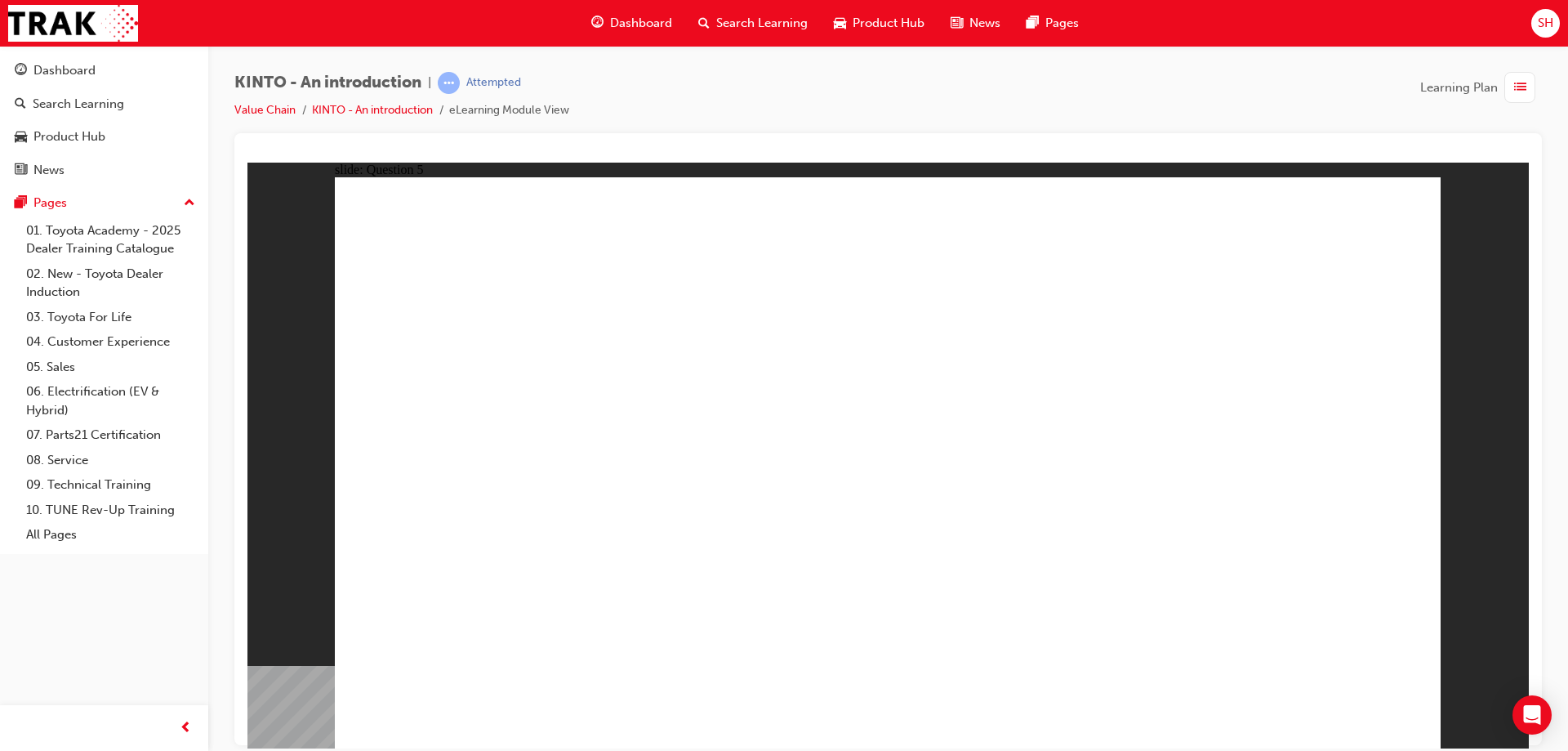
radio input "true"
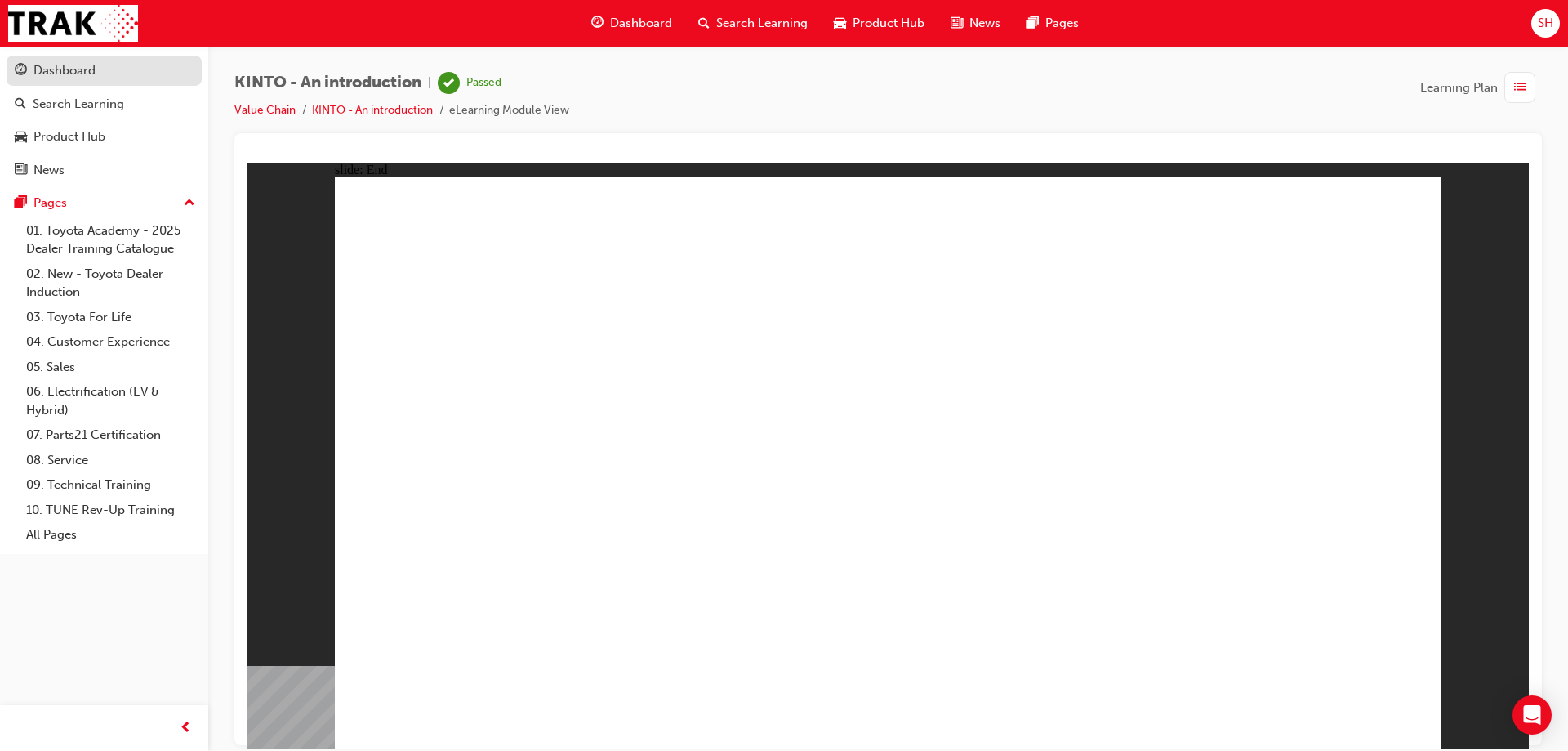
click at [86, 84] on link "Dashboard" at bounding box center [105, 71] width 195 height 30
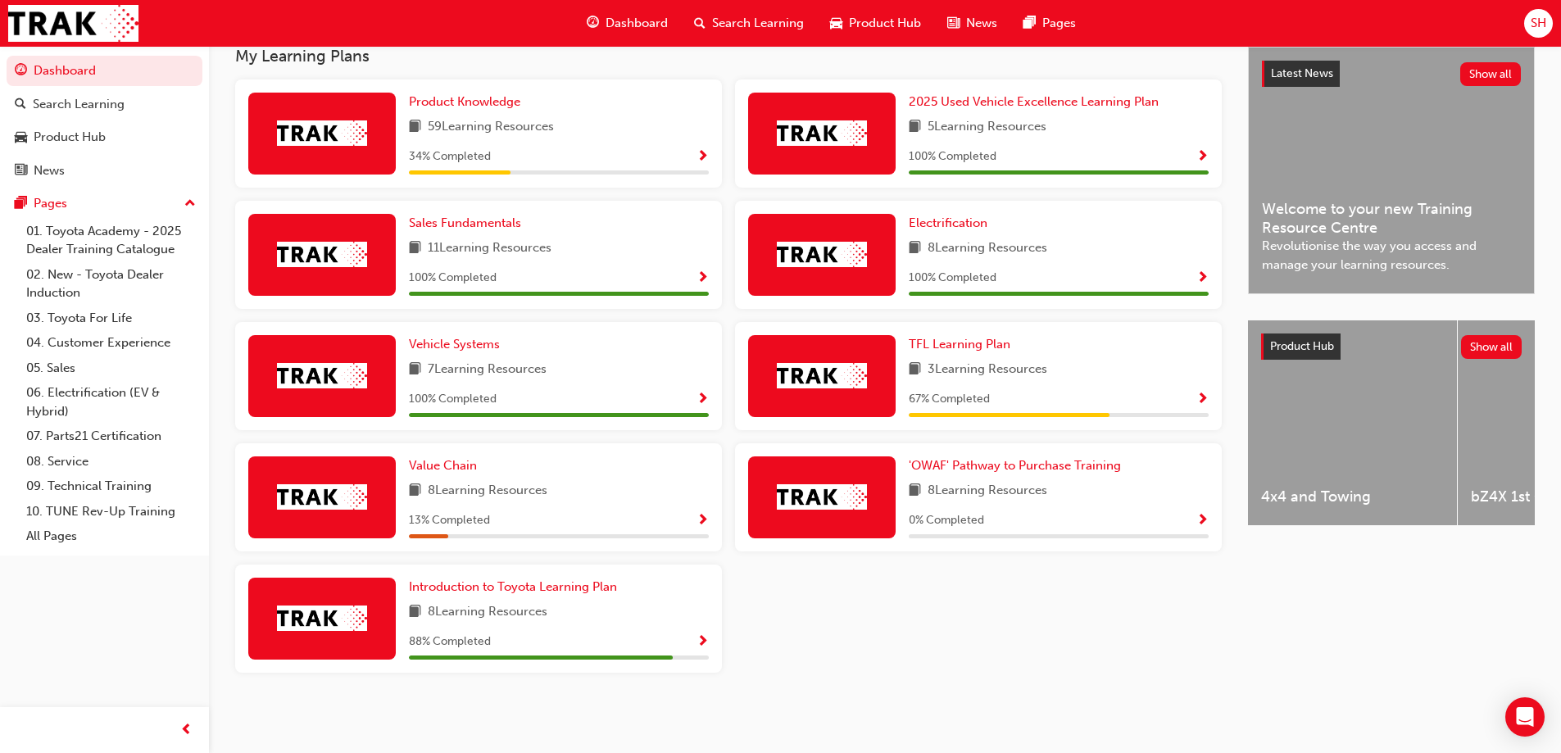
scroll to position [295, 0]
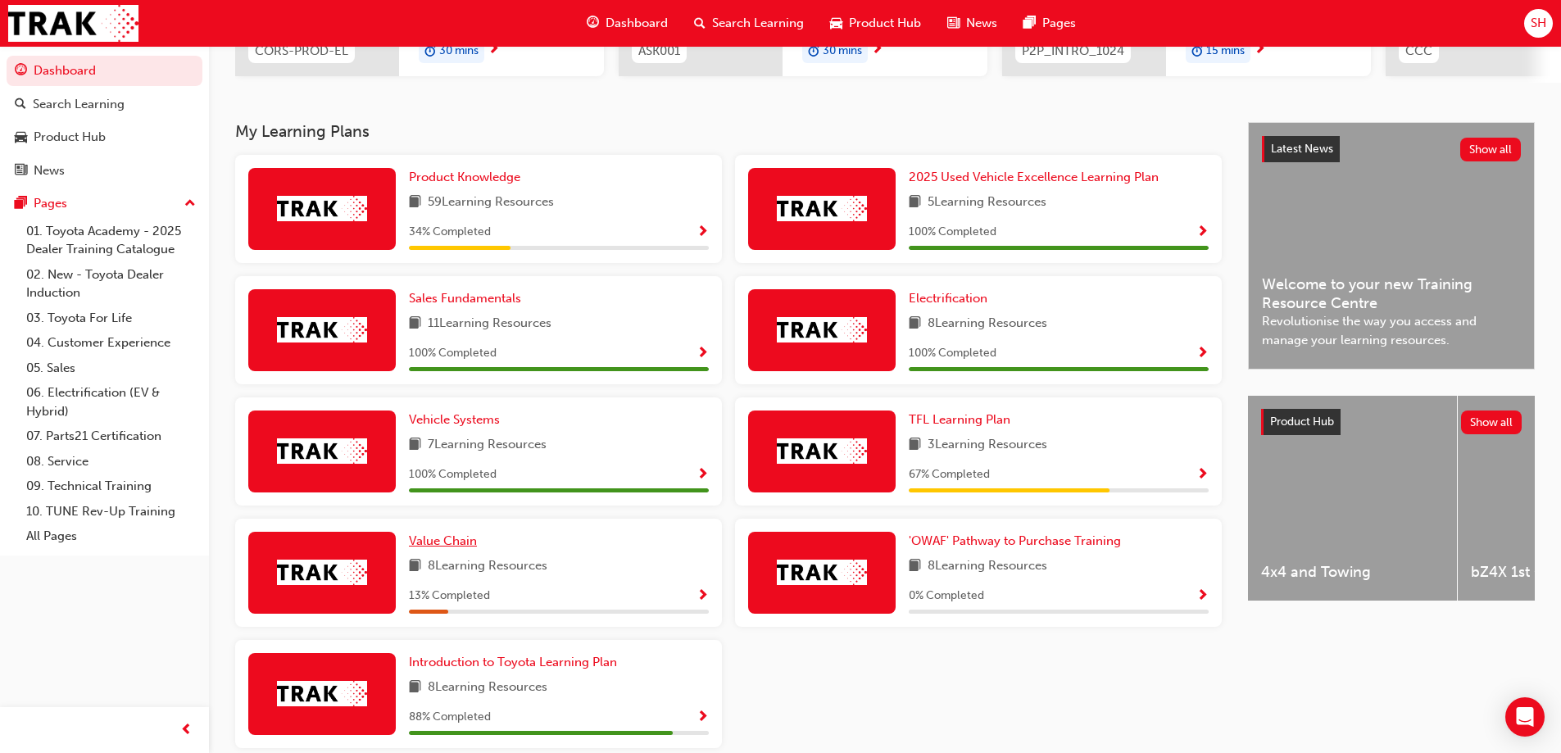
click at [448, 540] on span "Value Chain" at bounding box center [443, 540] width 68 height 15
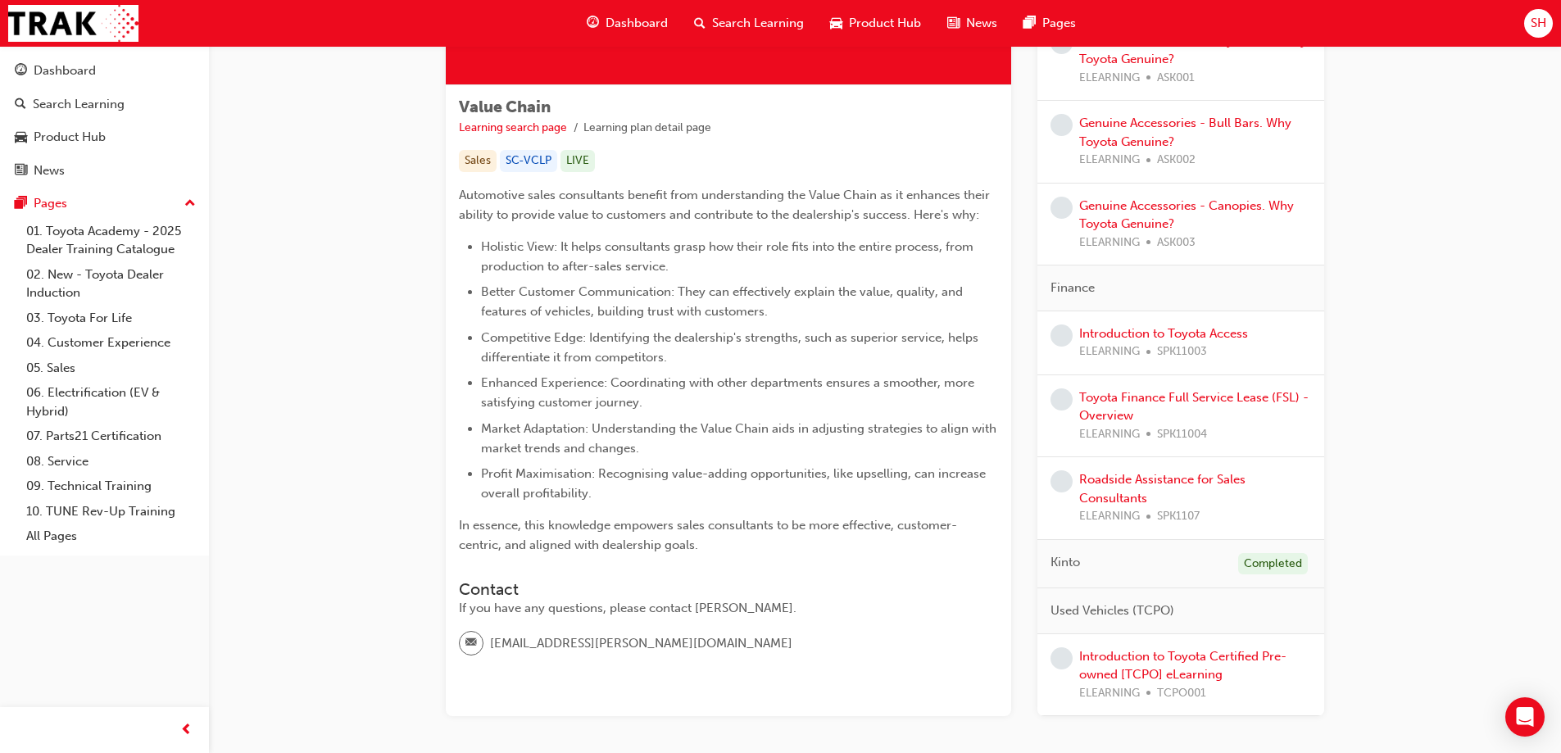
scroll to position [328, 0]
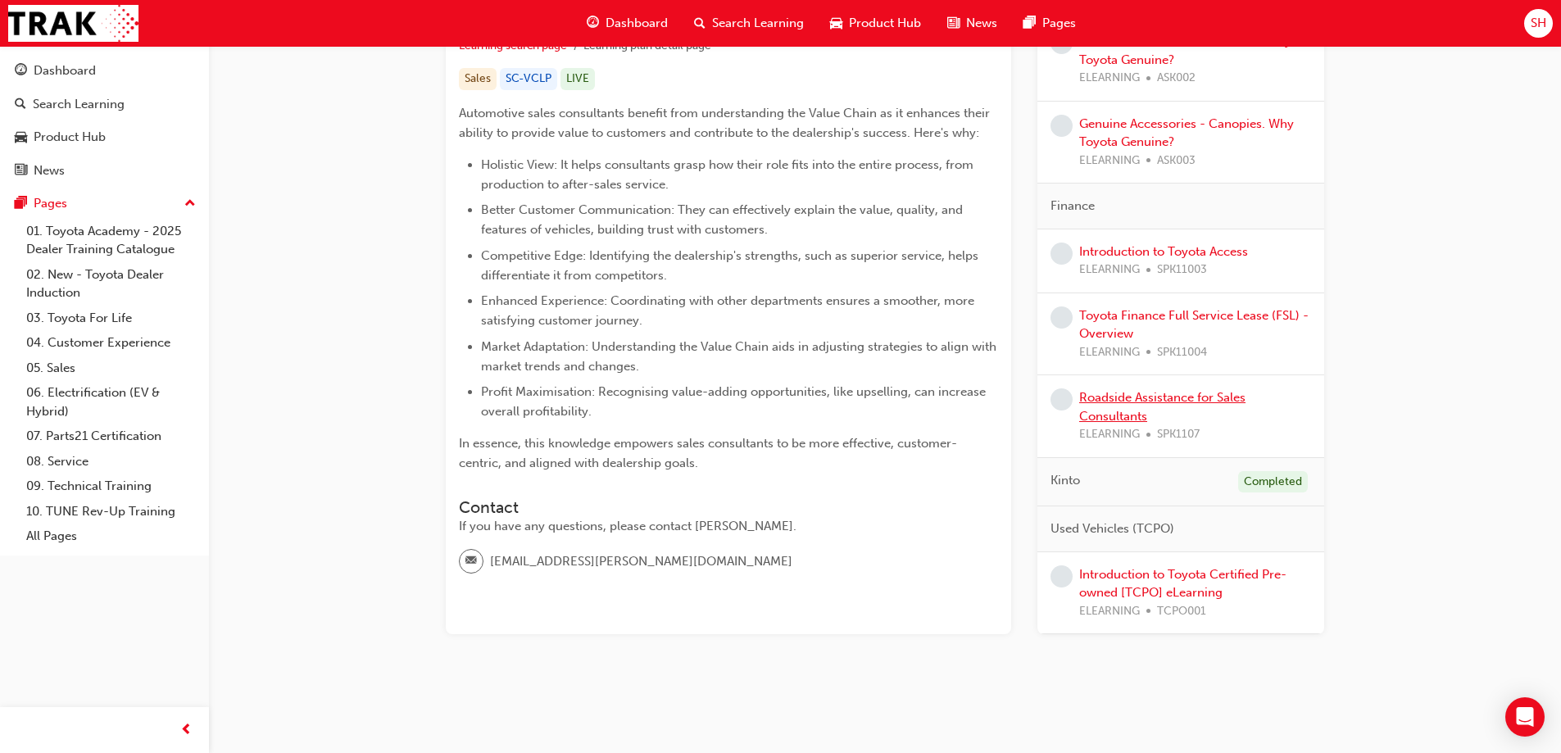
click at [1201, 394] on link "Roadside Assistance for Sales Consultants" at bounding box center [1162, 407] width 166 height 34
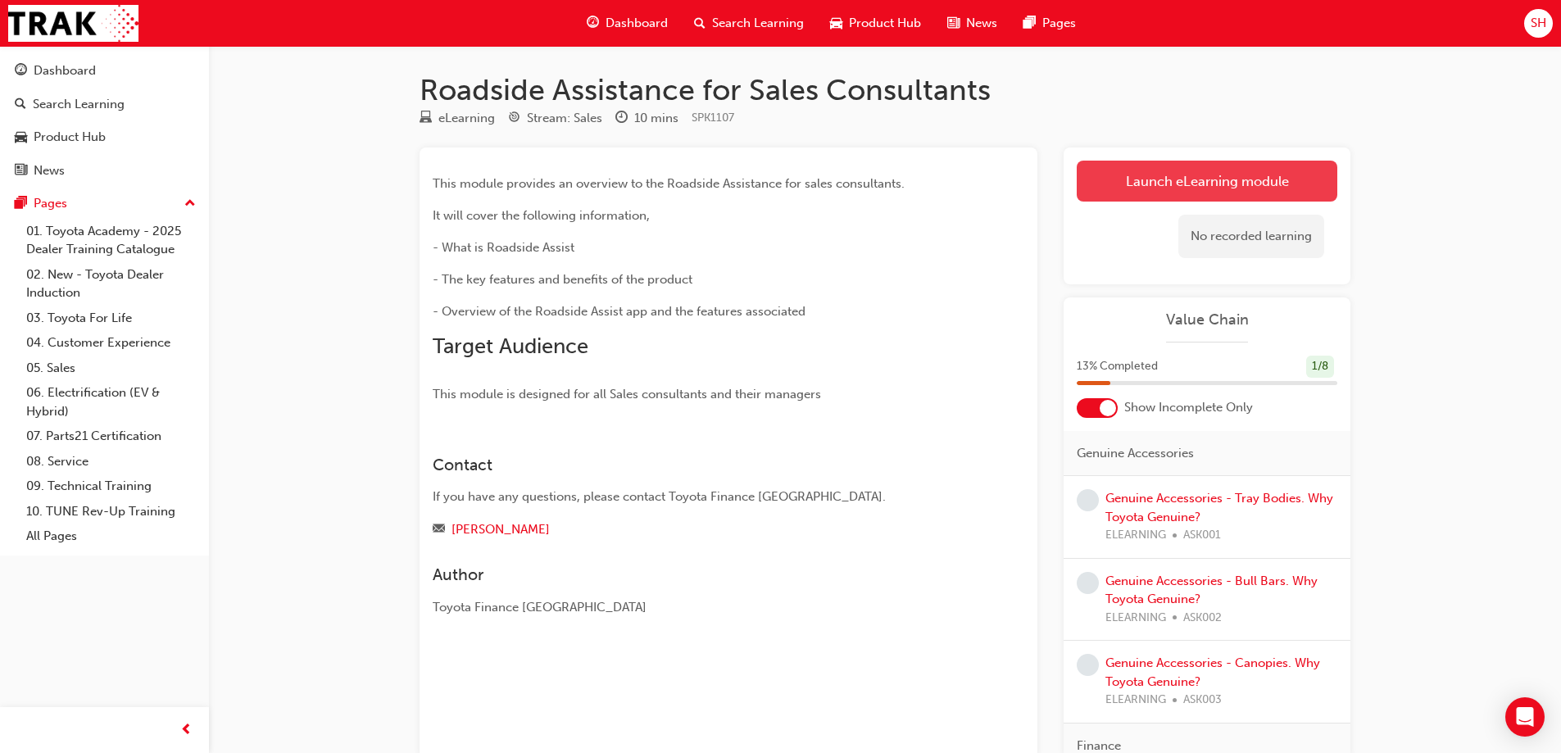
click at [1258, 195] on link "Launch eLearning module" at bounding box center [1206, 181] width 261 height 41
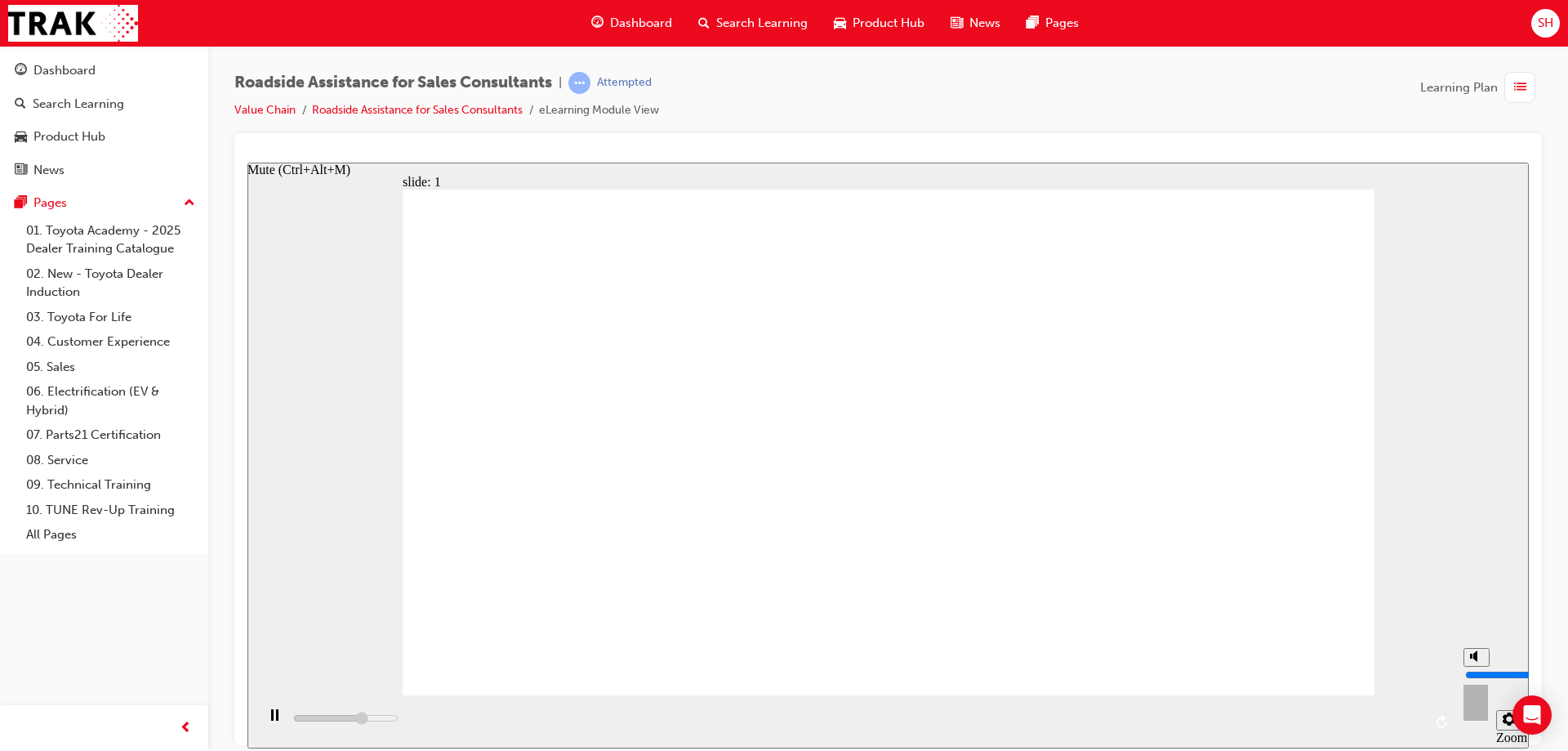
type input "21700"
type input "9"
type input "23100"
type input "9"
click at [1474, 667] on input "volume" at bounding box center [1518, 673] width 106 height 13
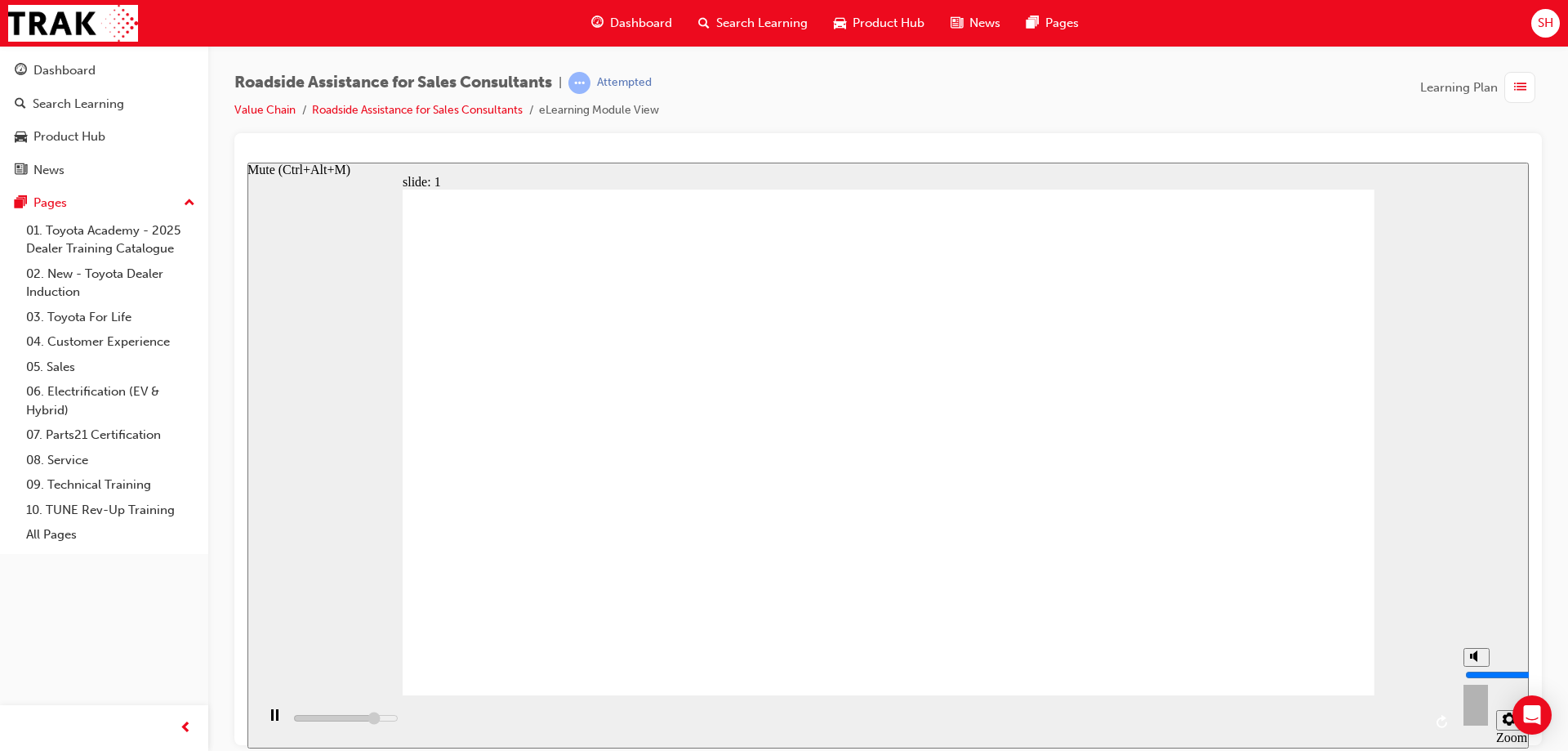
type input "25800"
type input "10"
type input "26300"
type input "10"
click at [1470, 667] on input "volume" at bounding box center [1518, 673] width 106 height 13
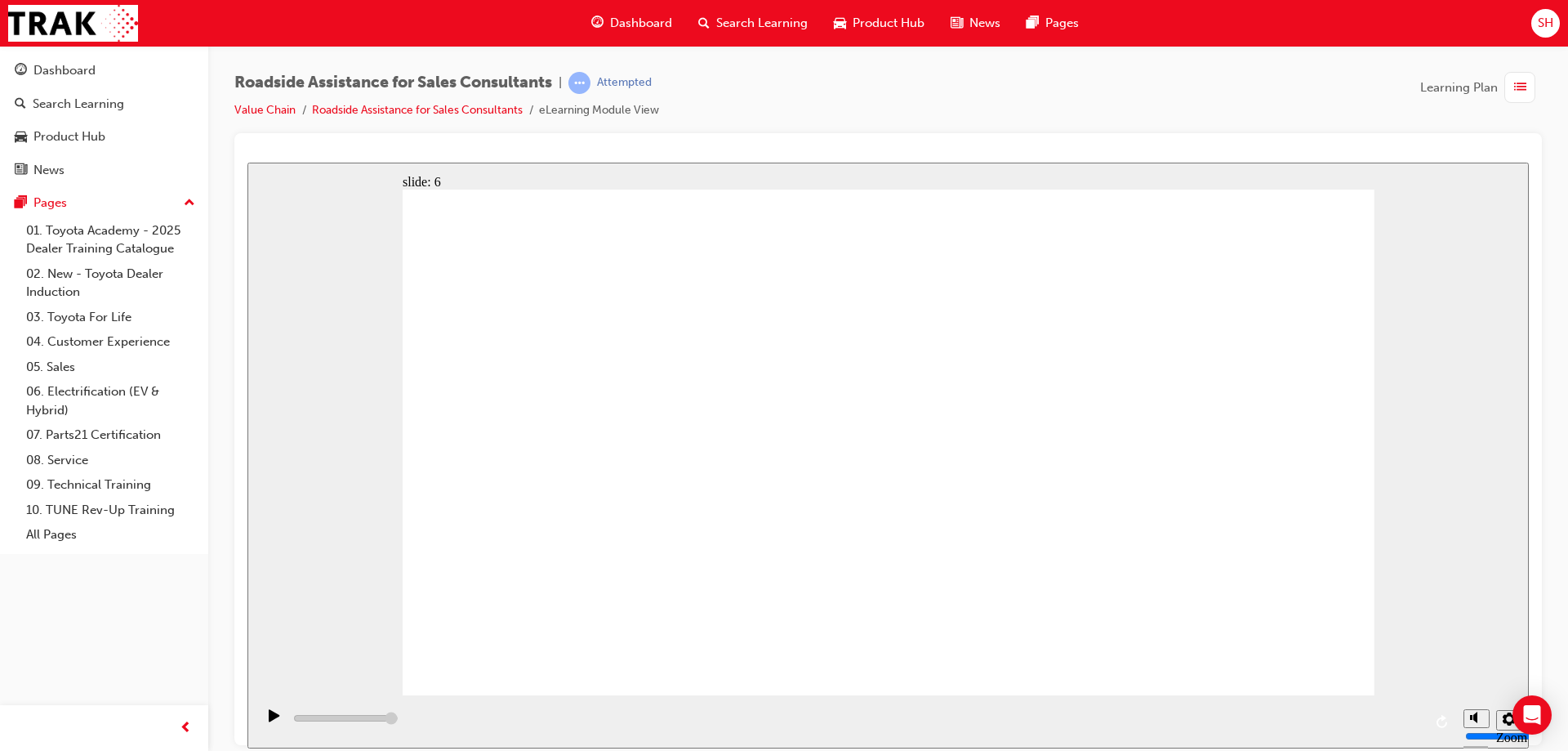
type input "23000"
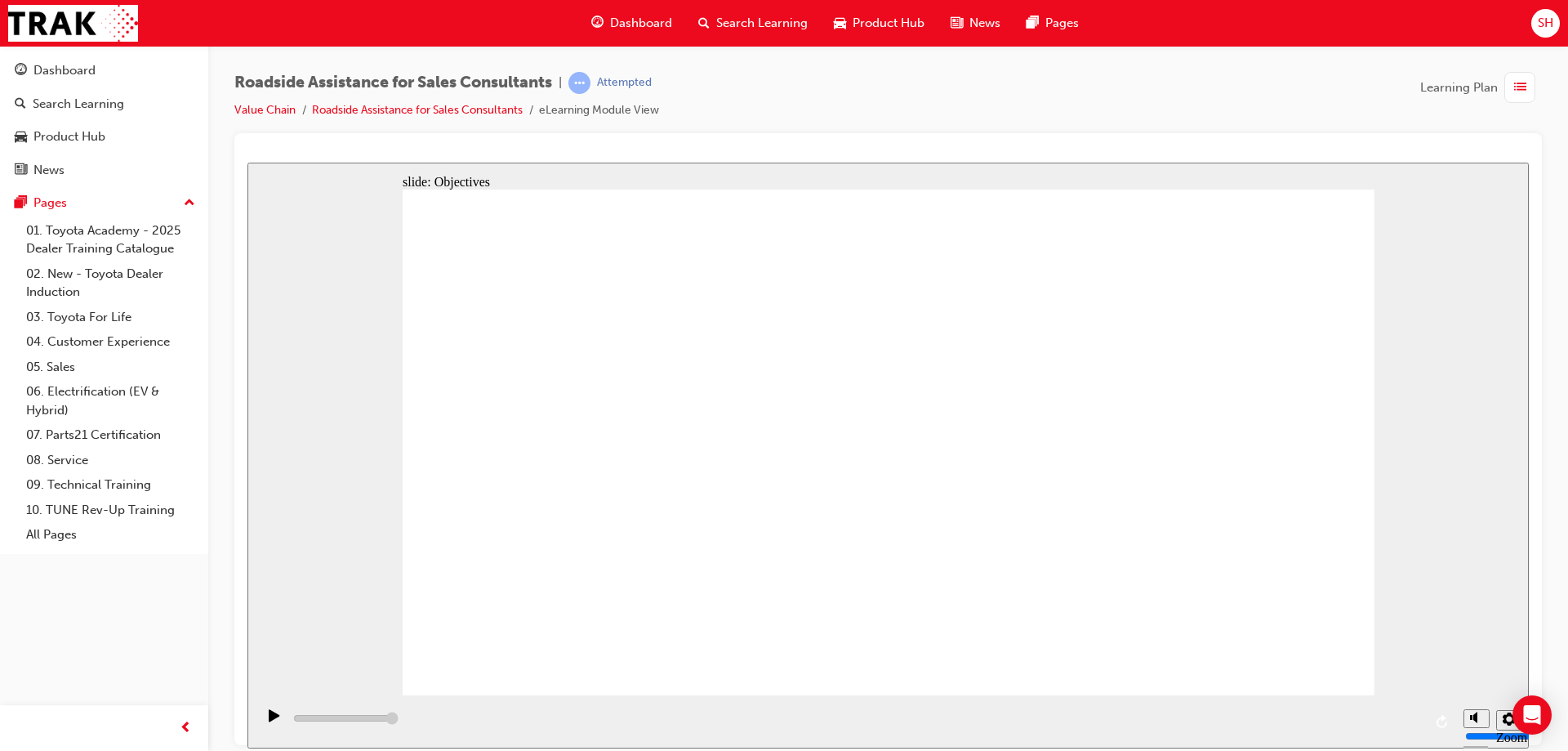
checkbox input "true"
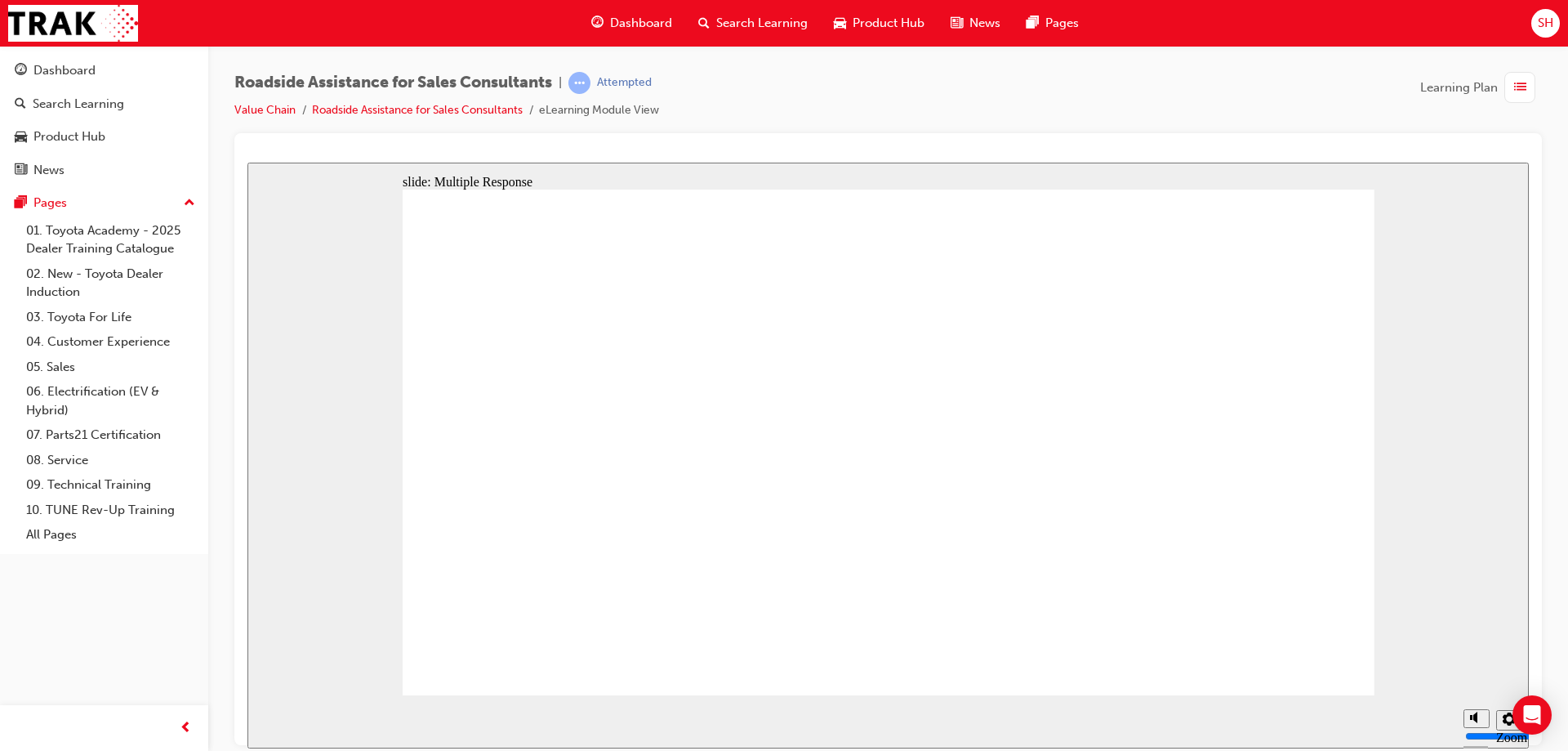
checkbox input "true"
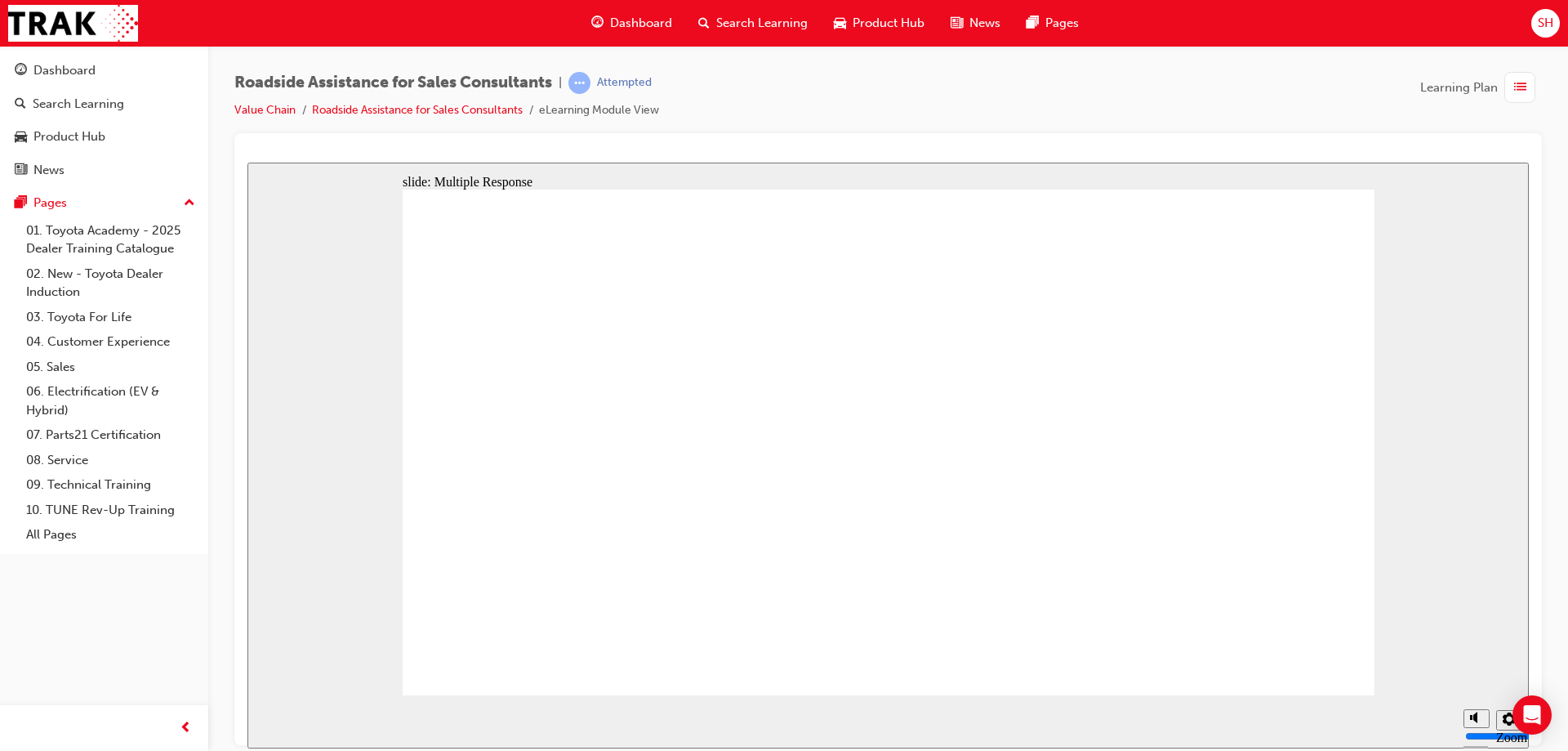
checkbox input "true"
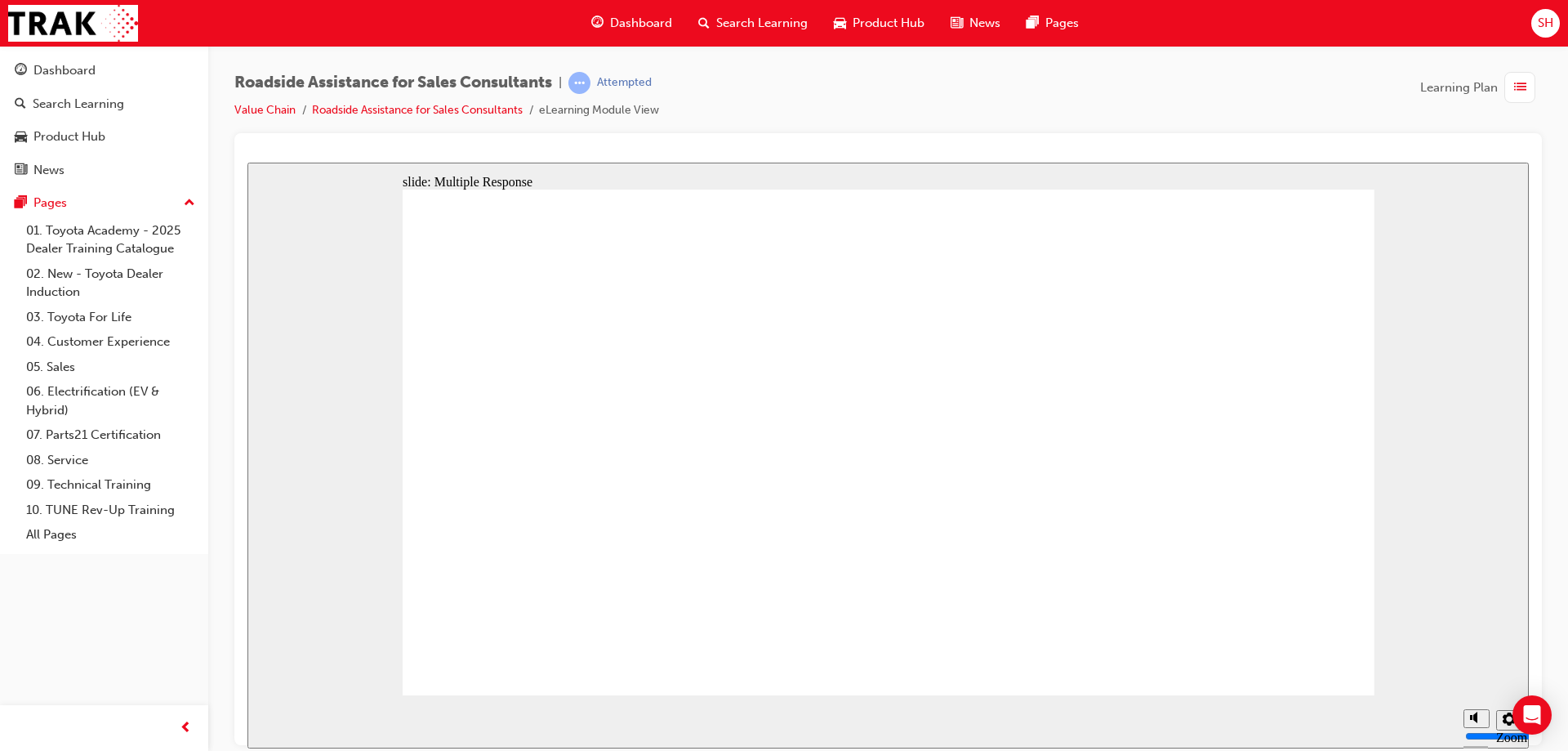
drag, startPoint x: 545, startPoint y: 363, endPoint x: 1201, endPoint y: 598, distance: 696.8
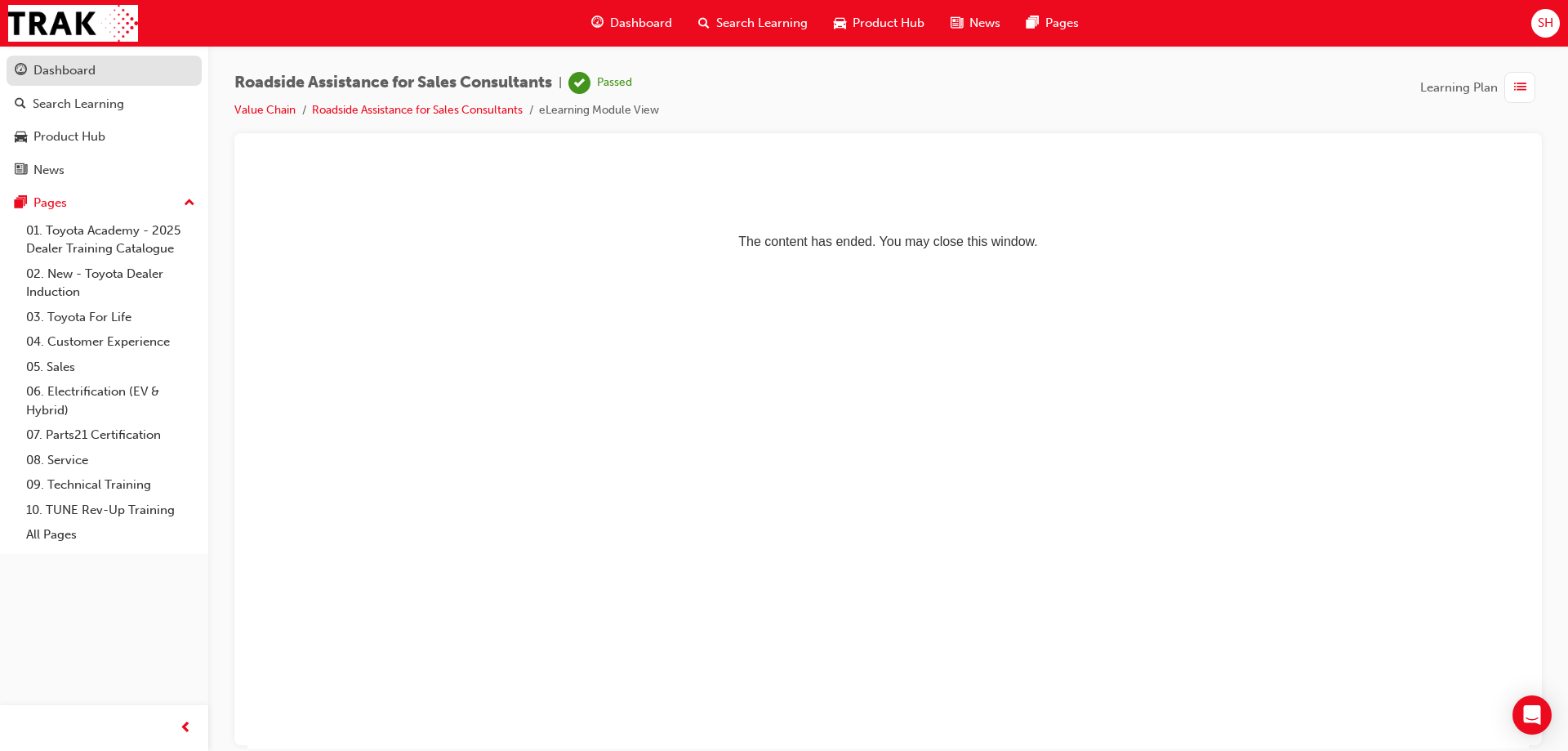
click at [105, 74] on div "Dashboard" at bounding box center [104, 71] width 178 height 20
